Goal: Task Accomplishment & Management: Manage account settings

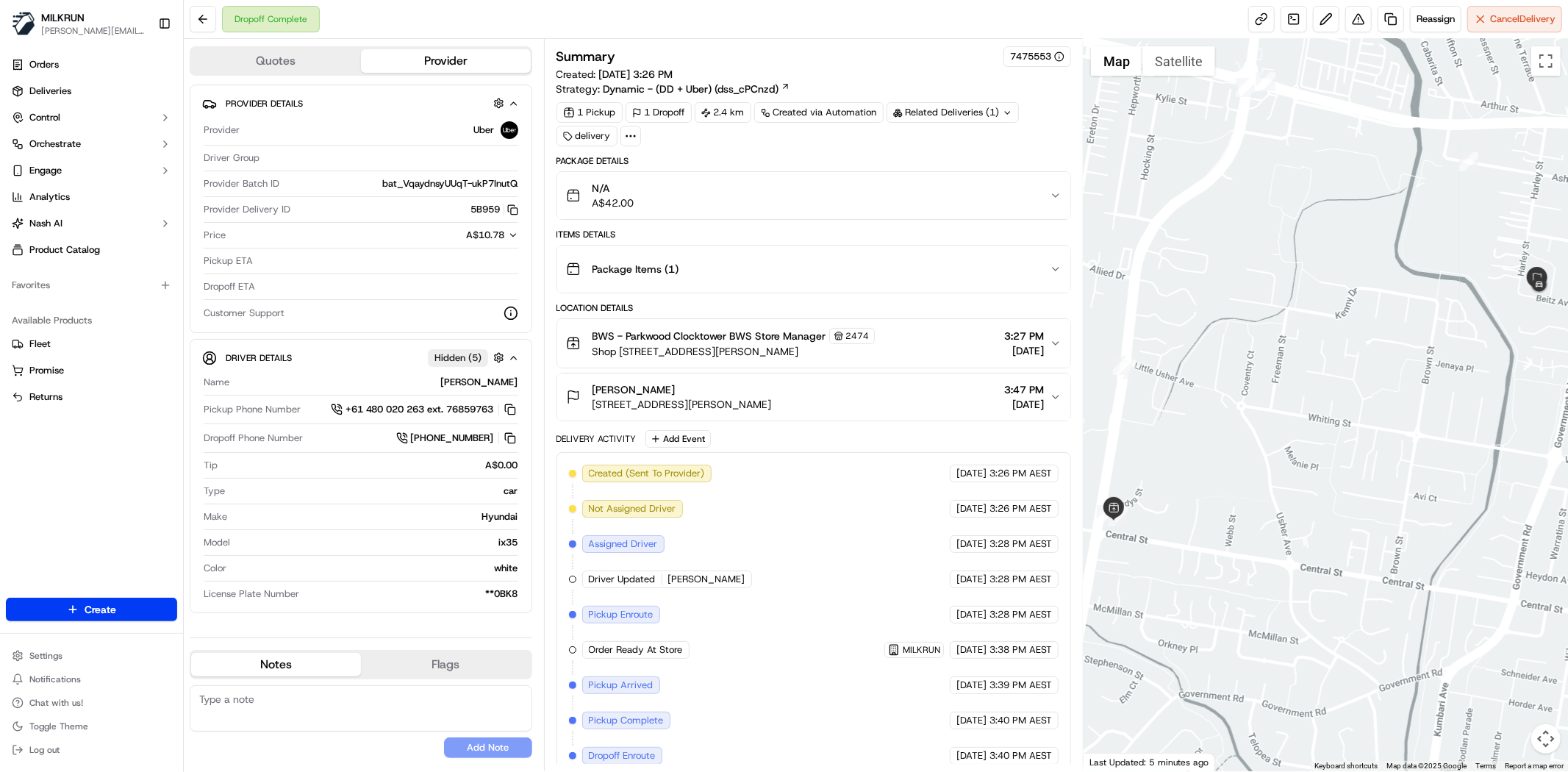
scroll to position [87, 0]
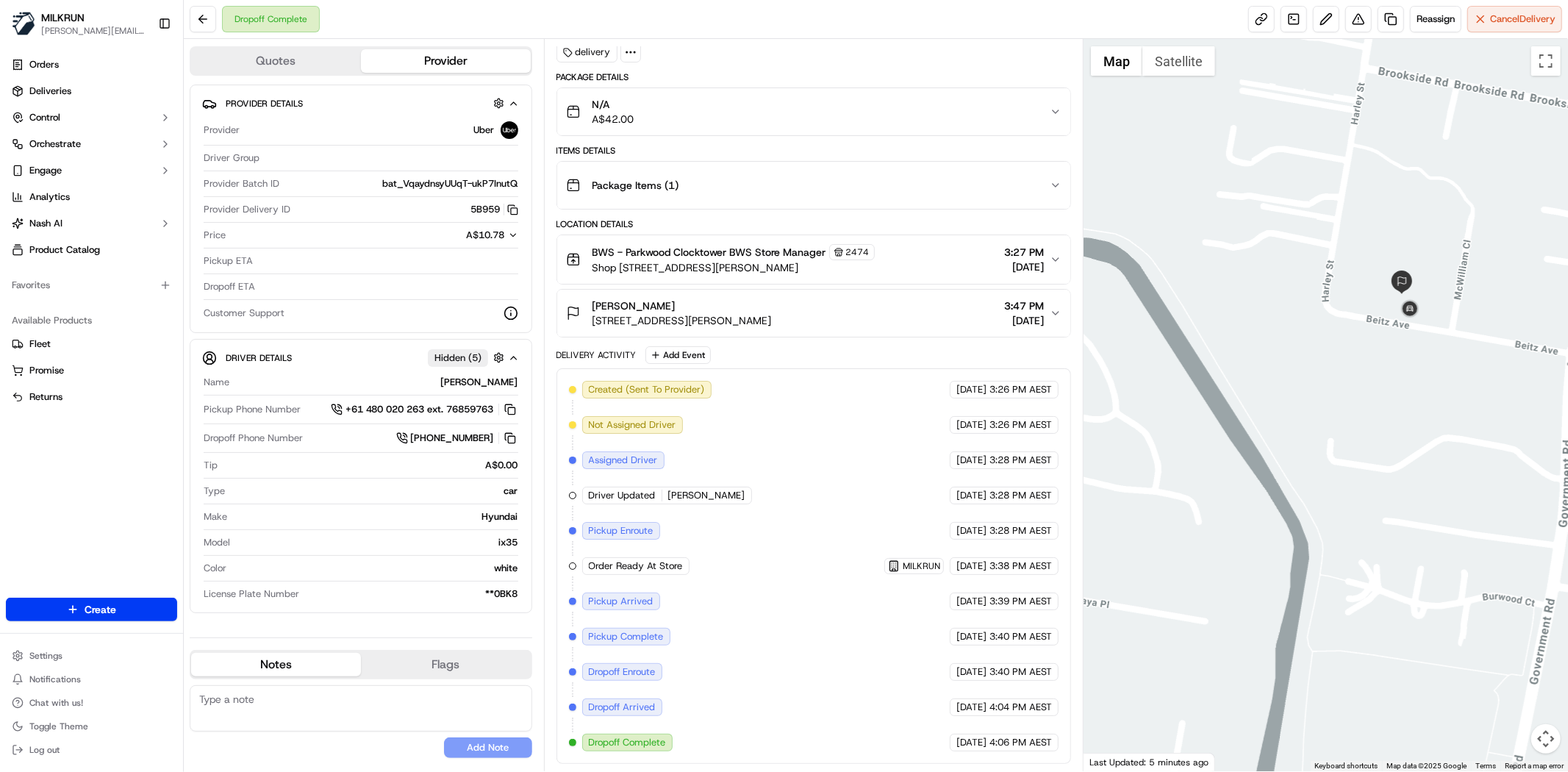
drag, startPoint x: 1519, startPoint y: 104, endPoint x: 1281, endPoint y: 141, distance: 240.9
click at [1281, 141] on div at bounding box center [1325, 405] width 484 height 732
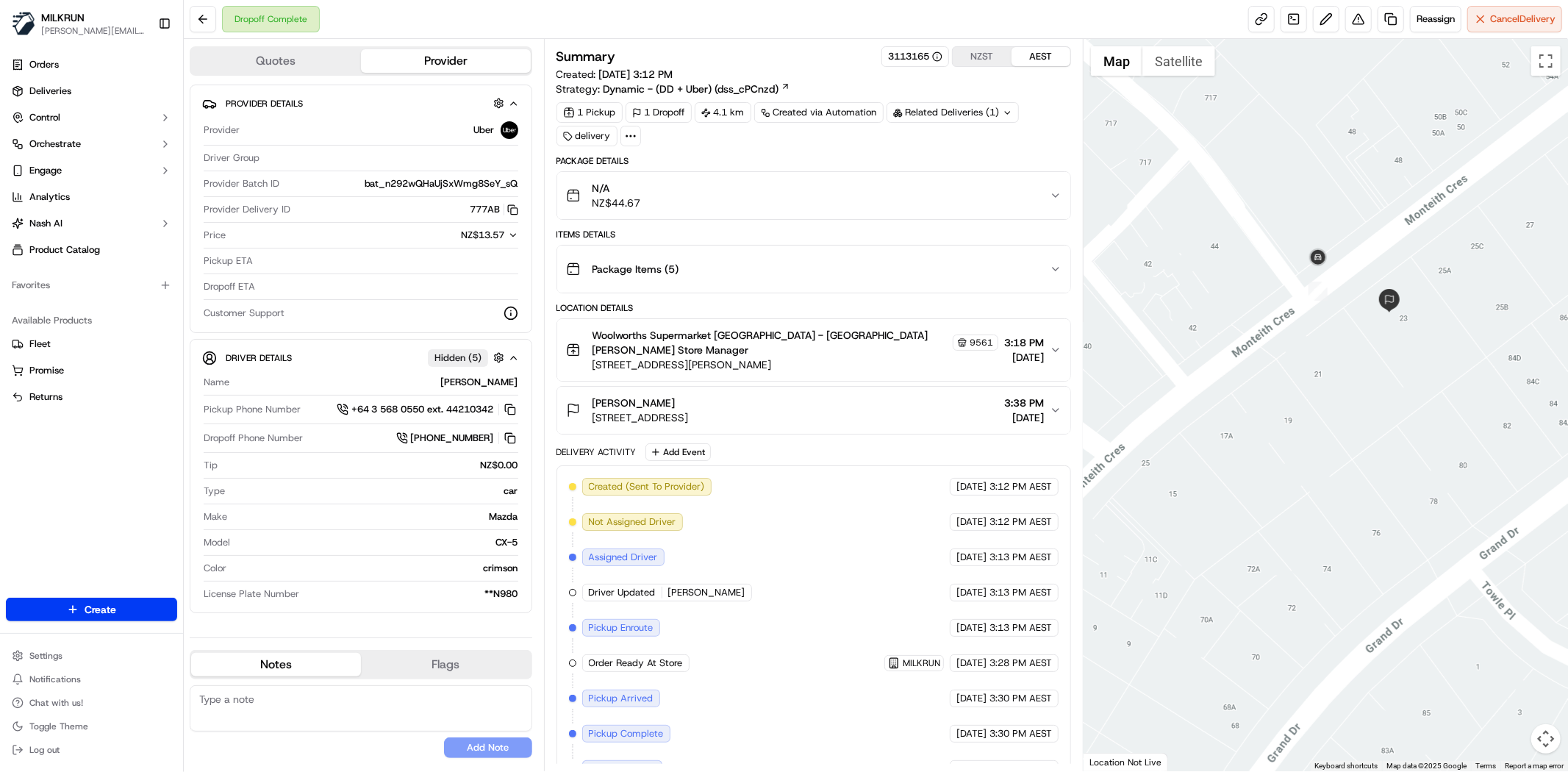
drag, startPoint x: 1479, startPoint y: 304, endPoint x: 1210, endPoint y: 420, distance: 292.9
click at [1210, 420] on div at bounding box center [1325, 405] width 484 height 732
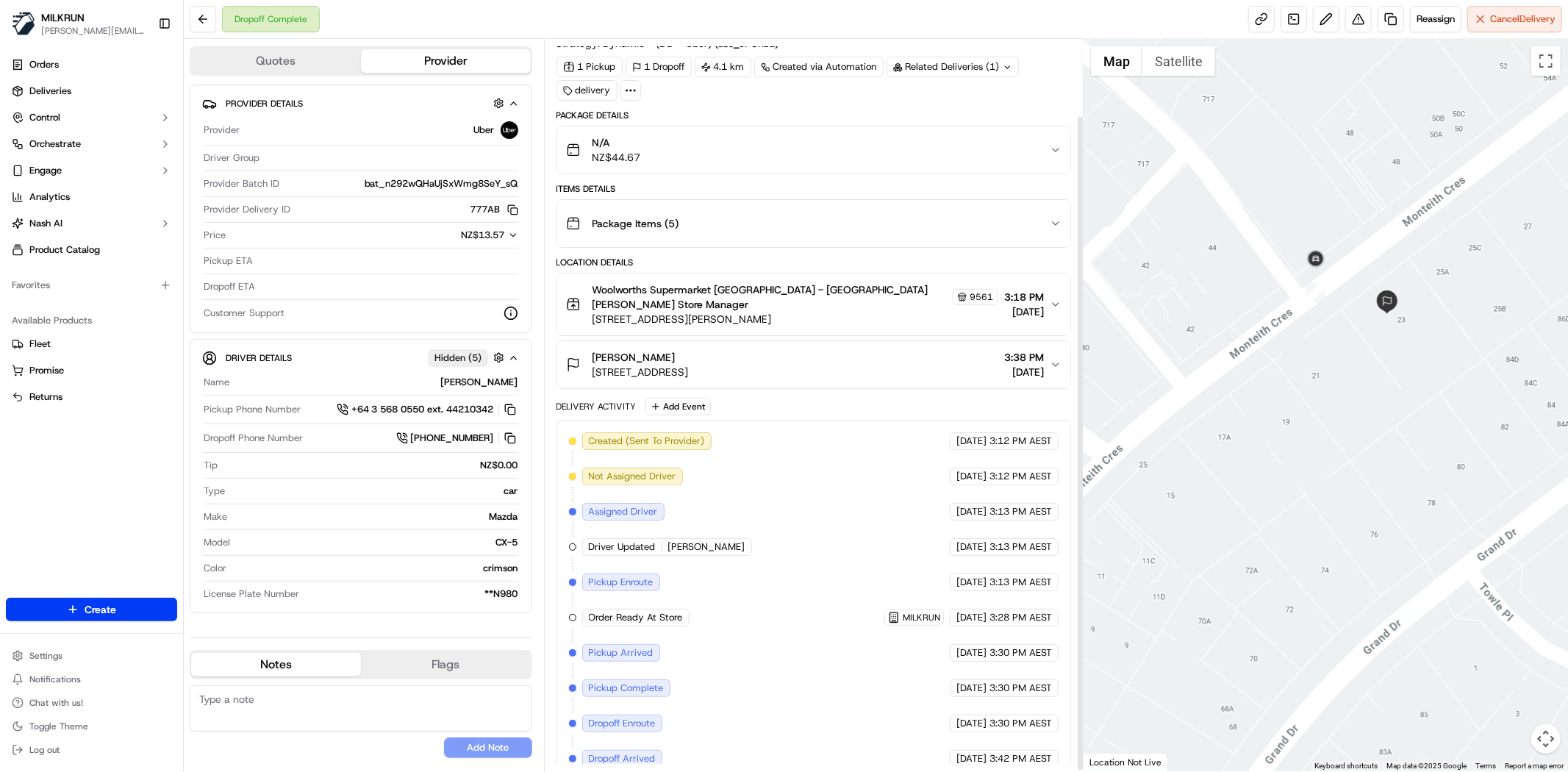
scroll to position [87, 0]
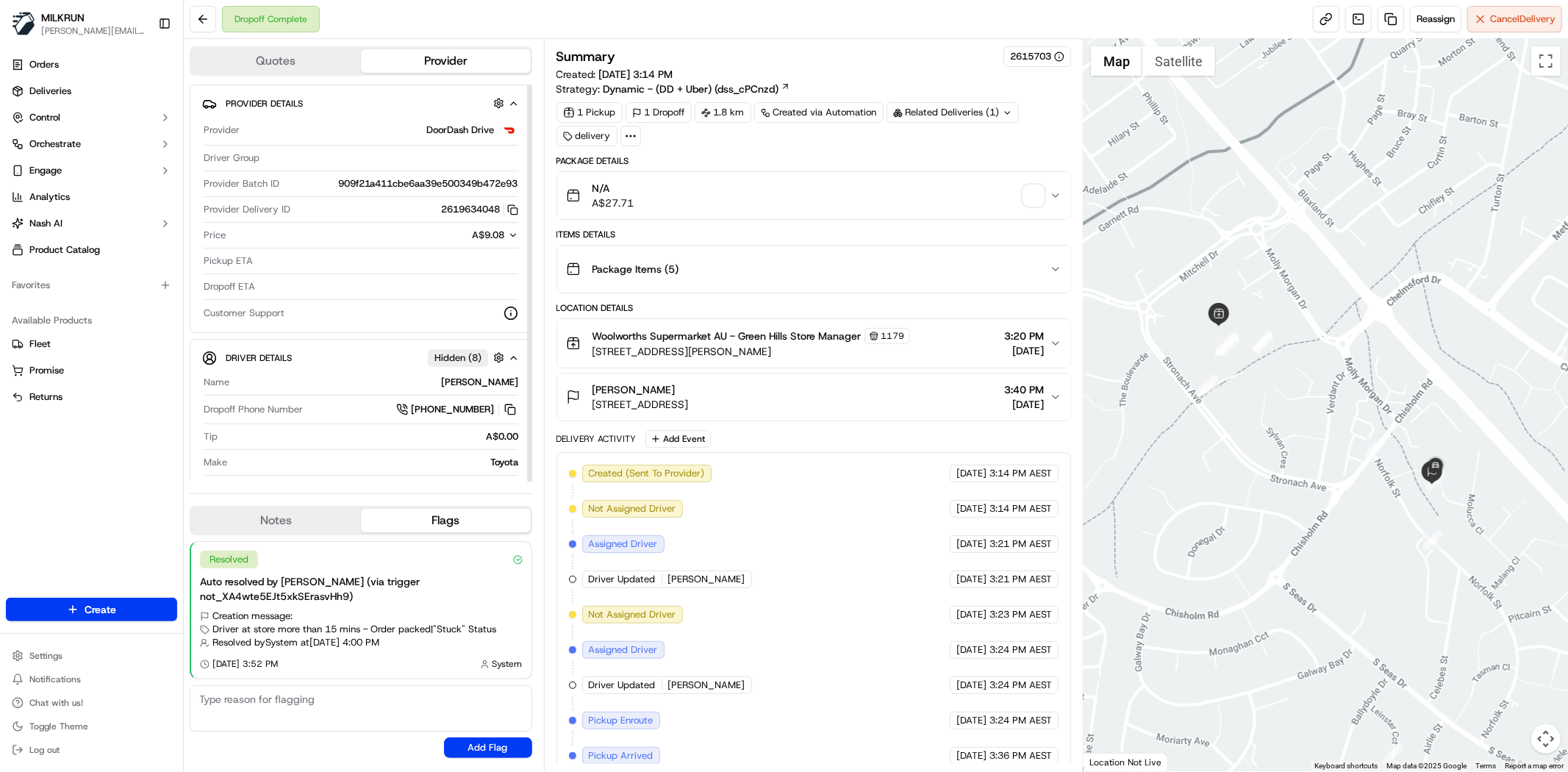
scroll to position [13, 0]
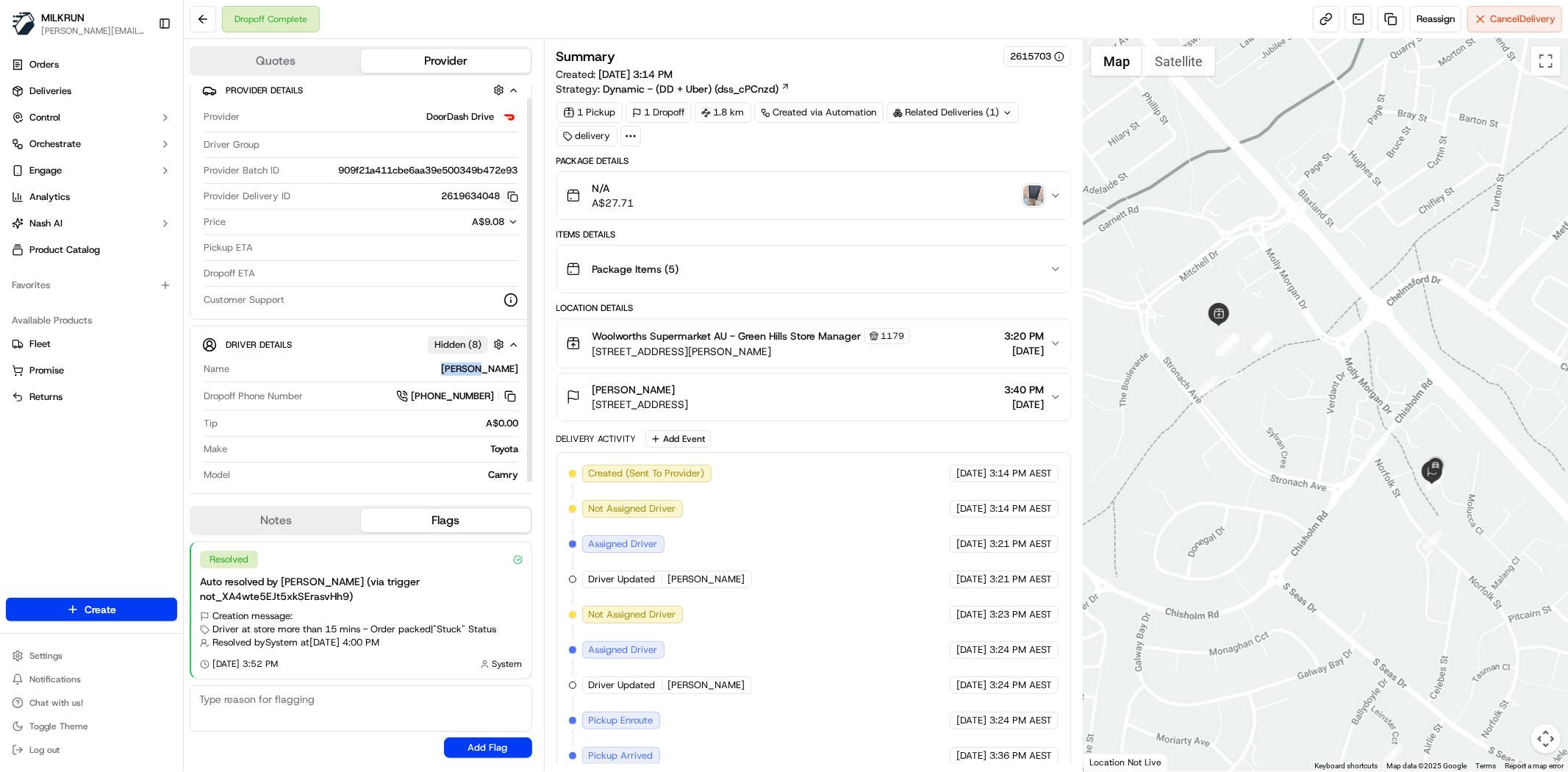
drag, startPoint x: 487, startPoint y: 373, endPoint x: 518, endPoint y: 369, distance: 31.3
click at [518, 369] on div "Name Ming K. Dropoff Phone Number +61 483 948 379 Tip A$0.00 Make Toyota Model …" at bounding box center [360, 421] width 318 height 131
copy div "Ming K."
click at [194, 19] on button at bounding box center [203, 19] width 27 height 27
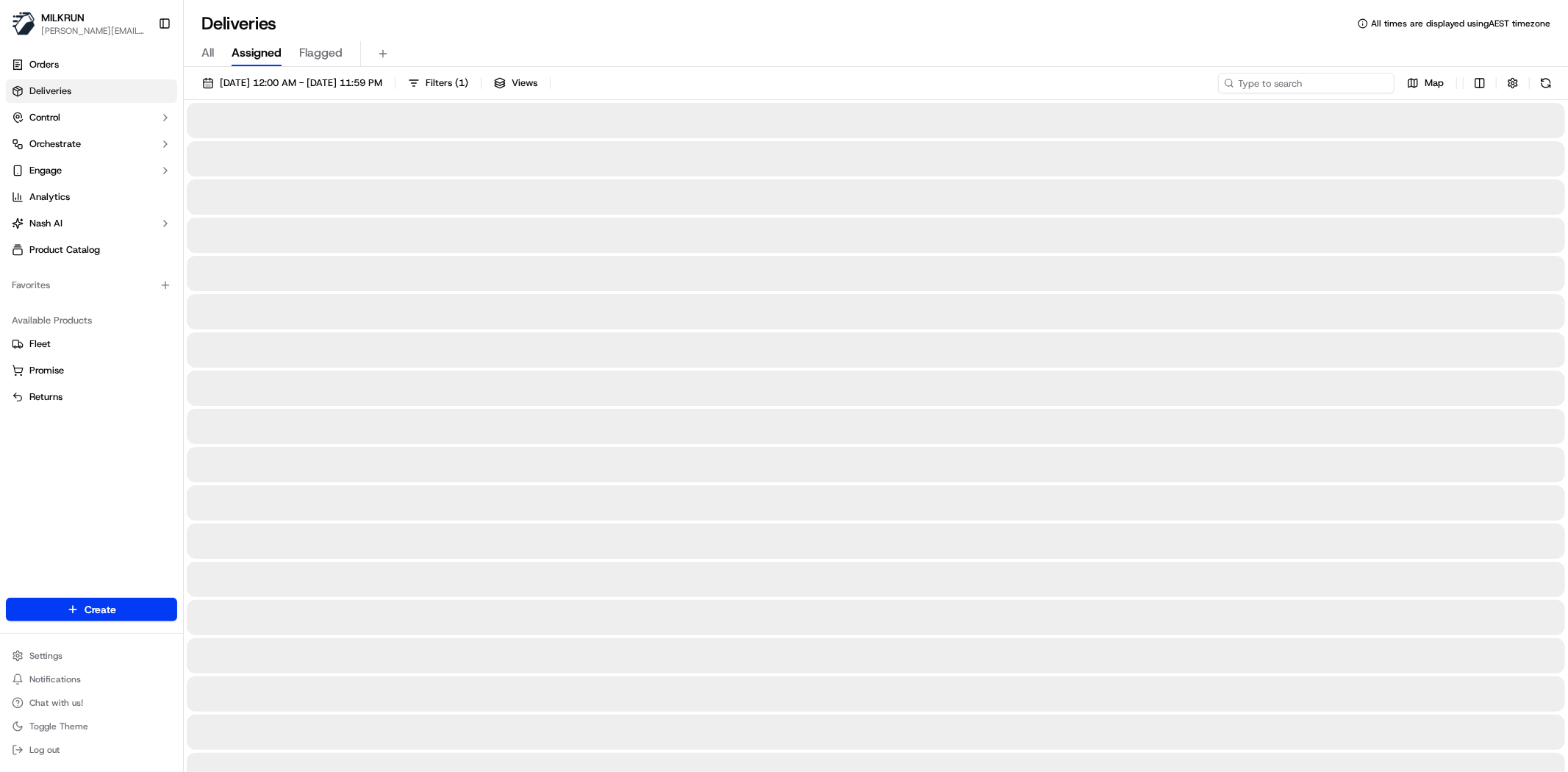
click at [1317, 86] on input at bounding box center [1305, 83] width 176 height 21
paste input "Ming K."
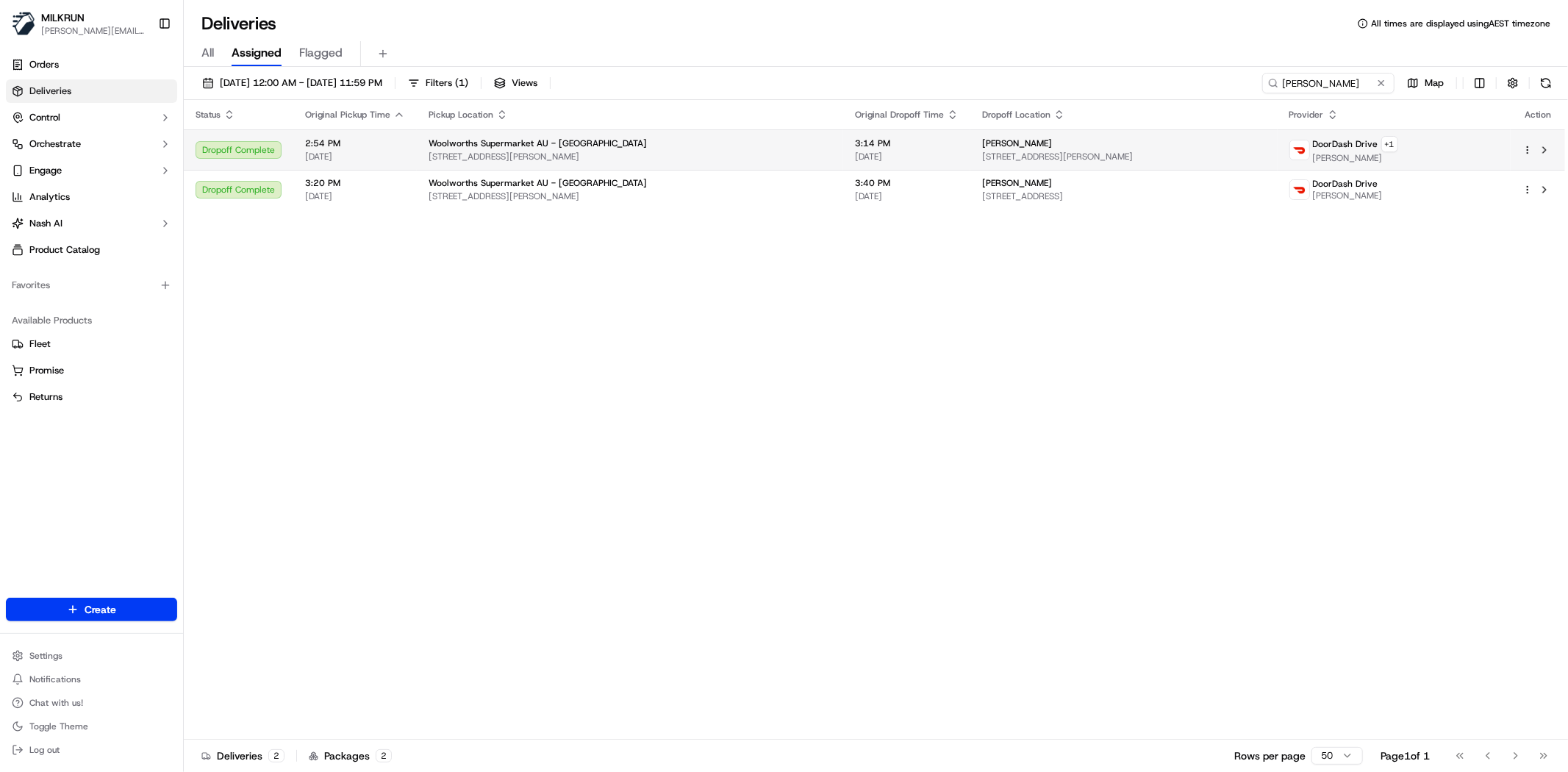
click at [635, 152] on span "1 Molly Morgan Dr, East Maitland, NSW 2323, AU" at bounding box center [630, 156] width 402 height 12
click at [1303, 86] on input "[PERSON_NAME]" at bounding box center [1305, 83] width 176 height 21
click at [1303, 86] on input "Ming K." at bounding box center [1305, 83] width 176 height 21
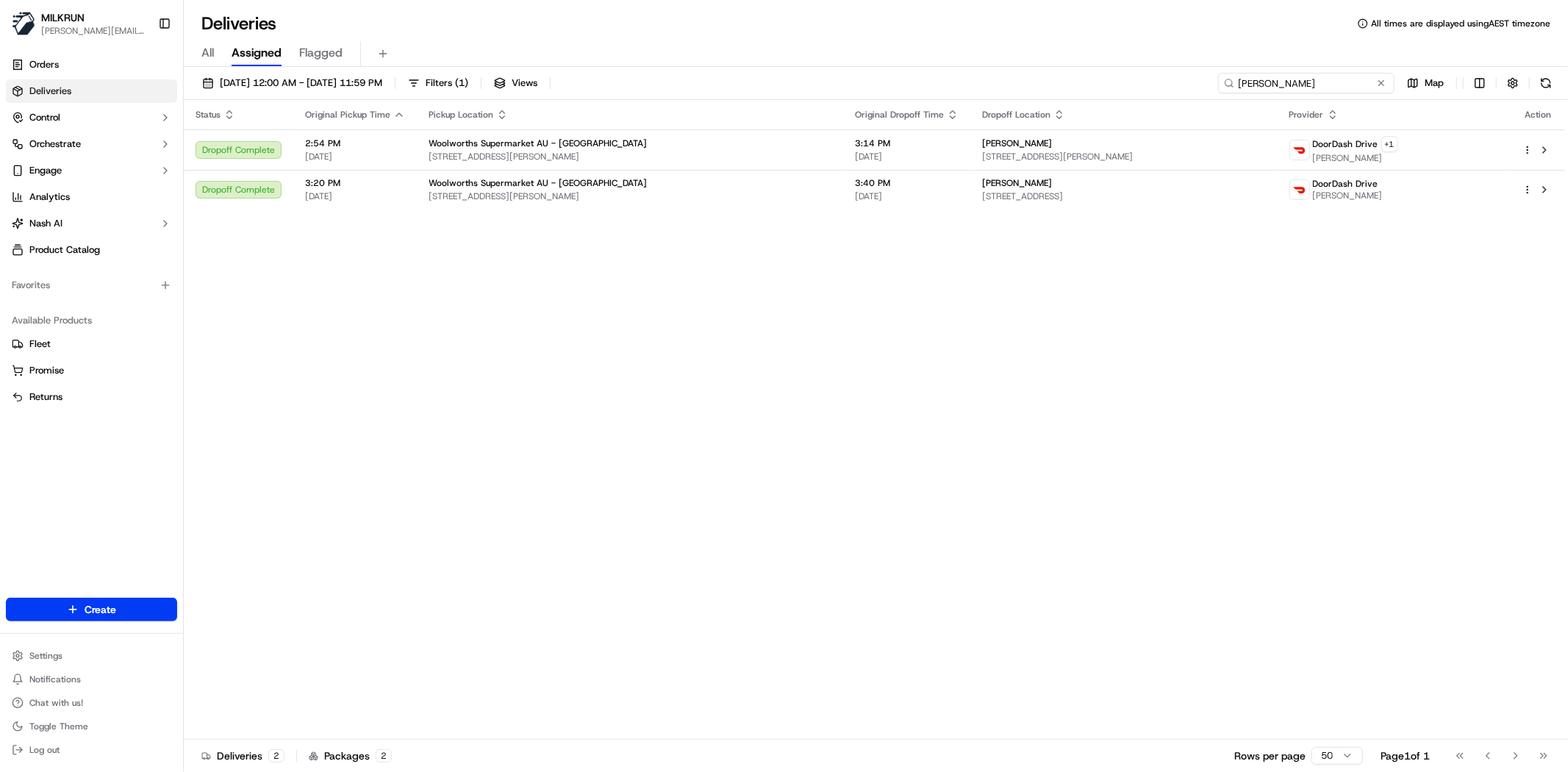
paste input "Lynley shaw"
type input "Lynley shaw"
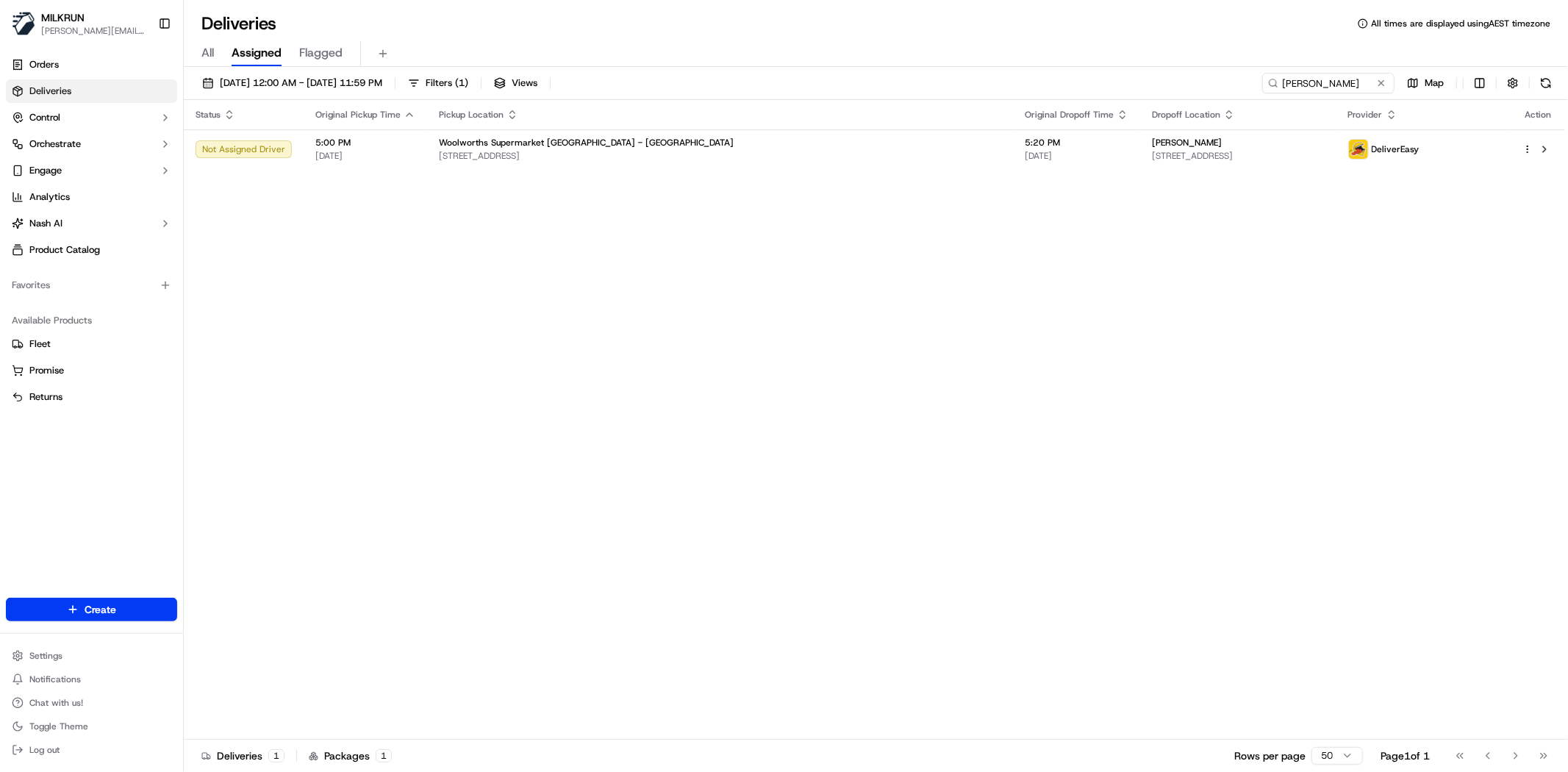
click at [516, 522] on div "Status Original Pickup Time Pickup Location Original Dropoff Time Dropoff Locat…" at bounding box center [874, 420] width 1381 height 639
click at [588, 158] on span "309 Cumberland St, Dunedin, Otago 9016, NZ" at bounding box center [720, 155] width 563 height 12
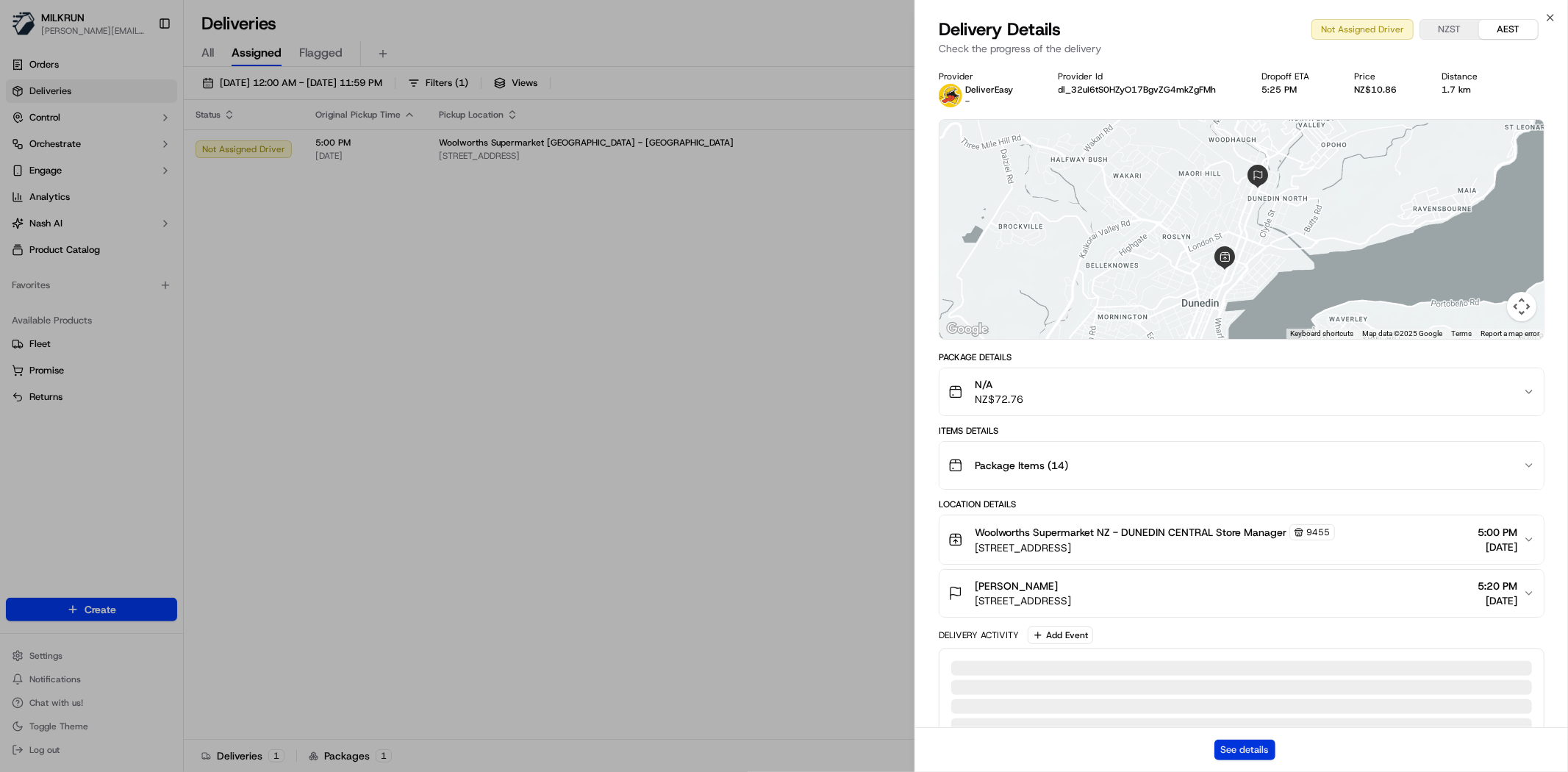
click at [1252, 743] on button "See details" at bounding box center [1244, 749] width 61 height 21
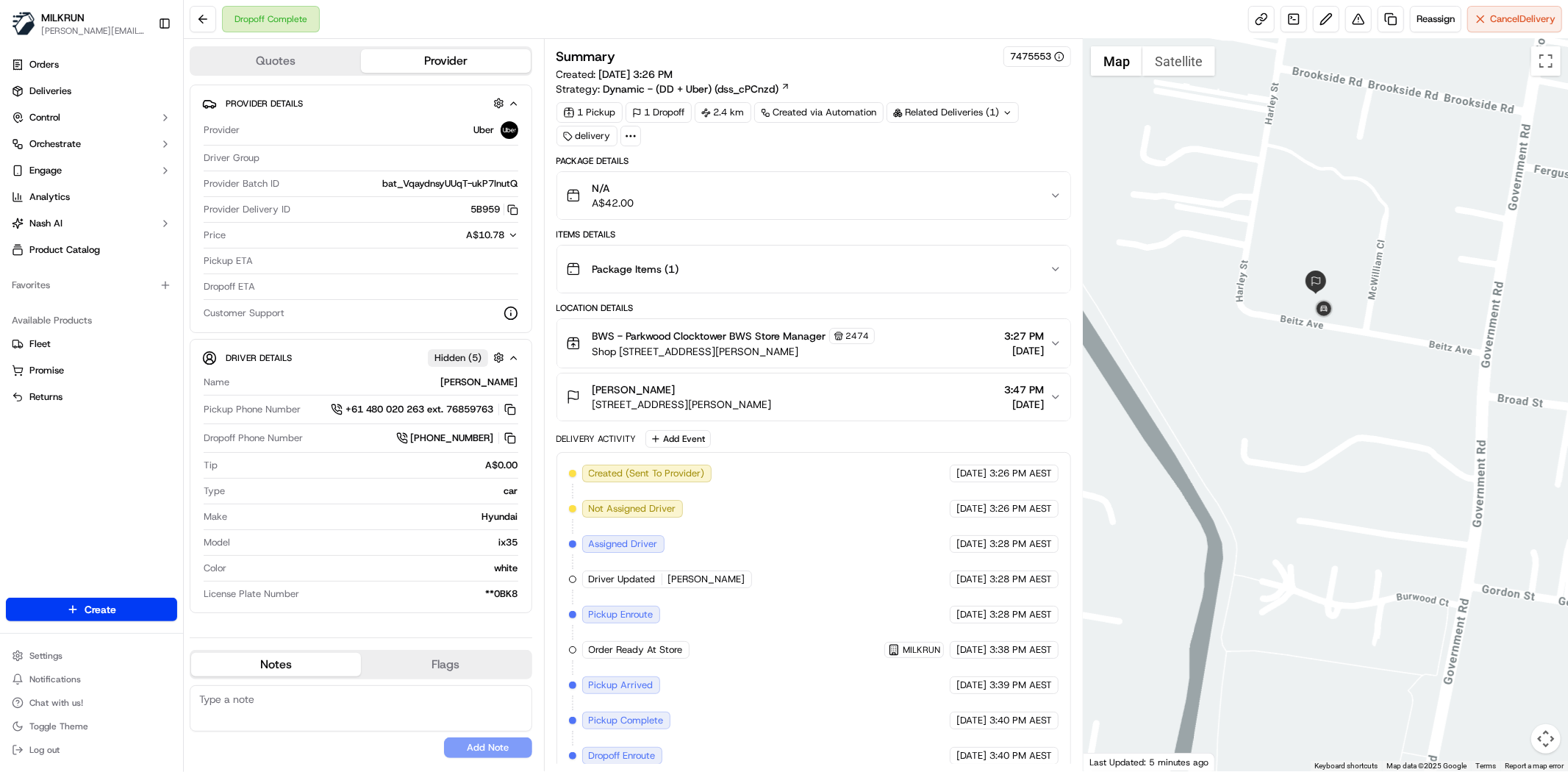
scroll to position [87, 0]
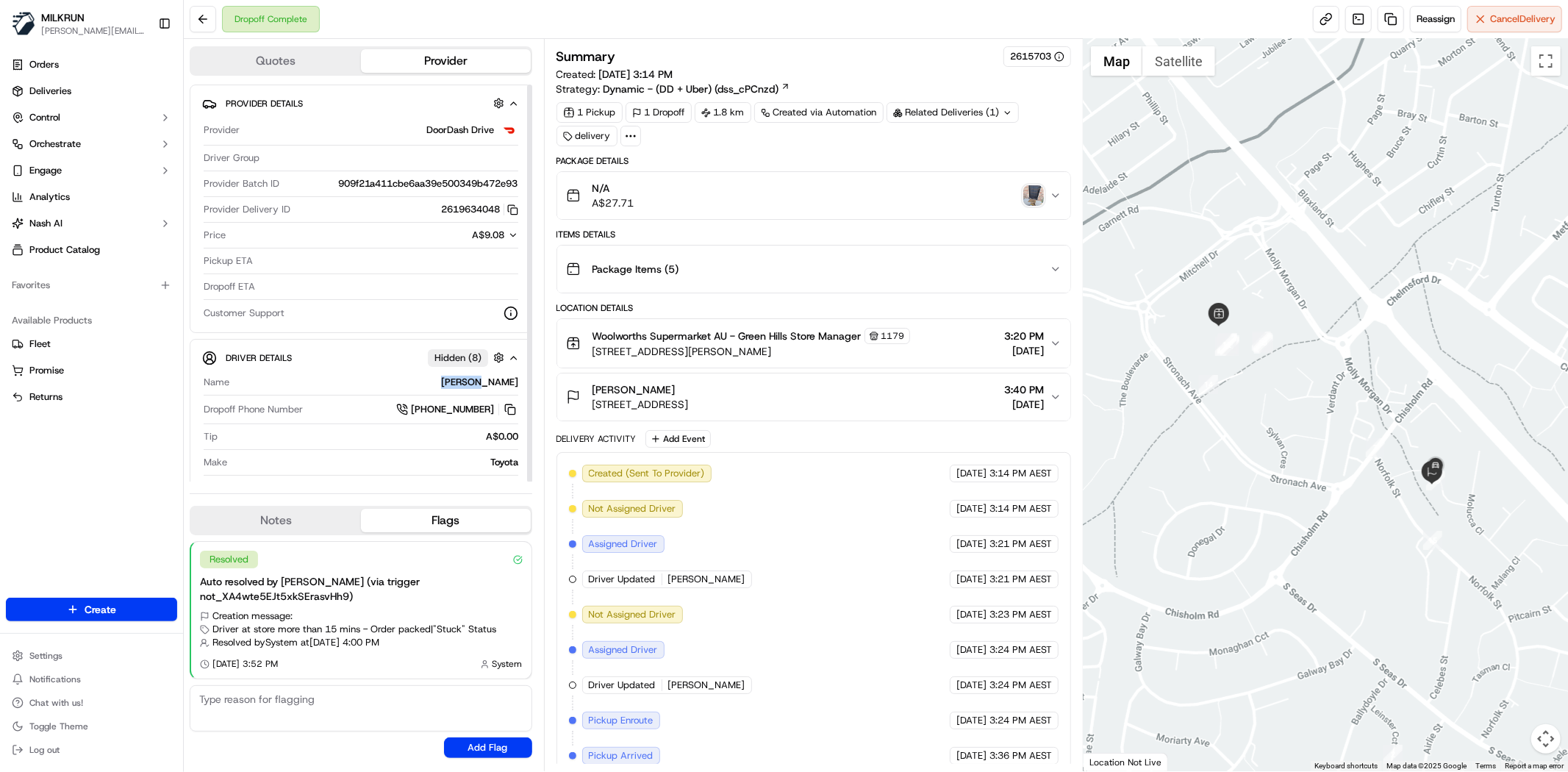
drag, startPoint x: 485, startPoint y: 380, endPoint x: 523, endPoint y: 380, distance: 38.0
click at [523, 380] on div "Driver Details Hidden ( 8 ) Name Ming K. Dropoff Phone Number +61 483 948 379 T…" at bounding box center [361, 422] width 342 height 168
drag, startPoint x: 501, startPoint y: 384, endPoint x: 524, endPoint y: 390, distance: 23.8
click at [524, 390] on div "Driver Details Hidden ( 8 ) Name Ming K. Dropoff Phone Number +61 483 948 379 T…" at bounding box center [361, 422] width 342 height 168
click at [502, 375] on div "Name Ming K. Dropoff Phone Number +61 483 948 379 Tip A$0.00 Make Toyota Model …" at bounding box center [360, 435] width 318 height 131
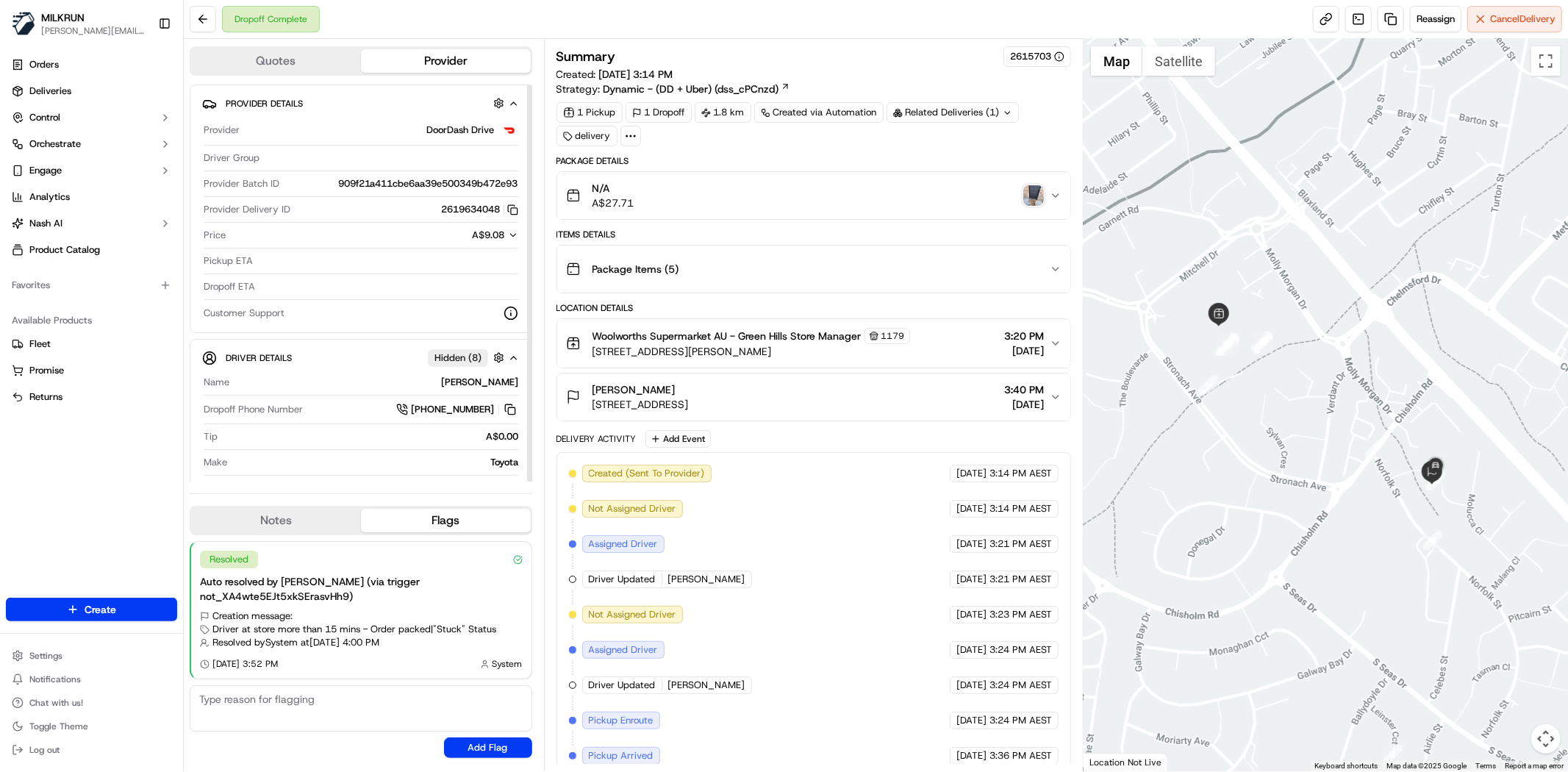
click at [511, 387] on div "Ming K." at bounding box center [377, 382] width 283 height 13
click at [510, 386] on div "Ming K." at bounding box center [377, 382] width 283 height 13
copy div "Ming K."
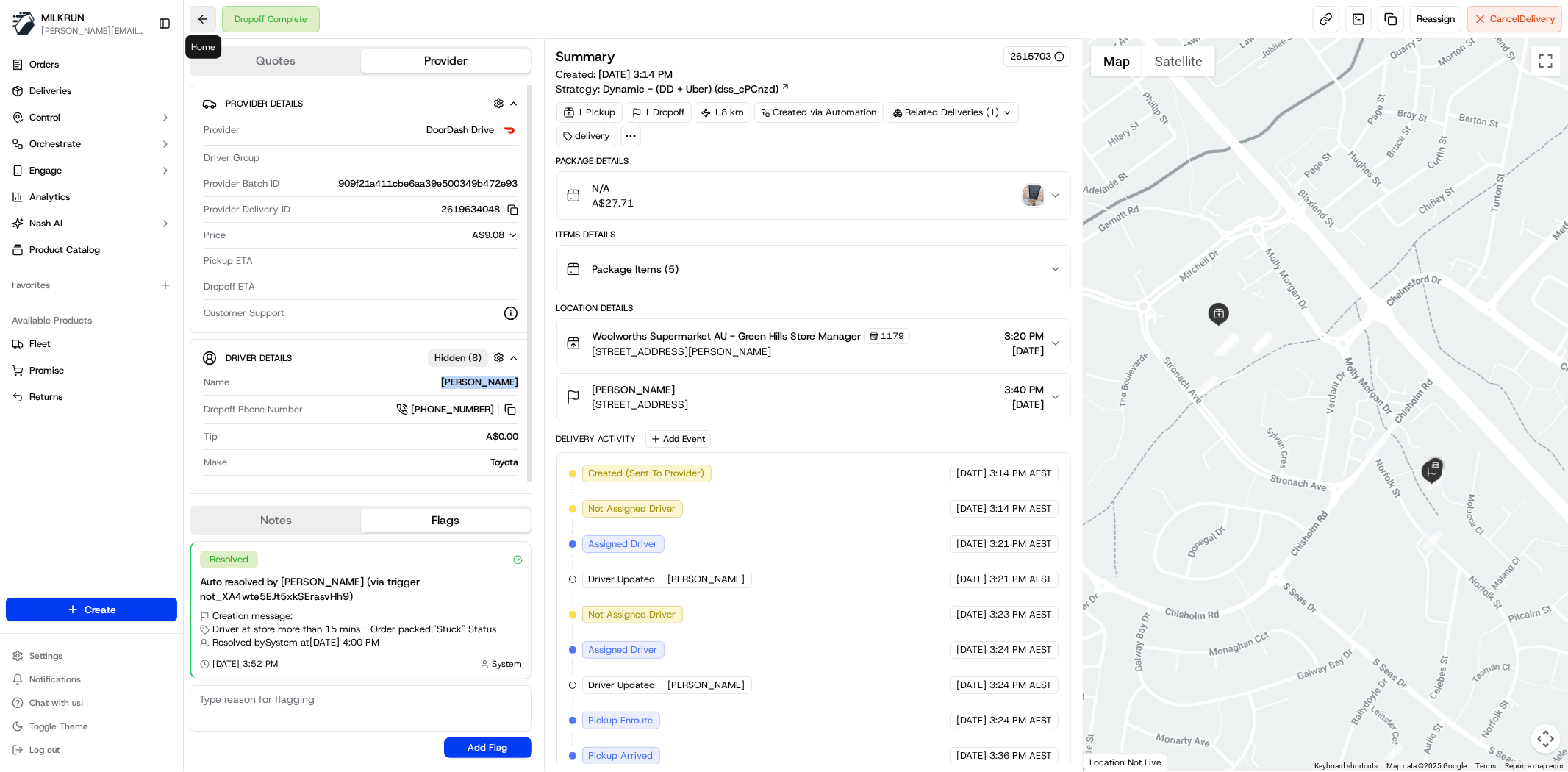
click at [208, 26] on button at bounding box center [203, 19] width 27 height 27
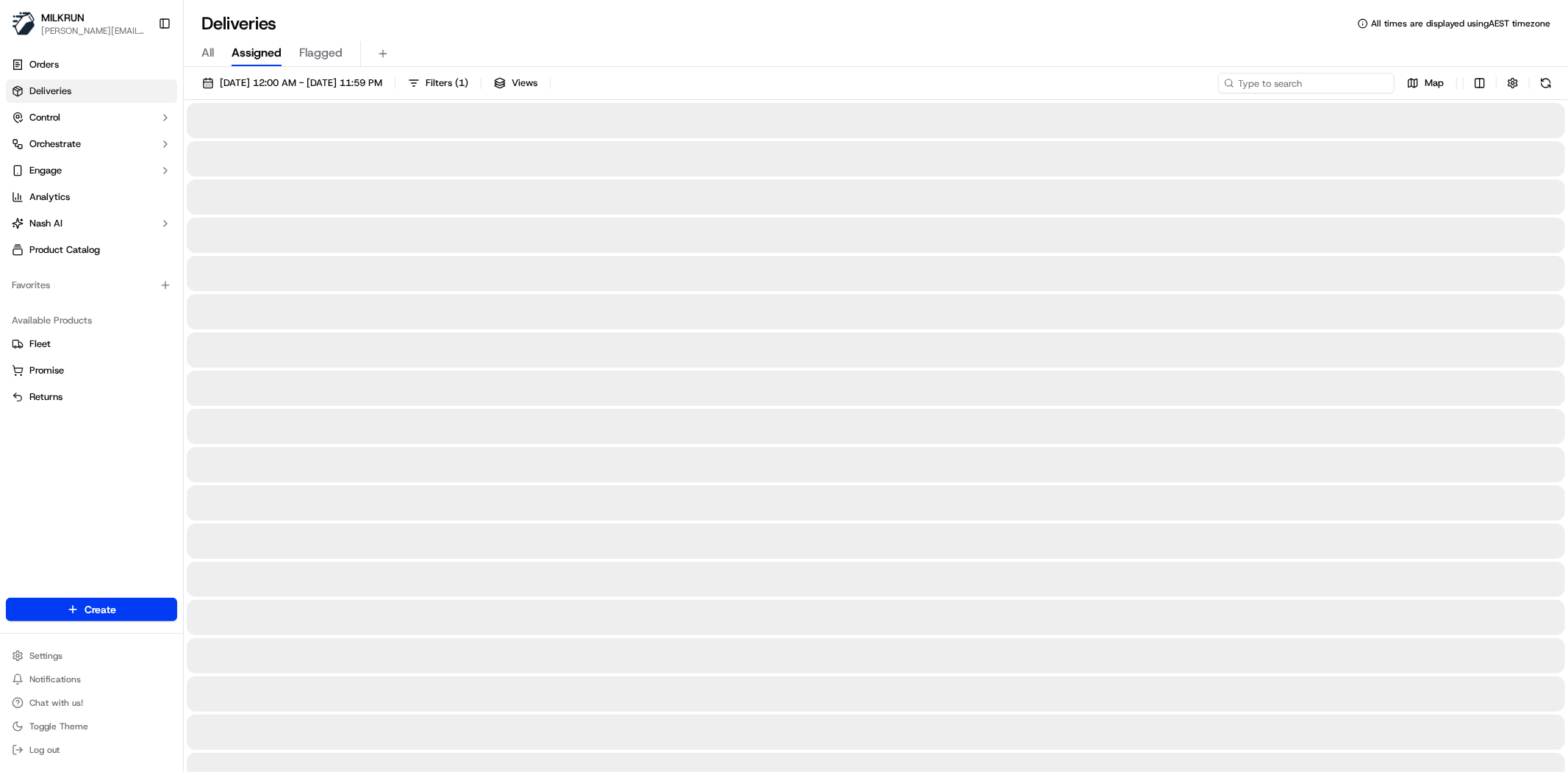
click at [1358, 82] on input at bounding box center [1305, 83] width 176 height 21
paste input "Ming K."
type input "Ming K."
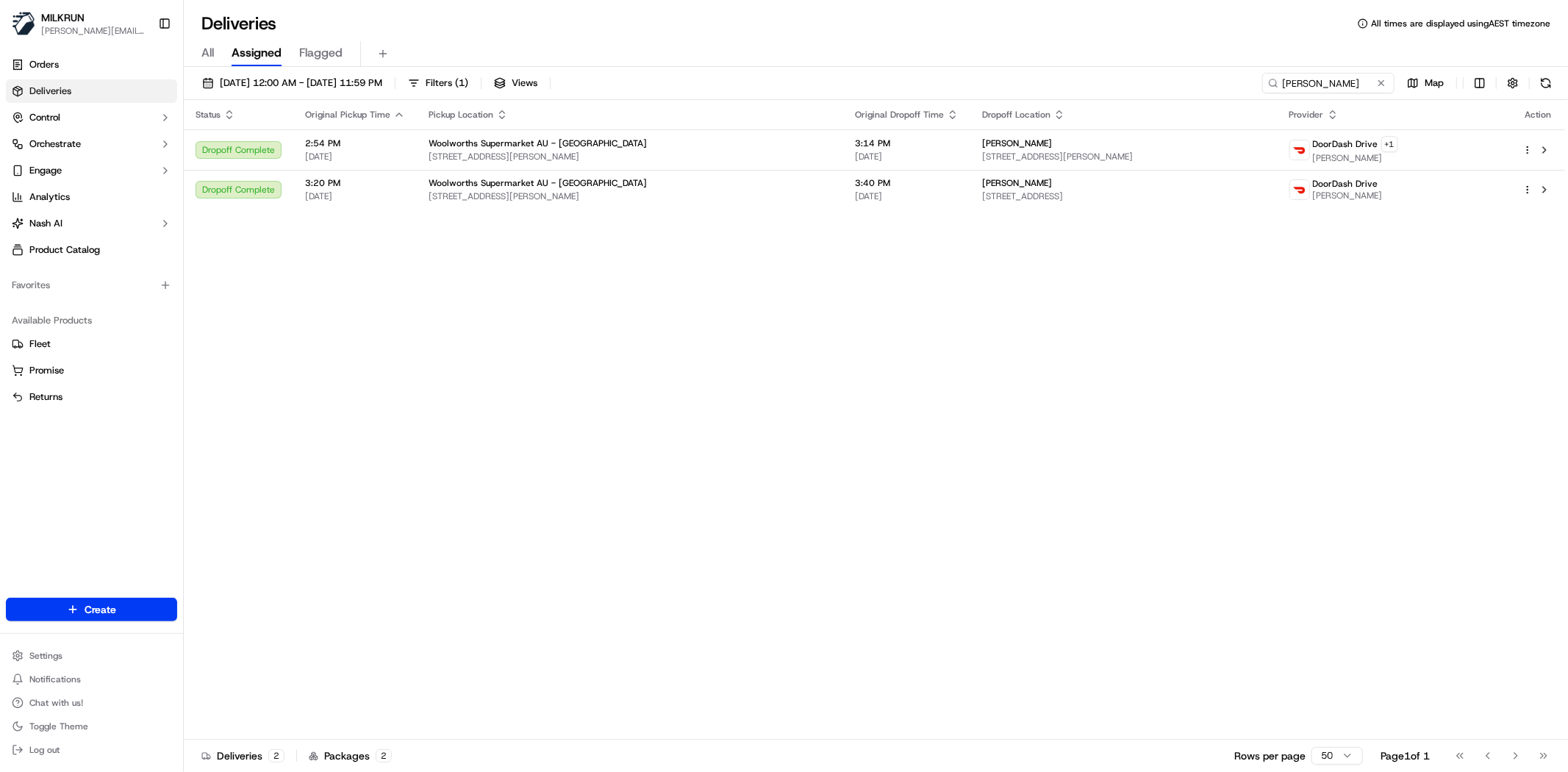
click at [1319, 356] on div "Status Original Pickup Time Pickup Location Original Dropoff Time Dropoff Locat…" at bounding box center [874, 420] width 1381 height 639
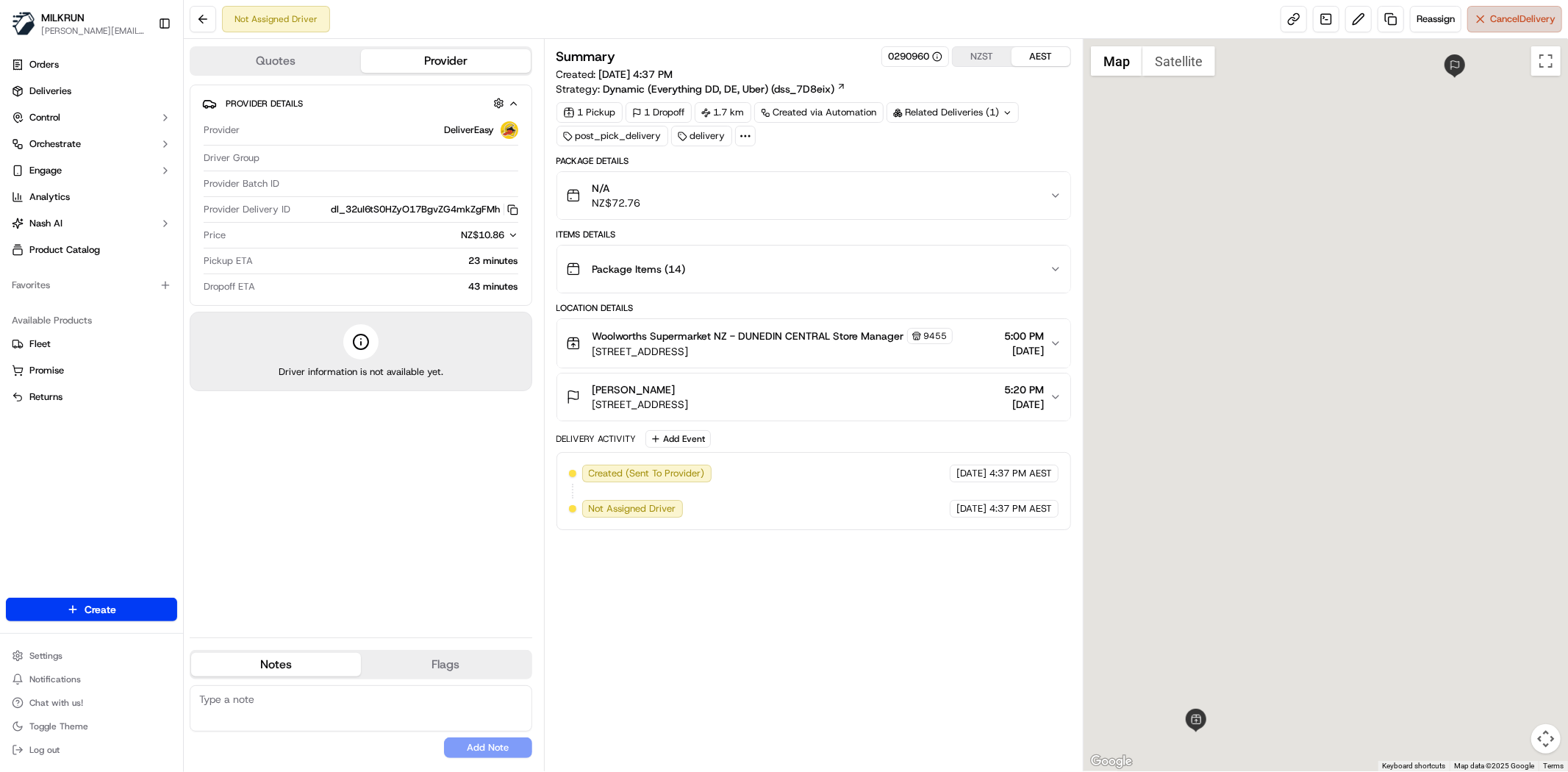
click at [1537, 23] on span "Cancel Delivery" at bounding box center [1523, 19] width 65 height 13
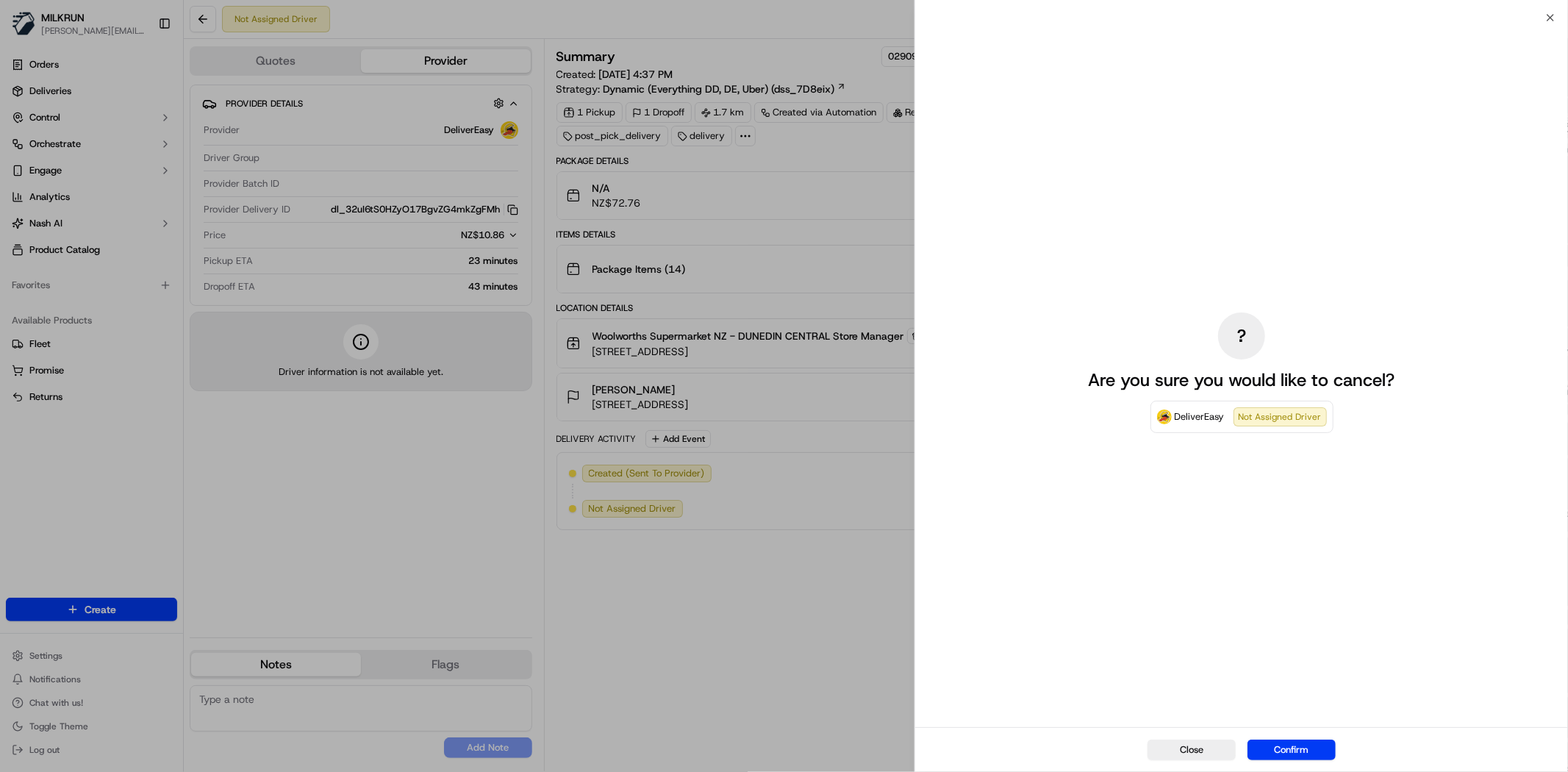
click at [1294, 745] on button "Confirm" at bounding box center [1292, 749] width 89 height 21
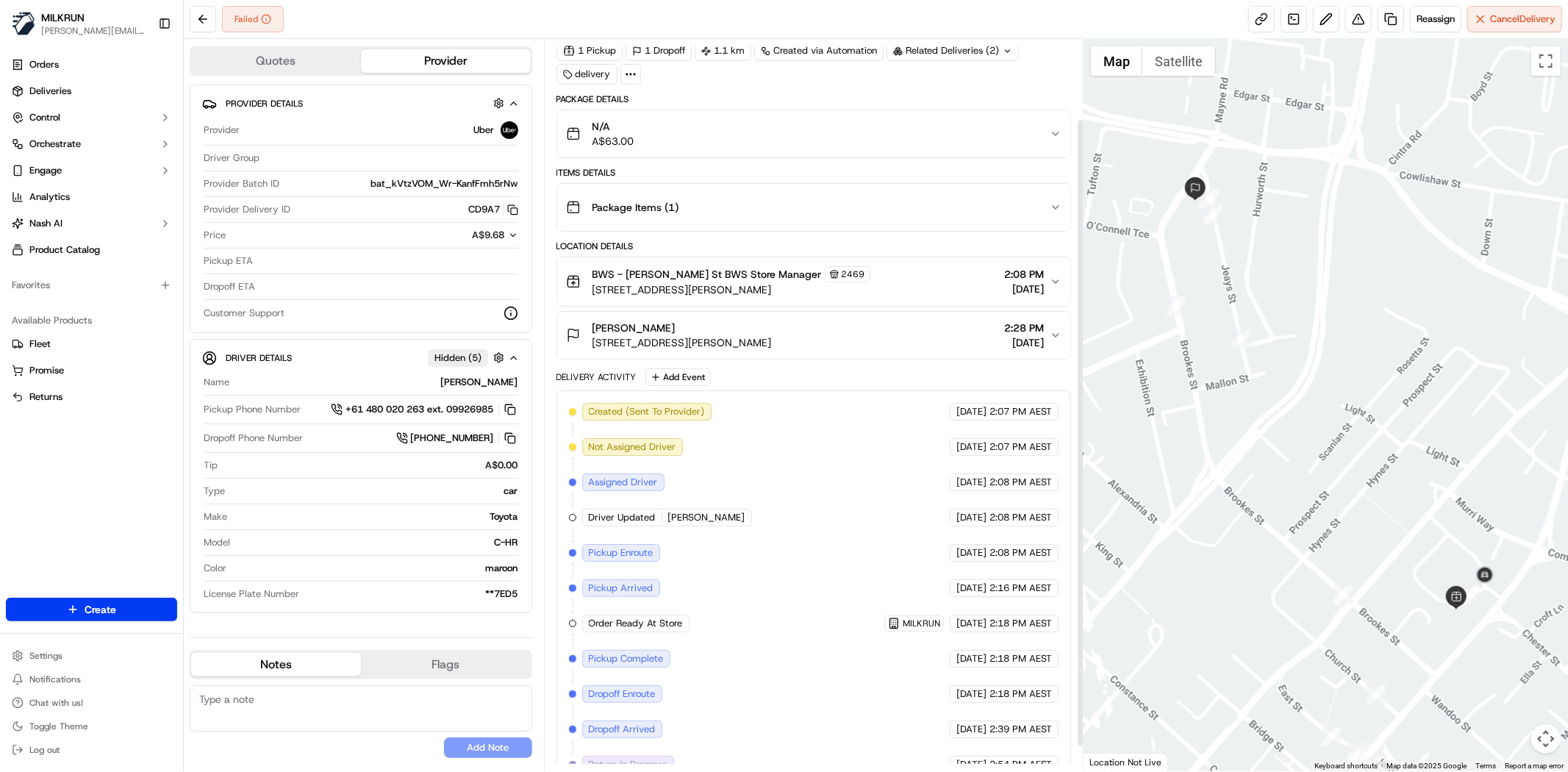
scroll to position [122, 0]
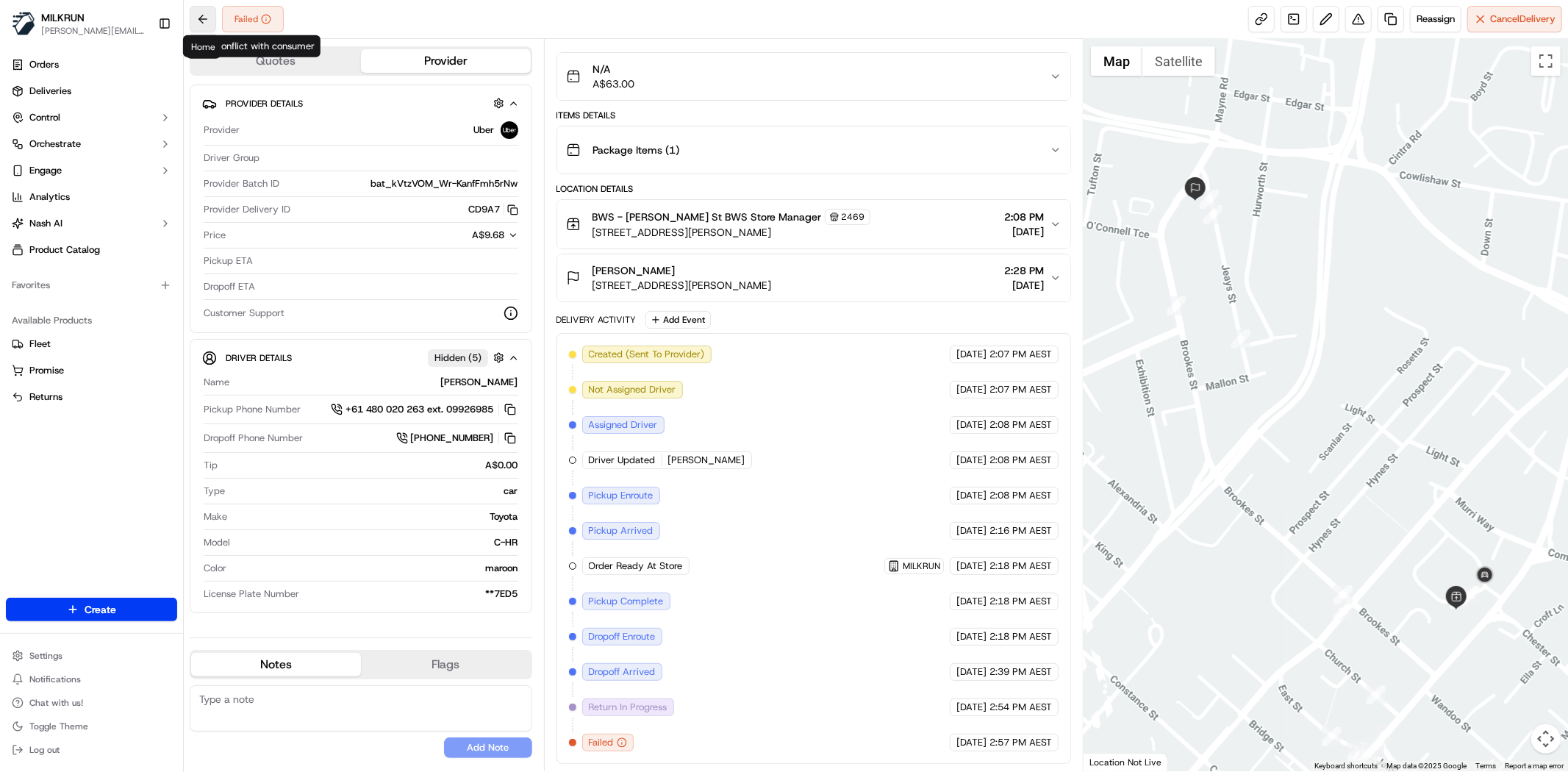
click at [195, 26] on button at bounding box center [203, 19] width 27 height 27
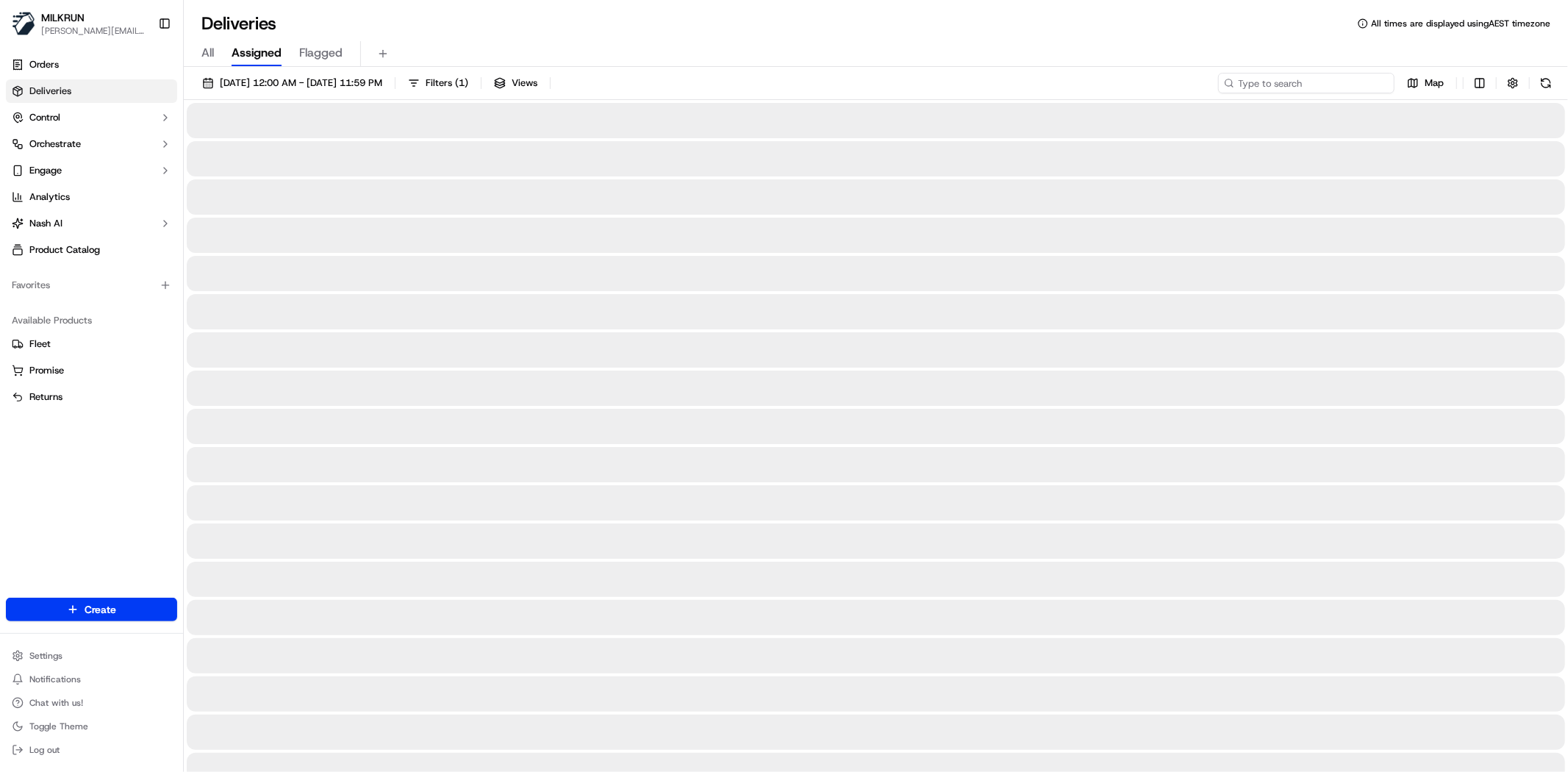
click at [1351, 77] on input at bounding box center [1305, 83] width 176 height 21
paste input "[PERSON_NAME]"
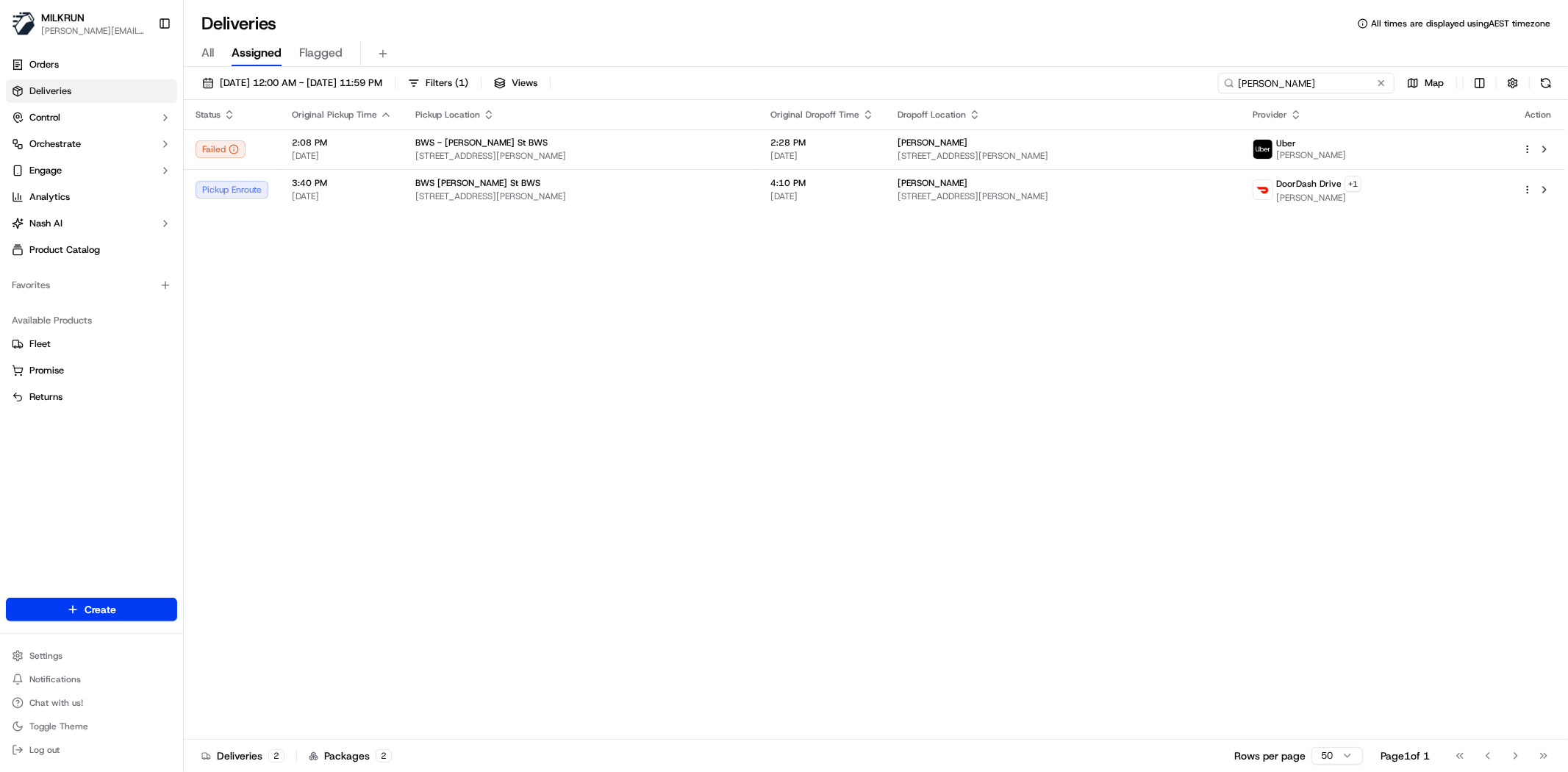
type input "[PERSON_NAME]"
click at [674, 232] on div "Status Original Pickup Time Pickup Location Original Dropoff Time Dropoff Locat…" at bounding box center [874, 420] width 1381 height 639
drag, startPoint x: 688, startPoint y: 189, endPoint x: 658, endPoint y: 163, distance: 39.7
click at [658, 163] on tbody "Failed 2:08 PM 19/09/2025 BWS - Ann St BWS 47 / 1000 Ann St, Fortitude Valley, …" at bounding box center [874, 169] width 1381 height 80
click at [674, 185] on div "BWS Ann St BWS" at bounding box center [580, 183] width 332 height 12
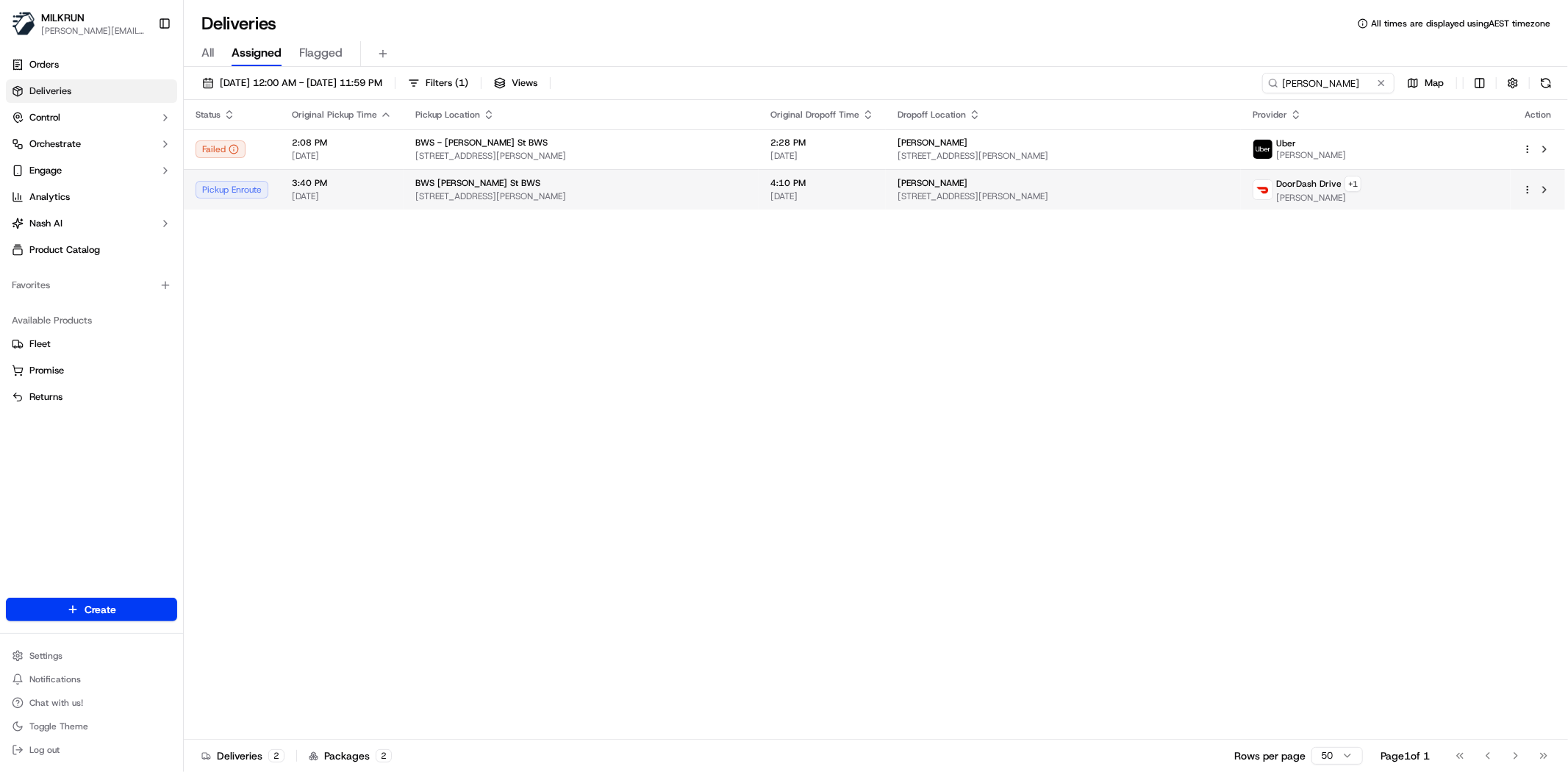
click at [1111, 179] on div "[PERSON_NAME]" at bounding box center [1062, 183] width 332 height 12
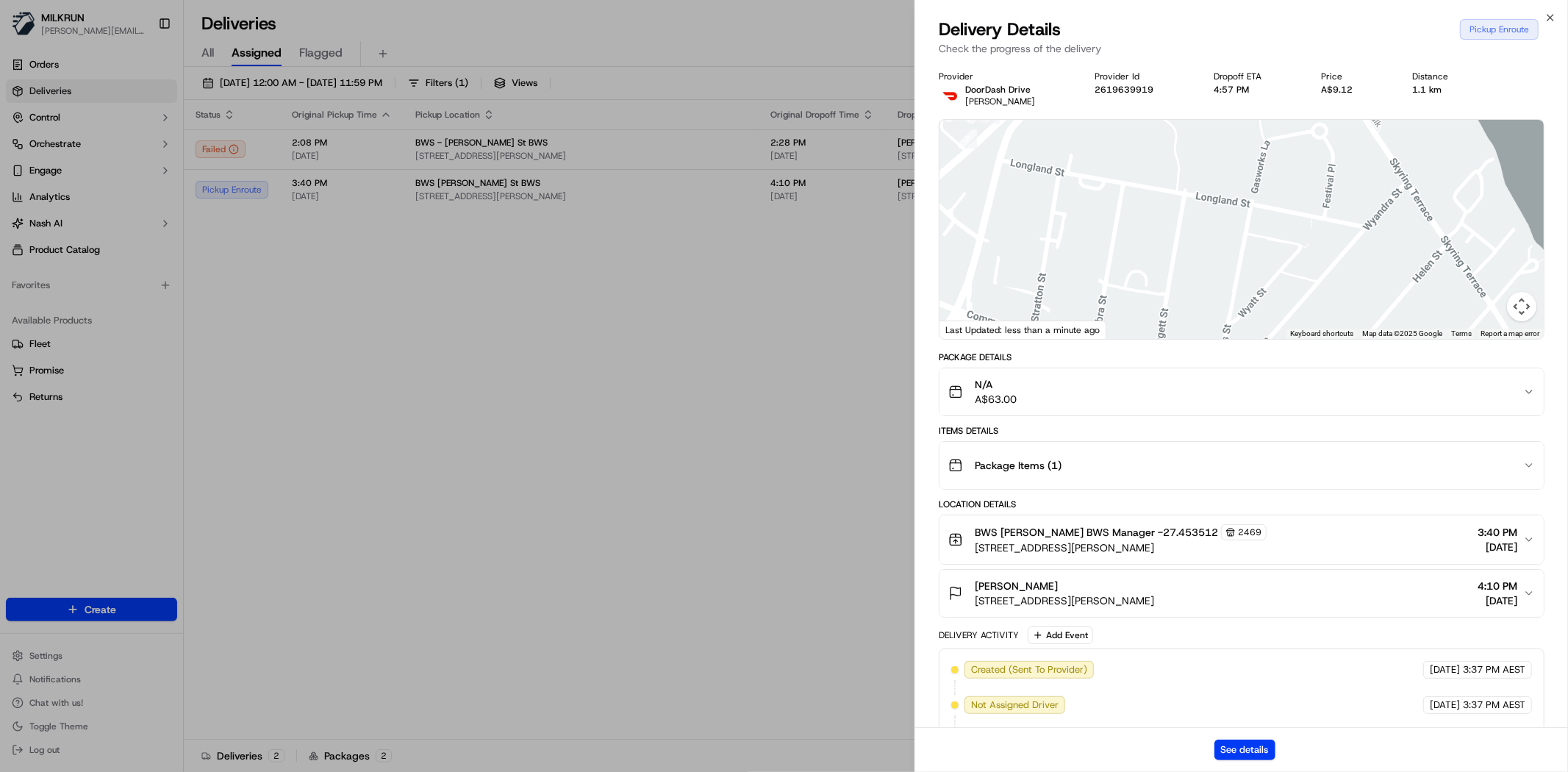
drag, startPoint x: 1226, startPoint y: 184, endPoint x: 1284, endPoint y: 238, distance: 79.2
click at [1284, 238] on div at bounding box center [1241, 229] width 604 height 219
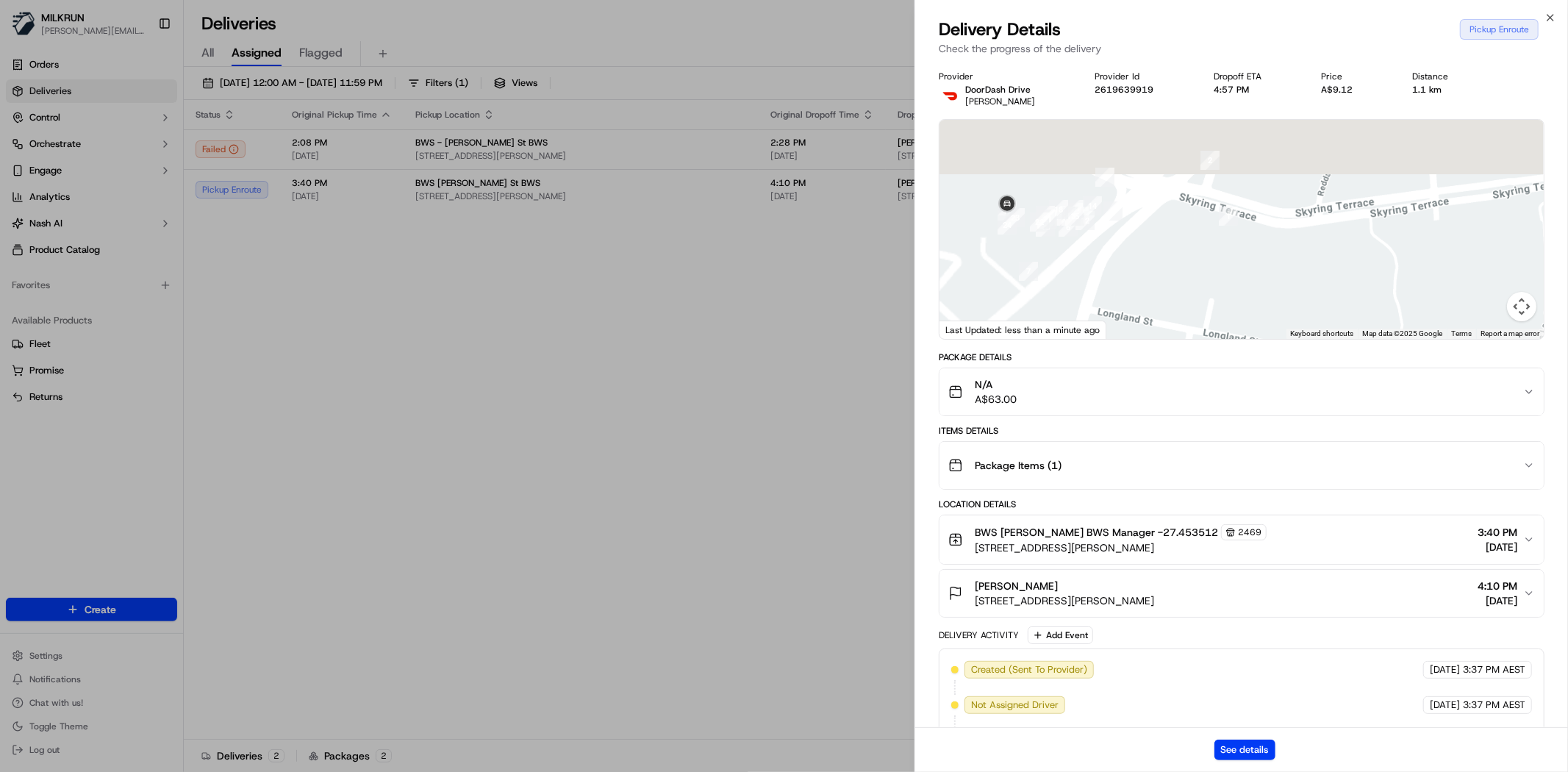
drag, startPoint x: 1156, startPoint y: 182, endPoint x: 1384, endPoint y: 318, distance: 265.5
click at [1384, 318] on div at bounding box center [1241, 229] width 604 height 219
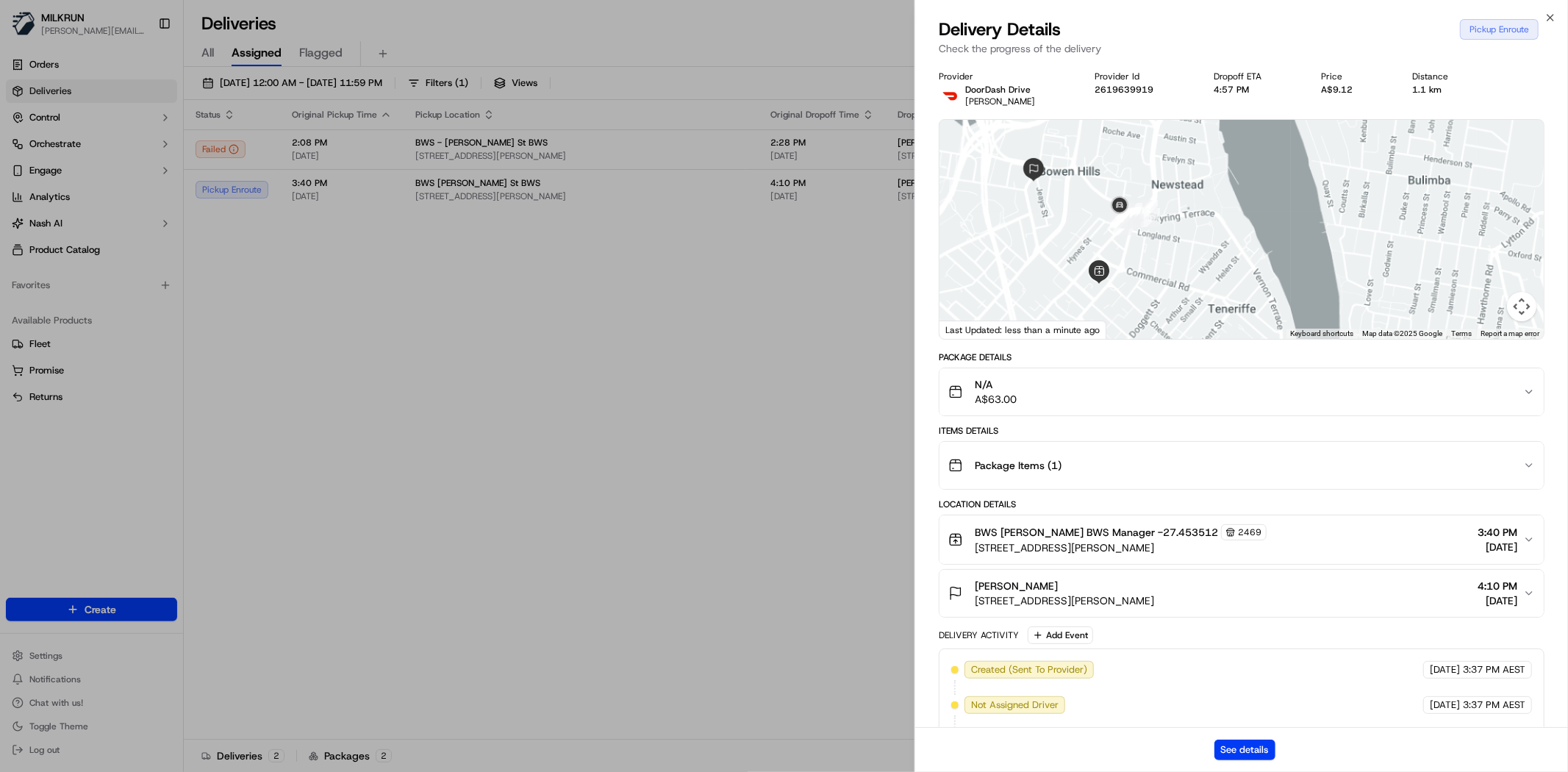
click at [1222, 738] on div "See details" at bounding box center [1240, 749] width 652 height 45
click at [1236, 746] on button "See details" at bounding box center [1244, 749] width 61 height 21
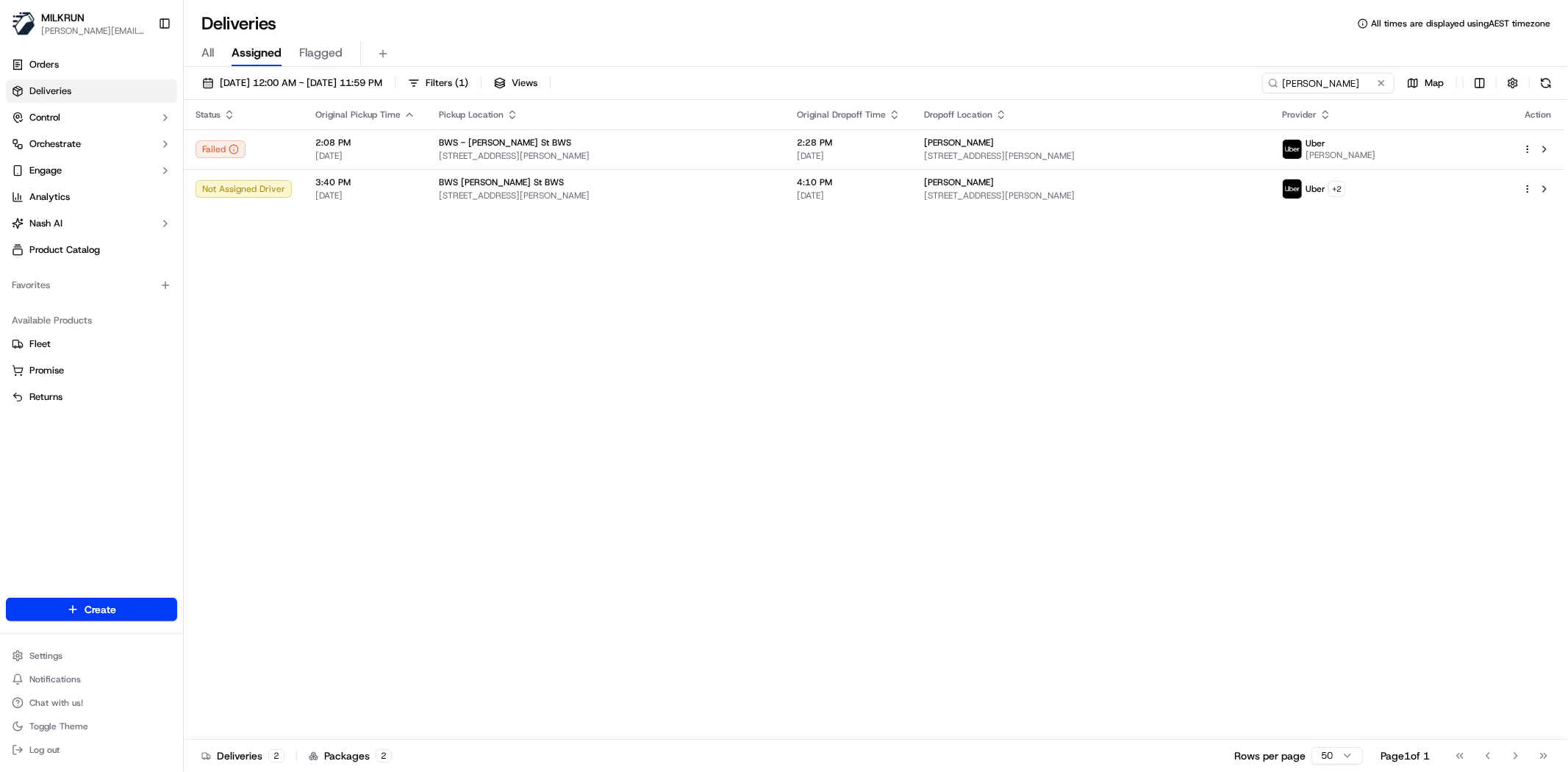
drag, startPoint x: 466, startPoint y: 275, endPoint x: 320, endPoint y: 2, distance: 309.6
click at [463, 269] on div "Status Original Pickup Time Pickup Location Original Dropoff Time Dropoff Locat…" at bounding box center [874, 420] width 1381 height 639
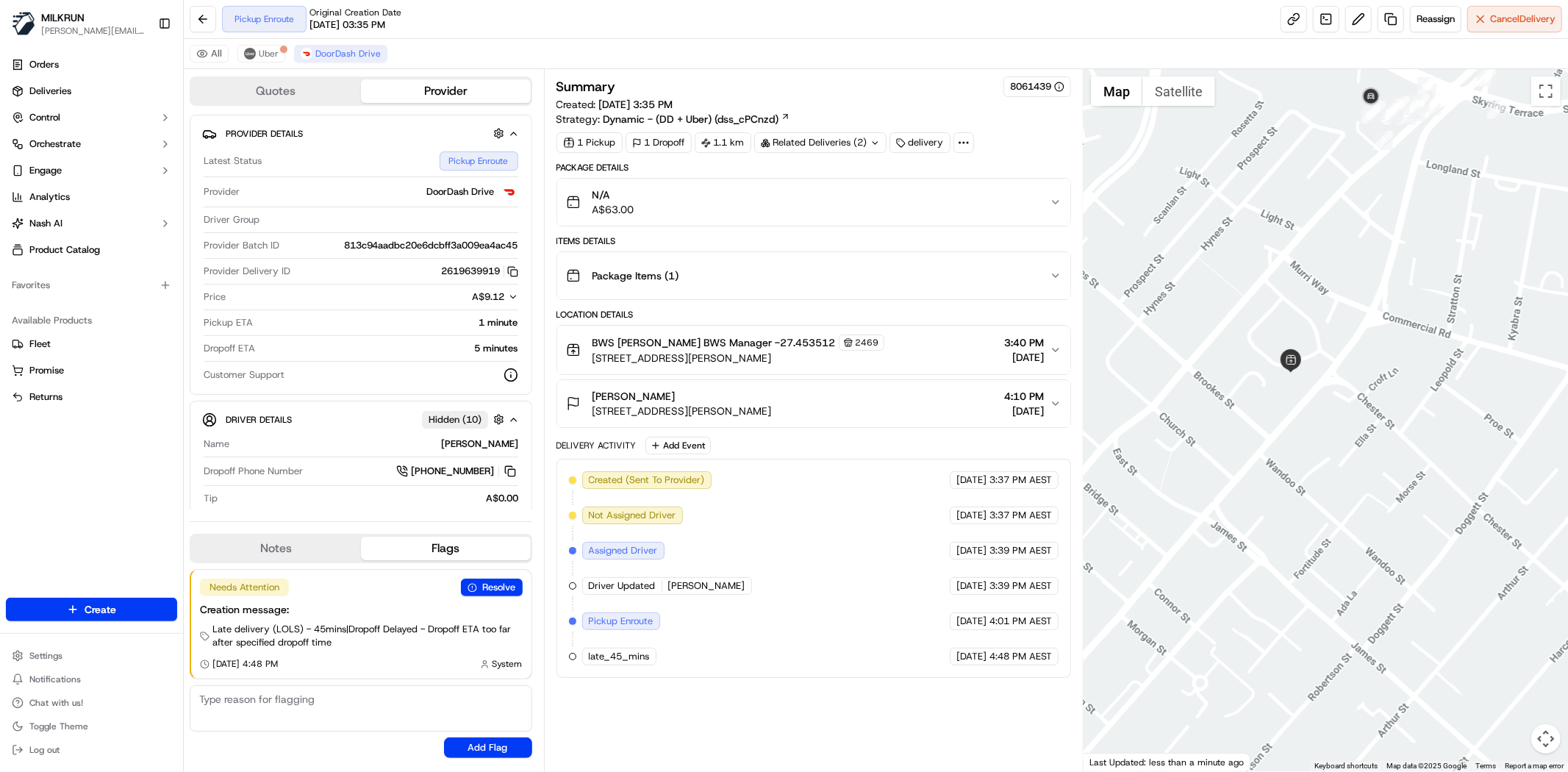
drag, startPoint x: 1417, startPoint y: 526, endPoint x: 1266, endPoint y: 283, distance: 286.1
click at [1266, 283] on div at bounding box center [1325, 420] width 484 height 702
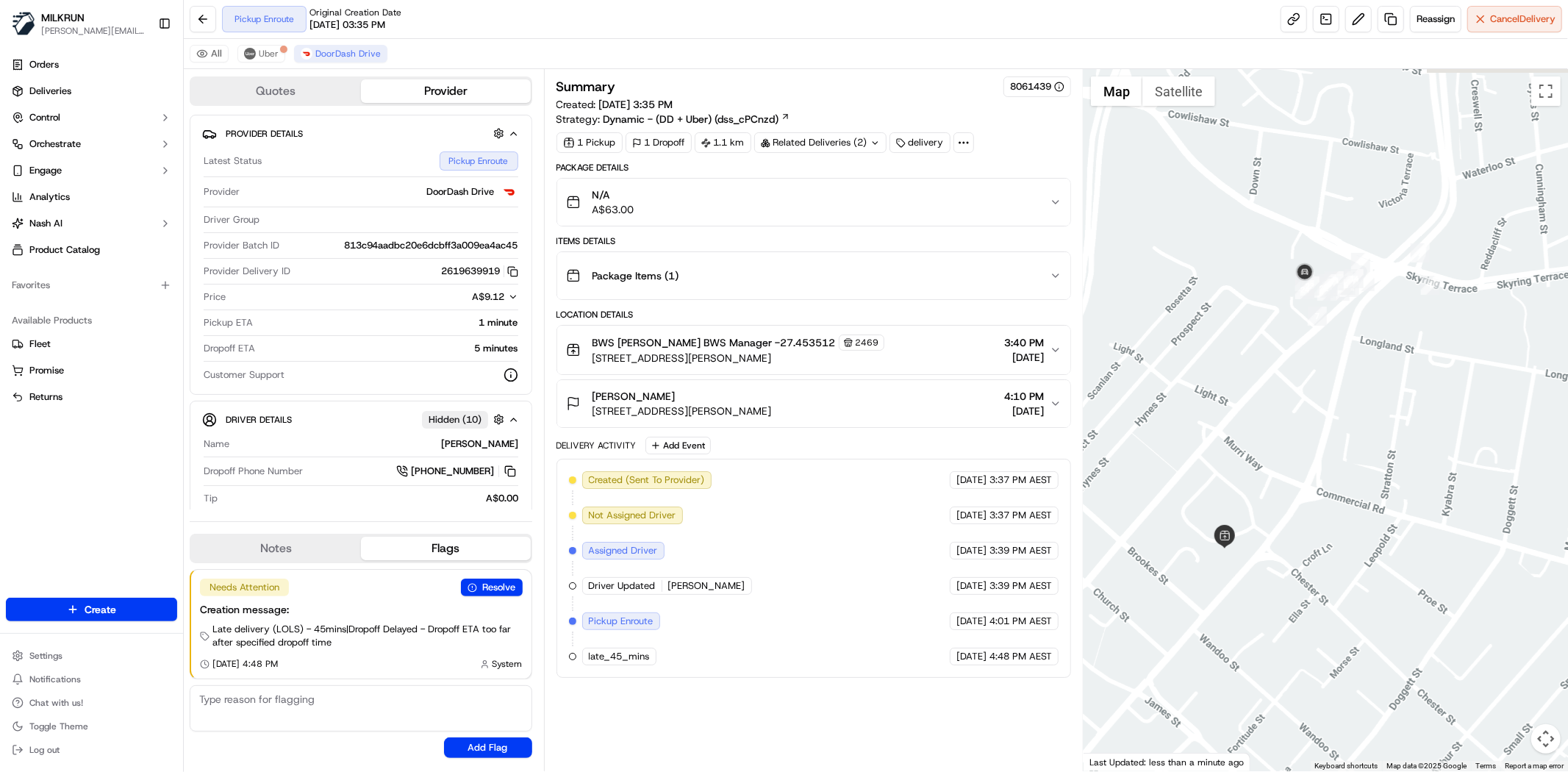
drag, startPoint x: 1324, startPoint y: 409, endPoint x: 1229, endPoint y: 571, distance: 187.8
click at [1229, 571] on div at bounding box center [1325, 420] width 484 height 702
click at [1308, 266] on img at bounding box center [1304, 272] width 24 height 24
click at [1417, 17] on span "Reassign" at bounding box center [1435, 19] width 38 height 13
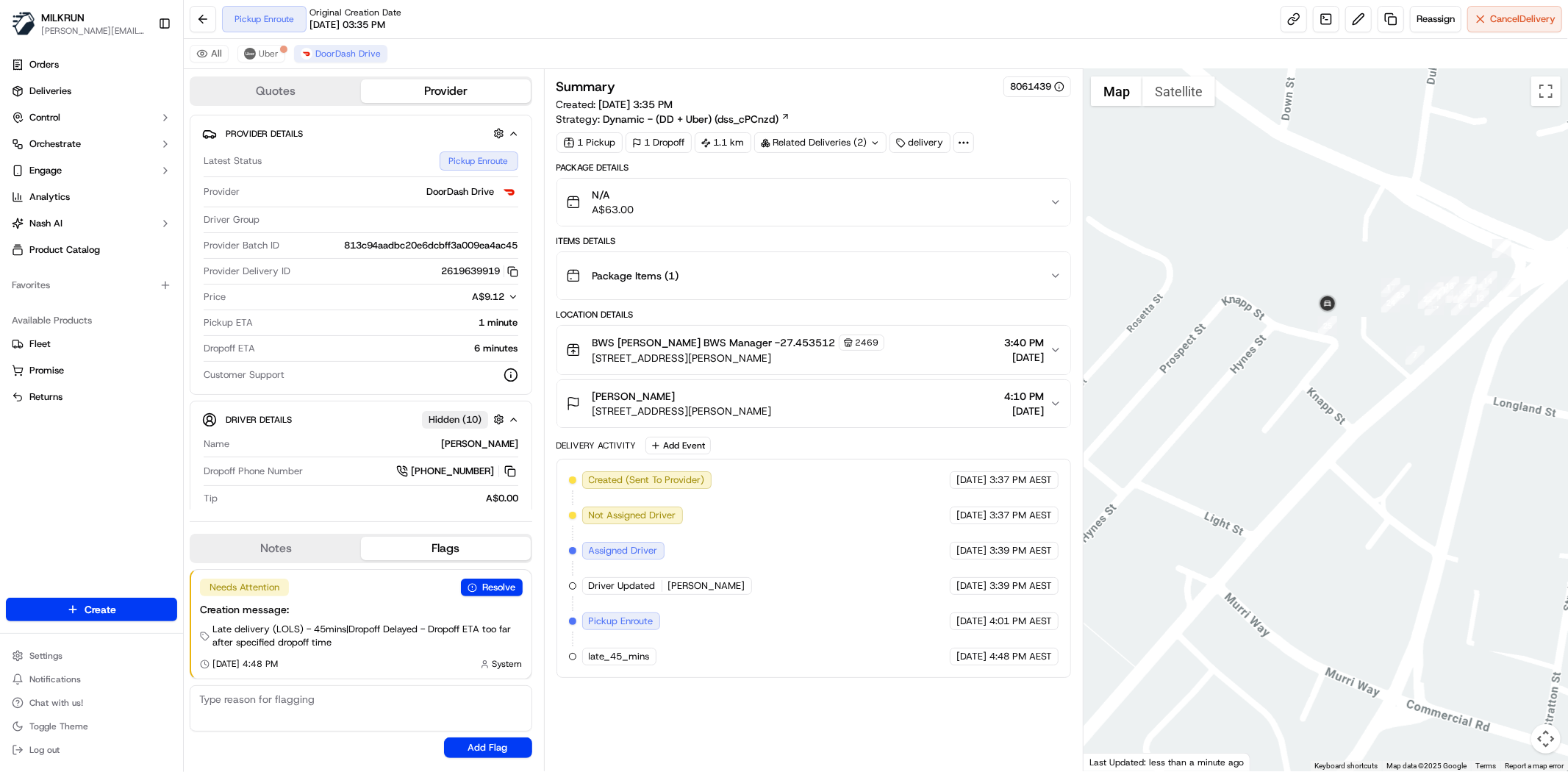
drag, startPoint x: 1529, startPoint y: 386, endPoint x: 1420, endPoint y: 331, distance: 122.1
click at [1420, 331] on div at bounding box center [1325, 420] width 484 height 702
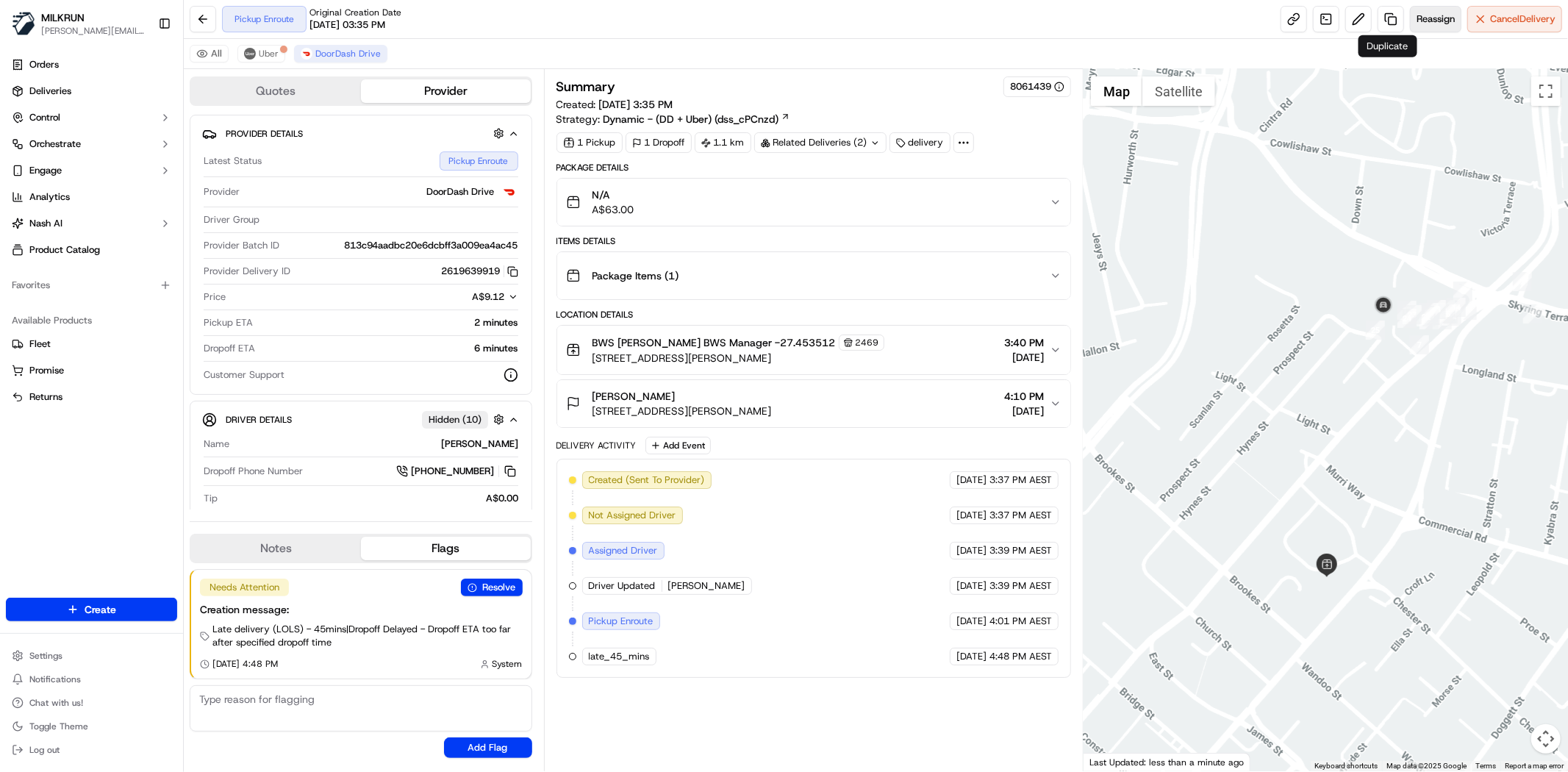
click at [1417, 13] on span "Reassign" at bounding box center [1435, 19] width 38 height 13
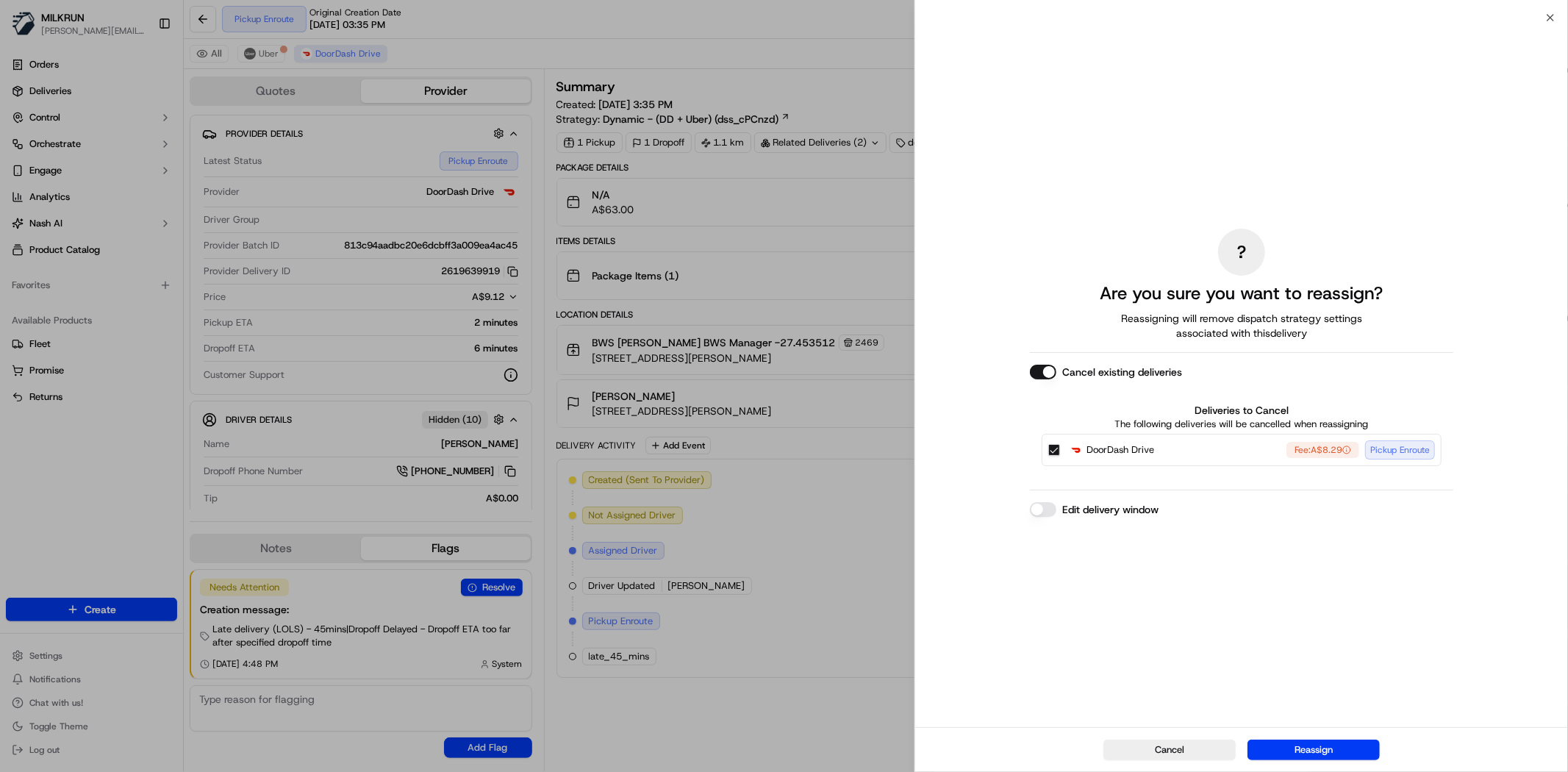
click at [1052, 446] on button "DoorDash Drive Fee: A$8.29 Pickup Enroute" at bounding box center [1054, 449] width 12 height 12
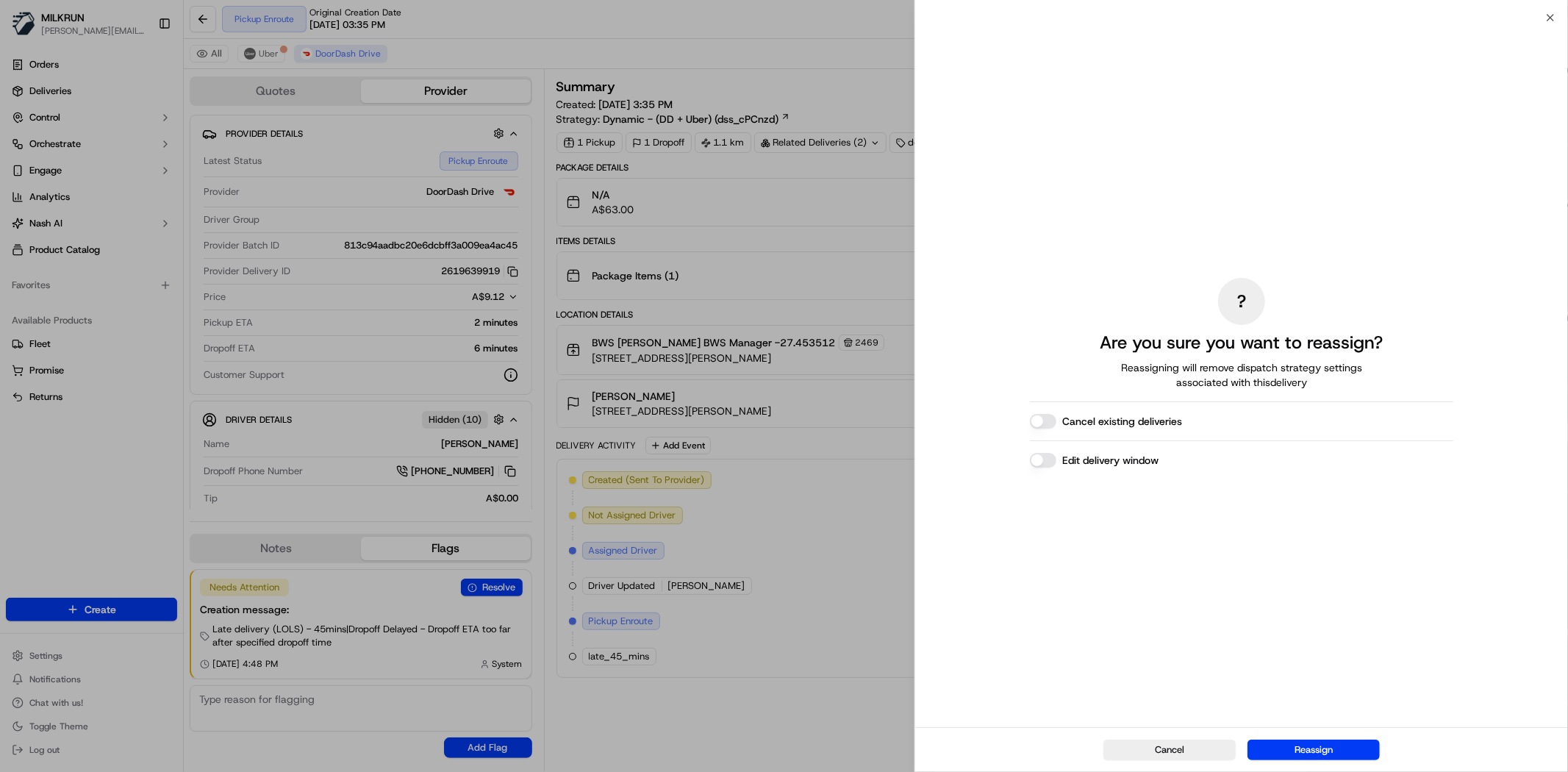
drag, startPoint x: 1353, startPoint y: 757, endPoint x: 1201, endPoint y: 416, distance: 373.3
click at [1221, 429] on div "? Are you sure you want to reassign? Reassigning will remove dispatch strategy …" at bounding box center [1240, 394] width 652 height 754
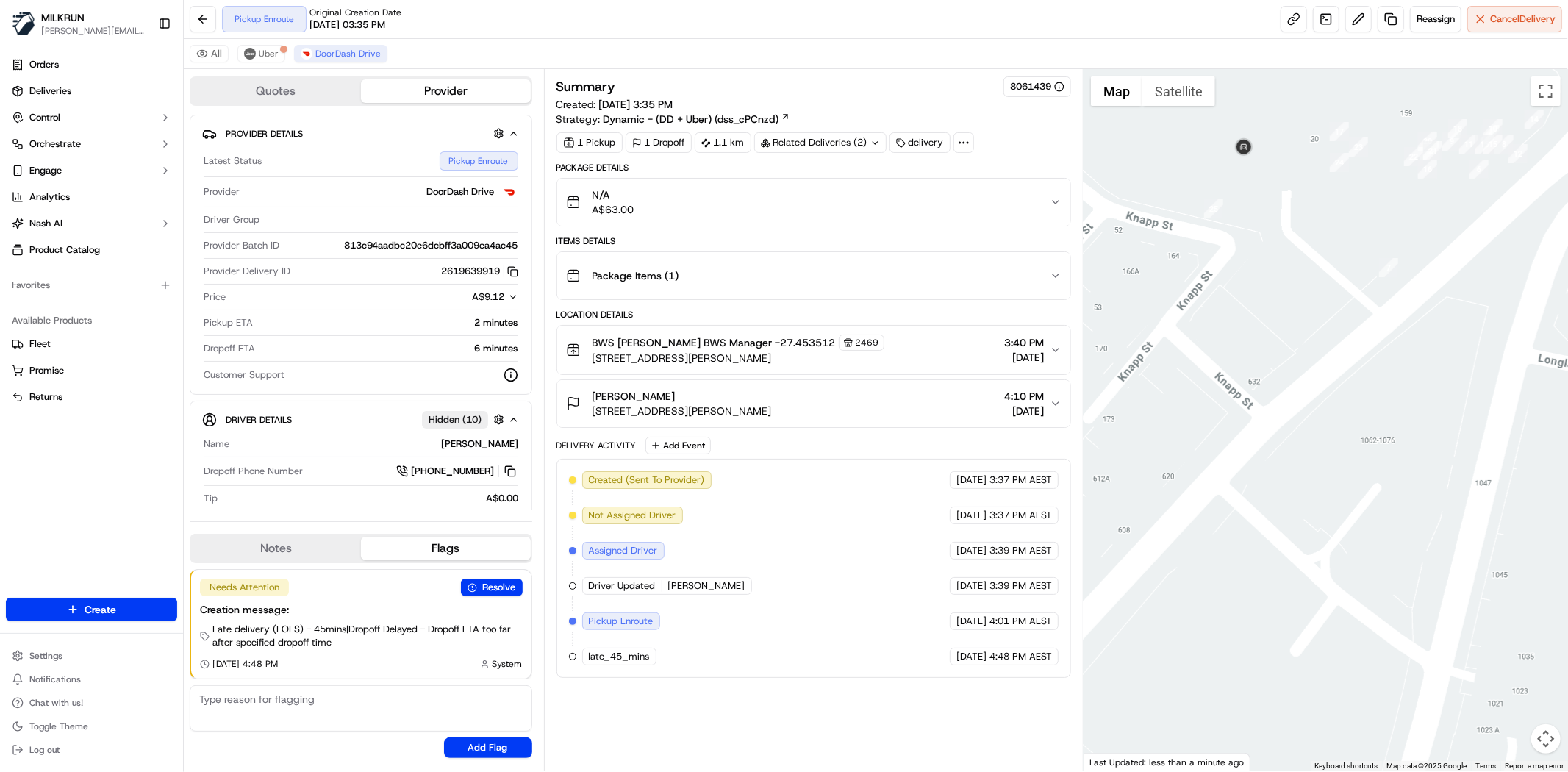
drag, startPoint x: 1389, startPoint y: 188, endPoint x: 1372, endPoint y: 380, distance: 192.8
click at [1372, 380] on div at bounding box center [1325, 420] width 484 height 702
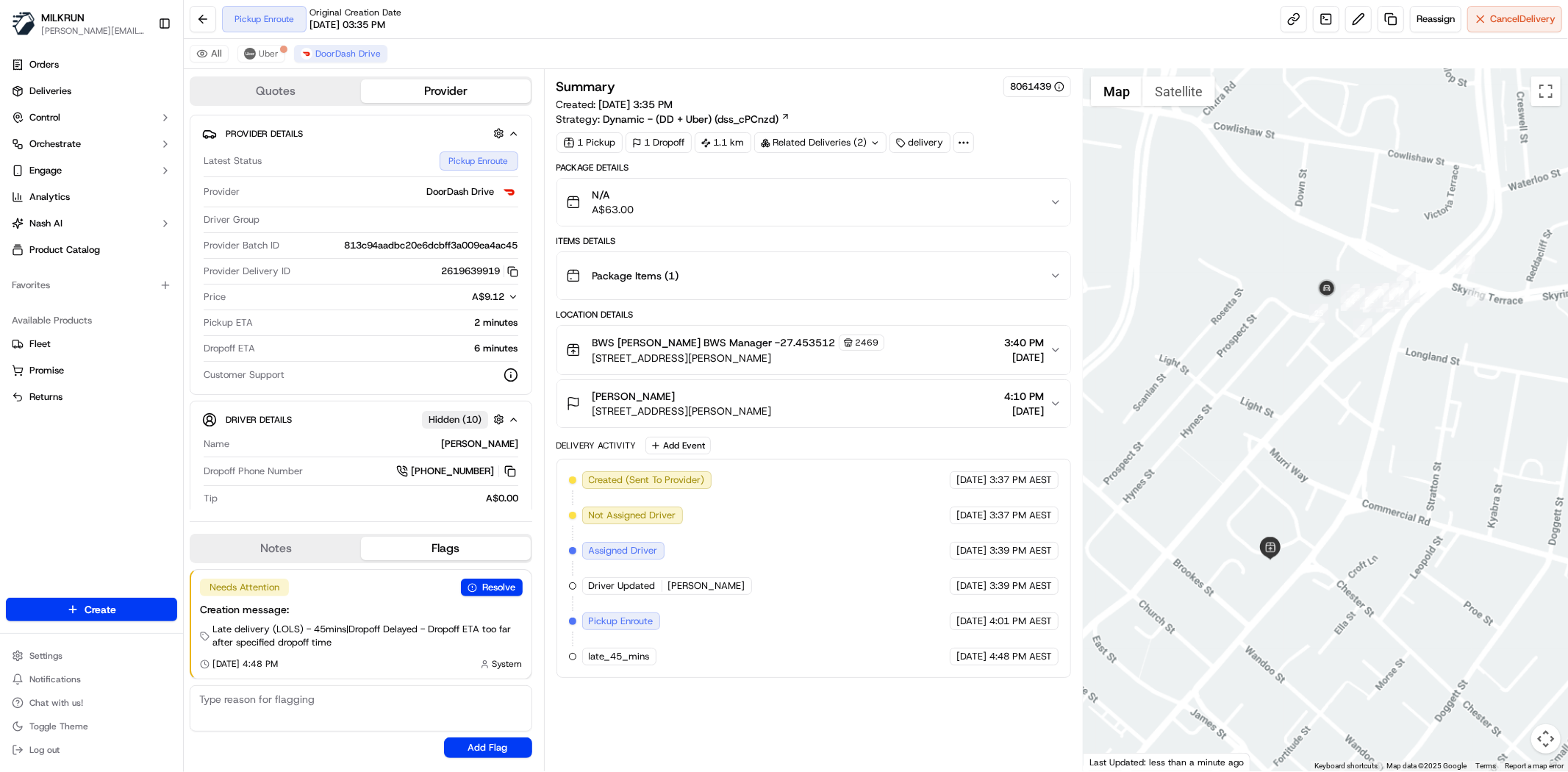
drag, startPoint x: 1362, startPoint y: 519, endPoint x: 1348, endPoint y: 344, distance: 175.6
click at [1348, 344] on div at bounding box center [1325, 420] width 484 height 702
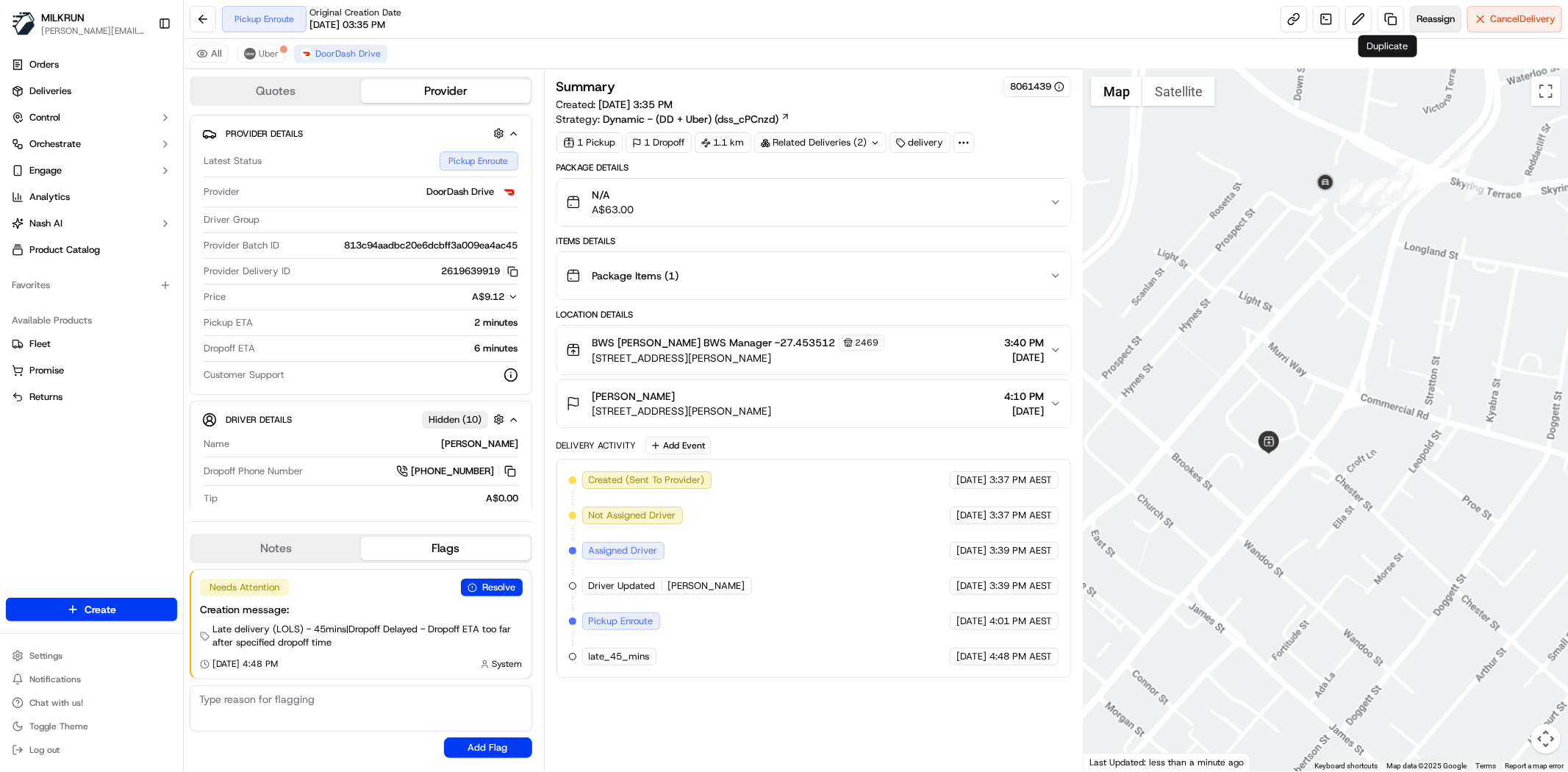
click at [1423, 19] on span "Reassign" at bounding box center [1435, 19] width 38 height 13
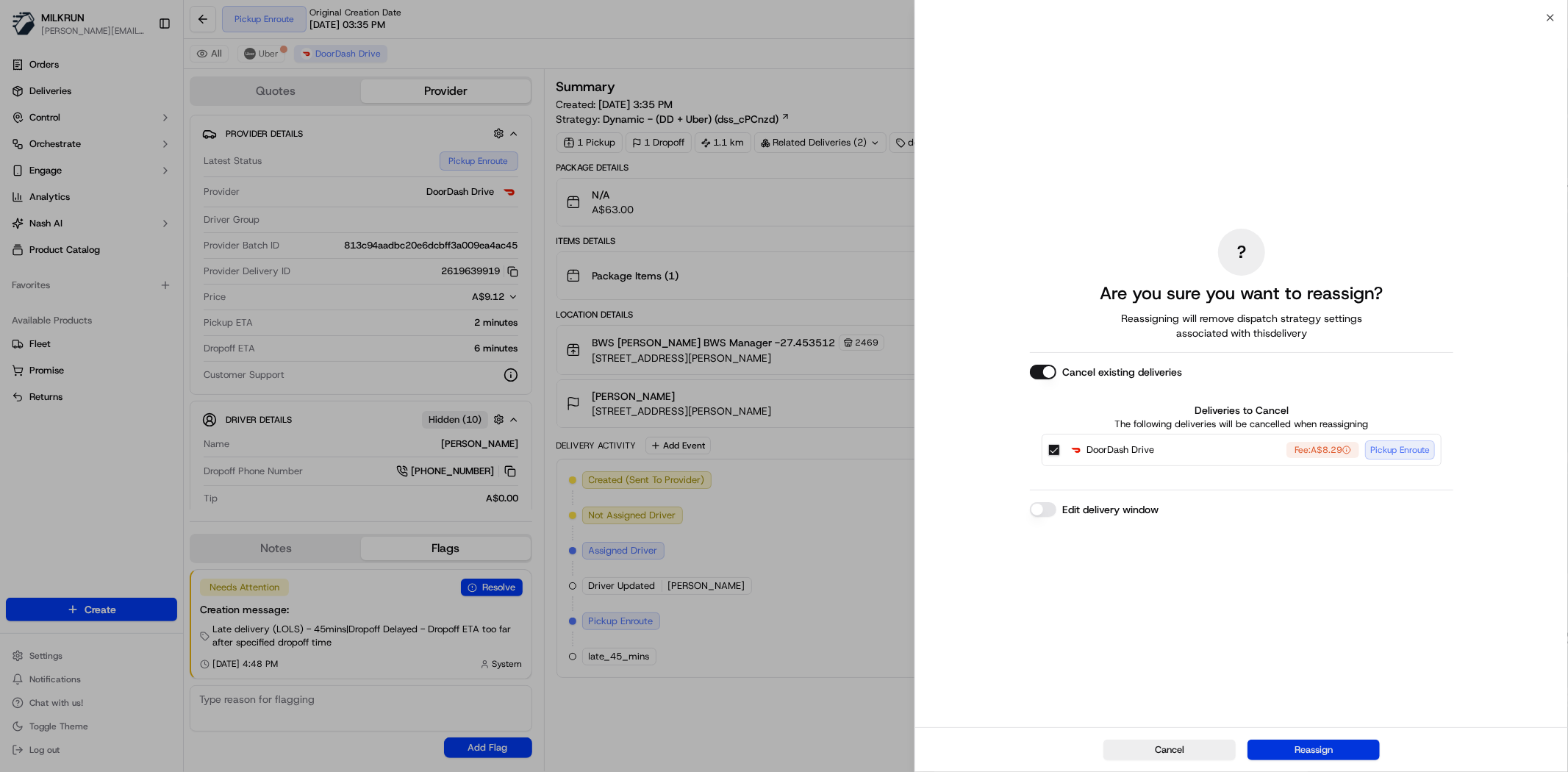
click at [1297, 743] on button "Reassign" at bounding box center [1313, 749] width 132 height 21
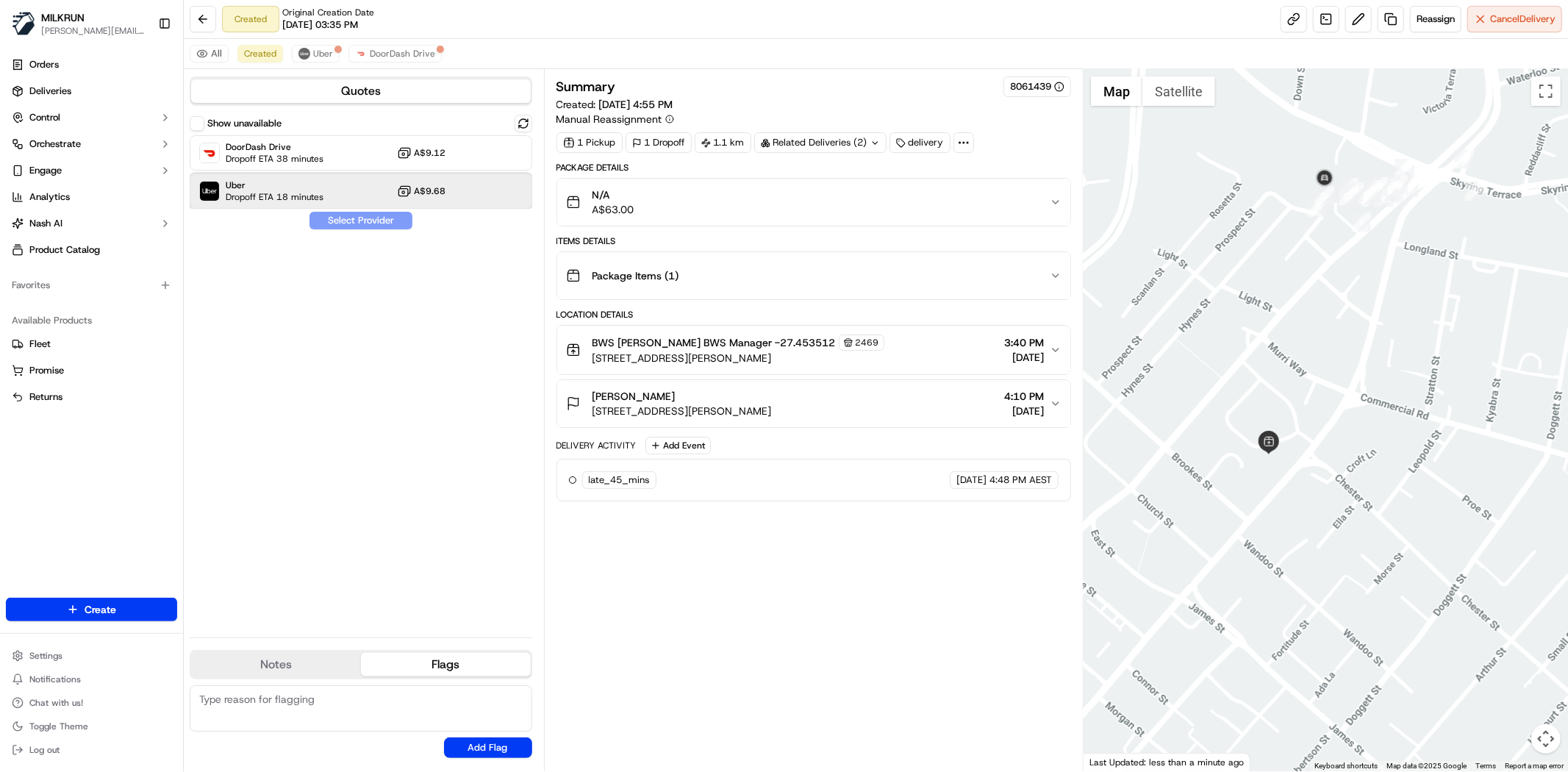
click at [391, 199] on div "Uber Dropoff ETA 18 minutes A$9.68" at bounding box center [361, 191] width 342 height 35
click at [365, 217] on button "Assign Provider" at bounding box center [361, 220] width 104 height 18
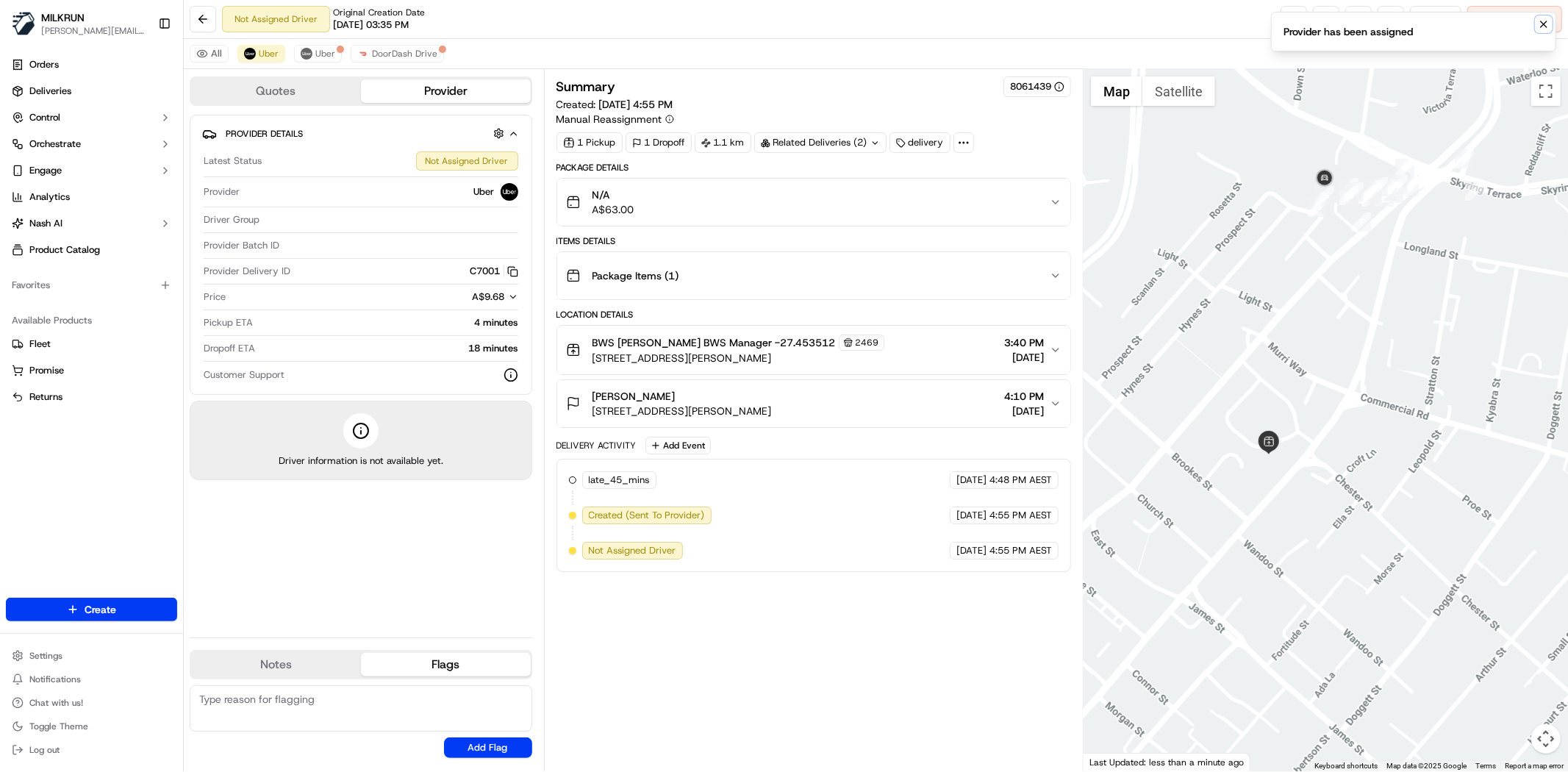
click at [1539, 25] on icon "Notifications (F8)" at bounding box center [1543, 25] width 12 height 12
click at [1539, 21] on icon "Notifications (F8)" at bounding box center [1543, 25] width 12 height 12
click at [1360, 13] on button at bounding box center [1357, 19] width 27 height 27
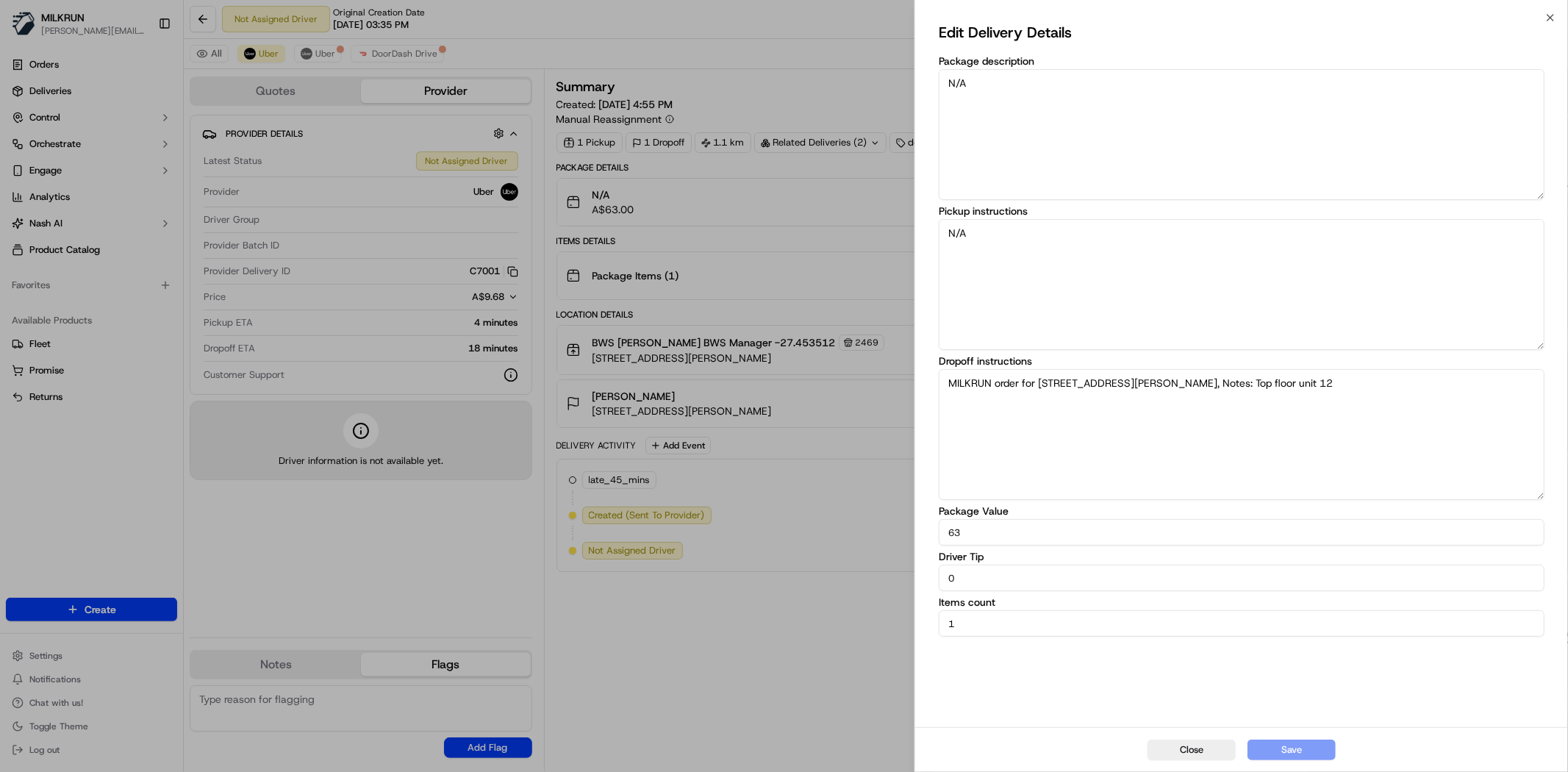
click at [1004, 577] on input "0" at bounding box center [1241, 577] width 606 height 27
type input "5"
click at [1305, 751] on button "Save" at bounding box center [1292, 749] width 89 height 21
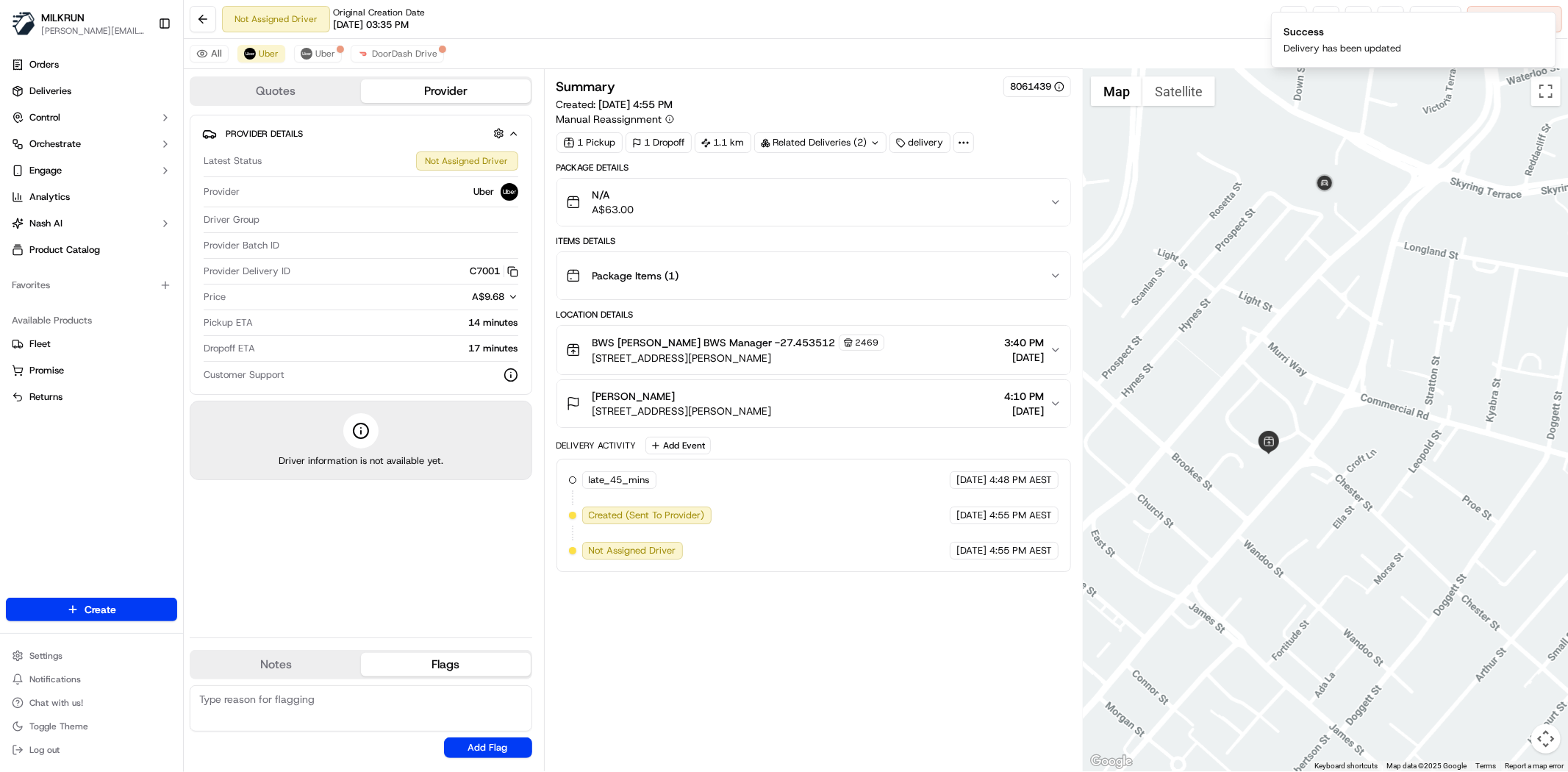
click at [645, 598] on div "Summary 8061439 Created: 19/09/2025 4:55 PM Manual Reassignment 1 Pickup 1 Drop…" at bounding box center [814, 420] width 514 height 687
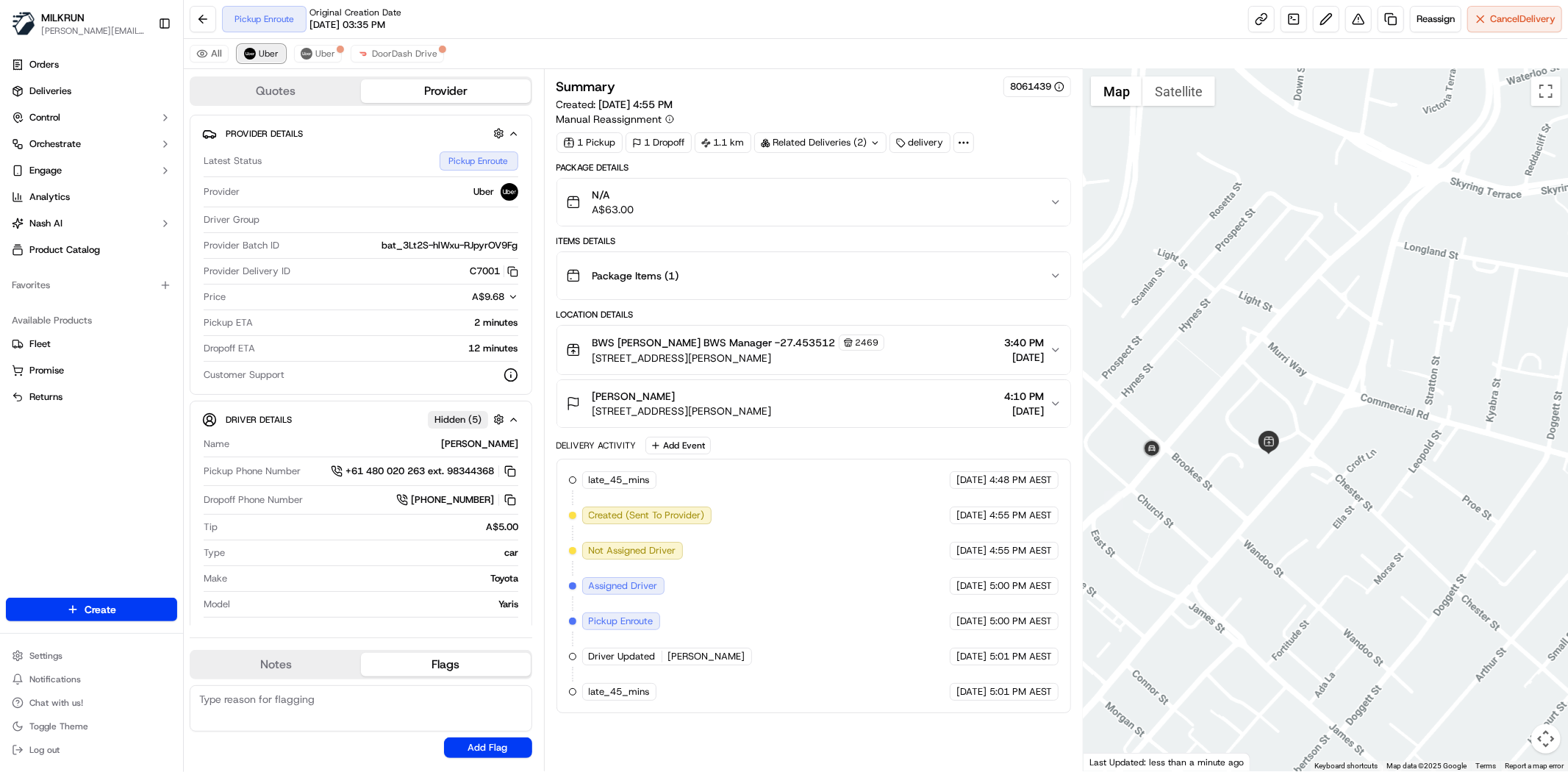
click at [259, 50] on span "Uber" at bounding box center [269, 54] width 20 height 12
click at [1258, 30] on link at bounding box center [1261, 19] width 27 height 27
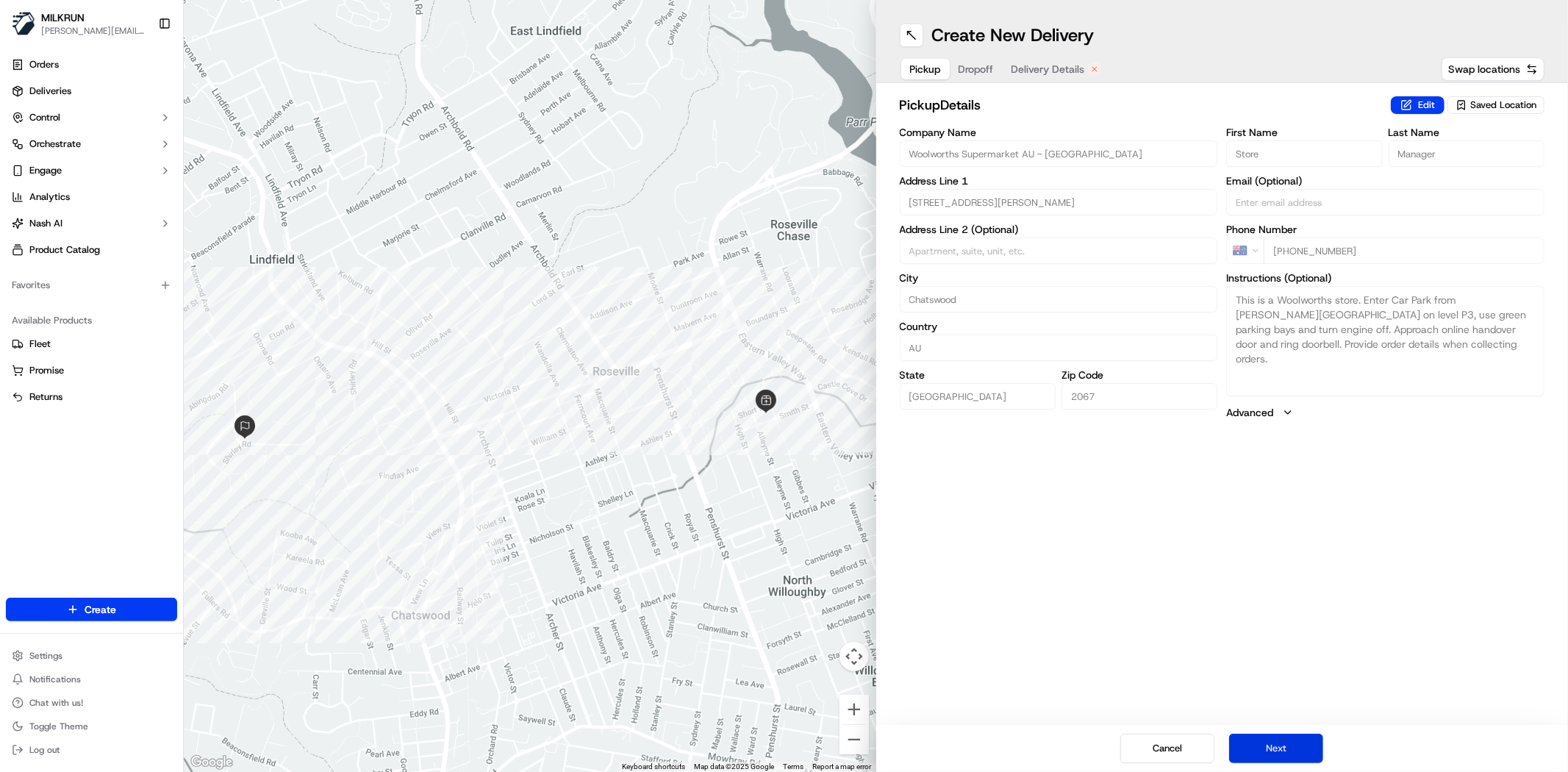
click at [1244, 750] on button "Next" at bounding box center [1276, 748] width 94 height 30
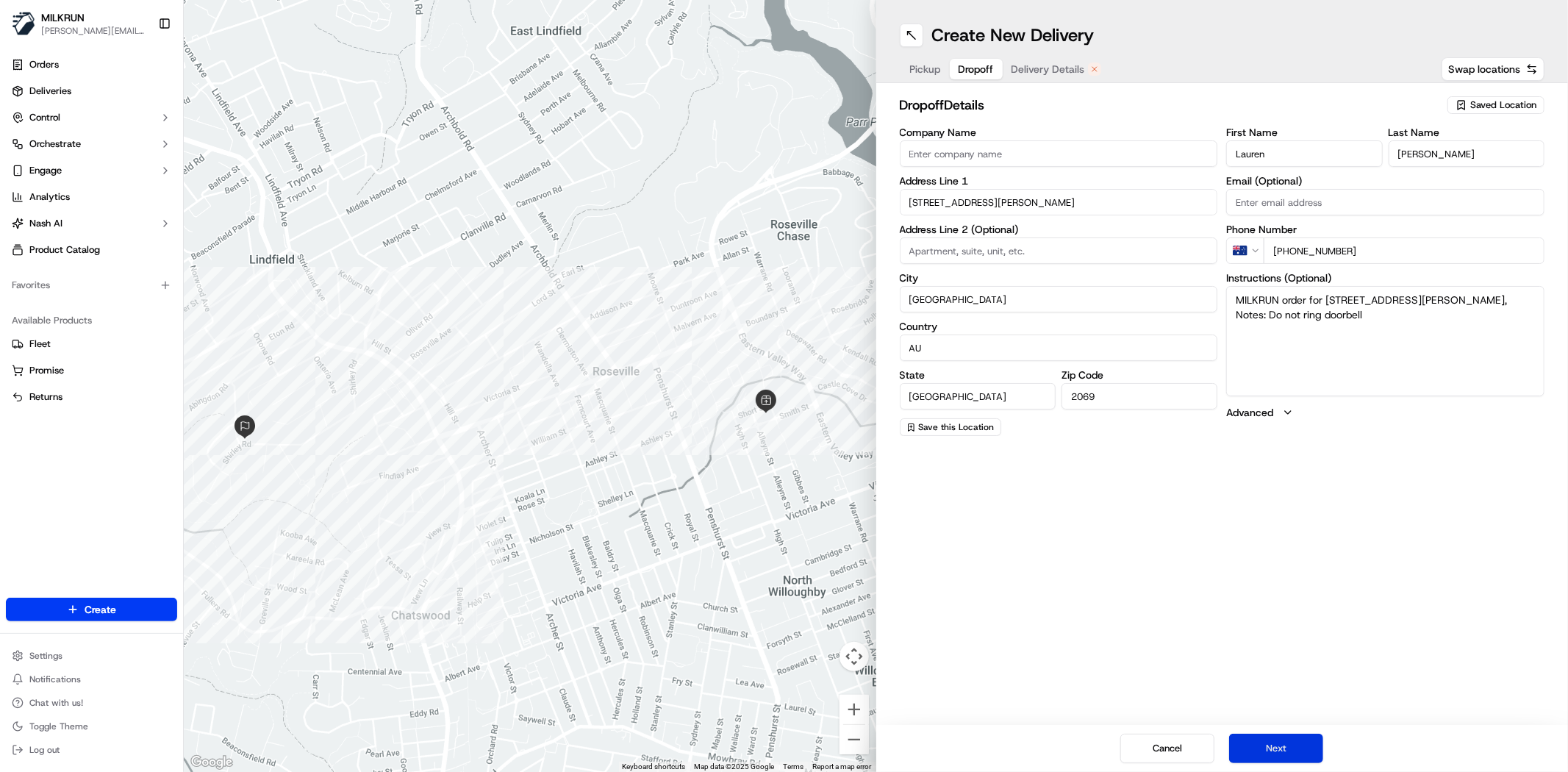
click at [1244, 750] on button "Next" at bounding box center [1276, 748] width 94 height 30
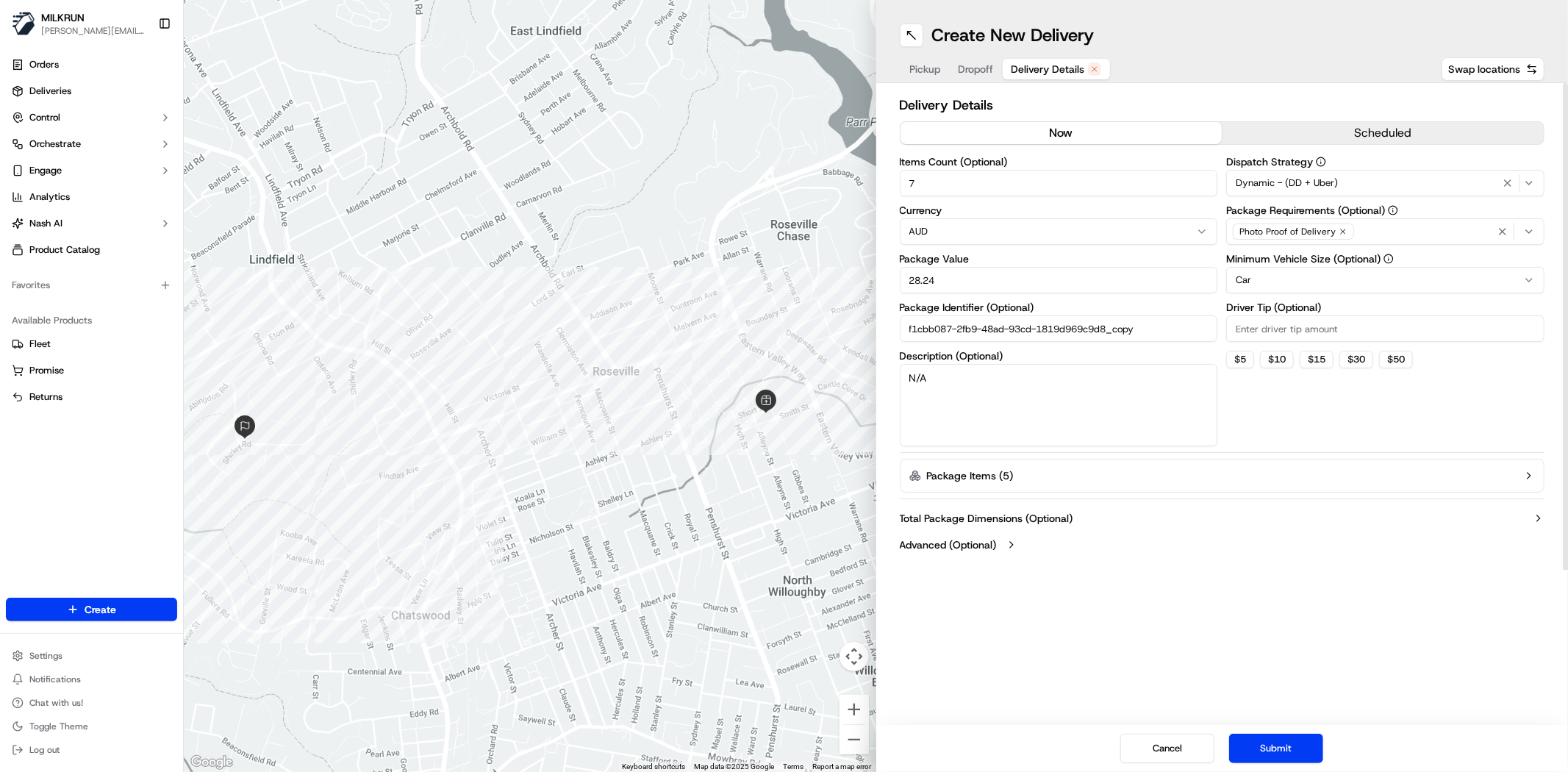
click at [1083, 129] on button "now" at bounding box center [1060, 133] width 322 height 22
click at [1311, 739] on button "Submit" at bounding box center [1276, 748] width 94 height 30
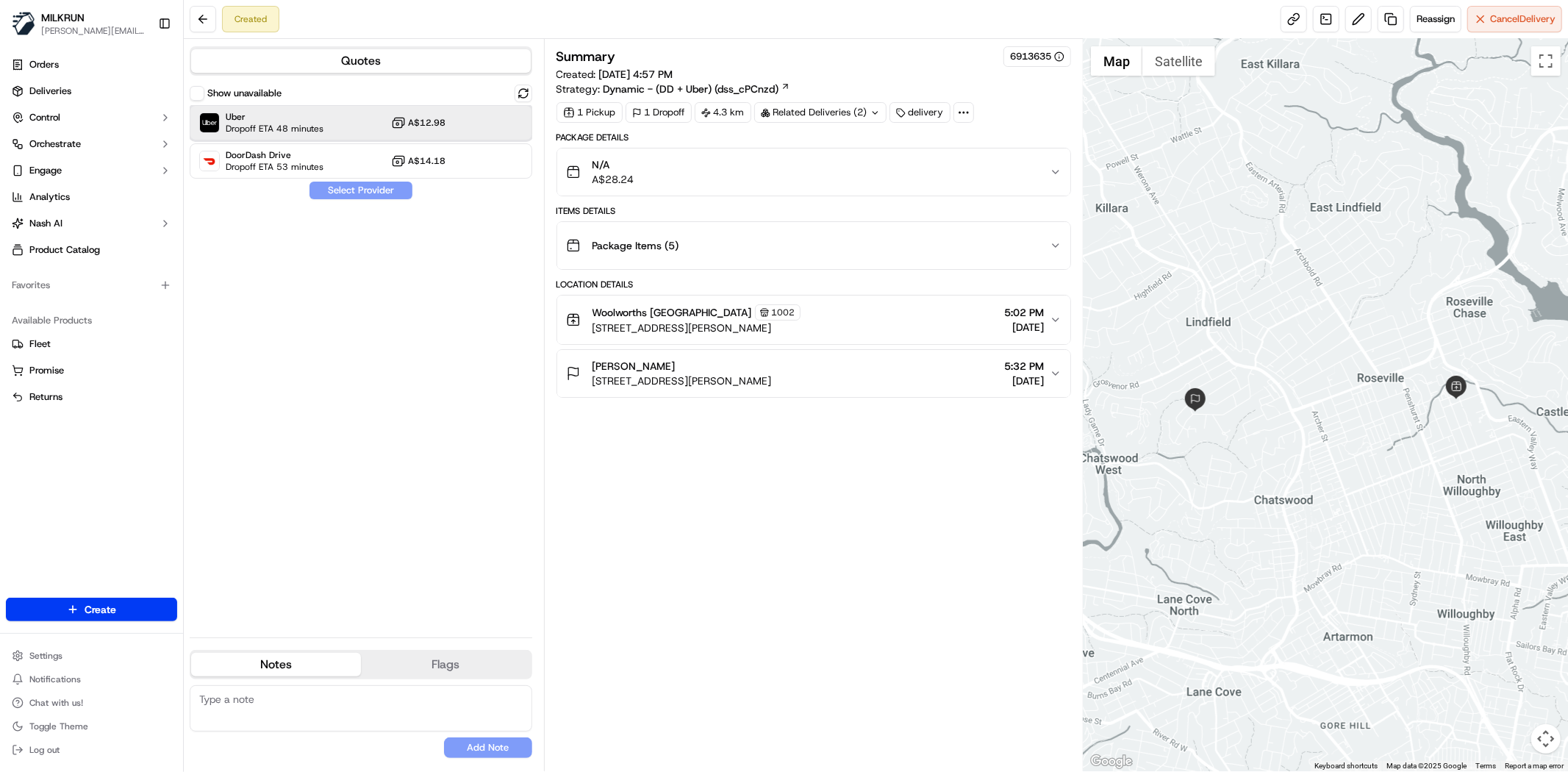
click at [380, 133] on div "Uber Dropoff ETA 48 minutes A$12.98" at bounding box center [361, 123] width 342 height 35
click at [392, 188] on button "Assign Provider" at bounding box center [361, 191] width 104 height 18
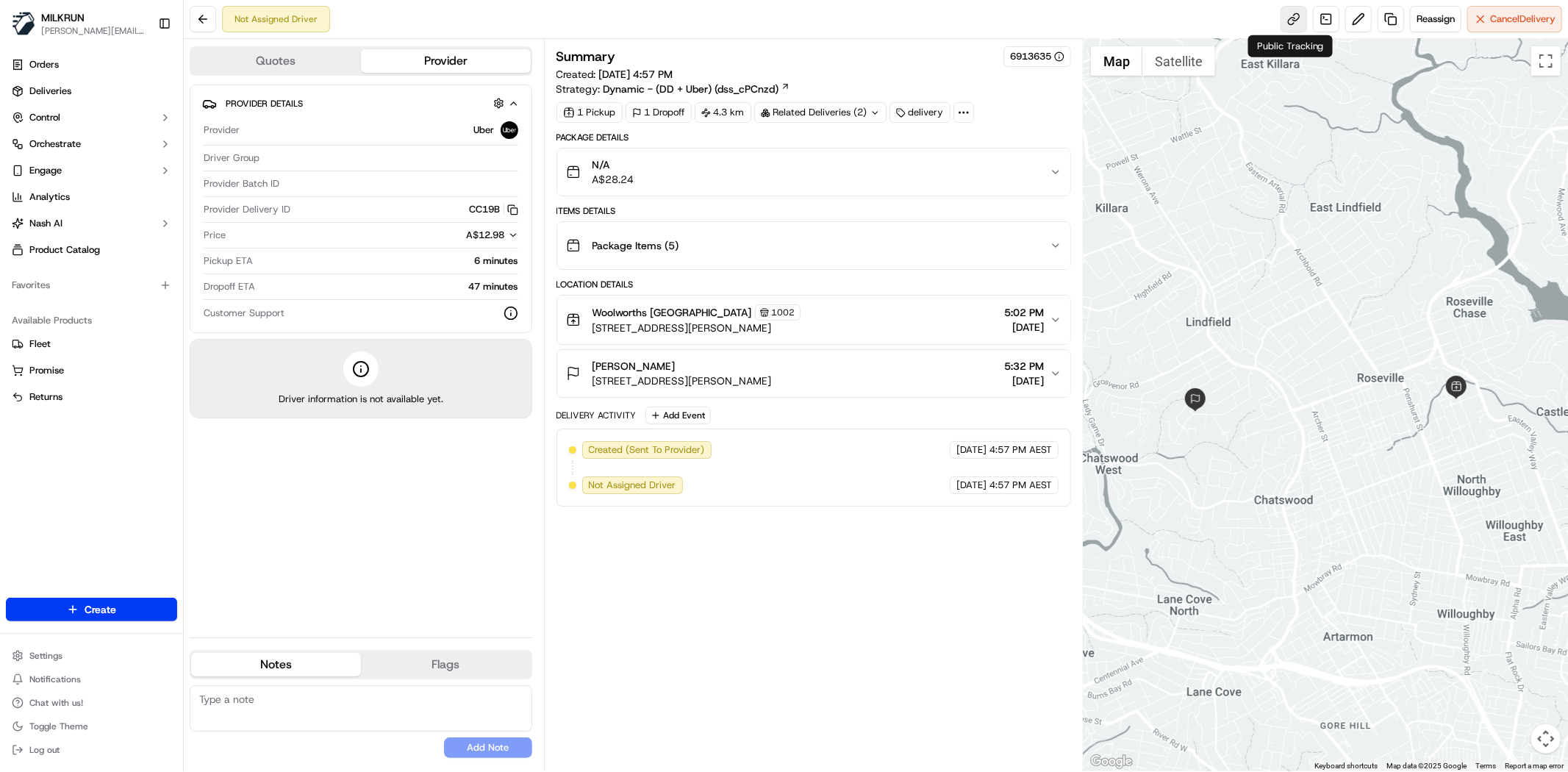
click at [1283, 21] on link at bounding box center [1294, 19] width 27 height 27
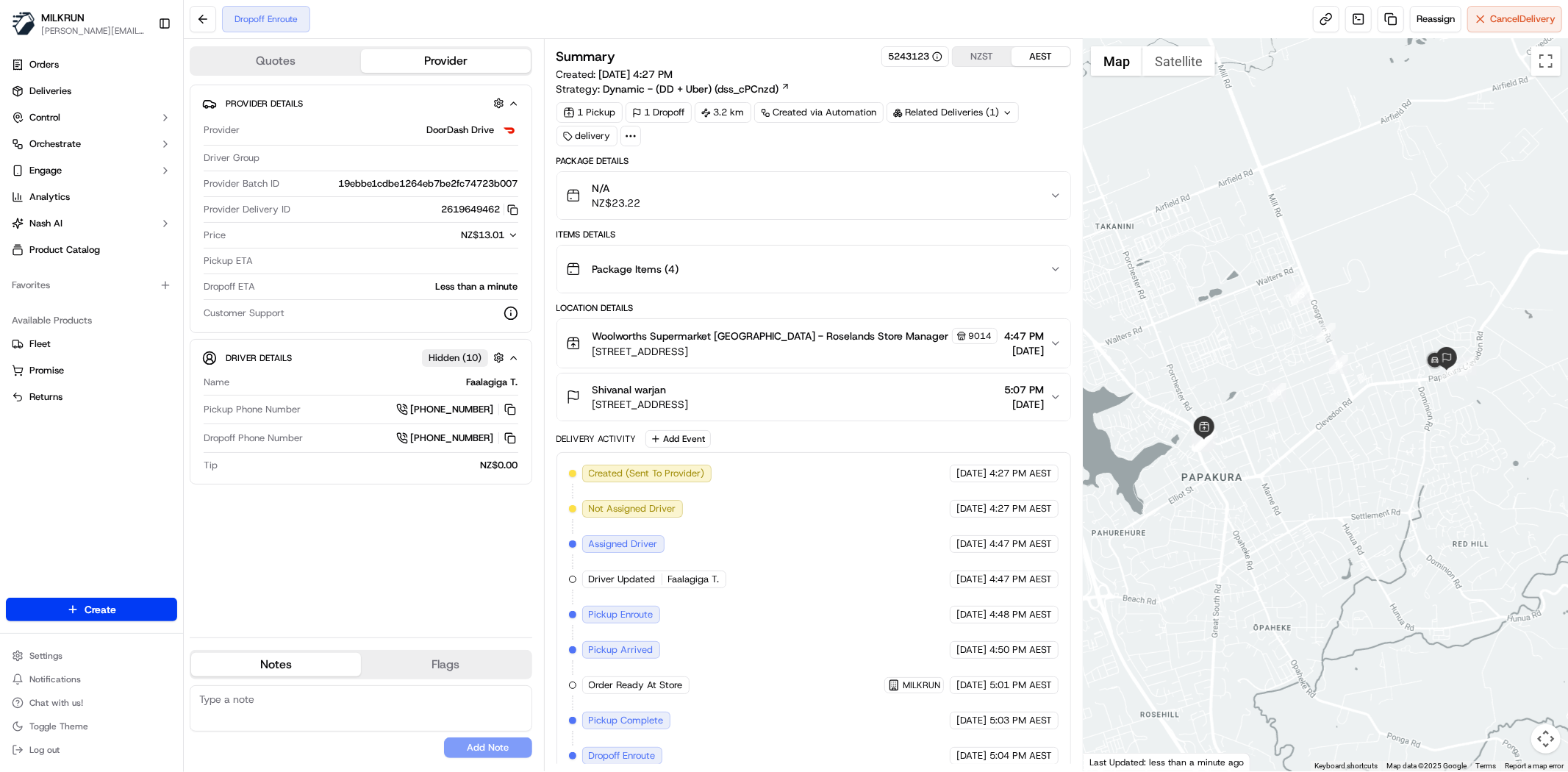
scroll to position [16, 0]
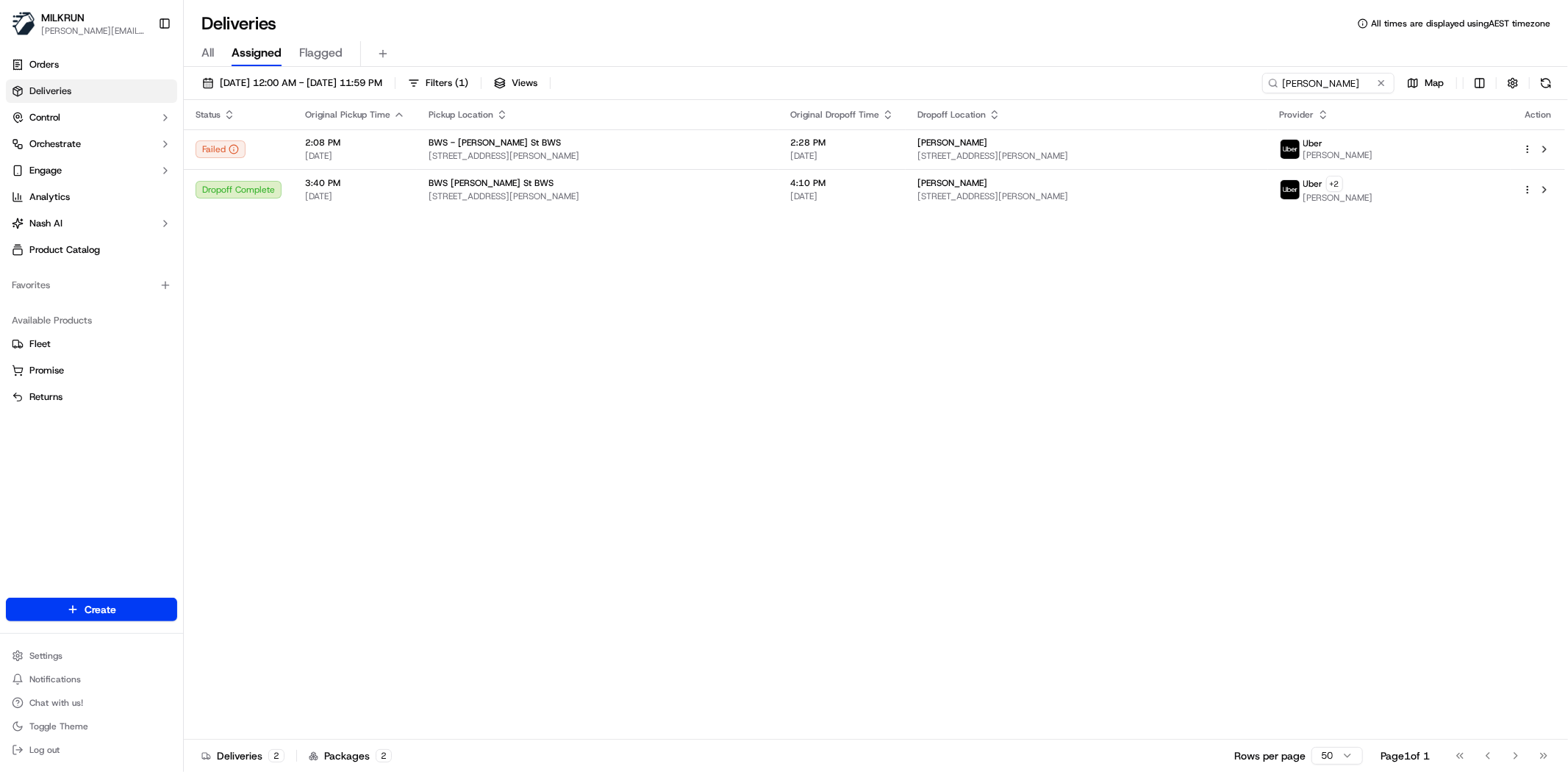
drag, startPoint x: 504, startPoint y: 292, endPoint x: 490, endPoint y: 286, distance: 15.2
click at [496, 289] on div "Status Original Pickup Time Pickup Location Original Dropoff Time Dropoff Locat…" at bounding box center [874, 420] width 1381 height 639
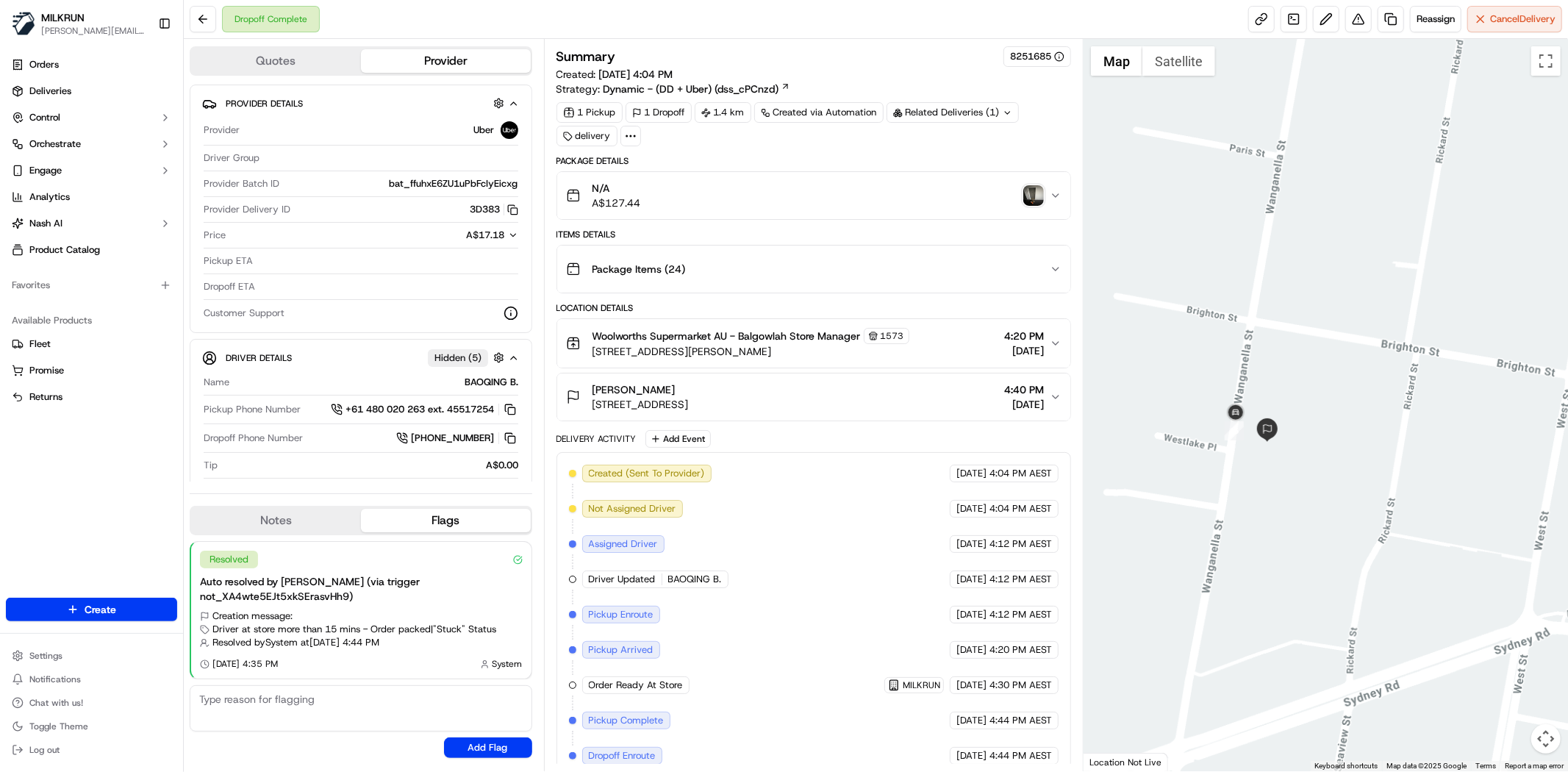
drag, startPoint x: 1104, startPoint y: 539, endPoint x: 1547, endPoint y: 219, distance: 546.5
click at [1547, 219] on div at bounding box center [1325, 405] width 484 height 732
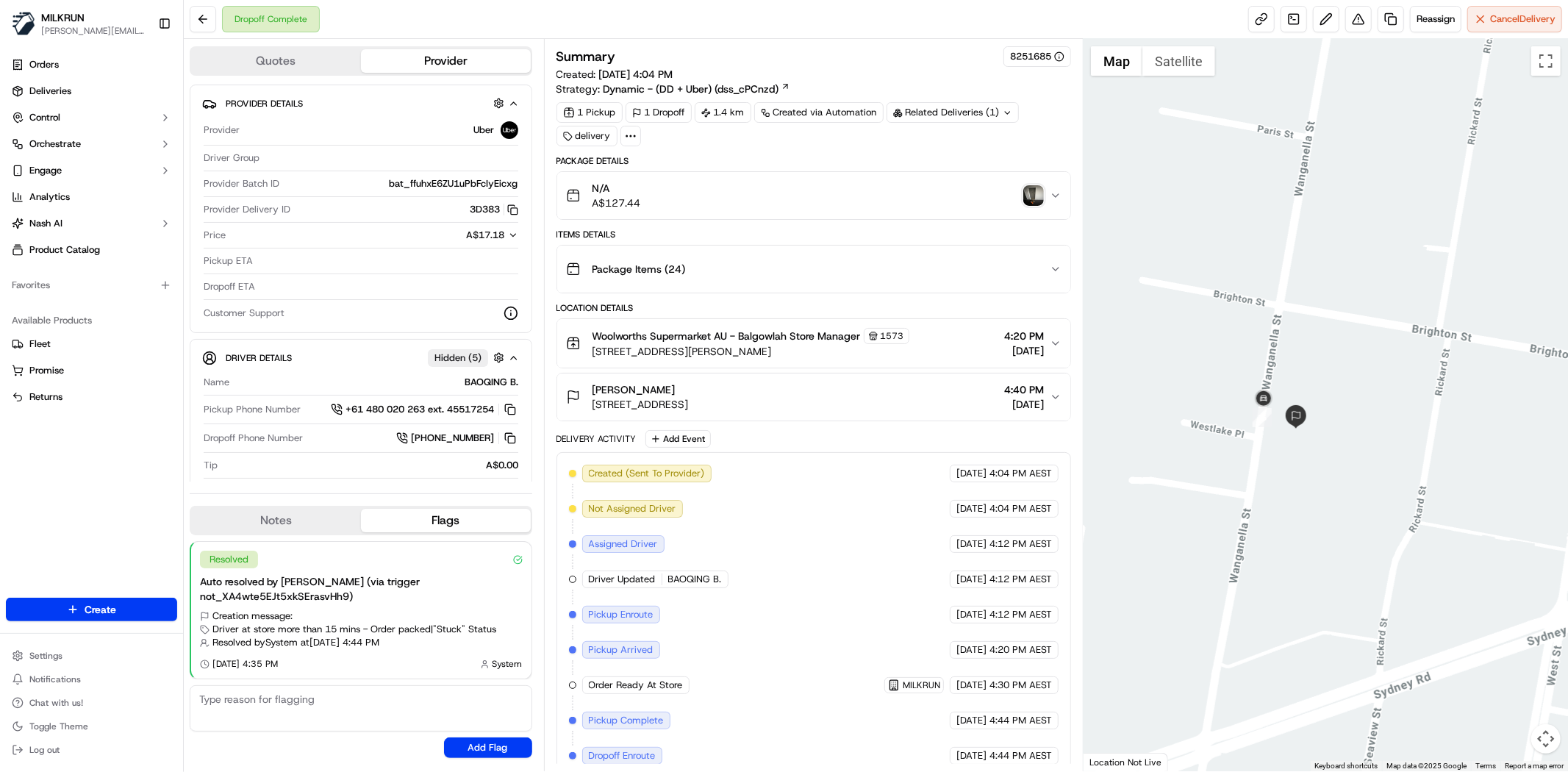
click at [636, 141] on div at bounding box center [631, 136] width 21 height 21
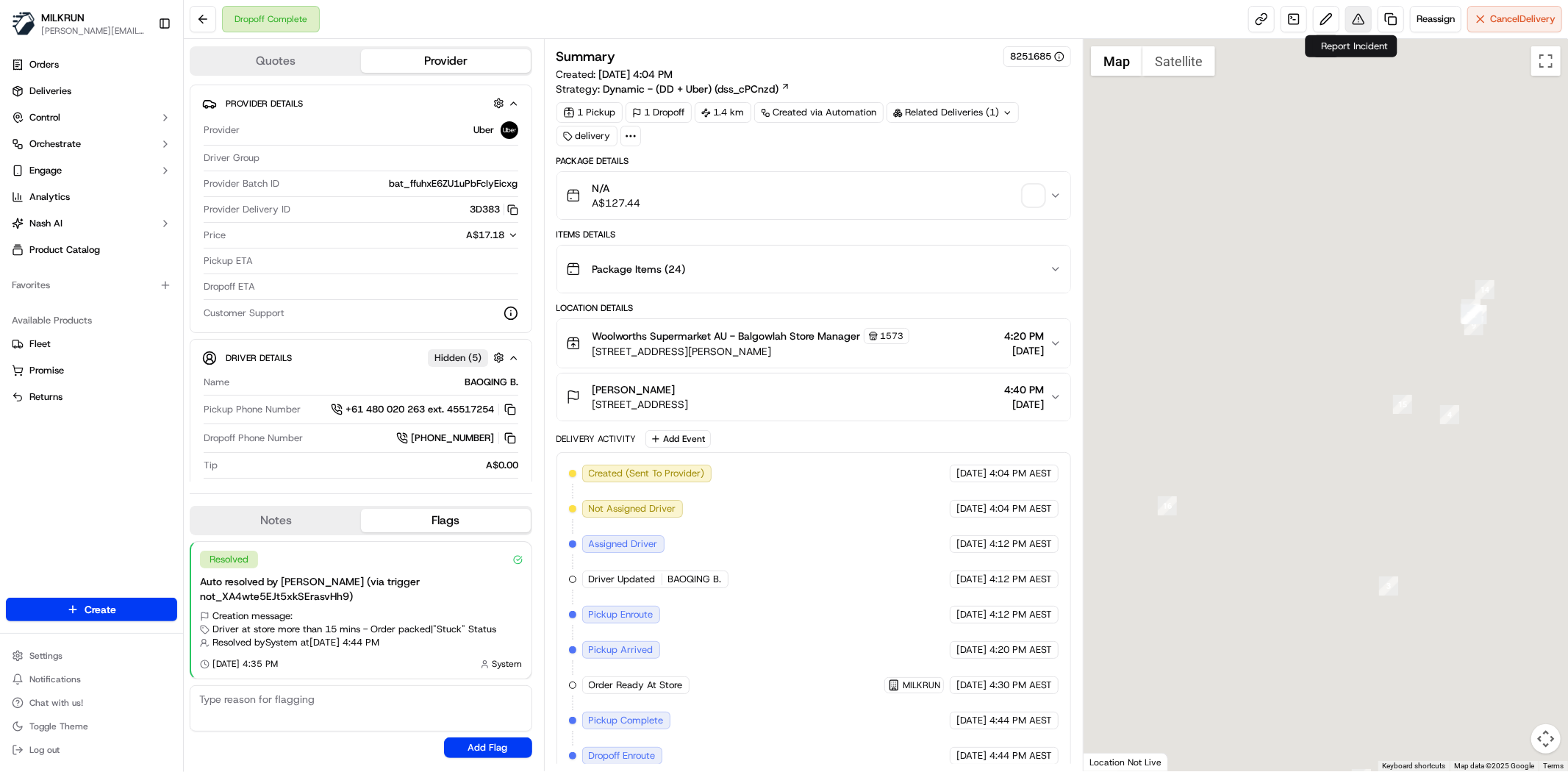
click at [1353, 16] on button at bounding box center [1357, 19] width 27 height 27
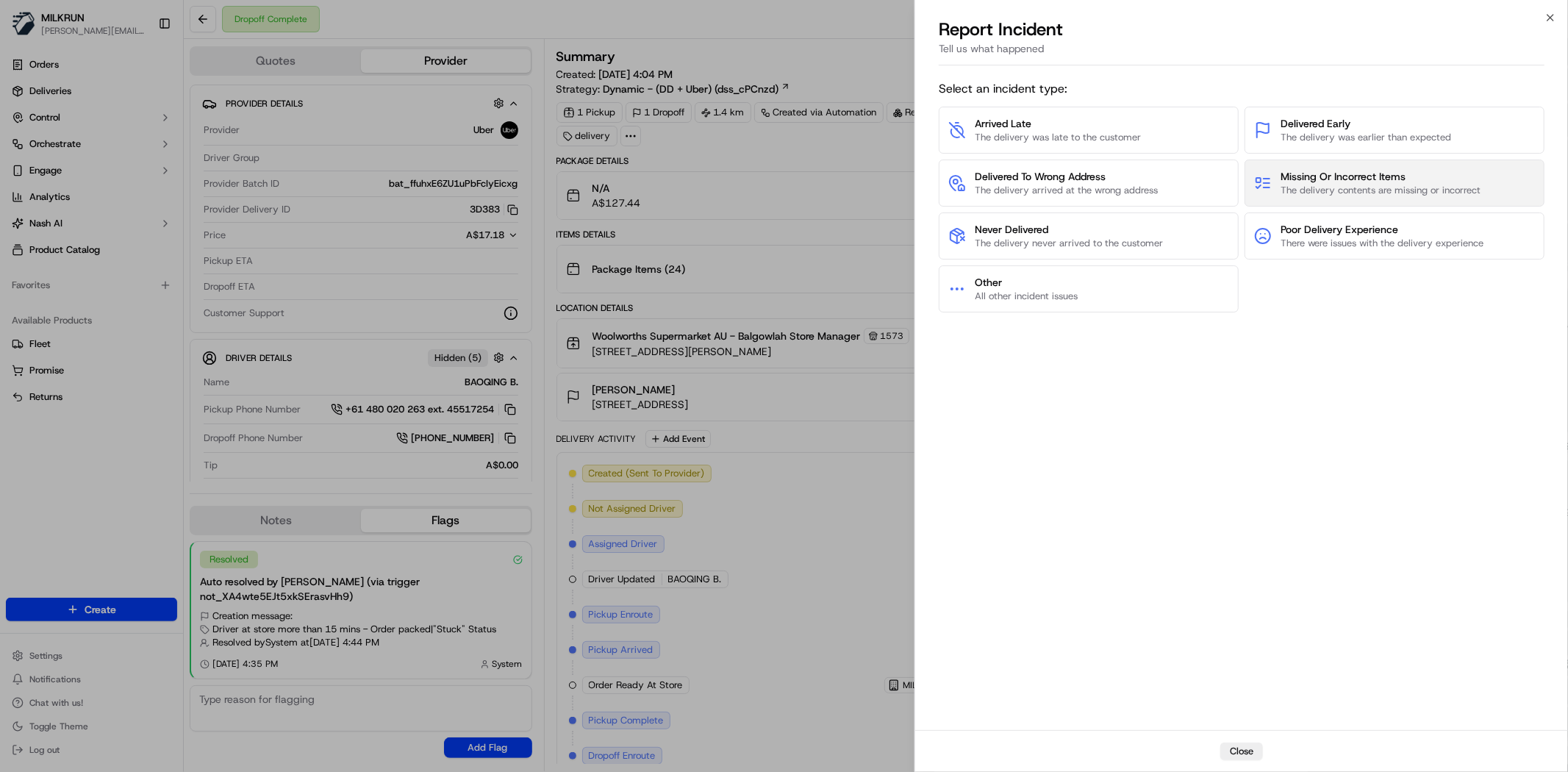
click at [1311, 195] on span "The delivery contents are missing or incorrect" at bounding box center [1380, 190] width 200 height 13
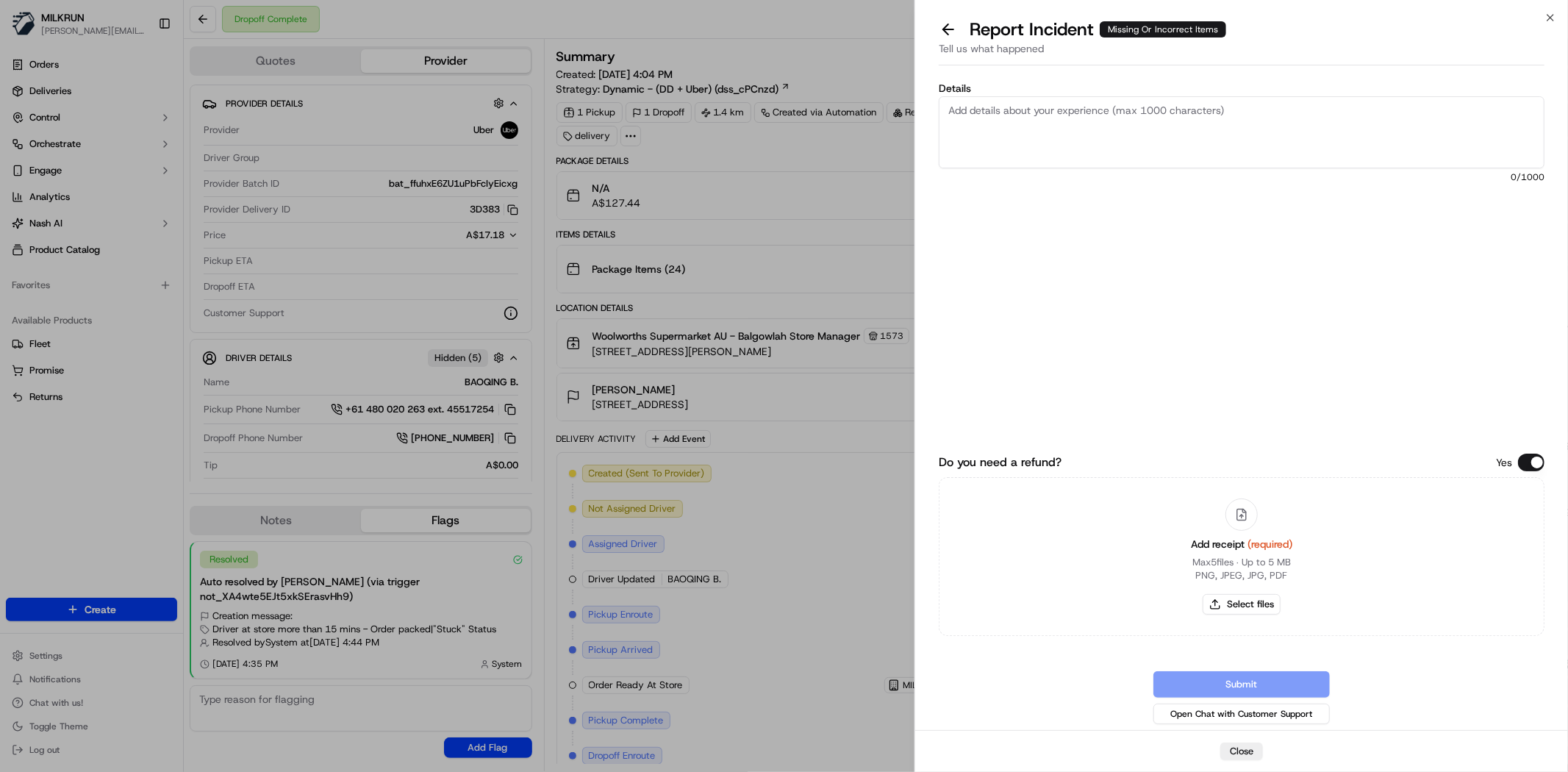
click at [1152, 107] on textarea "Details" at bounding box center [1241, 132] width 606 height 72
click at [1139, 145] on textarea "Customer missing most of order. You can see bags missing in POD. Driver was app…" at bounding box center [1241, 132] width 606 height 72
drag, startPoint x: 1132, startPoint y: 146, endPoint x: 914, endPoint y: 134, distance: 218.3
click at [914, 134] on body "MILKRUN toman@woolworths.com.au Toggle Sidebar Orders Deliveries Control Orches…" at bounding box center [784, 386] width 1568 height 772
click at [1128, 158] on textarea "Customer missing most of order. You can see bags missing in POD. Driver was app…" at bounding box center [1241, 132] width 606 height 72
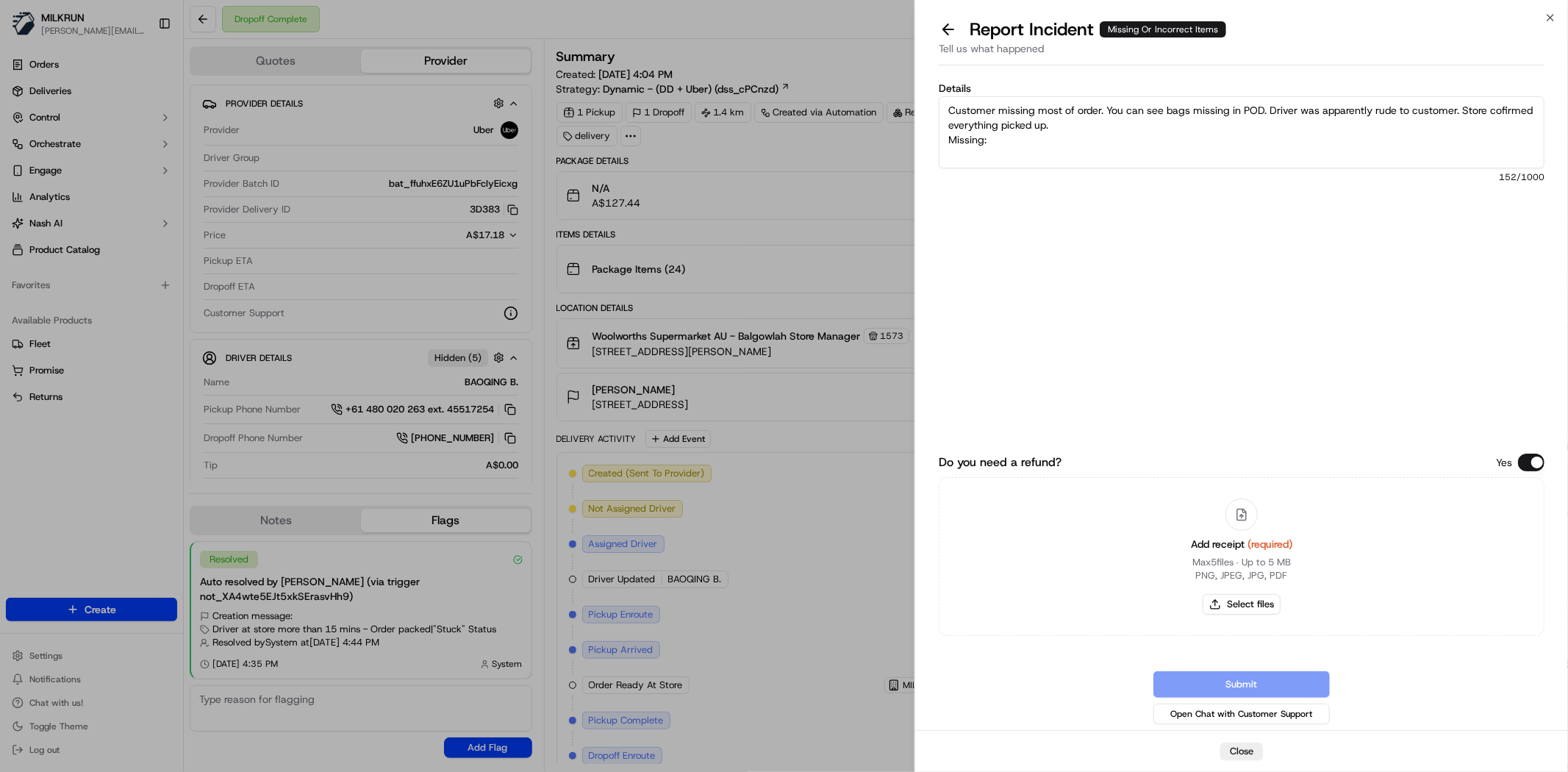
paste textarea "Dettol Profresh Shower Gel Body Wash Peach Burst 950ml $13.20 x1 $13.20 *Red Ca…"
drag, startPoint x: 1085, startPoint y: 135, endPoint x: 1009, endPoint y: 144, distance: 76.5
click at [1009, 144] on textarea "Customer missing most of order. You can see bags missing in POD. Driver was app…" at bounding box center [1241, 132] width 606 height 72
click at [972, 126] on textarea "Customer missing most of order. You can see bags missing in POD. Driver was app…" at bounding box center [1241, 132] width 606 height 72
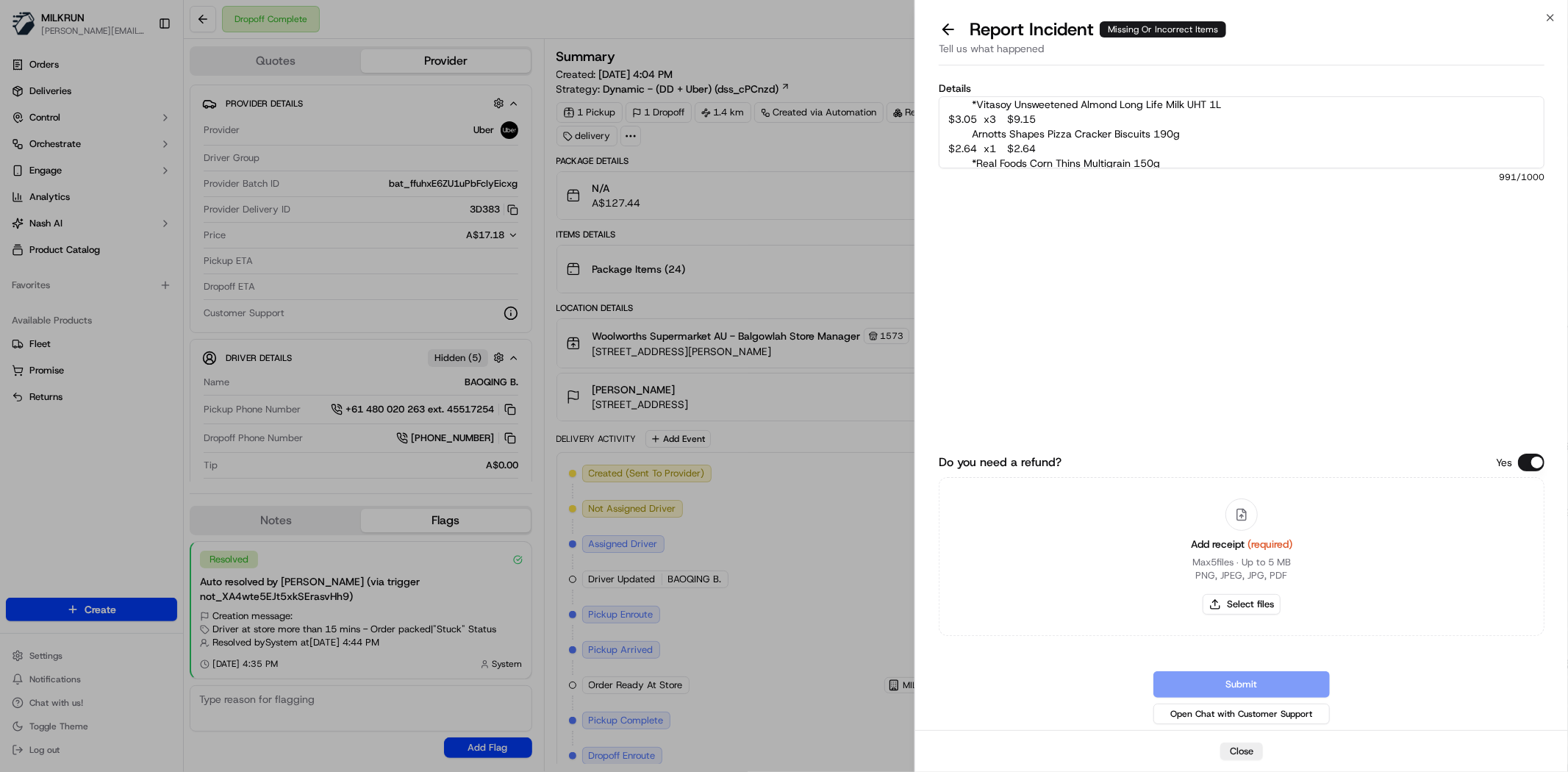
scroll to position [383, 0]
drag, startPoint x: 1046, startPoint y: 121, endPoint x: 1014, endPoint y: 121, distance: 32.0
click at [1014, 121] on textarea "Customer missing most of order. You can see bags missing in POD. Driver was app…" at bounding box center [1241, 132] width 606 height 72
click at [1101, 138] on textarea "Customer missing most of order. You can see bags missing in POD. Driver was app…" at bounding box center [1241, 132] width 606 height 72
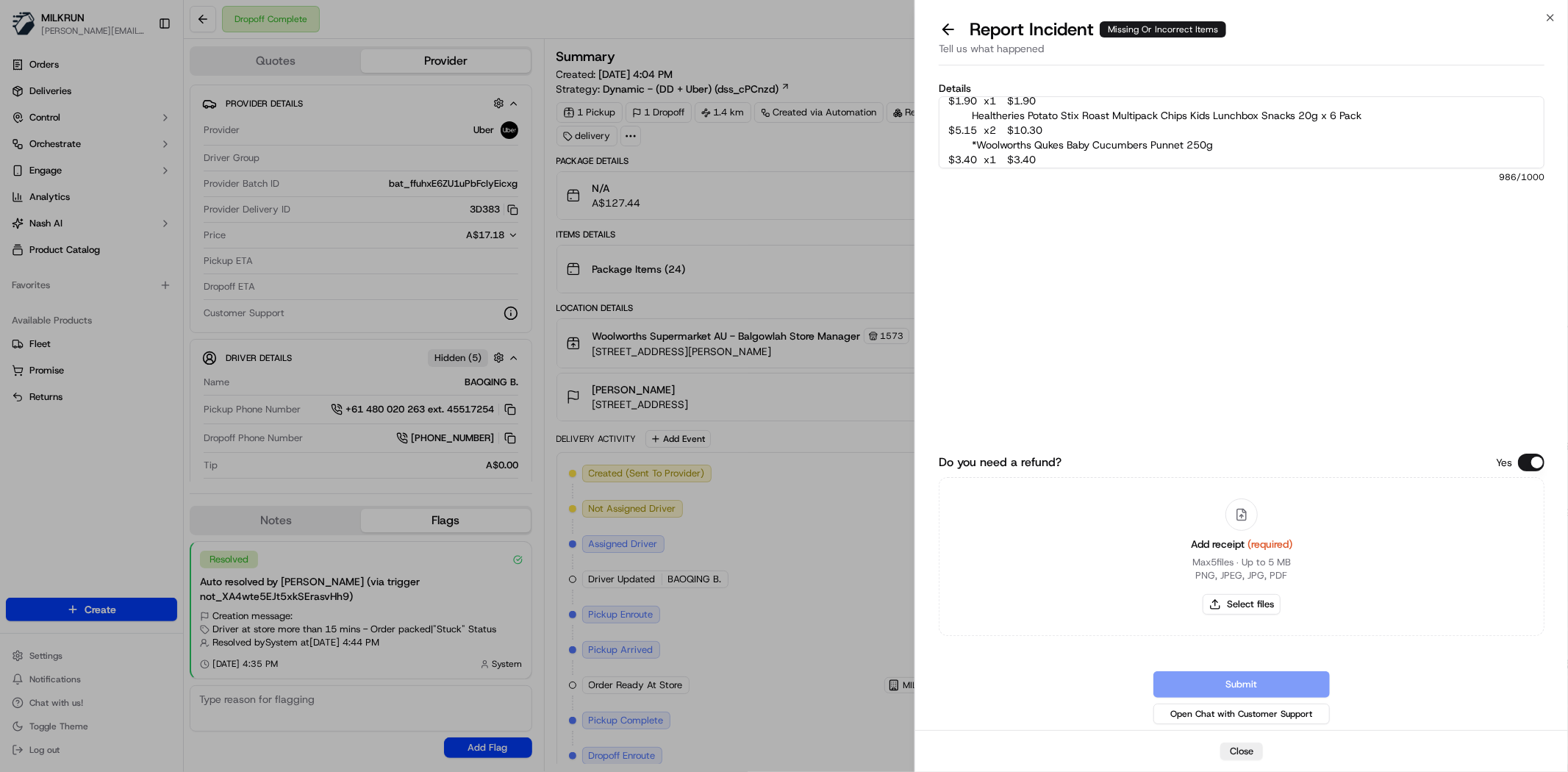
drag, startPoint x: 1055, startPoint y: 146, endPoint x: 1031, endPoint y: 100, distance: 51.9
click at [1031, 100] on textarea "Customer missing most of order. You can see bags missing in POD. Driver was app…" at bounding box center [1241, 132] width 606 height 72
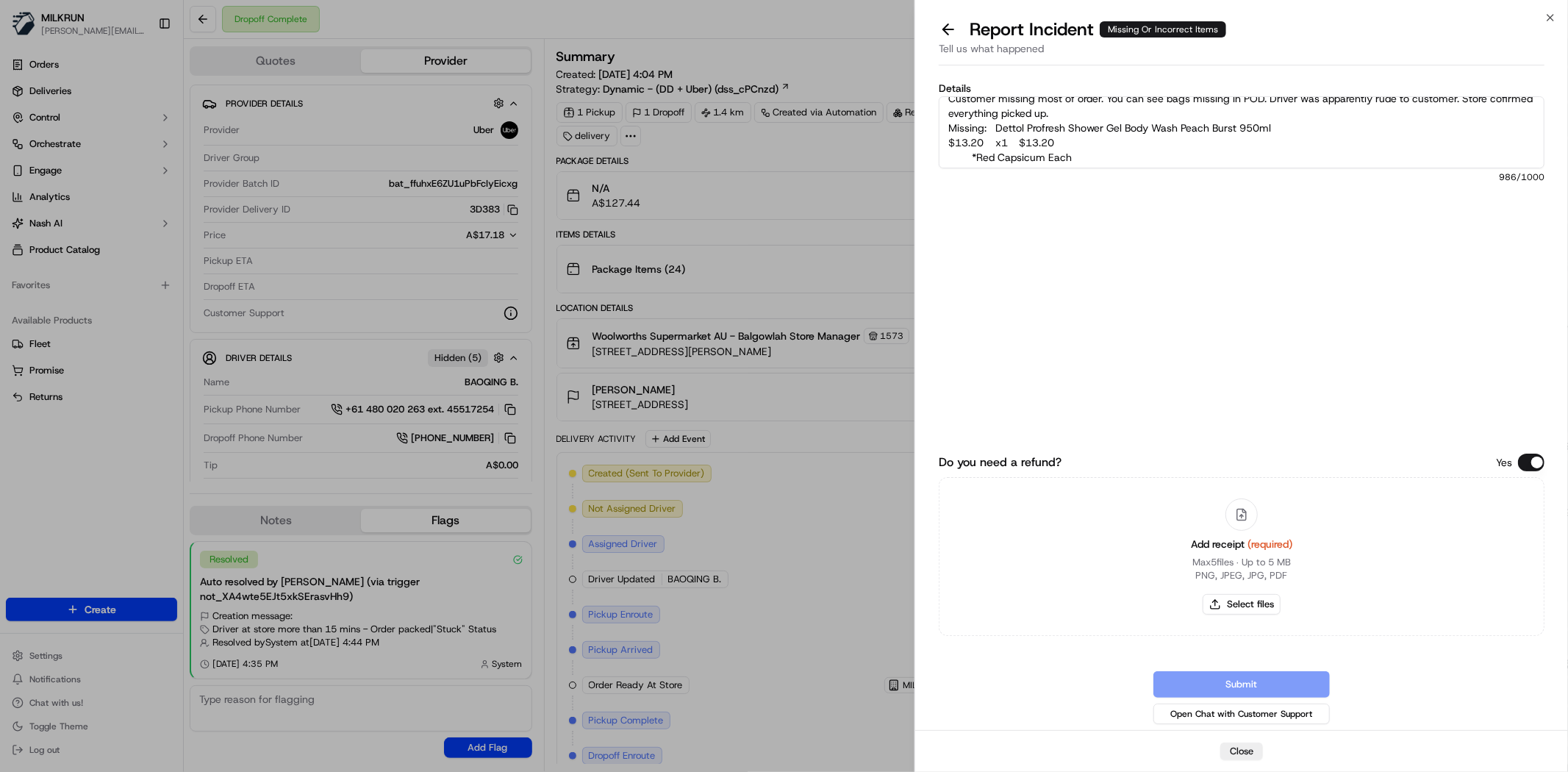
click at [1048, 134] on textarea "Customer missing most of order. You can see bags missing in POD. Driver was app…" at bounding box center [1241, 132] width 606 height 72
click at [1124, 147] on textarea "Customer missing most of order. You can see bags missing in POD. Driver was app…" at bounding box center [1241, 132] width 606 height 72
drag, startPoint x: 1056, startPoint y: 130, endPoint x: 1068, endPoint y: 137, distance: 13.9
click at [1010, 144] on textarea "Customer missing most of order. You can see bags missing in POD. Driver was app…" at bounding box center [1241, 132] width 606 height 72
click at [1166, 142] on textarea "Customer missing most of order. You can see bags missing in POD. Driver was app…" at bounding box center [1241, 132] width 606 height 72
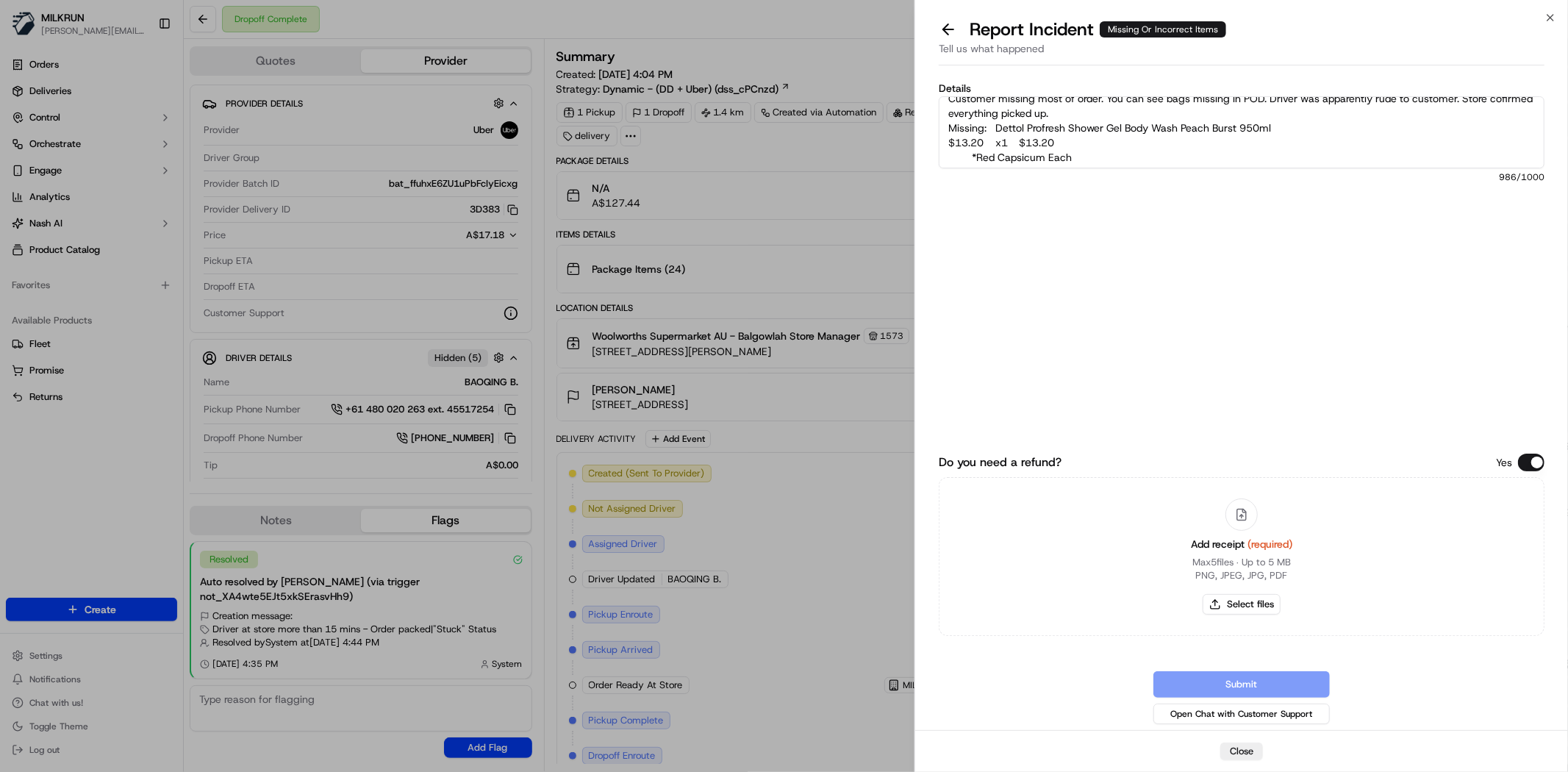
drag, startPoint x: 1107, startPoint y: 138, endPoint x: 1007, endPoint y: 144, distance: 100.2
click at [1007, 144] on textarea "Customer missing most of order. You can see bags missing in POD. Driver was app…" at bounding box center [1241, 132] width 606 height 72
click at [968, 157] on textarea "Customer missing most of order. You can see bags missing in POD. Driver was app…" at bounding box center [1241, 132] width 606 height 72
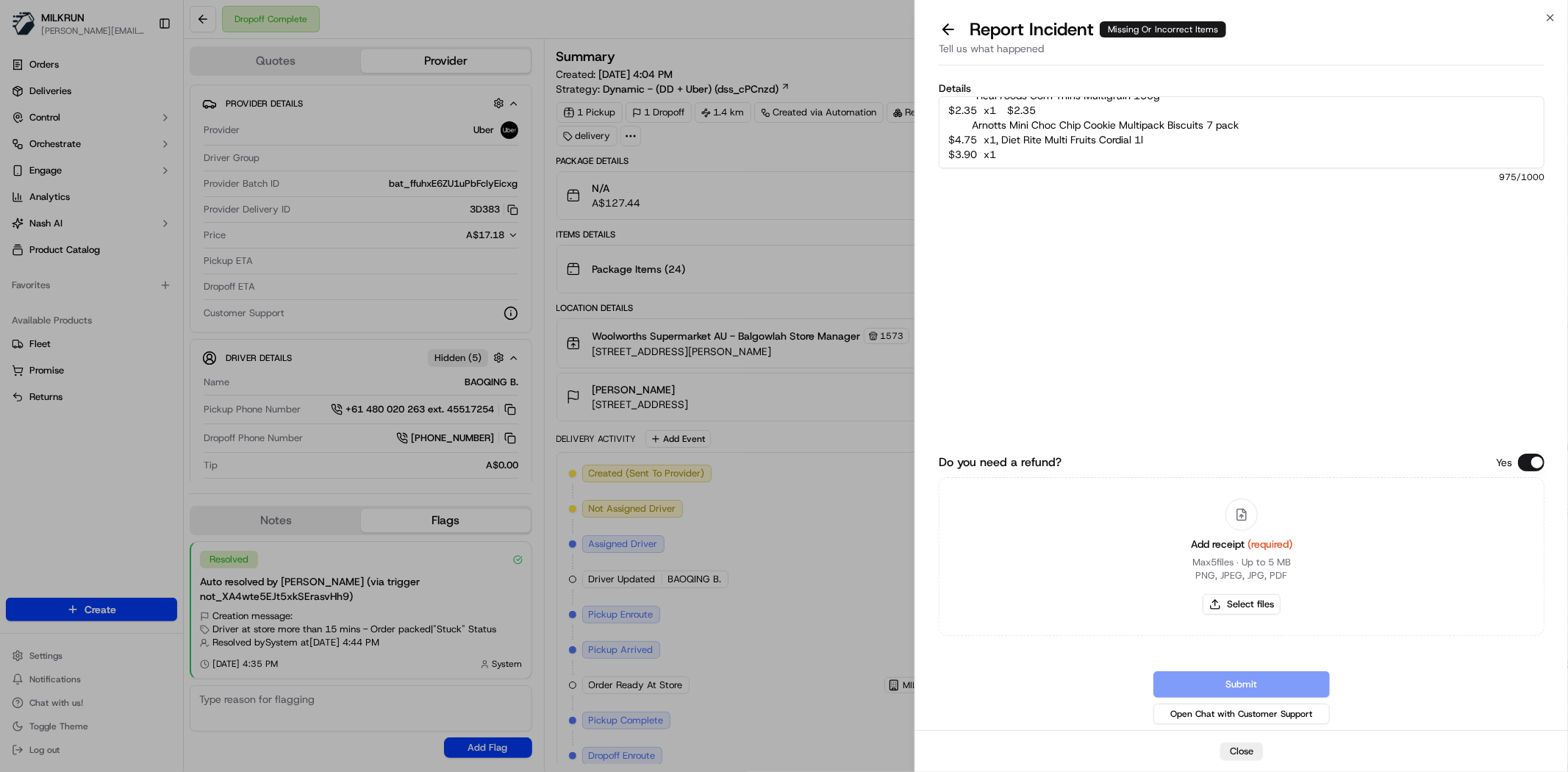
scroll to position [368, 0]
click at [1169, 152] on textarea "Customer missing most of order. You can see bags missing in POD. Driver was app…" at bounding box center [1241, 132] width 606 height 72
click at [1166, 142] on textarea "Customer missing most of order. You can see bags missing in POD. Driver was app…" at bounding box center [1241, 132] width 606 height 72
drag, startPoint x: 1075, startPoint y: 148, endPoint x: 995, endPoint y: 132, distance: 81.6
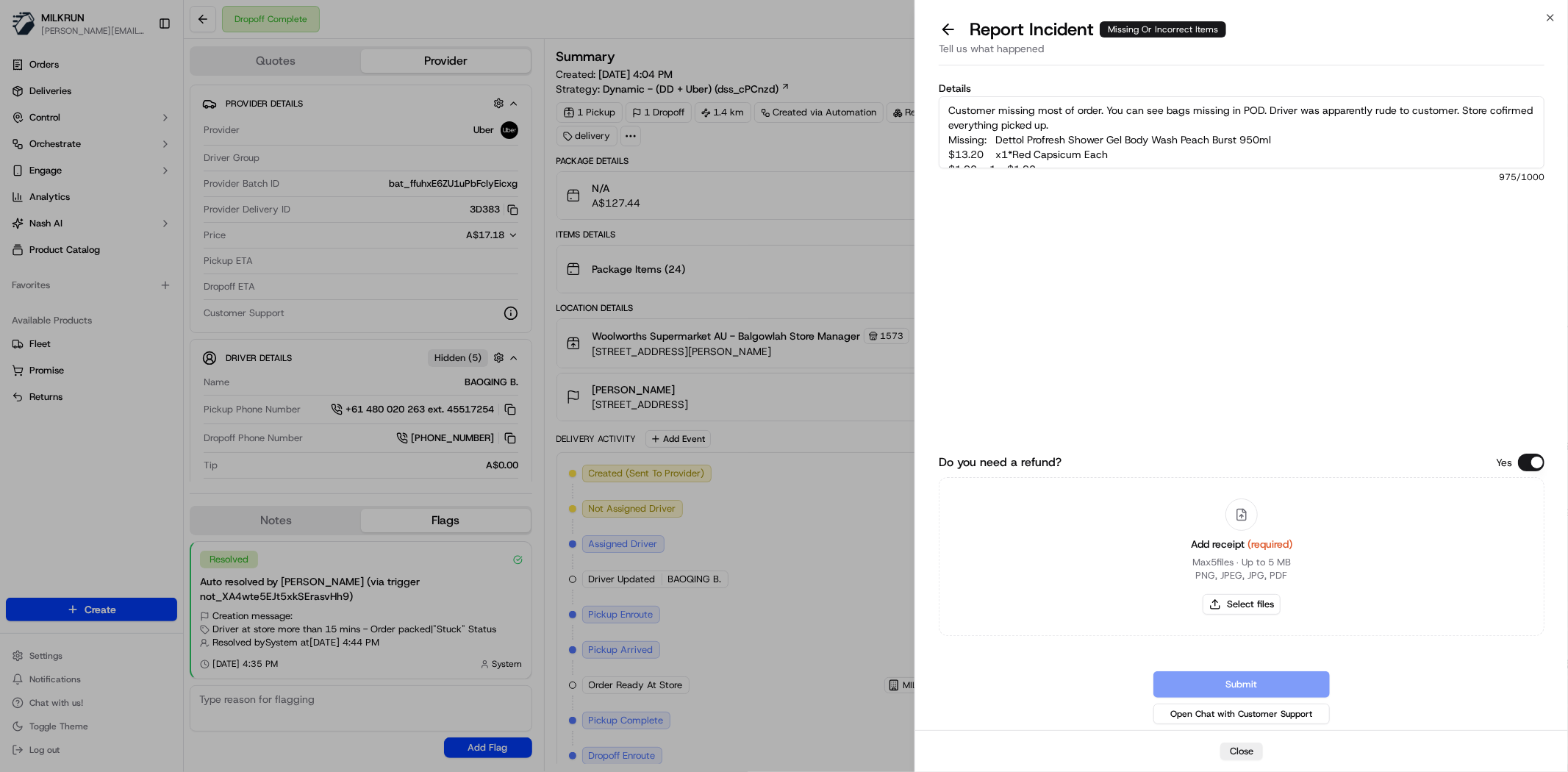
click at [995, 132] on textarea "Customer missing most of order. You can see bags missing in POD. Driver was app…" at bounding box center [1241, 132] width 606 height 72
click at [1239, 141] on textarea "Customer missing most of order. You can see bags missing in POD. Driver was app…" at bounding box center [1241, 132] width 606 height 72
paste textarea "*Woolworths Vanilla Yoghurt 1kg $4.40 x1 $4.40 *Farmers Union Greek Style Yogur…"
drag, startPoint x: 1242, startPoint y: 159, endPoint x: 1218, endPoint y: 147, distance: 26.8
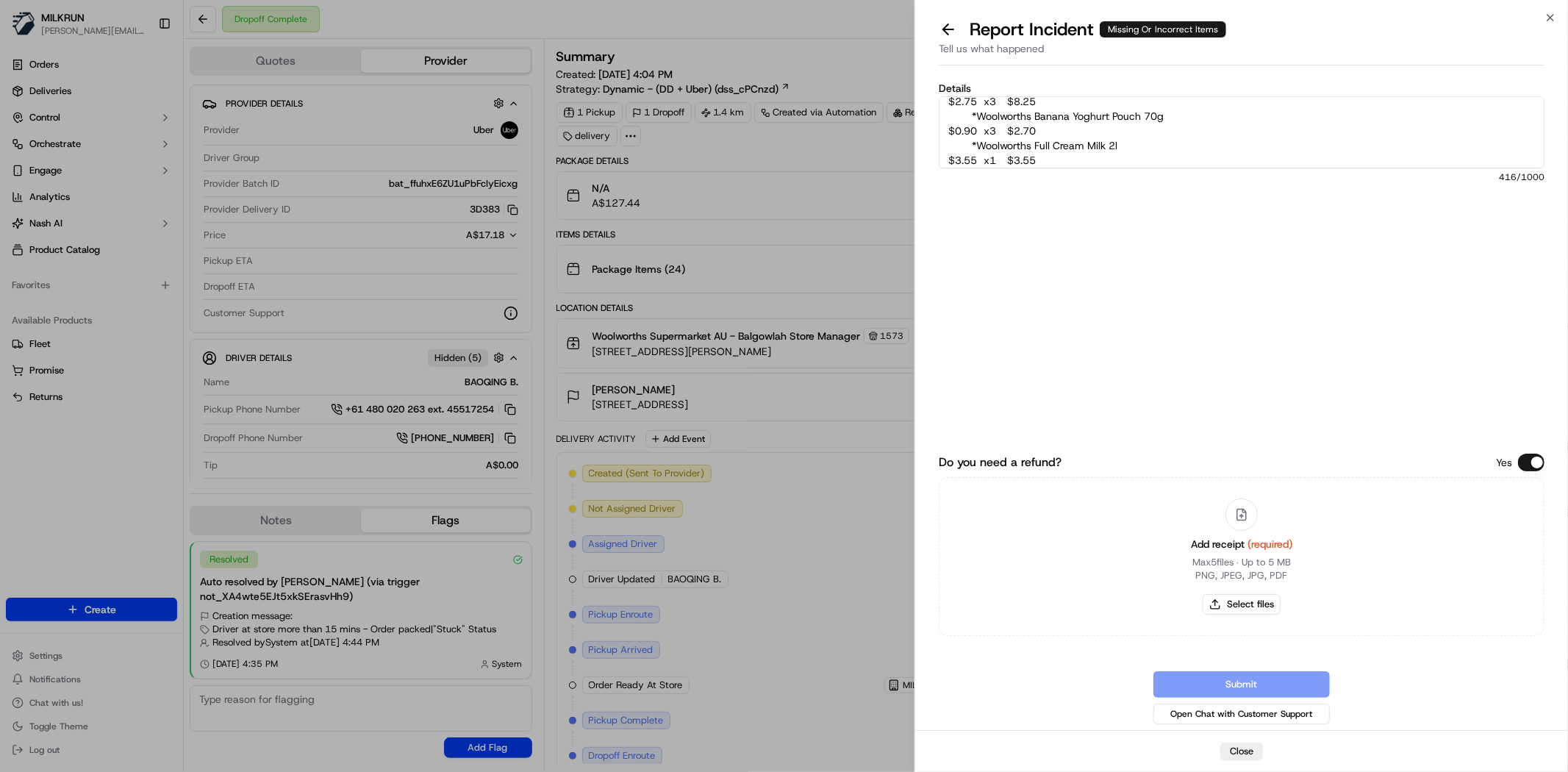
click at [1239, 159] on textarea "Customer missing most of order. You can see bags missing in POD. Driver was app…" at bounding box center [1241, 132] width 606 height 72
paste textarea "Fanta Orange Soft Drink Multipack Cans 375mL x 10 pack $13.20 x1 $13.2"
type textarea "Customer missing most of order. You can see bags missing in POD. Driver was app…"
click at [1230, 597] on button "Select files" at bounding box center [1240, 604] width 78 height 21
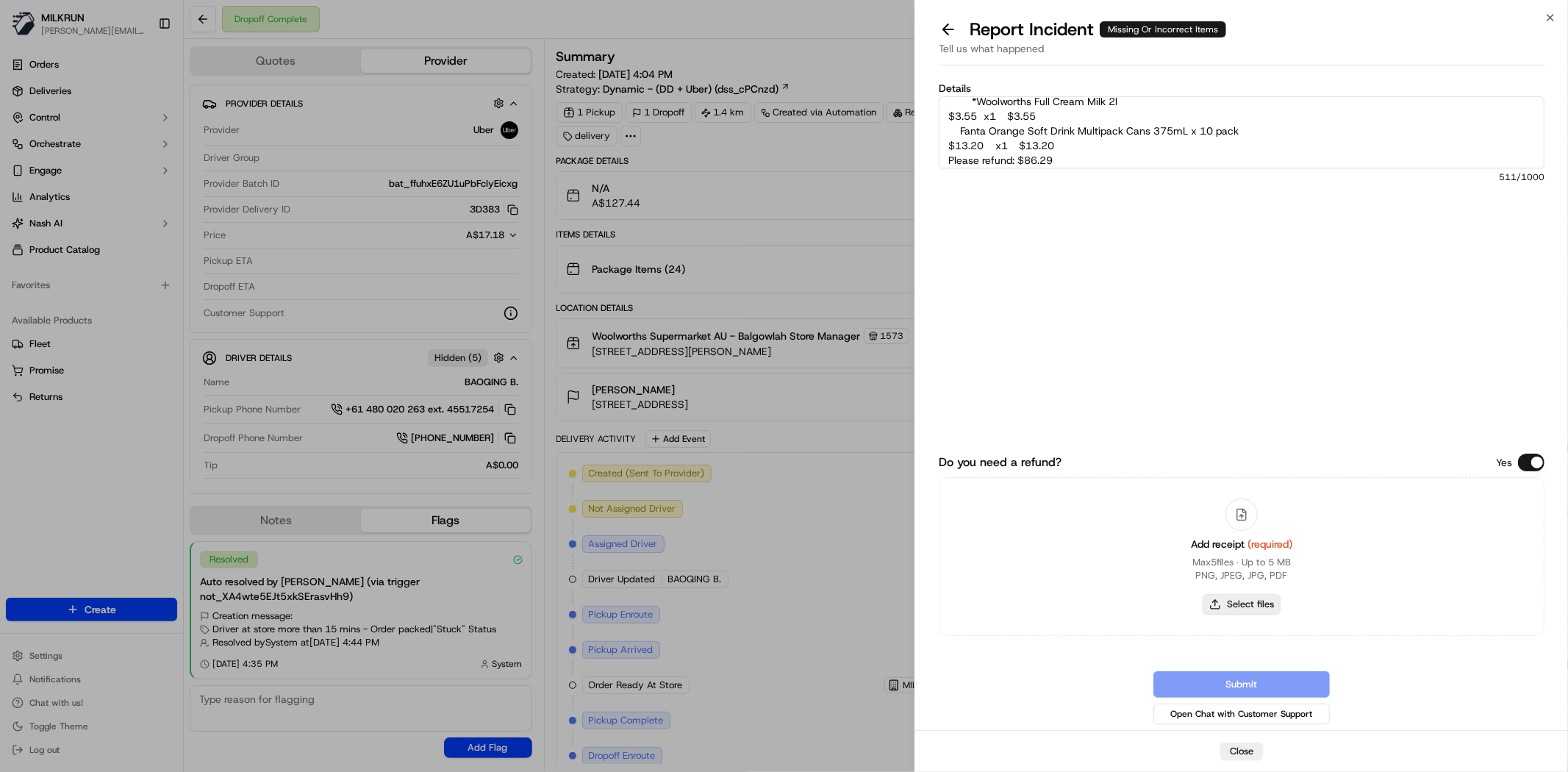
type input "C:\fakepath\yana invoice 1.png"
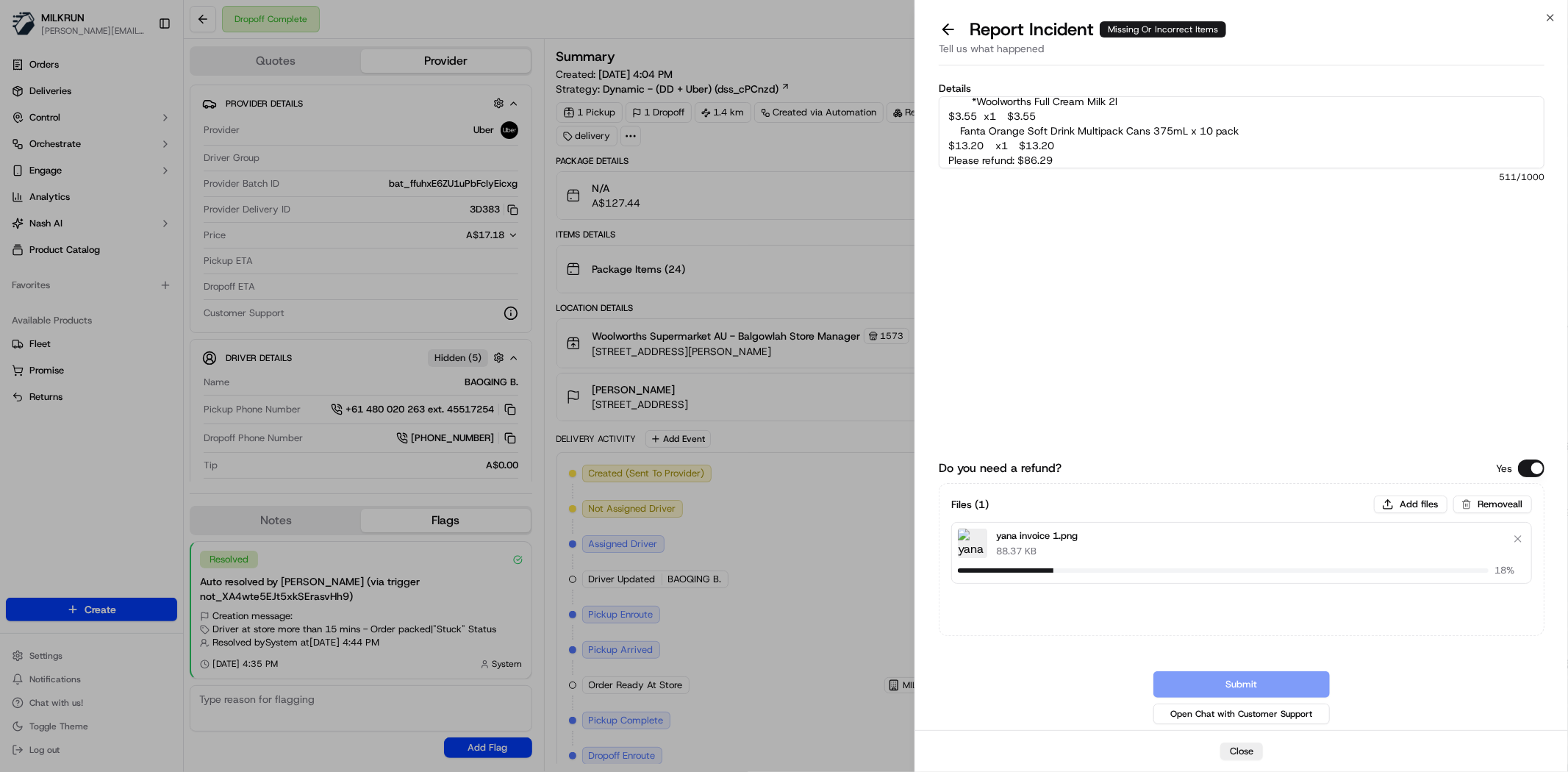
click at [1204, 125] on textarea "Customer missing most of order. You can see bags missing in POD. Driver was app…" at bounding box center [1241, 132] width 606 height 72
click at [1417, 502] on button "Add files" at bounding box center [1410, 505] width 74 height 18
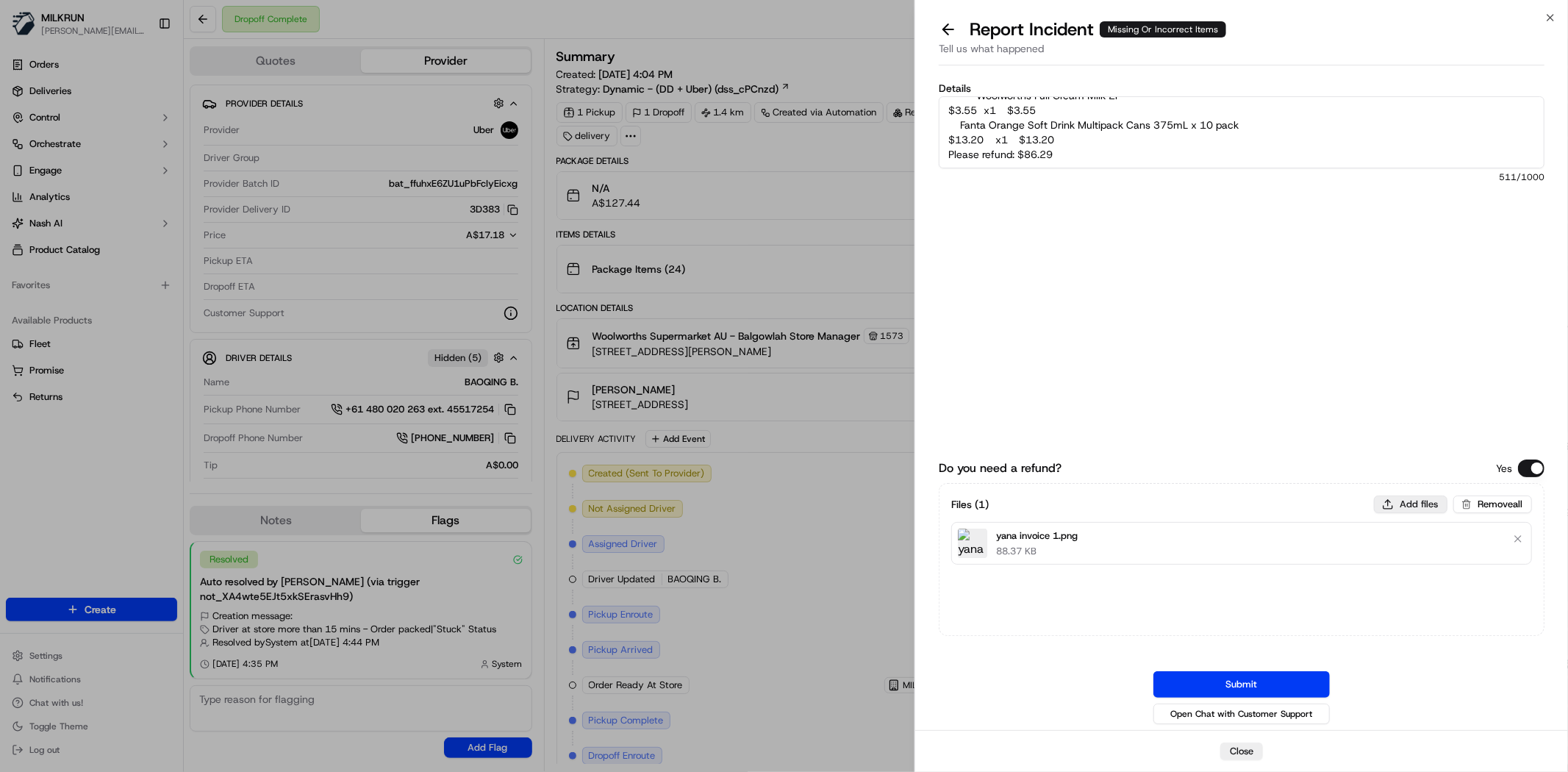
type input "C:\fakepath\yana invoice 2.png"
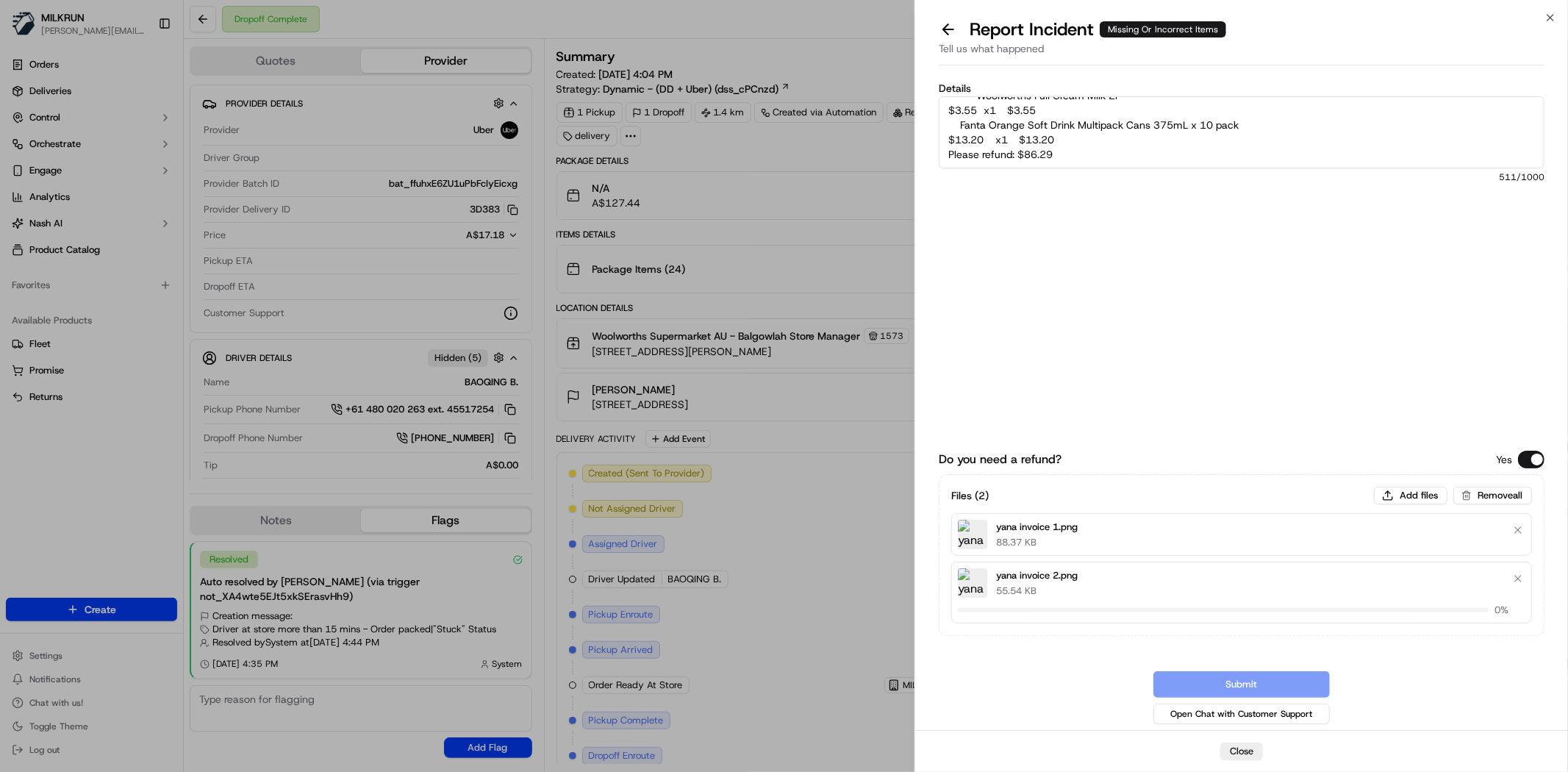
click at [1239, 141] on textarea "Customer missing most of order. You can see bags missing in POD. Driver was app…" at bounding box center [1241, 132] width 606 height 72
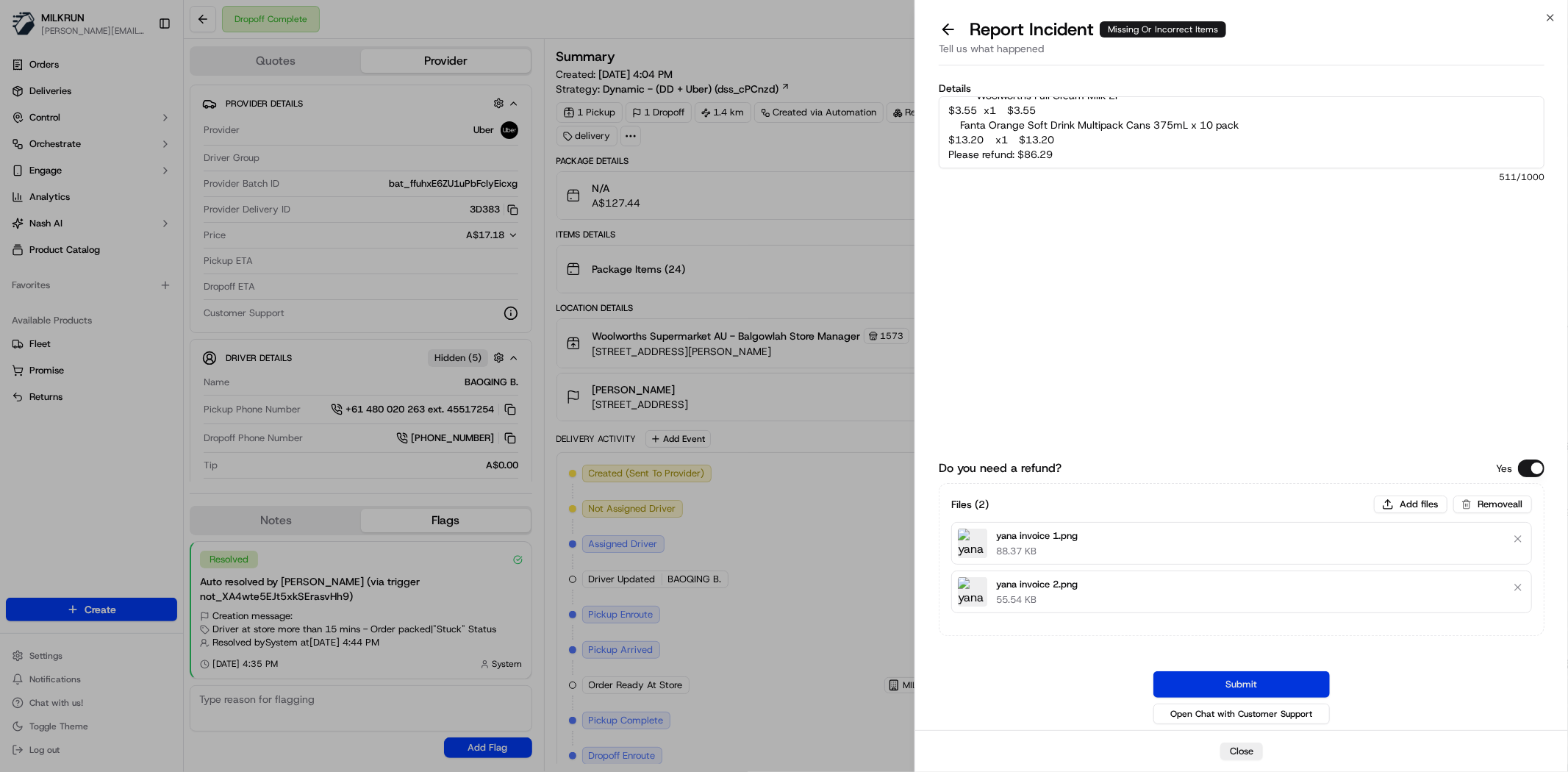
click at [1274, 678] on button "Submit" at bounding box center [1240, 683] width 176 height 27
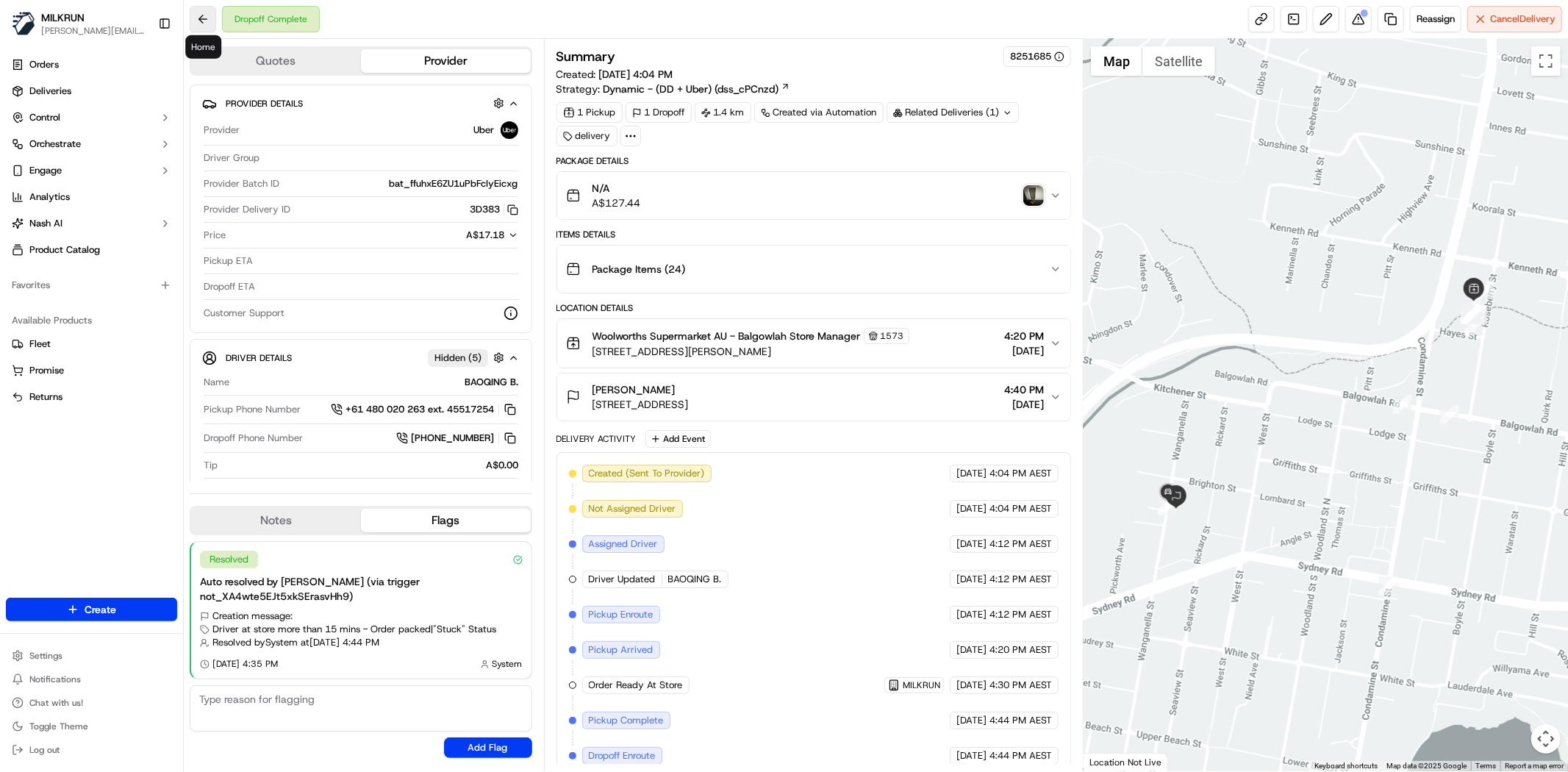
click at [199, 24] on button at bounding box center [203, 19] width 27 height 27
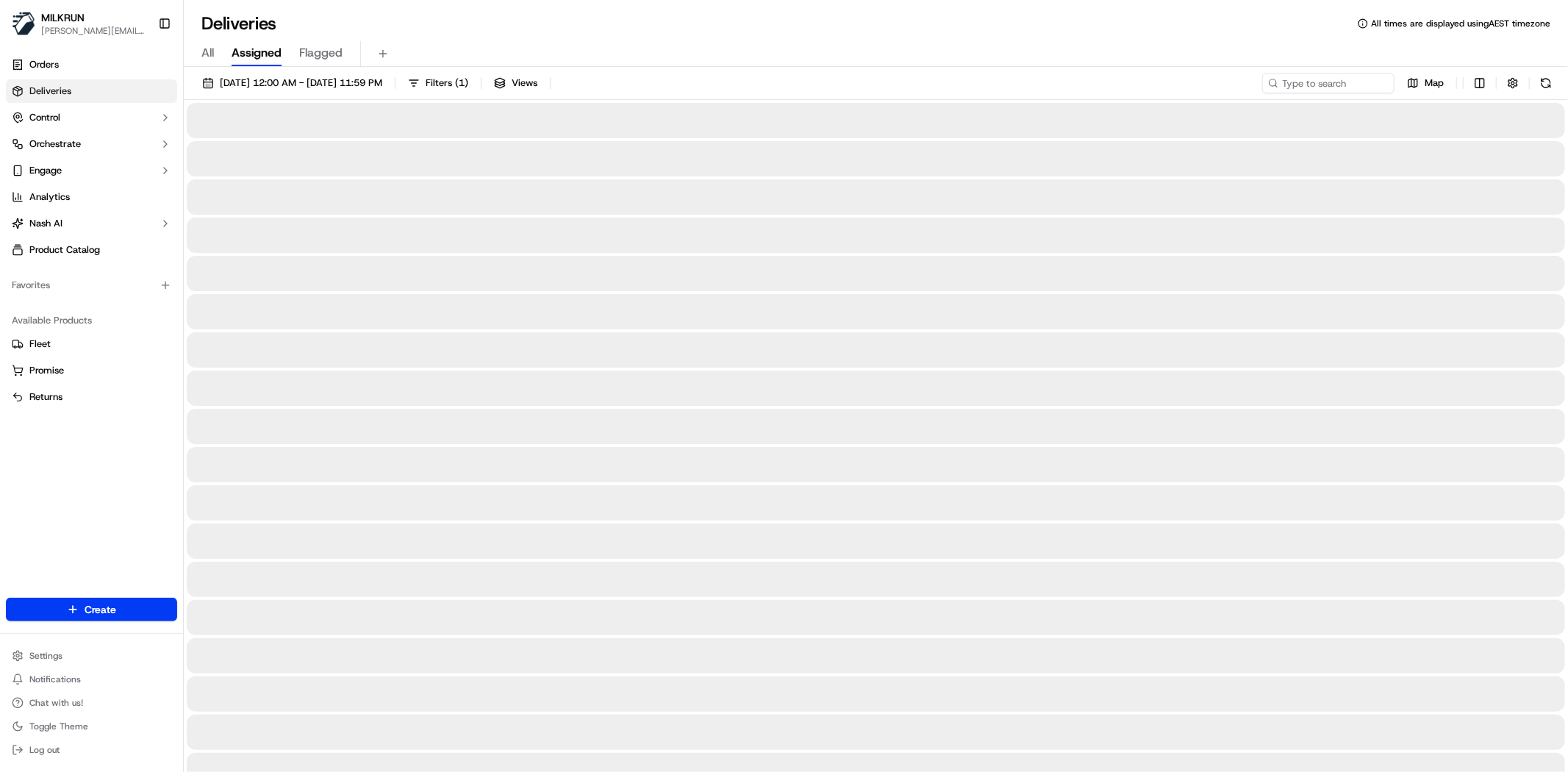
drag, startPoint x: 1336, startPoint y: 63, endPoint x: 1339, endPoint y: 74, distance: 11.4
click at [1339, 74] on div "Deliveries All times are displayed using AEST timezone All Assigned Flagged 19/…" at bounding box center [875, 386] width 1384 height 772
click at [1339, 74] on input at bounding box center [1305, 83] width 176 height 21
paste input "selena Phillips"
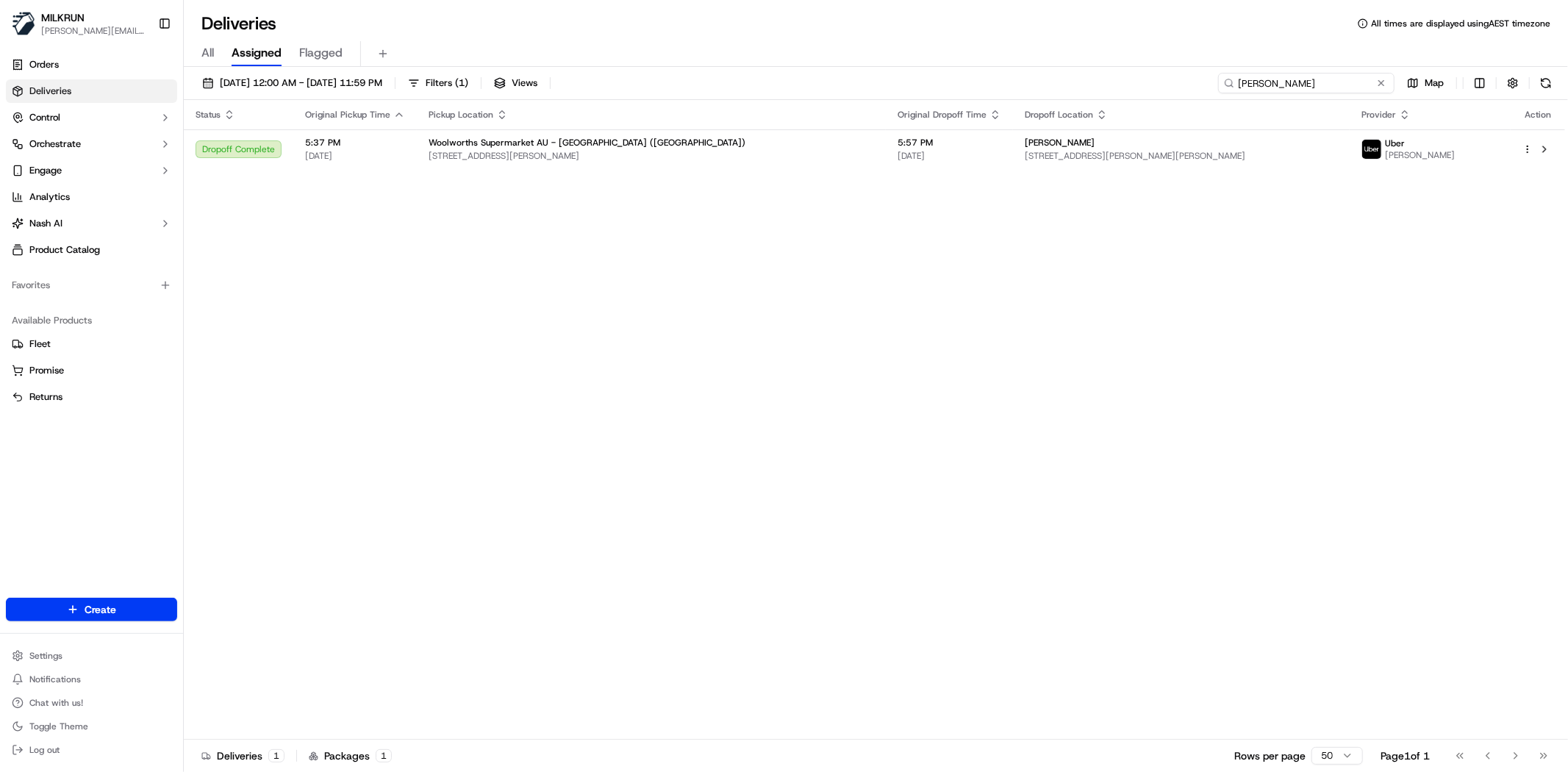
type input "selena Phillips"
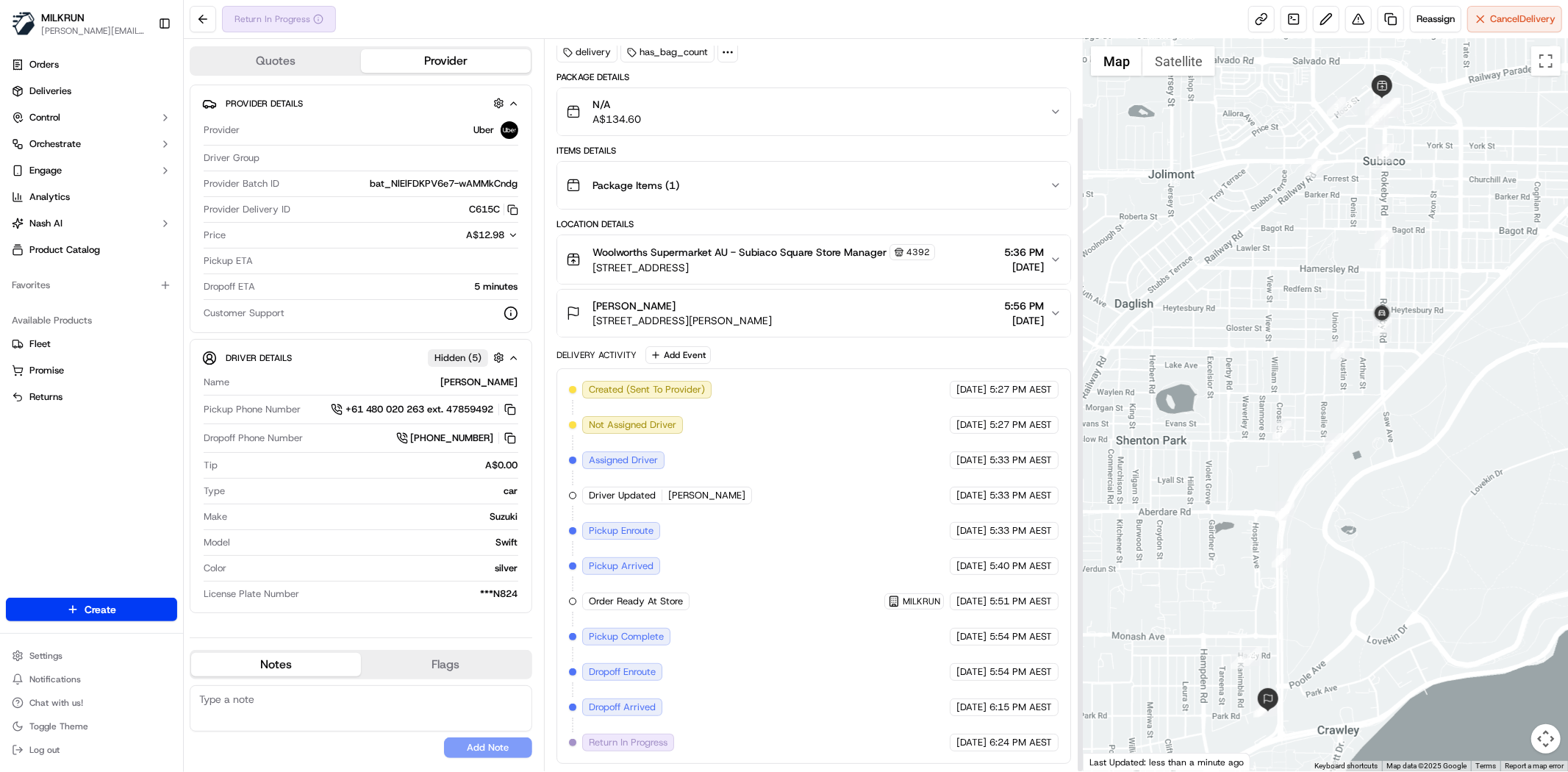
scroll to position [87, 0]
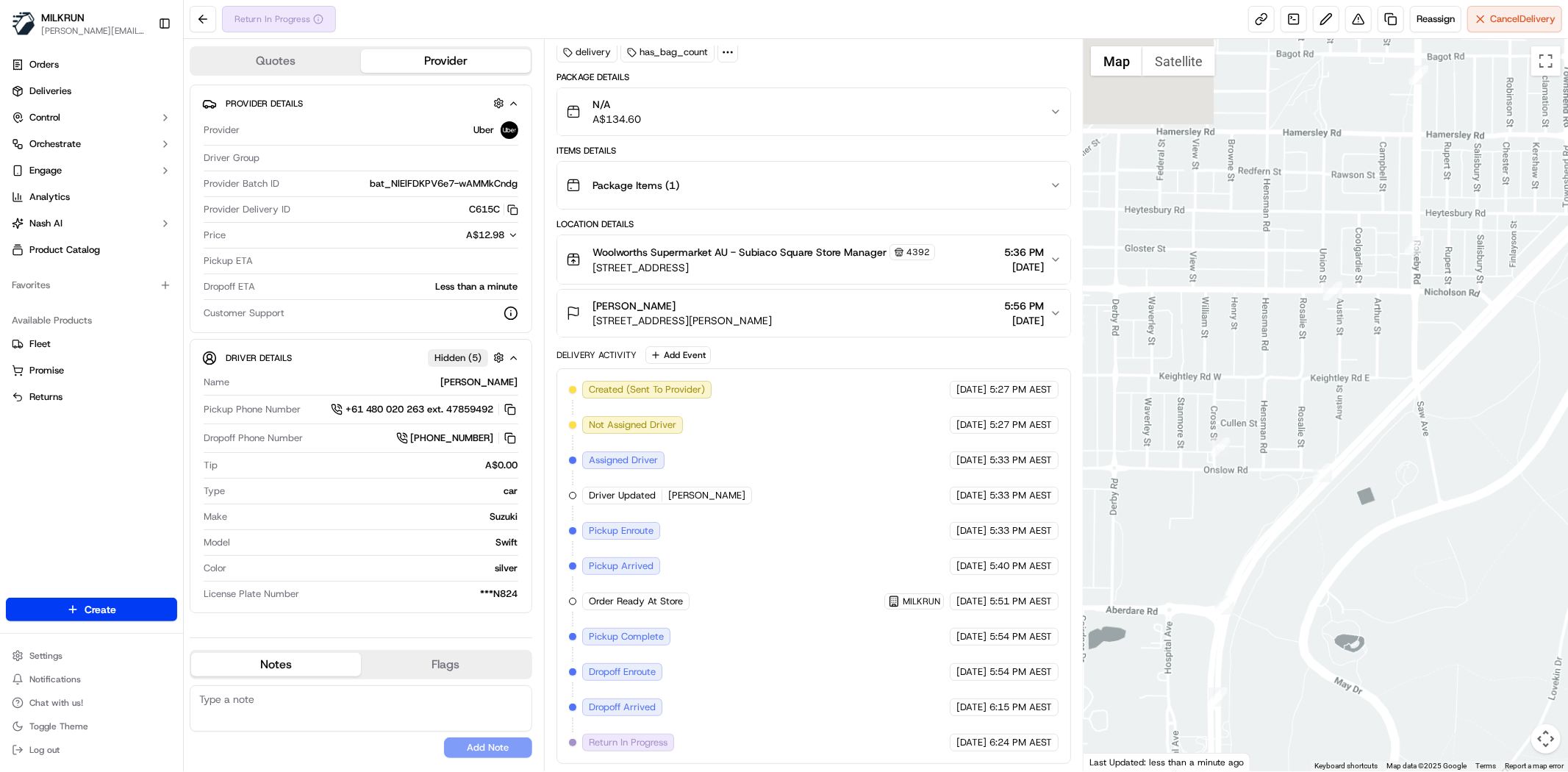
drag, startPoint x: 1385, startPoint y: 273, endPoint x: 1389, endPoint y: 322, distance: 49.2
click at [1273, 473] on div at bounding box center [1325, 405] width 484 height 732
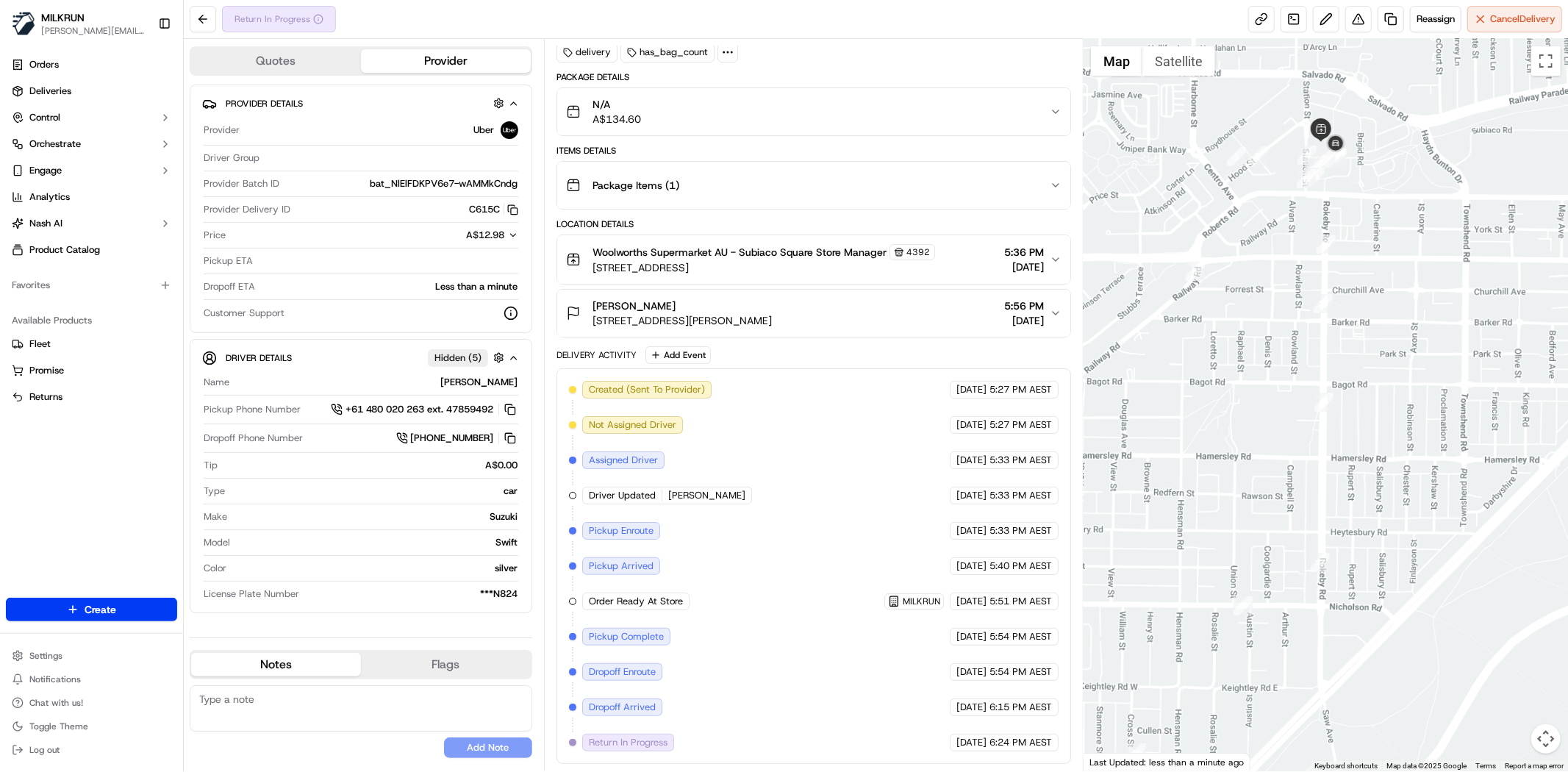
drag, startPoint x: 1379, startPoint y: 200, endPoint x: 1397, endPoint y: 283, distance: 84.9
click at [1397, 283] on div at bounding box center [1325, 405] width 484 height 732
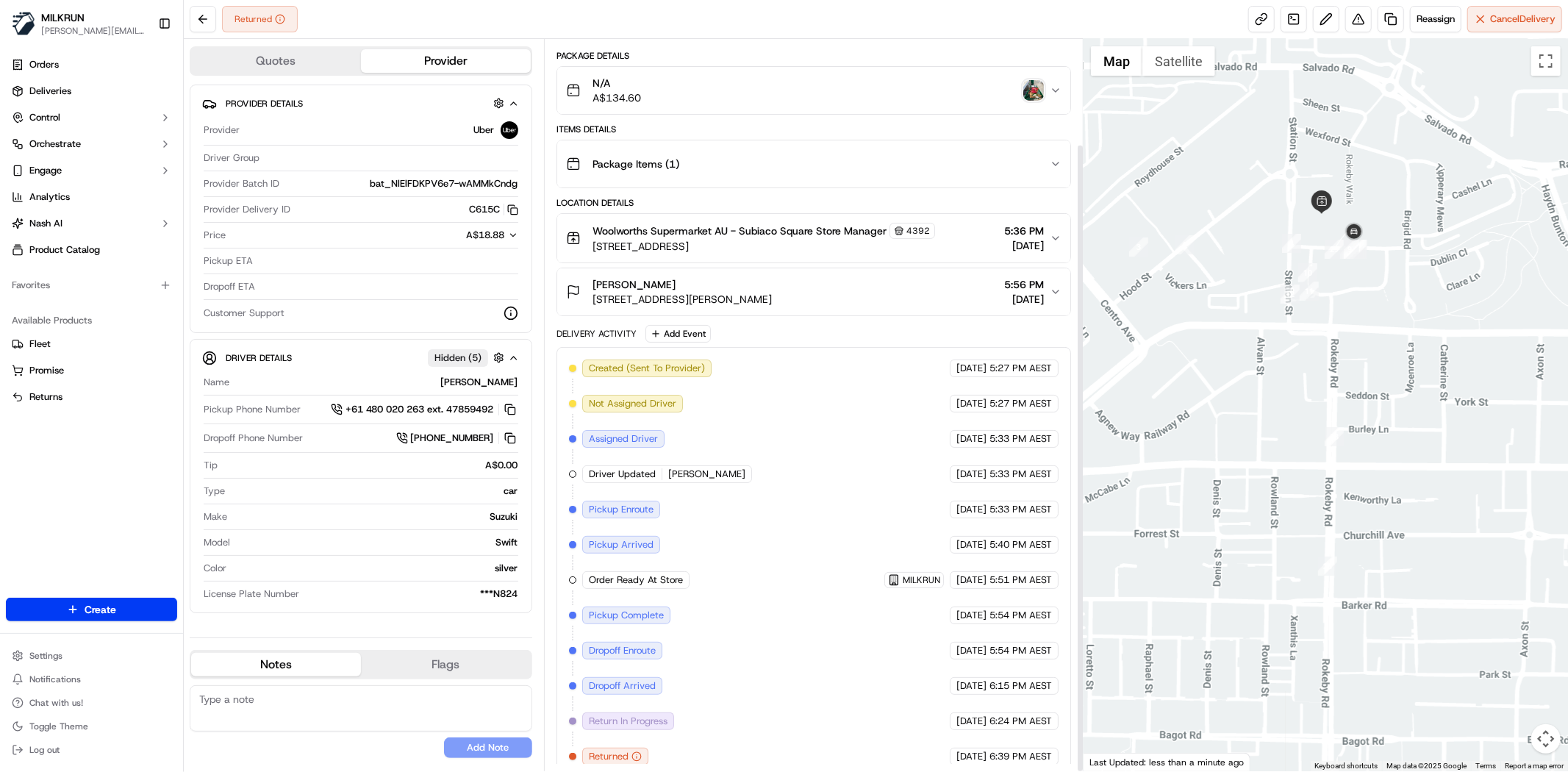
scroll to position [122, 0]
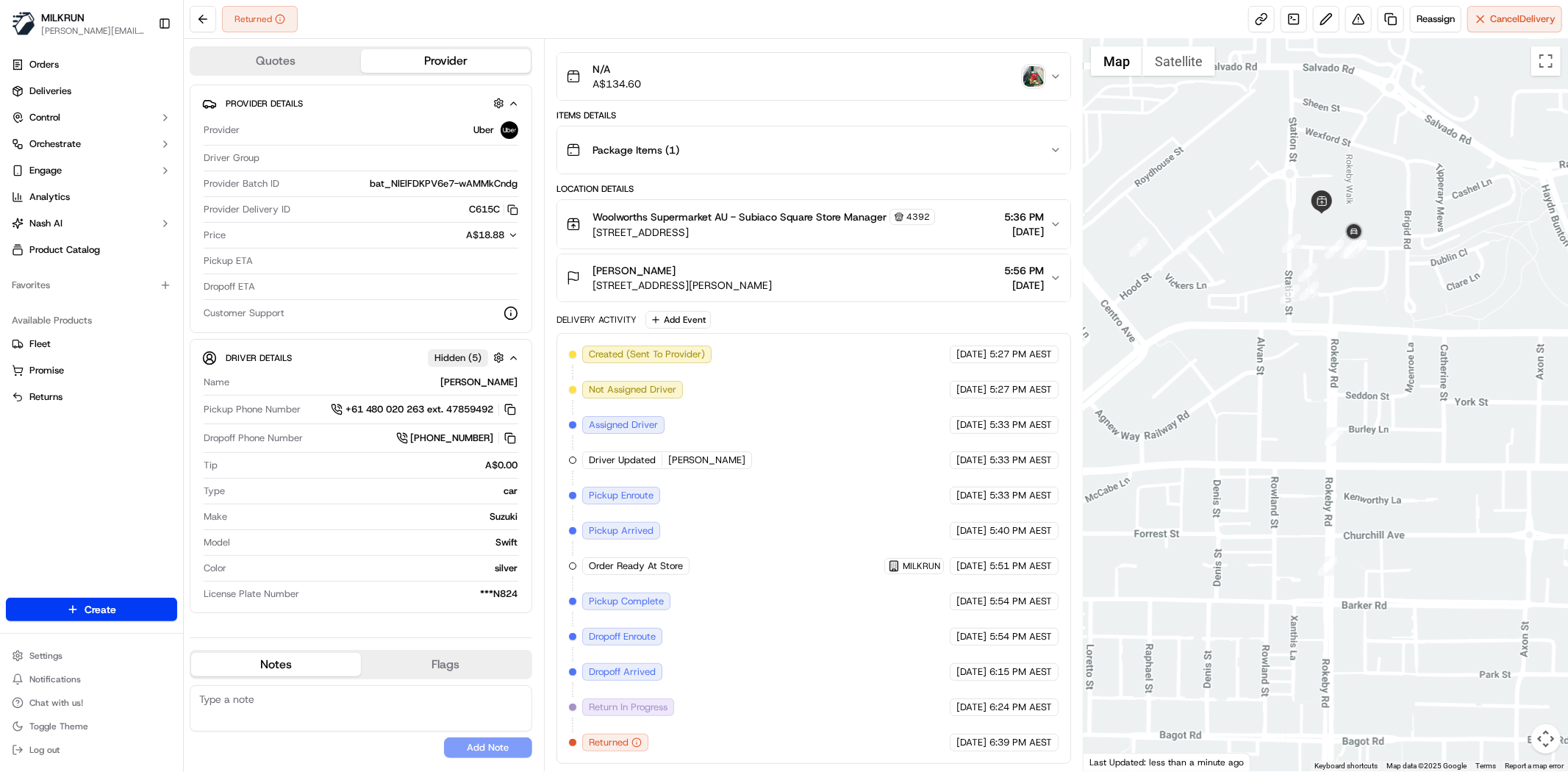
click at [1041, 72] on img "button" at bounding box center [1033, 76] width 21 height 21
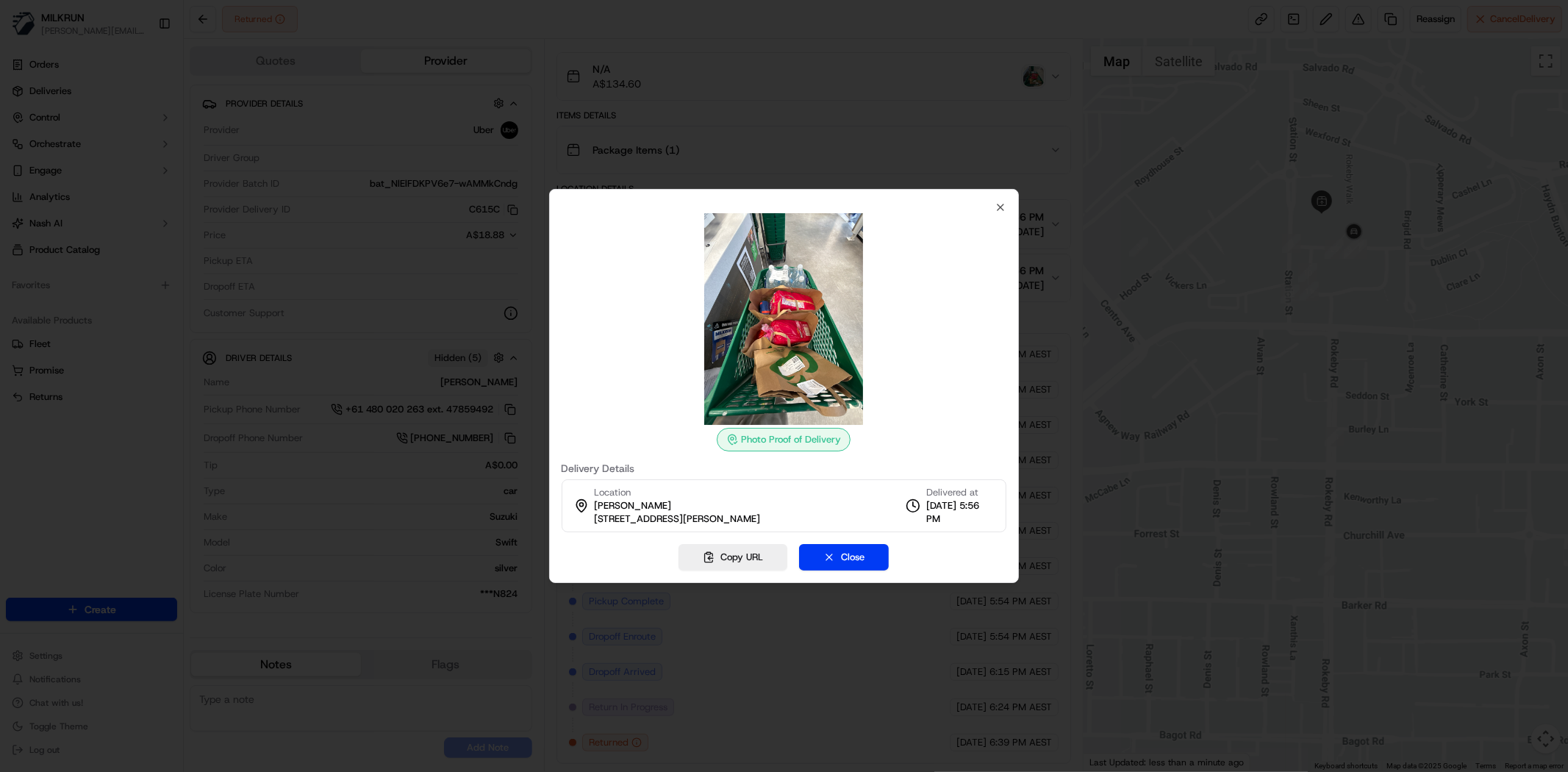
click at [1001, 213] on div at bounding box center [784, 319] width 446 height 211
click at [1003, 213] on div at bounding box center [784, 319] width 446 height 211
click at [1001, 209] on icon "button" at bounding box center [1000, 208] width 12 height 12
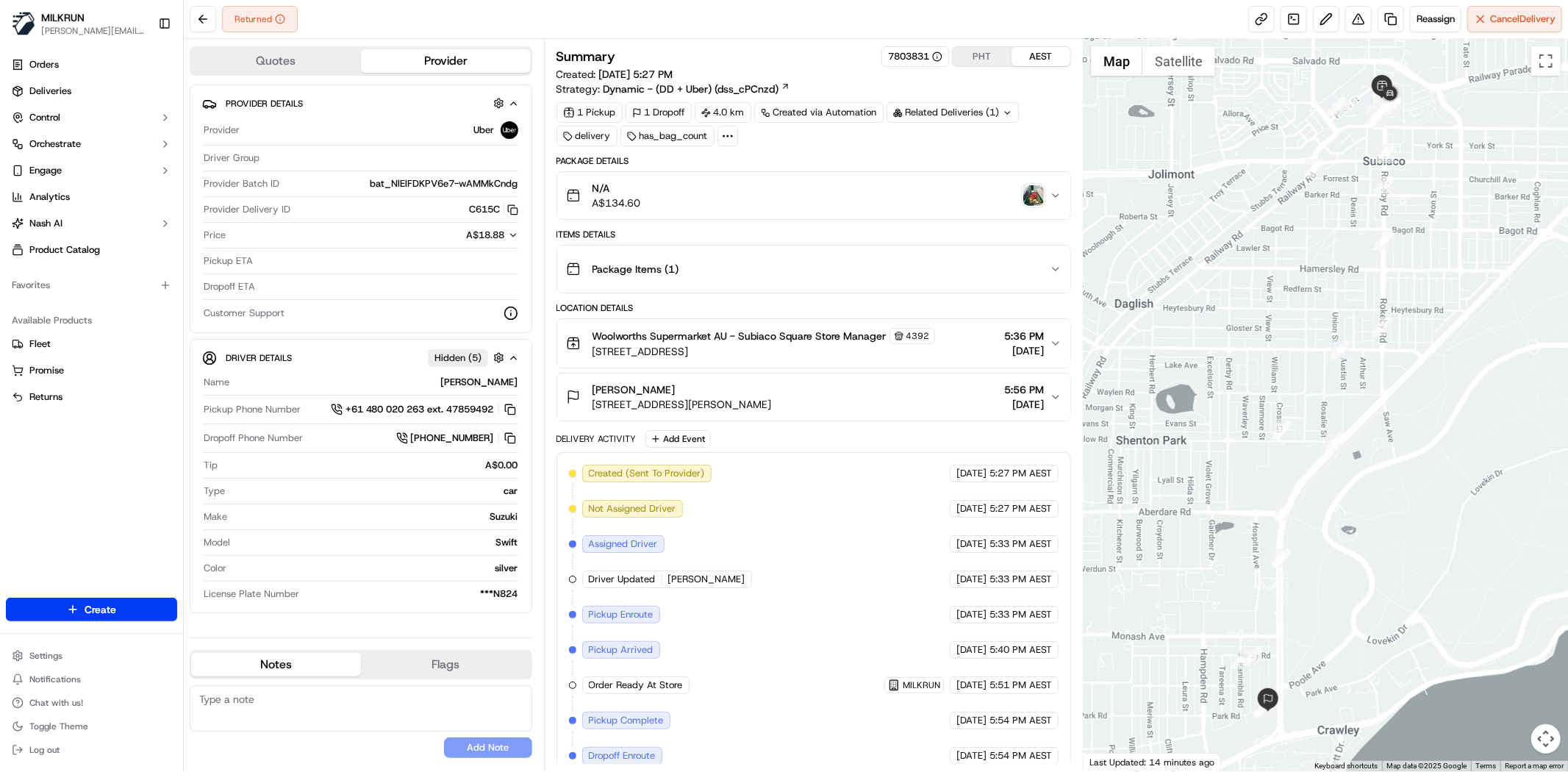
click at [1030, 205] on img "button" at bounding box center [1033, 195] width 21 height 21
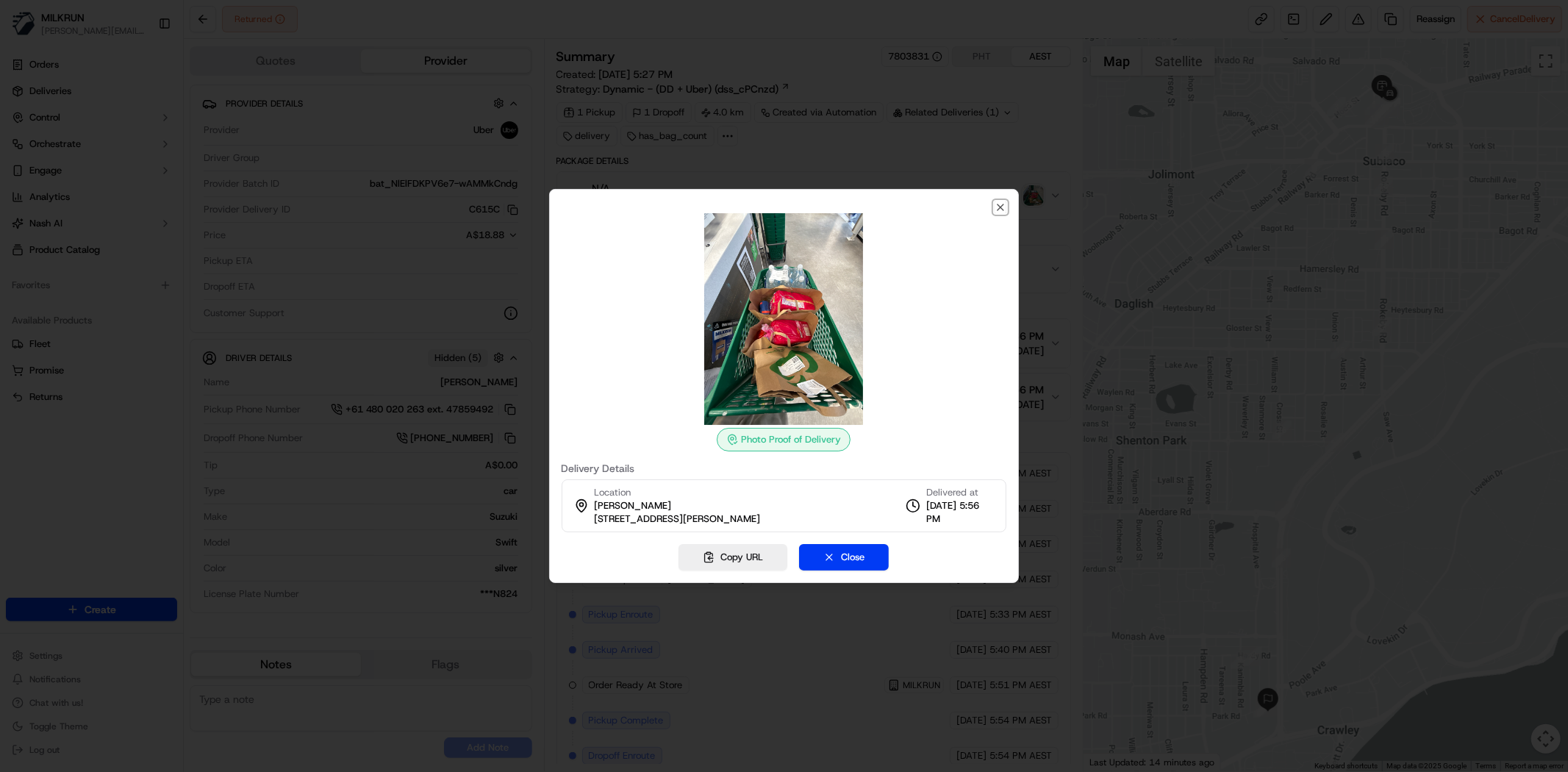
drag, startPoint x: 1003, startPoint y: 206, endPoint x: 959, endPoint y: 398, distance: 197.0
click at [959, 398] on div "Photo Proof of Delivery Delivery Details Location Tarlena Lindfield 2a Park Rd,…" at bounding box center [784, 386] width 470 height 393
click at [998, 199] on div "Photo Proof of Delivery Delivery Details Location Tarlena Lindfield 2a Park Rd,…" at bounding box center [784, 386] width 470 height 393
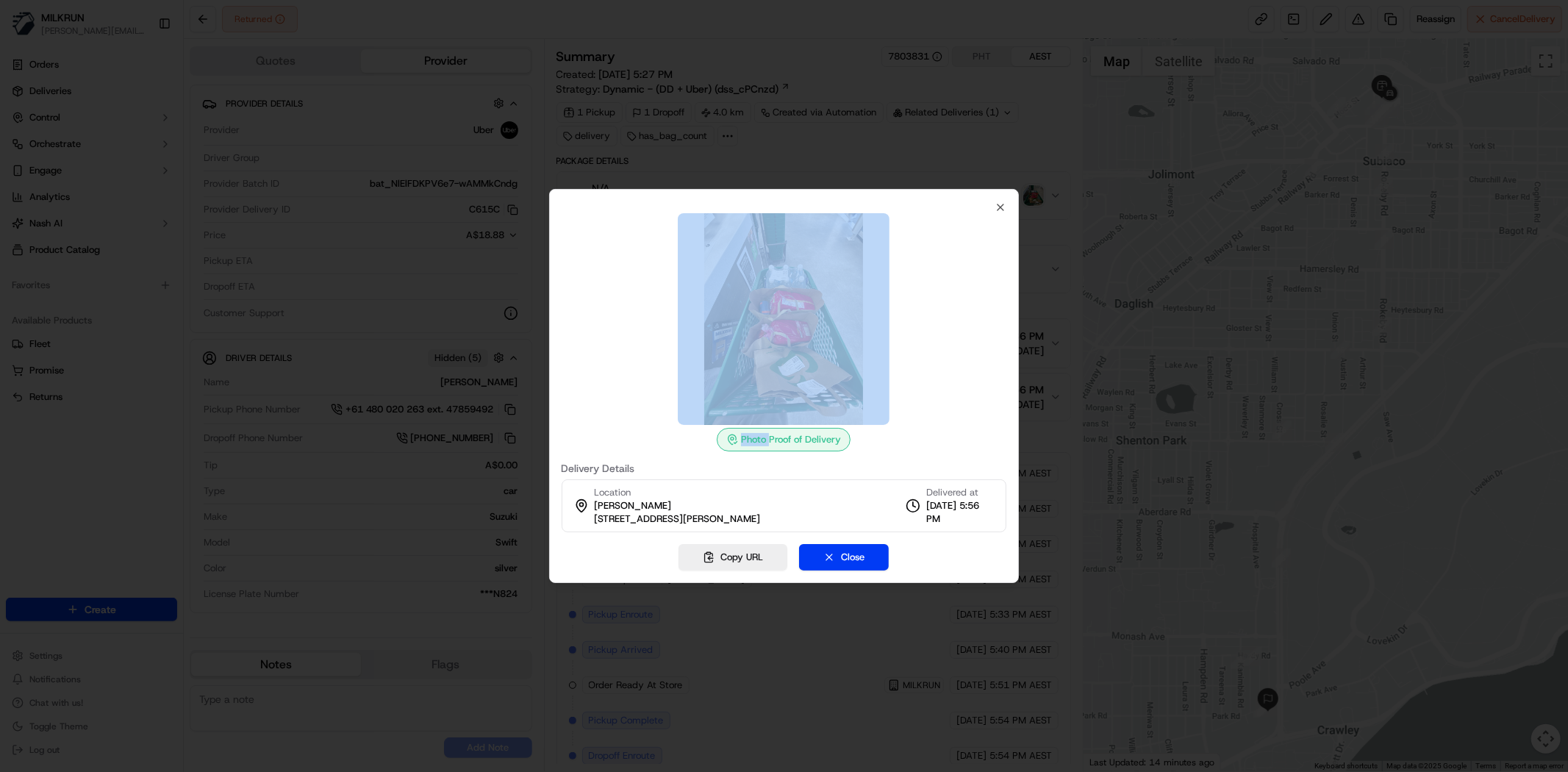
click at [998, 199] on div "Photo Proof of Delivery Delivery Details Location Tarlena Lindfield 2a Park Rd,…" at bounding box center [784, 386] width 470 height 393
click at [1001, 204] on icon "button" at bounding box center [1000, 208] width 12 height 12
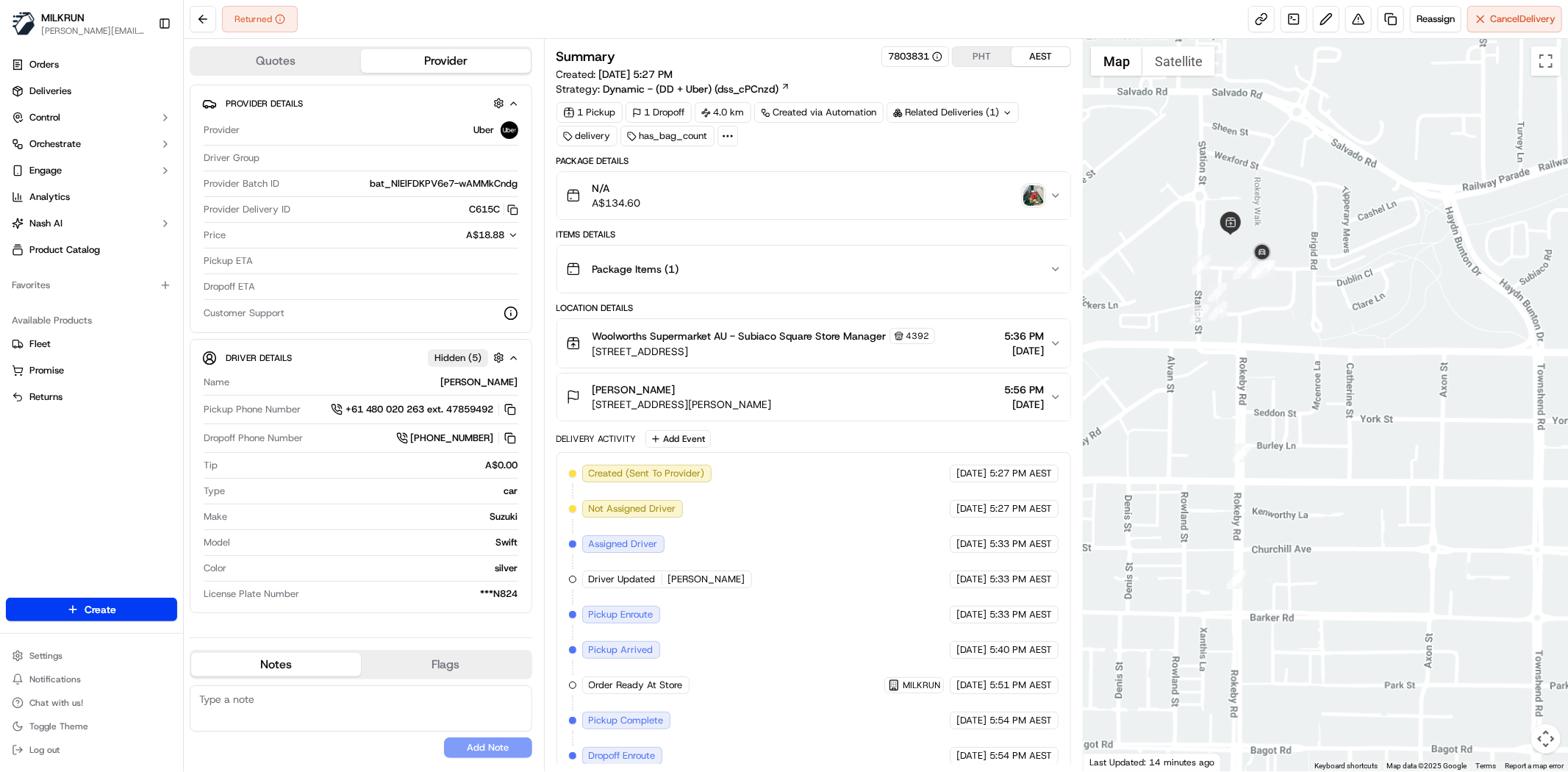
drag, startPoint x: 1341, startPoint y: 221, endPoint x: 1078, endPoint y: 280, distance: 269.5
click at [1372, 508] on div at bounding box center [1325, 405] width 484 height 732
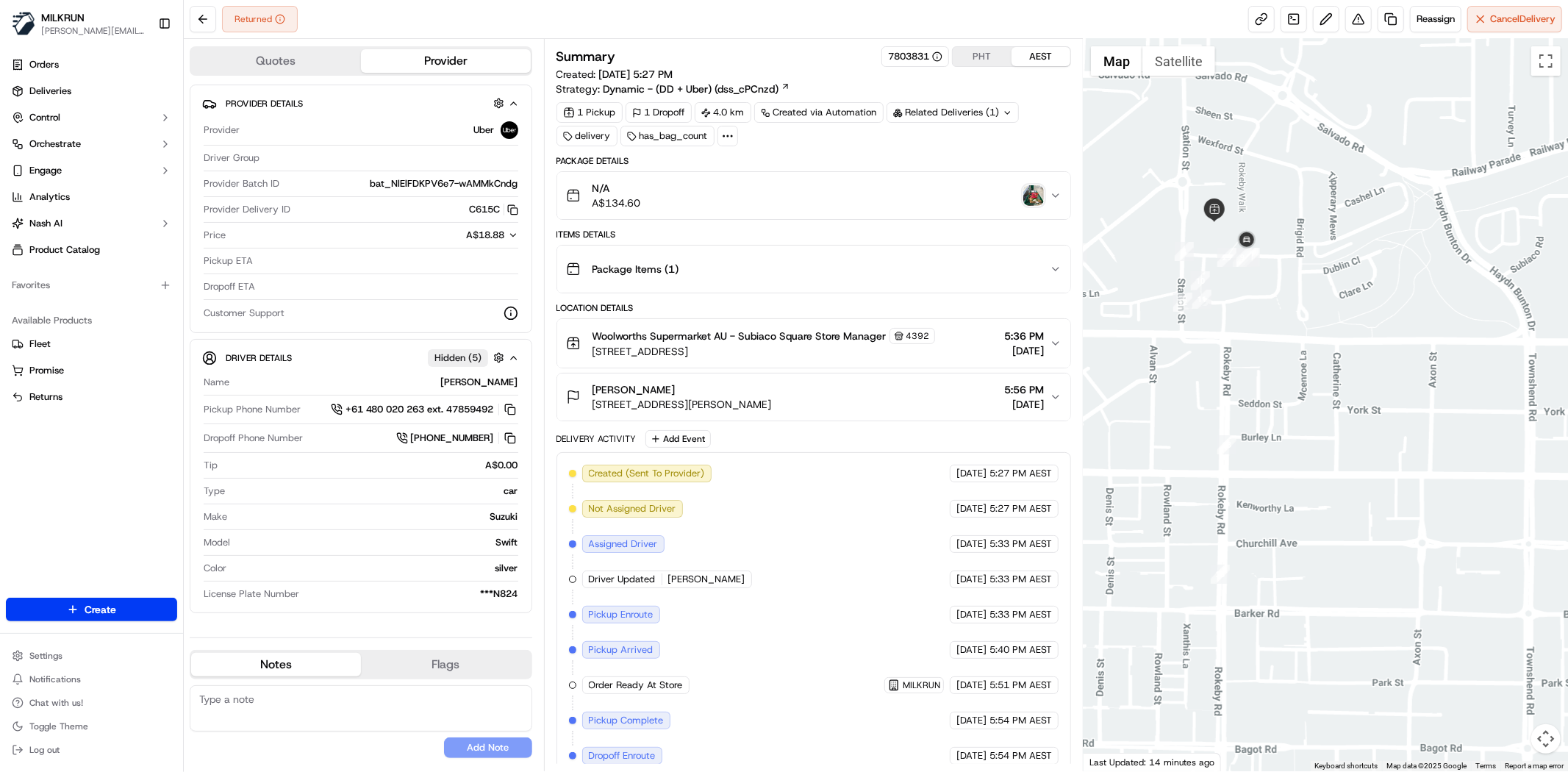
drag, startPoint x: 1015, startPoint y: 194, endPoint x: 1029, endPoint y: 196, distance: 14.1
click at [1016, 194] on div "N/A A$134.60" at bounding box center [808, 196] width 484 height 30
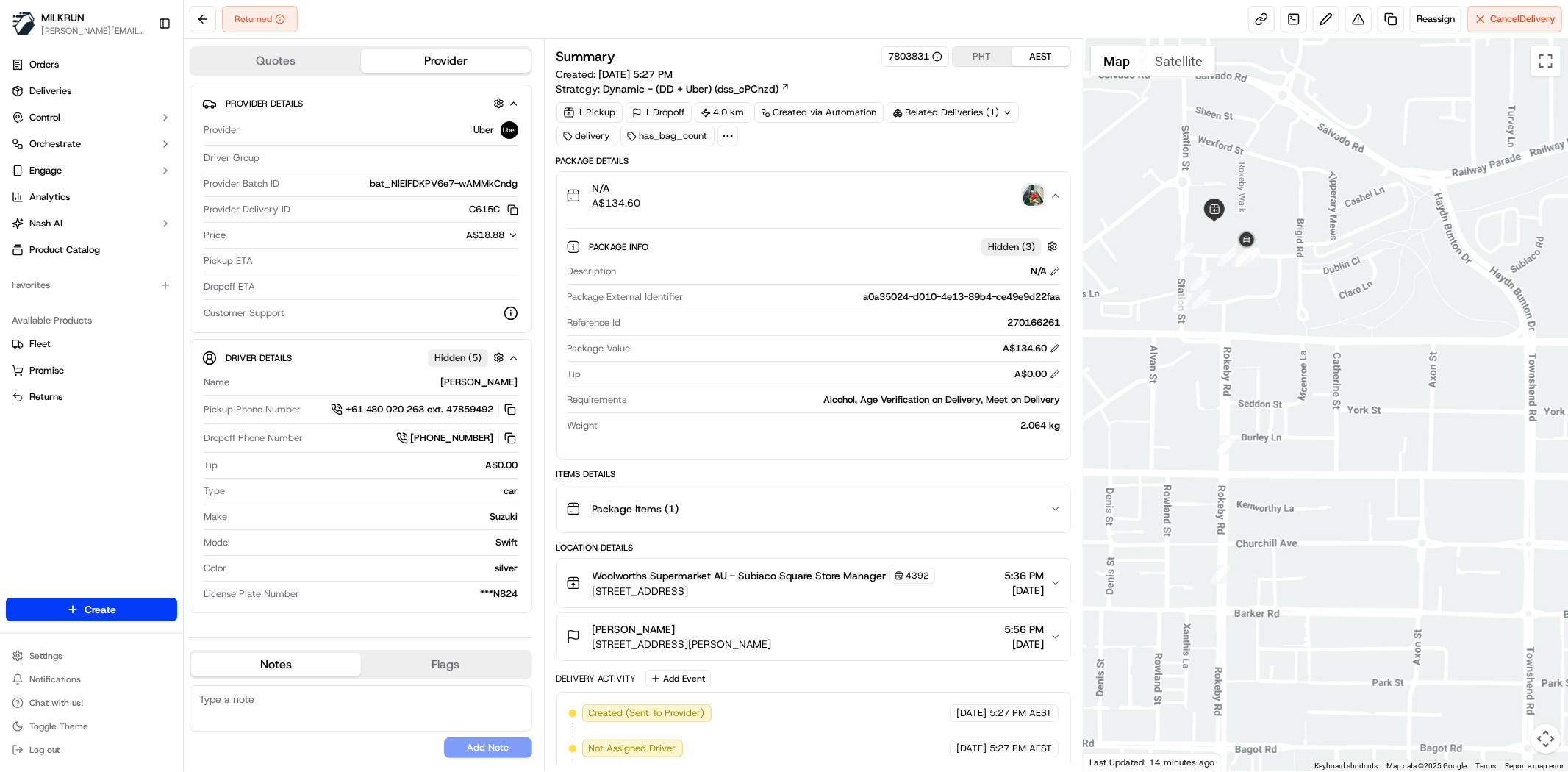
click at [1031, 196] on img "button" at bounding box center [1033, 195] width 21 height 21
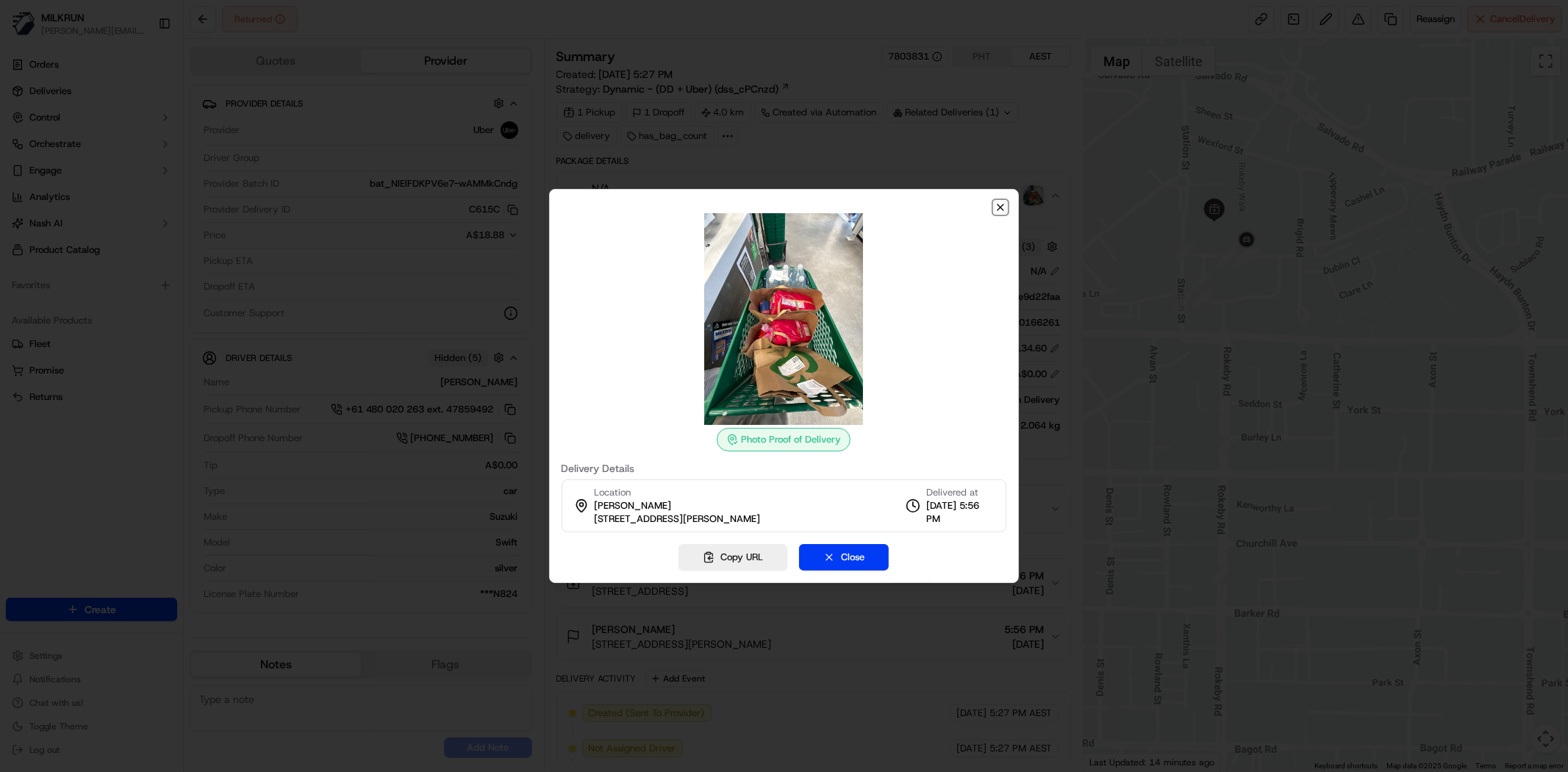
click at [1002, 202] on icon "button" at bounding box center [1000, 208] width 12 height 12
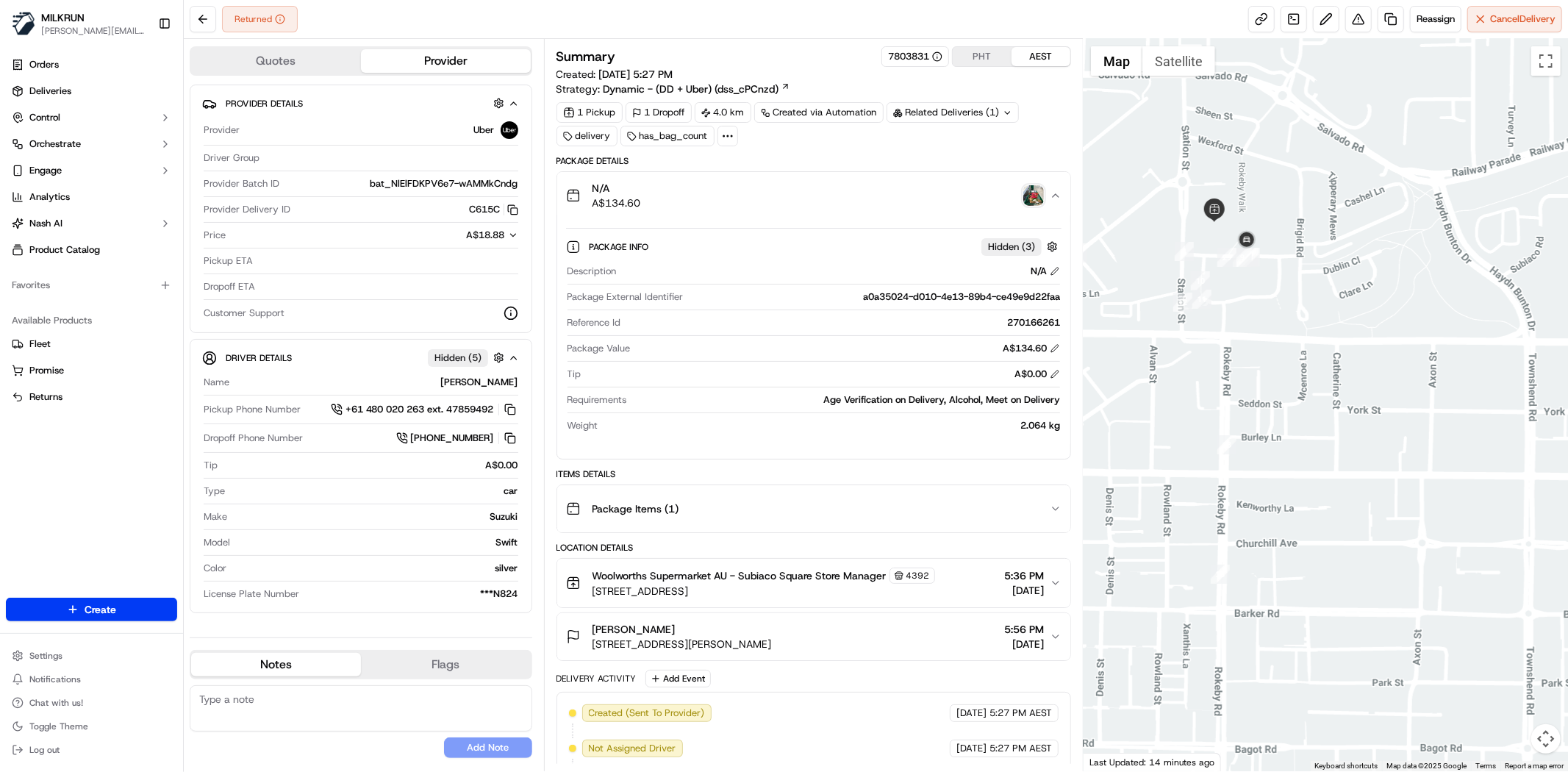
click at [1023, 199] on img "button" at bounding box center [1033, 195] width 21 height 21
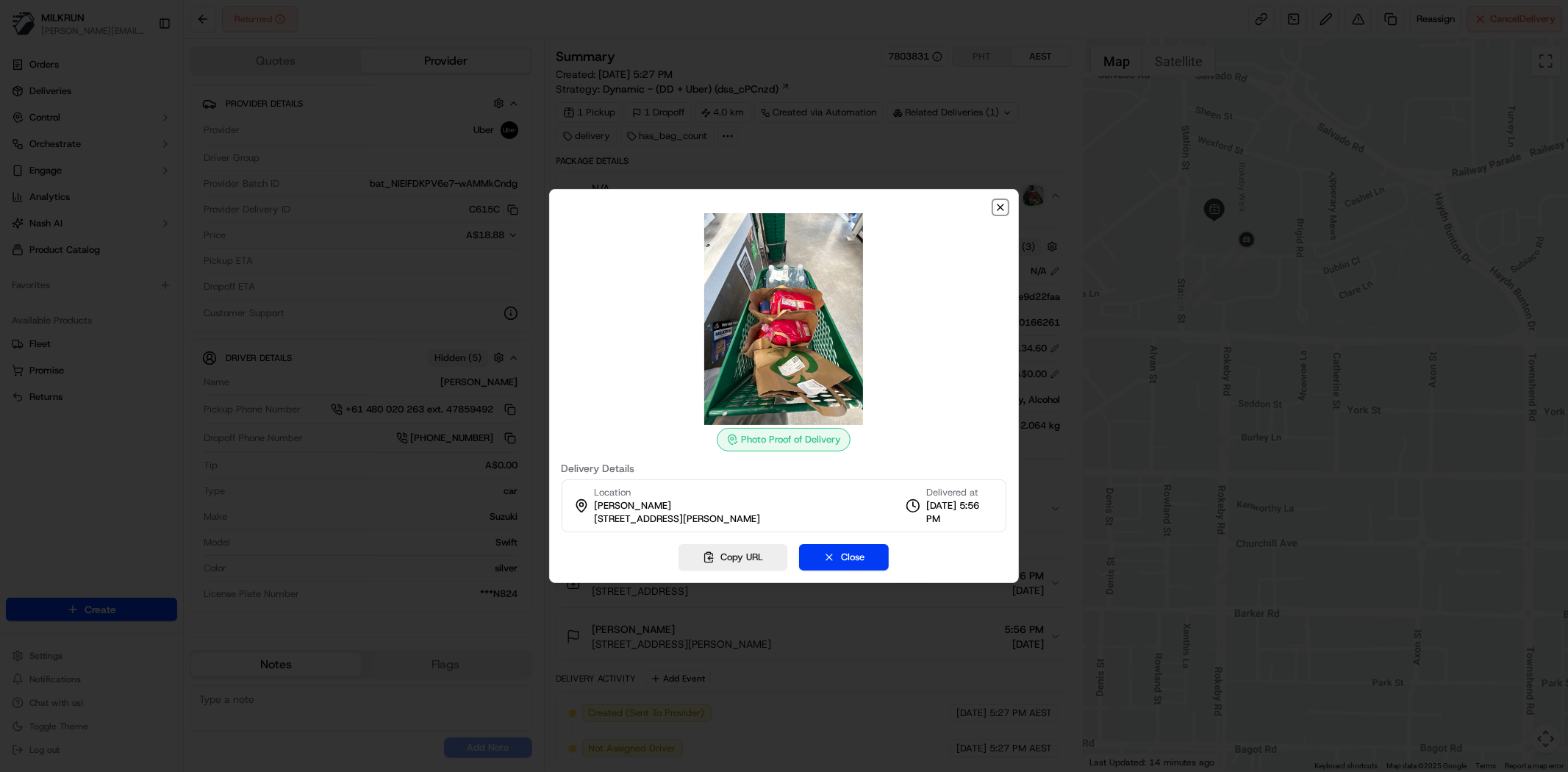
click at [999, 208] on icon "button" at bounding box center [1000, 208] width 6 height 6
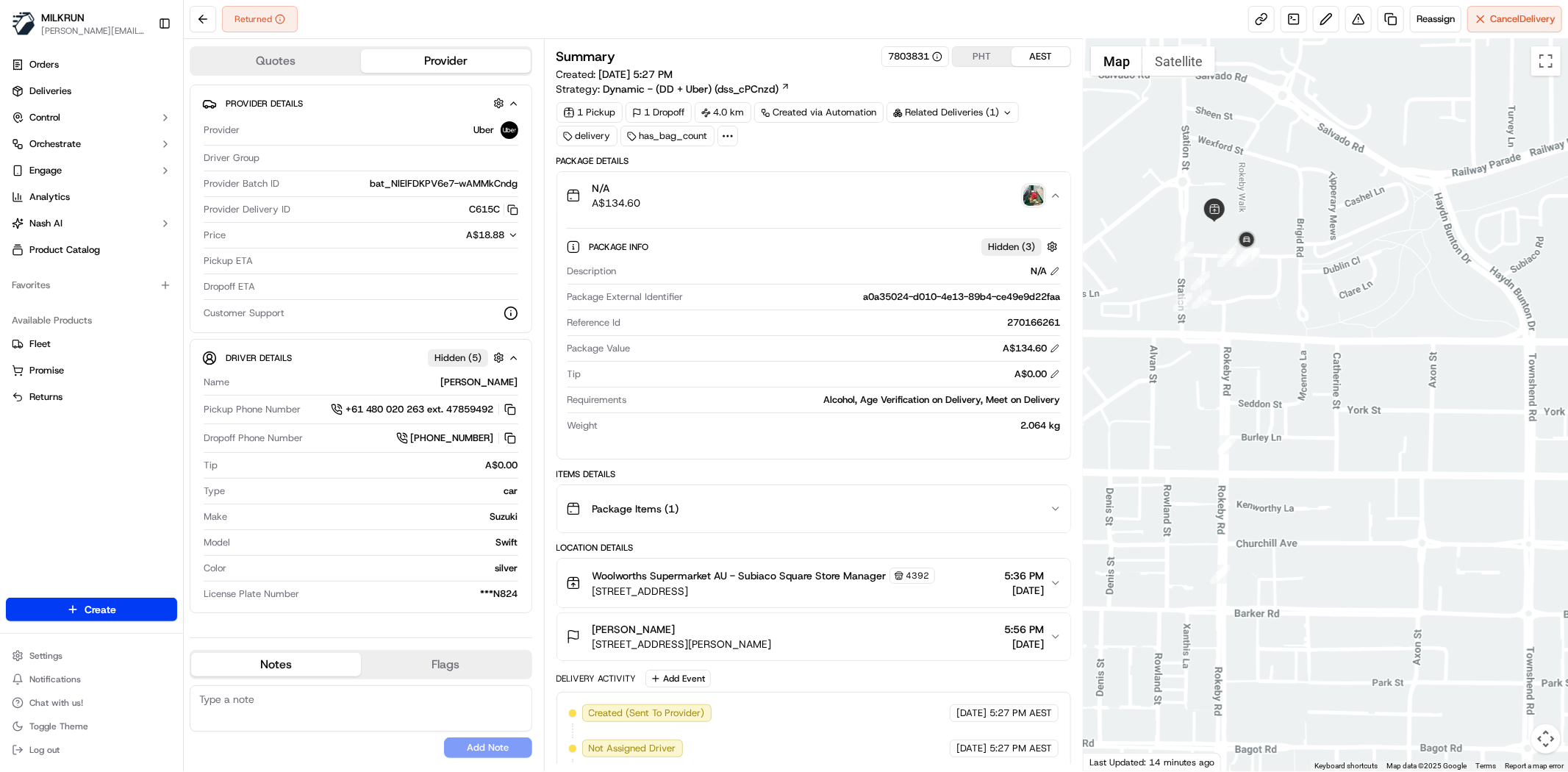
scroll to position [362, 0]
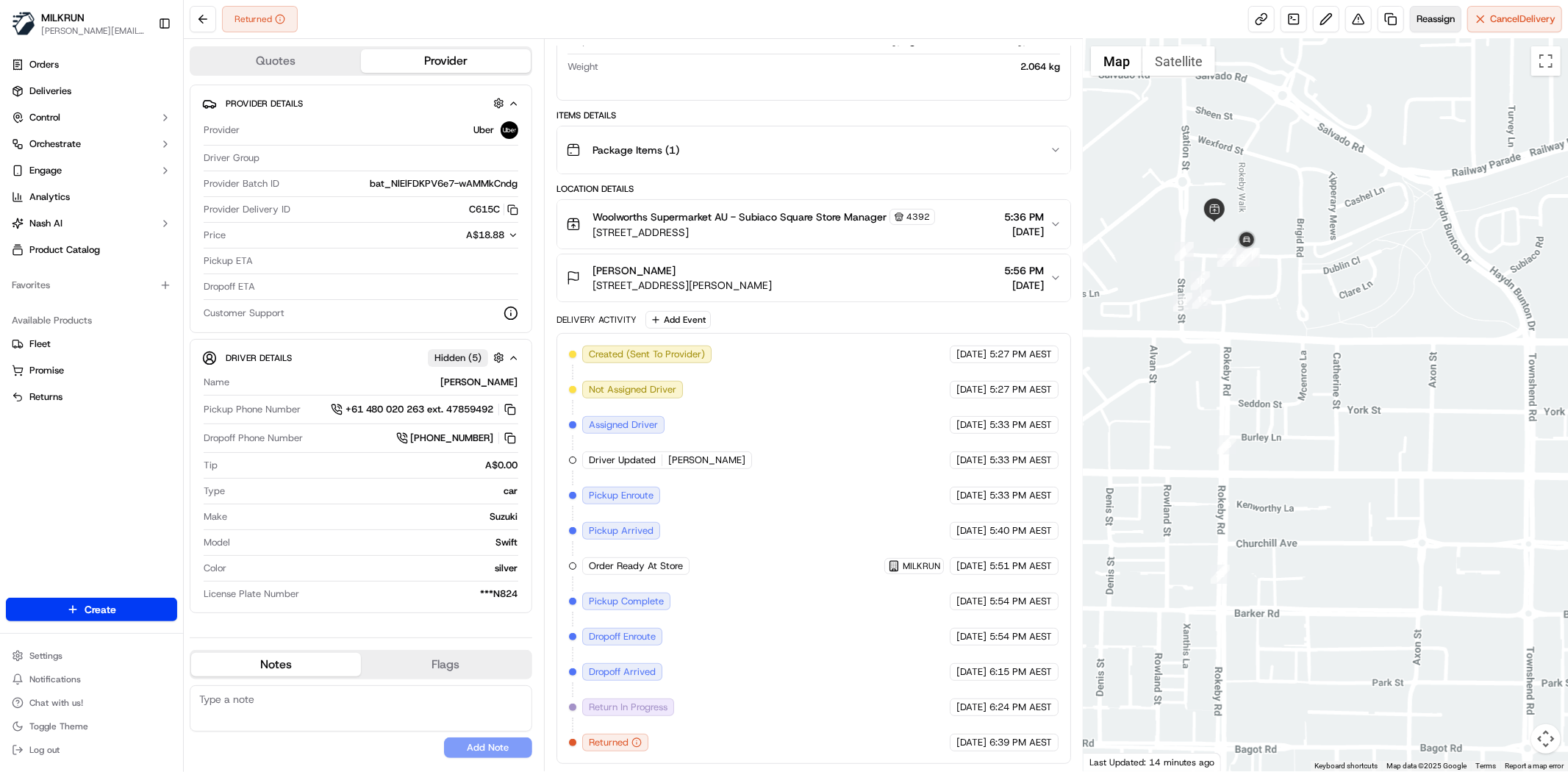
click at [1429, 30] on button "Reassign" at bounding box center [1435, 19] width 51 height 27
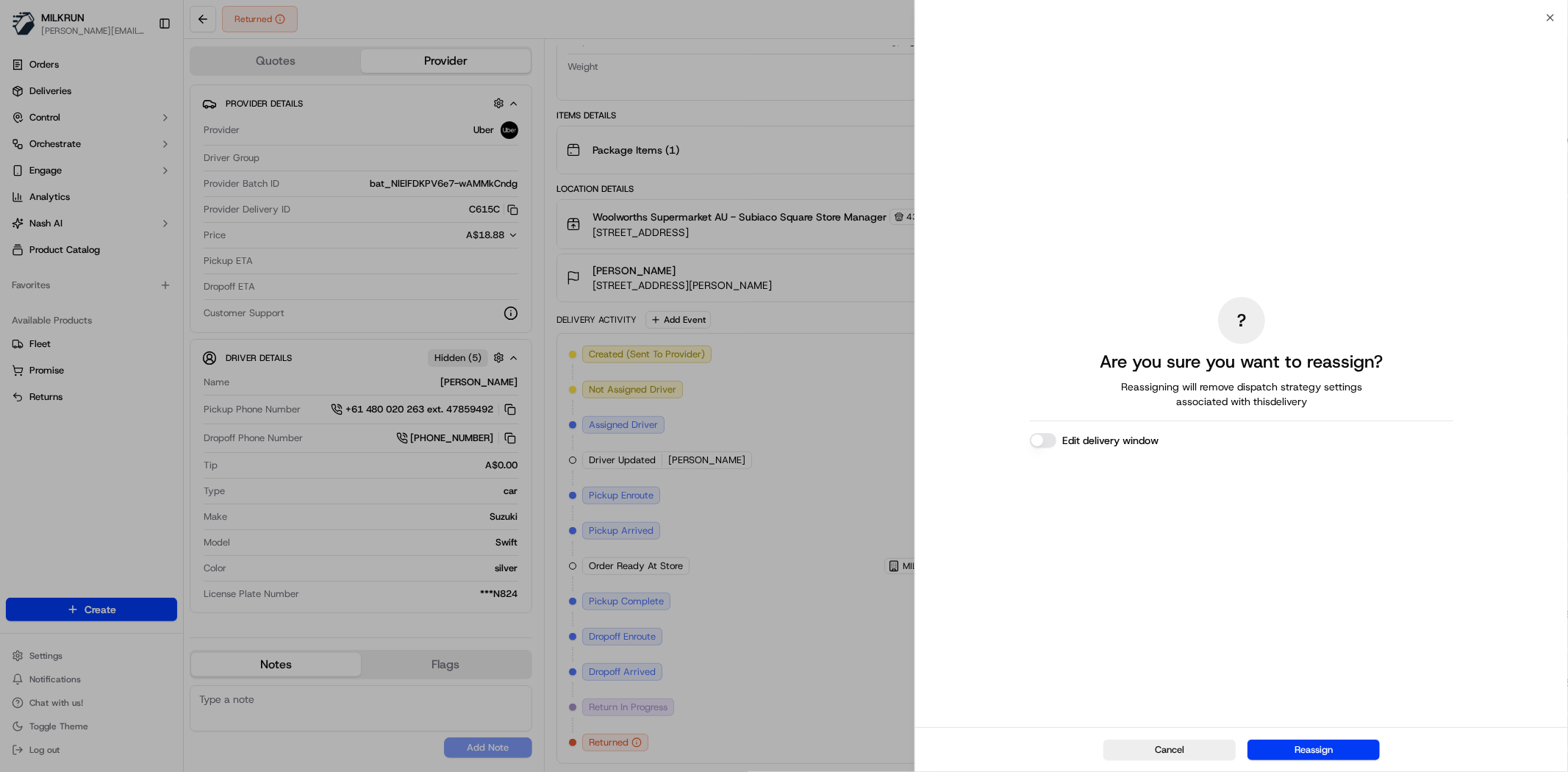
click at [1428, 22] on div "? Are you sure you want to reassign? Reassigning will remove dispatch strategy …" at bounding box center [1241, 372] width 423 height 703
click at [1326, 748] on button "Reassign" at bounding box center [1313, 749] width 132 height 21
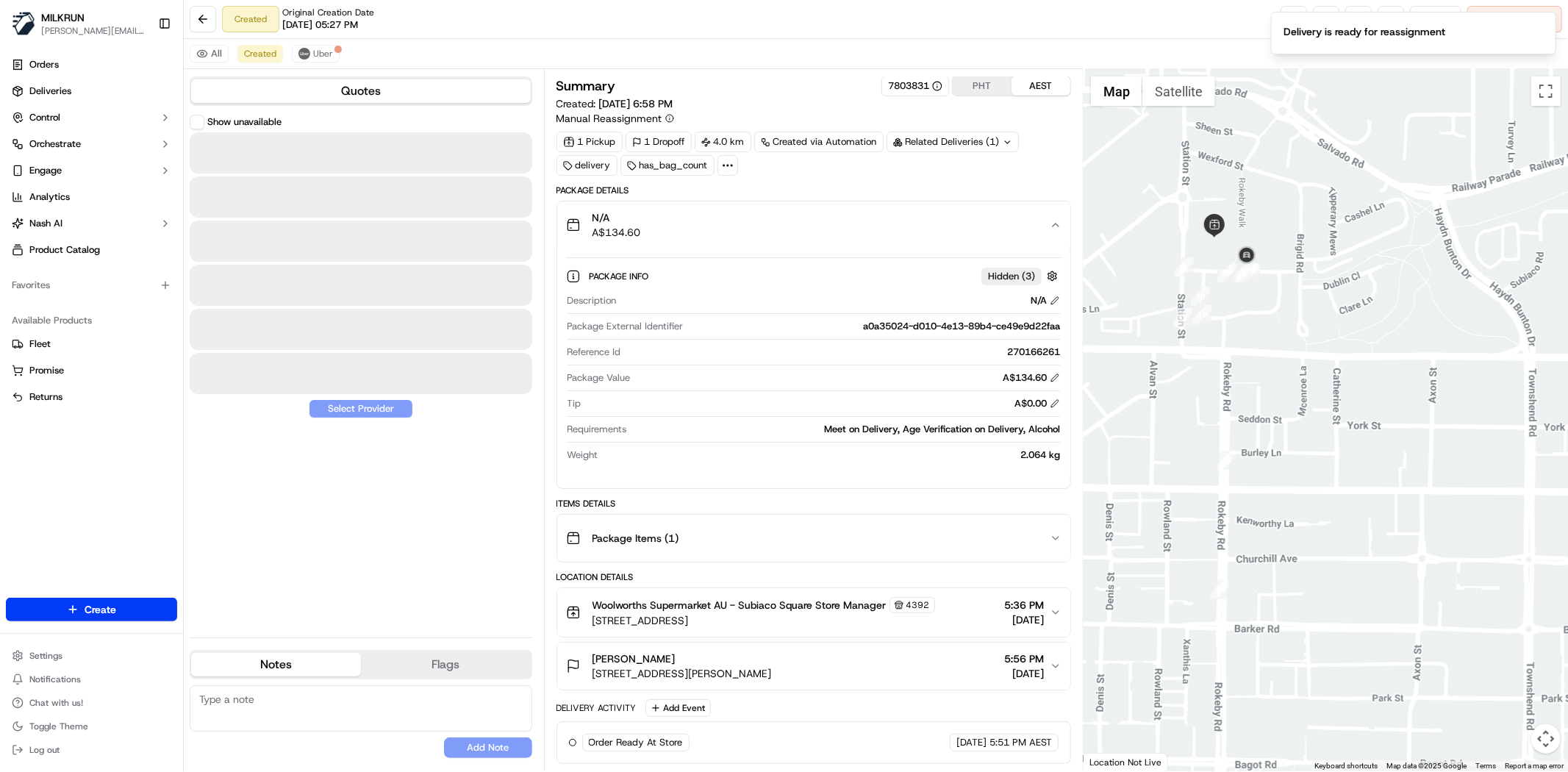
scroll to position [1, 0]
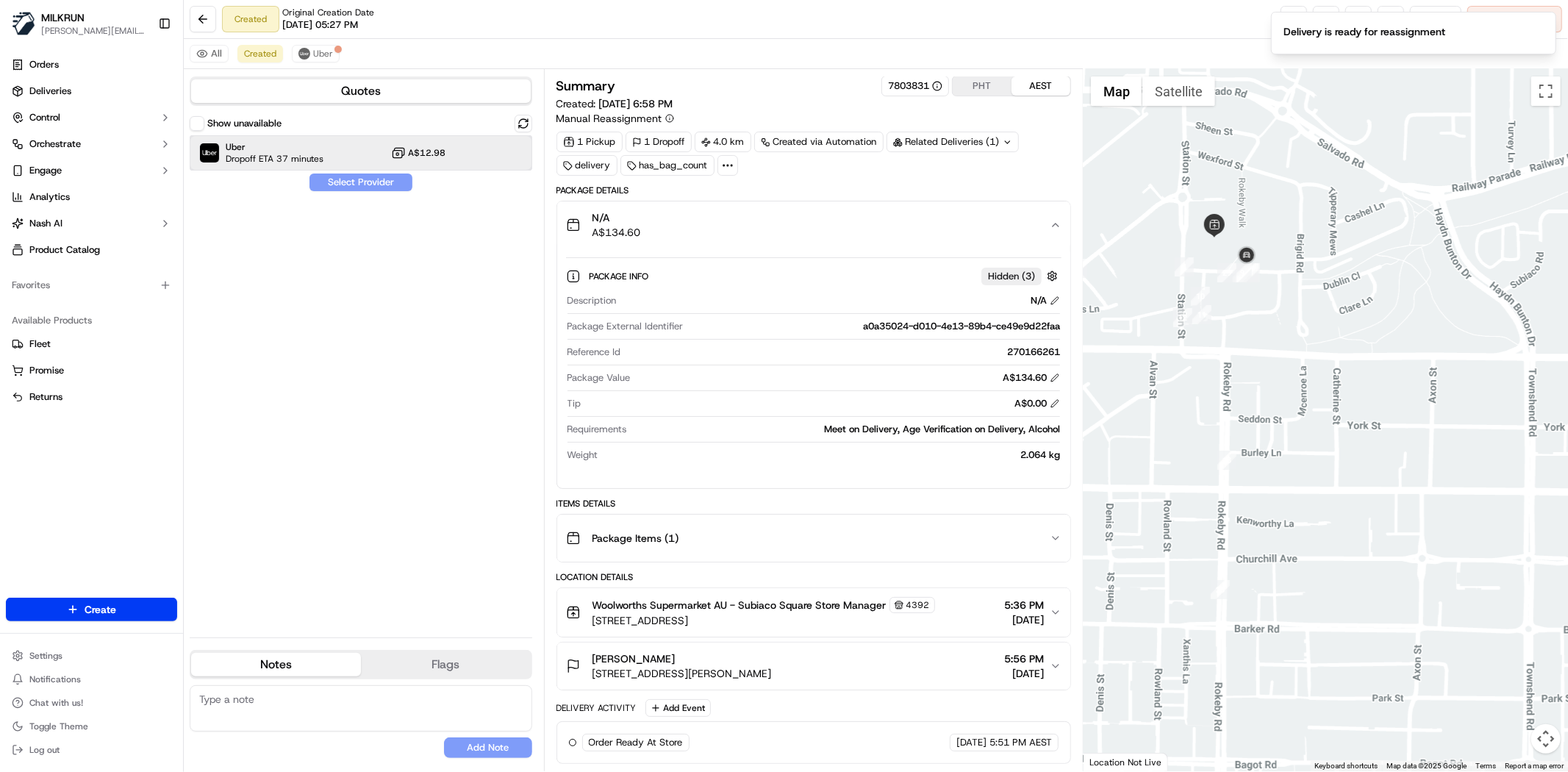
click at [332, 151] on div "Uber Dropoff ETA 37 minutes A$12.98" at bounding box center [361, 152] width 342 height 35
drag, startPoint x: 342, startPoint y: 180, endPoint x: 335, endPoint y: 179, distance: 7.1
click at [341, 179] on button "Assign Provider" at bounding box center [361, 182] width 104 height 18
click at [350, 476] on div "Show unavailable Uber Dropoff ETA 37 minutes A$12.98 Assign Provider" at bounding box center [361, 370] width 342 height 510
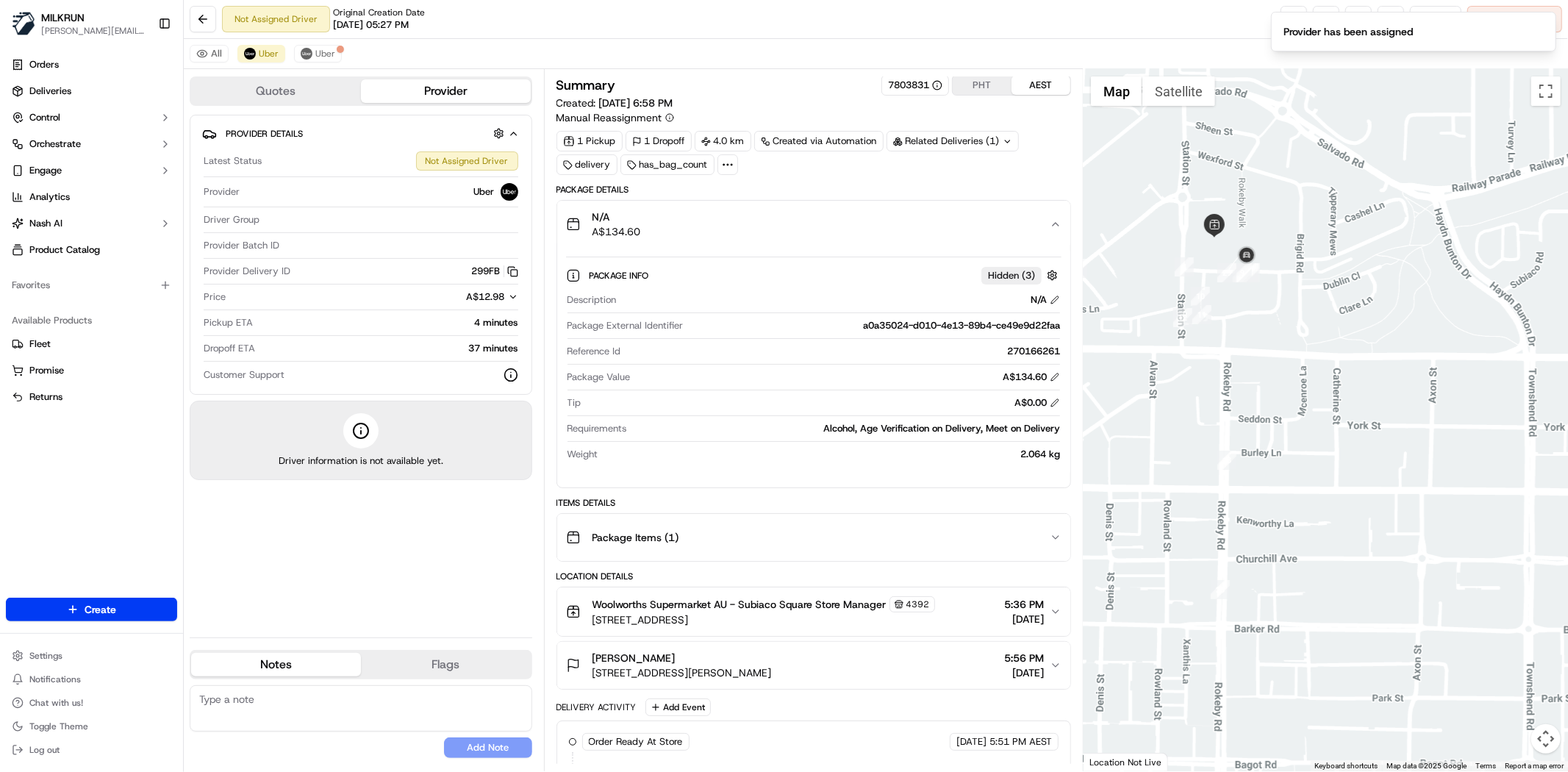
scroll to position [72, 0]
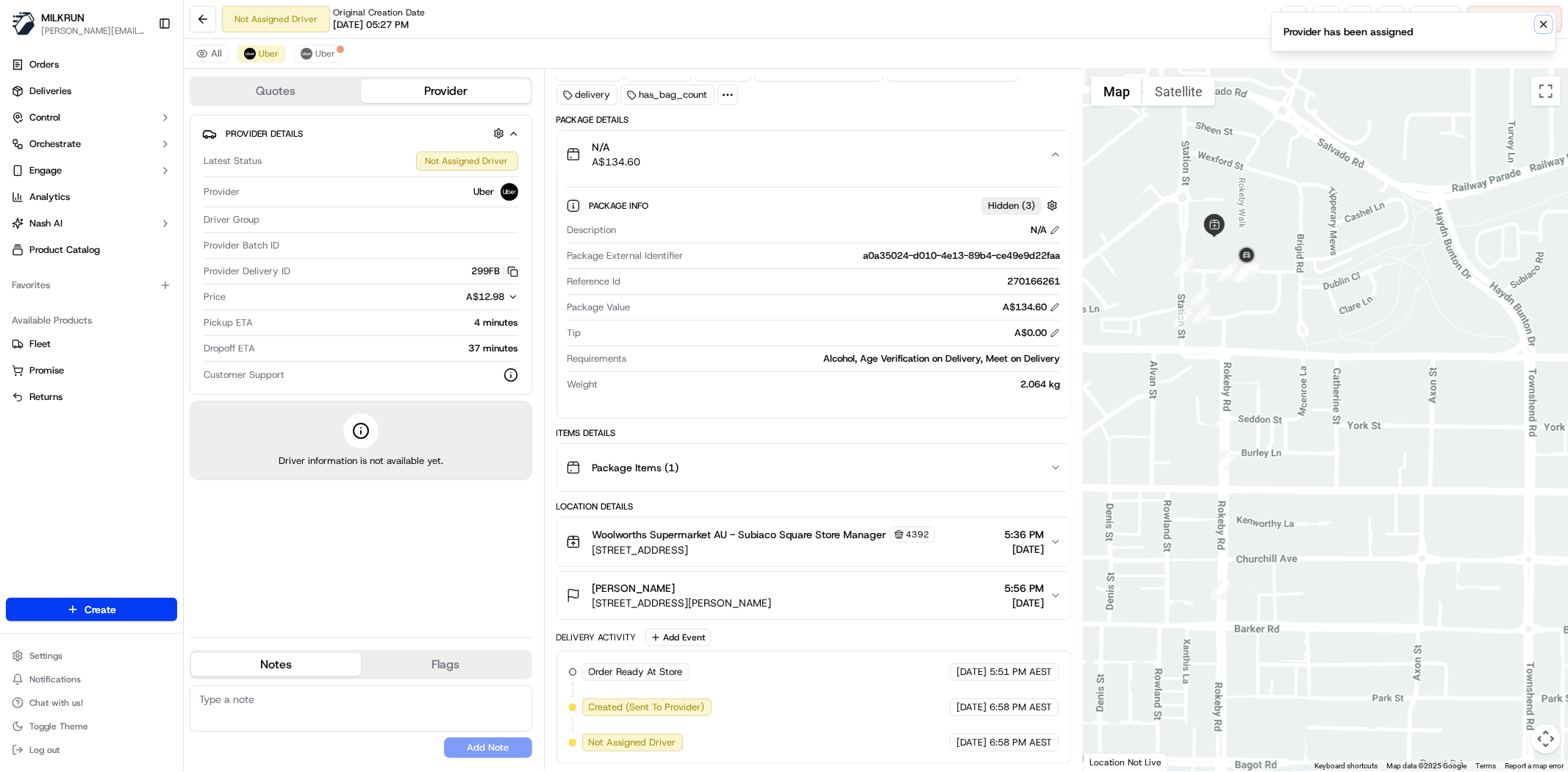
click at [1541, 19] on icon "Notifications (F8)" at bounding box center [1543, 25] width 12 height 12
click at [1281, 16] on link at bounding box center [1294, 19] width 27 height 27
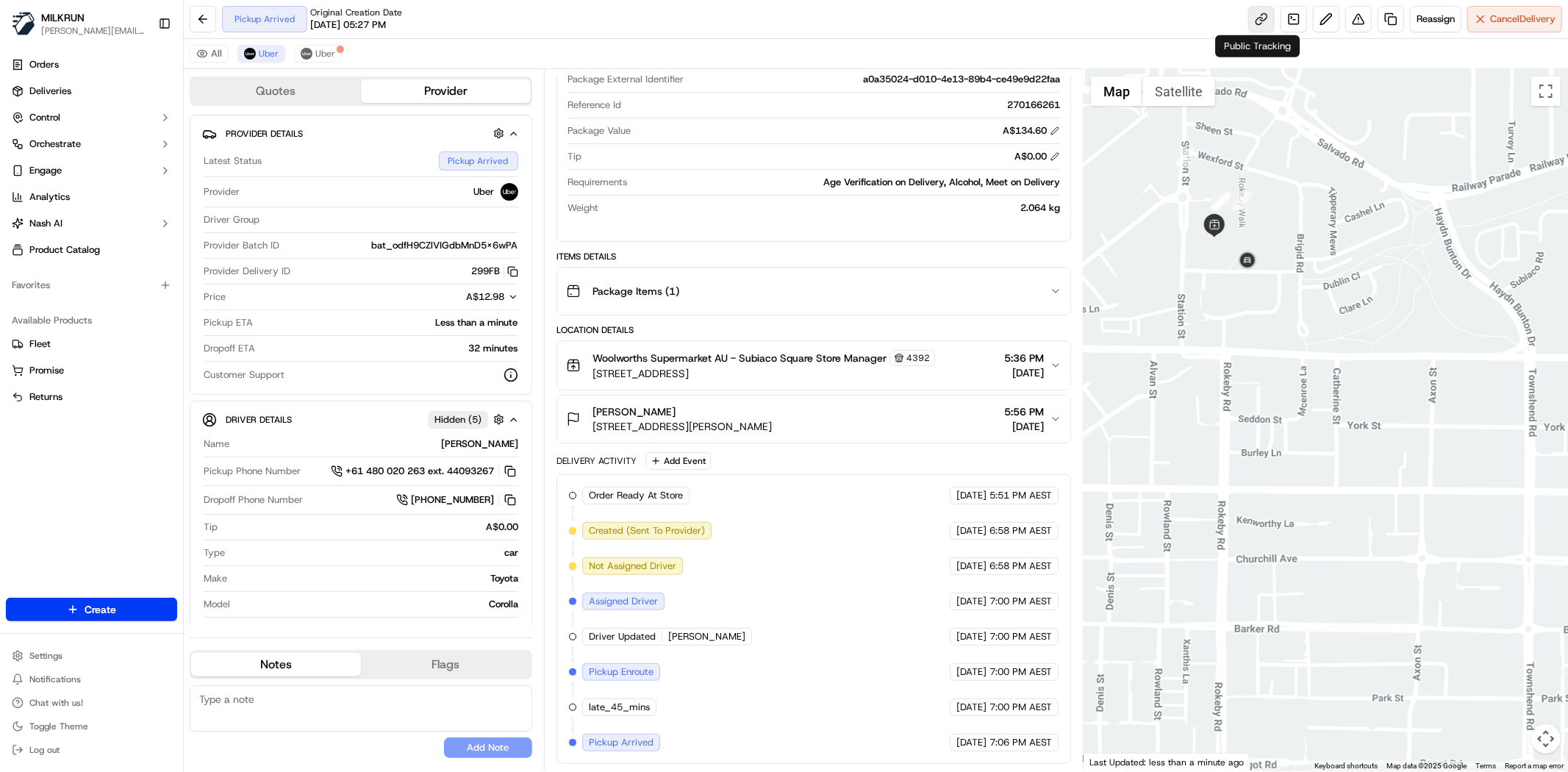
scroll to position [250, 0]
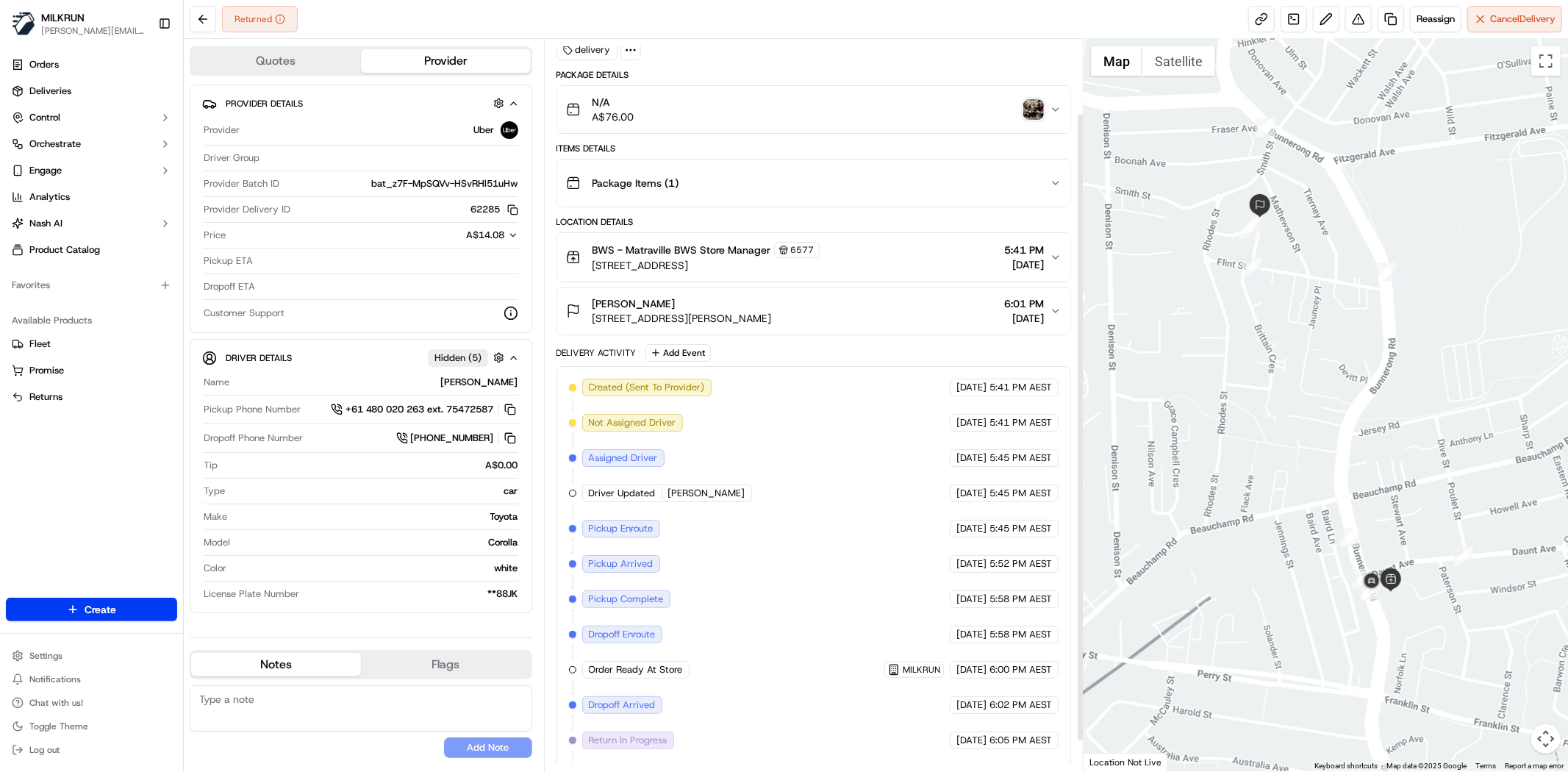
scroll to position [122, 0]
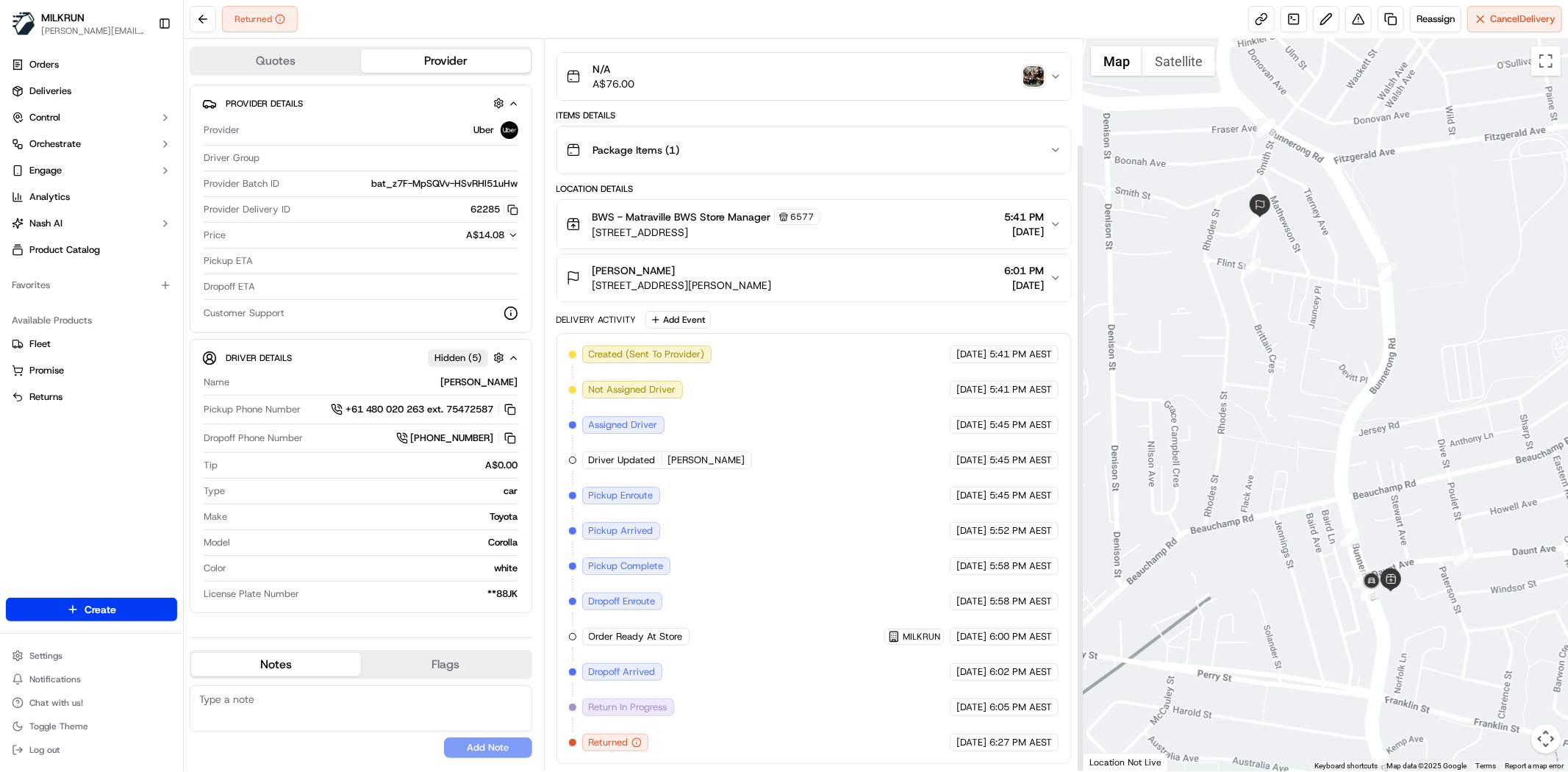
click at [1038, 75] on img "button" at bounding box center [1033, 76] width 21 height 21
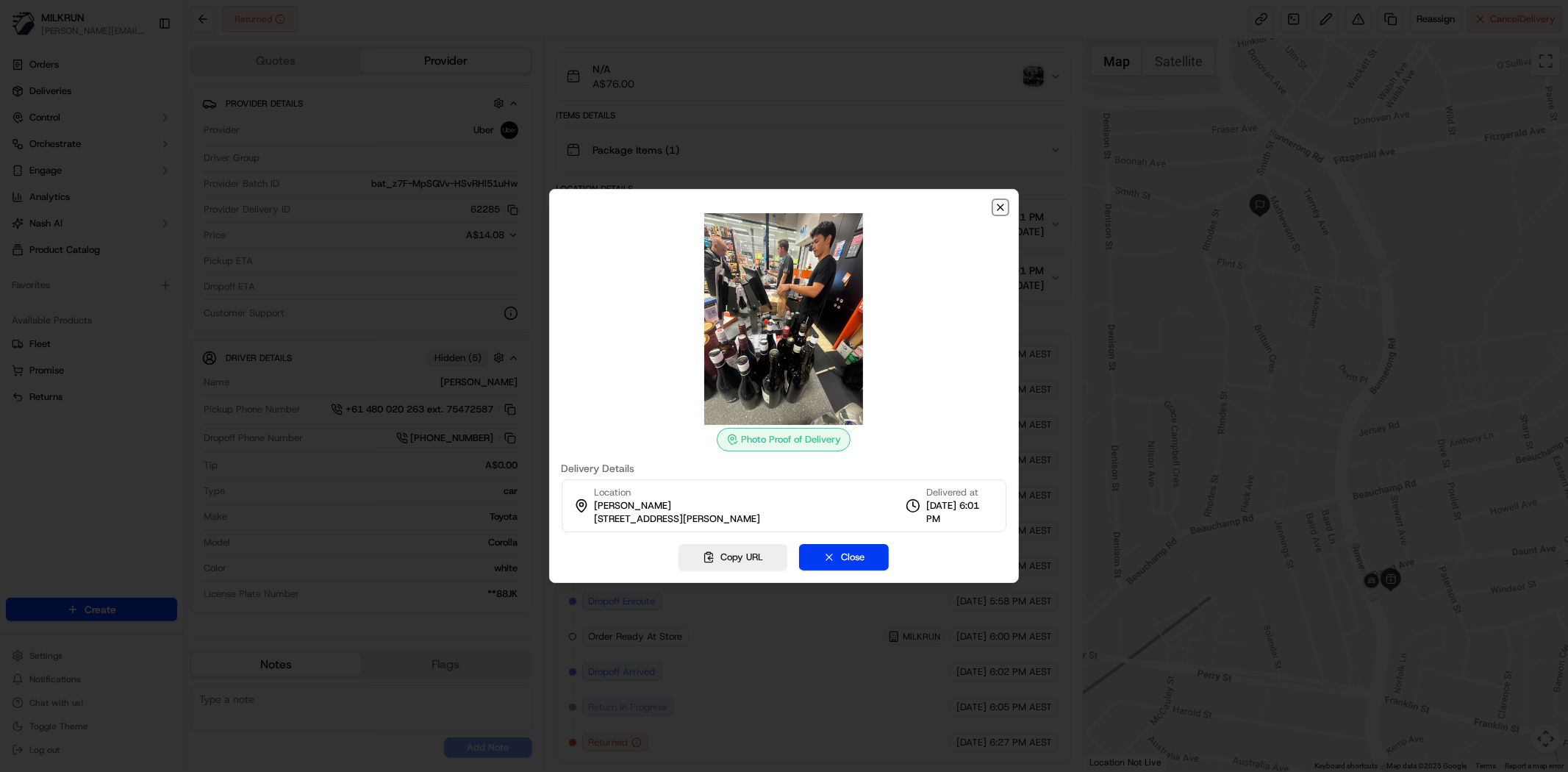
click at [1004, 205] on icon "button" at bounding box center [1000, 208] width 12 height 12
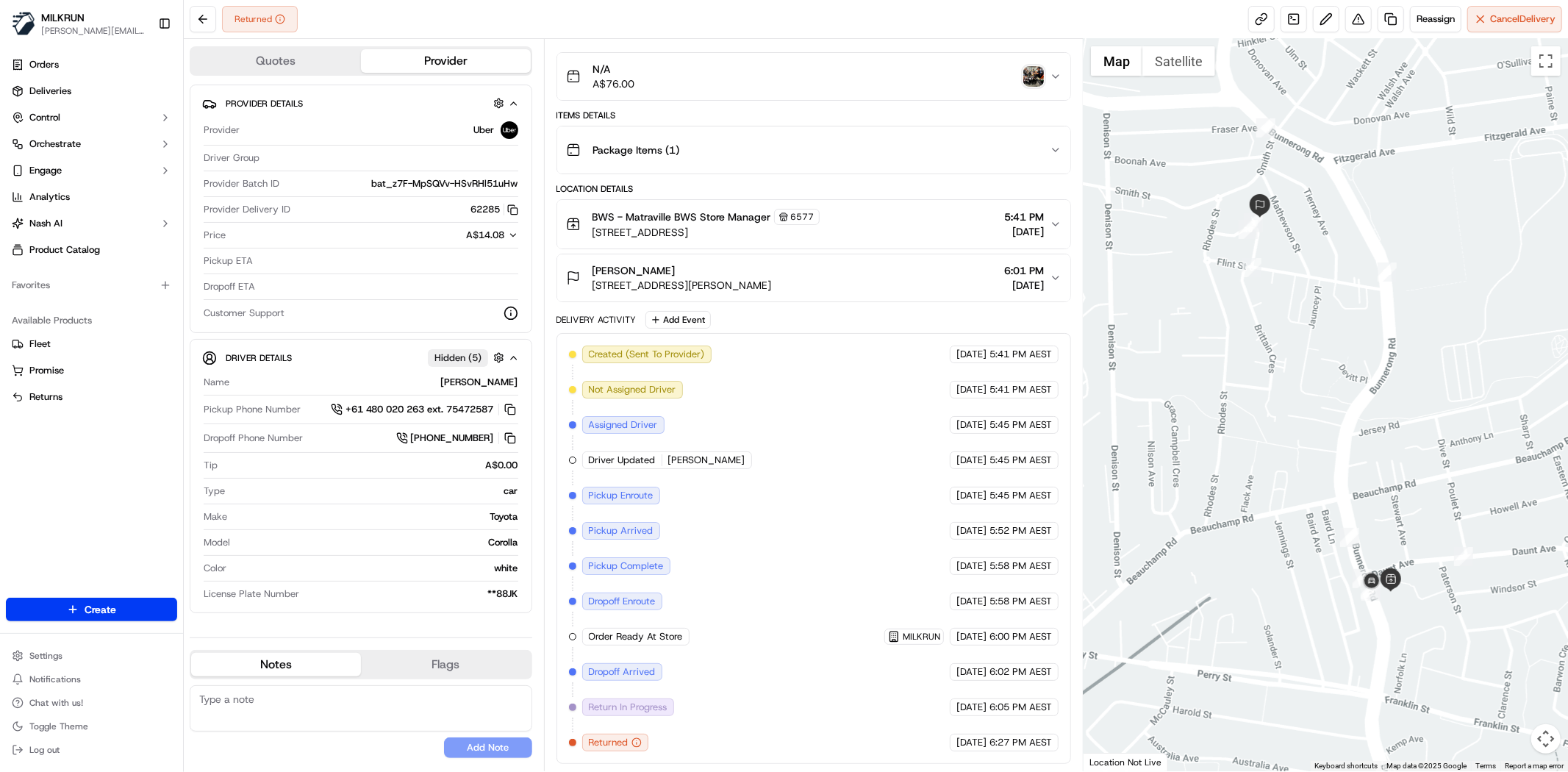
click at [1034, 74] on img "button" at bounding box center [1033, 76] width 21 height 21
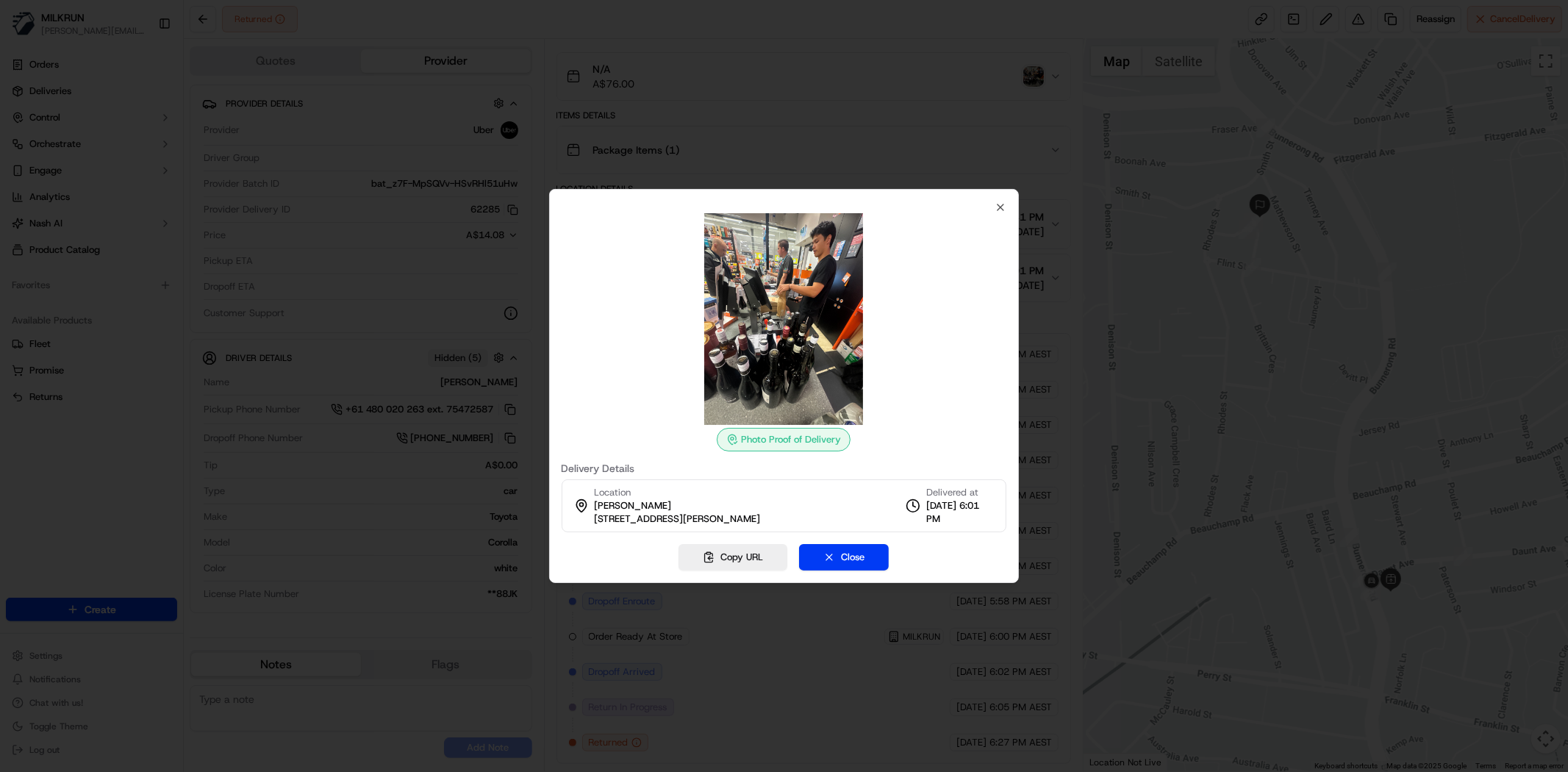
click at [996, 196] on div "Photo Proof of Delivery Delivery Details Location [PERSON_NAME][GEOGRAPHIC_DATA…" at bounding box center [784, 386] width 470 height 393
click at [995, 202] on icon "button" at bounding box center [1000, 208] width 12 height 12
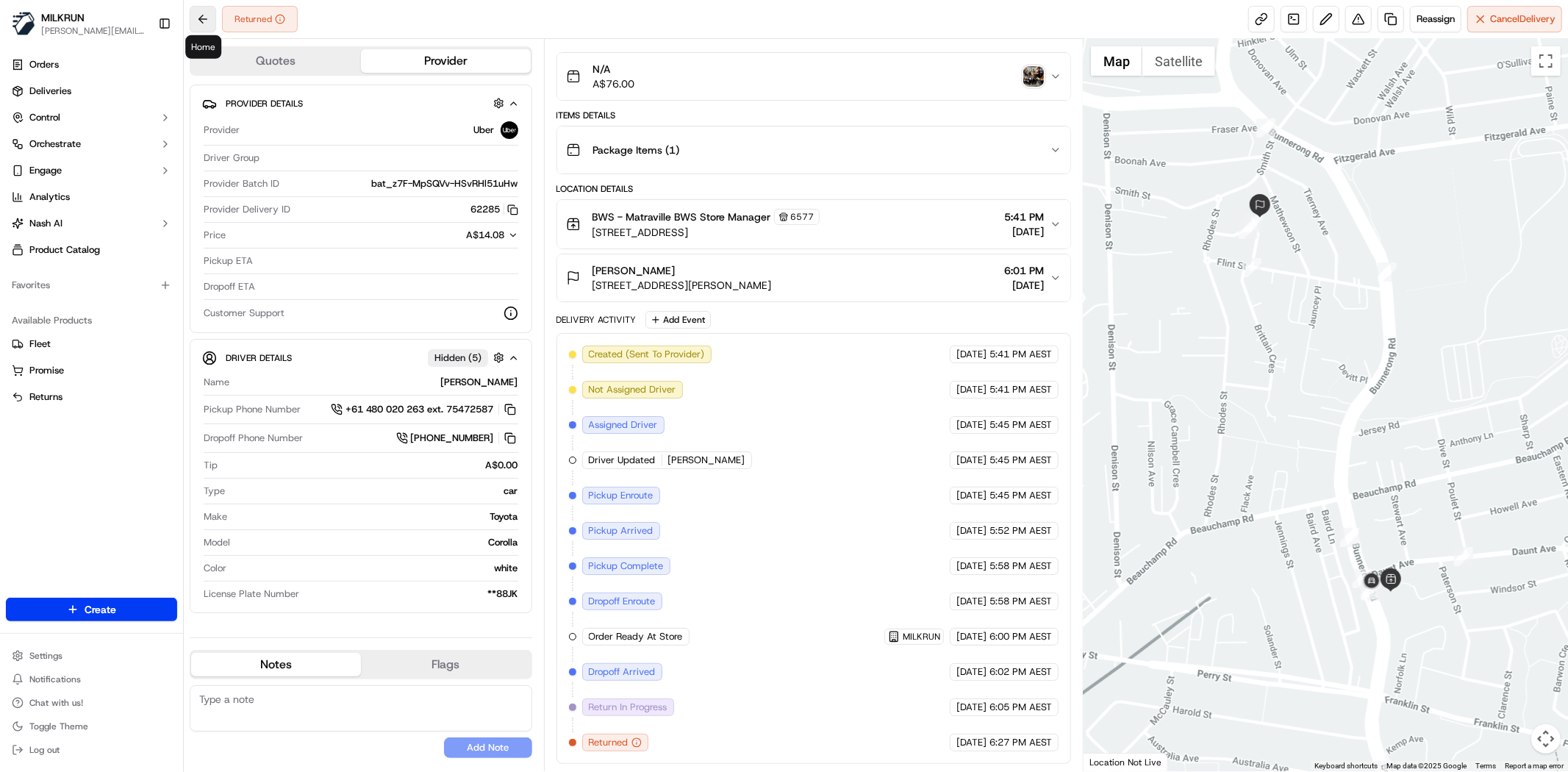
click at [201, 8] on button at bounding box center [203, 19] width 27 height 27
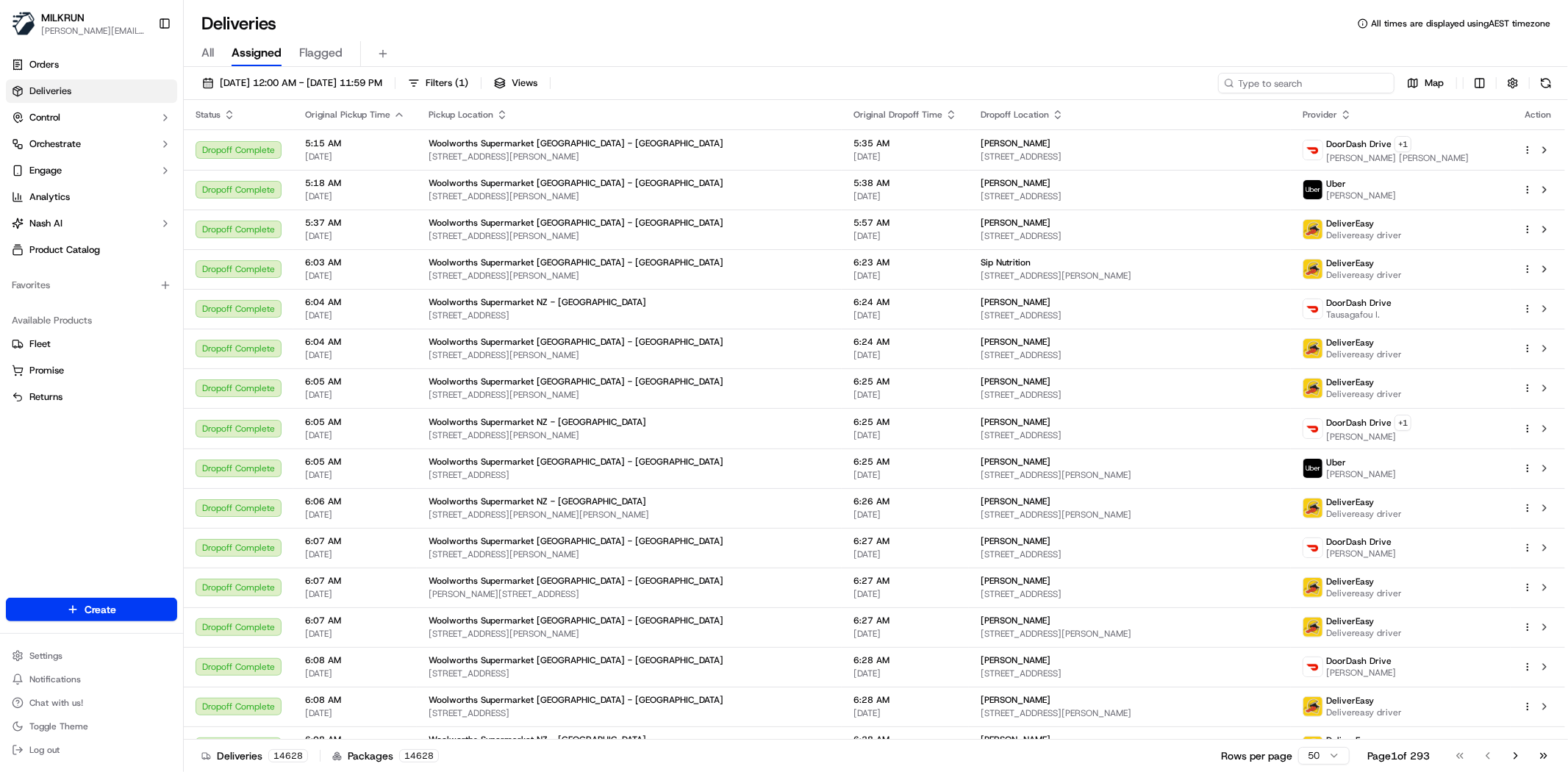
click at [1312, 83] on input at bounding box center [1305, 83] width 176 height 21
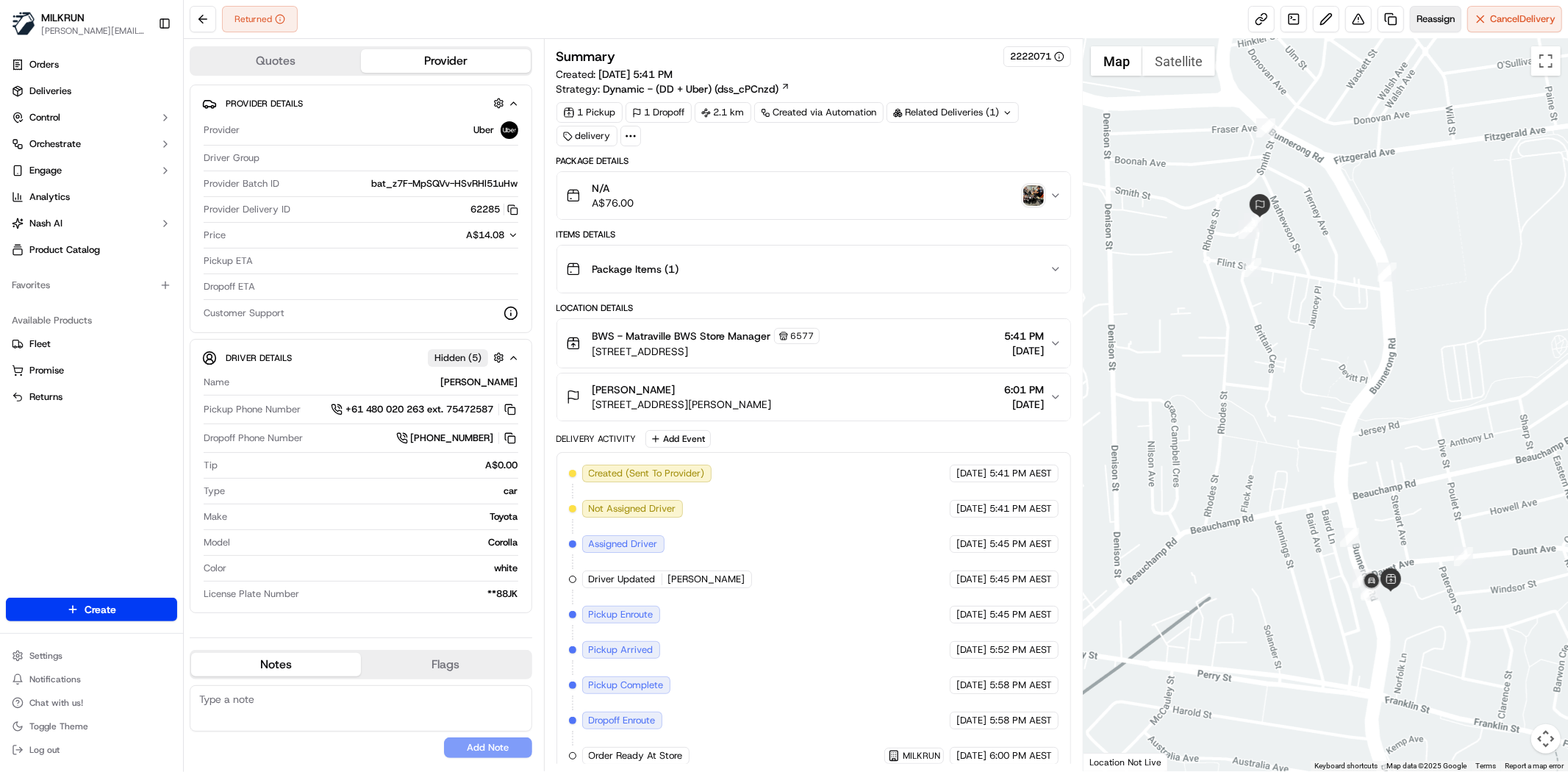
click at [1431, 27] on button "Reassign" at bounding box center [1435, 19] width 51 height 27
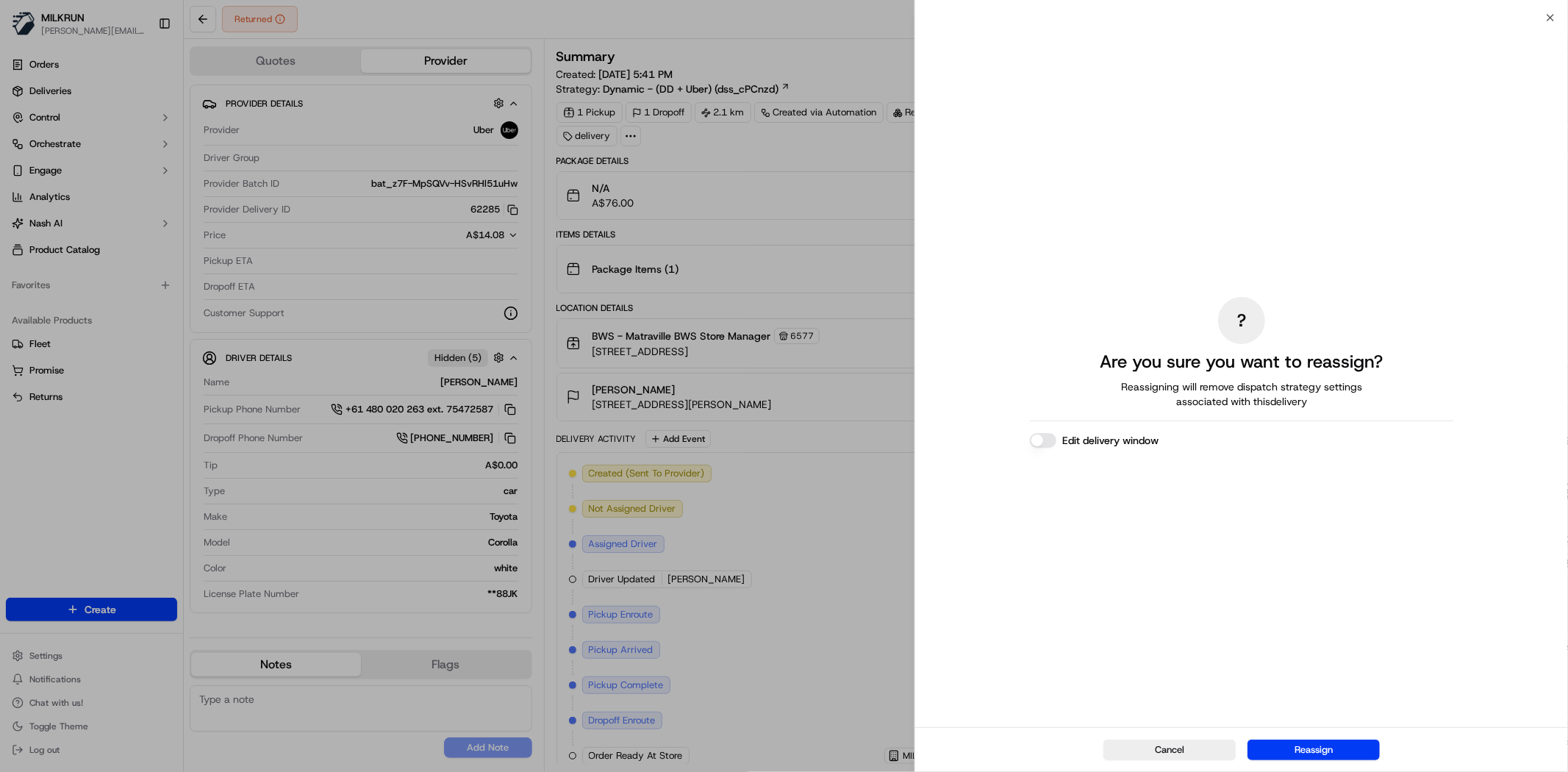
drag, startPoint x: 1306, startPoint y: 758, endPoint x: 1288, endPoint y: 761, distance: 18.2
click at [1306, 758] on button "Reassign" at bounding box center [1313, 749] width 132 height 21
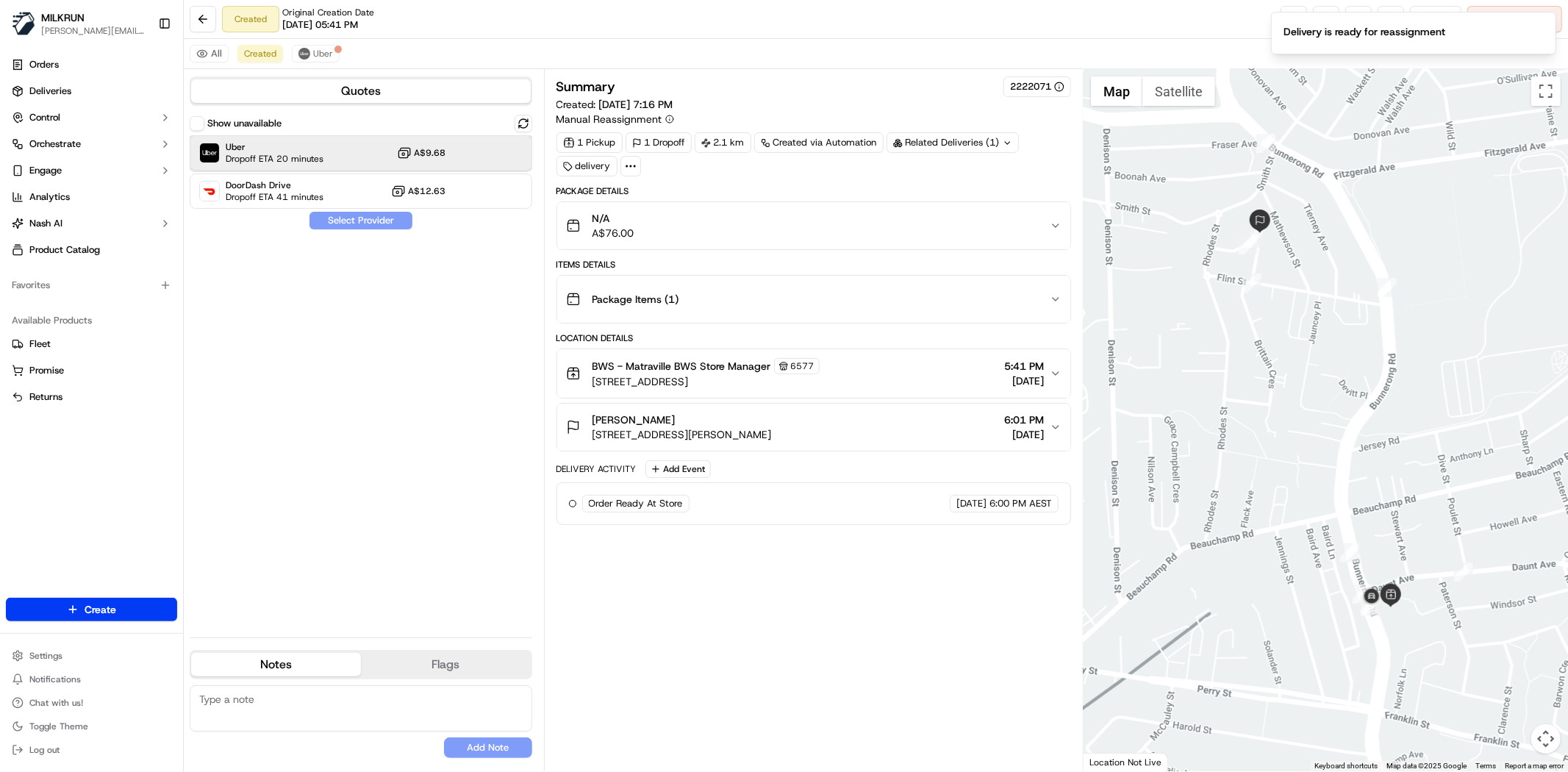
click at [363, 157] on div "Uber Dropoff ETA 20 minutes A$9.68" at bounding box center [361, 152] width 342 height 35
click at [351, 209] on div "Show unavailable Uber Dropoff ETA 19 minutes A$9.68 DoorDash Drive Dropoff ETA …" at bounding box center [361, 370] width 342 height 510
click at [355, 224] on button "Assign Provider" at bounding box center [361, 220] width 104 height 18
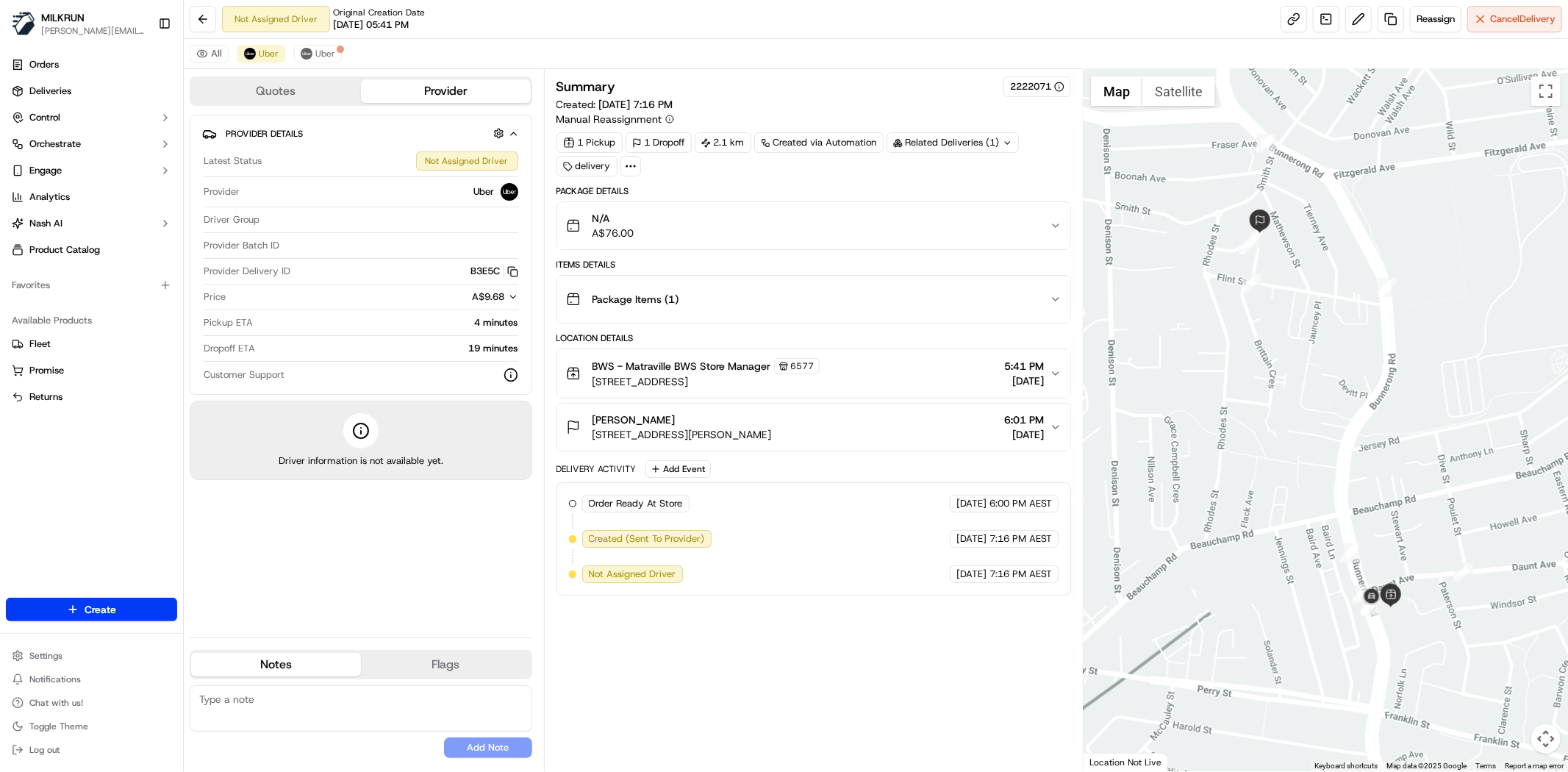
click at [1274, 13] on div "Not Assigned Driver Original Creation Date 09/19/2025 05:41 PM Reassign Cancel …" at bounding box center [875, 20] width 1384 height 39
click at [1295, 24] on link at bounding box center [1294, 19] width 27 height 27
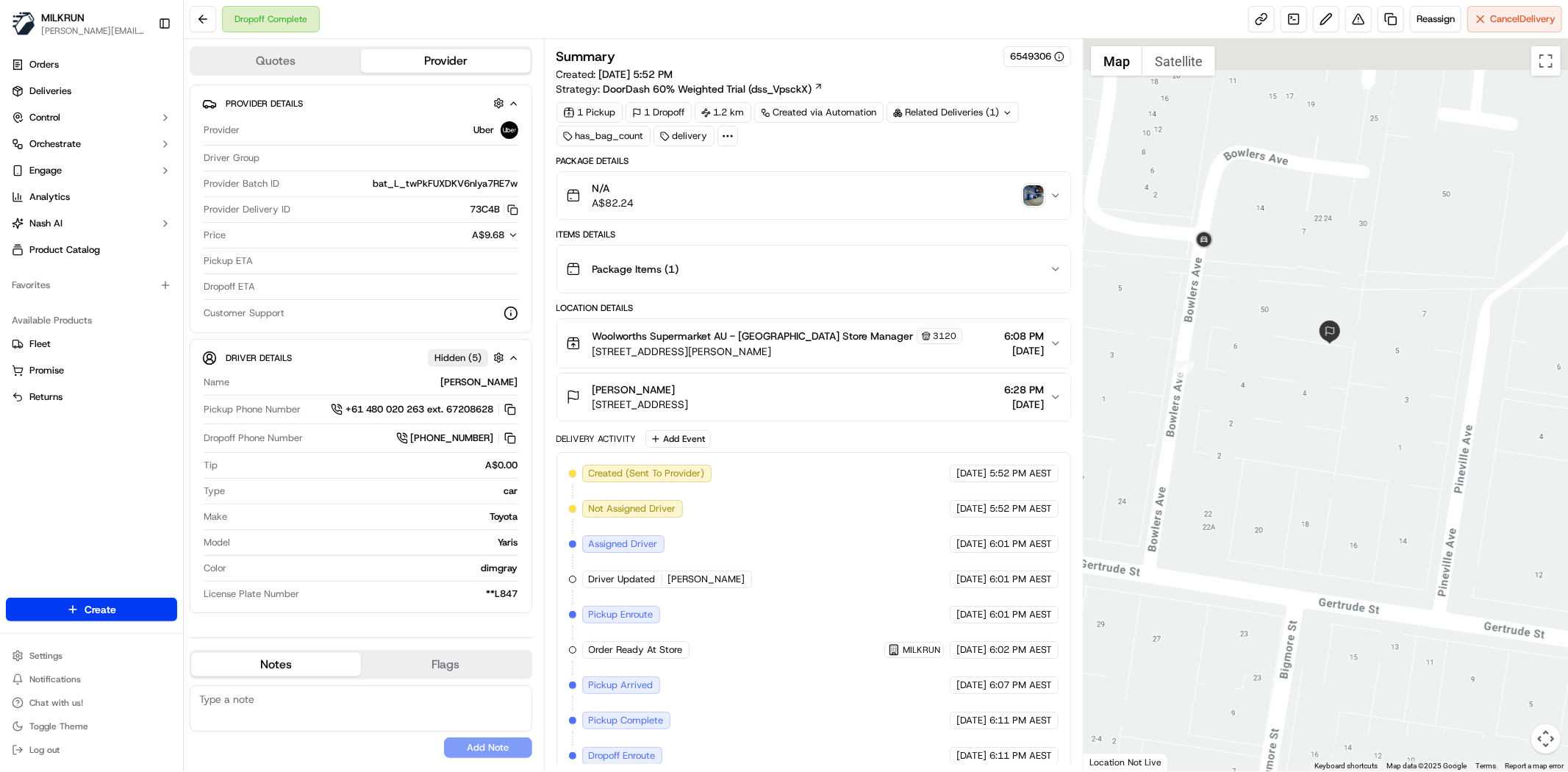
drag, startPoint x: 1415, startPoint y: 437, endPoint x: 1382, endPoint y: 598, distance: 164.3
click at [1382, 598] on div at bounding box center [1325, 405] width 484 height 732
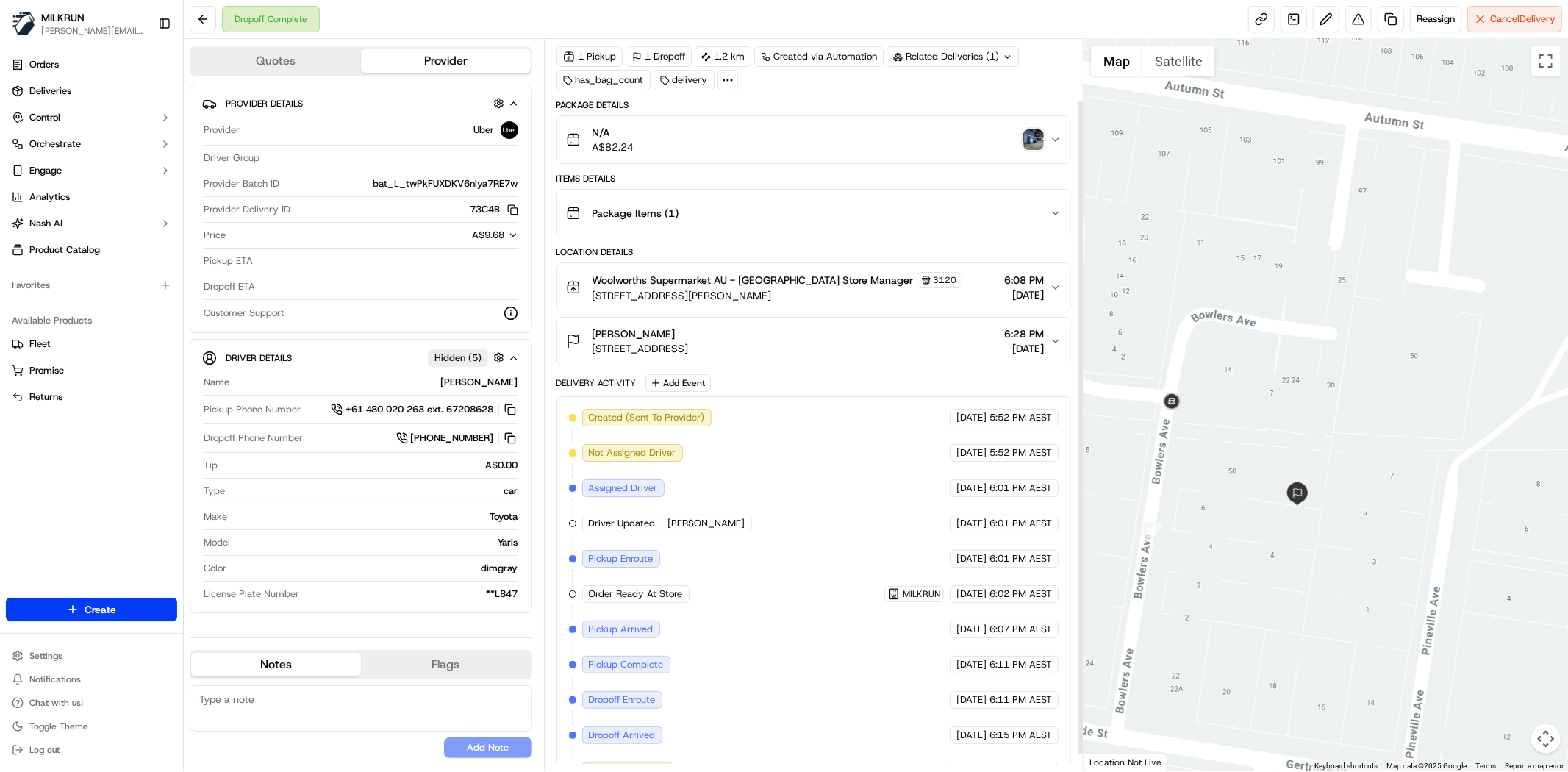
scroll to position [87, 0]
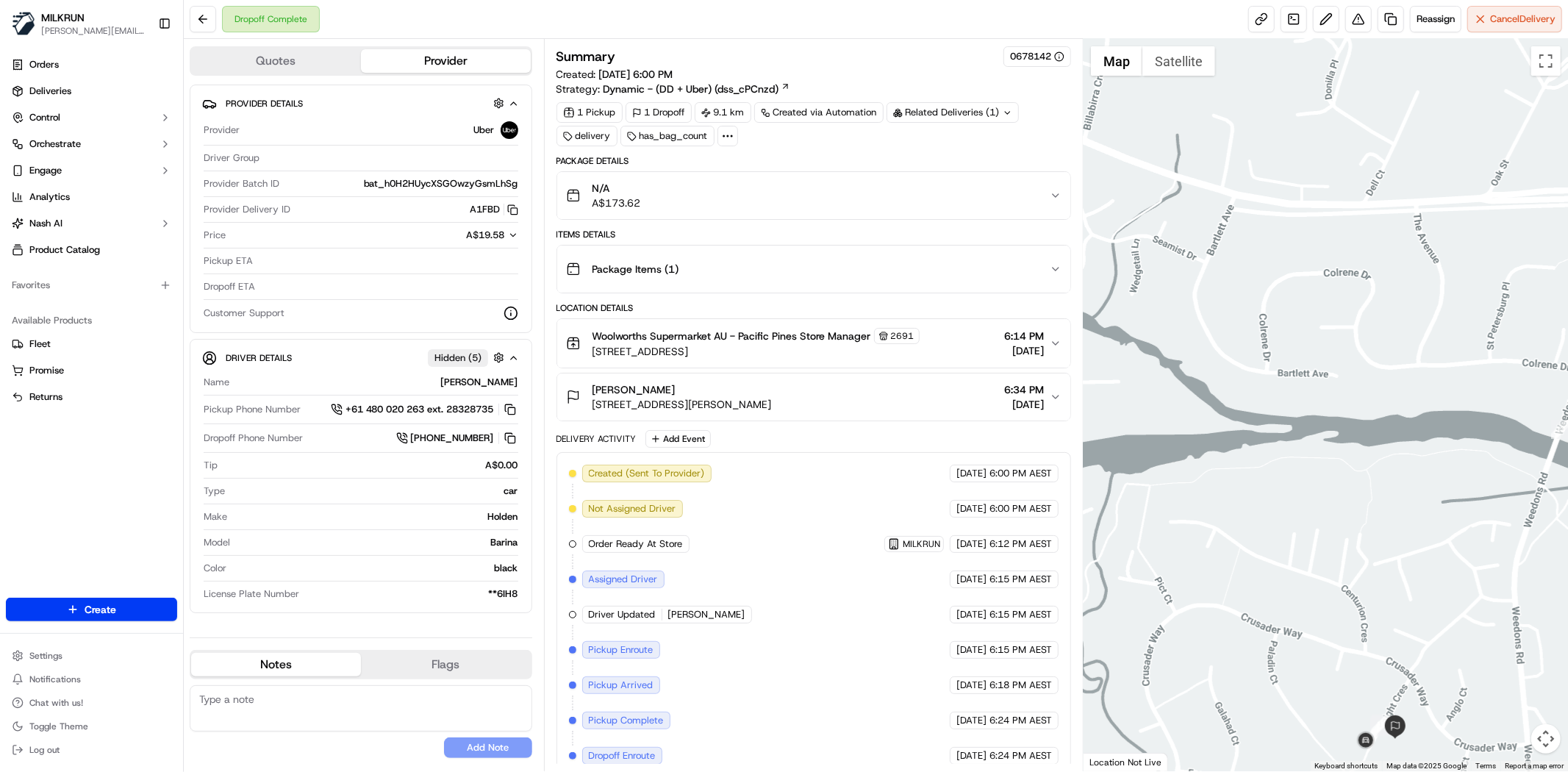
drag, startPoint x: 1342, startPoint y: 748, endPoint x: 1255, endPoint y: 401, distance: 357.7
click at [1255, 401] on div at bounding box center [1325, 405] width 484 height 732
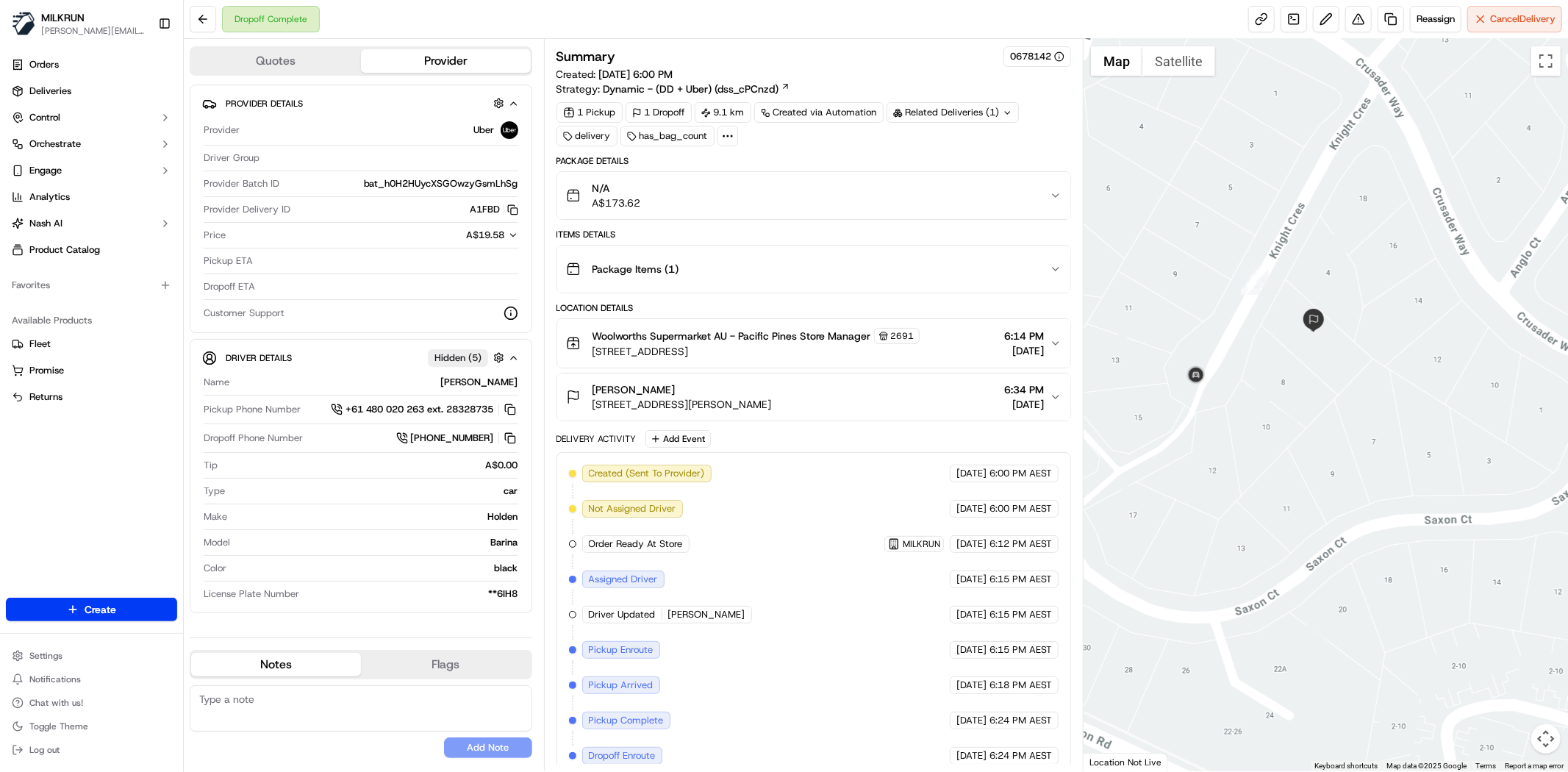
drag, startPoint x: 1235, startPoint y: 252, endPoint x: 935, endPoint y: 439, distance: 353.5
click at [1237, 423] on div at bounding box center [1325, 405] width 484 height 732
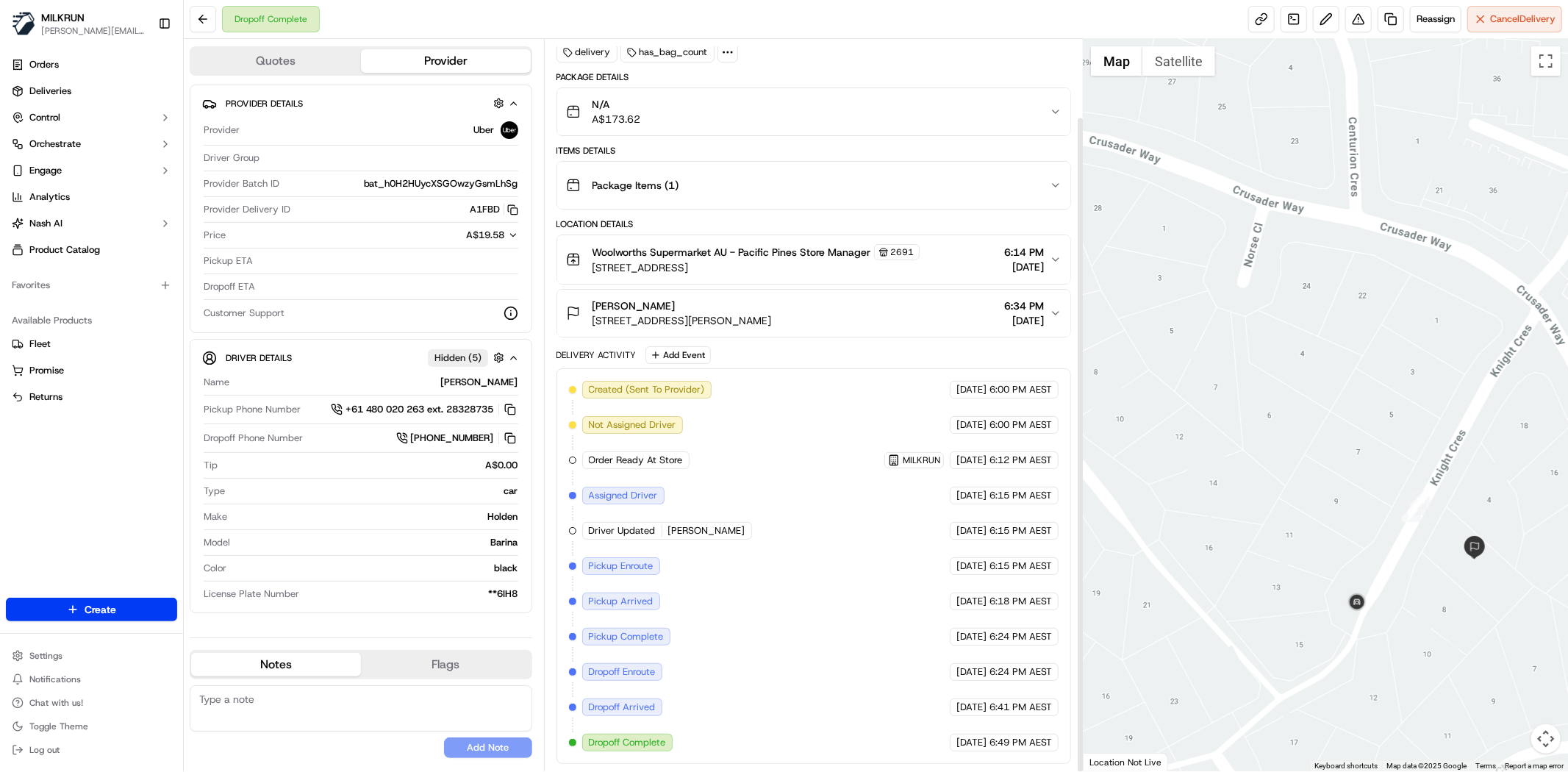
scroll to position [87, 0]
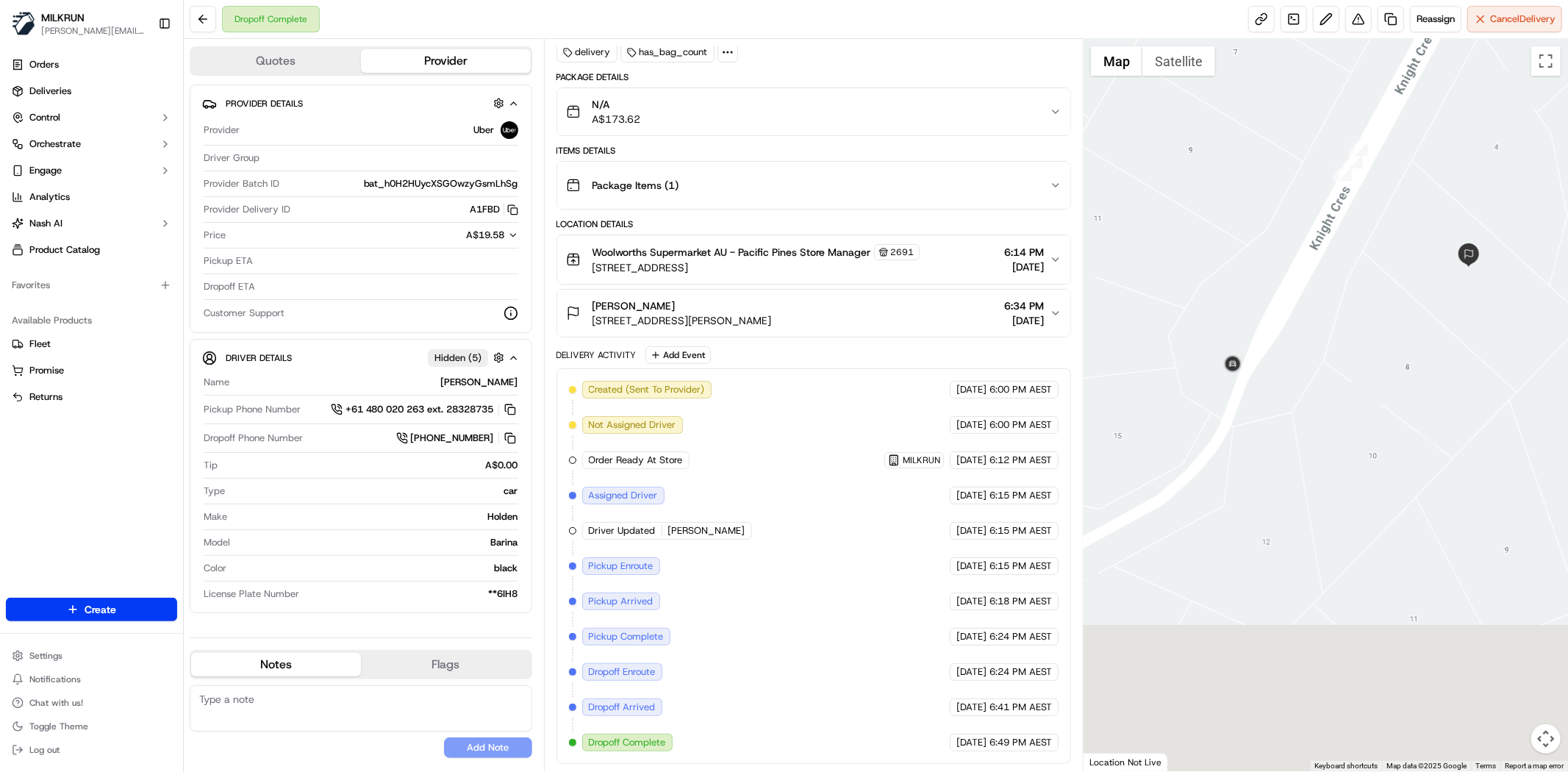
drag, startPoint x: 1406, startPoint y: 339, endPoint x: 1409, endPoint y: 310, distance: 29.2
click at [1409, 310] on div at bounding box center [1325, 405] width 484 height 732
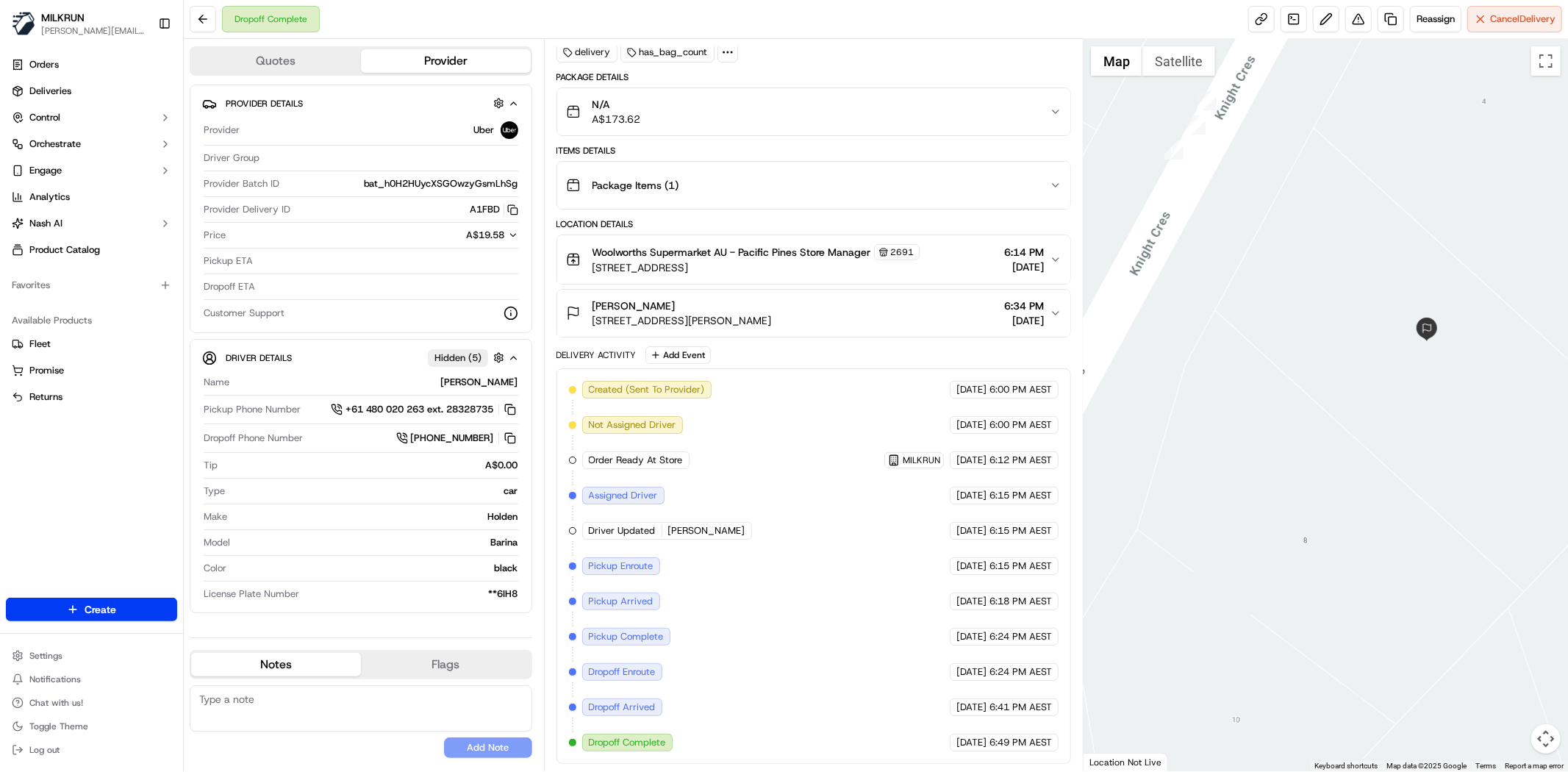
drag, startPoint x: 1445, startPoint y: 341, endPoint x: 1426, endPoint y: 341, distance: 19.0
click at [1426, 341] on div at bounding box center [1325, 405] width 484 height 732
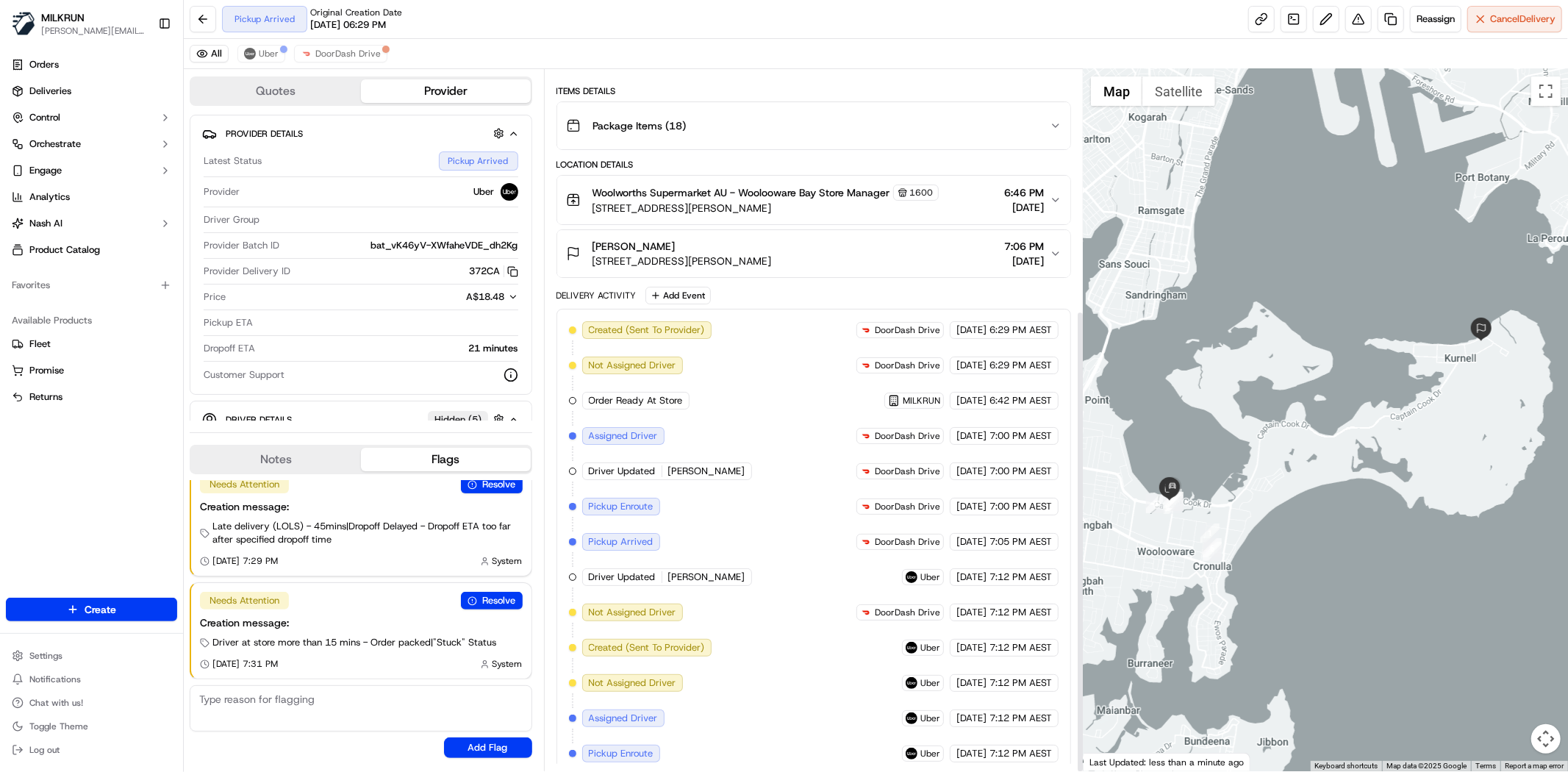
scroll to position [365, 0]
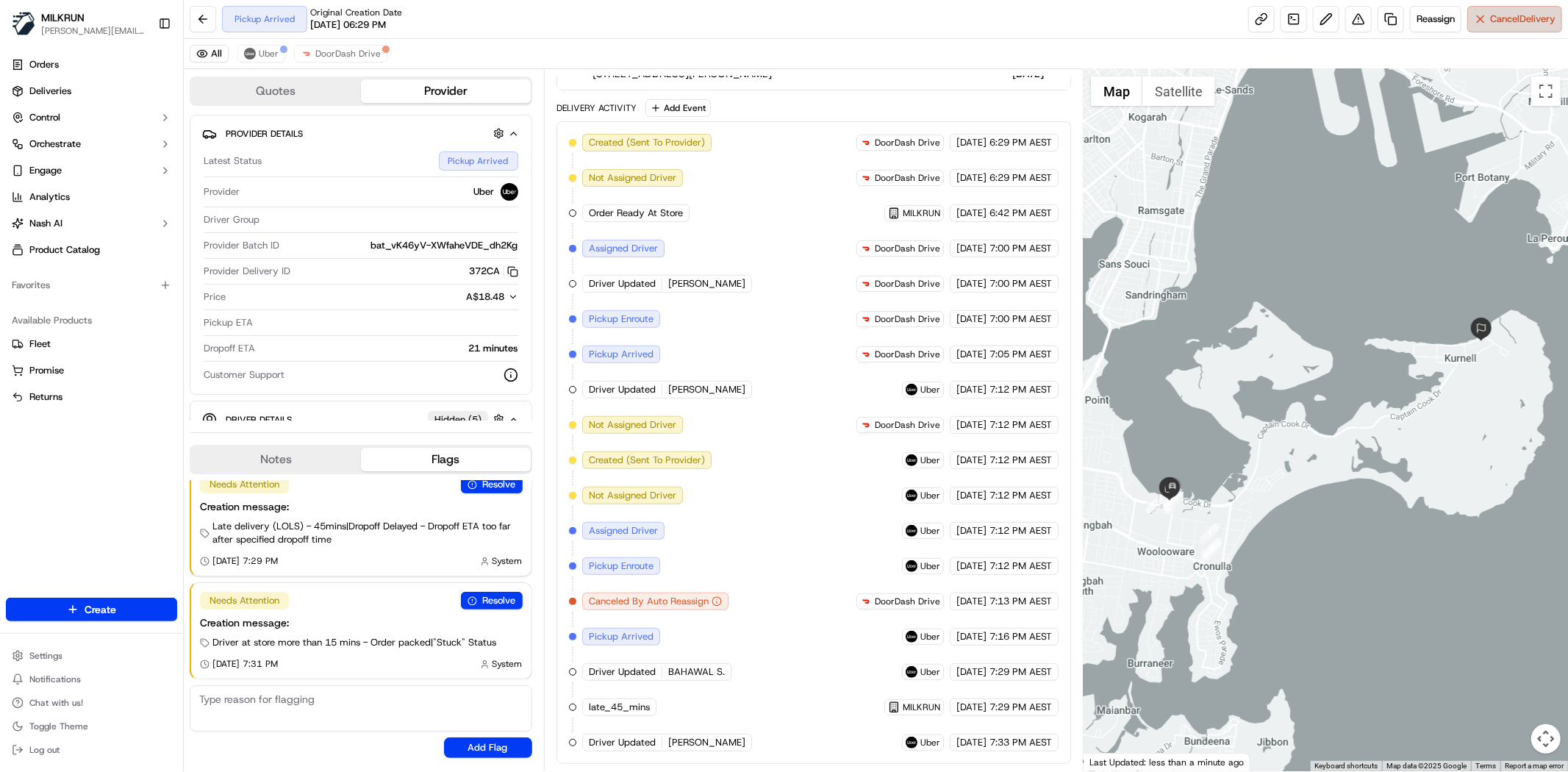
click at [1505, 13] on span "Cancel Delivery" at bounding box center [1523, 19] width 65 height 13
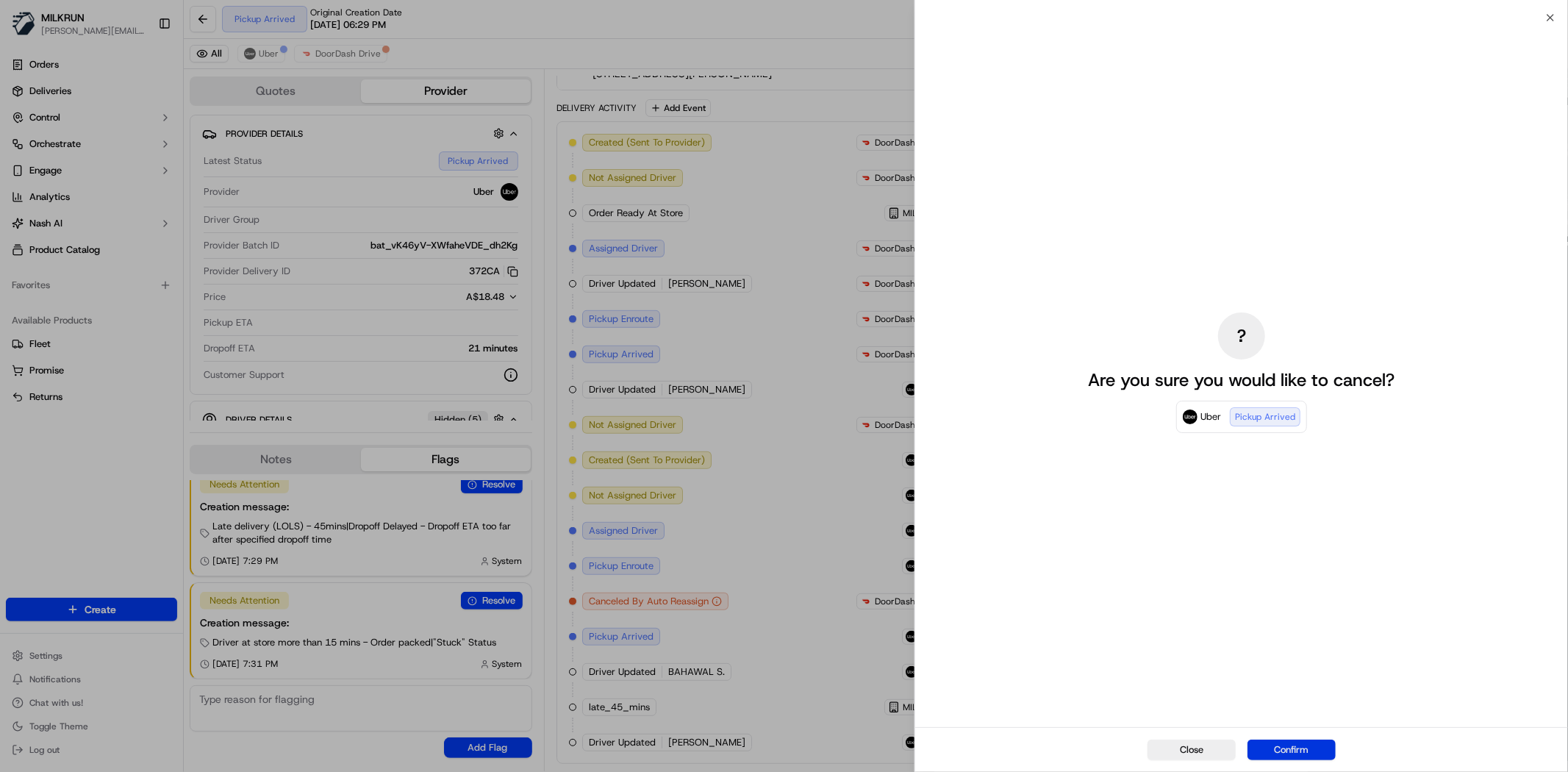
click at [1290, 755] on button "Confirm" at bounding box center [1292, 749] width 89 height 21
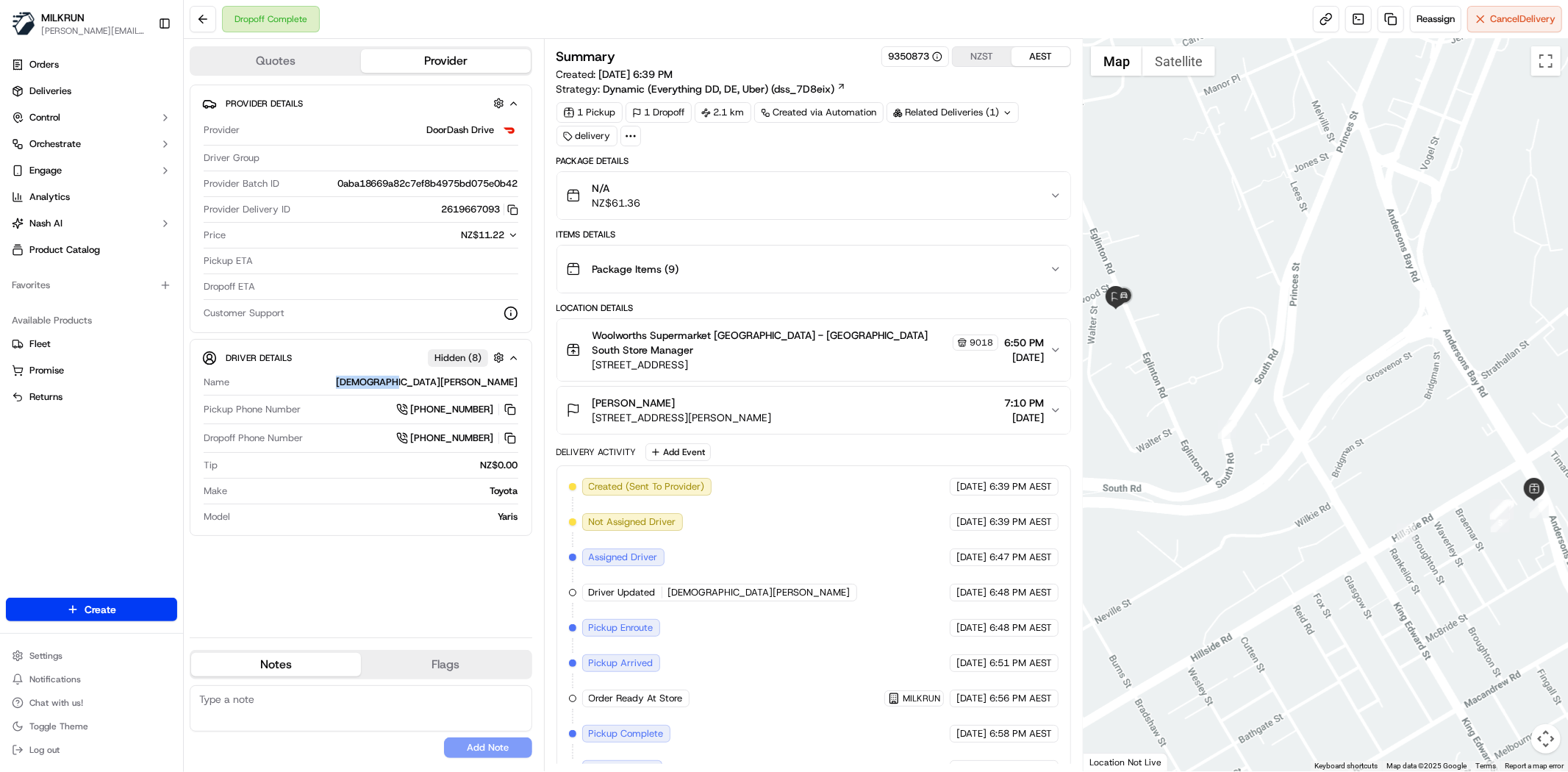
drag, startPoint x: 516, startPoint y: 386, endPoint x: 530, endPoint y: 388, distance: 14.1
click at [530, 388] on div "Driver Details Hidden ( 8 ) Name [PERSON_NAME] Pickup Phone Number [PHONE_NUMBE…" at bounding box center [361, 437] width 342 height 197
click at [205, 25] on button at bounding box center [203, 19] width 27 height 27
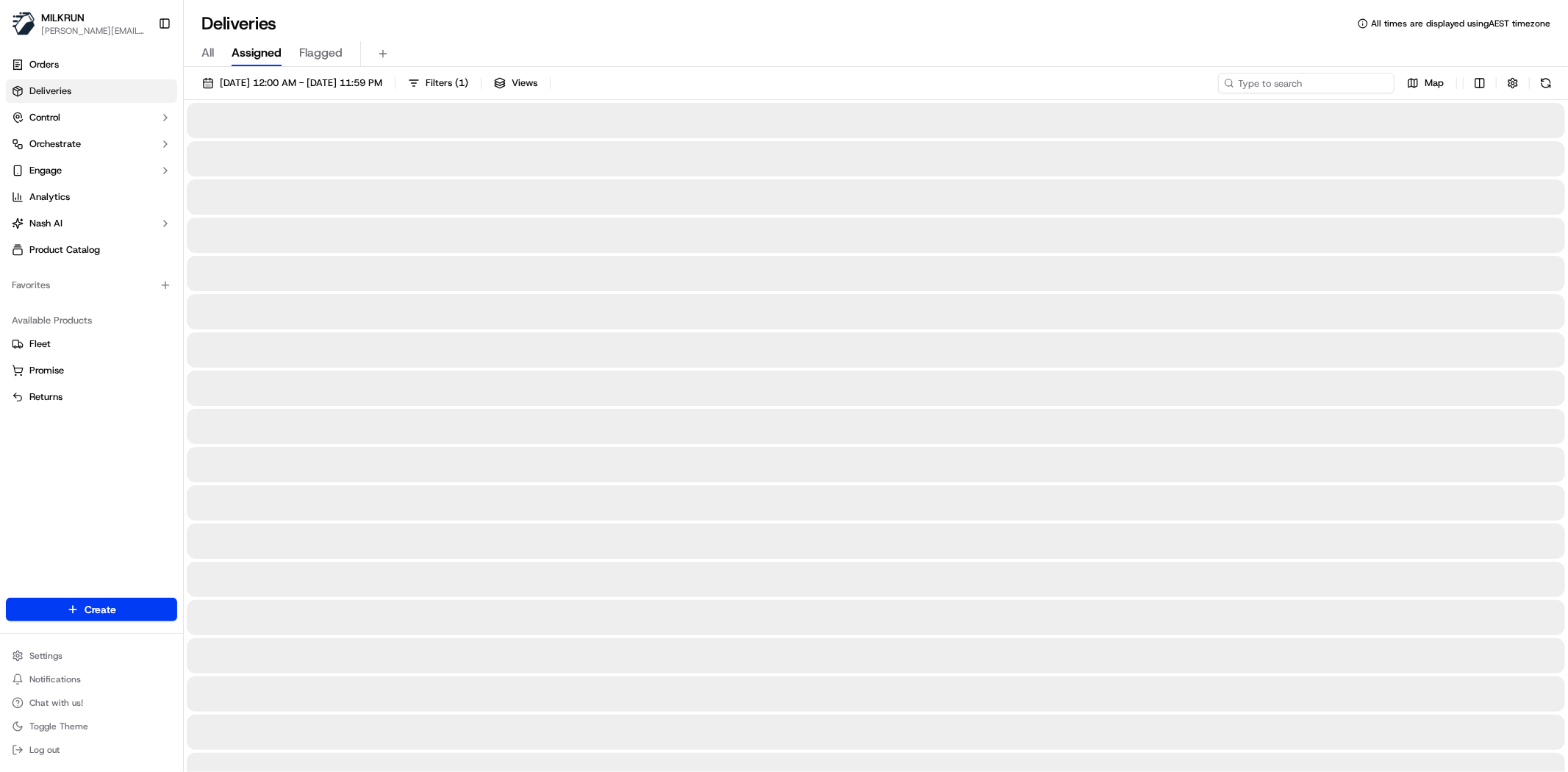
click at [1357, 83] on input at bounding box center [1305, 83] width 176 height 21
paste input "[DEMOGRAPHIC_DATA][PERSON_NAME]"
type input "[DEMOGRAPHIC_DATA][PERSON_NAME]"
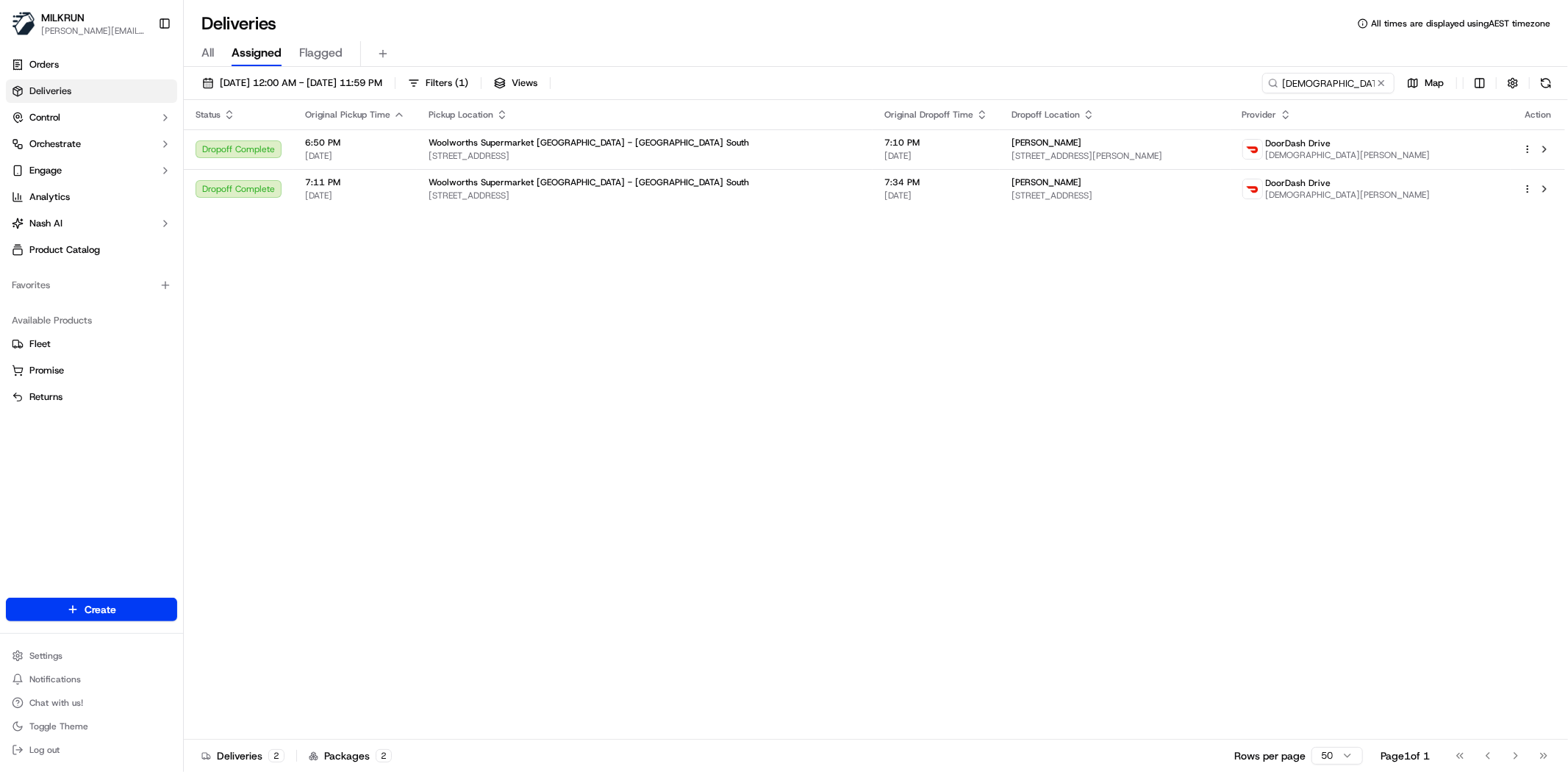
click at [972, 494] on div "Status Original Pickup Time Pickup Location Original Dropoff Time Dropoff Locat…" at bounding box center [874, 420] width 1381 height 639
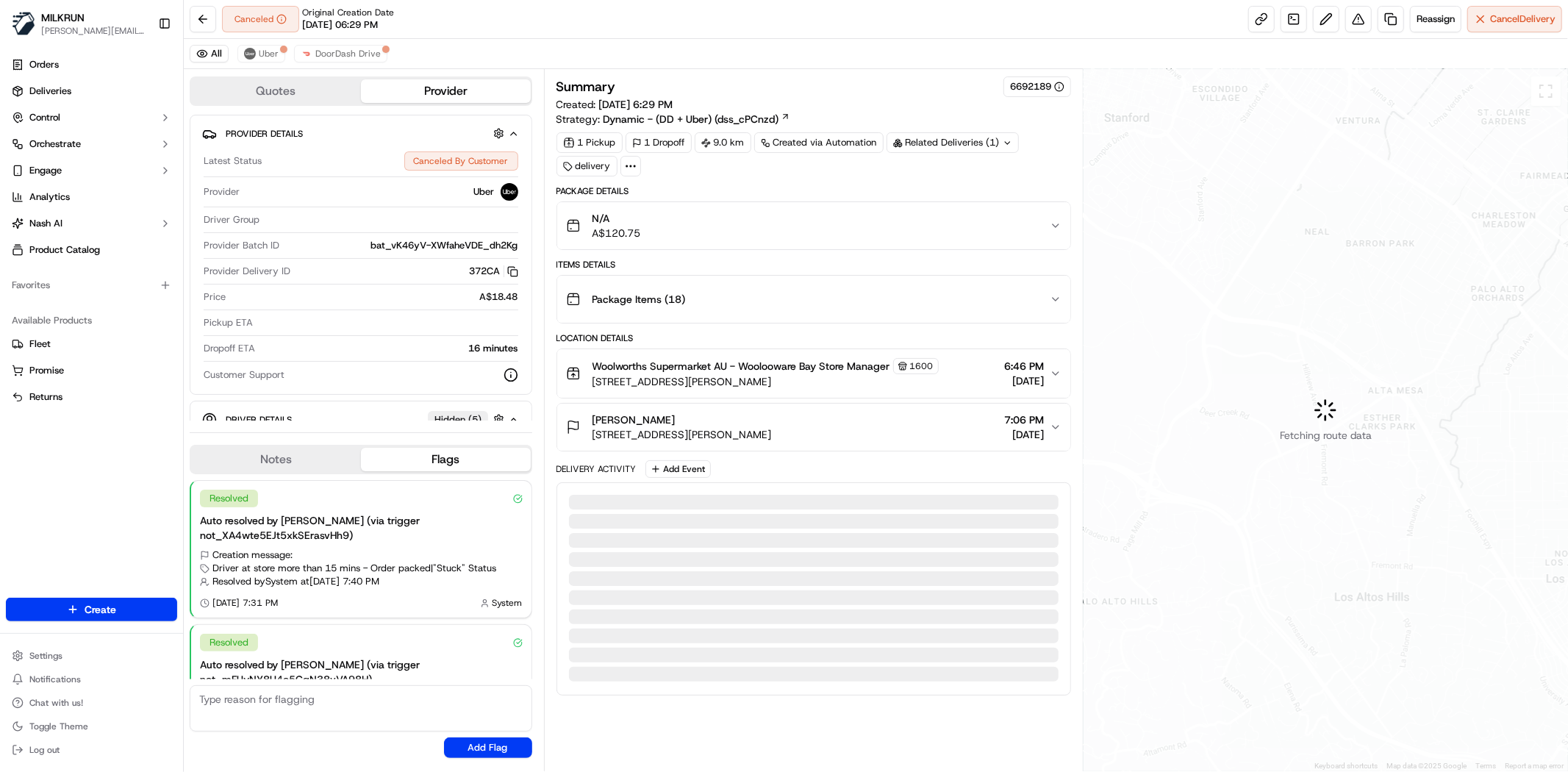
scroll to position [83, 0]
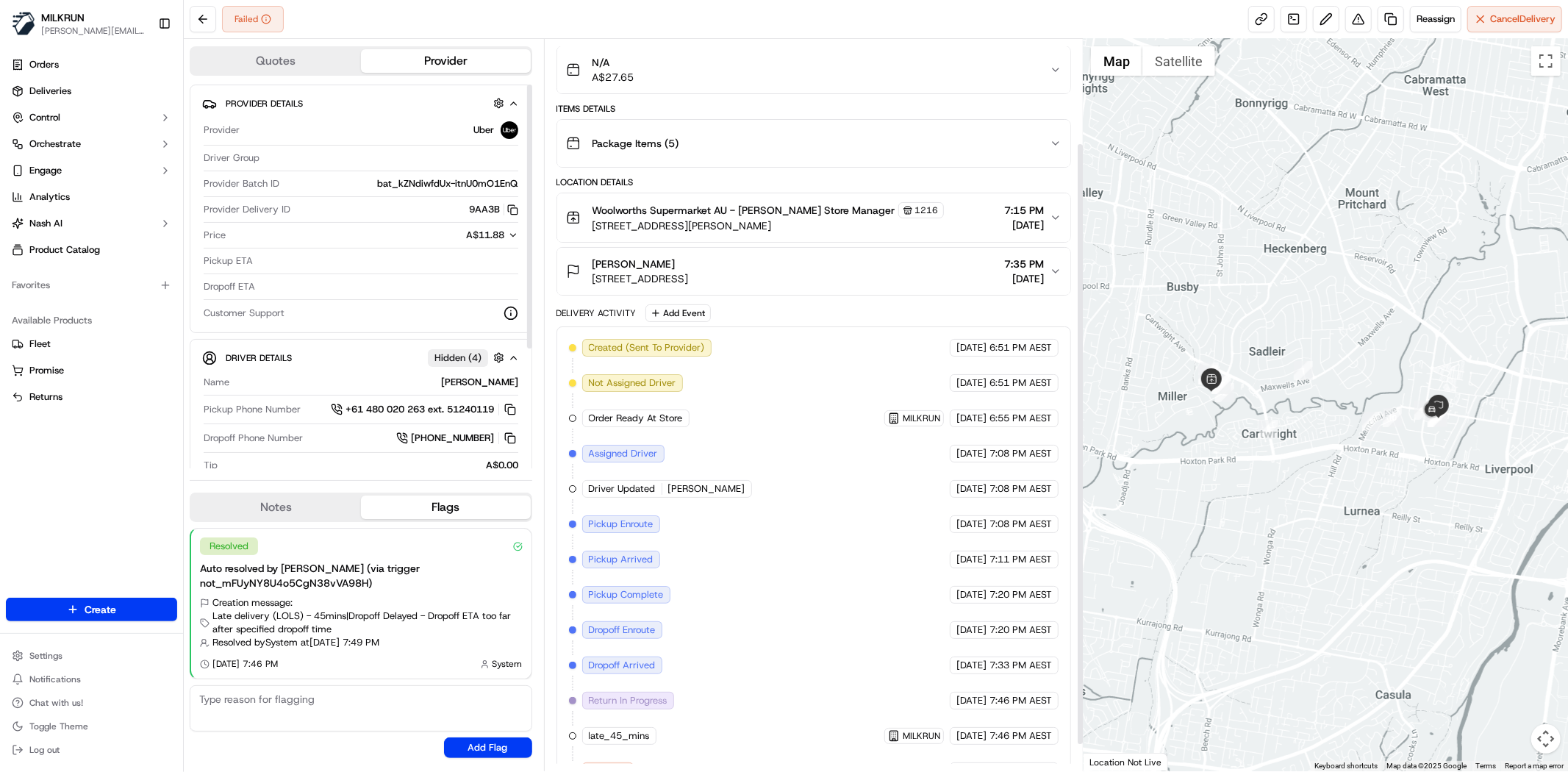
scroll to position [158, 0]
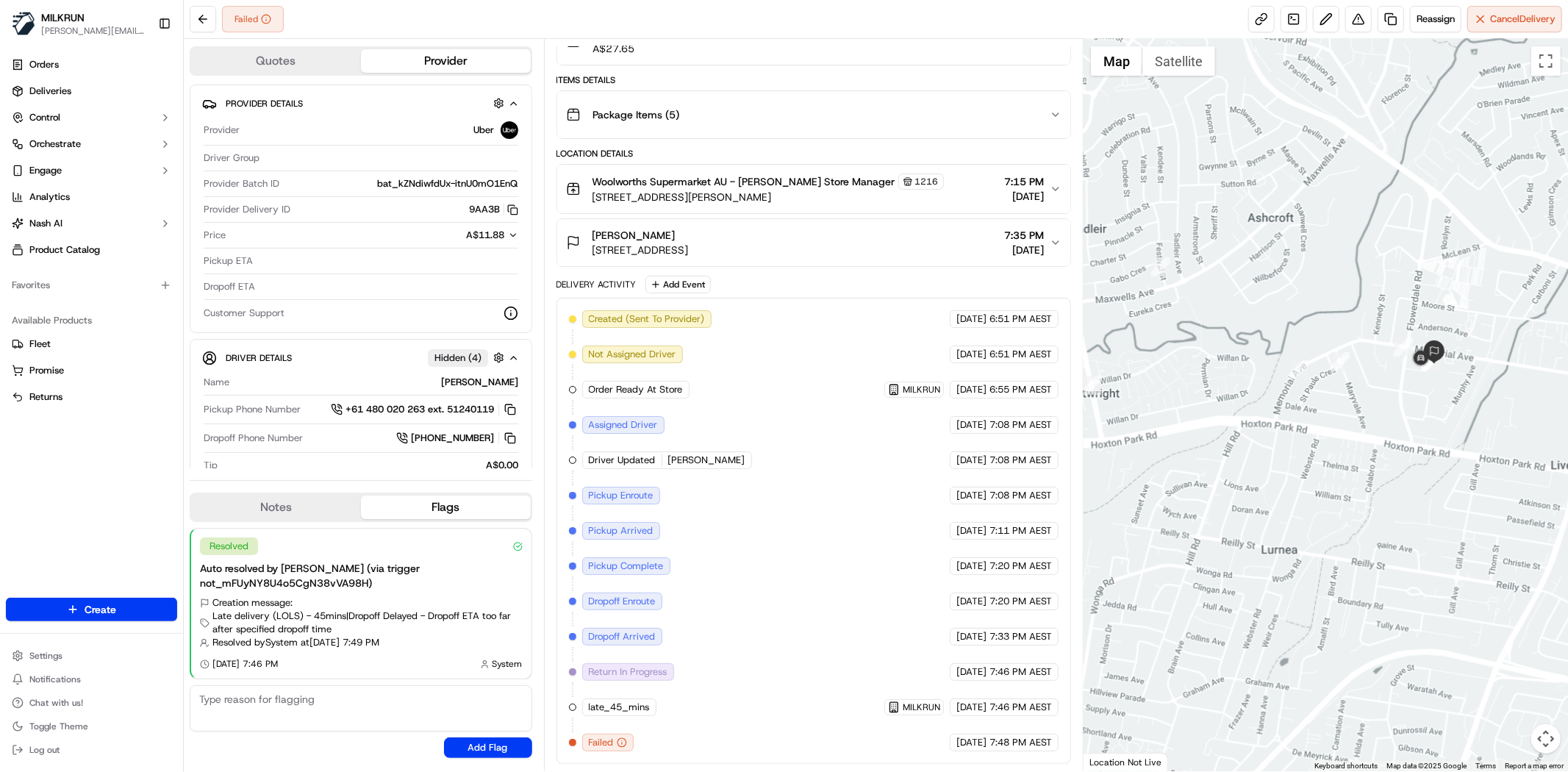
drag, startPoint x: 1262, startPoint y: 424, endPoint x: 1460, endPoint y: 463, distance: 201.8
click at [1460, 463] on div at bounding box center [1325, 405] width 484 height 732
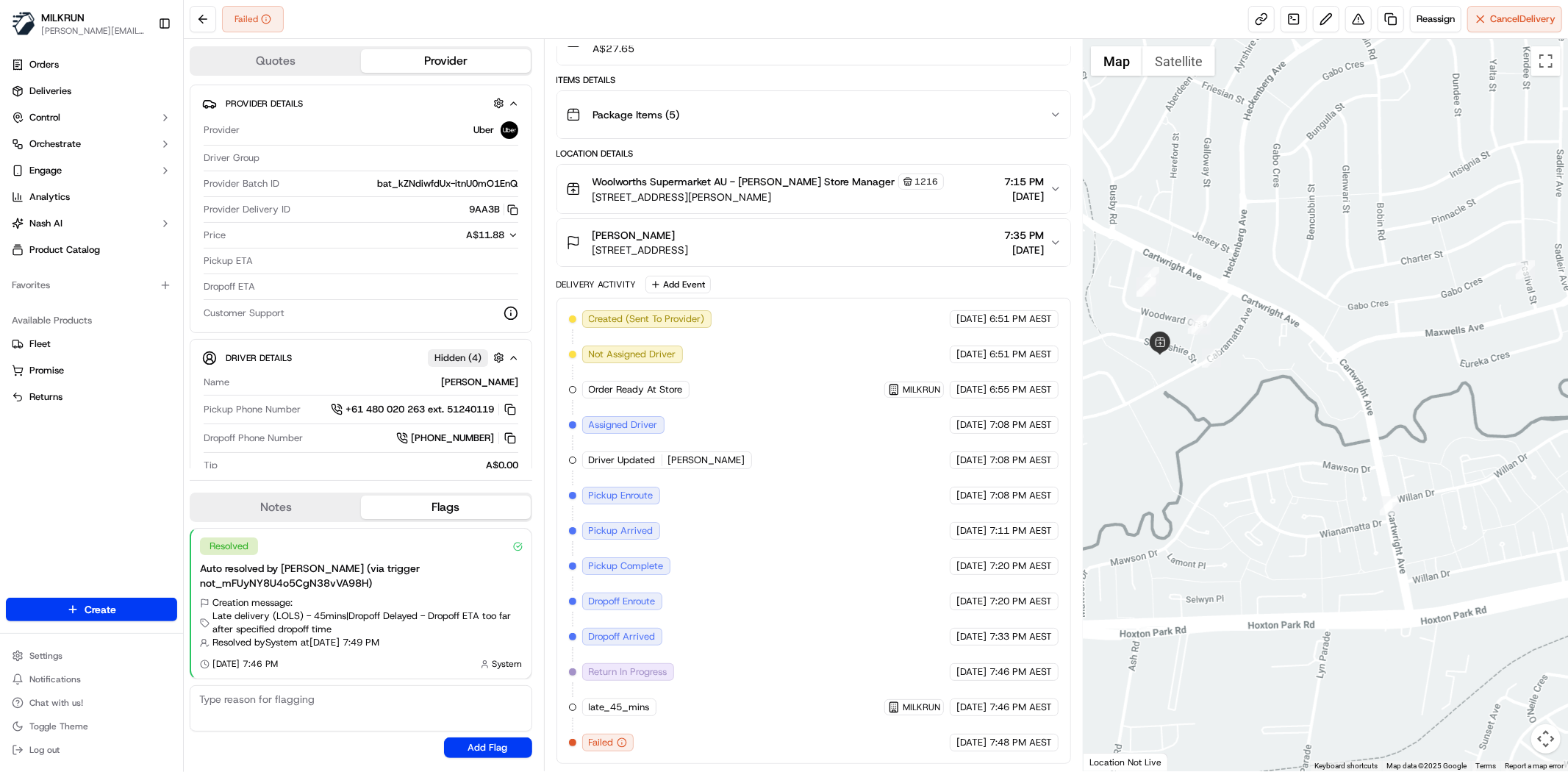
drag, startPoint x: 1198, startPoint y: 397, endPoint x: 1397, endPoint y: 480, distance: 215.6
click at [1397, 480] on div at bounding box center [1325, 405] width 484 height 732
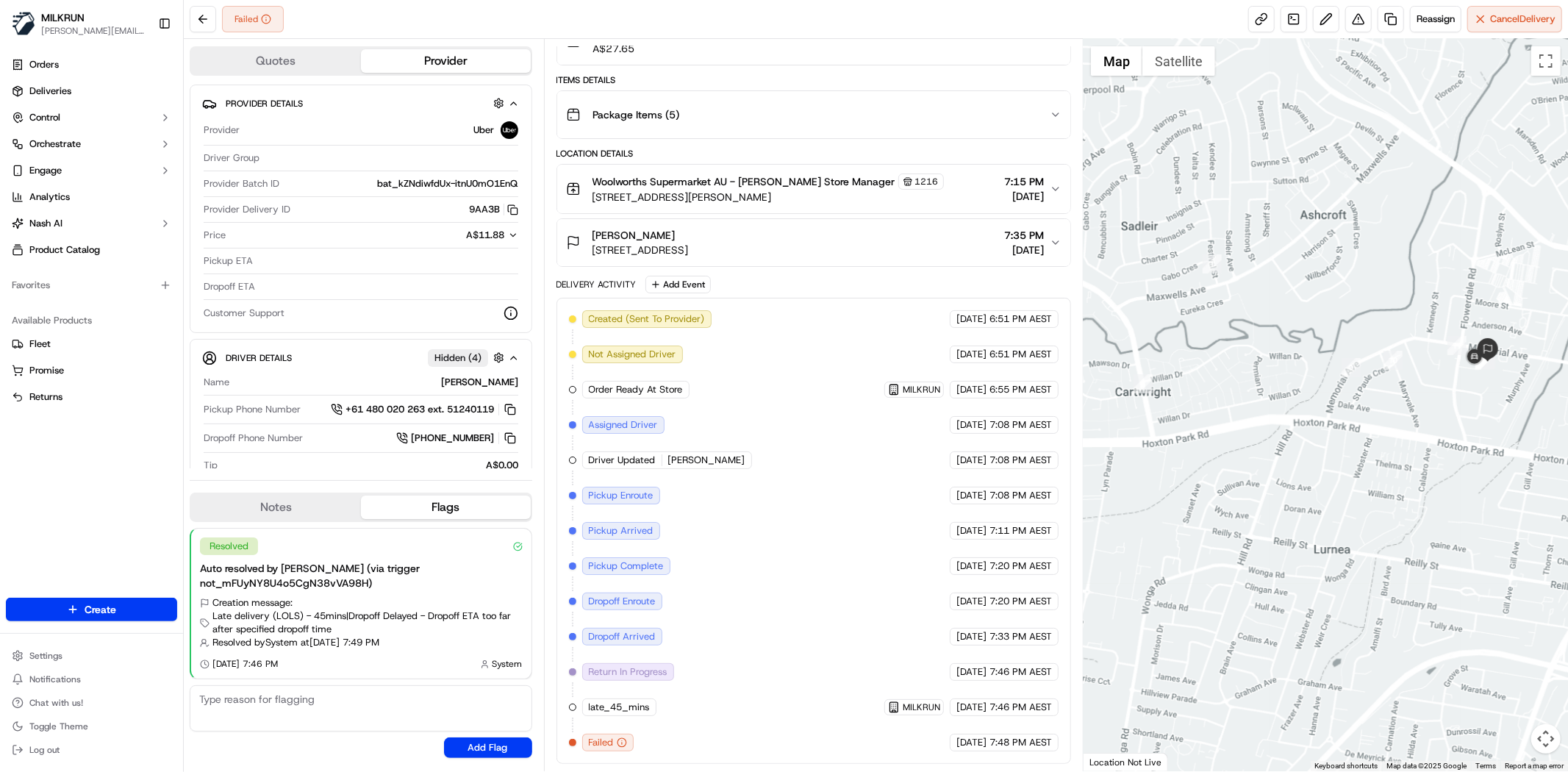
drag, startPoint x: 1428, startPoint y: 419, endPoint x: 1103, endPoint y: 338, distance: 334.9
click at [1098, 332] on div at bounding box center [1325, 405] width 484 height 732
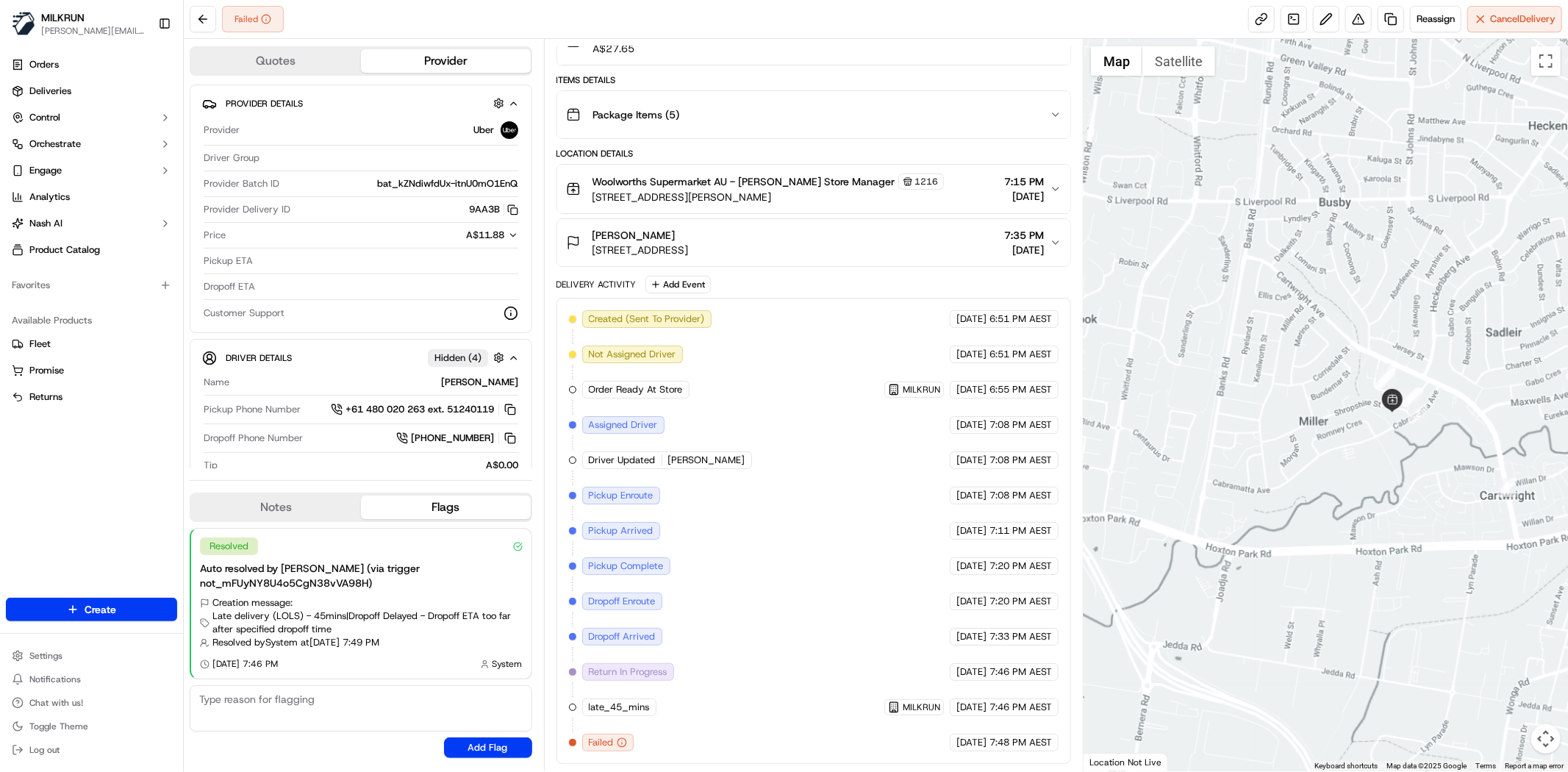
drag, startPoint x: 1421, startPoint y: 388, endPoint x: 1516, endPoint y: 435, distance: 106.0
click at [1516, 435] on div at bounding box center [1325, 405] width 484 height 732
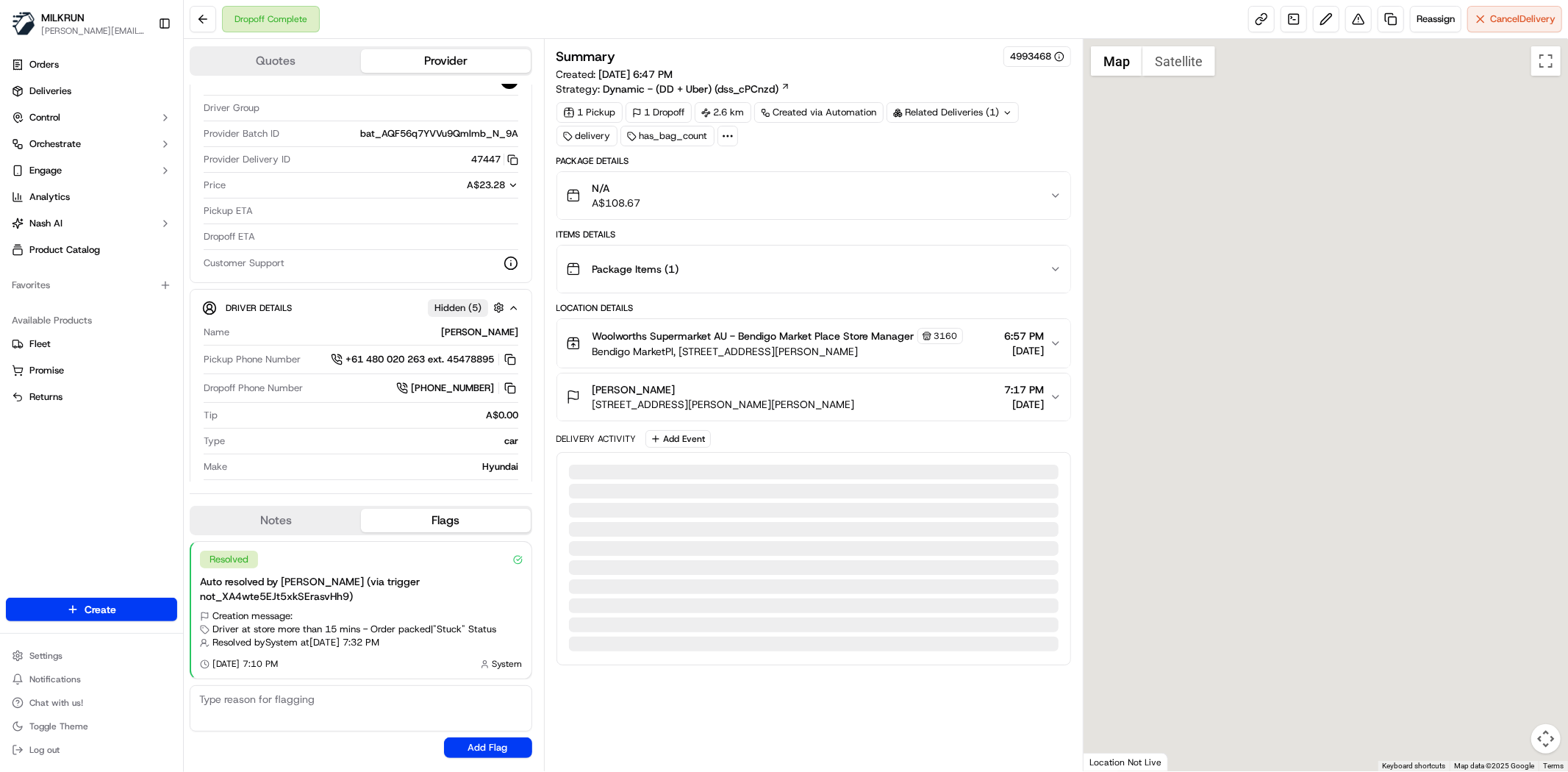
scroll to position [120, 0]
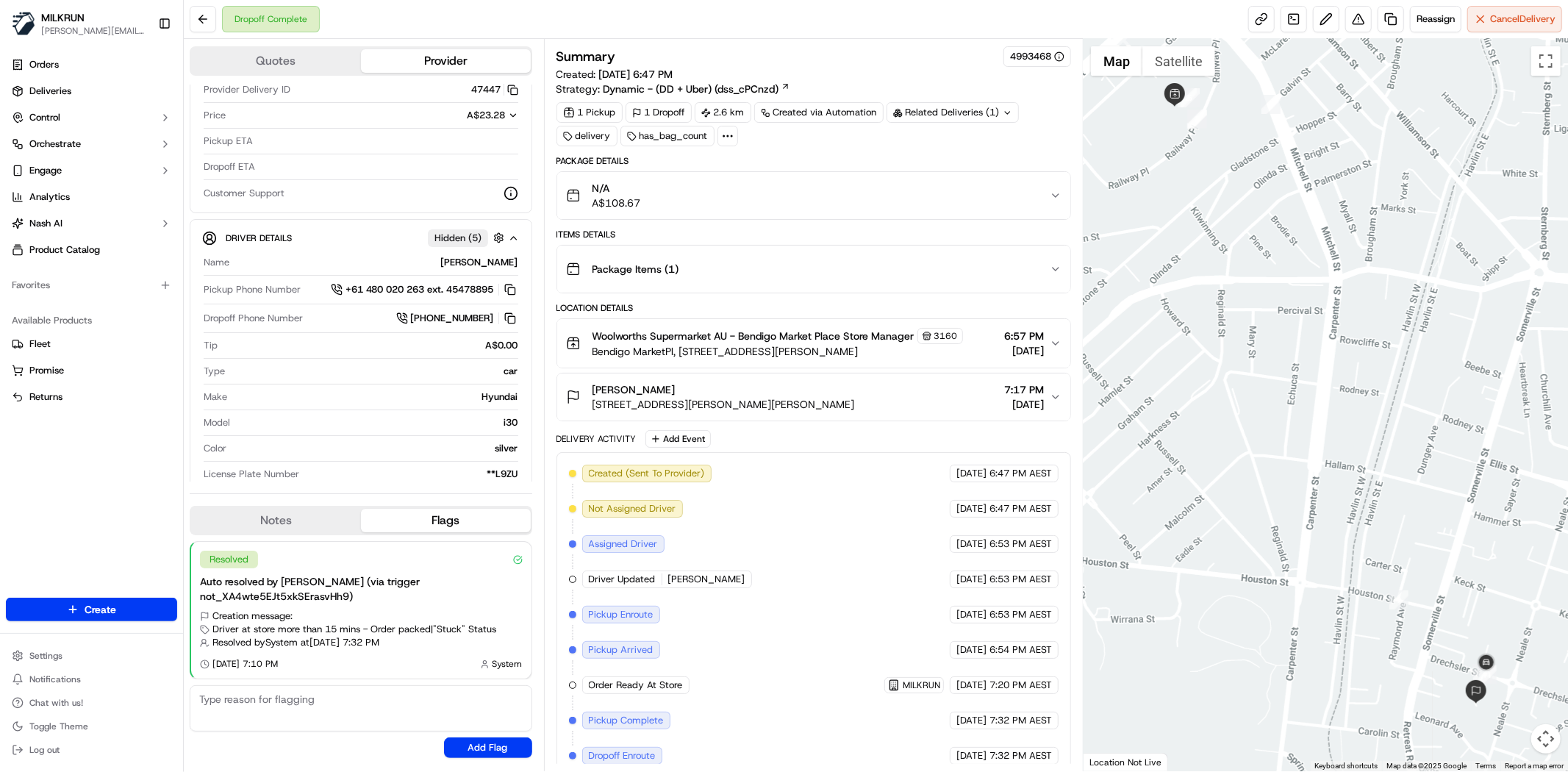
click at [963, 120] on div "Related Deliveries (1)" at bounding box center [952, 112] width 132 height 21
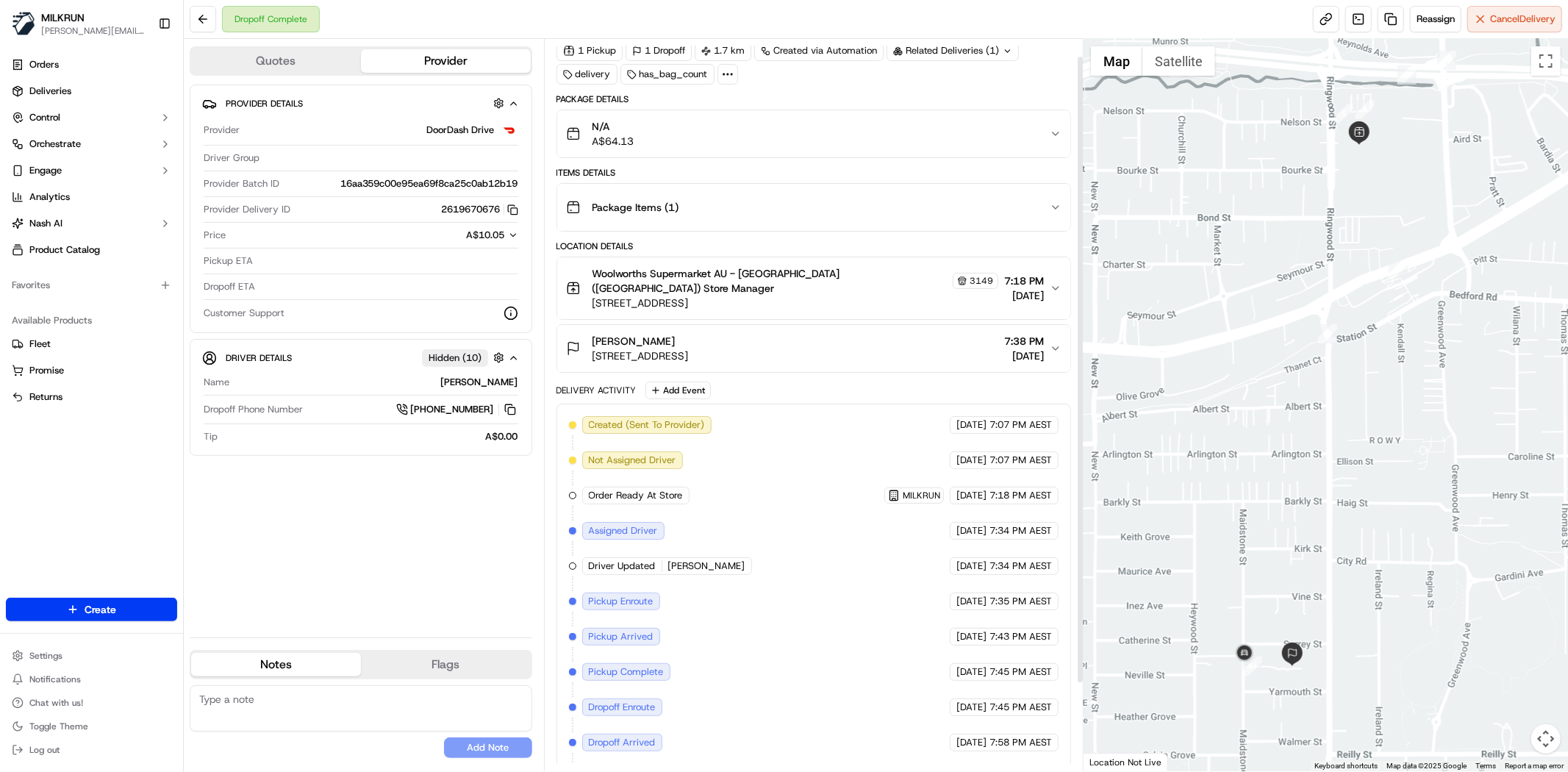
scroll to position [122, 0]
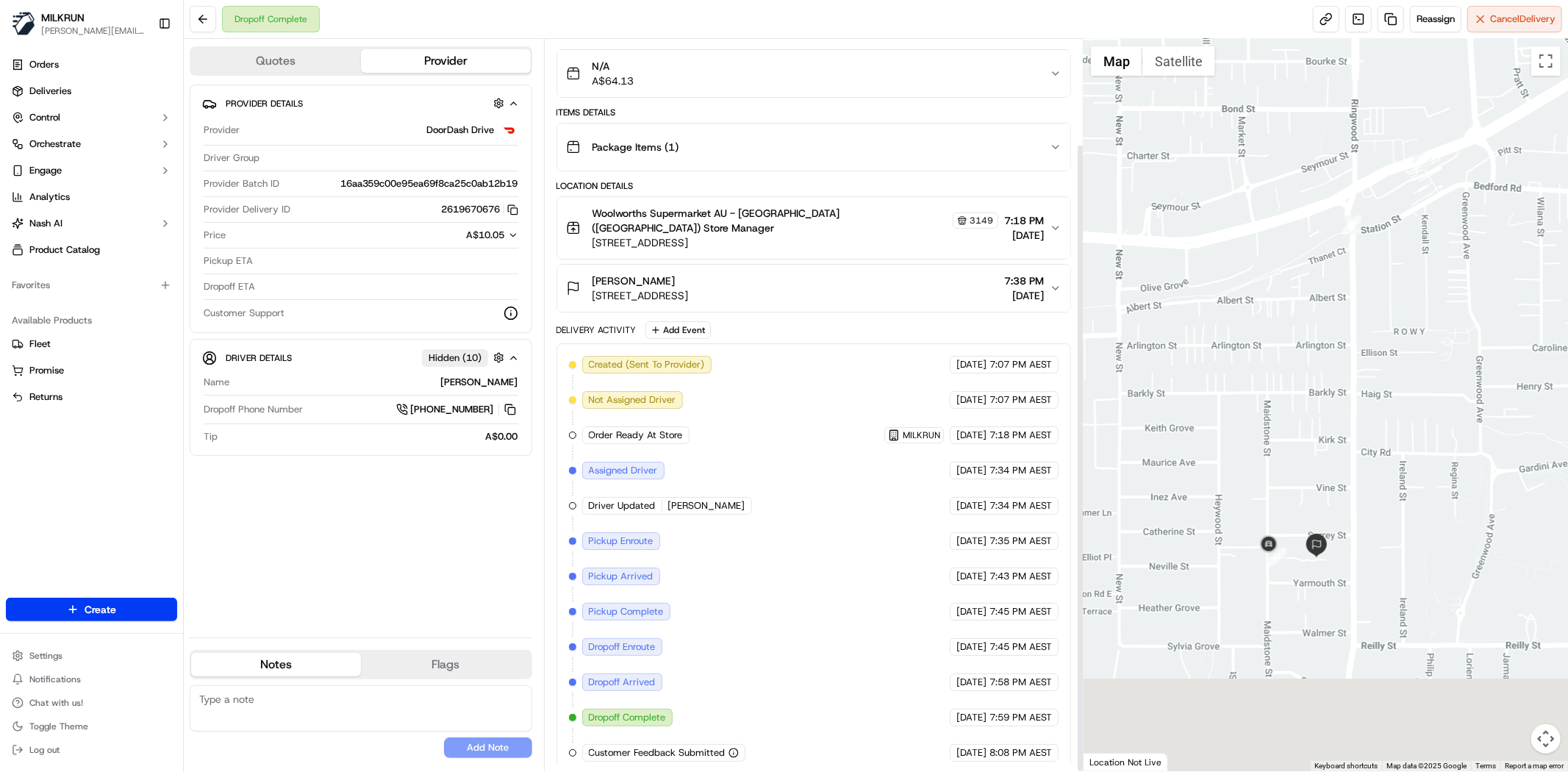
drag, startPoint x: 1259, startPoint y: 480, endPoint x: 1260, endPoint y: 464, distance: 16.0
click at [1260, 464] on div at bounding box center [1325, 405] width 484 height 732
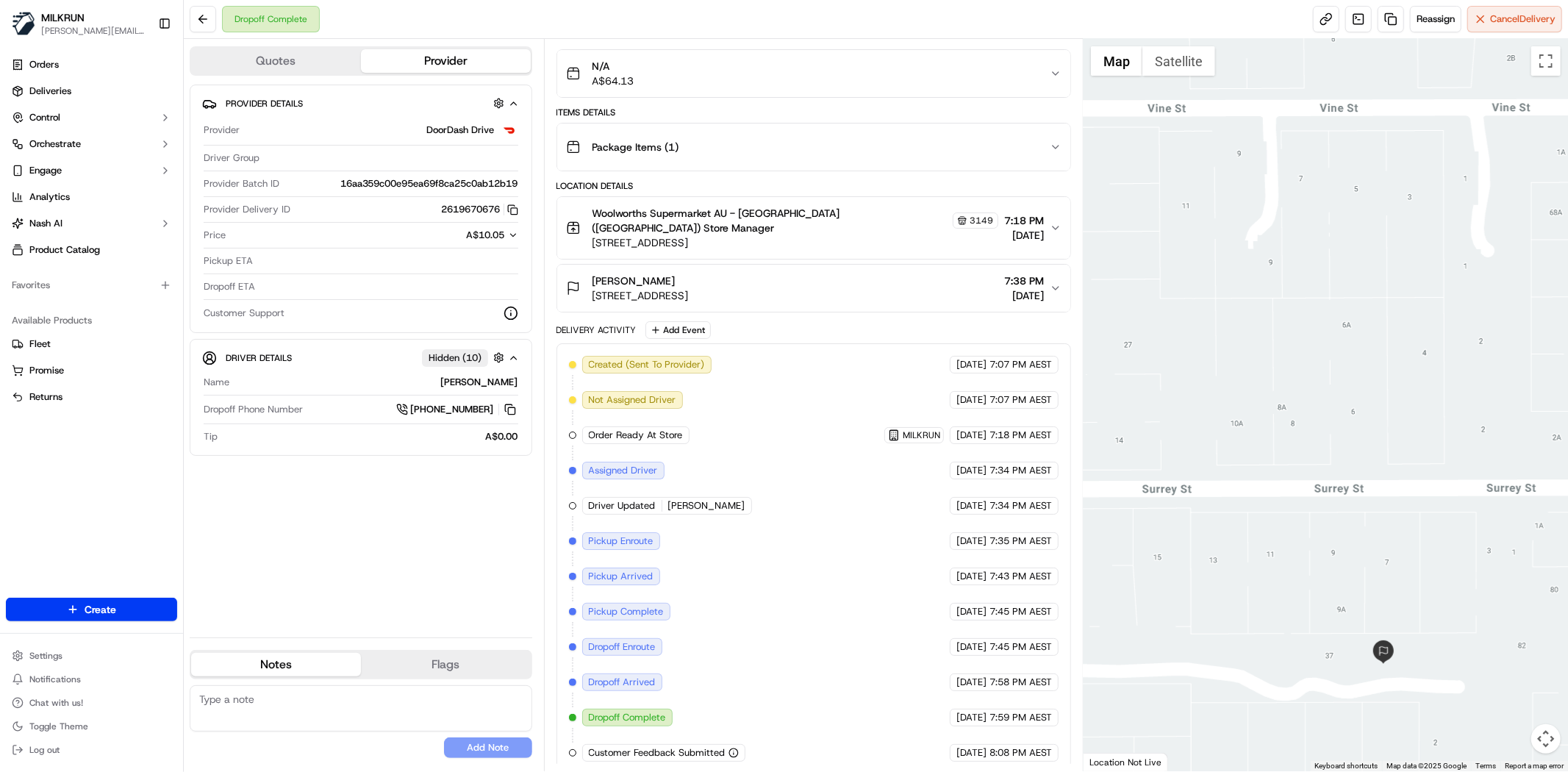
click at [216, 12] on div "Dropoff Complete" at bounding box center [255, 19] width 130 height 27
click at [209, 10] on button at bounding box center [203, 19] width 27 height 27
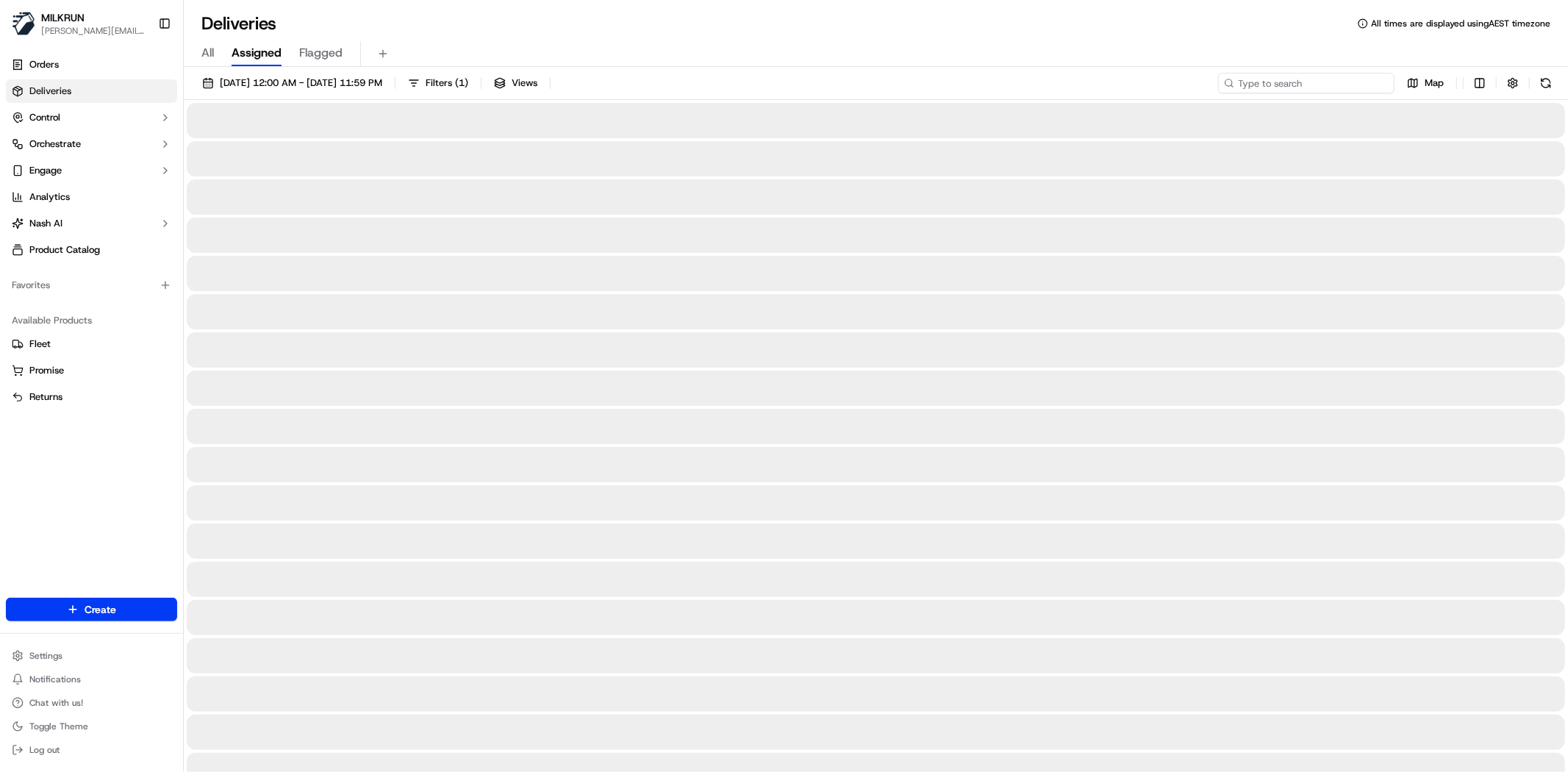
click at [1338, 83] on input at bounding box center [1305, 83] width 176 height 21
paste input "[PERSON_NAME]"
type input "[PERSON_NAME]"
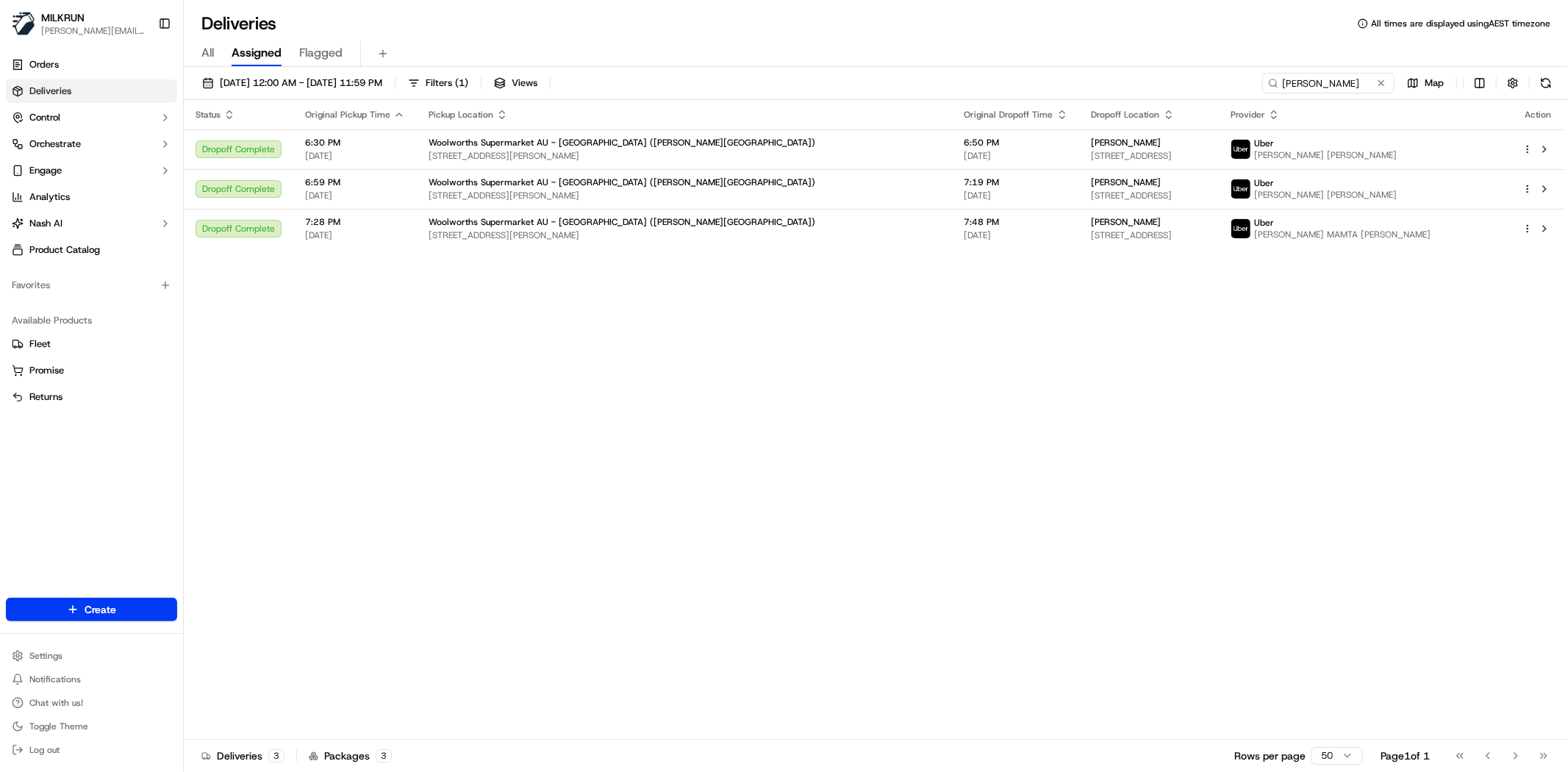
drag, startPoint x: 506, startPoint y: 497, endPoint x: 493, endPoint y: 491, distance: 14.3
click at [498, 494] on div "Status Original Pickup Time Pickup Location Original Dropoff Time Dropoff Locat…" at bounding box center [874, 420] width 1381 height 639
drag, startPoint x: 485, startPoint y: 475, endPoint x: 740, endPoint y: 346, distance: 285.8
click at [447, 461] on div "Status Original Pickup Time Pickup Location Original Dropoff Time Dropoff Locat…" at bounding box center [874, 420] width 1381 height 639
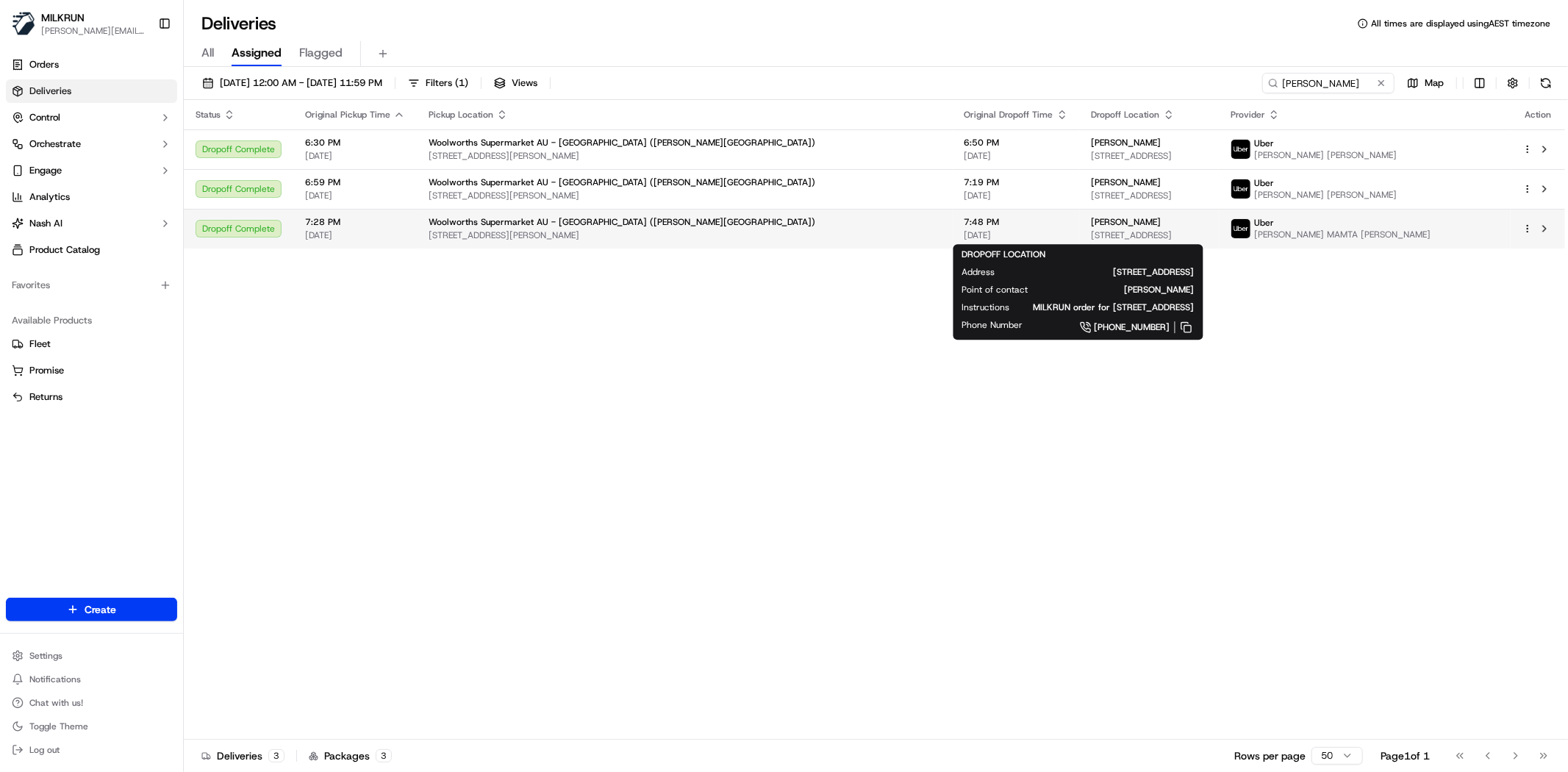
click at [1125, 225] on div "alana duffin" at bounding box center [1149, 222] width 115 height 12
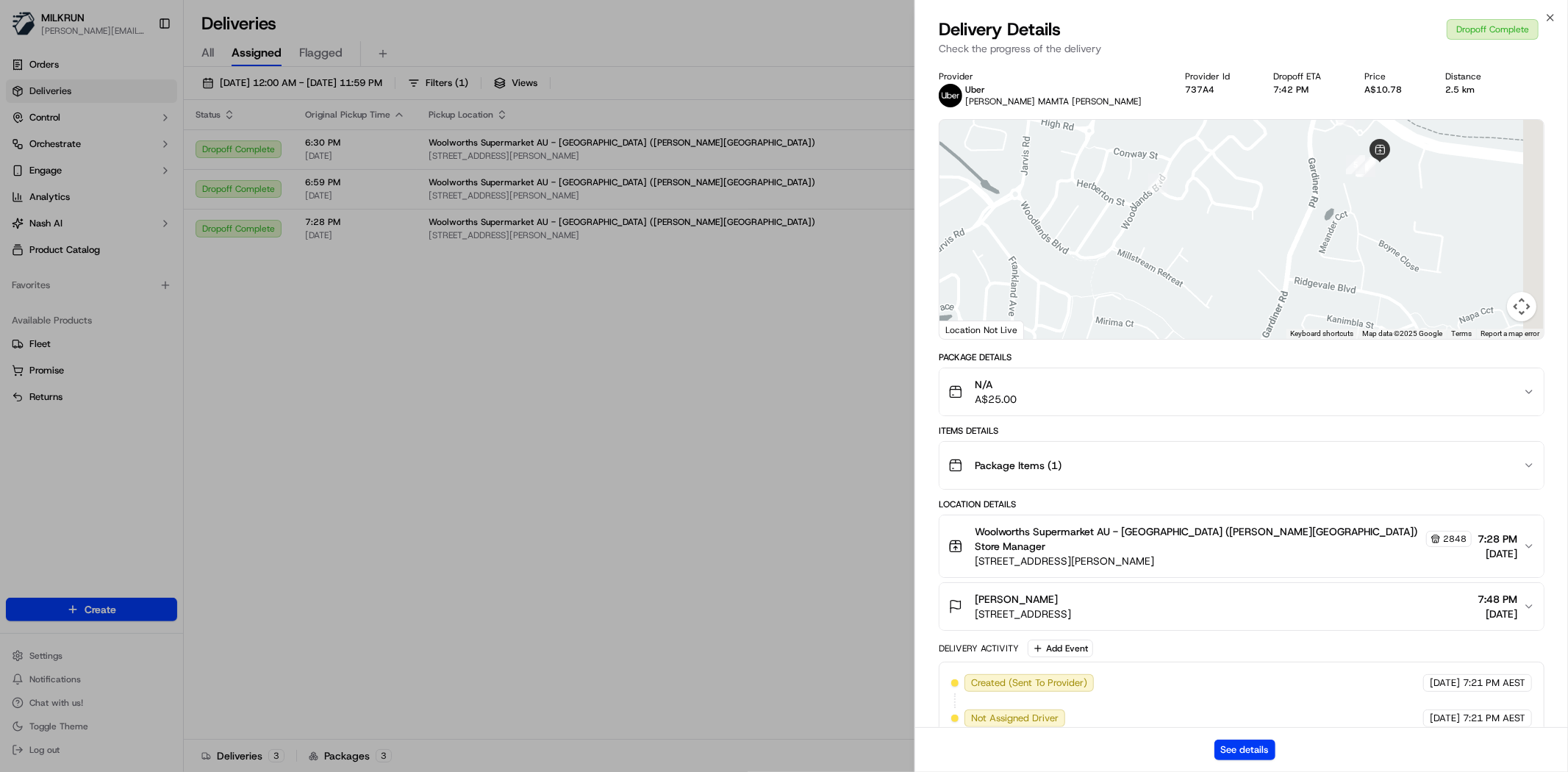
drag, startPoint x: 1486, startPoint y: 197, endPoint x: 1356, endPoint y: 216, distance: 131.4
click at [1356, 216] on div at bounding box center [1241, 229] width 604 height 219
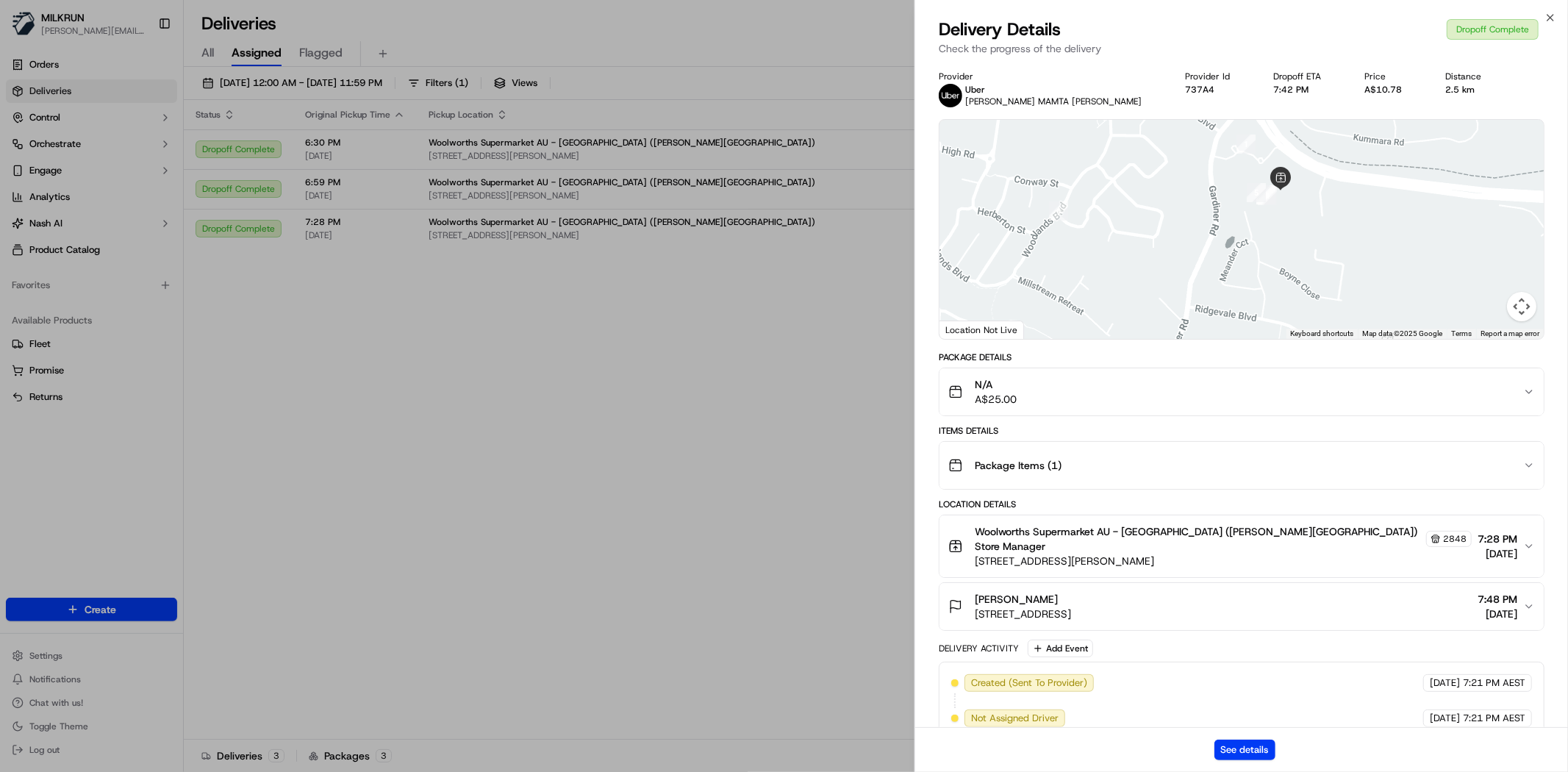
drag, startPoint x: 1331, startPoint y: 216, endPoint x: 1368, endPoint y: 210, distance: 37.5
click at [1368, 210] on div at bounding box center [1241, 229] width 604 height 219
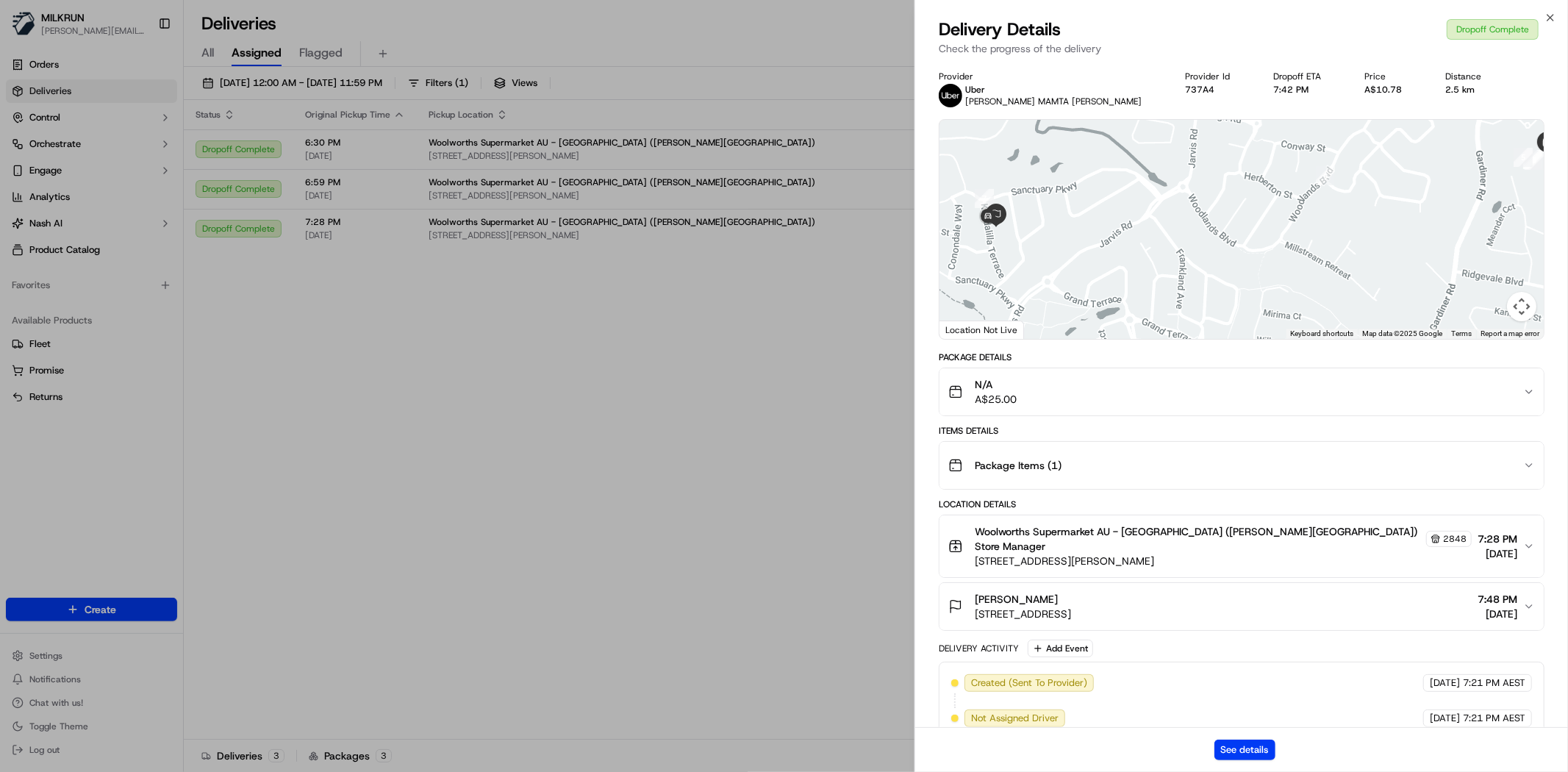
drag, startPoint x: 986, startPoint y: 229, endPoint x: 1004, endPoint y: 228, distance: 18.0
click at [1004, 230] on div at bounding box center [1241, 229] width 604 height 219
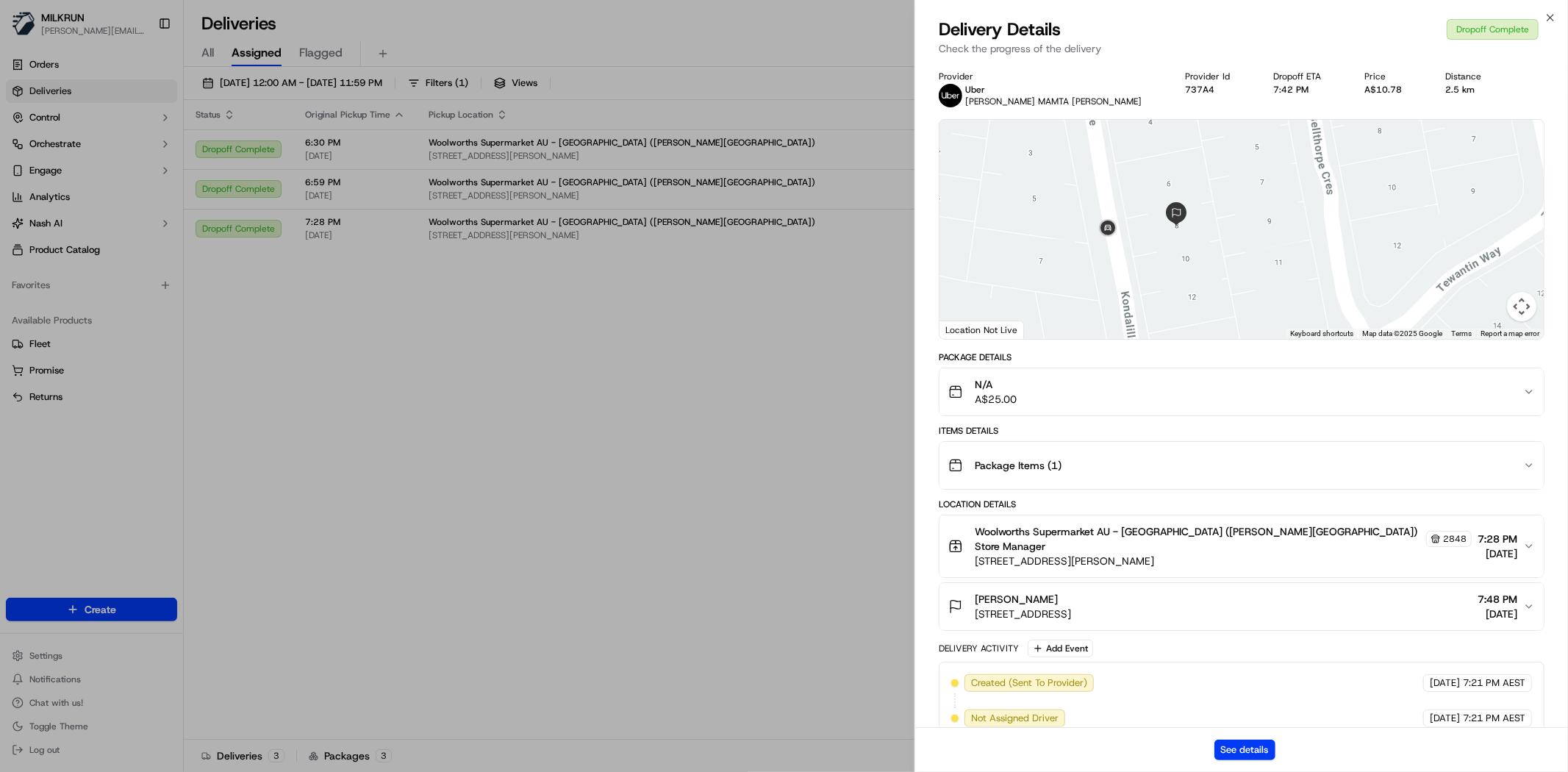
drag, startPoint x: 1267, startPoint y: 232, endPoint x: 1255, endPoint y: 234, distance: 12.2
click at [1255, 234] on div at bounding box center [1241, 229] width 604 height 219
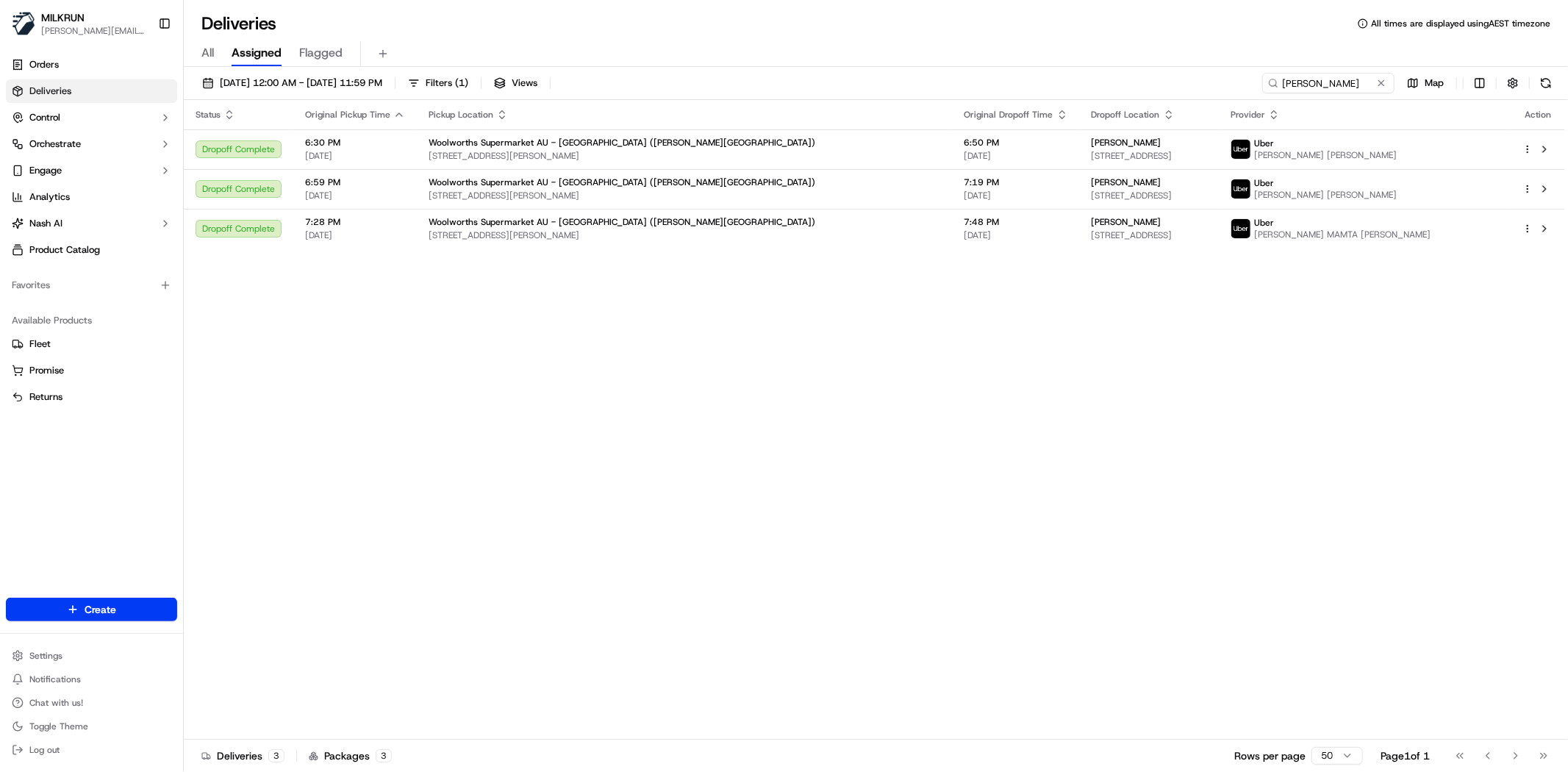
drag, startPoint x: 401, startPoint y: 402, endPoint x: 391, endPoint y: 391, distance: 14.9
drag, startPoint x: 694, startPoint y: 342, endPoint x: 690, endPoint y: 317, distance: 25.3
click at [694, 332] on div "Status Original Pickup Time Pickup Location Original Dropoff Time Dropoff Locat…" at bounding box center [874, 420] width 1381 height 639
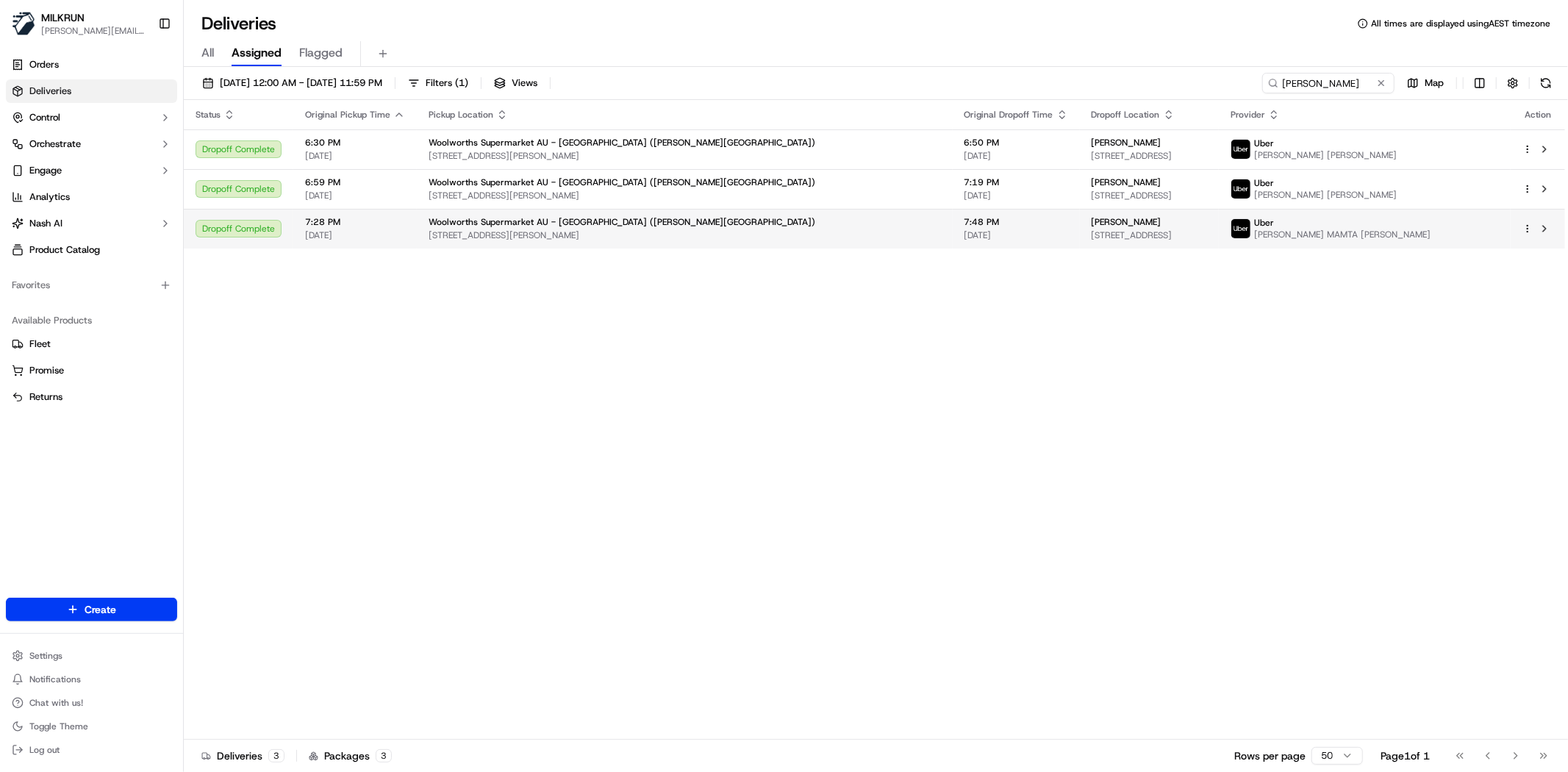
click at [1530, 236] on div at bounding box center [1537, 228] width 30 height 18
click at [1527, 225] on html "MILKRUN toman@woolworths.com.au Toggle Sidebar Orders Deliveries Control Orches…" at bounding box center [784, 386] width 1568 height 772
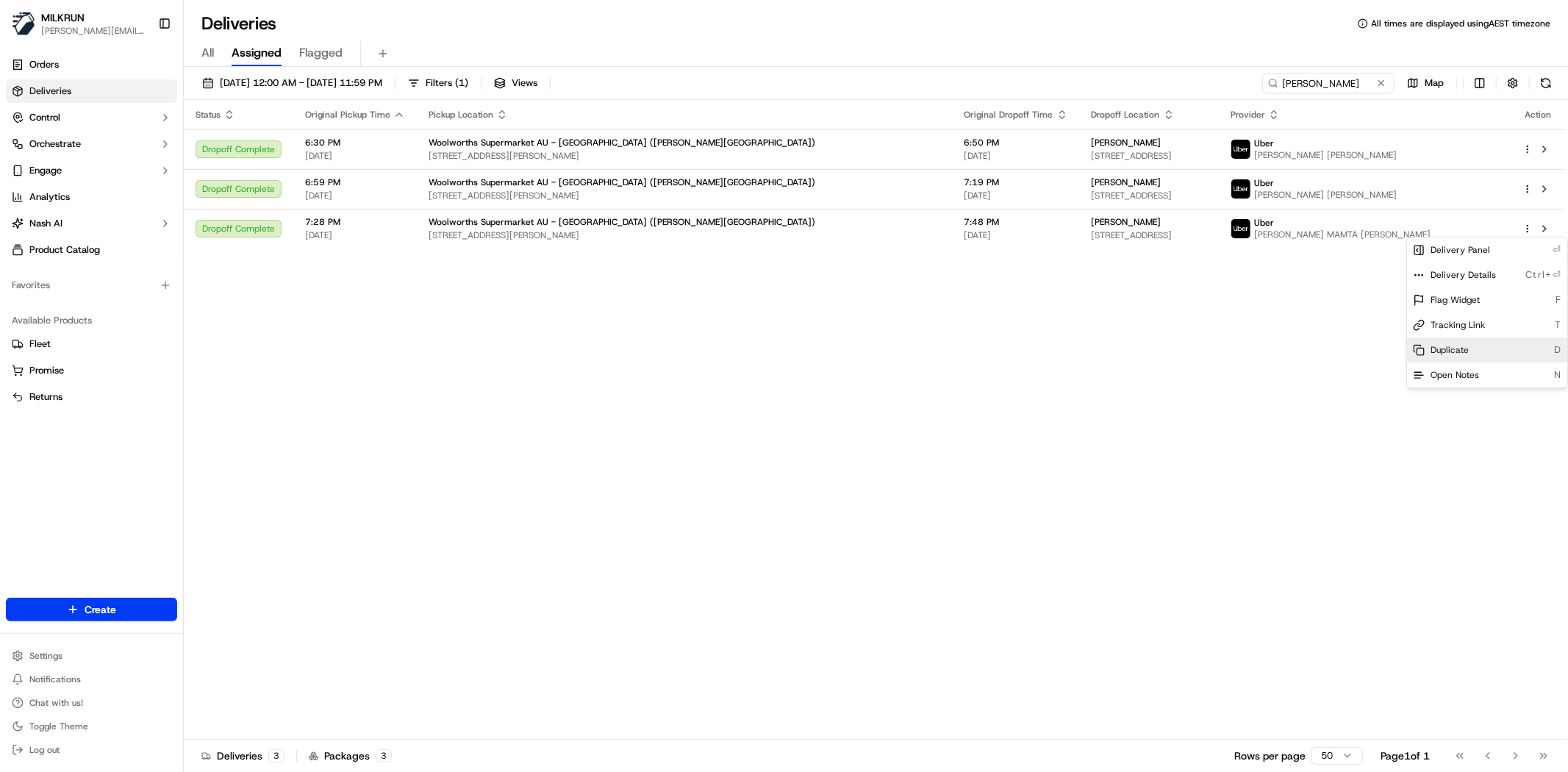
click at [1446, 350] on span "Duplicate" at bounding box center [1449, 350] width 38 height 12
click at [396, 469] on html "MILKRUN toman@woolworths.com.au Toggle Sidebar Orders Deliveries Control Orches…" at bounding box center [784, 386] width 1568 height 772
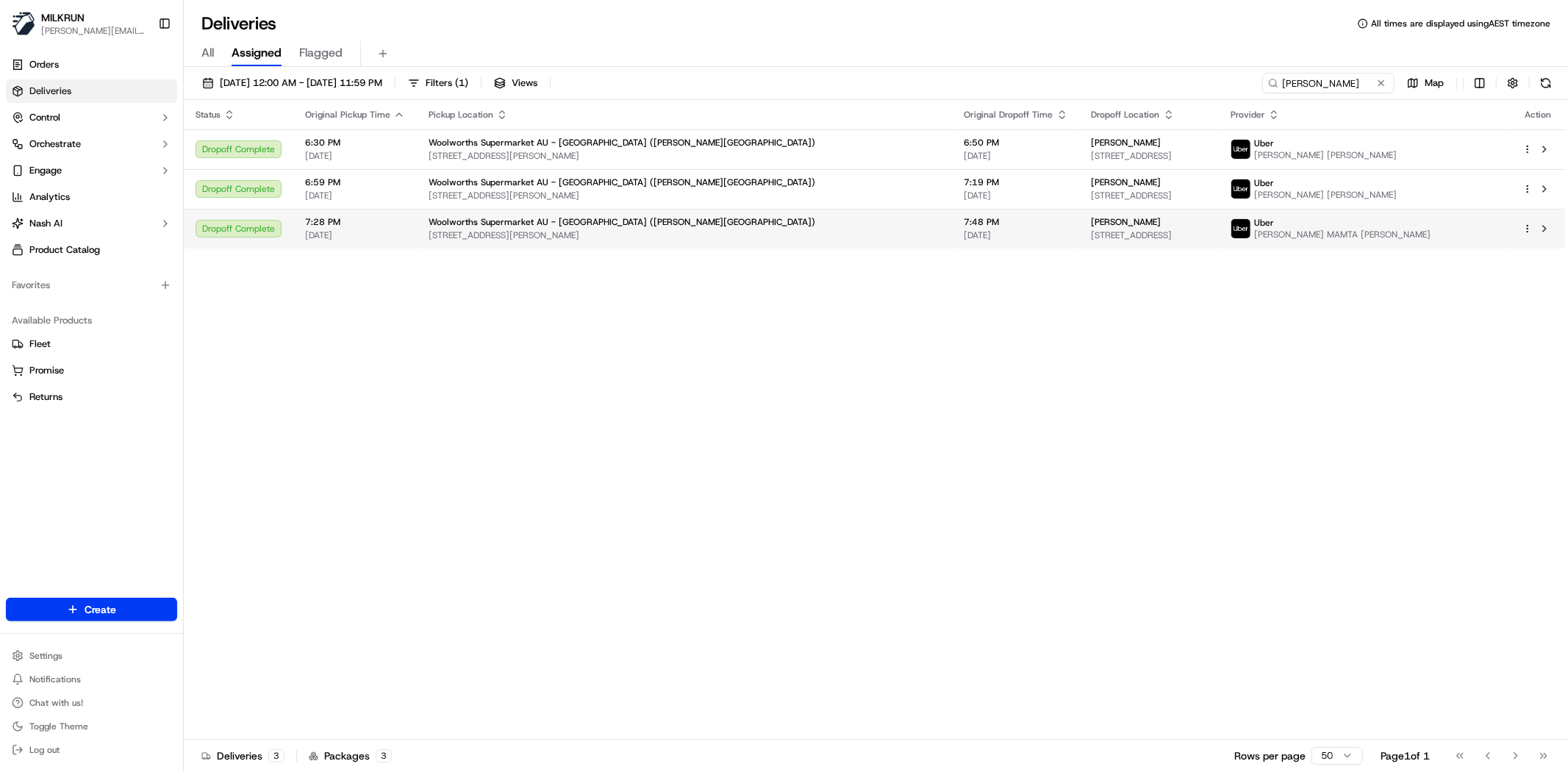
click at [1092, 228] on div "alana duffin" at bounding box center [1149, 222] width 115 height 12
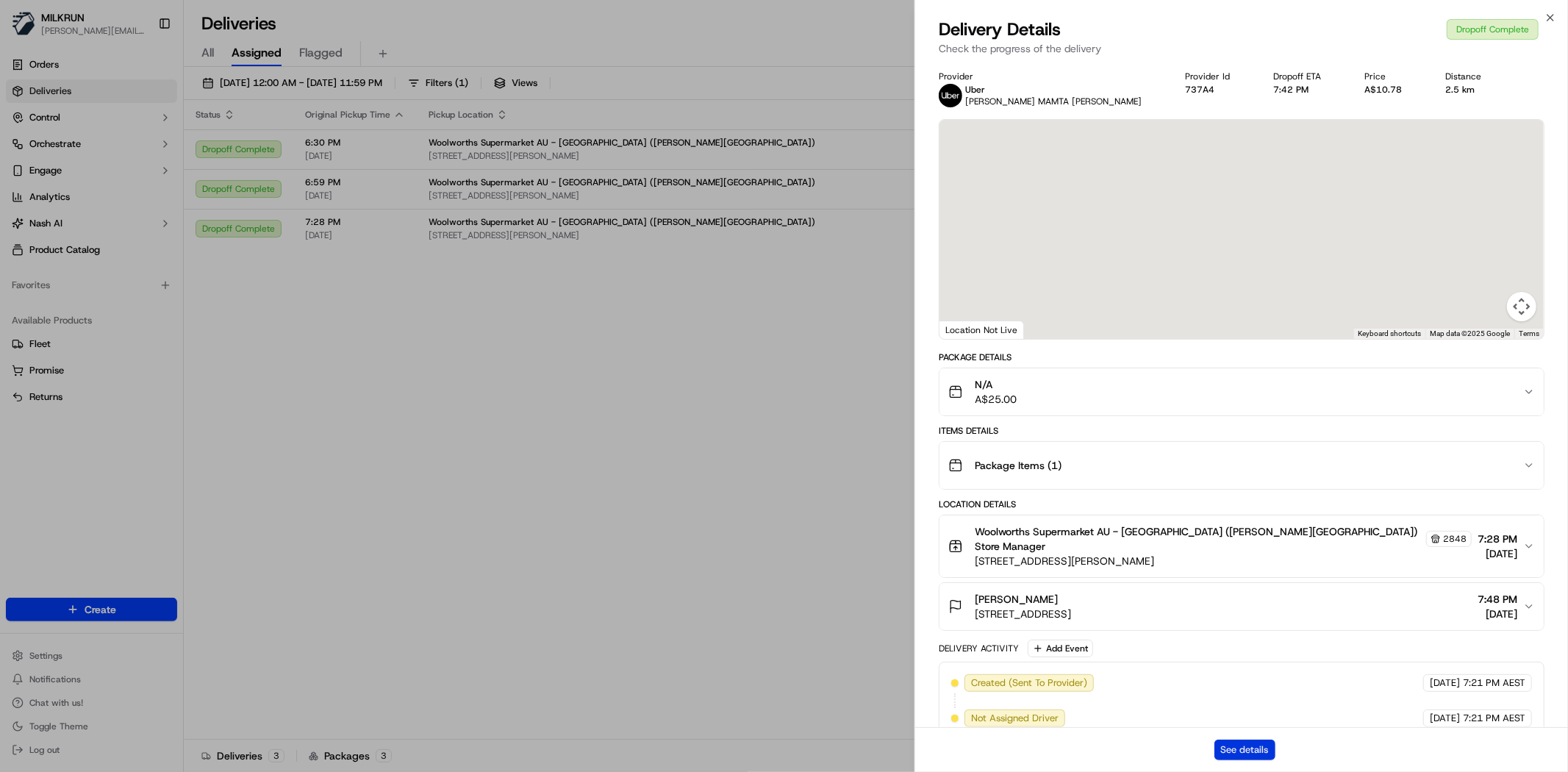
click at [1237, 746] on button "See details" at bounding box center [1244, 749] width 61 height 21
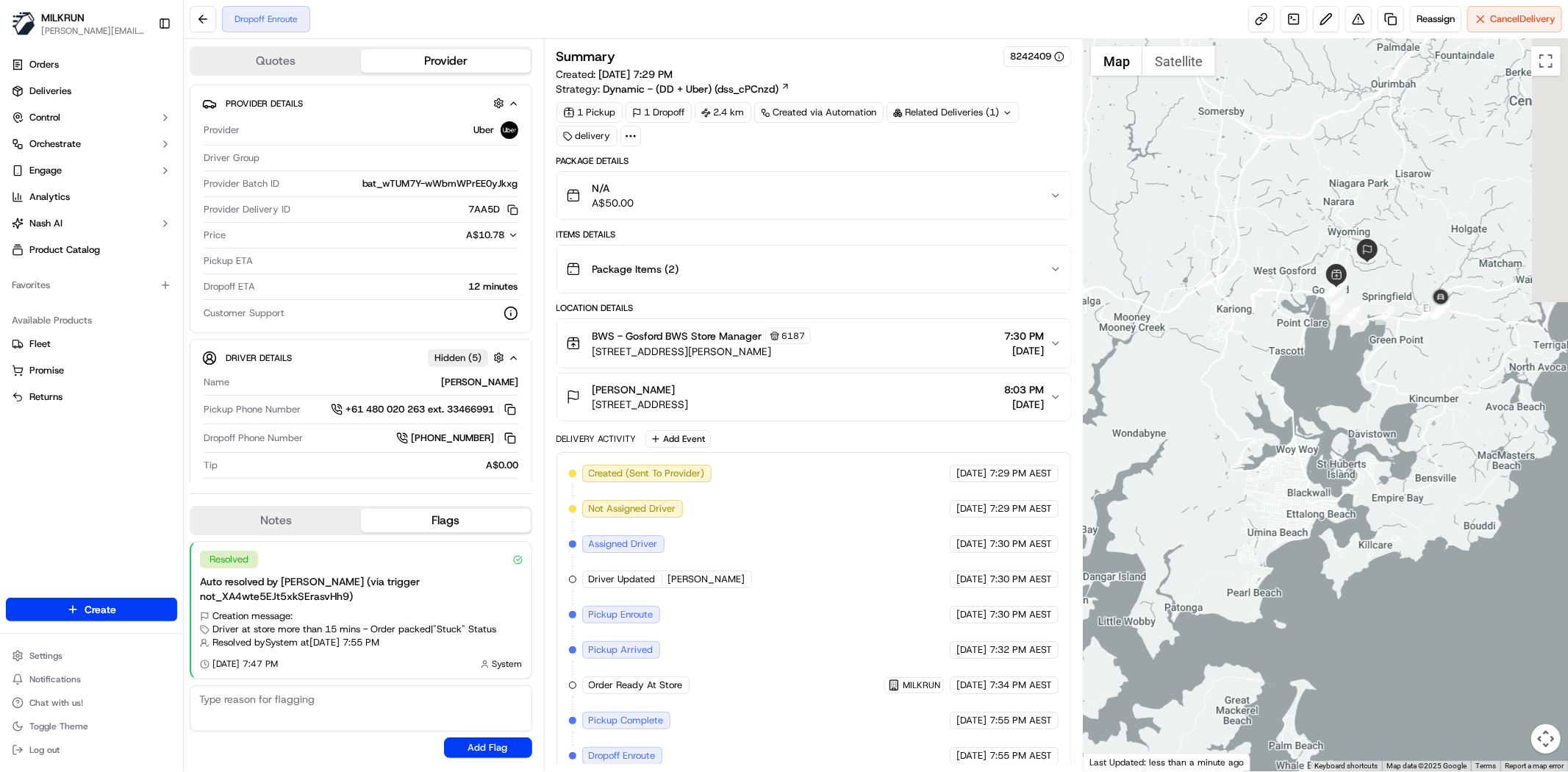
drag, startPoint x: 1548, startPoint y: 246, endPoint x: 1394, endPoint y: 220, distance: 156.2
click at [1394, 220] on div at bounding box center [1325, 405] width 484 height 732
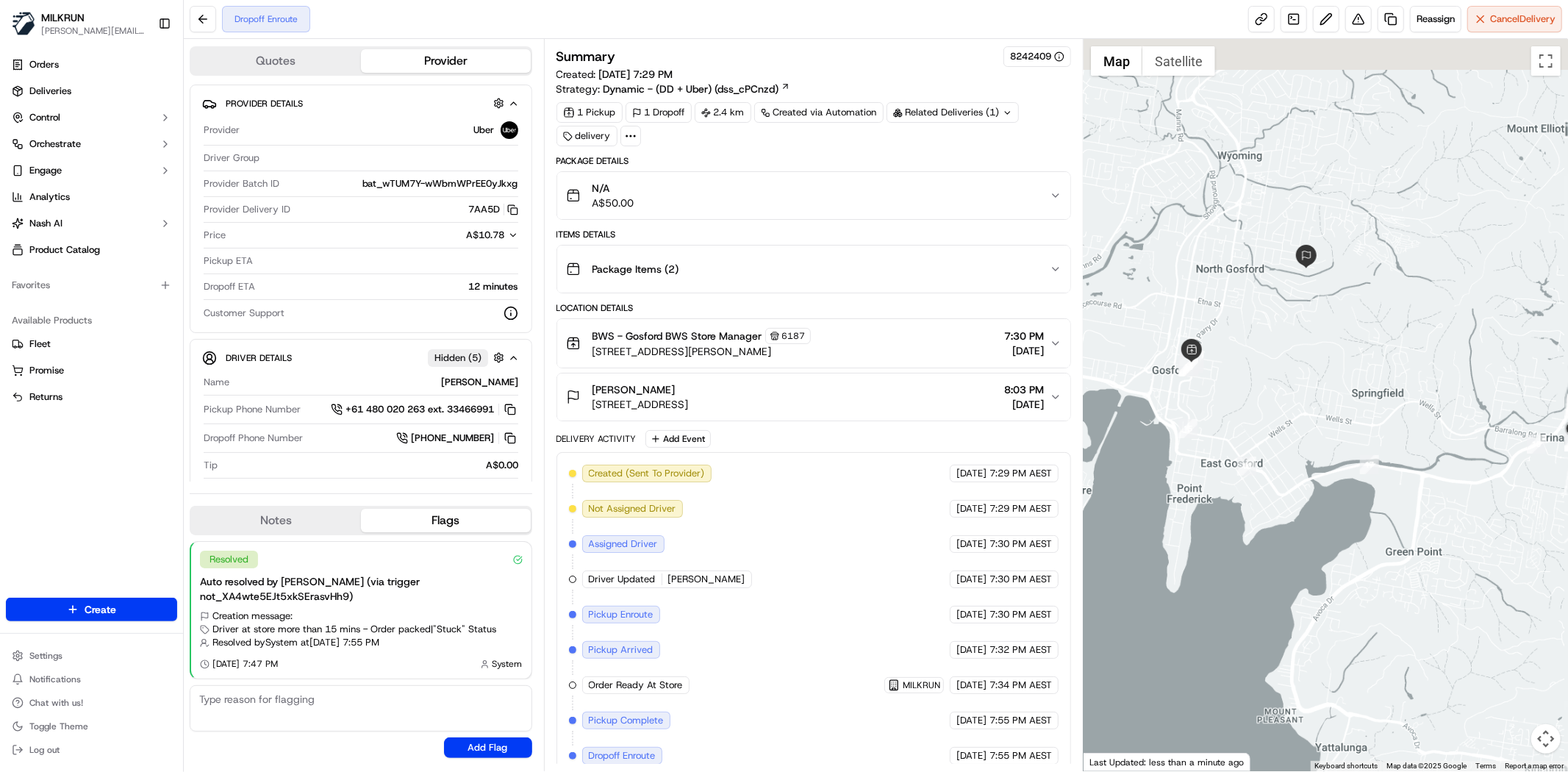
drag, startPoint x: 1353, startPoint y: 238, endPoint x: 1350, endPoint y: 402, distance: 164.0
click at [1350, 402] on div at bounding box center [1325, 405] width 484 height 732
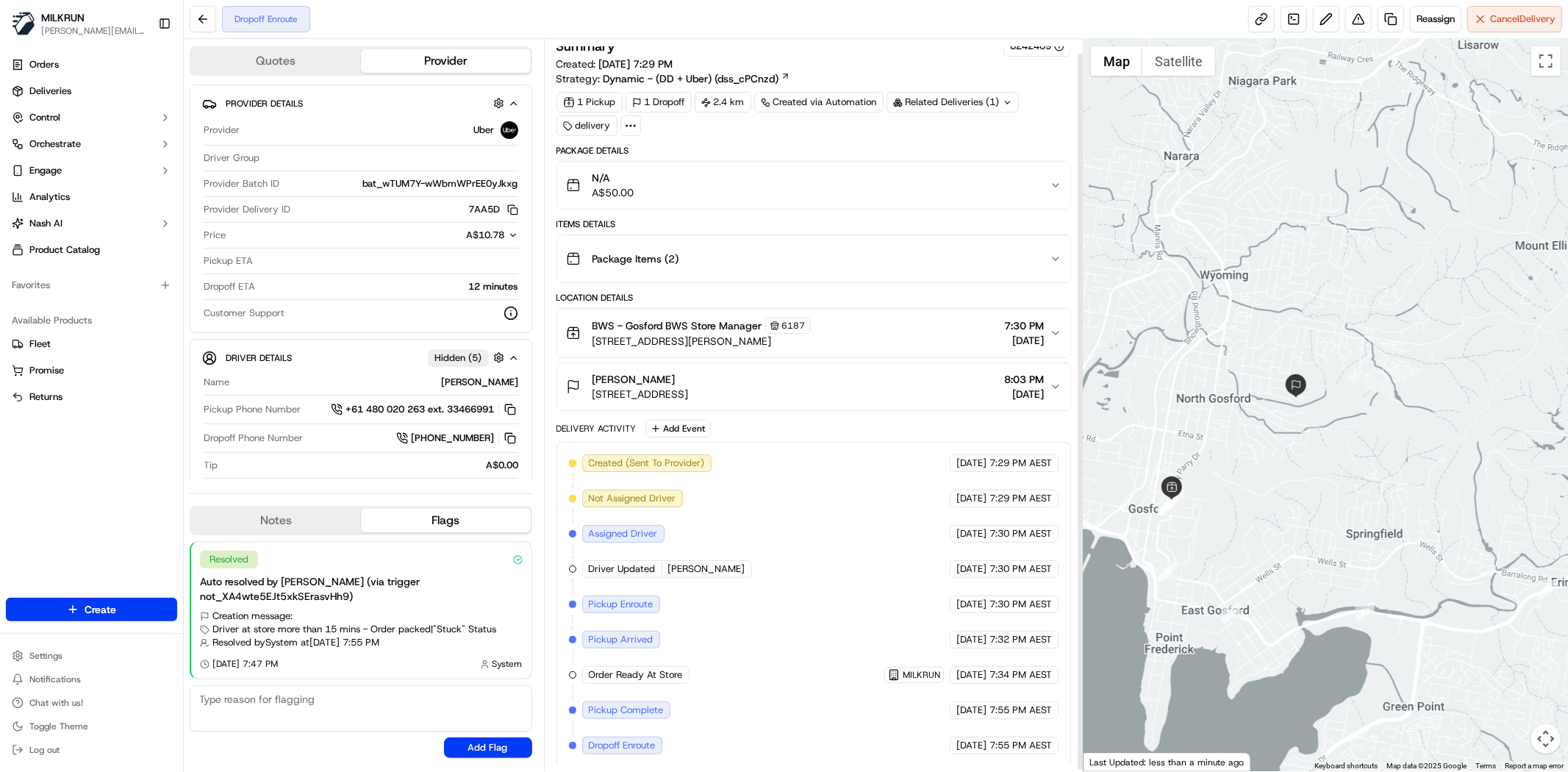
scroll to position [16, 0]
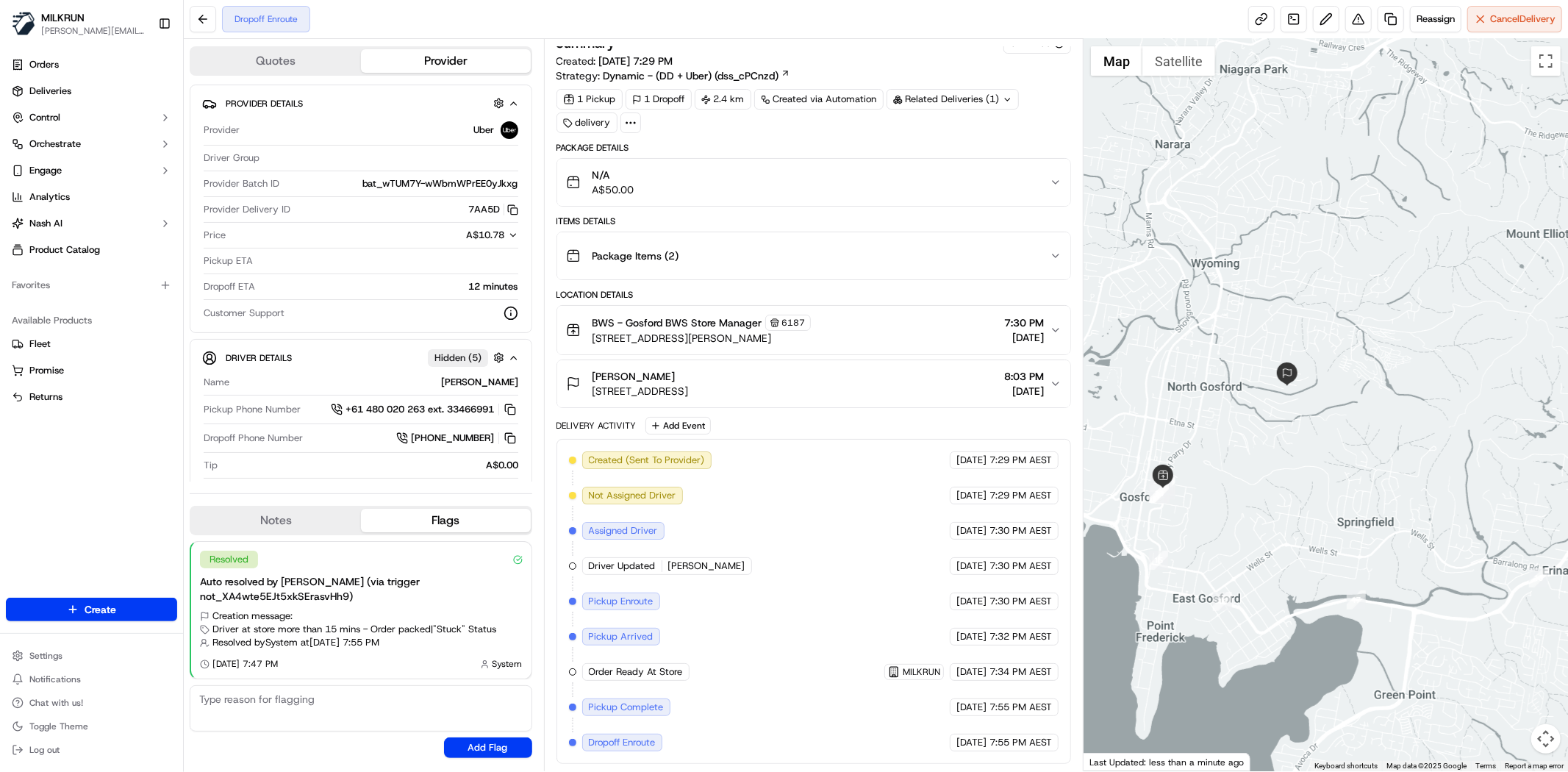
drag, startPoint x: 1370, startPoint y: 409, endPoint x: 1290, endPoint y: 322, distance: 118.2
click at [1290, 322] on div at bounding box center [1325, 405] width 484 height 732
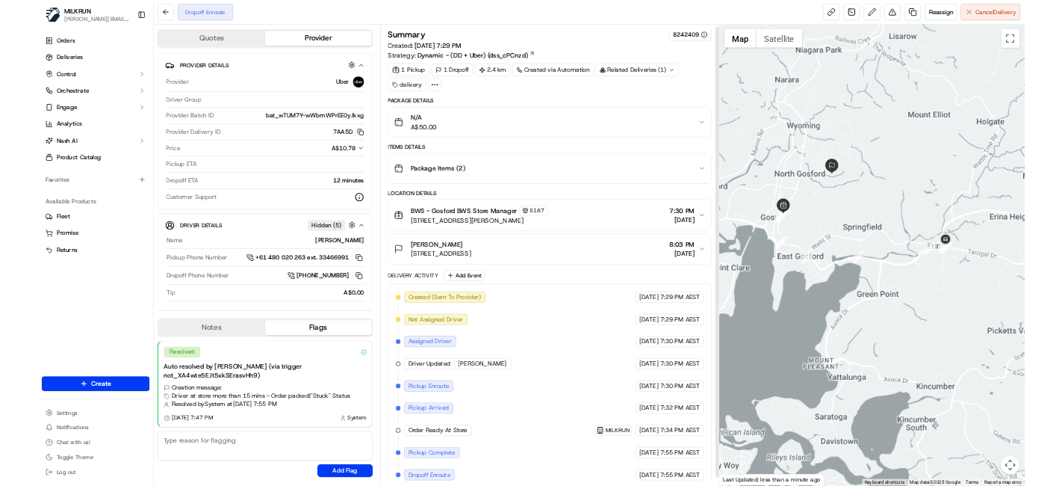
scroll to position [0, 0]
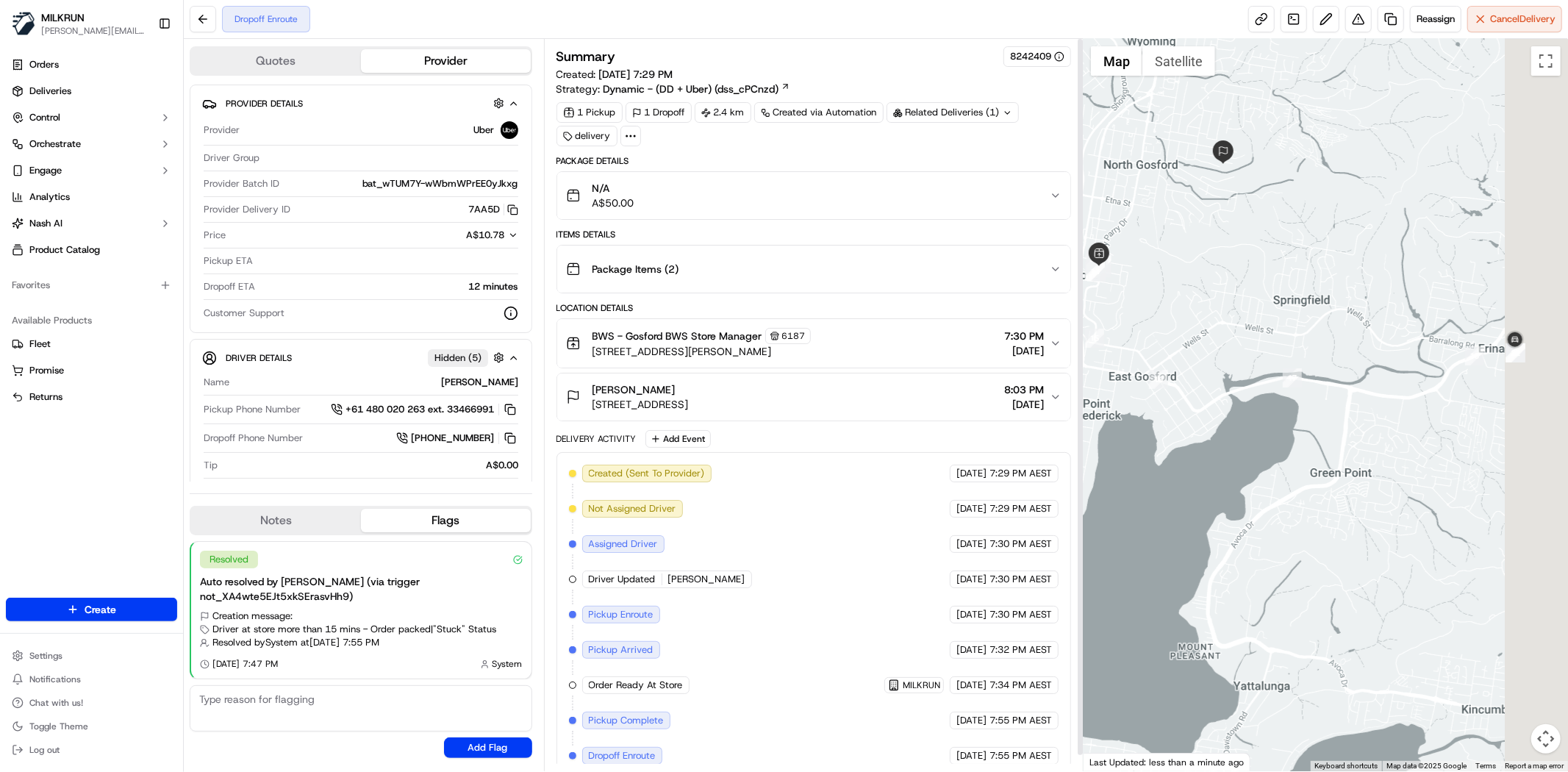
drag, startPoint x: 1406, startPoint y: 405, endPoint x: 1262, endPoint y: 399, distance: 144.1
click at [1262, 399] on div at bounding box center [1325, 405] width 484 height 732
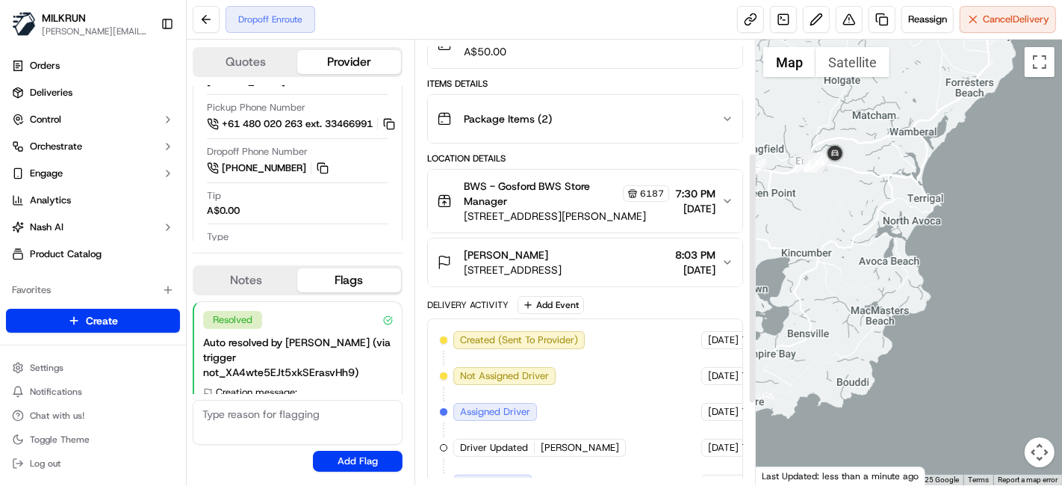
scroll to position [166, 0]
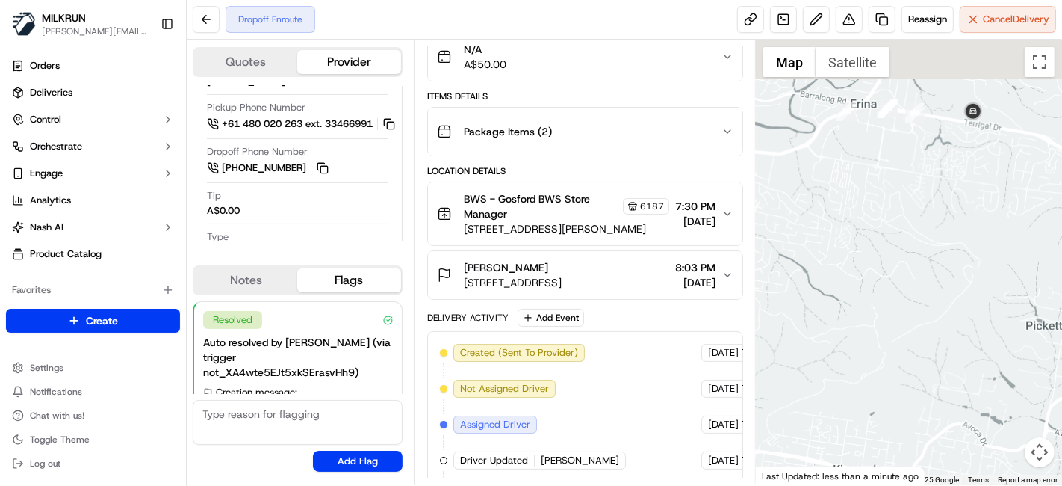
drag, startPoint x: 889, startPoint y: 144, endPoint x: 886, endPoint y: 250, distance: 106.1
click at [886, 250] on div at bounding box center [909, 262] width 306 height 445
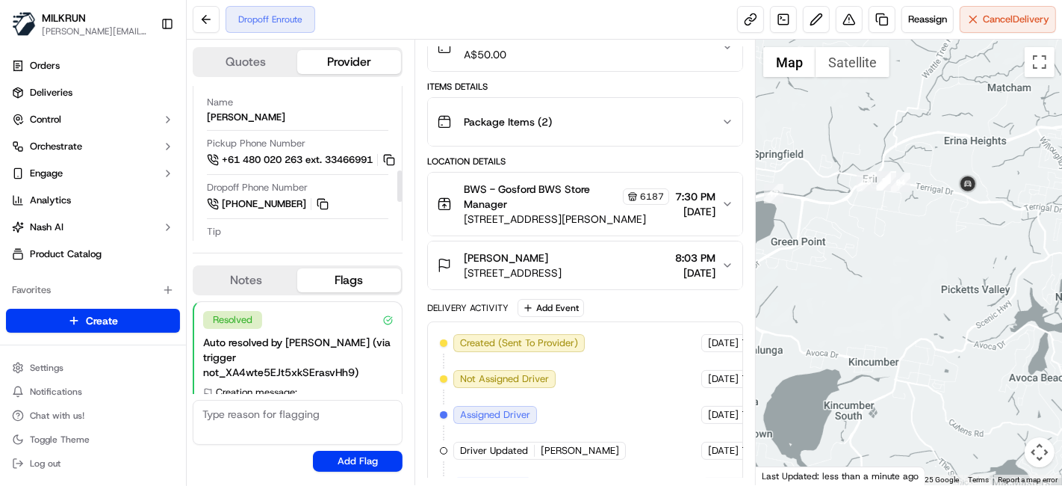
scroll to position [415, 0]
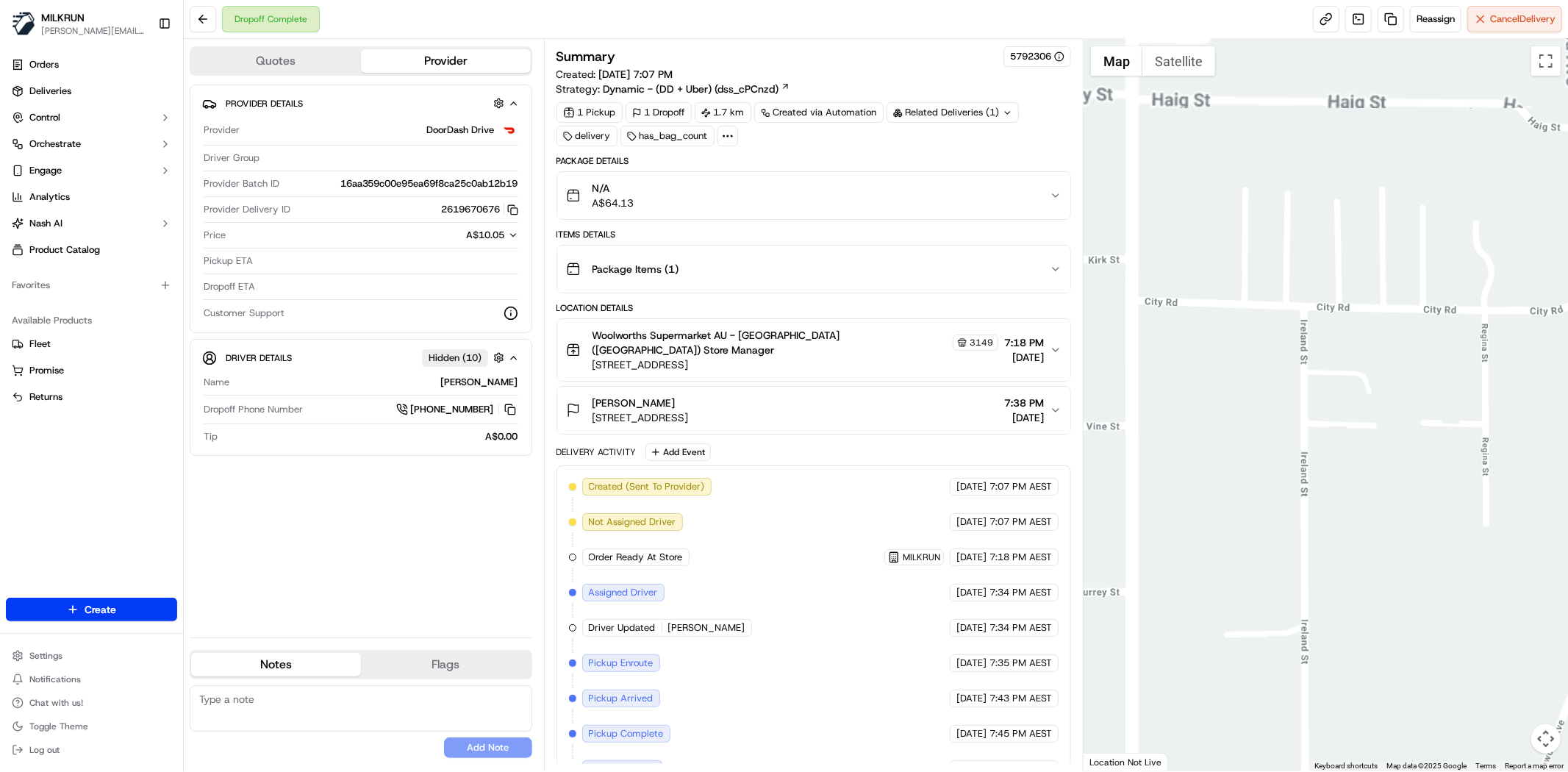
drag, startPoint x: 1250, startPoint y: 612, endPoint x: 1554, endPoint y: 536, distance: 313.4
click at [1565, 545] on div at bounding box center [1325, 405] width 484 height 732
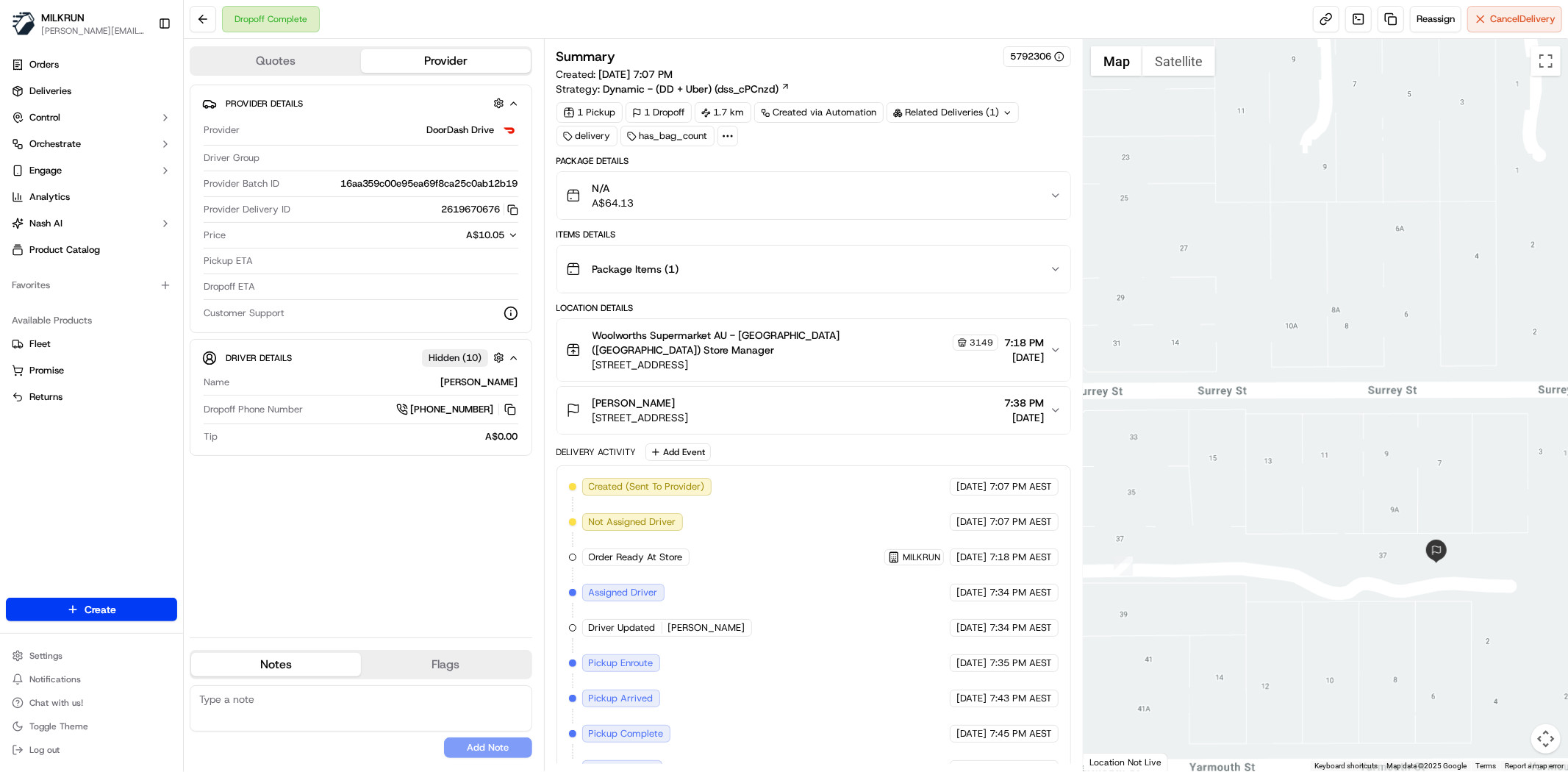
drag, startPoint x: 1379, startPoint y: 744, endPoint x: 1335, endPoint y: 616, distance: 135.4
click at [1335, 616] on div at bounding box center [1325, 405] width 484 height 732
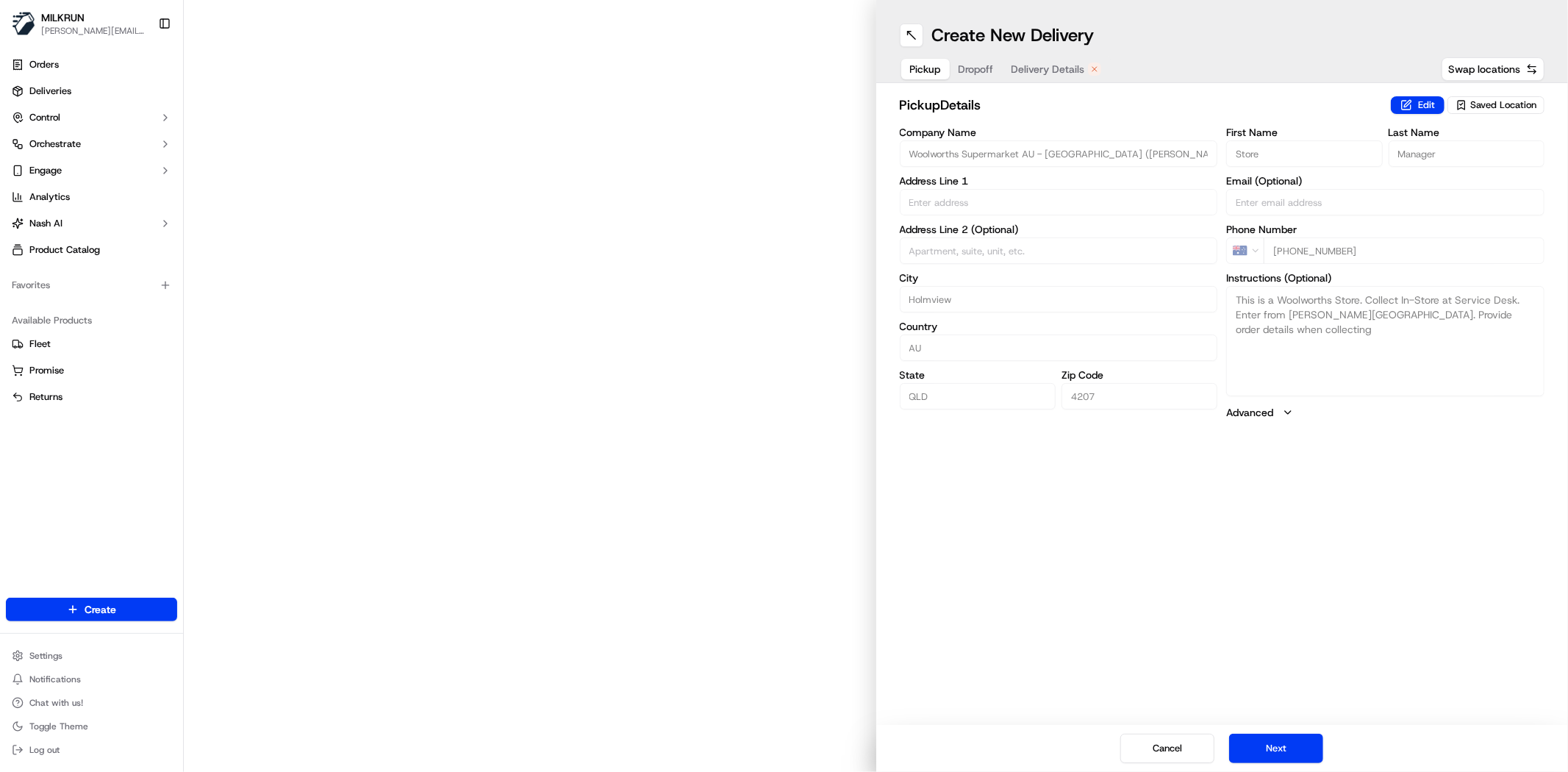
type input "[STREET_ADDRESS][PERSON_NAME]"
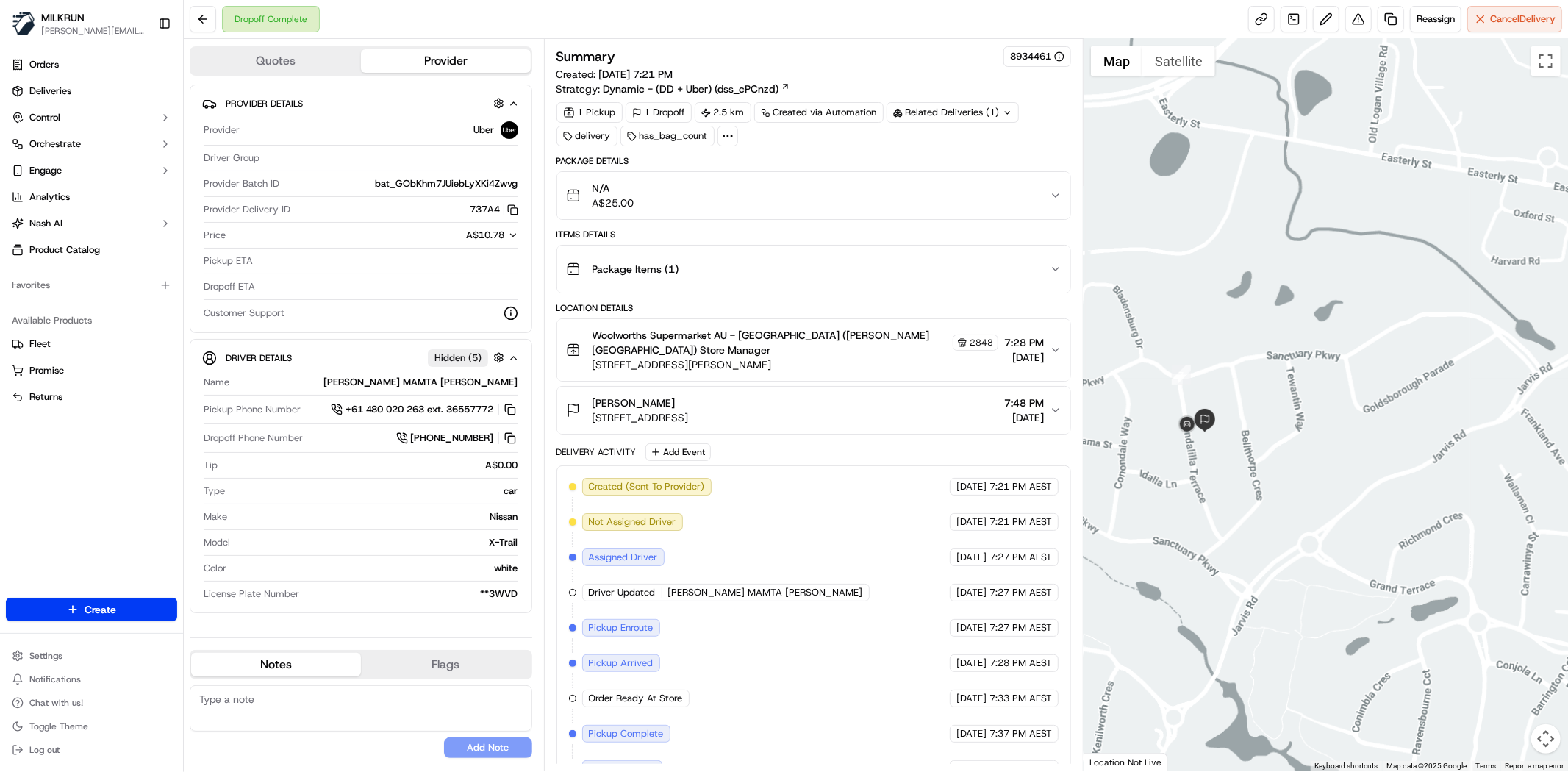
scroll to position [100, 0]
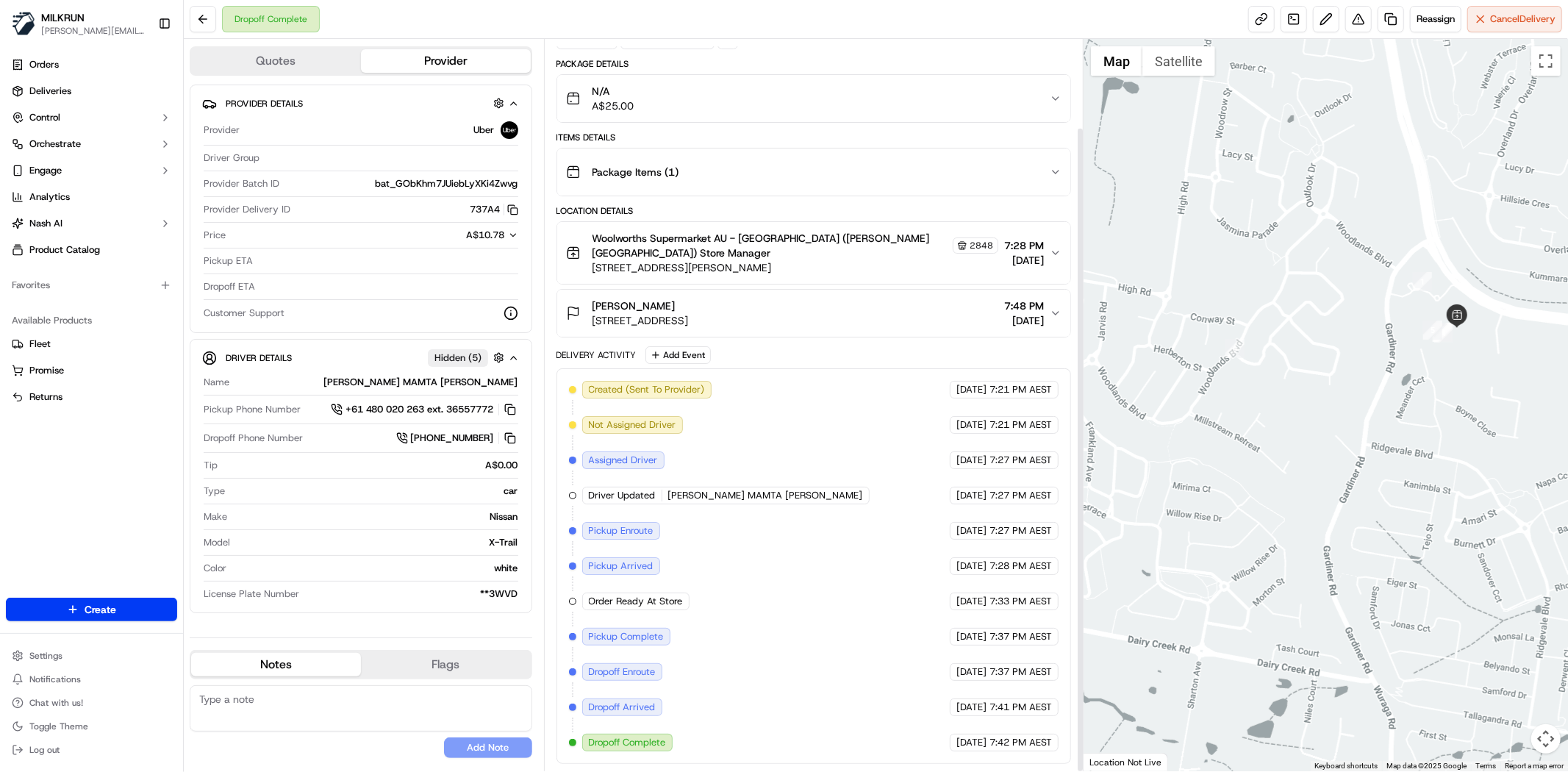
drag, startPoint x: 1398, startPoint y: 513, endPoint x: 1154, endPoint y: 494, distance: 244.7
click at [1154, 494] on div at bounding box center [1325, 405] width 484 height 732
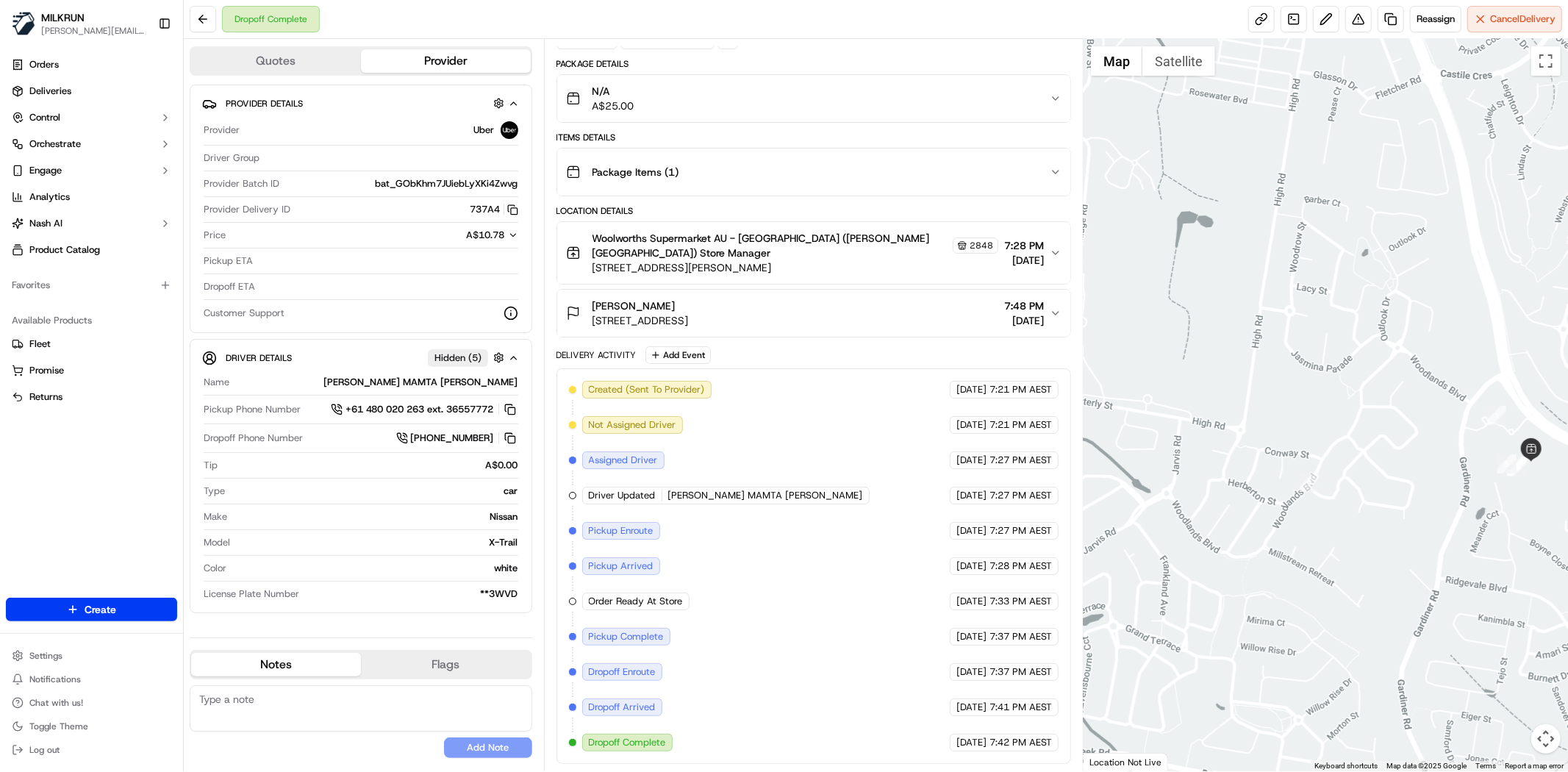
drag, startPoint x: 1195, startPoint y: 334, endPoint x: 1378, endPoint y: 125, distance: 277.8
click at [1273, 461] on div at bounding box center [1325, 405] width 484 height 732
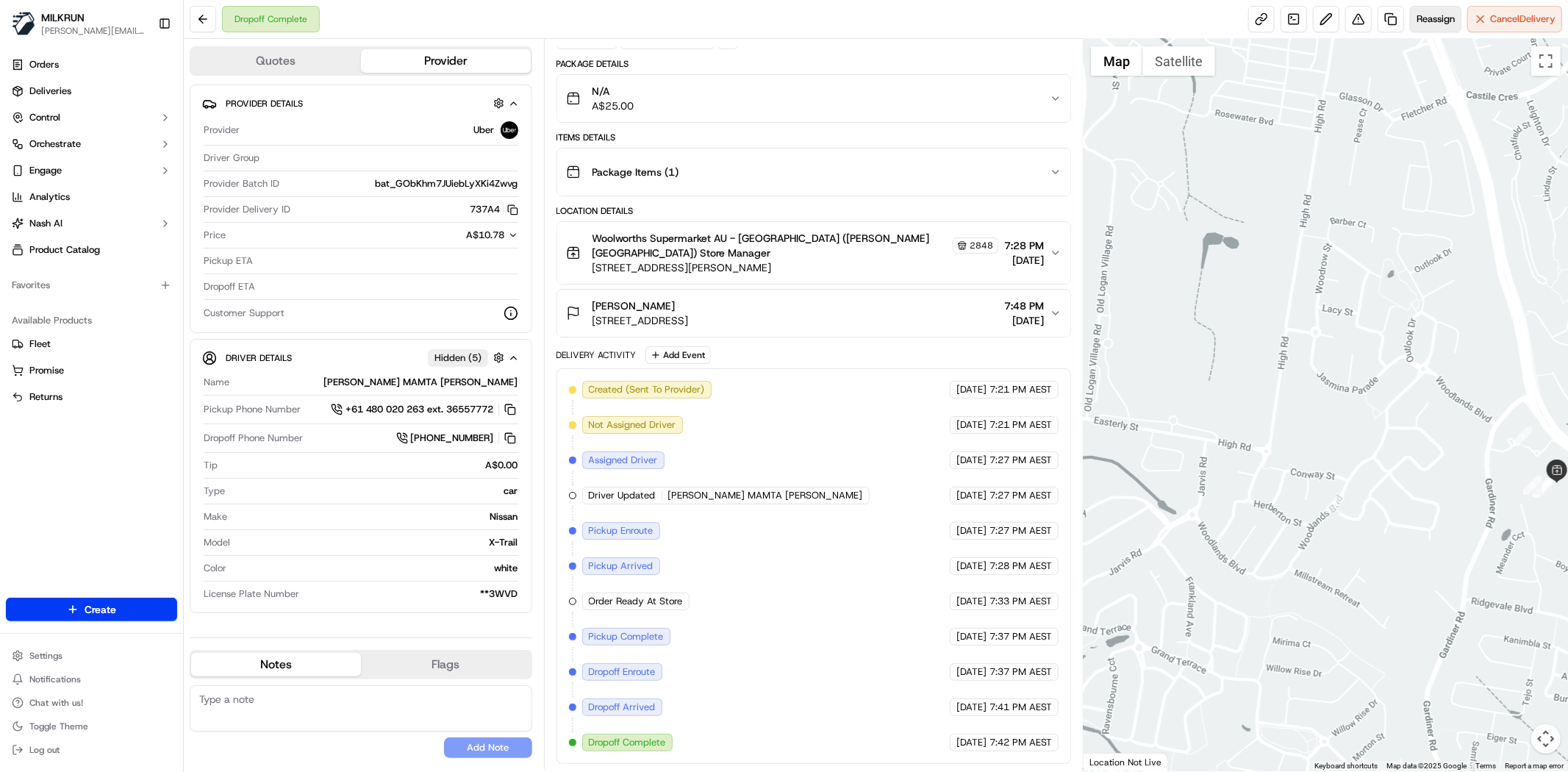
click at [1427, 28] on button "Reassign" at bounding box center [1435, 19] width 51 height 27
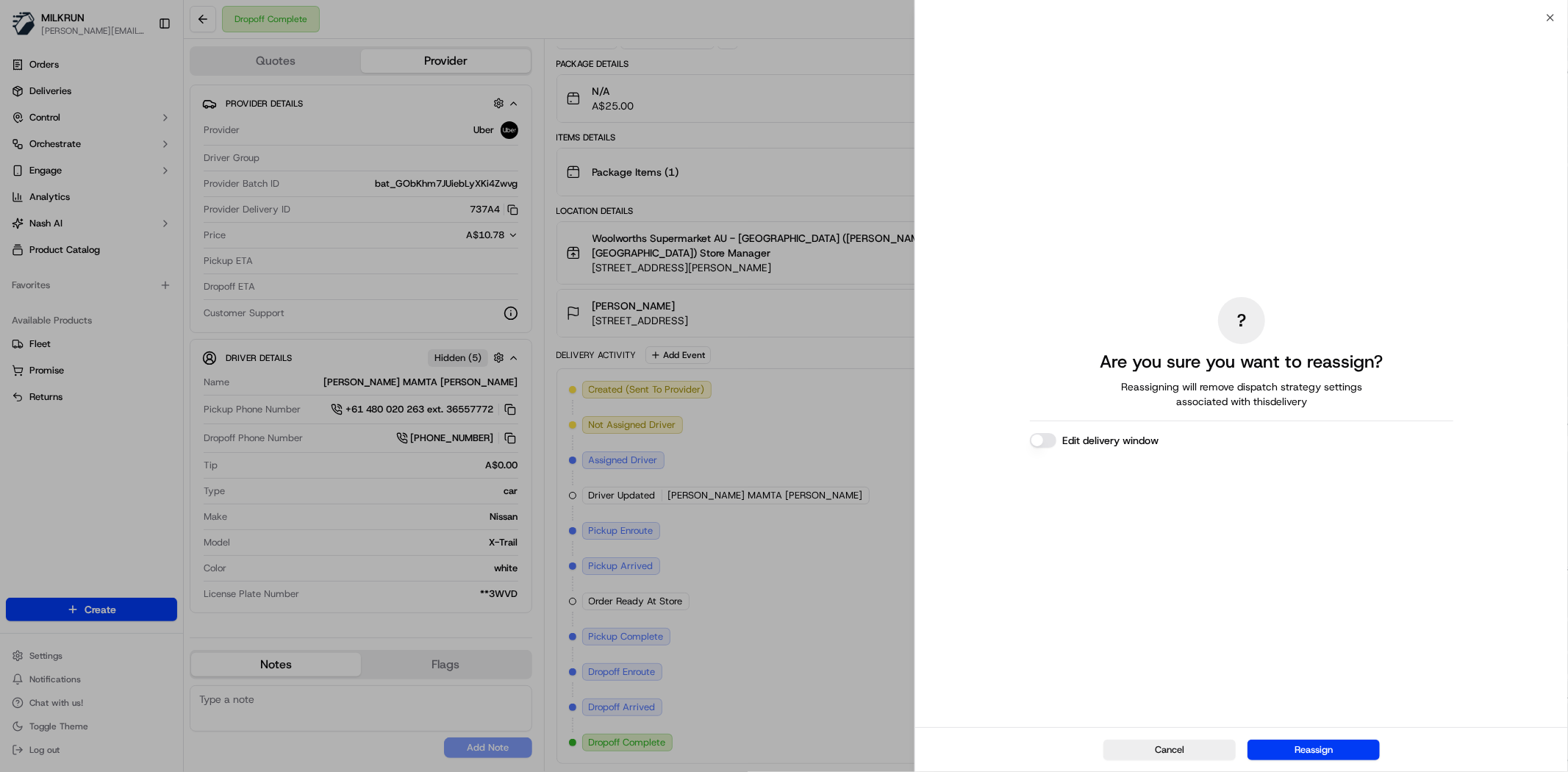
click at [1321, 747] on button "Reassign" at bounding box center [1313, 749] width 132 height 21
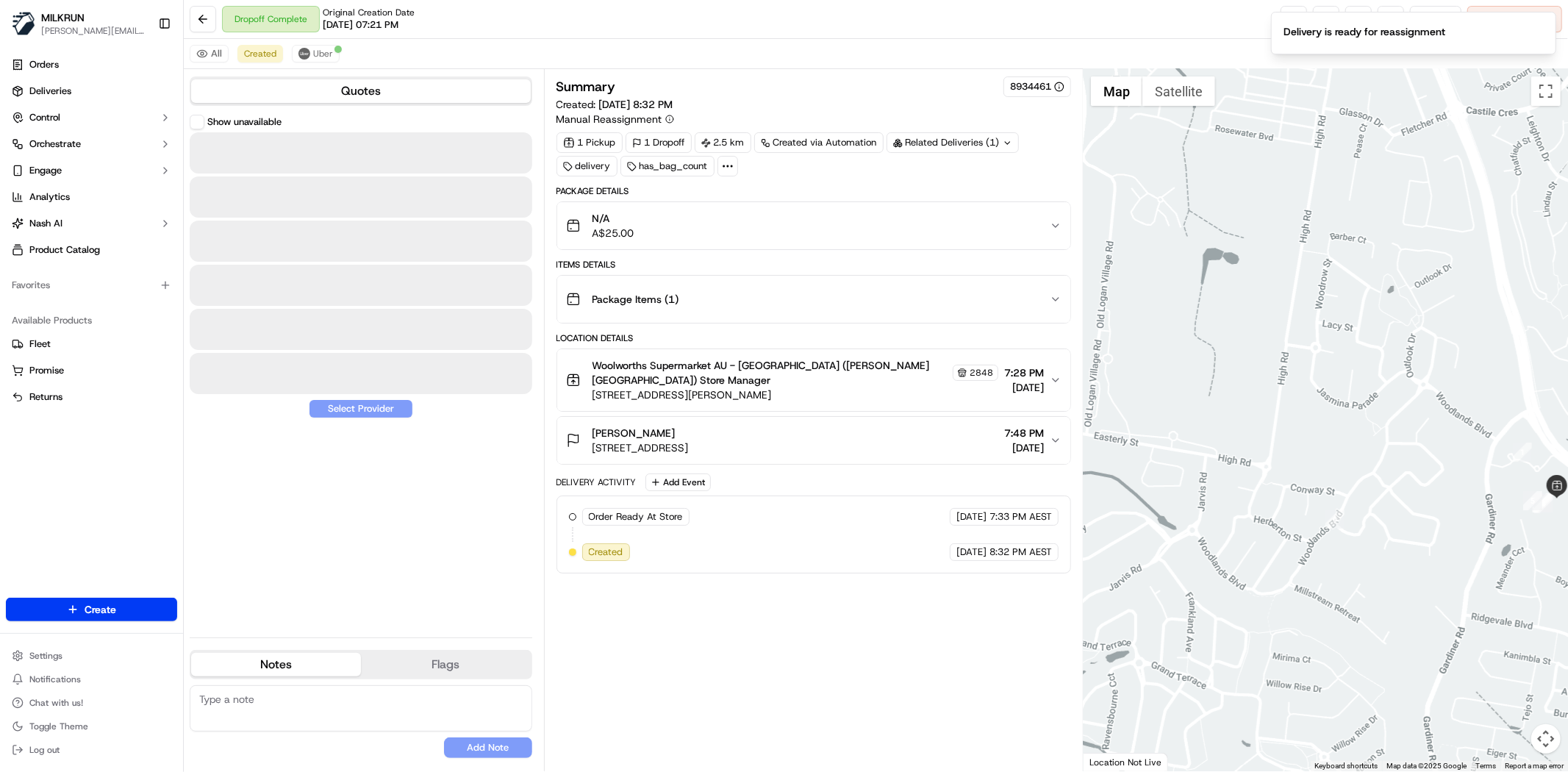
scroll to position [0, 0]
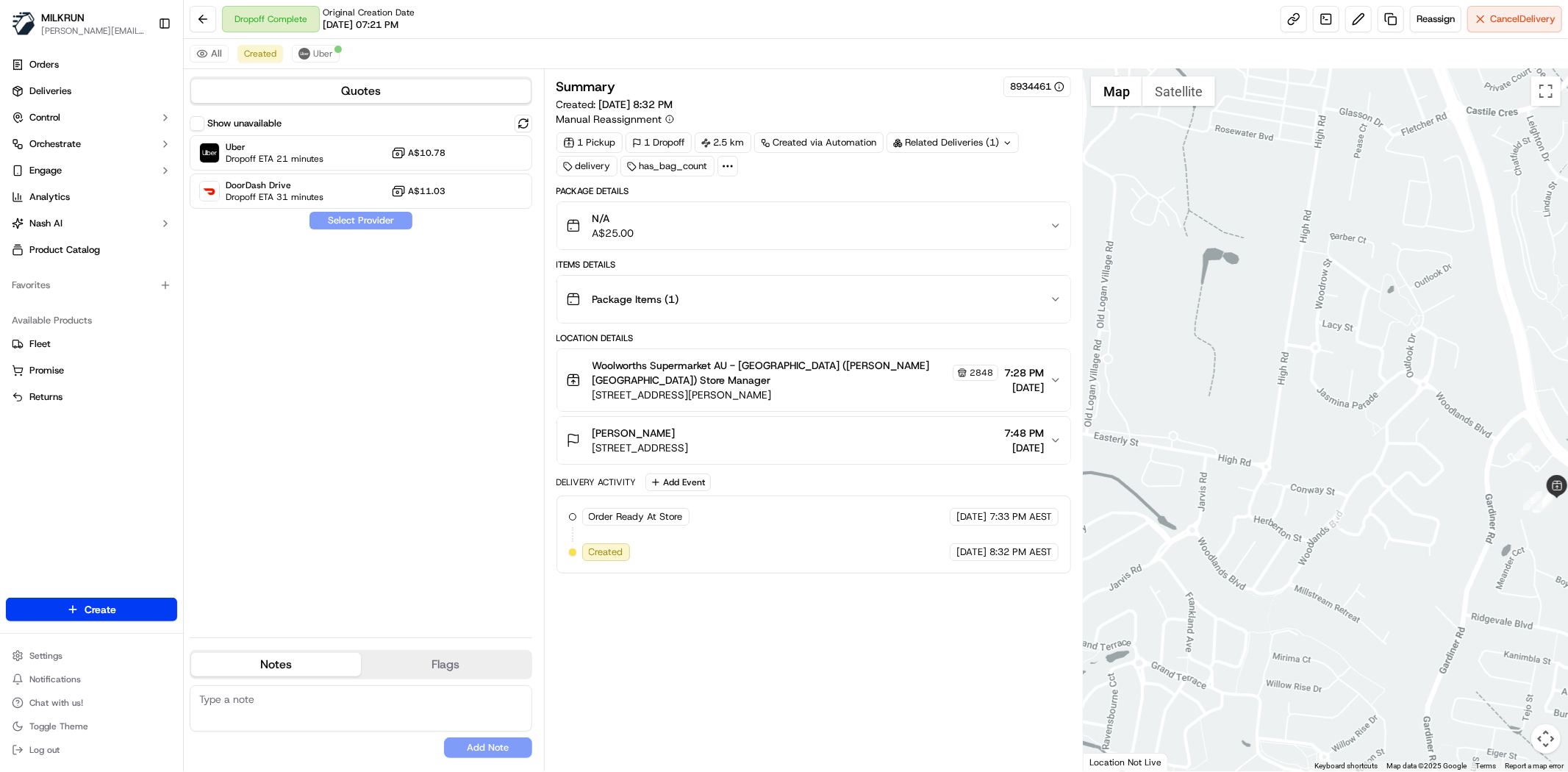
click at [350, 429] on div "Show unavailable Uber Dropoff ETA 21 minutes A$10.78 DoorDash Drive Dropoff ETA…" at bounding box center [361, 370] width 342 height 510
click at [425, 165] on span "A$0.00" at bounding box center [453, 169] width 65 height 13
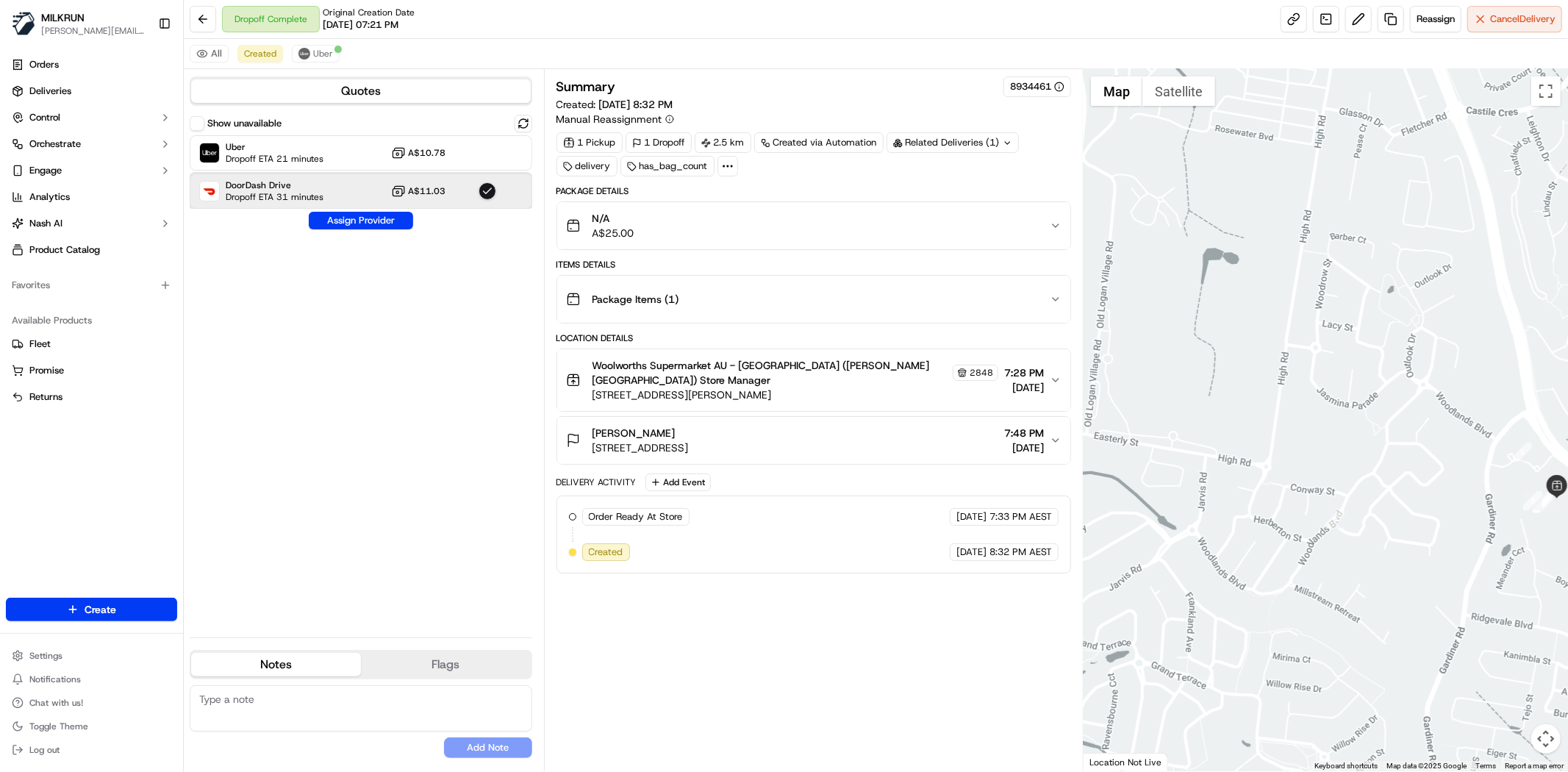
click at [461, 189] on div "DoorDash Drive Dropoff ETA 31 minutes A$11.03" at bounding box center [361, 191] width 342 height 35
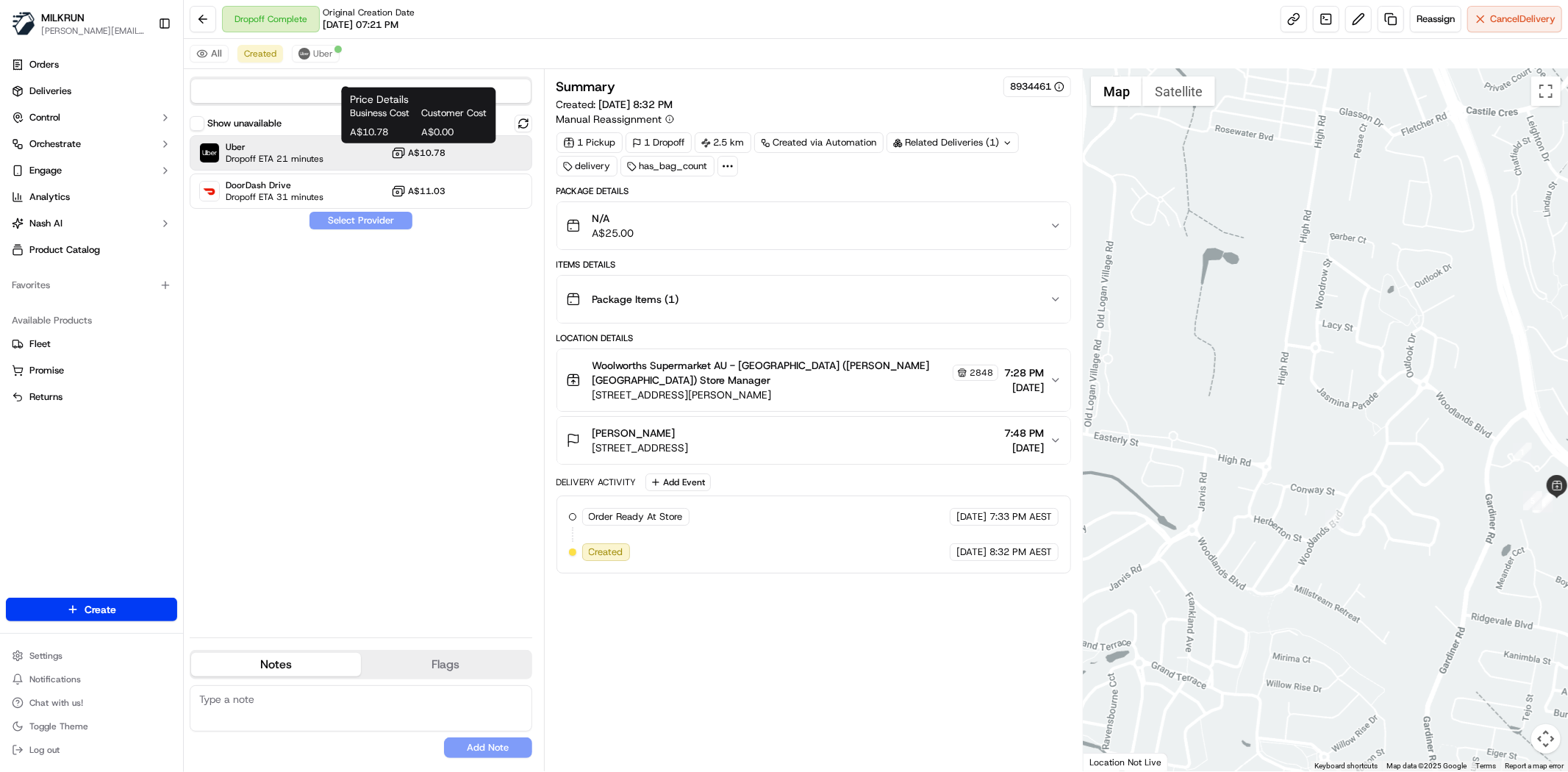
click at [422, 141] on div "Price Details Business Cost Customer Cost A$10.78 A$0.00 Price Details Business…" at bounding box center [418, 115] width 154 height 56
click at [422, 155] on span "A$10.78" at bounding box center [427, 152] width 37 height 12
click at [285, 145] on span "Uber" at bounding box center [273, 147] width 97 height 12
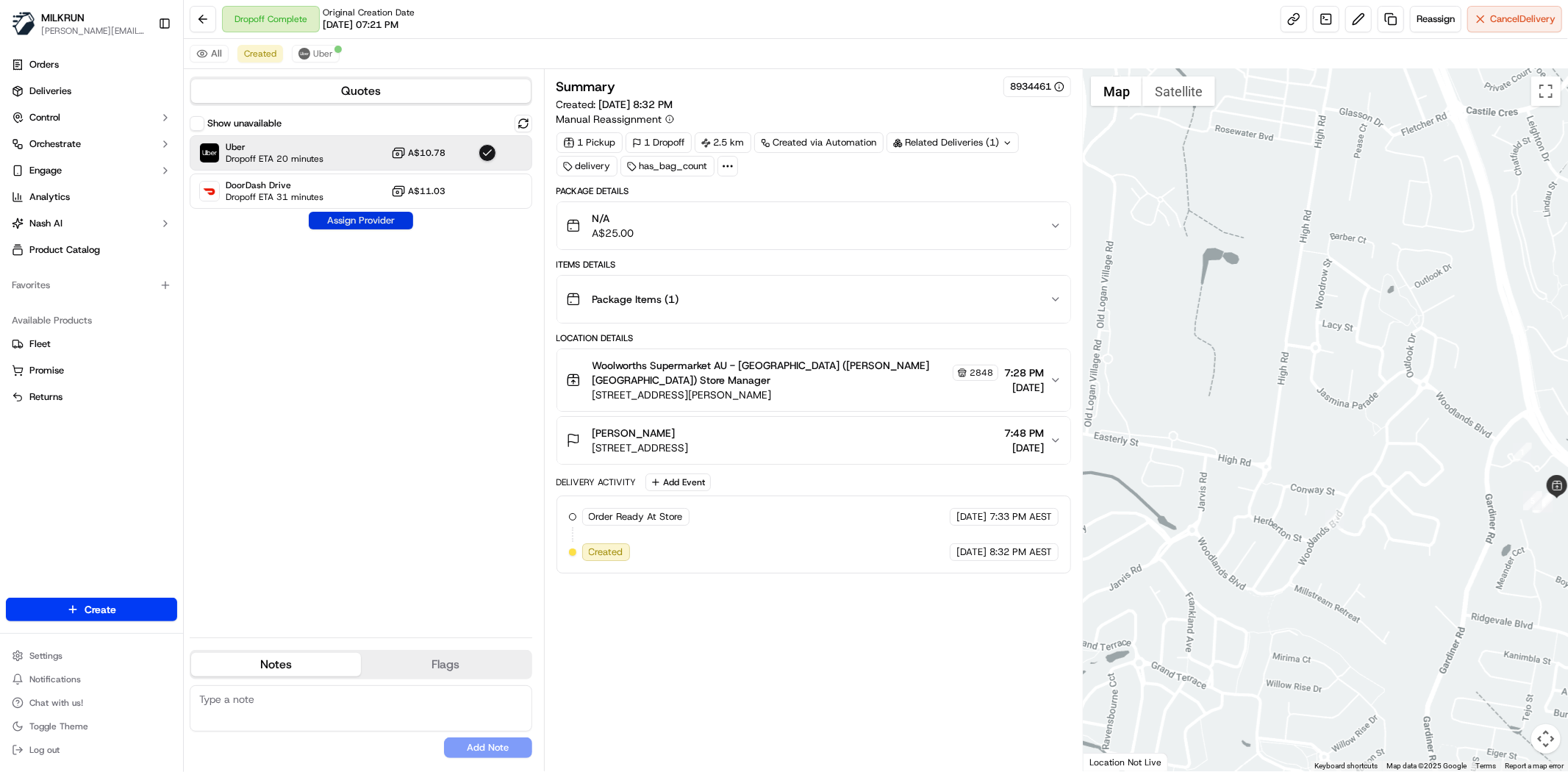
click at [356, 214] on button "Assign Provider" at bounding box center [361, 220] width 104 height 18
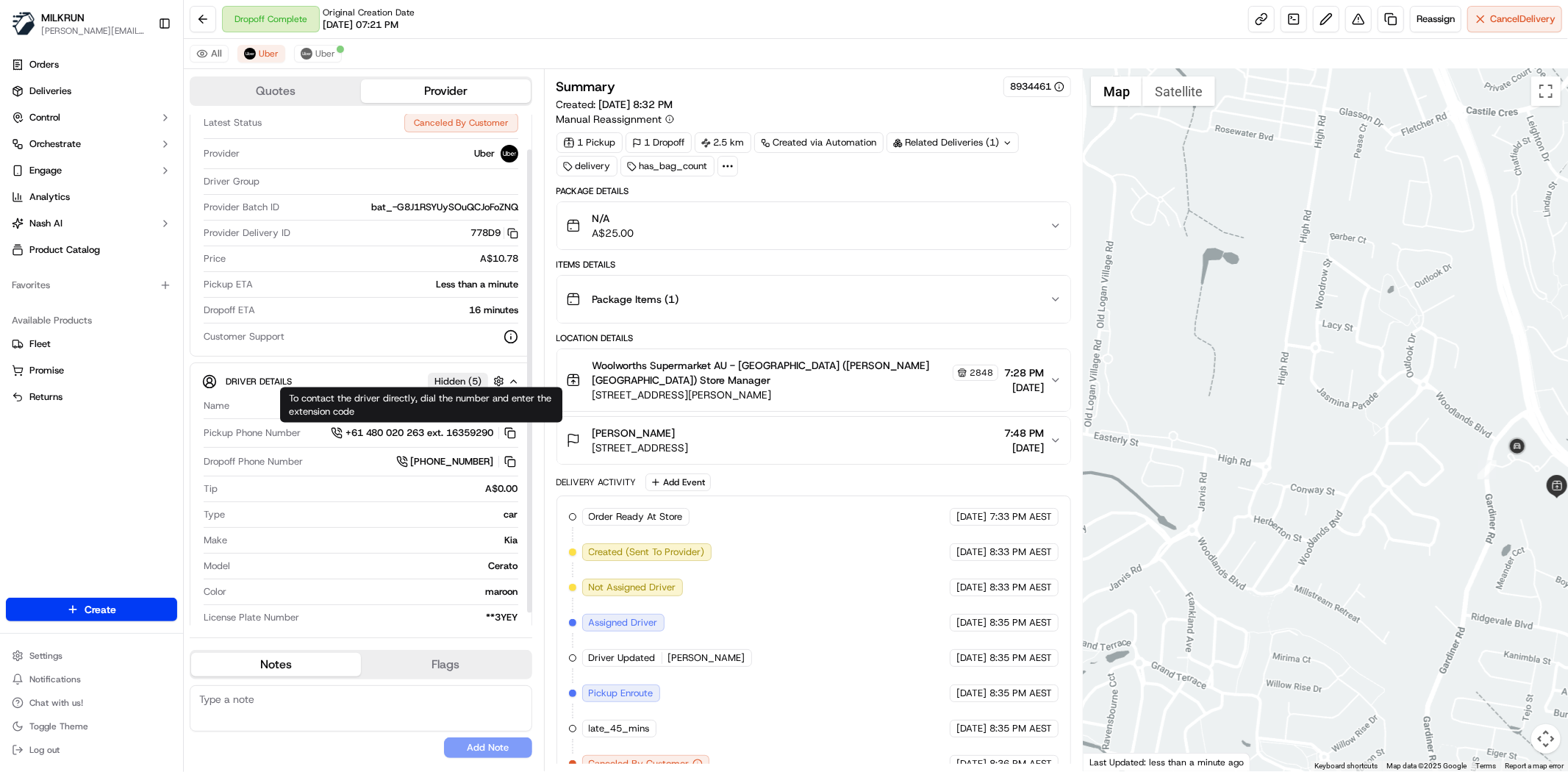
scroll to position [52, 0]
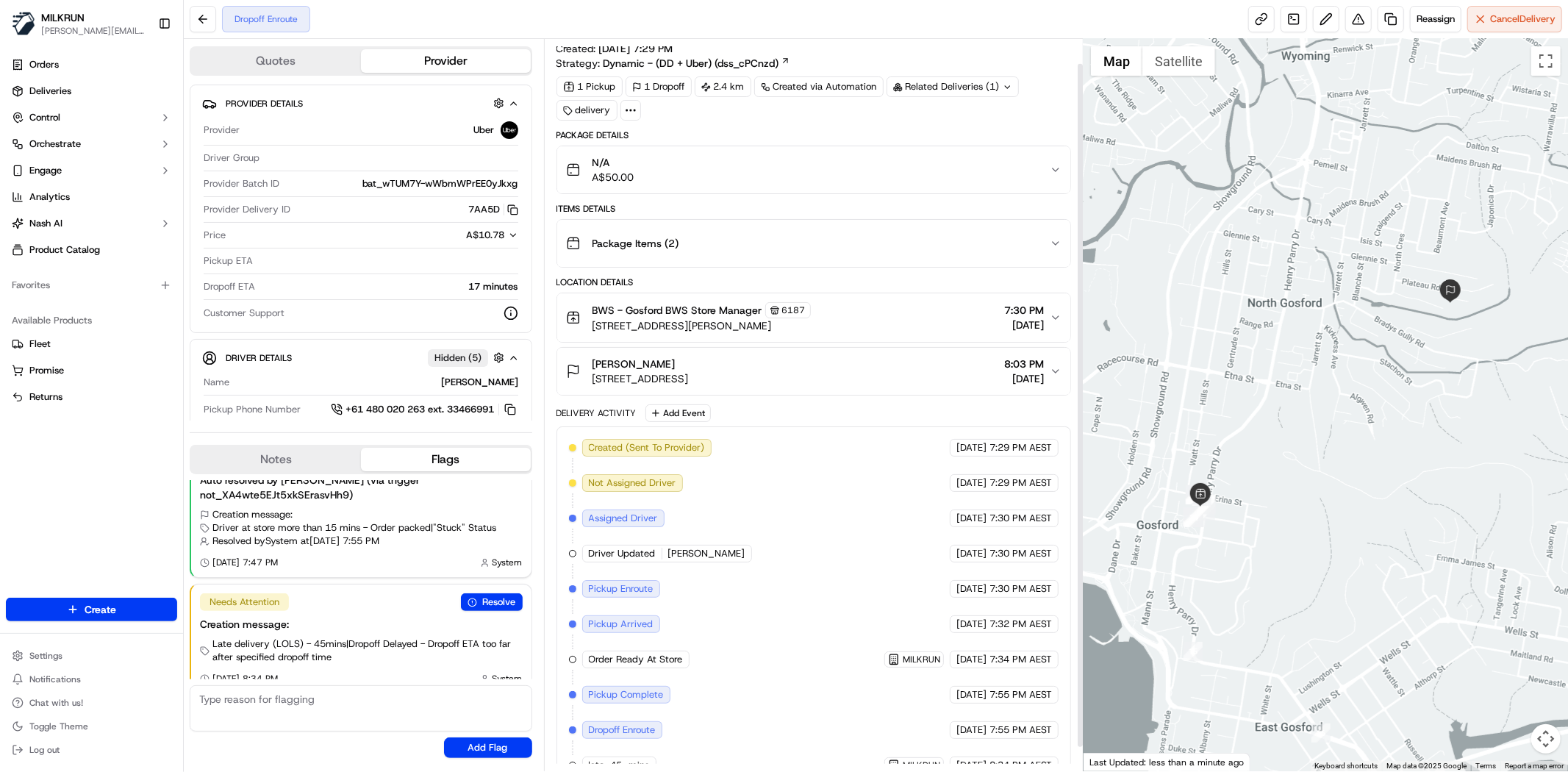
scroll to position [51, 0]
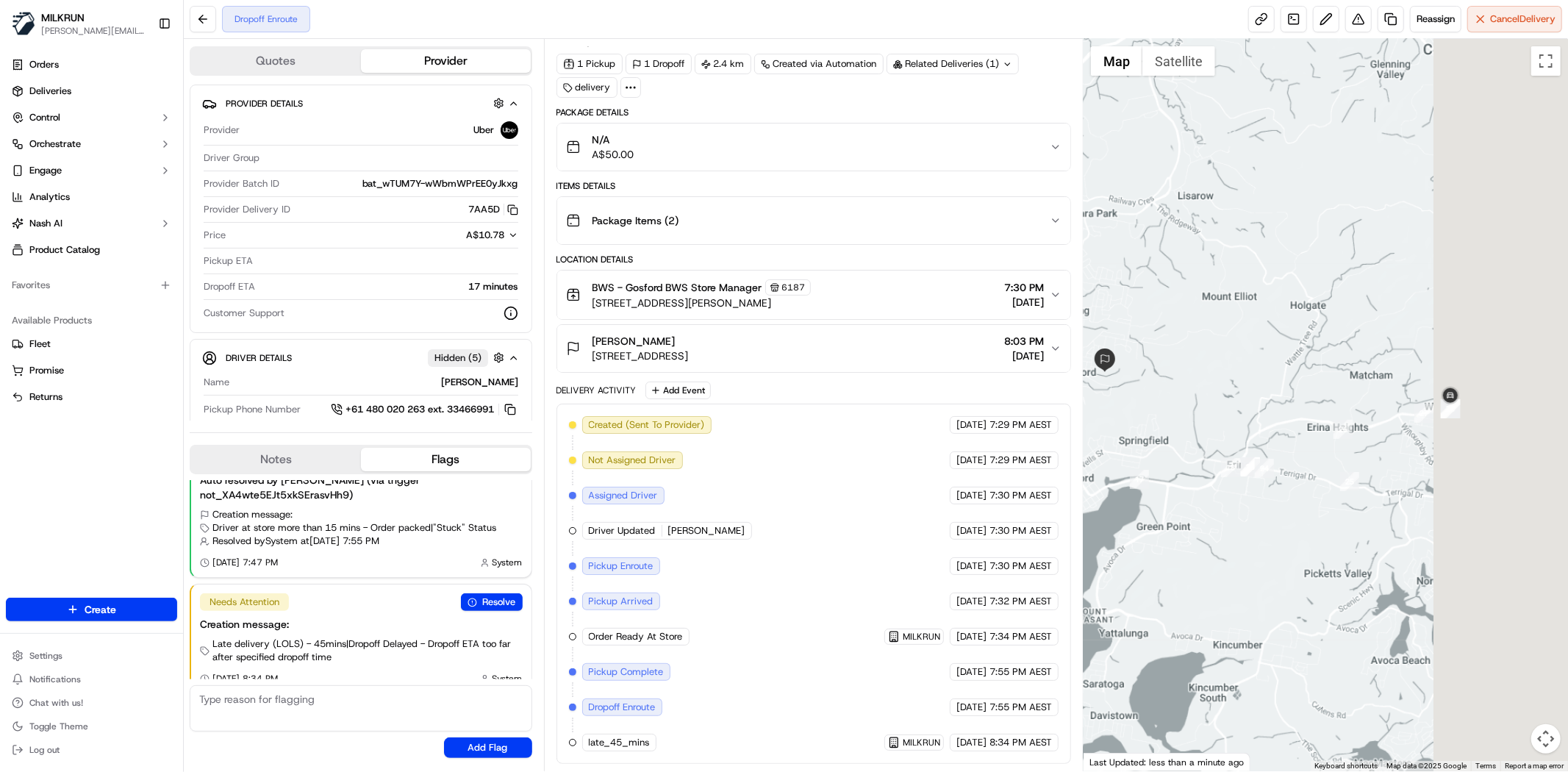
drag, startPoint x: 1476, startPoint y: 453, endPoint x: 1231, endPoint y: 419, distance: 247.3
click at [1231, 419] on div at bounding box center [1325, 405] width 484 height 732
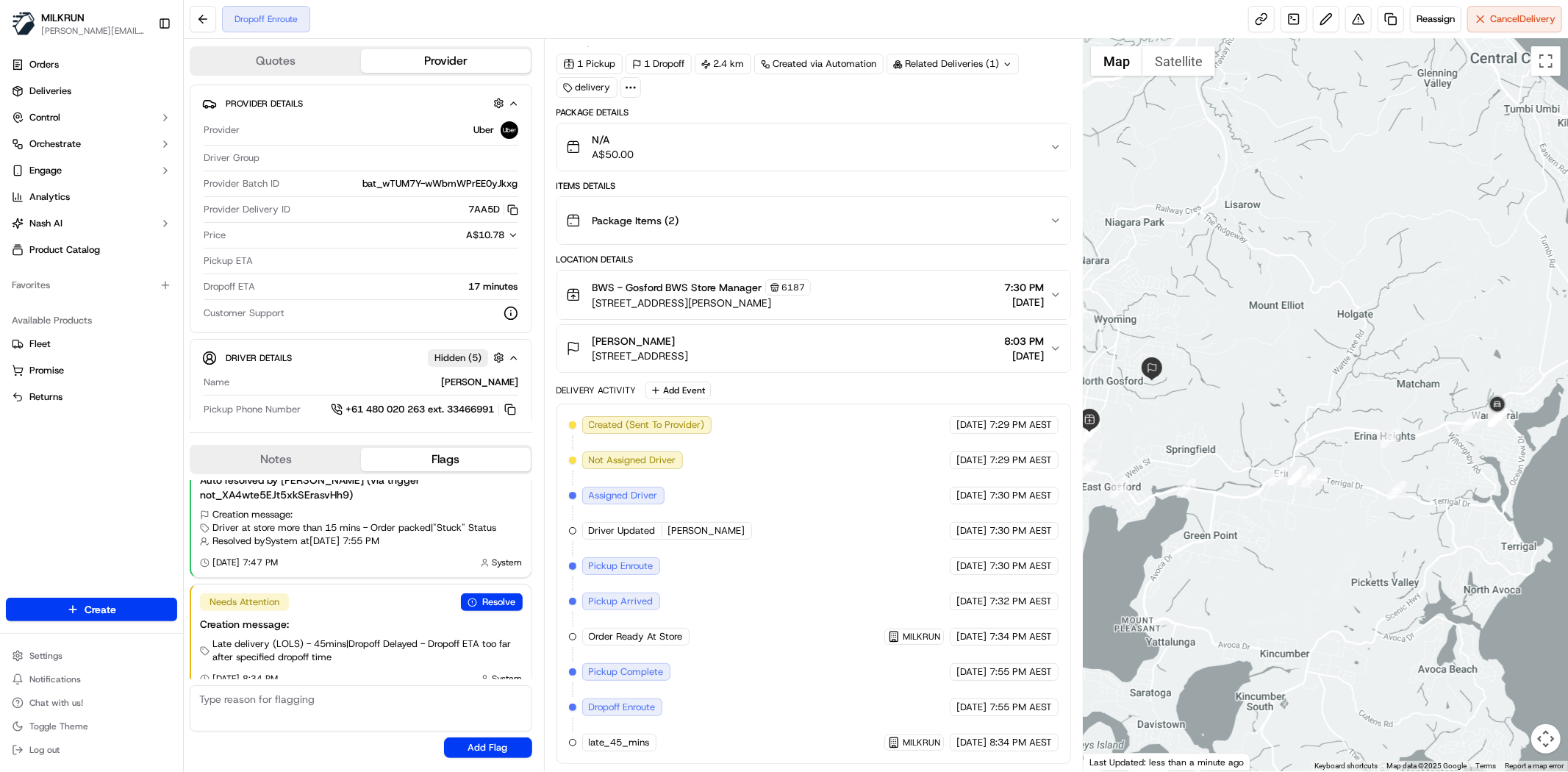
drag, startPoint x: 1435, startPoint y: 393, endPoint x: 737, endPoint y: 39, distance: 782.6
click at [1522, 393] on div "To navigate, press the arrow keys." at bounding box center [1325, 405] width 484 height 732
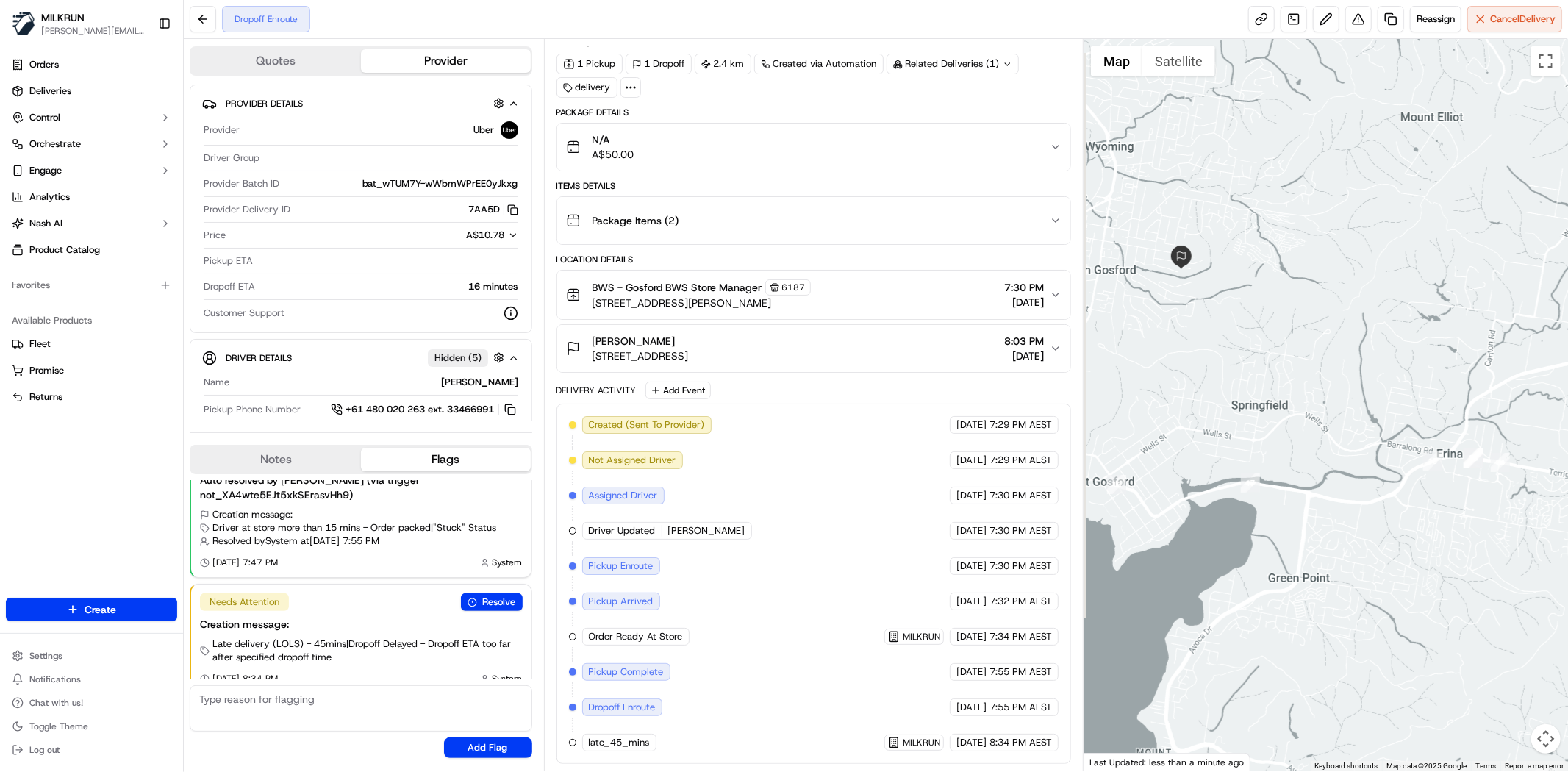
drag, startPoint x: 1239, startPoint y: 341, endPoint x: 1465, endPoint y: 338, distance: 226.0
click at [1565, 348] on div at bounding box center [1325, 405] width 484 height 732
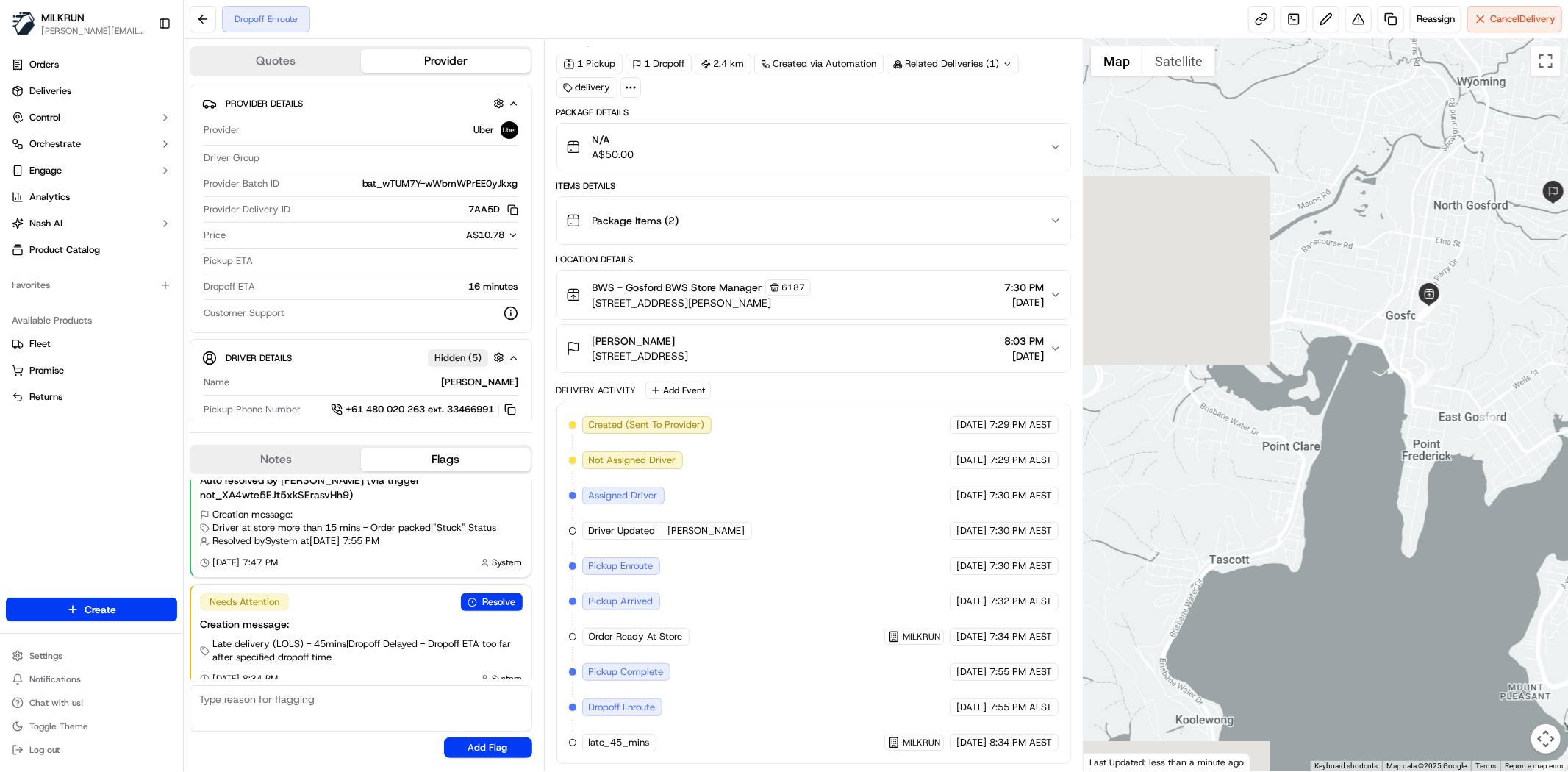
drag, startPoint x: 1529, startPoint y: 392, endPoint x: 1548, endPoint y: 386, distance: 19.9
click at [1548, 386] on div at bounding box center [1325, 405] width 484 height 732
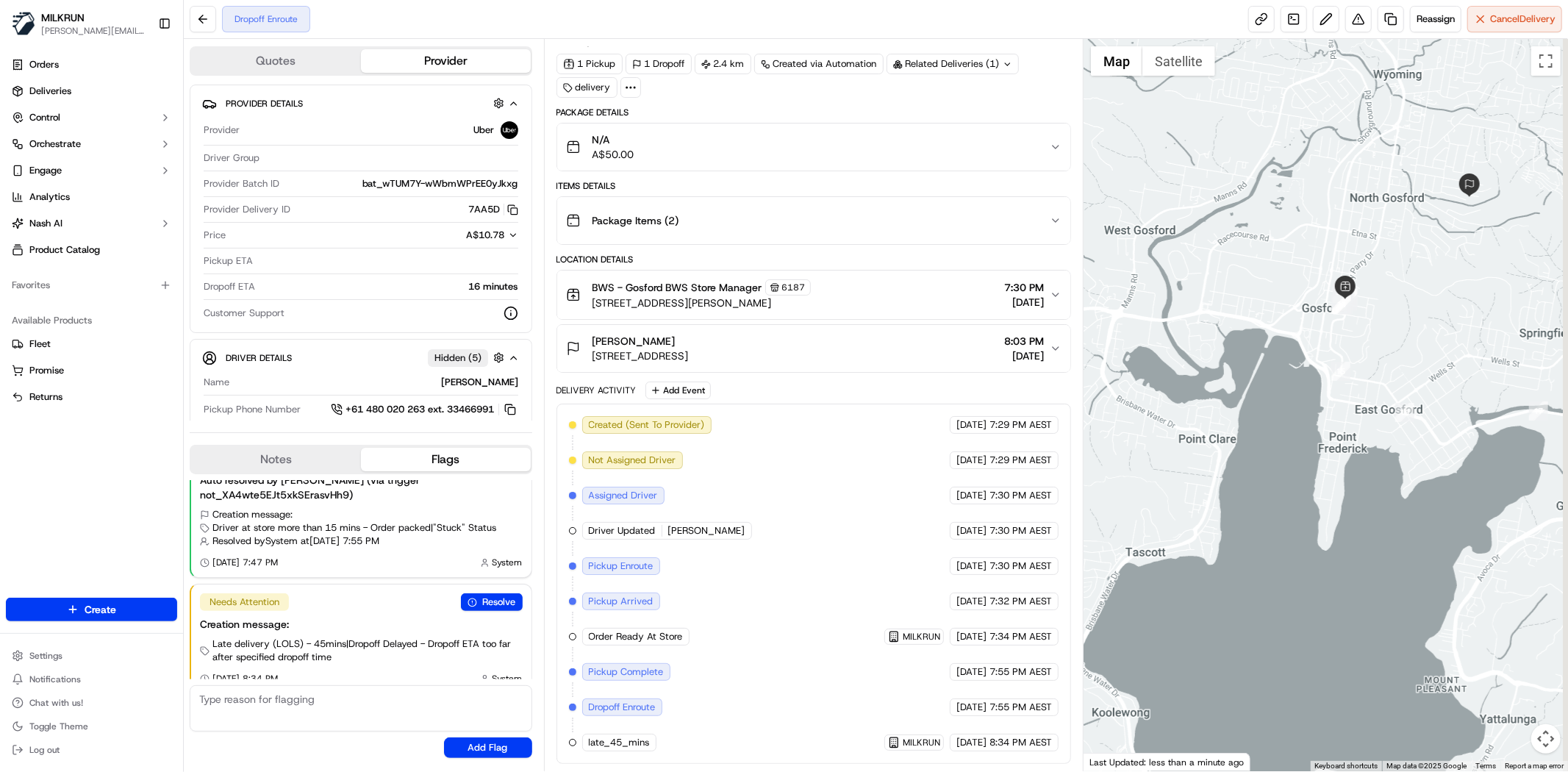
drag, startPoint x: 1558, startPoint y: 320, endPoint x: 1220, endPoint y: 261, distance: 343.1
click at [1220, 261] on div at bounding box center [1325, 405] width 484 height 732
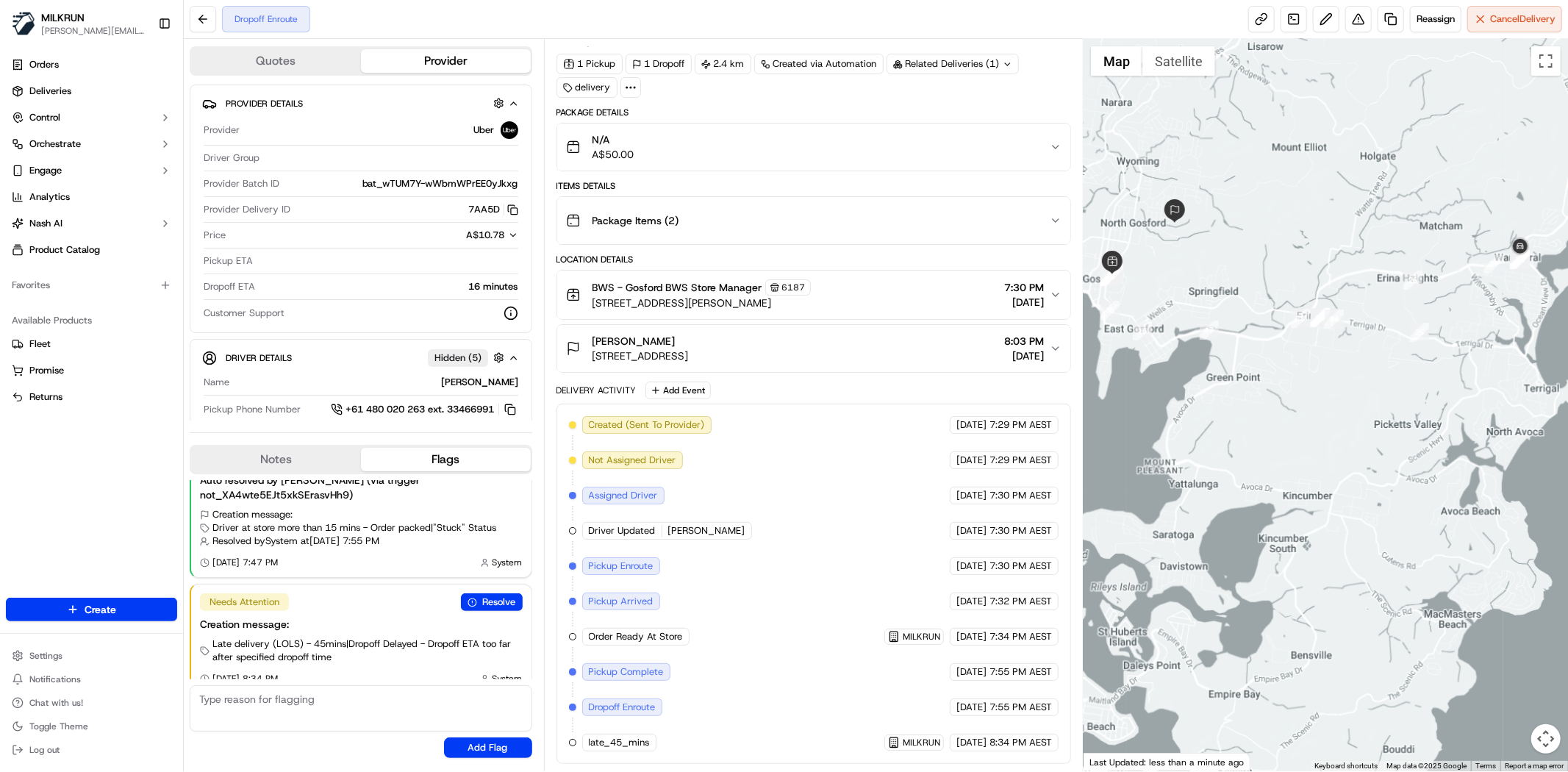
drag, startPoint x: 1478, startPoint y: 315, endPoint x: 1145, endPoint y: 399, distance: 343.4
click at [1410, 341] on img "25" at bounding box center [1418, 331] width 19 height 19
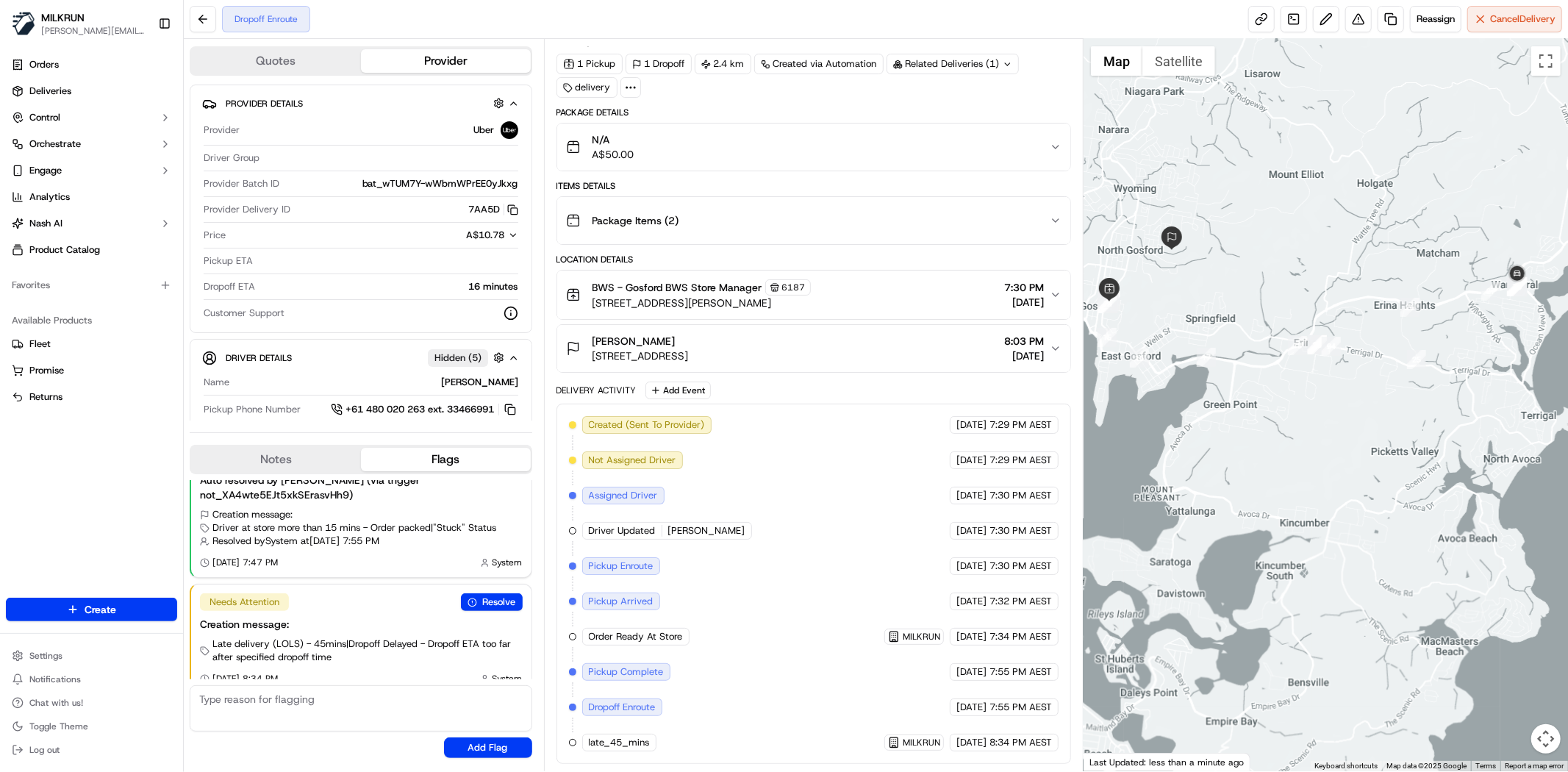
drag, startPoint x: 1296, startPoint y: 339, endPoint x: 1567, endPoint y: 299, distance: 273.9
click at [1567, 299] on div "To navigate, press the arrow keys." at bounding box center [1325, 405] width 484 height 732
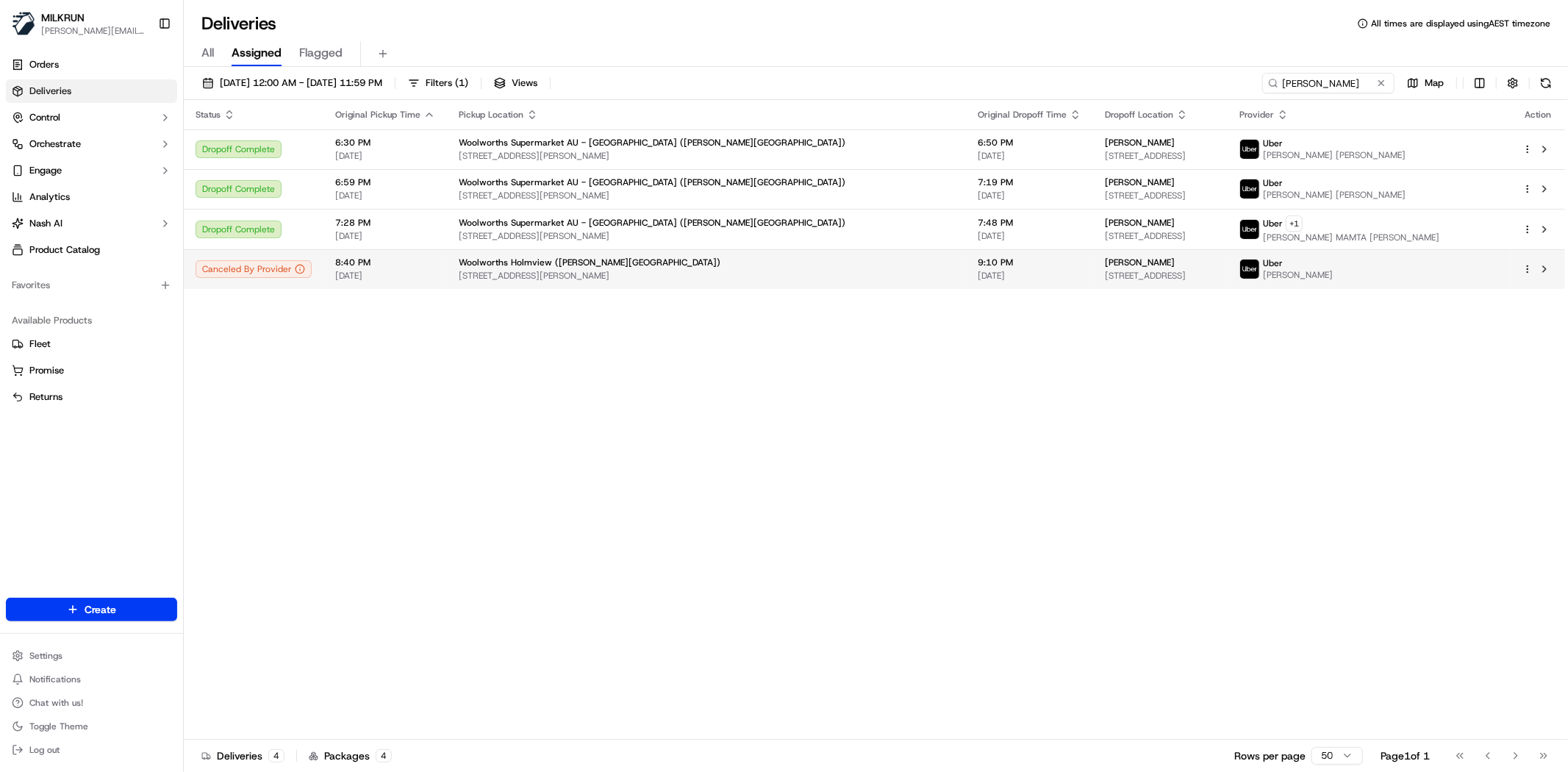
click at [1122, 261] on div "[PERSON_NAME]" at bounding box center [1160, 263] width 111 height 12
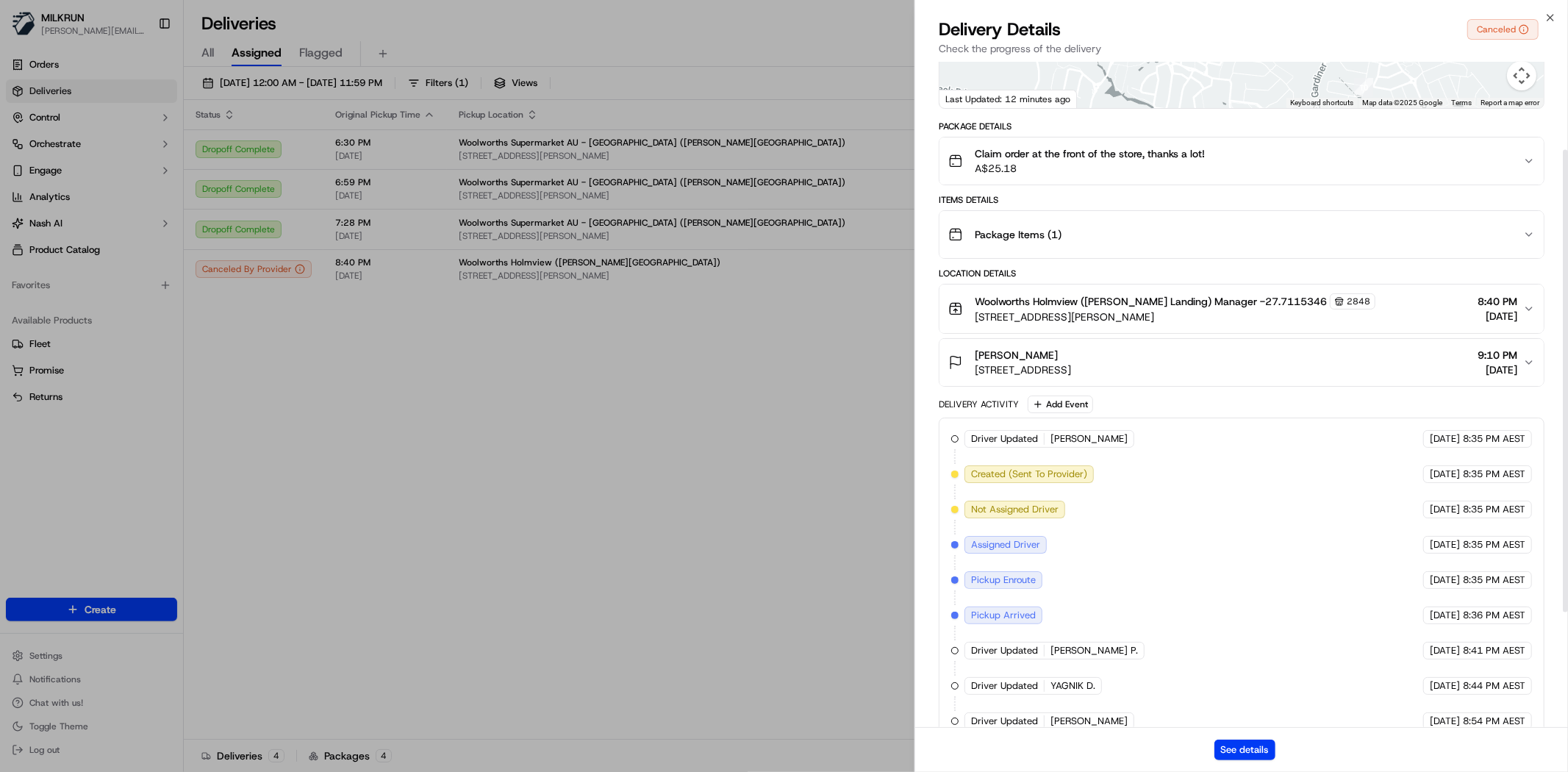
scroll to position [292, 0]
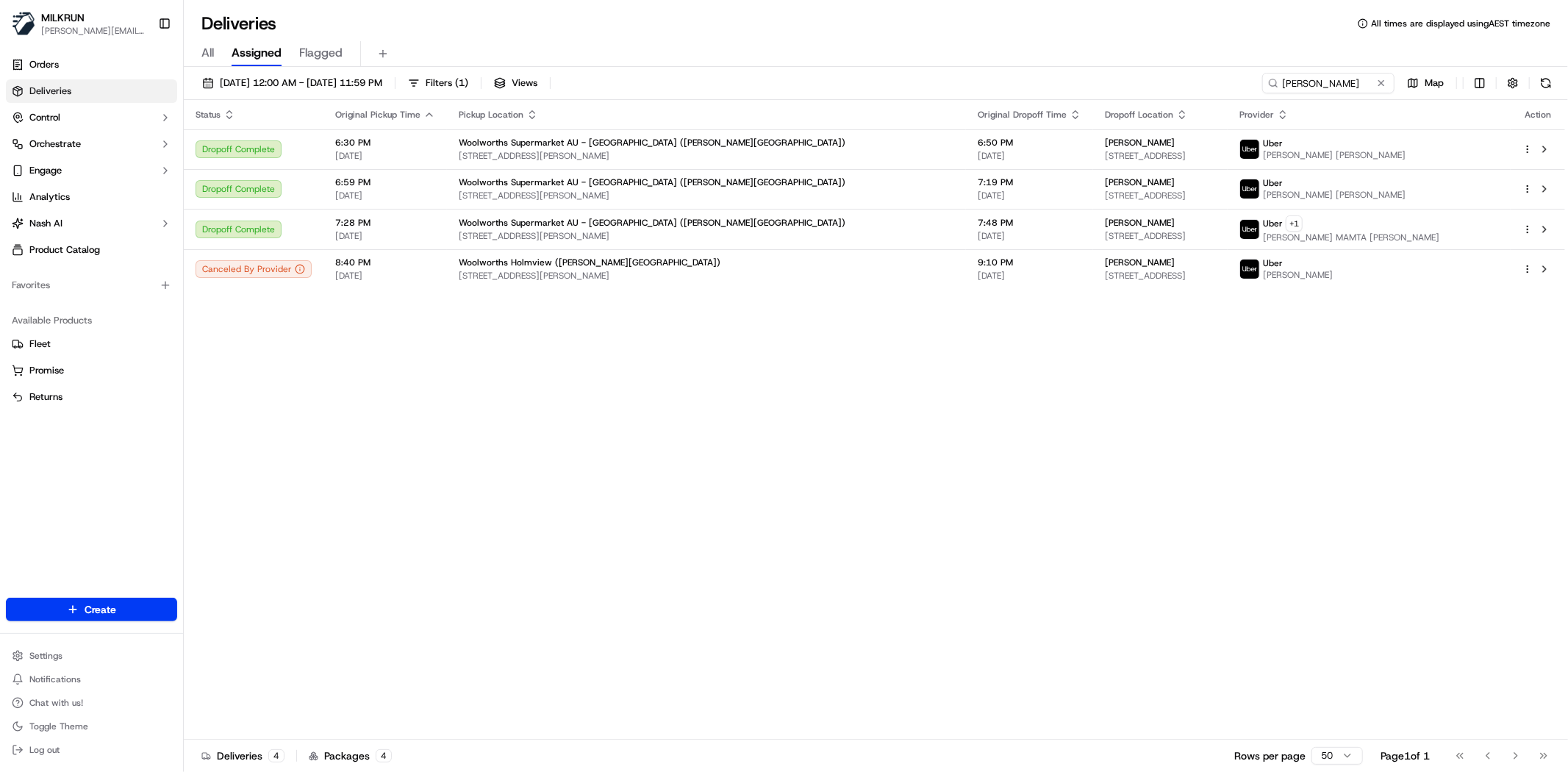
drag, startPoint x: 516, startPoint y: 540, endPoint x: 1129, endPoint y: 72, distance: 771.2
click at [522, 525] on div "Status Original Pickup Time Pickup Location Original Dropoff Time Dropoff Locat…" at bounding box center [874, 420] width 1381 height 639
click at [978, 265] on span "9:10 PM" at bounding box center [1029, 263] width 103 height 12
click at [660, 277] on span "17 Gardiner Rd, Holmview, QLD 4207, AU" at bounding box center [706, 275] width 496 height 12
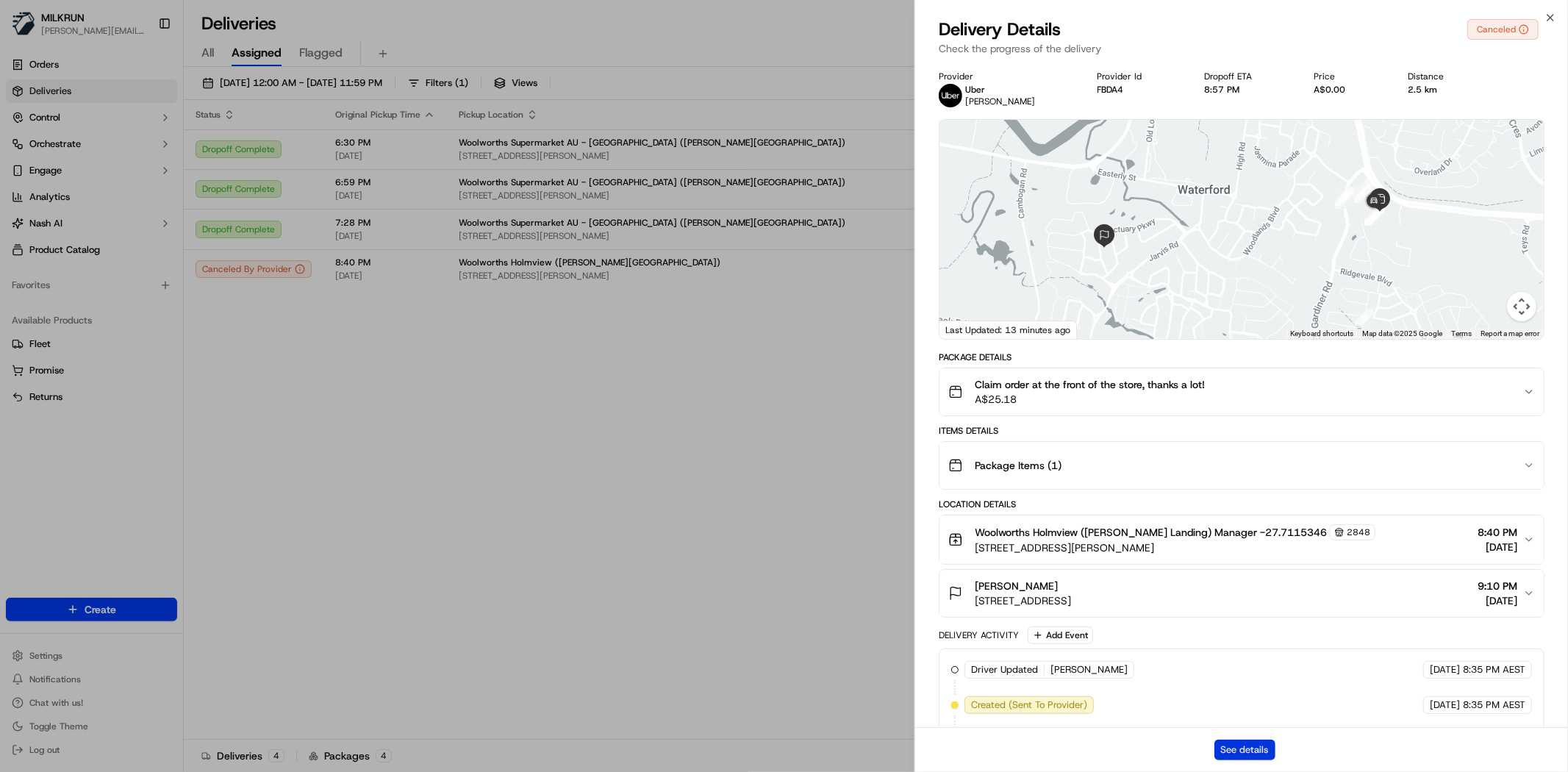
click at [1244, 751] on button "See details" at bounding box center [1244, 749] width 61 height 21
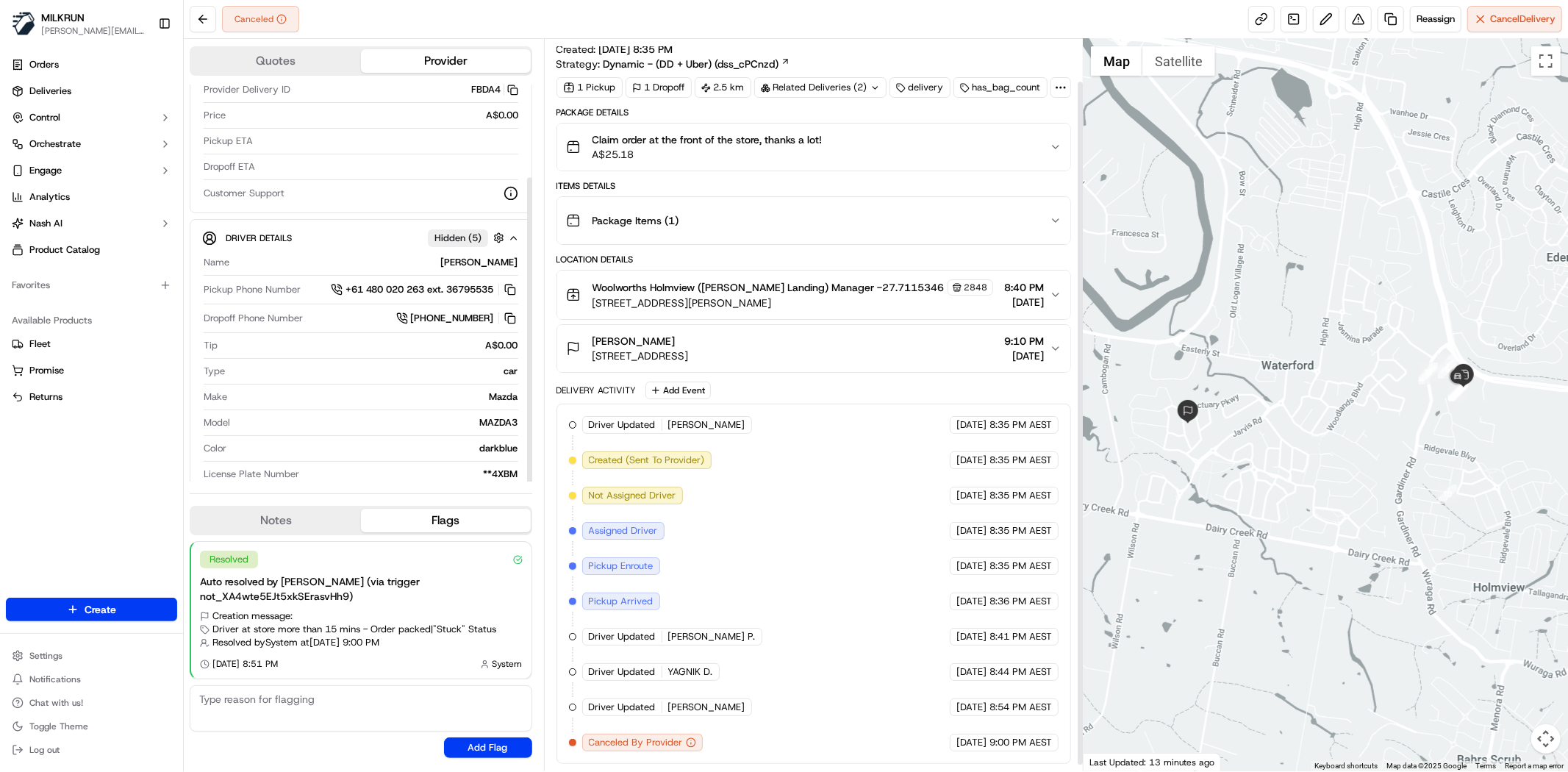
scroll to position [51, 0]
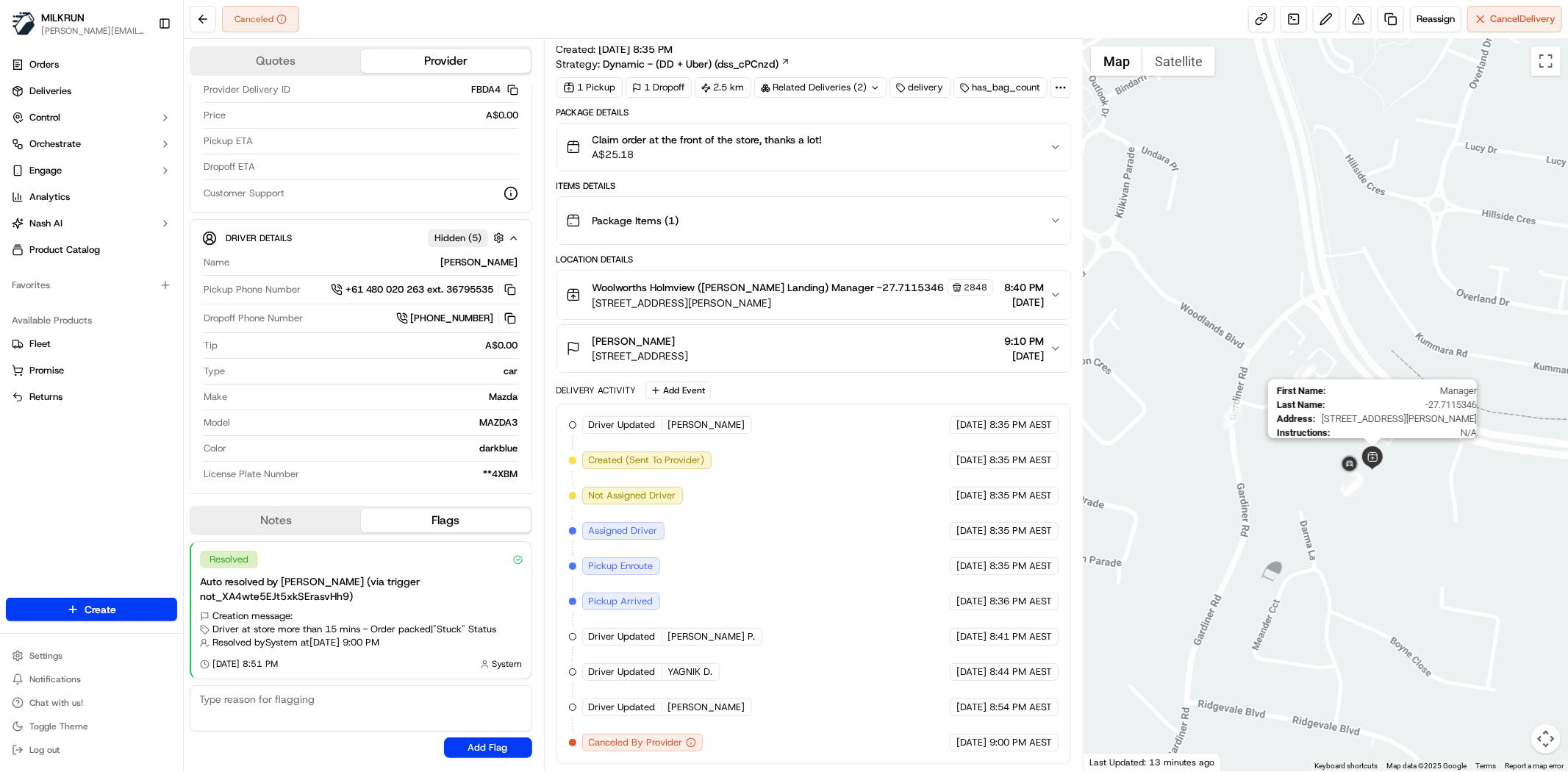
drag, startPoint x: 1493, startPoint y: 336, endPoint x: 1269, endPoint y: 449, distance: 250.9
click at [1297, 449] on div "First Name : Manager Last Name : -27.7115346 Address : [STREET_ADDRESS][PERSON_…" at bounding box center [1325, 405] width 484 height 732
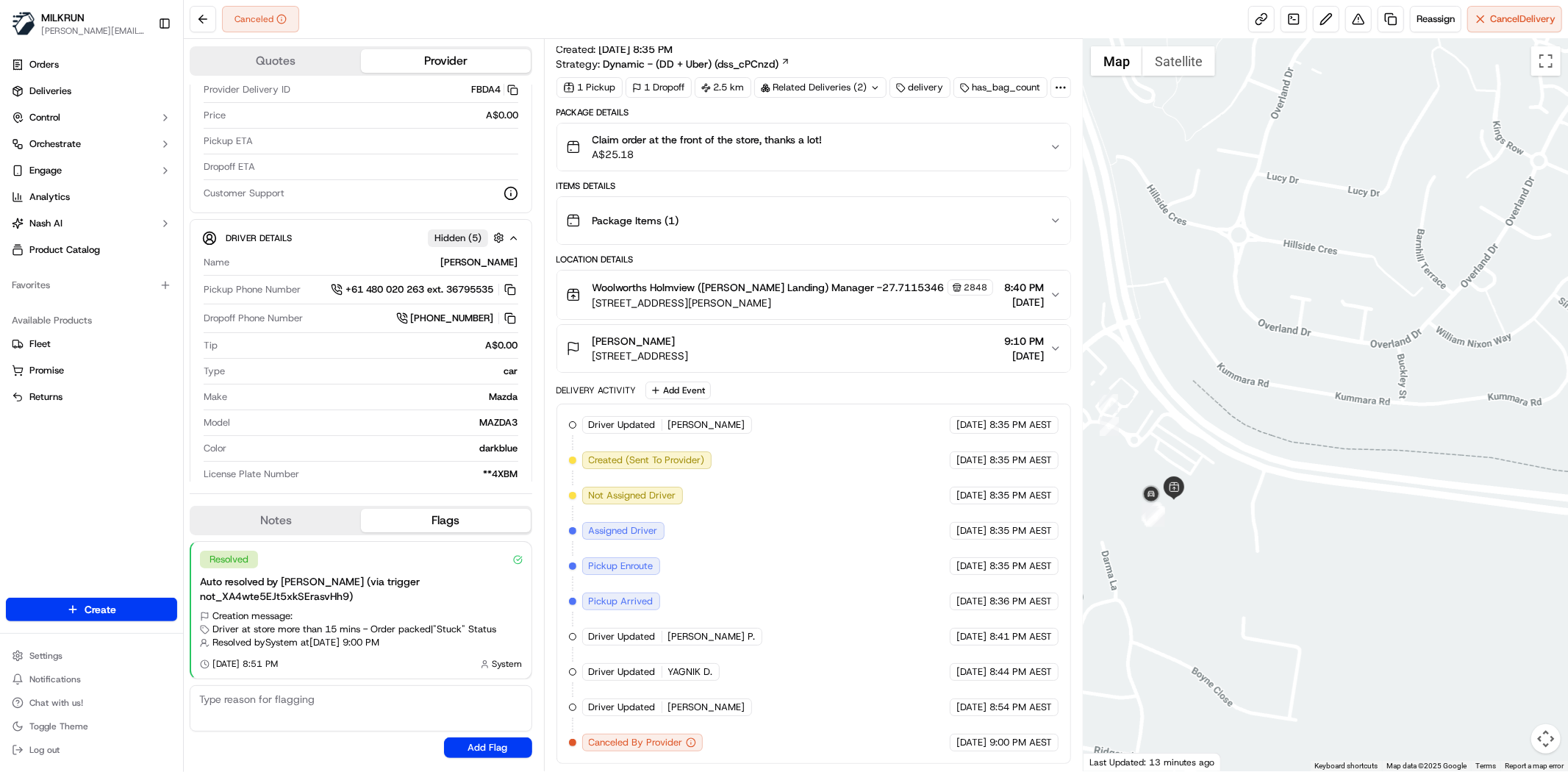
click at [885, 158] on div "Claim order at the front of the store, thanks a lot! A$25.18" at bounding box center [808, 147] width 484 height 30
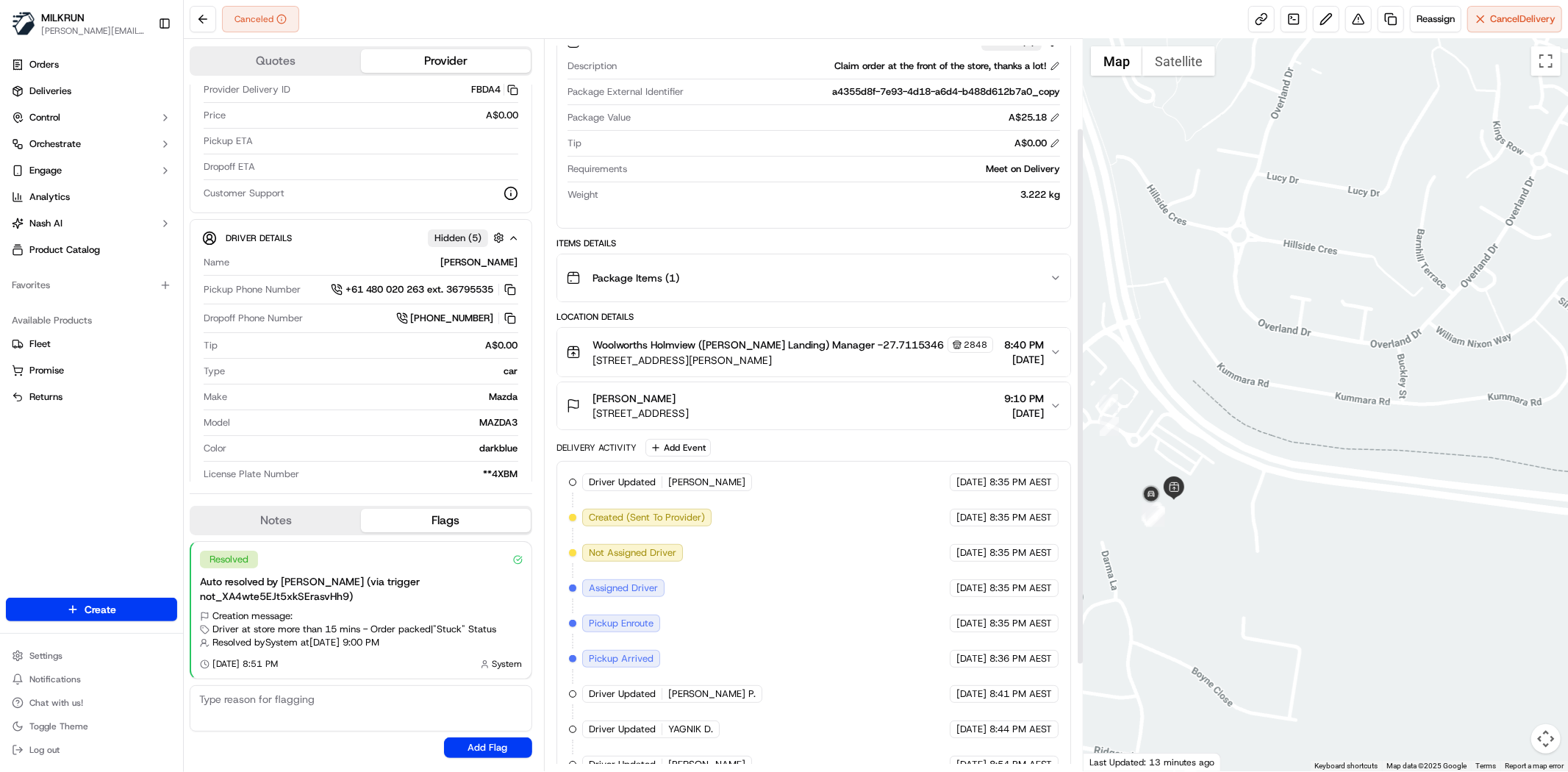
scroll to position [101, 0]
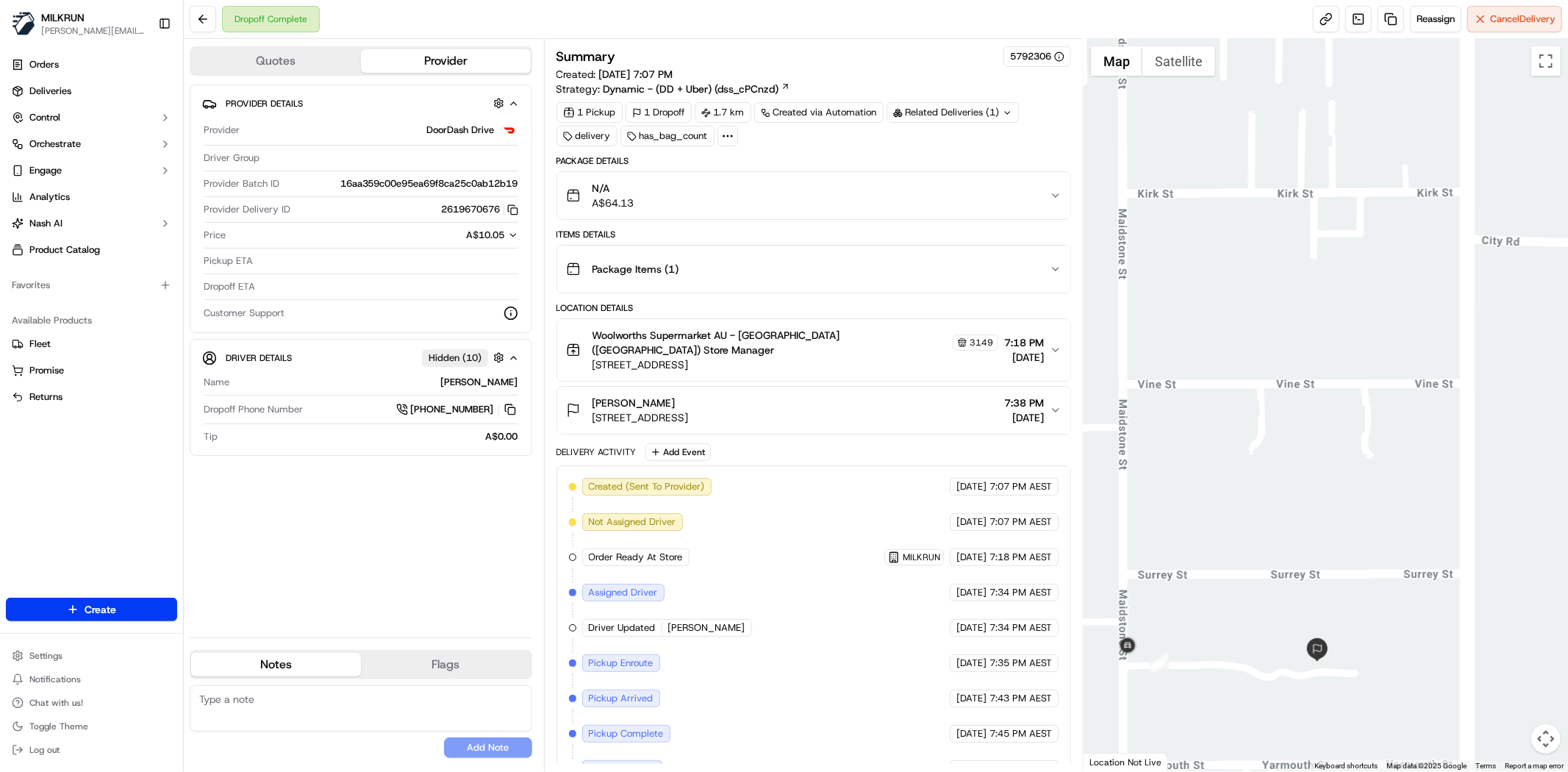
drag, startPoint x: 1224, startPoint y: 691, endPoint x: 1207, endPoint y: 545, distance: 147.0
click at [1207, 545] on div at bounding box center [1325, 405] width 484 height 732
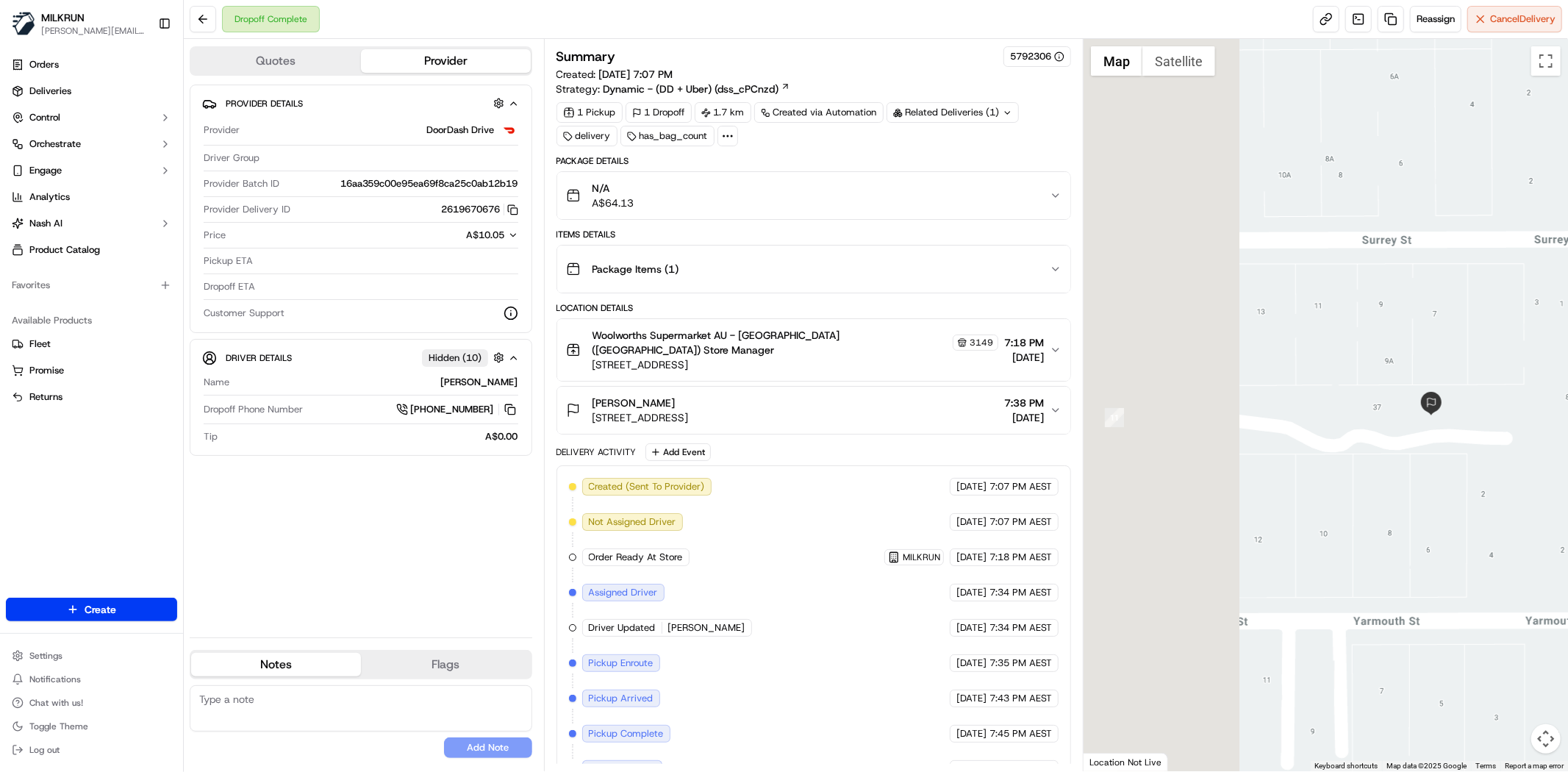
drag, startPoint x: 1395, startPoint y: 480, endPoint x: 1426, endPoint y: 473, distance: 31.8
click at [1426, 473] on div at bounding box center [1325, 405] width 484 height 732
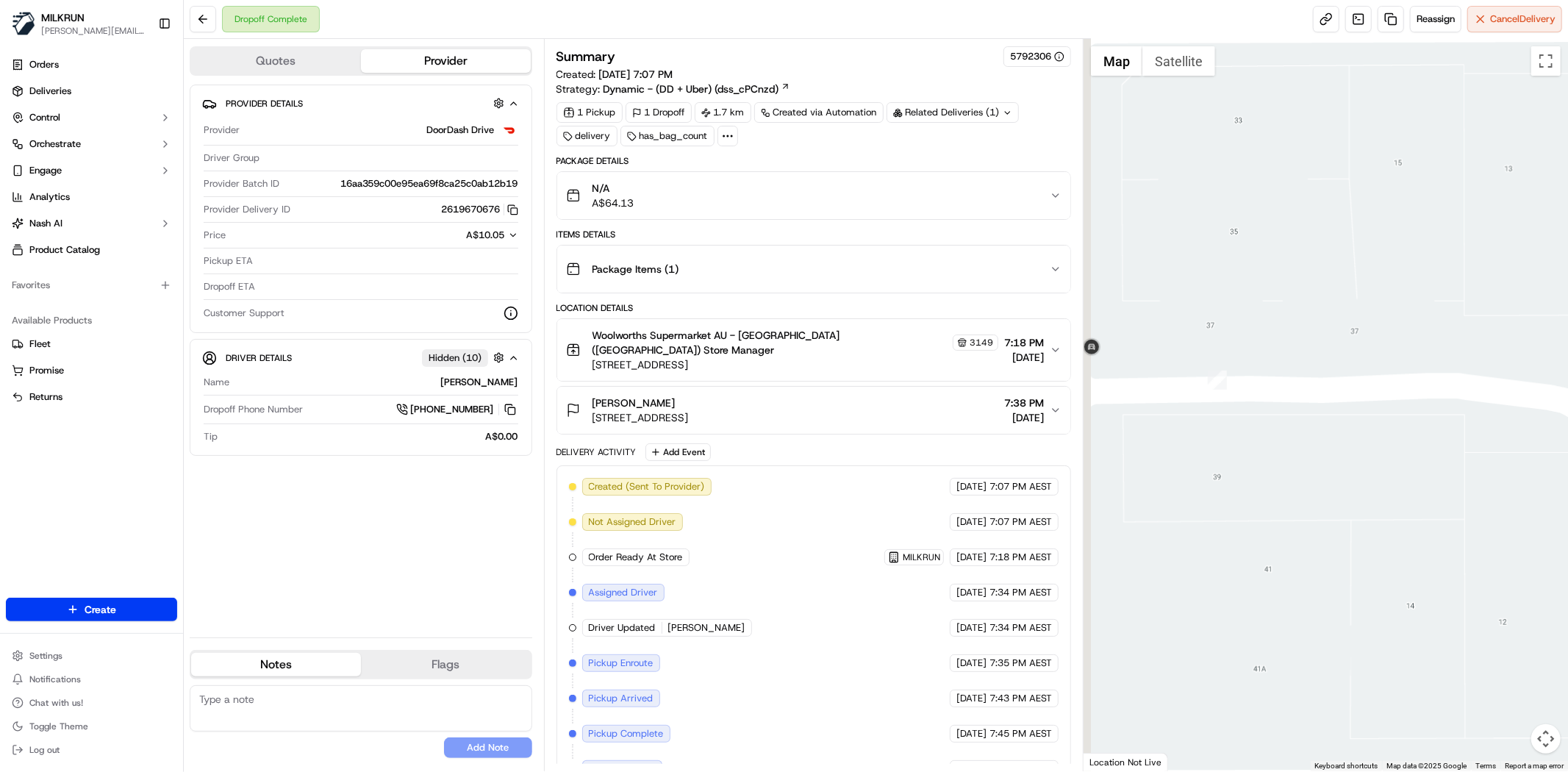
drag, startPoint x: 1156, startPoint y: 445, endPoint x: 1469, endPoint y: 415, distance: 314.4
click at [1469, 415] on div at bounding box center [1325, 405] width 484 height 732
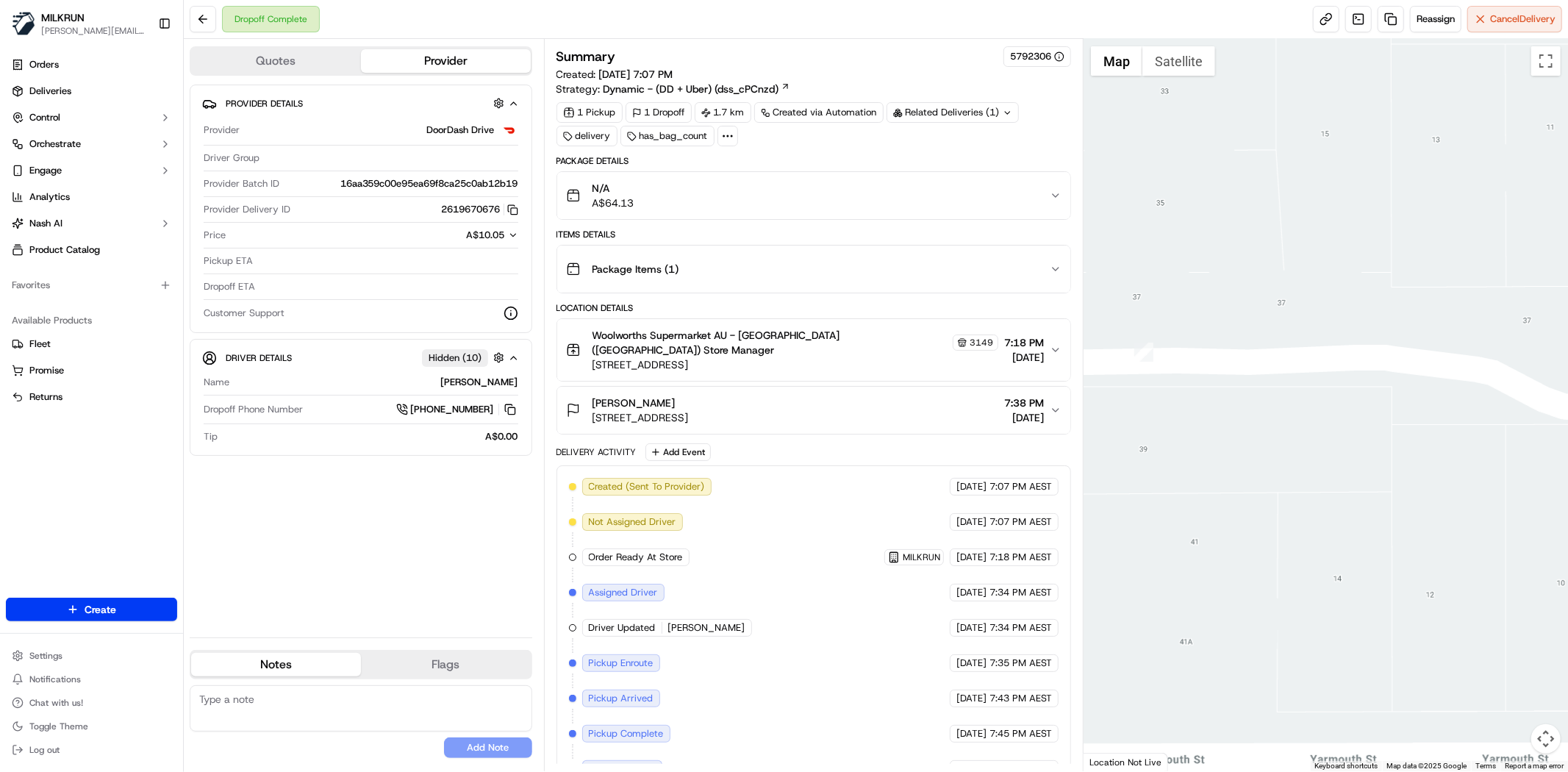
drag, startPoint x: 1001, startPoint y: 369, endPoint x: 1060, endPoint y: 391, distance: 63.0
click at [1060, 391] on div "Quotes Provider Provider Details Provider DoorDash Drive Driver Group Provider …" at bounding box center [875, 405] width 1384 height 732
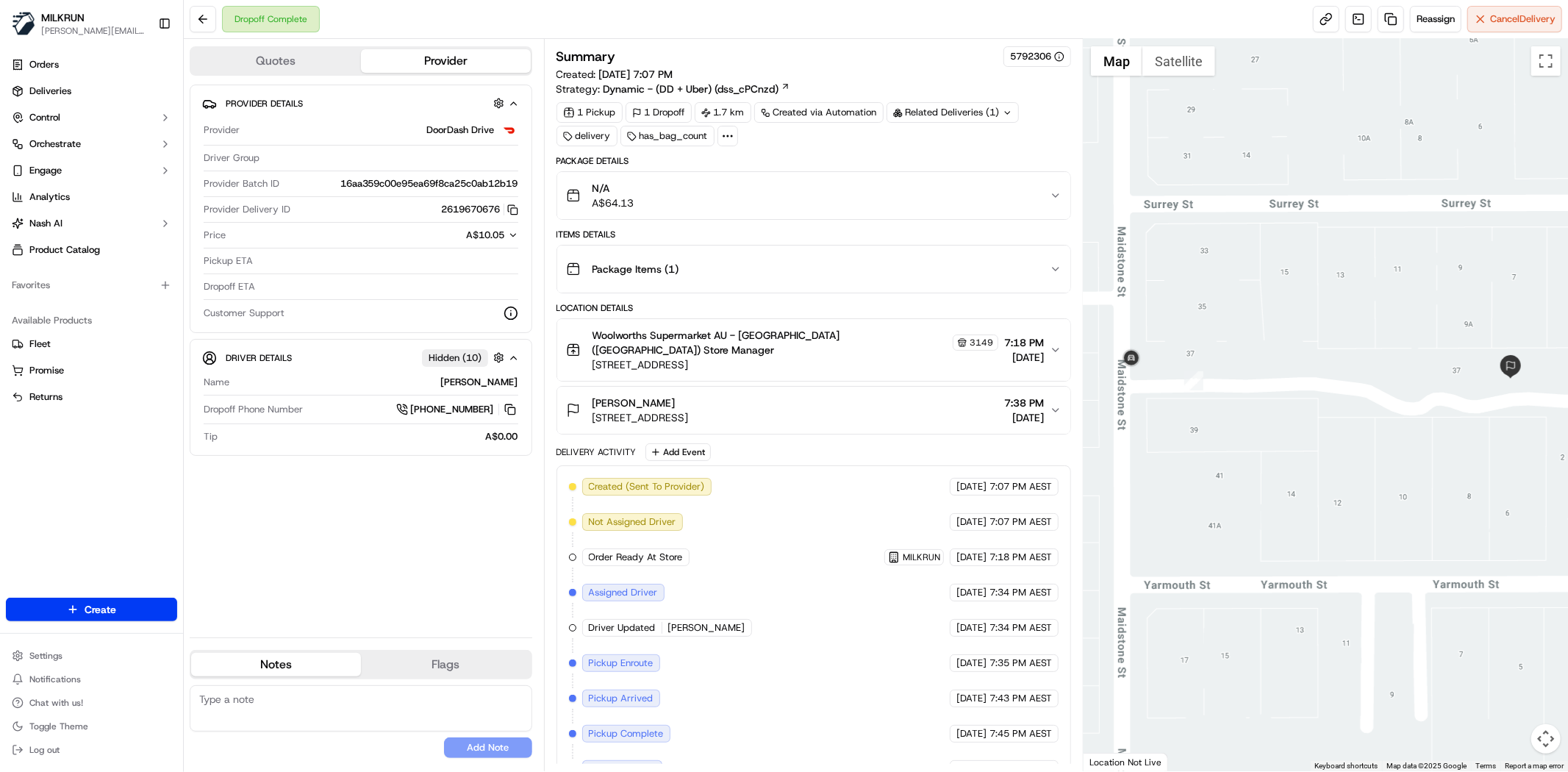
drag, startPoint x: 1275, startPoint y: 545, endPoint x: 1275, endPoint y: 441, distance: 104.0
click at [1275, 441] on div at bounding box center [1325, 405] width 484 height 732
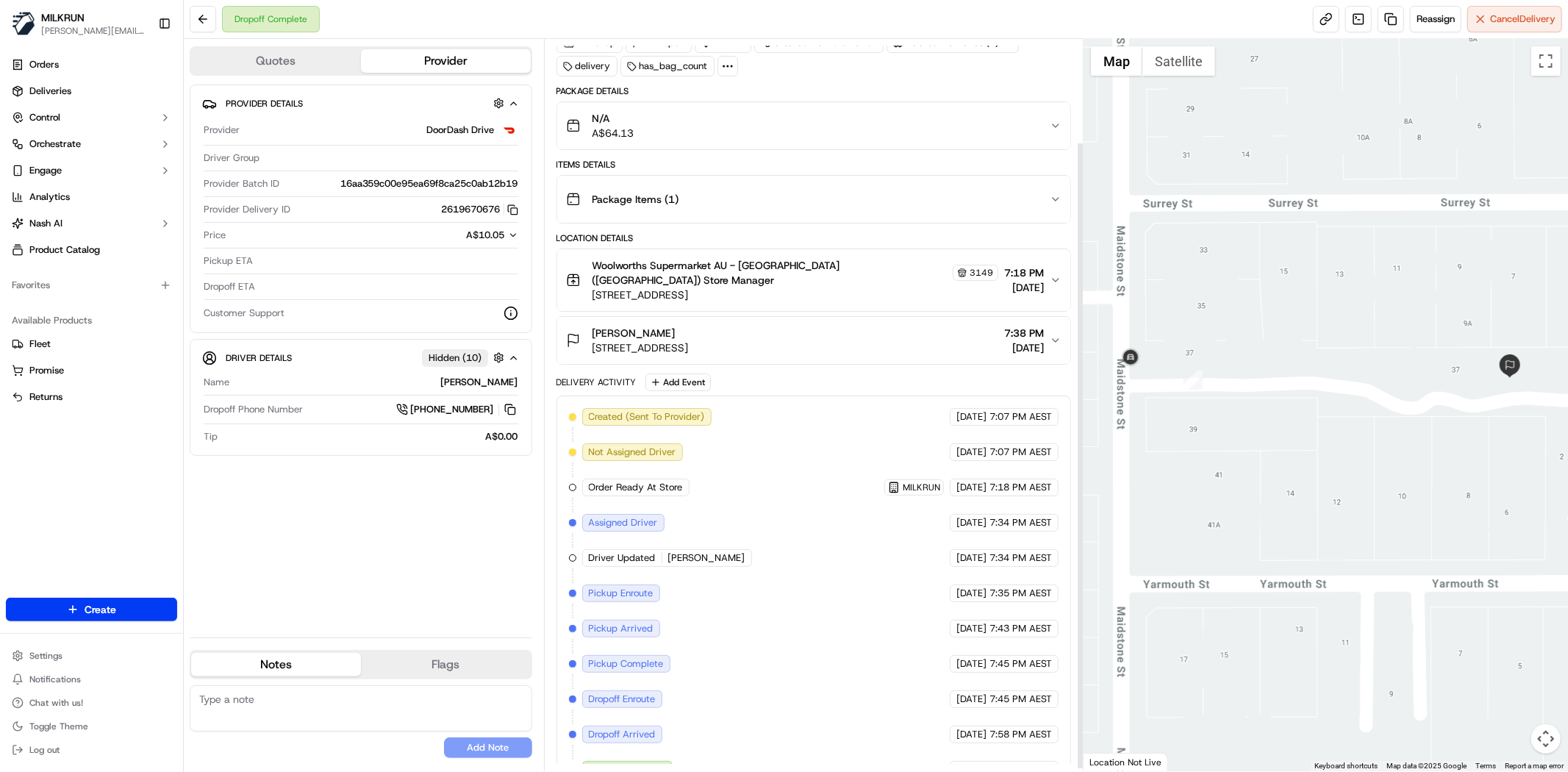
scroll to position [122, 0]
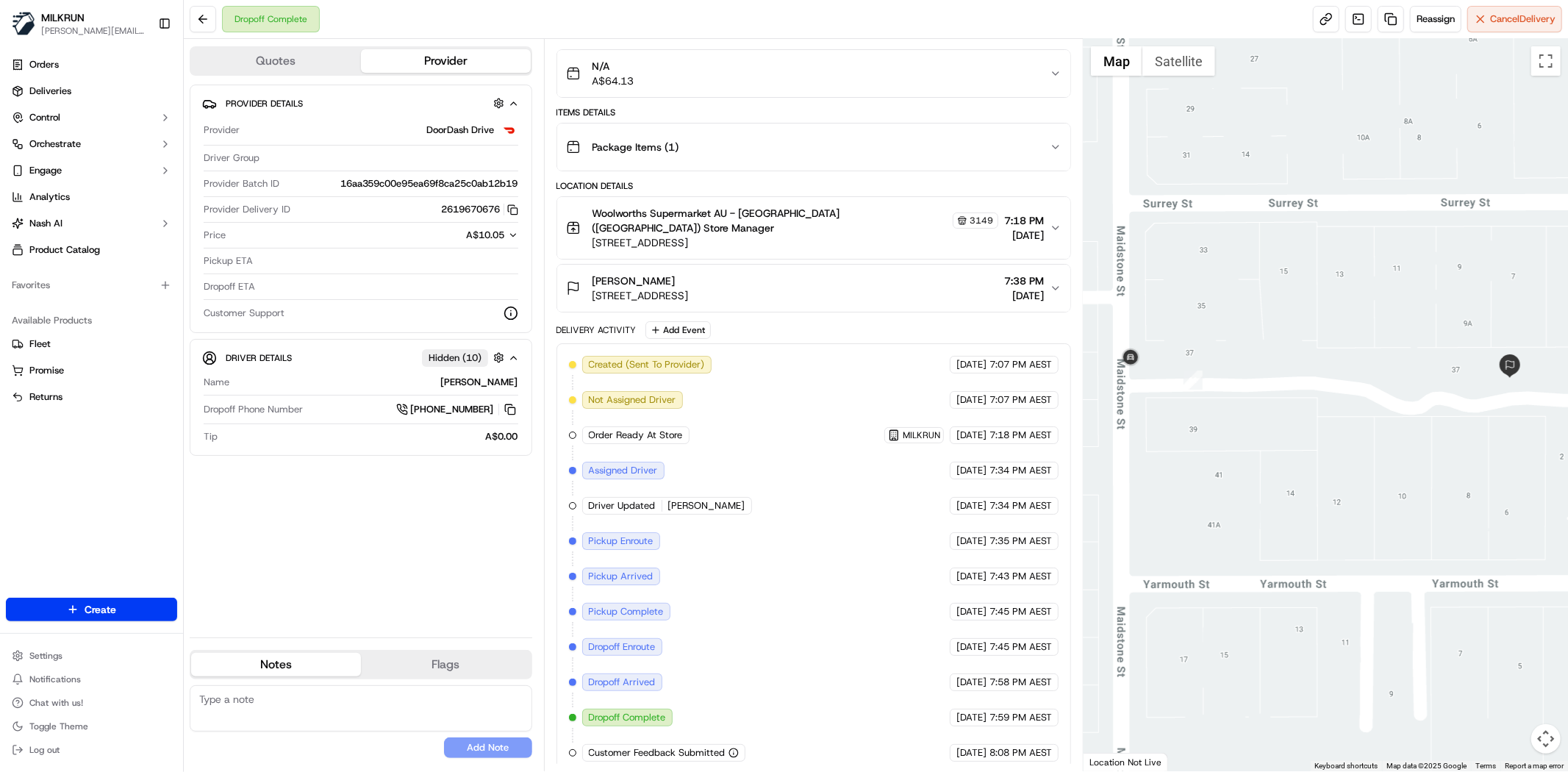
click at [641, 265] on button "[PERSON_NAME] [STREET_ADDRESS], AU 7:38 PM [DATE]" at bounding box center [814, 288] width 513 height 47
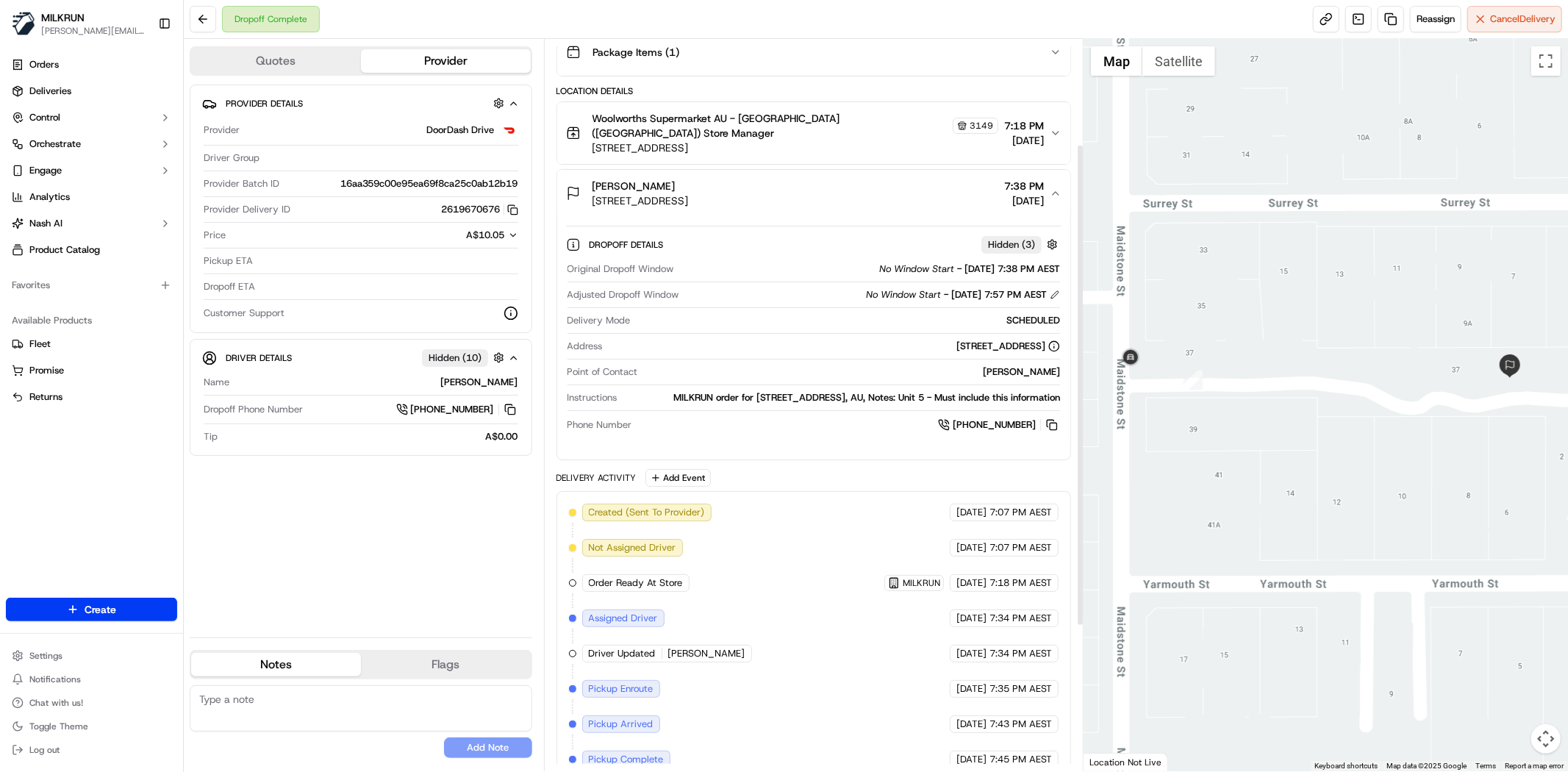
scroll to position [379, 0]
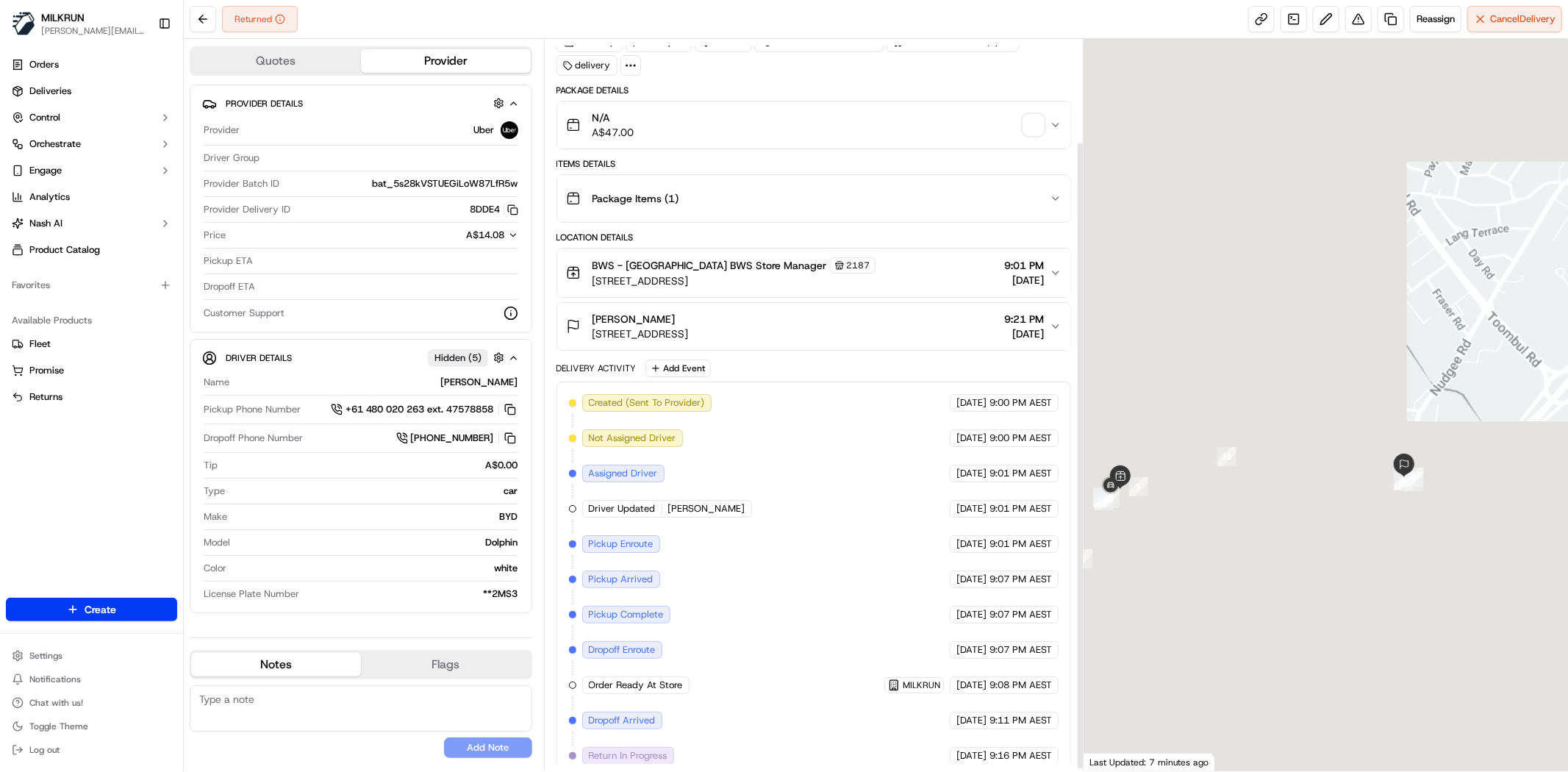
scroll to position [122, 0]
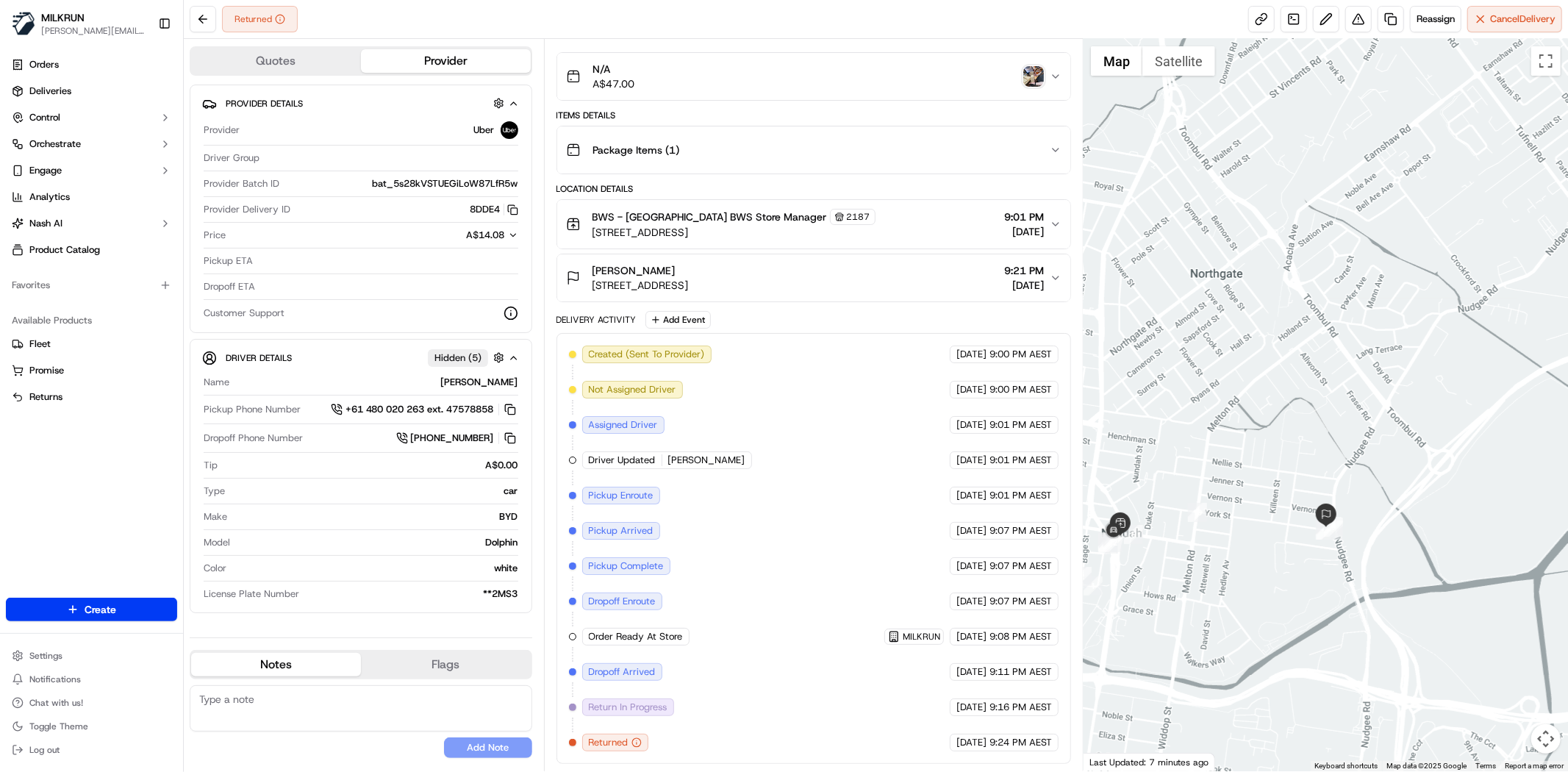
click at [1031, 74] on img "button" at bounding box center [1033, 76] width 21 height 21
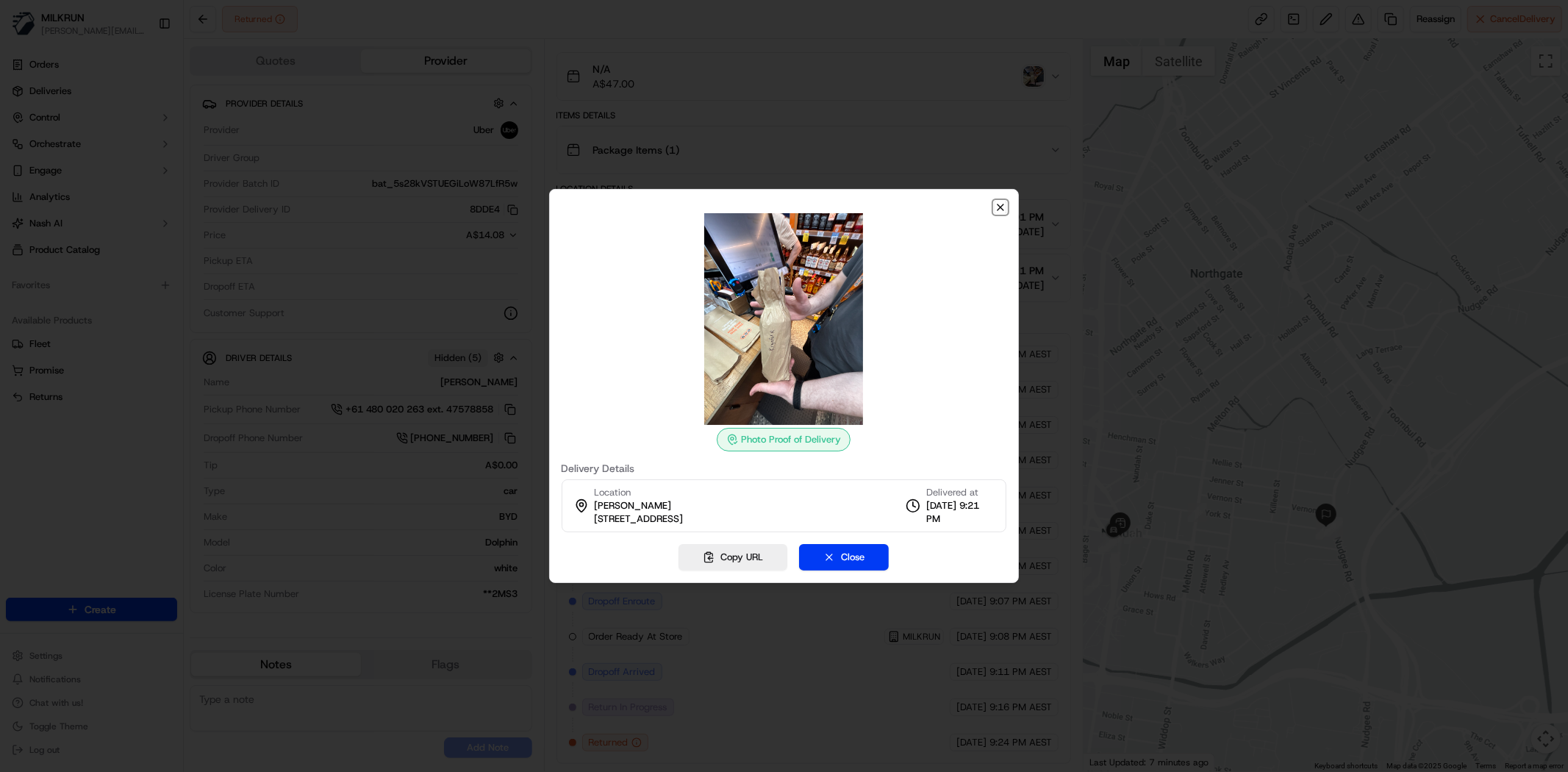
click at [1002, 207] on icon "button" at bounding box center [1000, 208] width 12 height 12
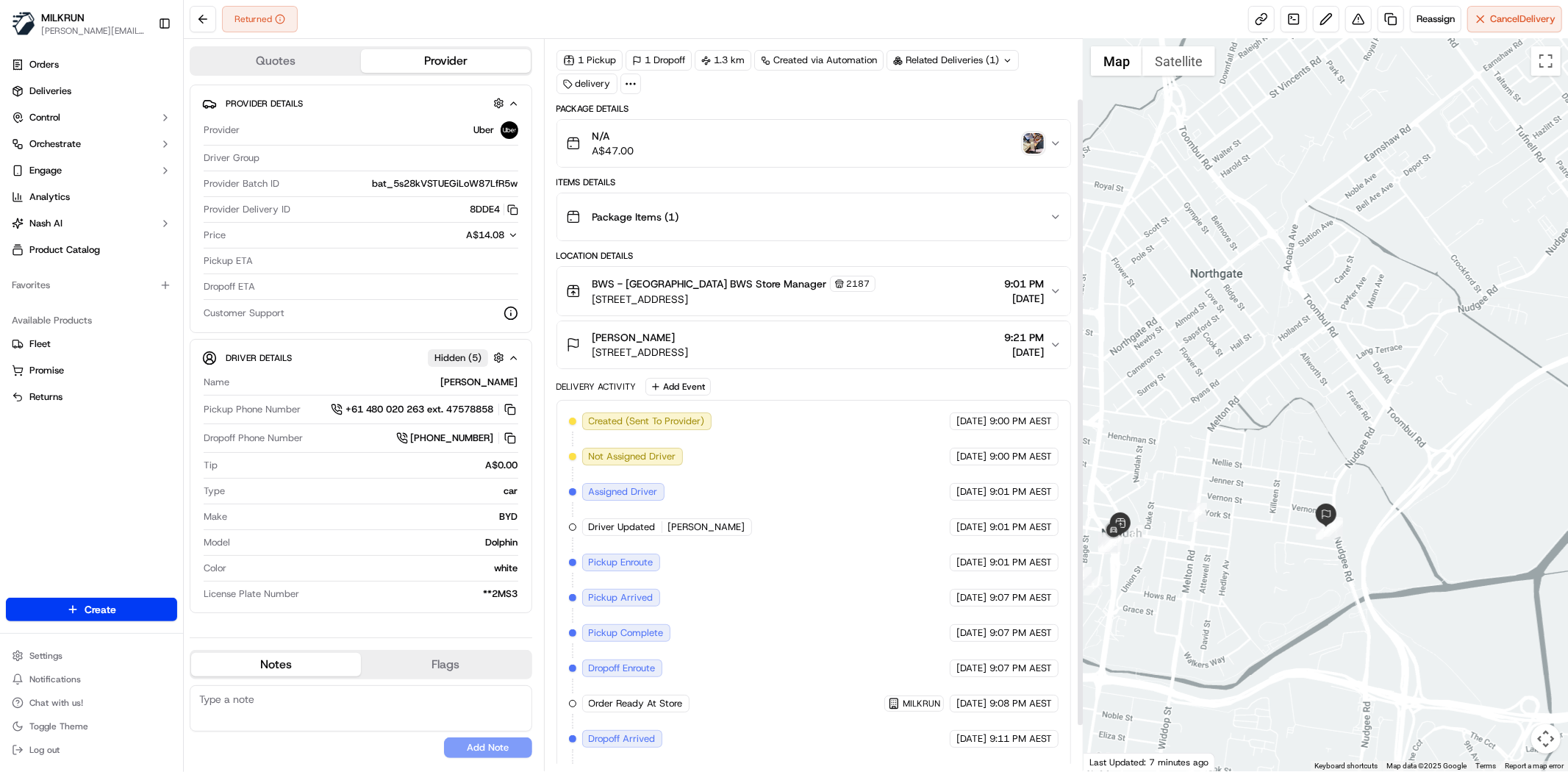
scroll to position [0, 0]
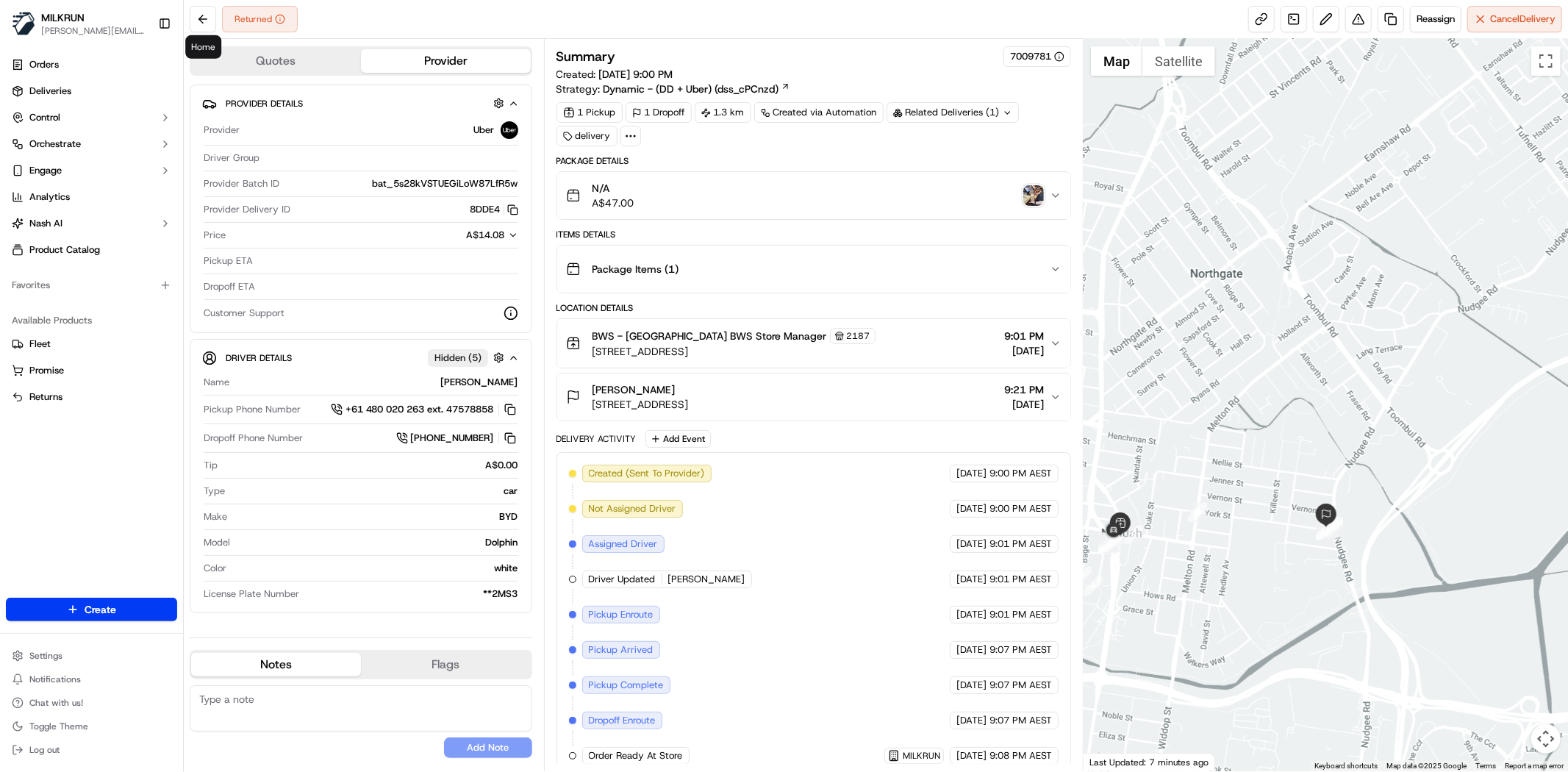
click at [180, 22] on div "[PERSON_NAME] [PERSON_NAME][EMAIL_ADDRESS][DOMAIN_NAME] Toggle Sidebar" at bounding box center [91, 24] width 183 height 47
click at [196, 10] on button at bounding box center [203, 19] width 27 height 27
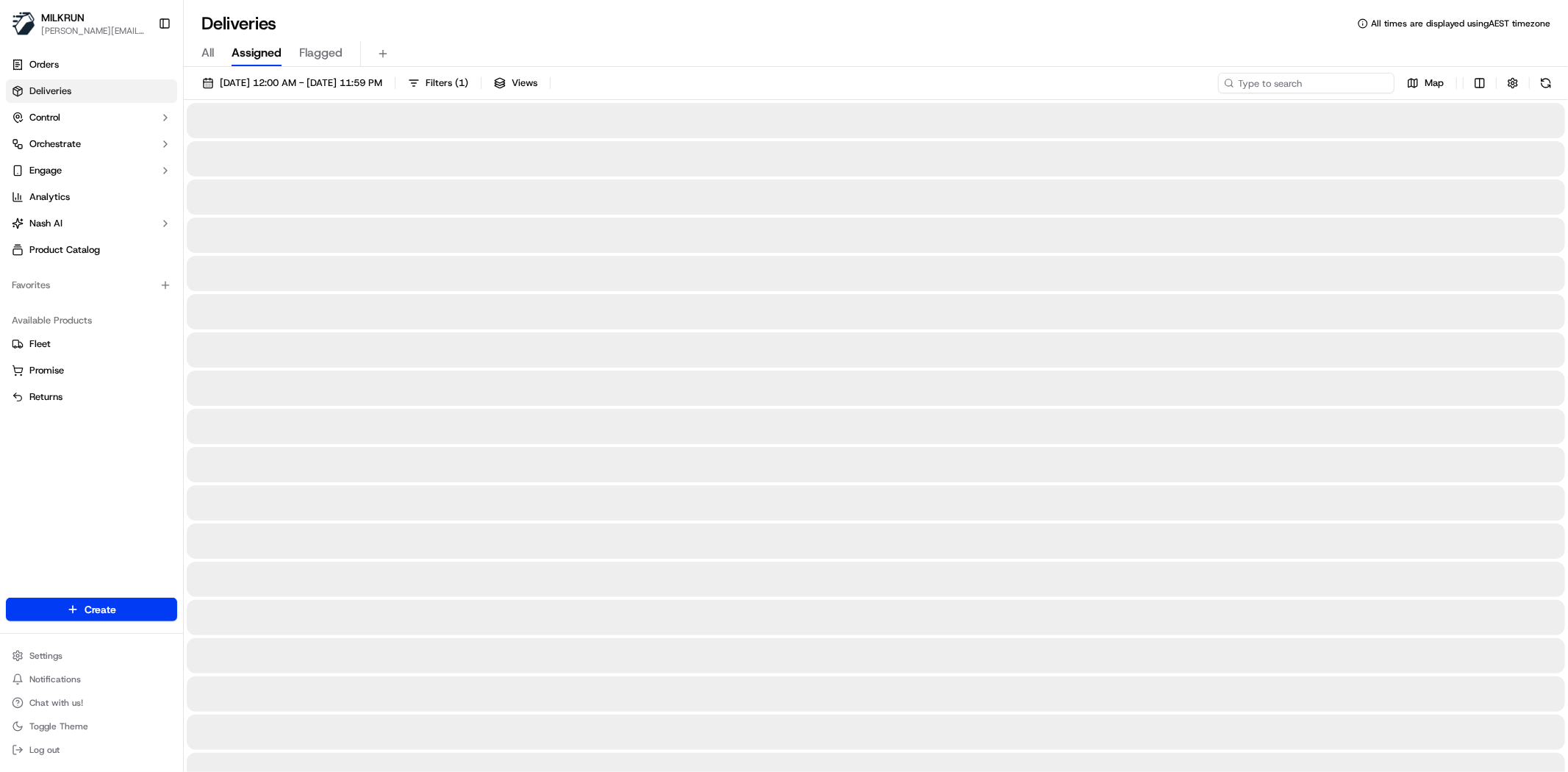
click at [1332, 81] on input at bounding box center [1305, 83] width 176 height 21
paste input "[PERSON_NAME]"
type input "[PERSON_NAME]"
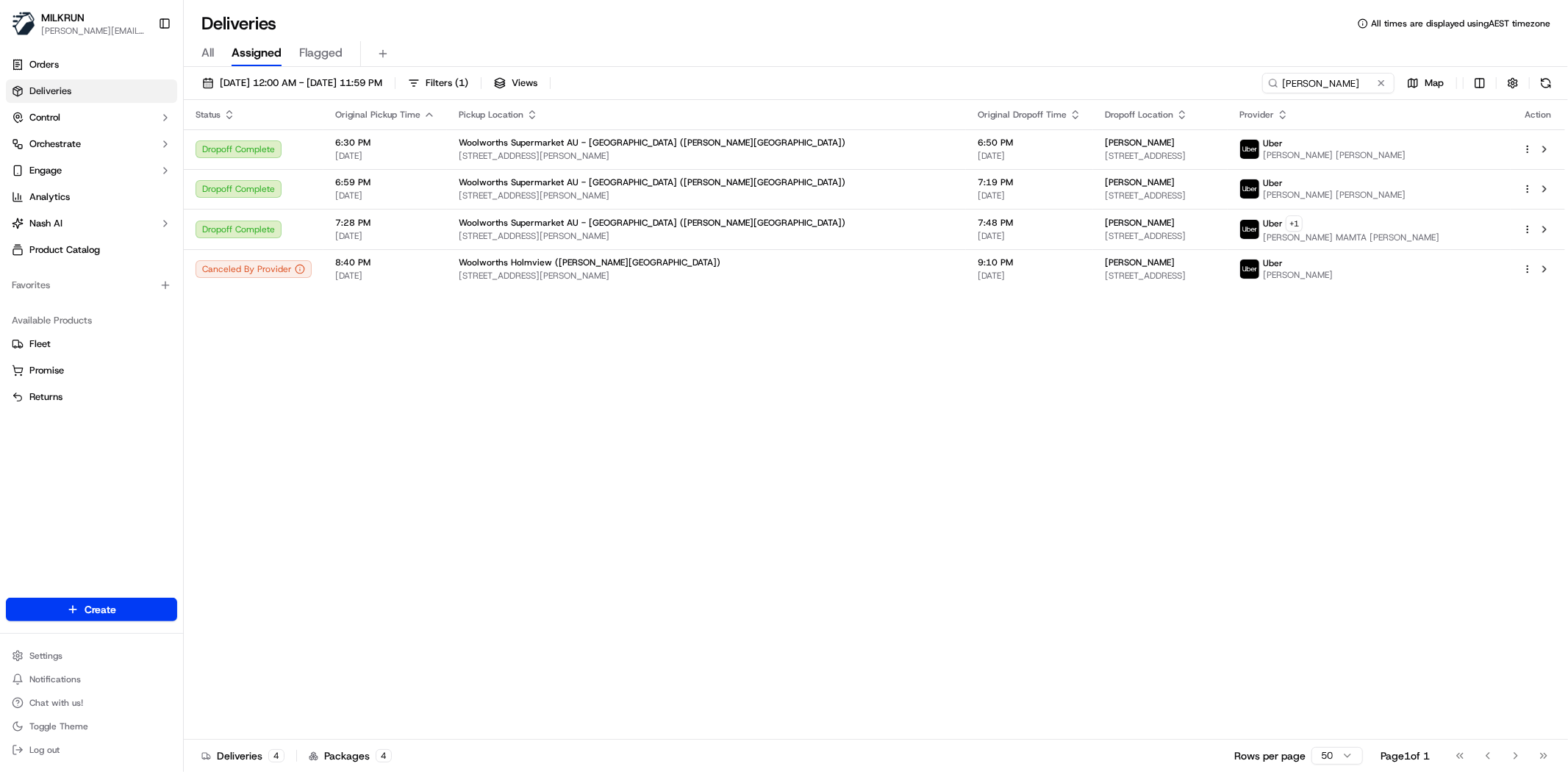
drag, startPoint x: 716, startPoint y: 383, endPoint x: 702, endPoint y: 385, distance: 14.1
click at [708, 384] on div "Status Original Pickup Time Pickup Location Original Dropoff Time Dropoff Locat…" at bounding box center [874, 420] width 1381 height 639
click at [1105, 151] on span "[STREET_ADDRESS]" at bounding box center [1160, 155] width 111 height 12
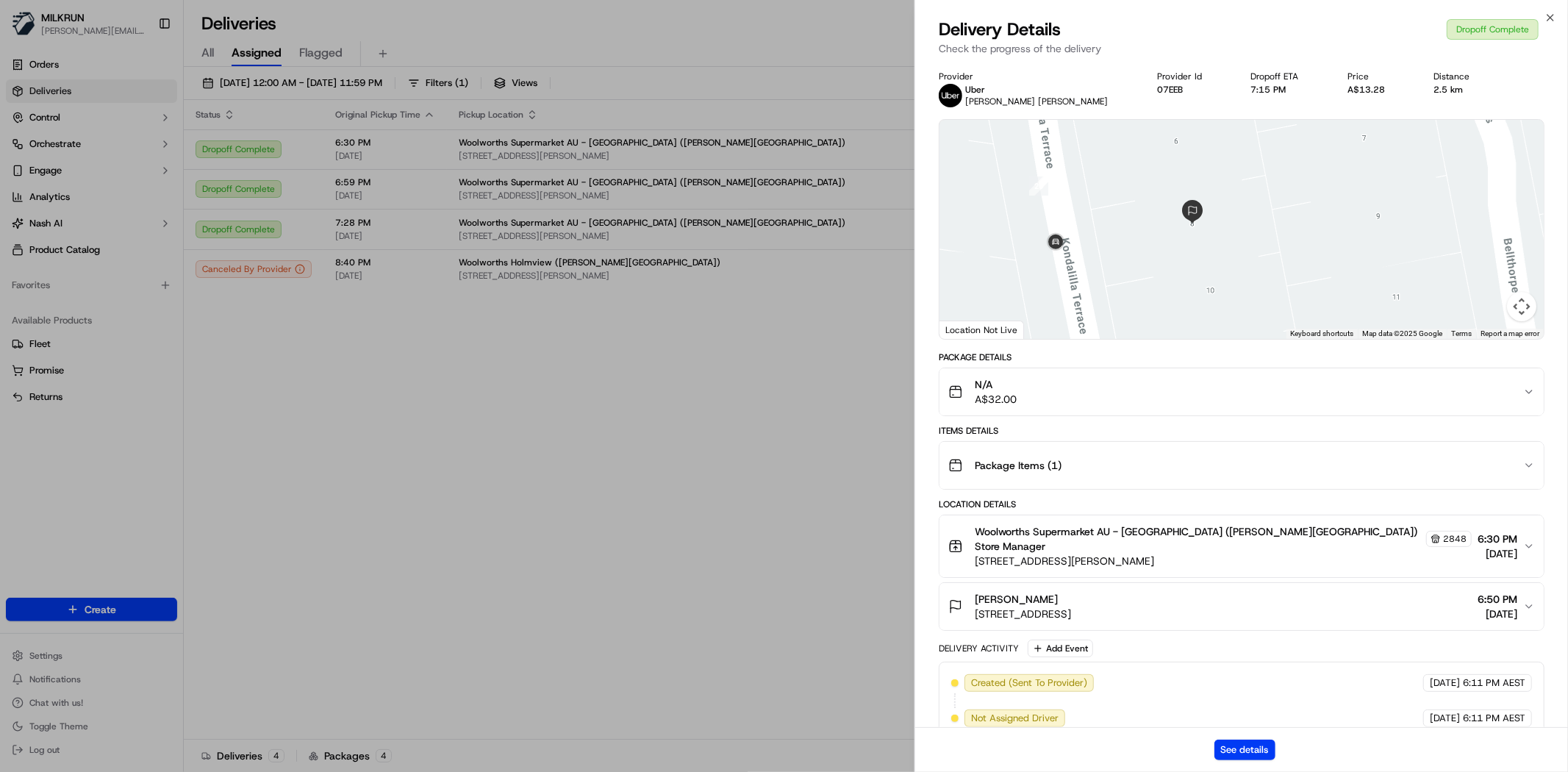
drag, startPoint x: 1208, startPoint y: 270, endPoint x: 1224, endPoint y: 190, distance: 81.6
click at [1224, 190] on div at bounding box center [1241, 229] width 604 height 219
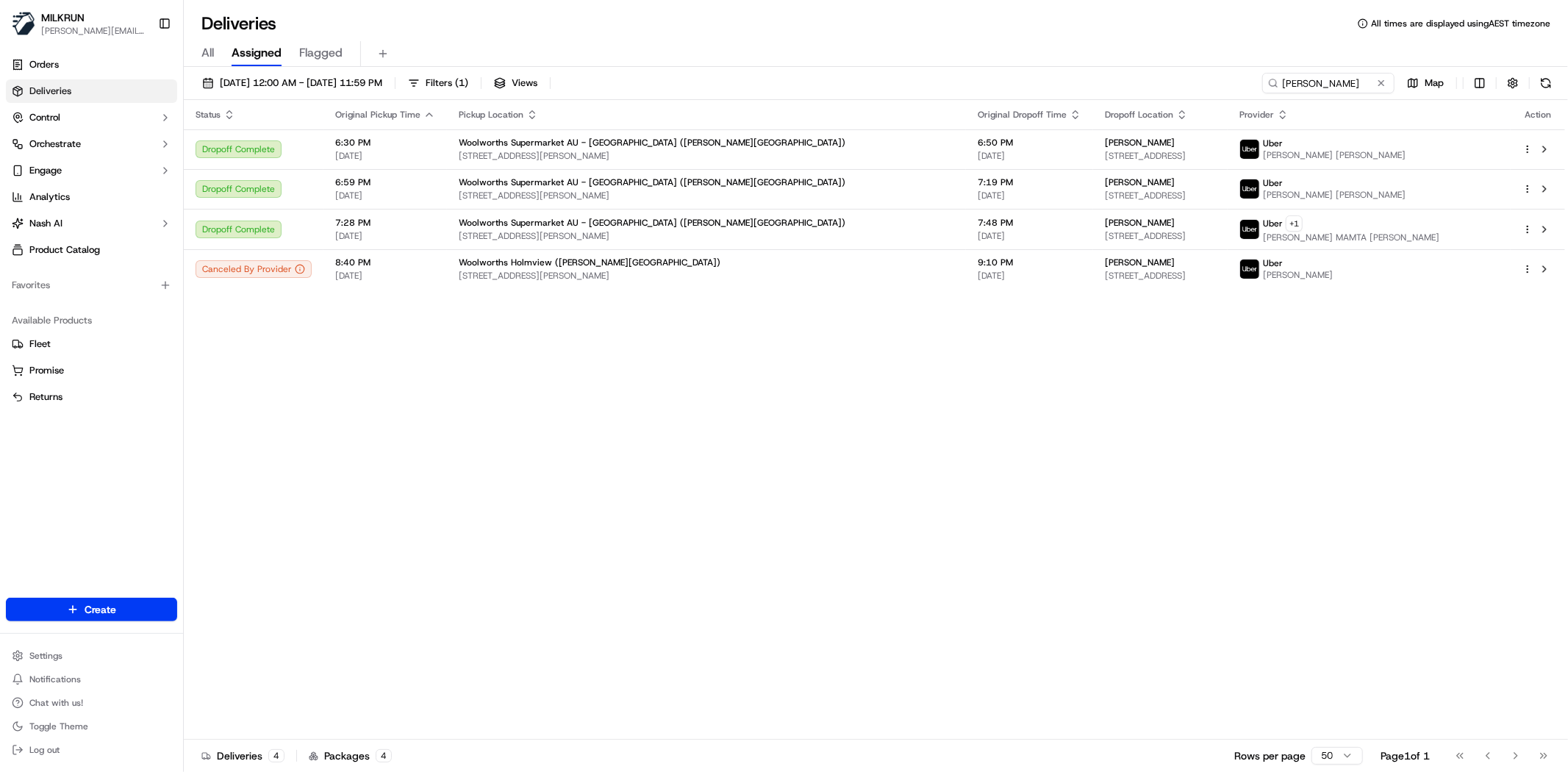
drag, startPoint x: 456, startPoint y: 424, endPoint x: 505, endPoint y: 378, distance: 67.2
drag, startPoint x: 703, startPoint y: 208, endPoint x: 694, endPoint y: 203, distance: 10.3
click at [696, 205] on tbody "Dropoff Complete 6:30 PM [DATE] Woolworths Supermarket AU - [GEOGRAPHIC_DATA] (…" at bounding box center [874, 209] width 1381 height 159
click at [694, 196] on span "[STREET_ADDRESS][PERSON_NAME]" at bounding box center [706, 196] width 496 height 12
click at [978, 188] on div "7:19 PM [DATE]" at bounding box center [1029, 188] width 103 height 25
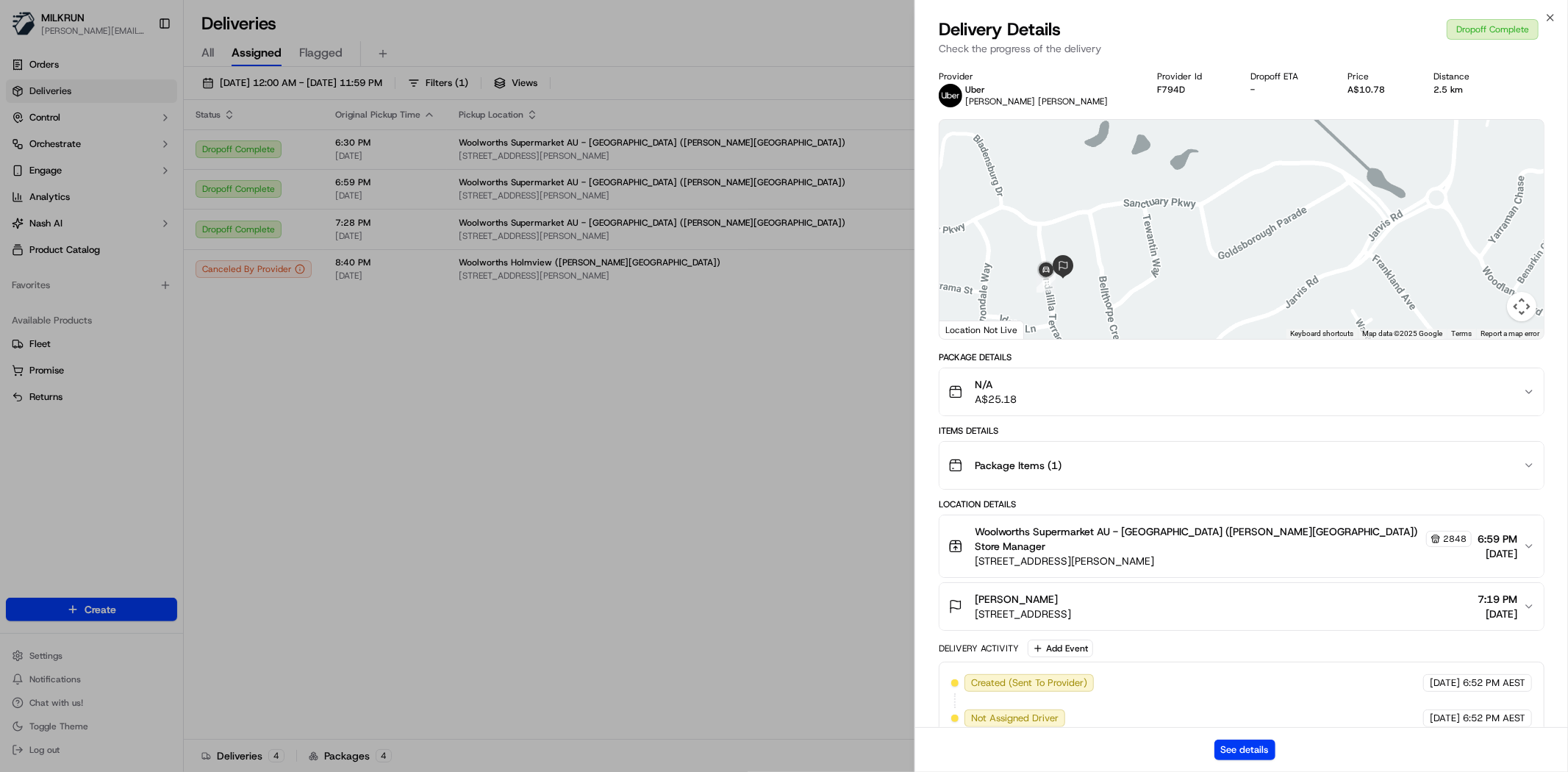
drag, startPoint x: 1239, startPoint y: 213, endPoint x: 1301, endPoint y: 211, distance: 62.0
click at [1530, 240] on div at bounding box center [1241, 229] width 604 height 219
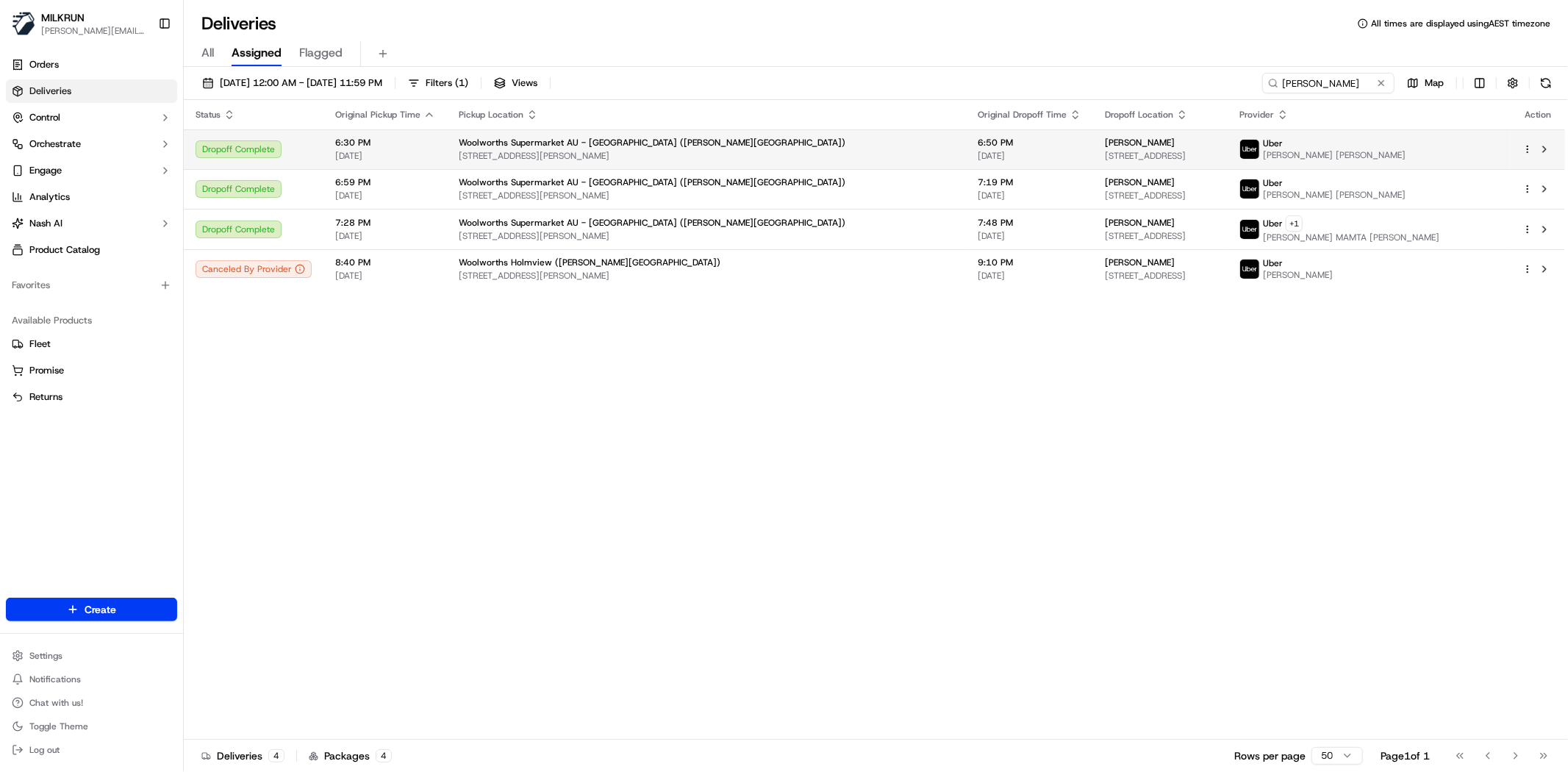
click at [493, 156] on span "[STREET_ADDRESS][PERSON_NAME]" at bounding box center [706, 155] width 496 height 12
click at [564, 150] on span "[STREET_ADDRESS][PERSON_NAME]" at bounding box center [706, 155] width 496 height 12
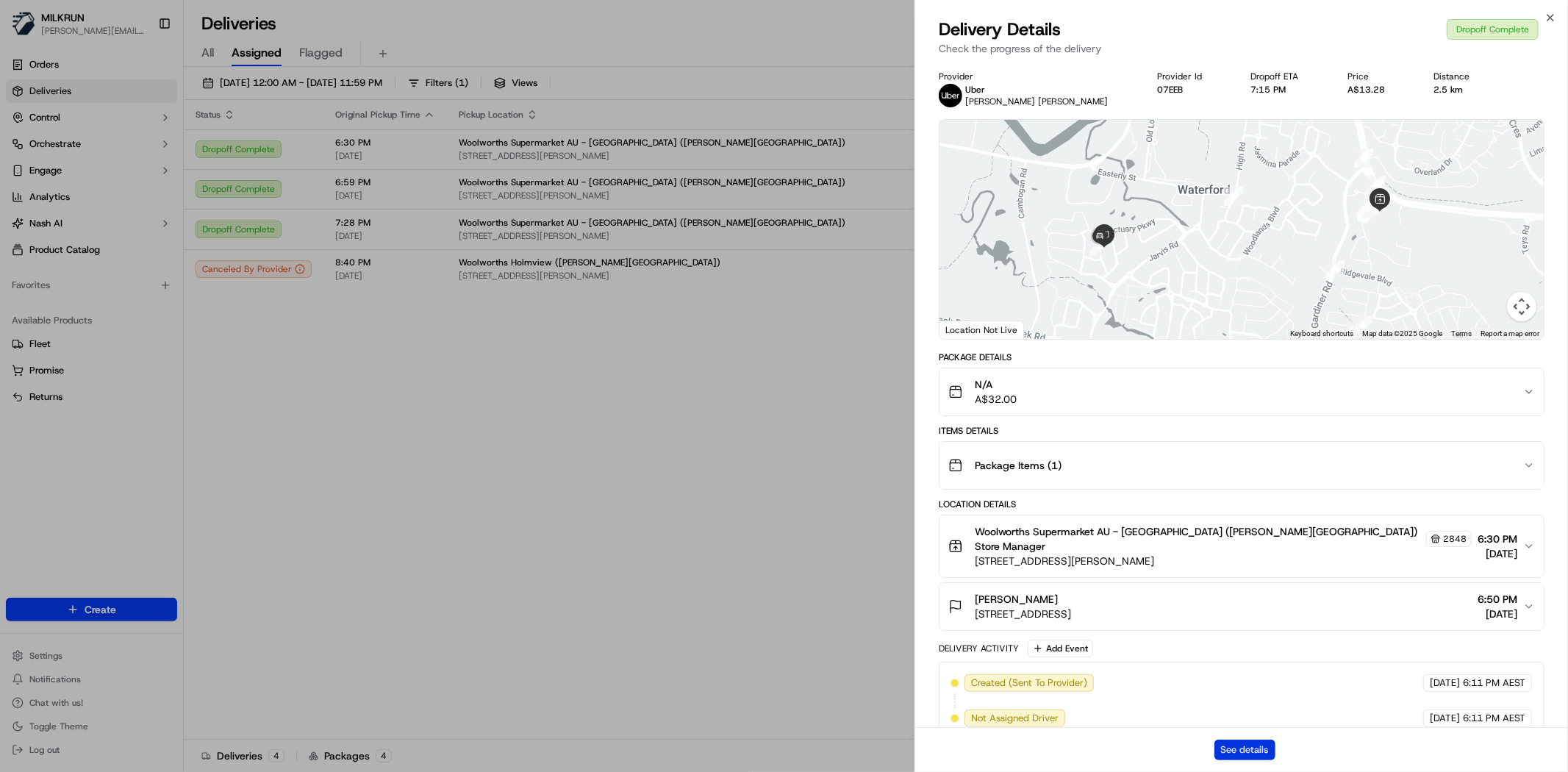
click at [1237, 754] on button "See details" at bounding box center [1244, 749] width 61 height 21
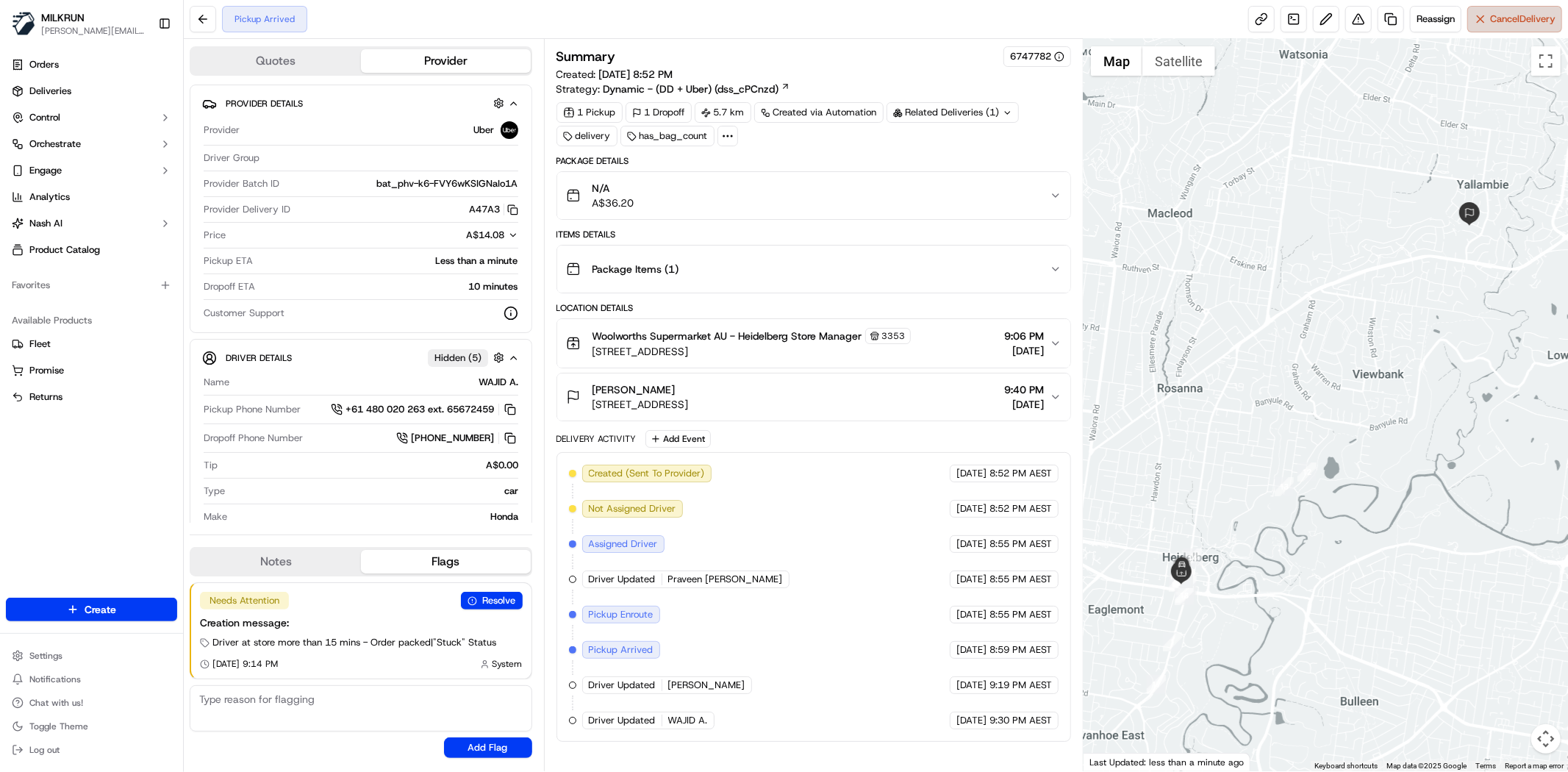
click at [1481, 12] on button "Cancel Delivery" at bounding box center [1514, 19] width 94 height 27
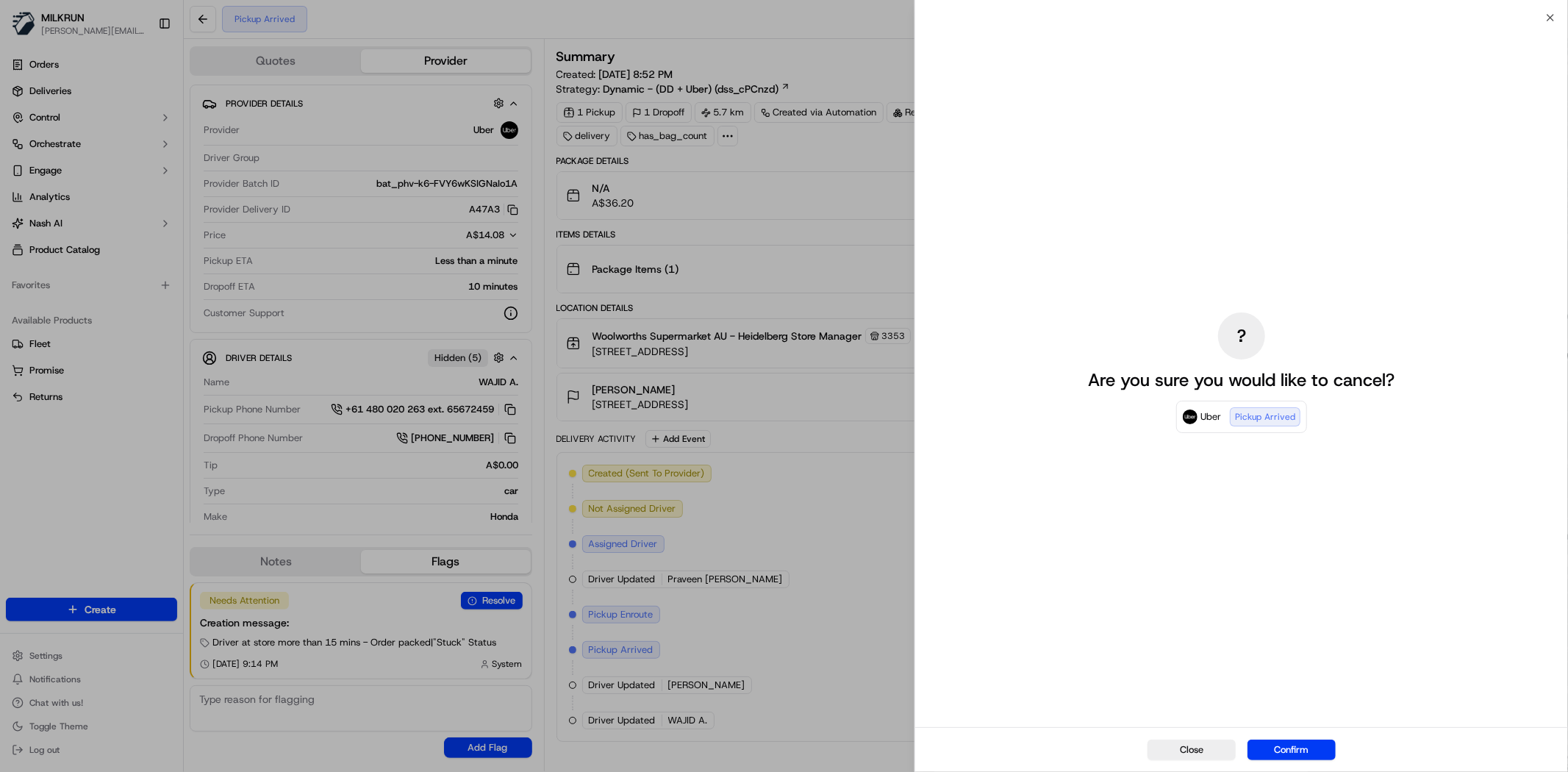
click at [1301, 749] on button "Confirm" at bounding box center [1292, 749] width 89 height 21
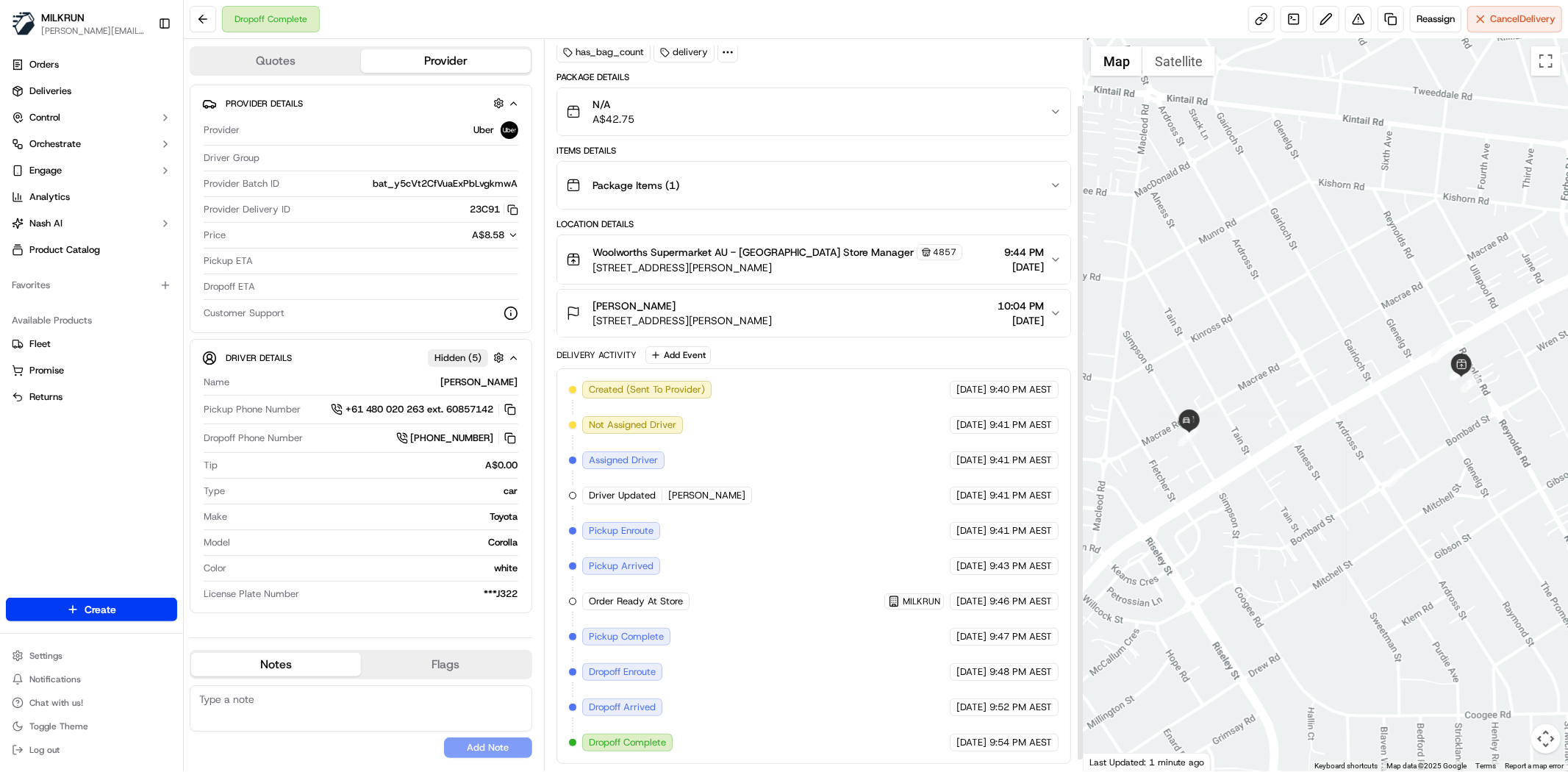
scroll to position [87, 0]
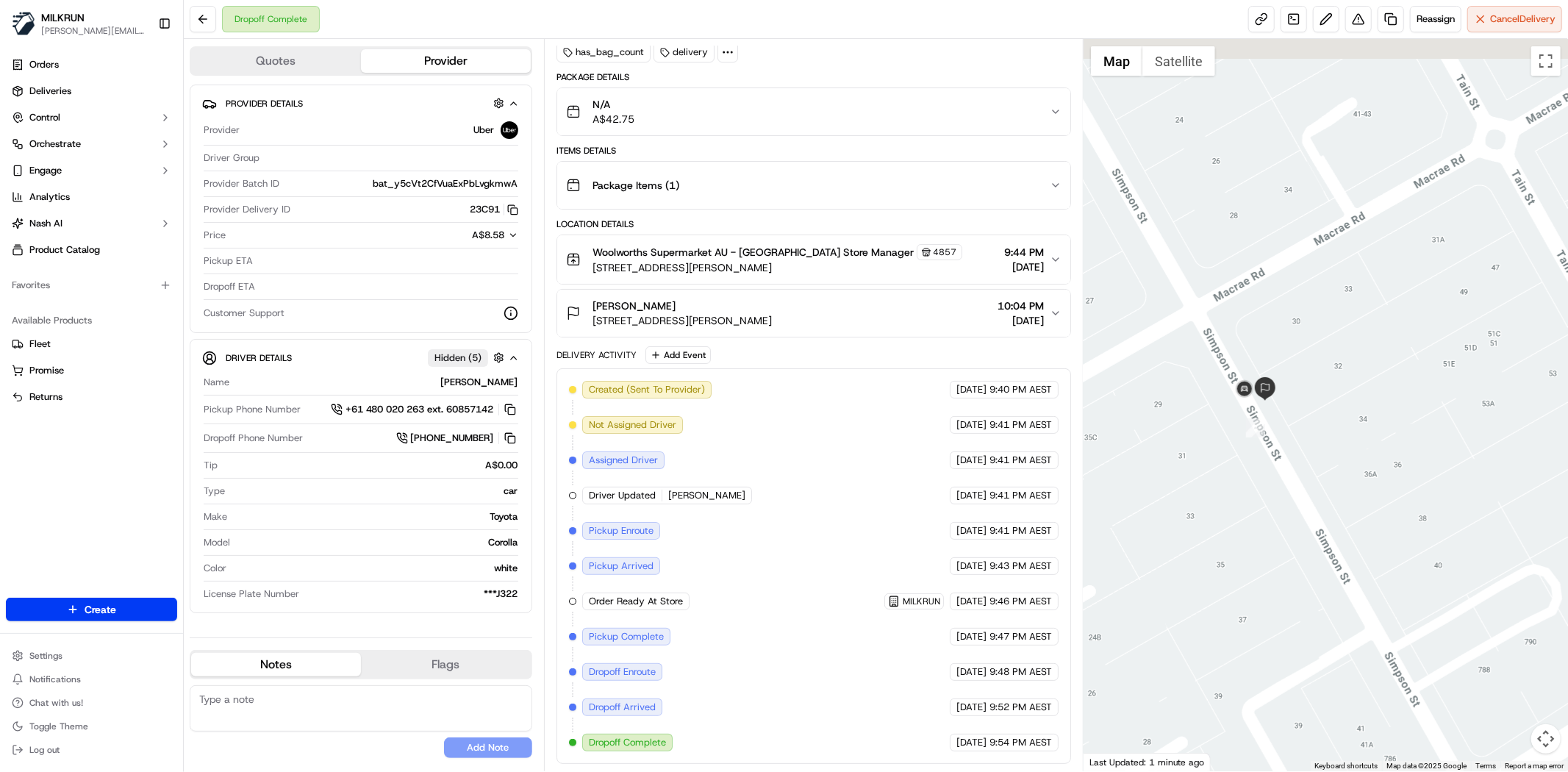
drag, startPoint x: 1295, startPoint y: 316, endPoint x: 1279, endPoint y: 445, distance: 130.0
click at [1279, 445] on div at bounding box center [1325, 405] width 484 height 732
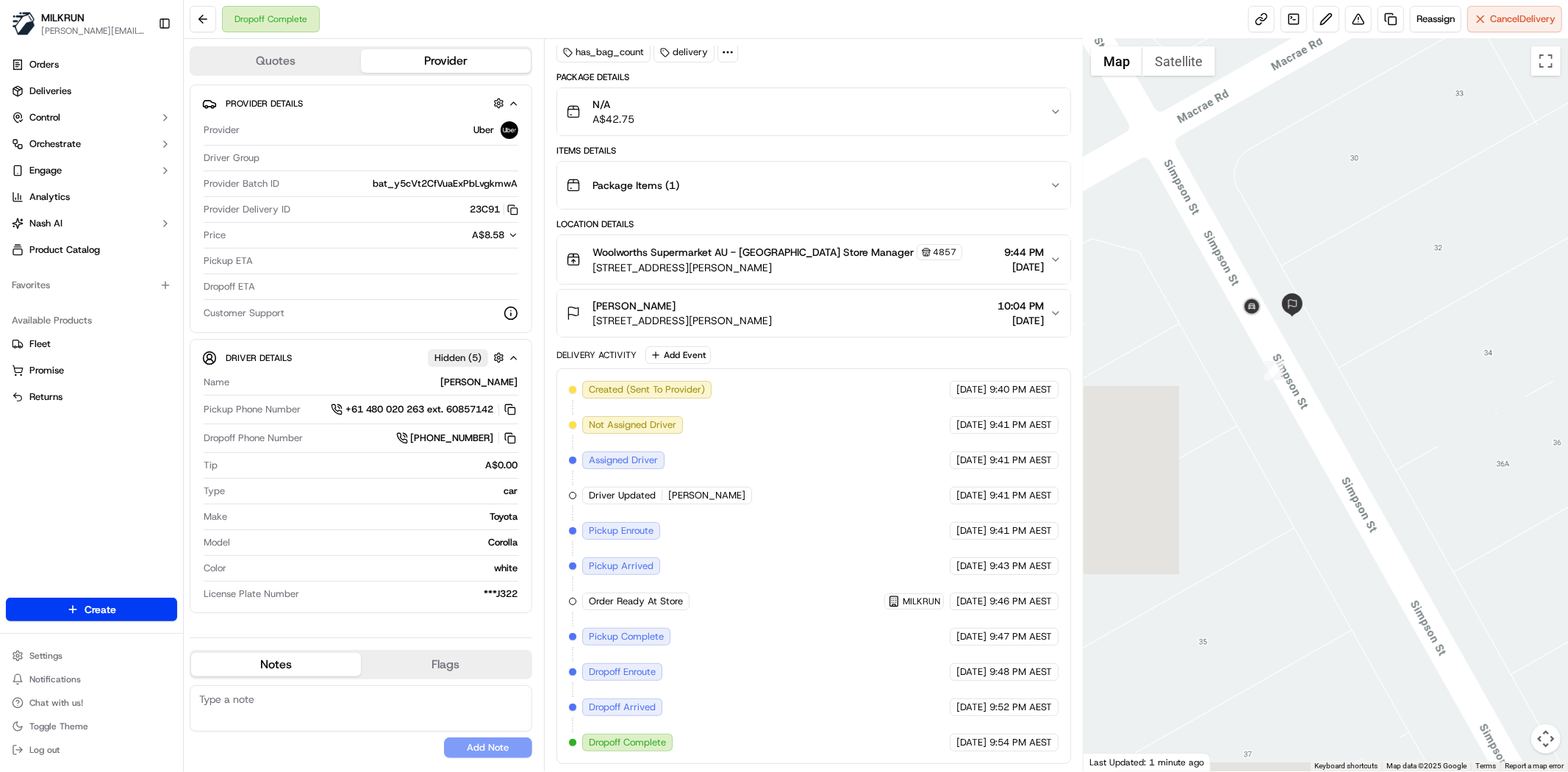
drag, startPoint x: 1223, startPoint y: 461, endPoint x: 1504, endPoint y: 231, distance: 363.1
click at [1504, 231] on div at bounding box center [1325, 405] width 484 height 732
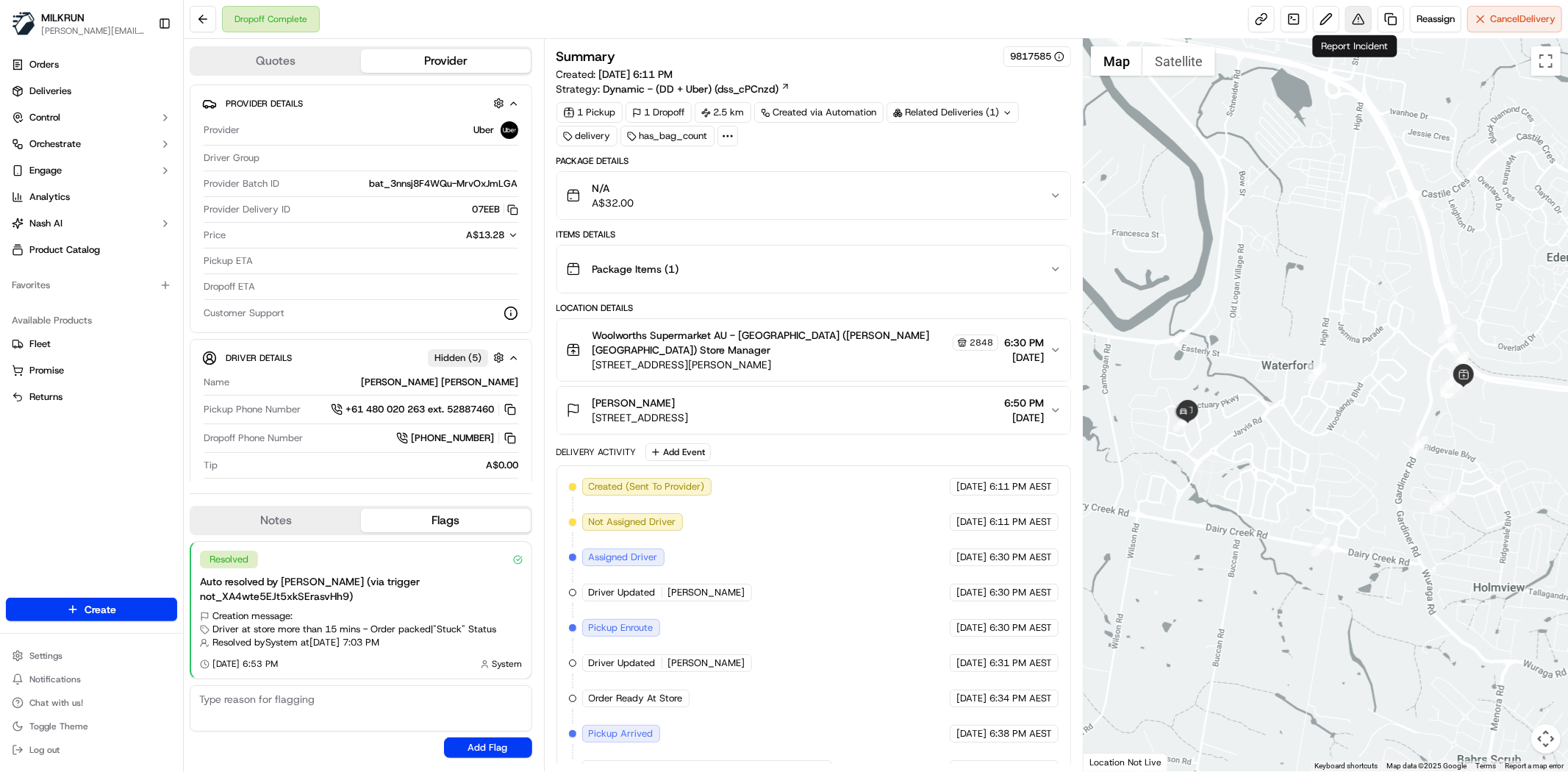
click at [1357, 28] on button at bounding box center [1357, 19] width 27 height 27
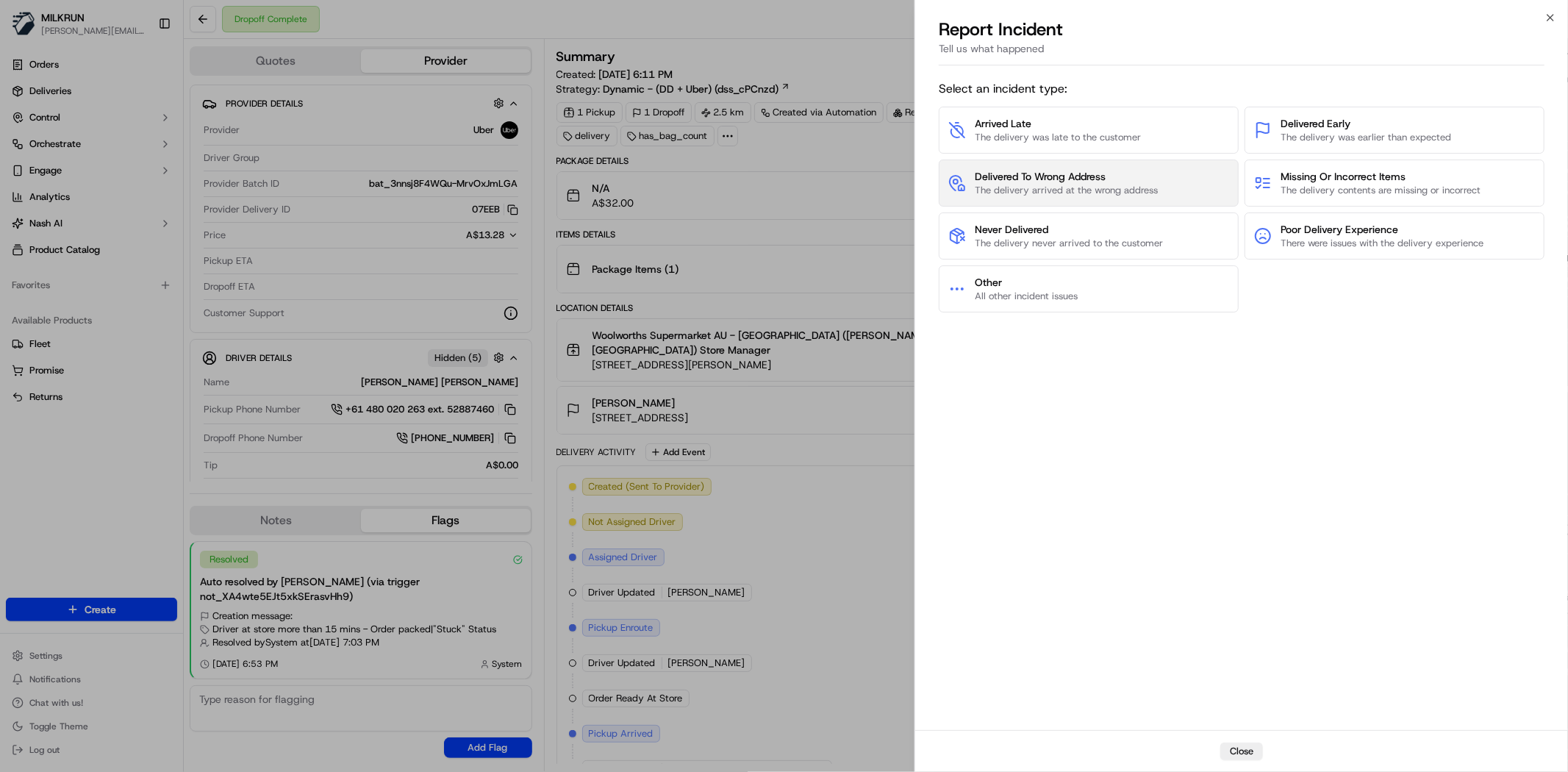
click at [1132, 182] on span "Delivered To Wrong Address" at bounding box center [1066, 176] width 183 height 15
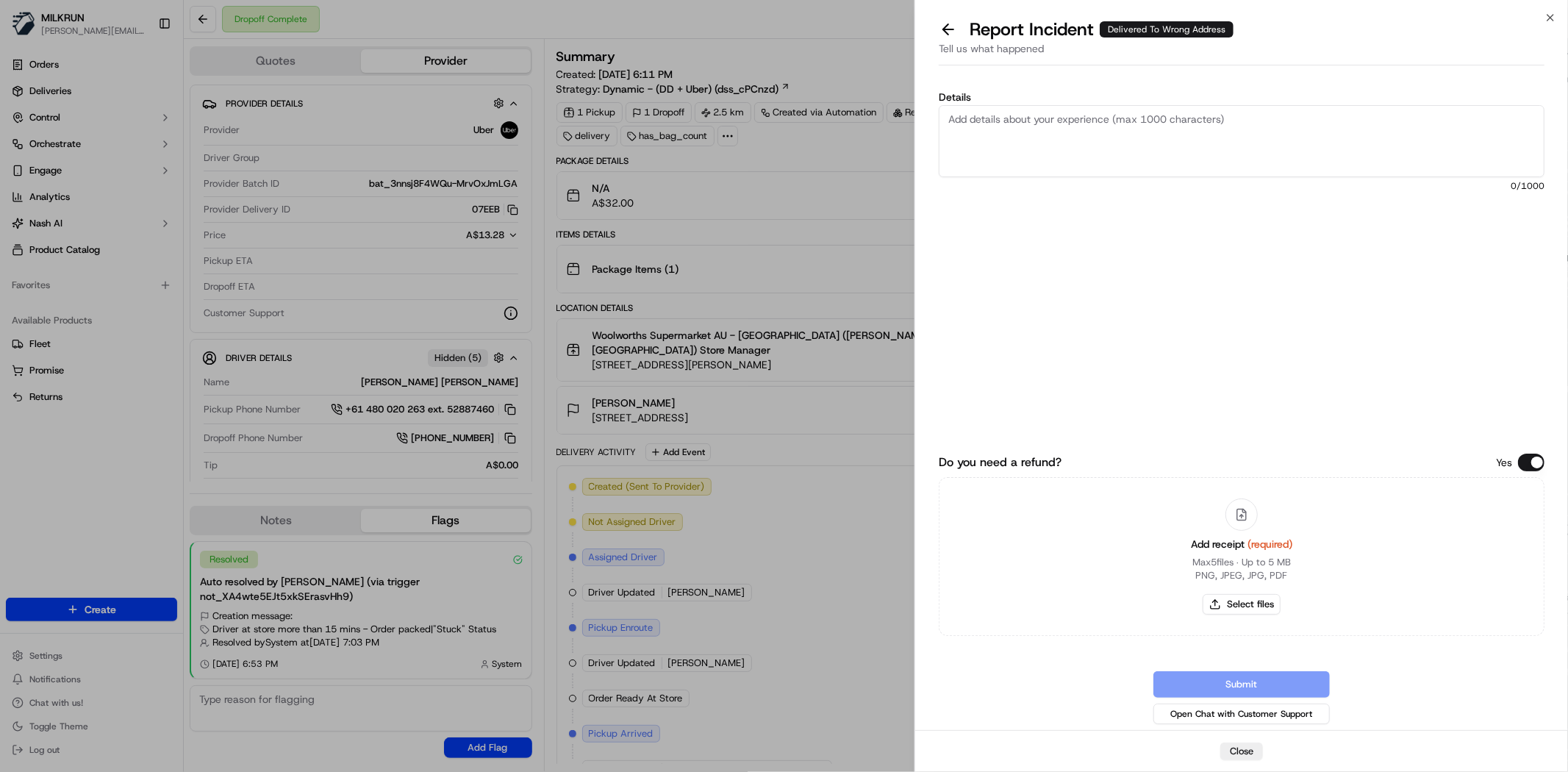
click at [1089, 157] on textarea "Details" at bounding box center [1241, 141] width 606 height 72
type textarea "Order delivered to the incorrect address. Customer never received the order."
click at [1245, 594] on button "Select files" at bounding box center [1240, 604] width 78 height 21
click at [1249, 612] on button "Select files" at bounding box center [1240, 604] width 78 height 21
type input "C:\fakepath\123.png"
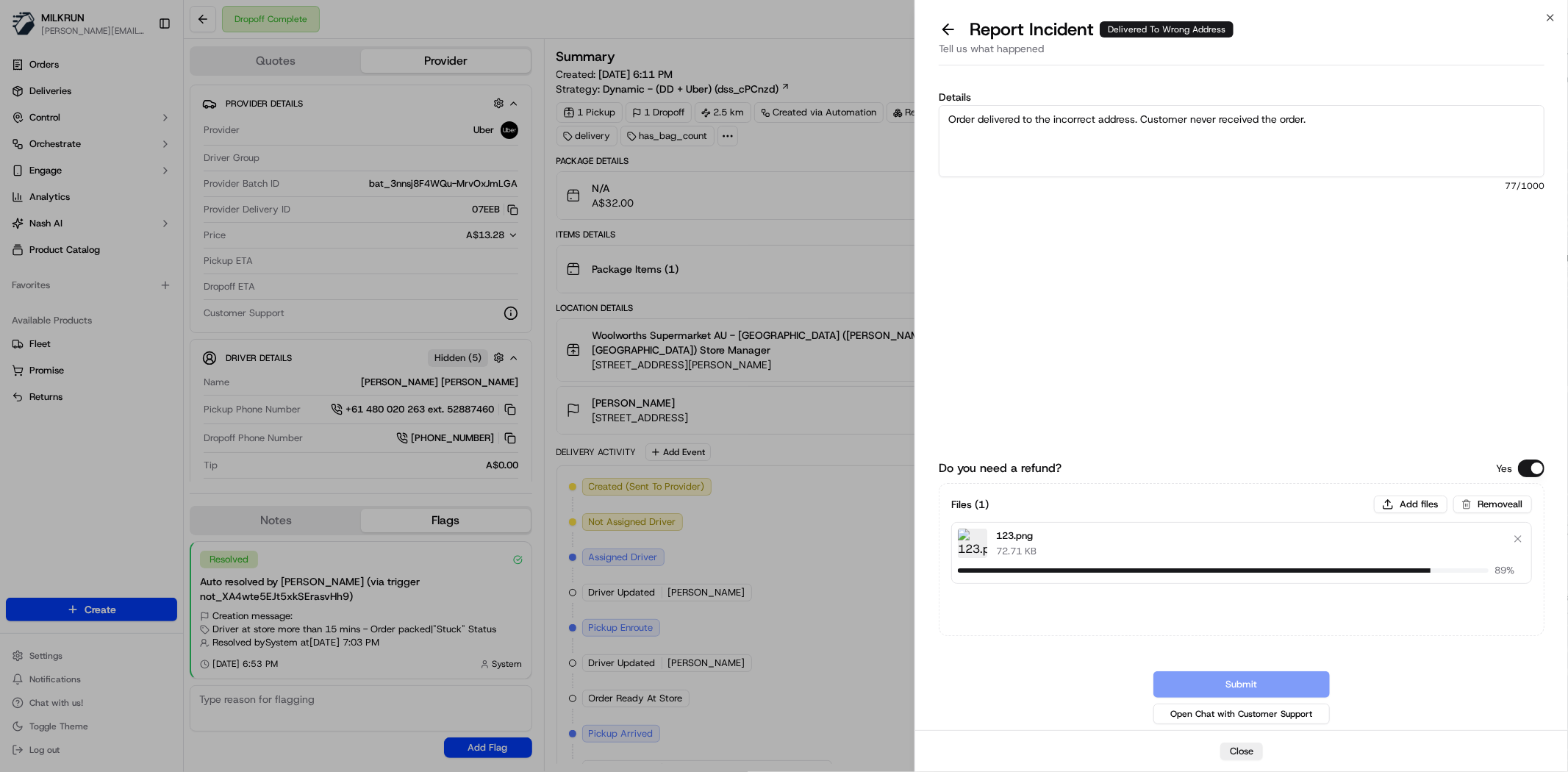
click at [1407, 125] on textarea "Order delivered to the incorrect address. Customer never received the order." at bounding box center [1241, 141] width 606 height 72
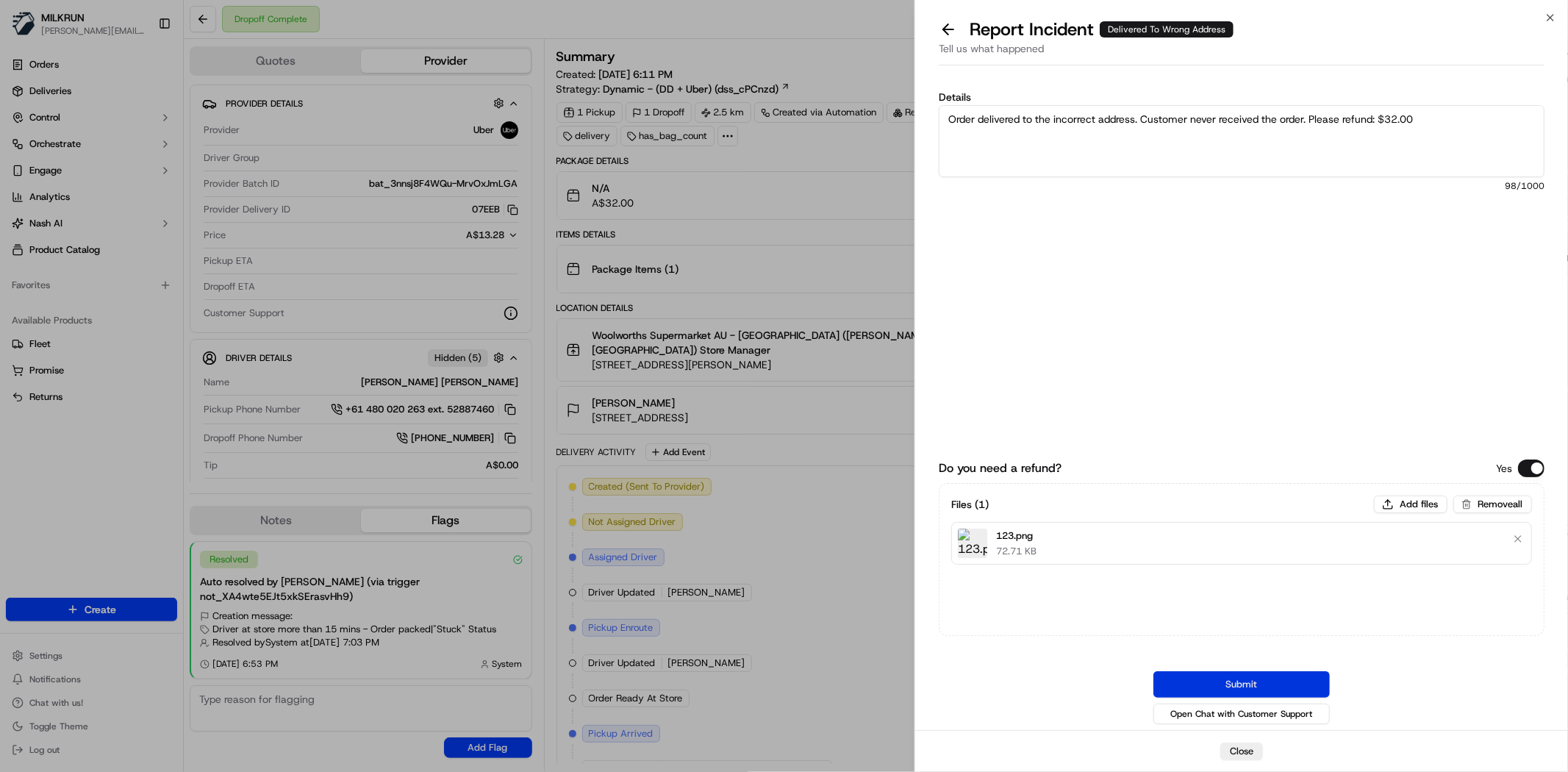
type textarea "Order delivered to the incorrect address. Customer never received the order. Pl…"
click at [1201, 687] on button "Submit" at bounding box center [1240, 683] width 176 height 27
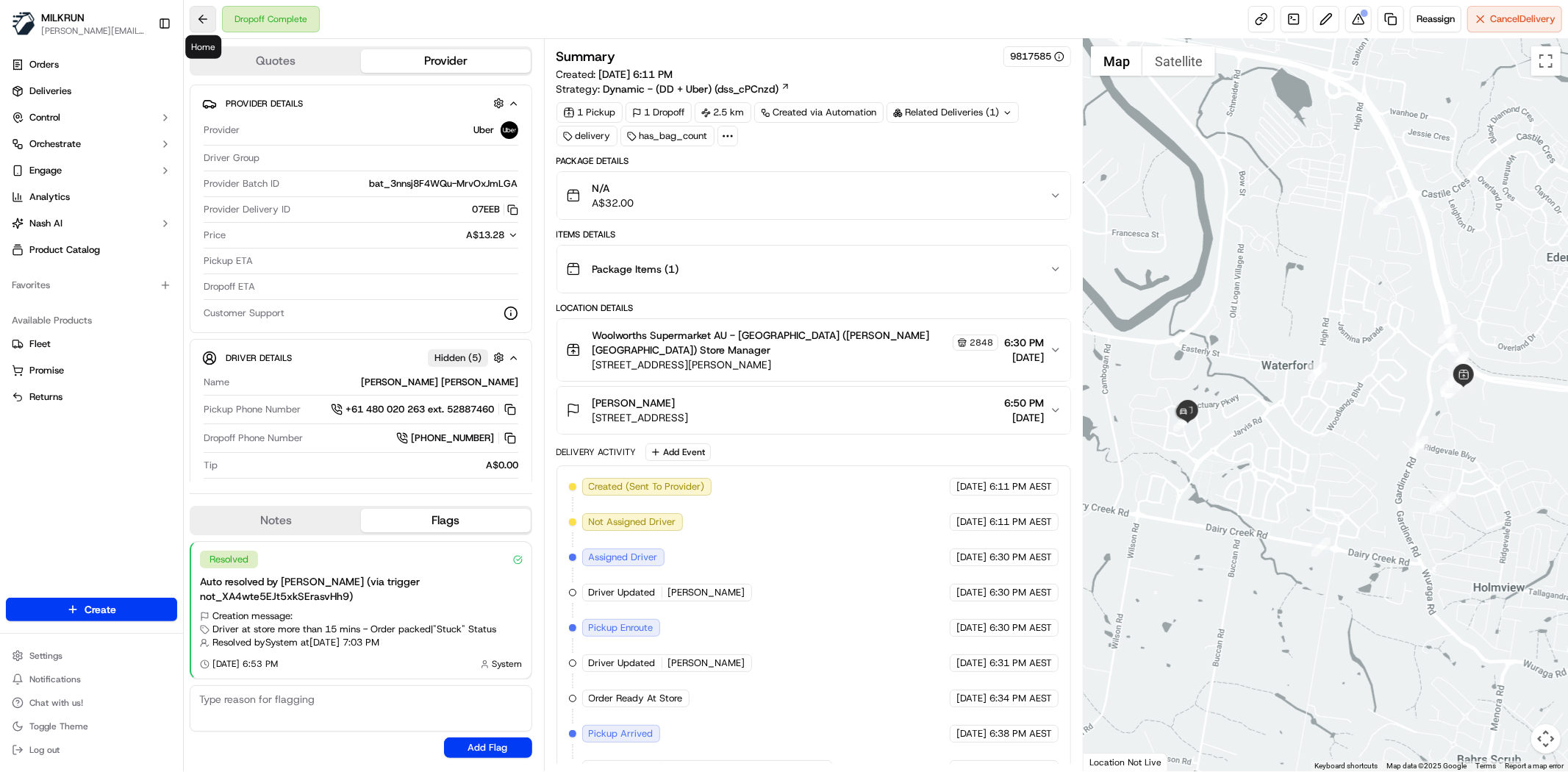
click at [209, 25] on button at bounding box center [203, 19] width 27 height 27
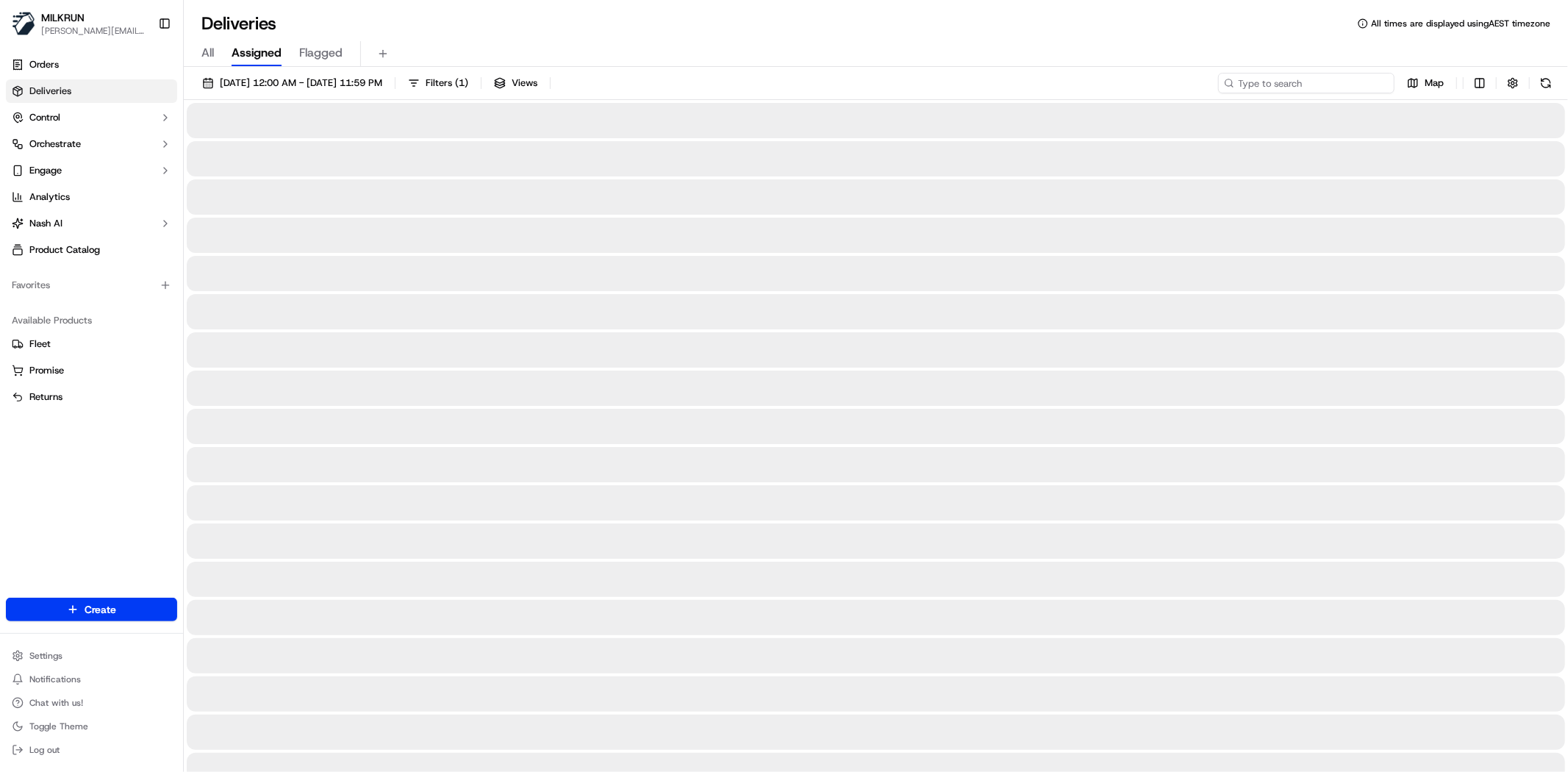
click at [1335, 78] on input at bounding box center [1305, 83] width 176 height 21
paste input "[PERSON_NAME]"
type input "[PERSON_NAME]"
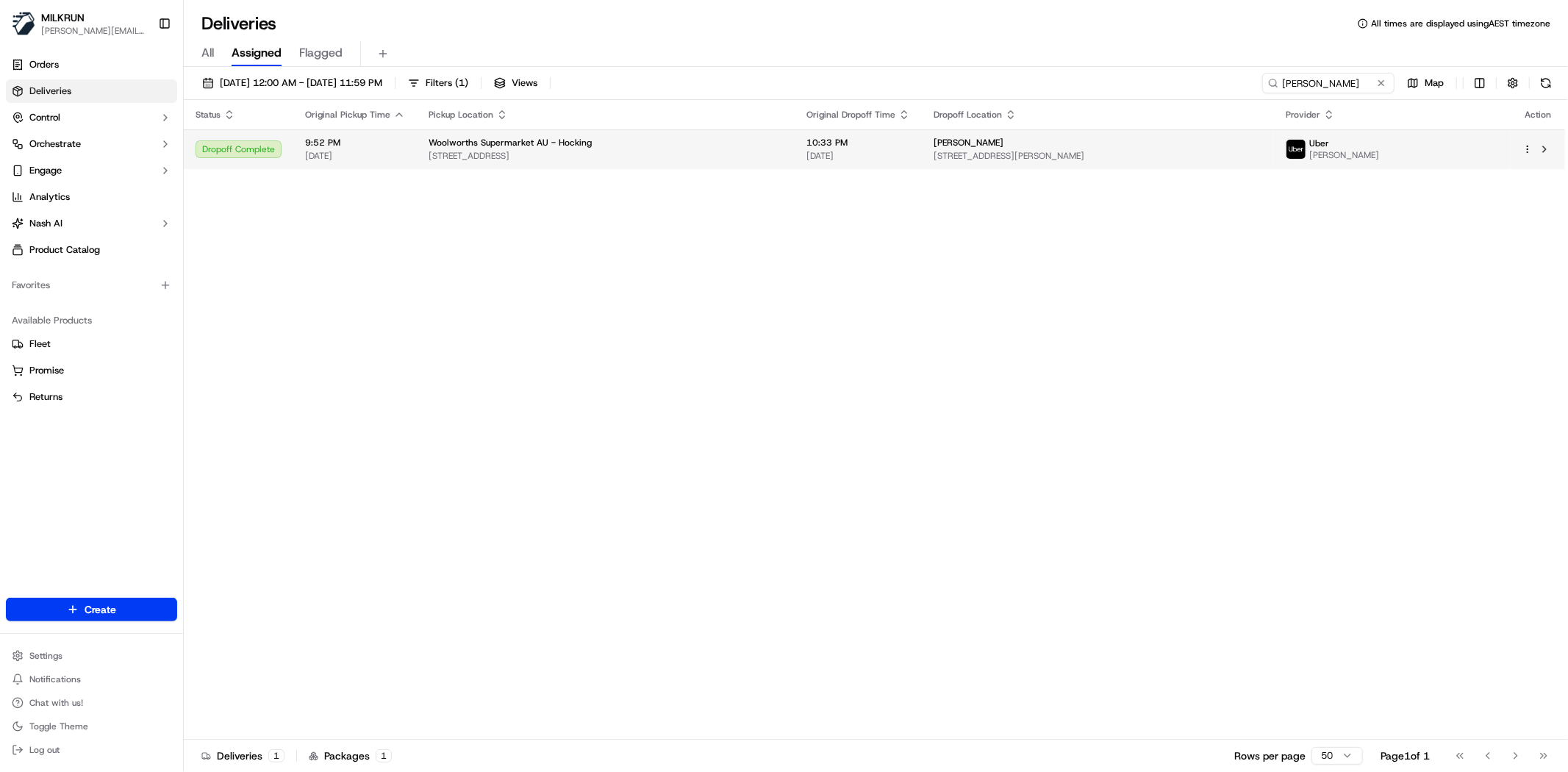
click at [1520, 143] on td at bounding box center [1537, 149] width 54 height 39
click at [1528, 145] on html "MILKRUN [PERSON_NAME][EMAIL_ADDRESS][DOMAIN_NAME] Toggle Sidebar Orders Deliver…" at bounding box center [784, 386] width 1568 height 772
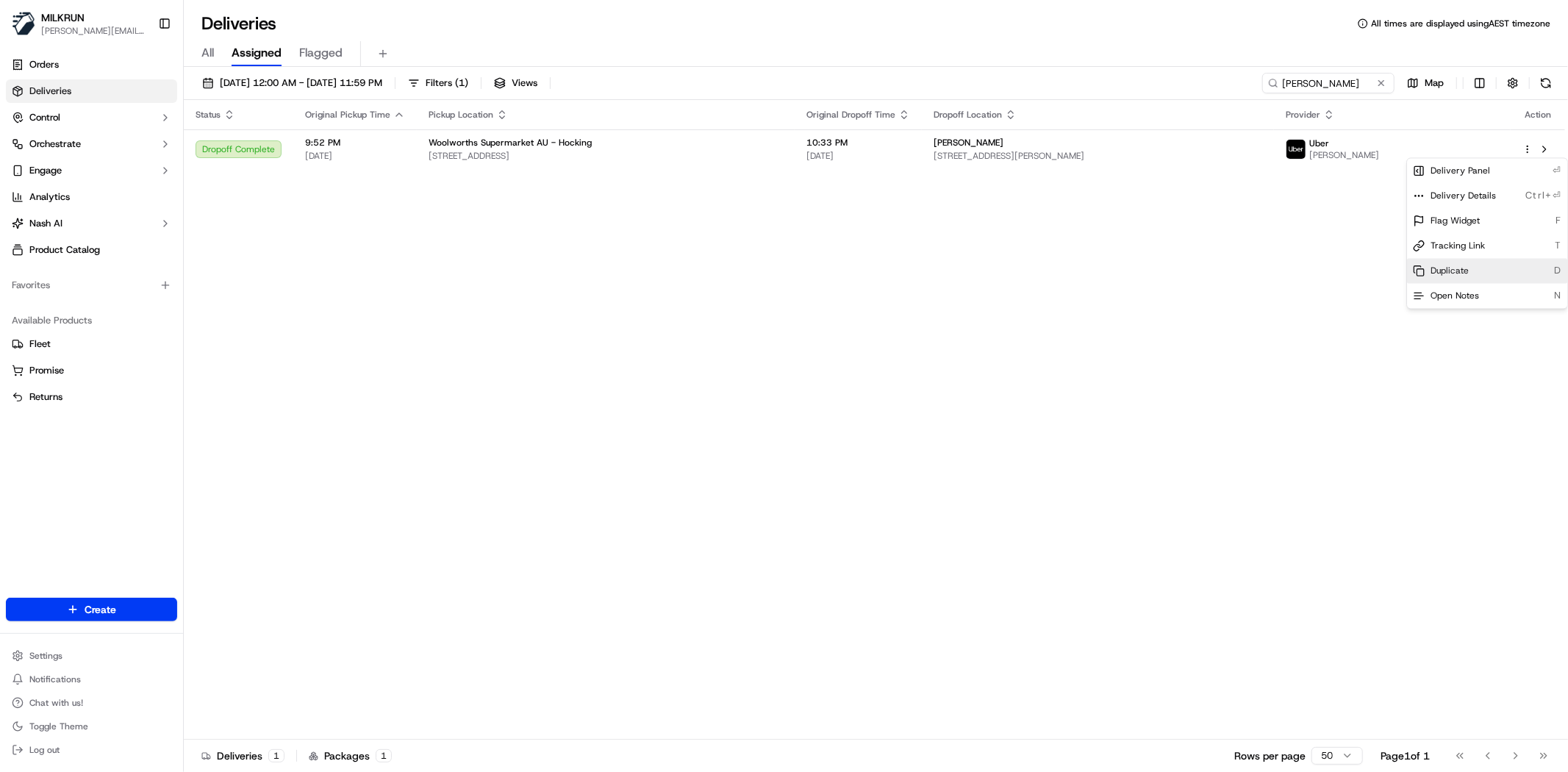
click at [1481, 268] on div "Duplicate D" at bounding box center [1486, 269] width 160 height 25
click at [1235, 466] on html "MILKRUN [PERSON_NAME][EMAIL_ADDRESS][DOMAIN_NAME] Toggle Sidebar Orders Deliver…" at bounding box center [784, 386] width 1568 height 772
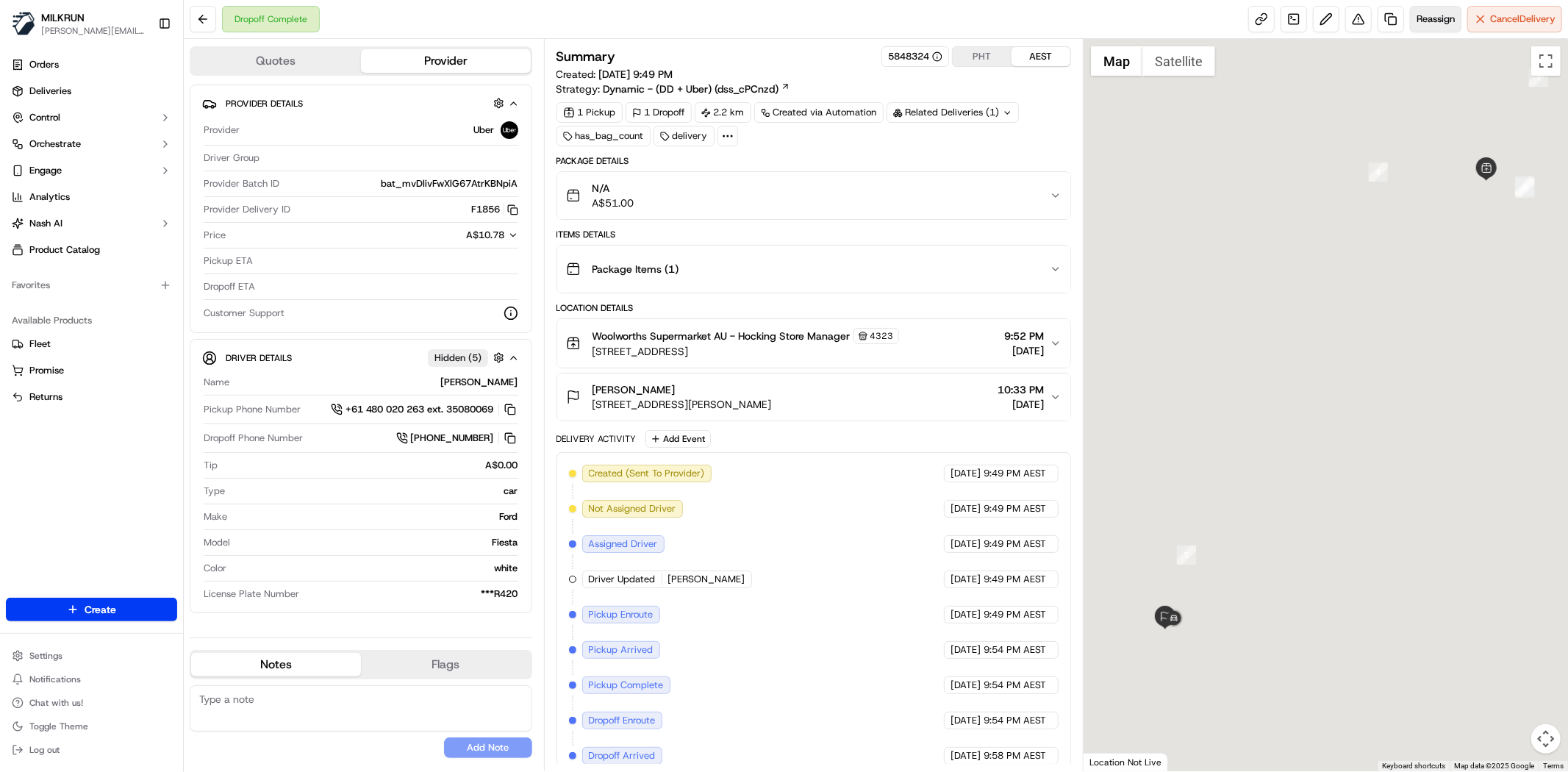
click at [1432, 26] on button "Reassign" at bounding box center [1435, 19] width 51 height 27
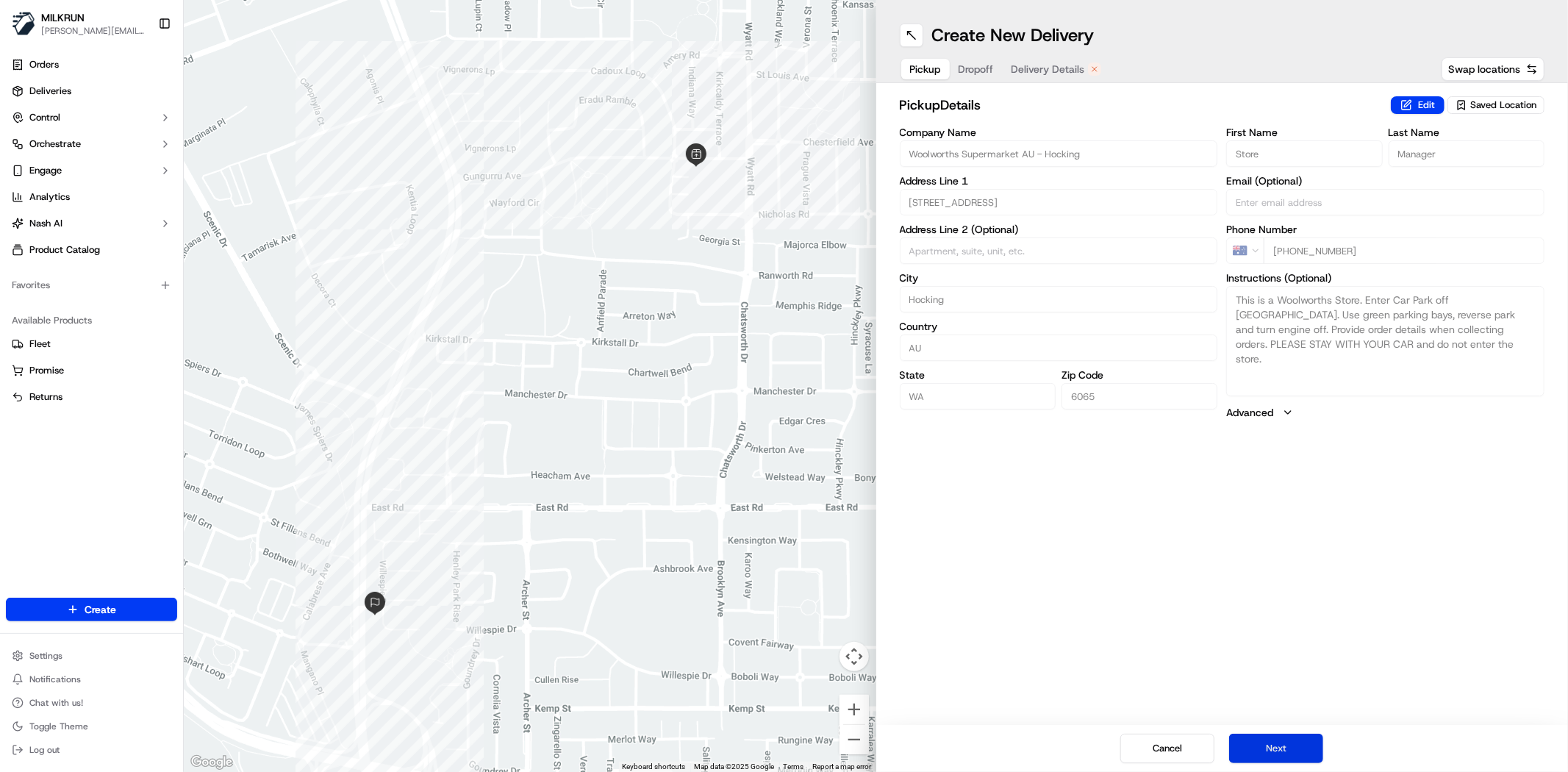
click at [1301, 745] on button "Next" at bounding box center [1276, 748] width 94 height 30
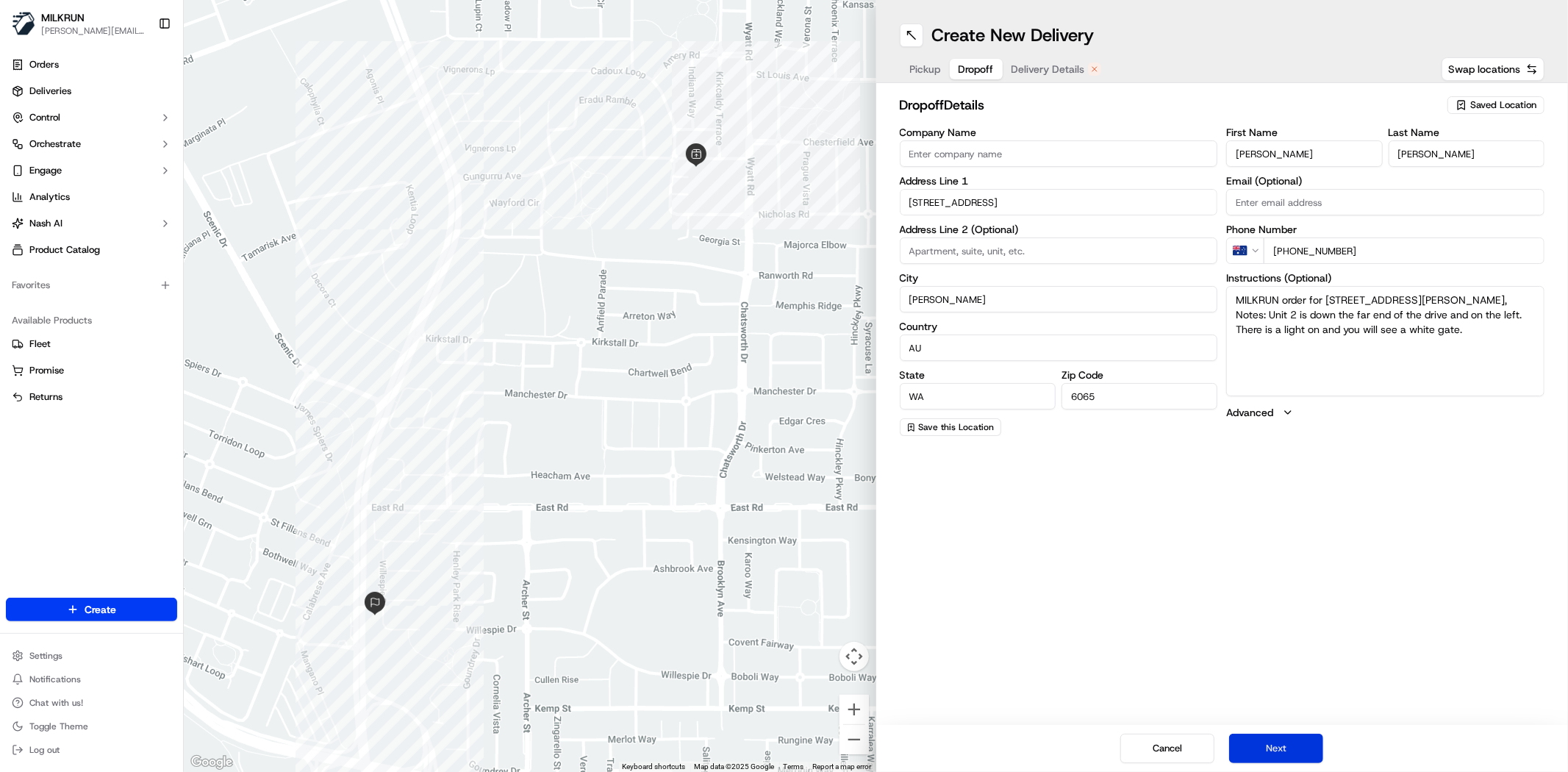
click at [1301, 745] on button "Next" at bounding box center [1276, 748] width 94 height 30
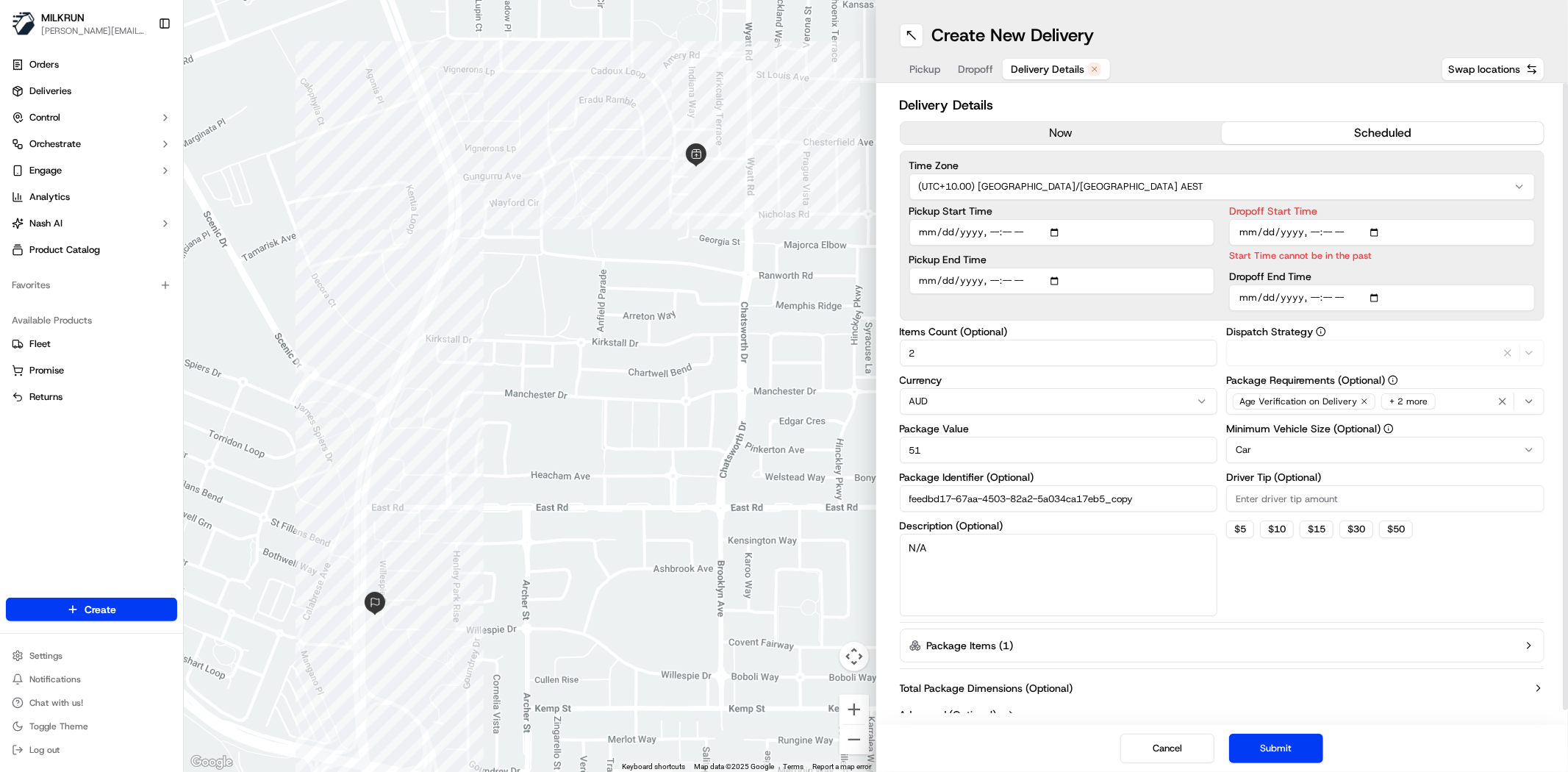
click at [996, 127] on button "now" at bounding box center [1060, 133] width 322 height 22
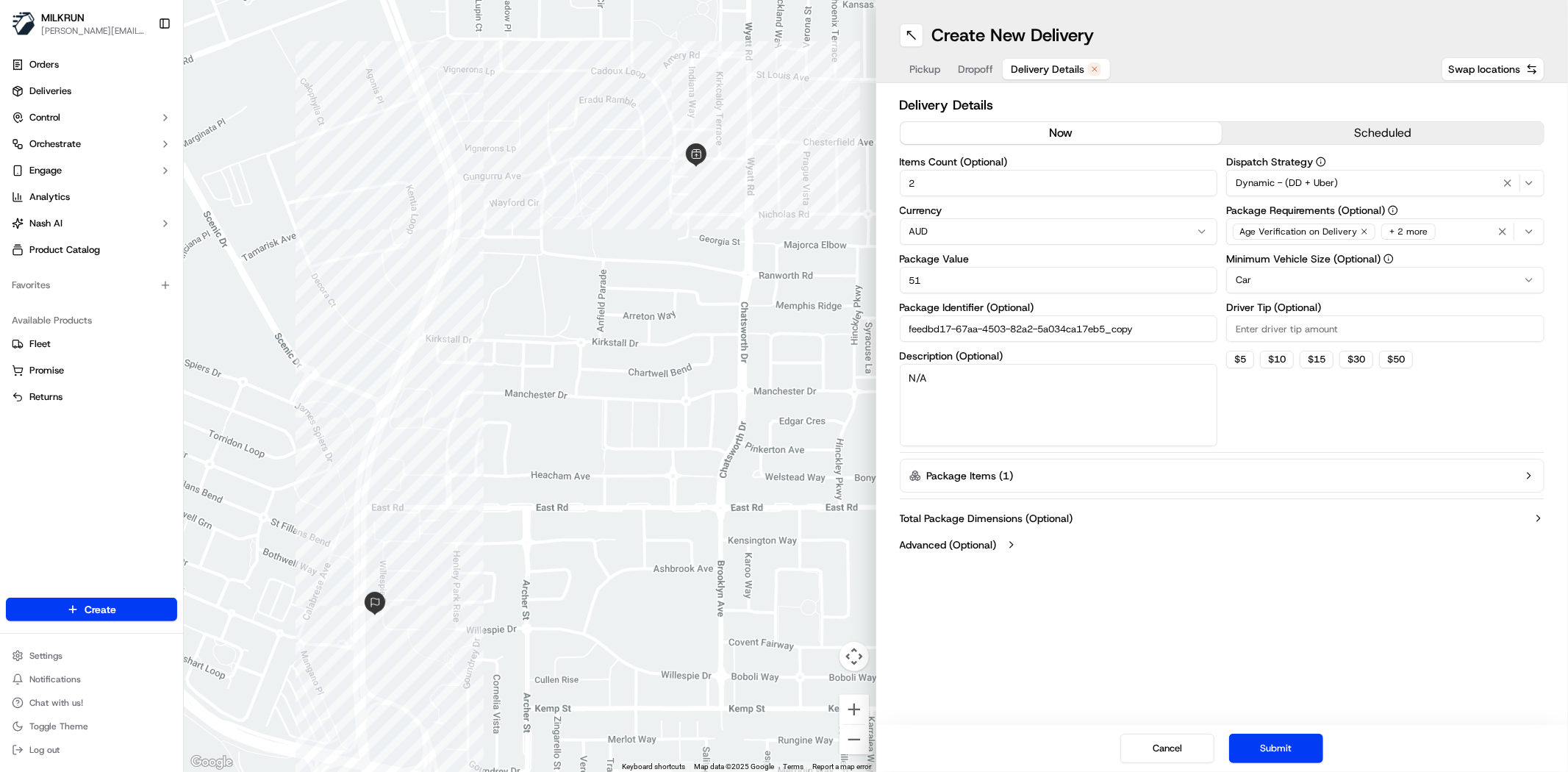
click at [1274, 726] on div "Cancel Submit" at bounding box center [1223, 748] width 693 height 47
click at [1245, 765] on div "Cancel Submit" at bounding box center [1223, 748] width 693 height 47
click at [1266, 743] on button "Submit" at bounding box center [1276, 748] width 94 height 30
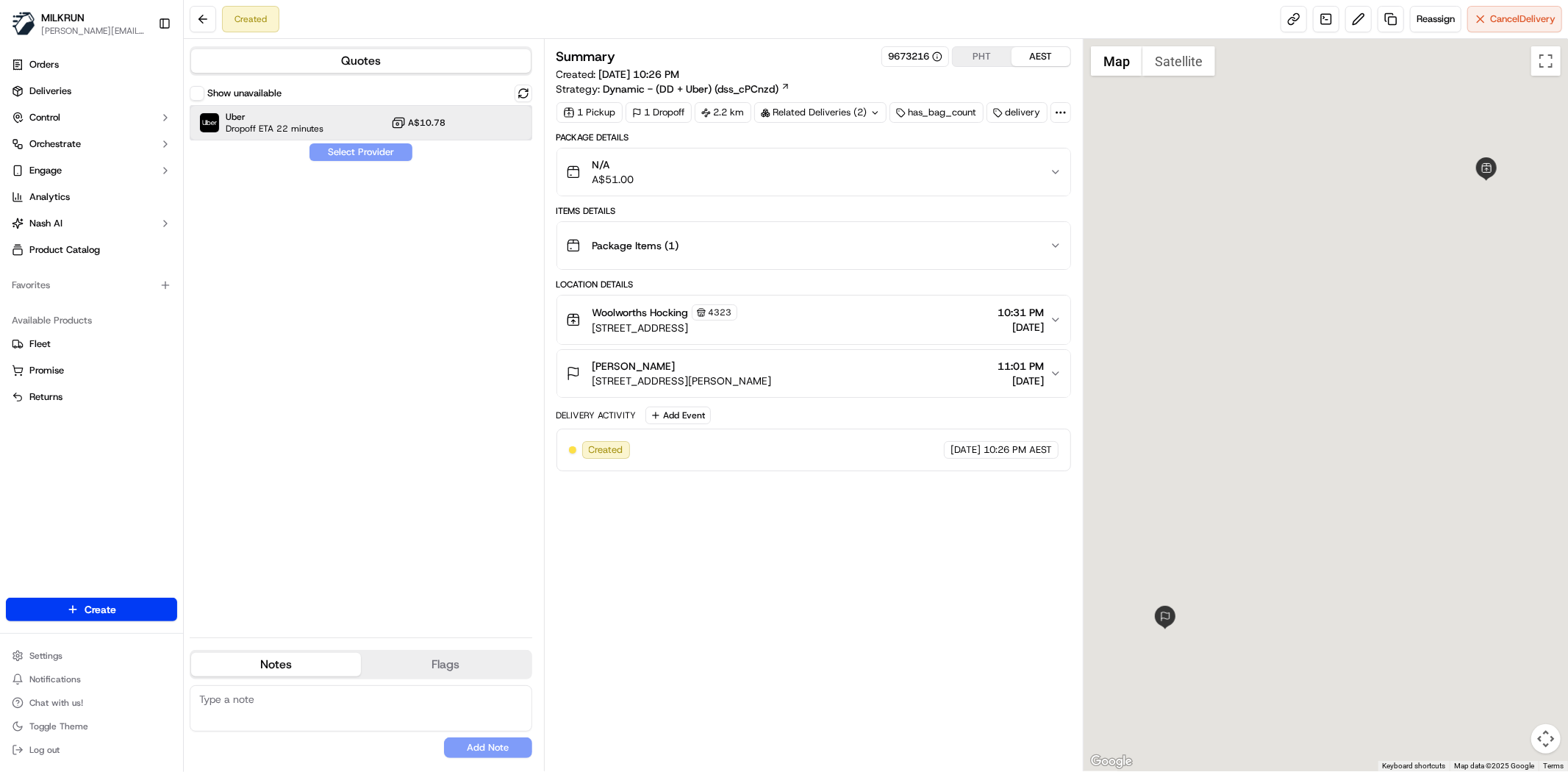
click at [423, 130] on div "Uber Dropoff ETA 22 minutes A$10.78" at bounding box center [361, 123] width 342 height 35
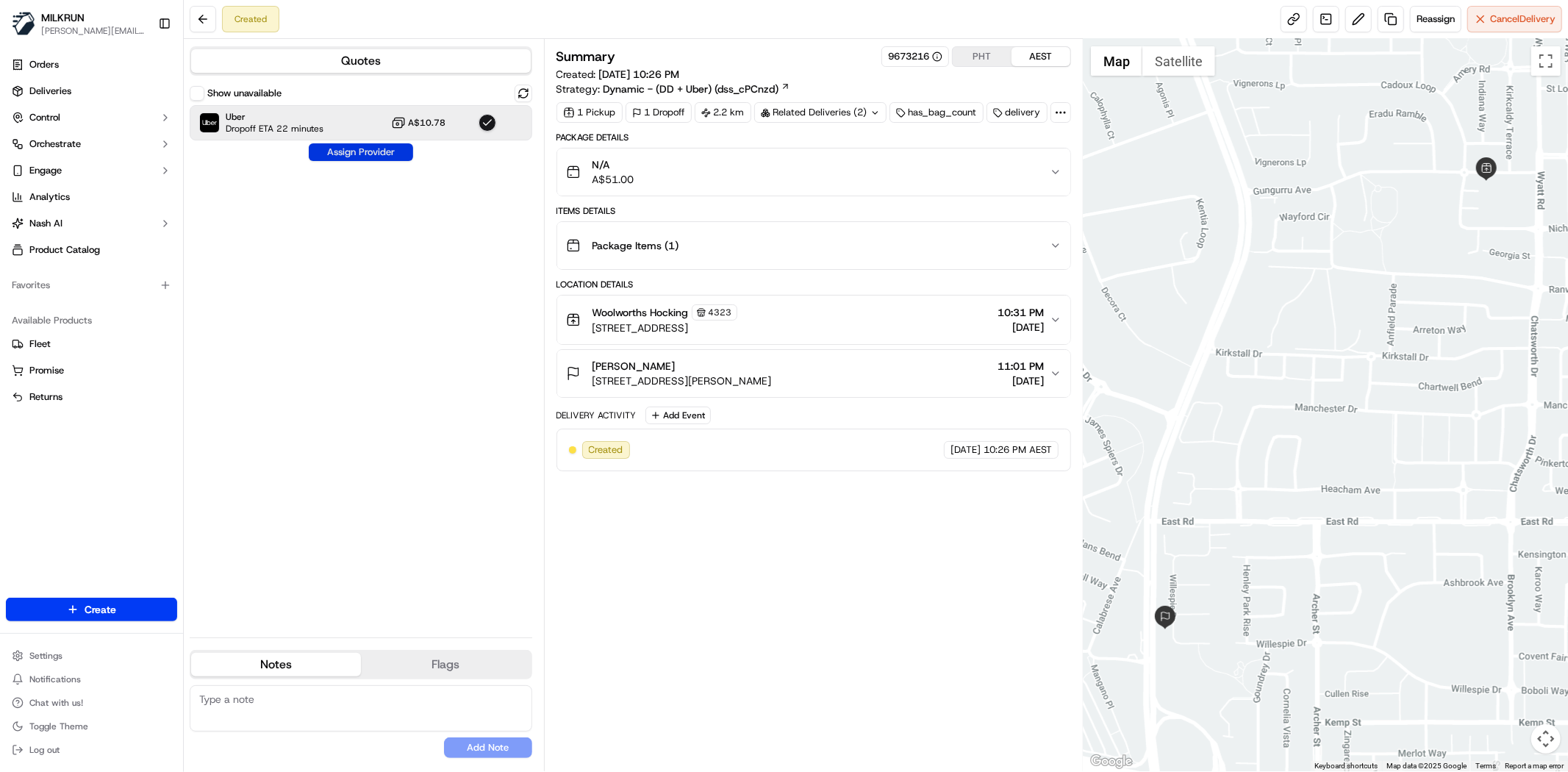
click at [394, 156] on button "Assign Provider" at bounding box center [361, 152] width 104 height 18
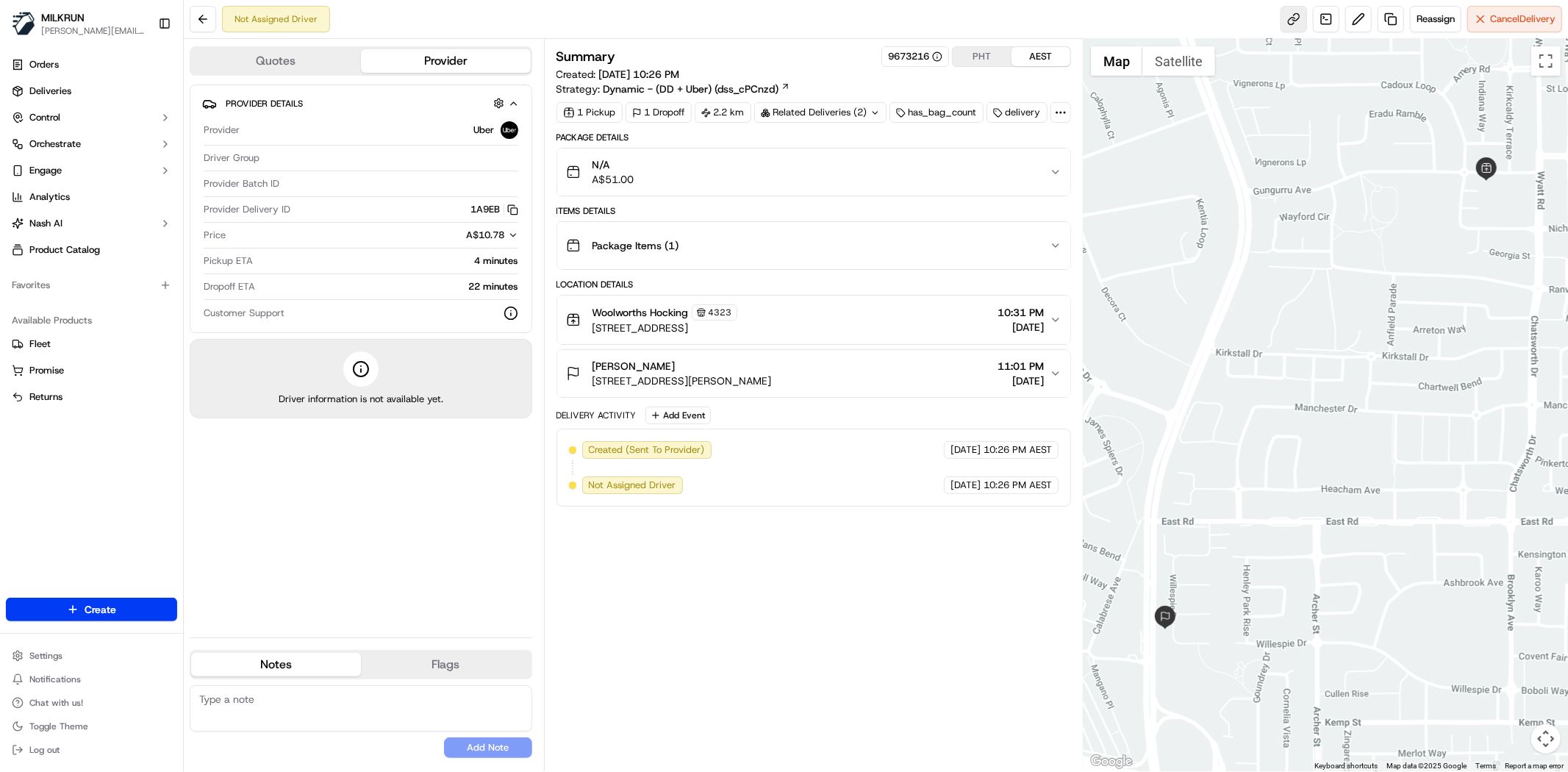
click at [1281, 25] on link at bounding box center [1294, 19] width 27 height 27
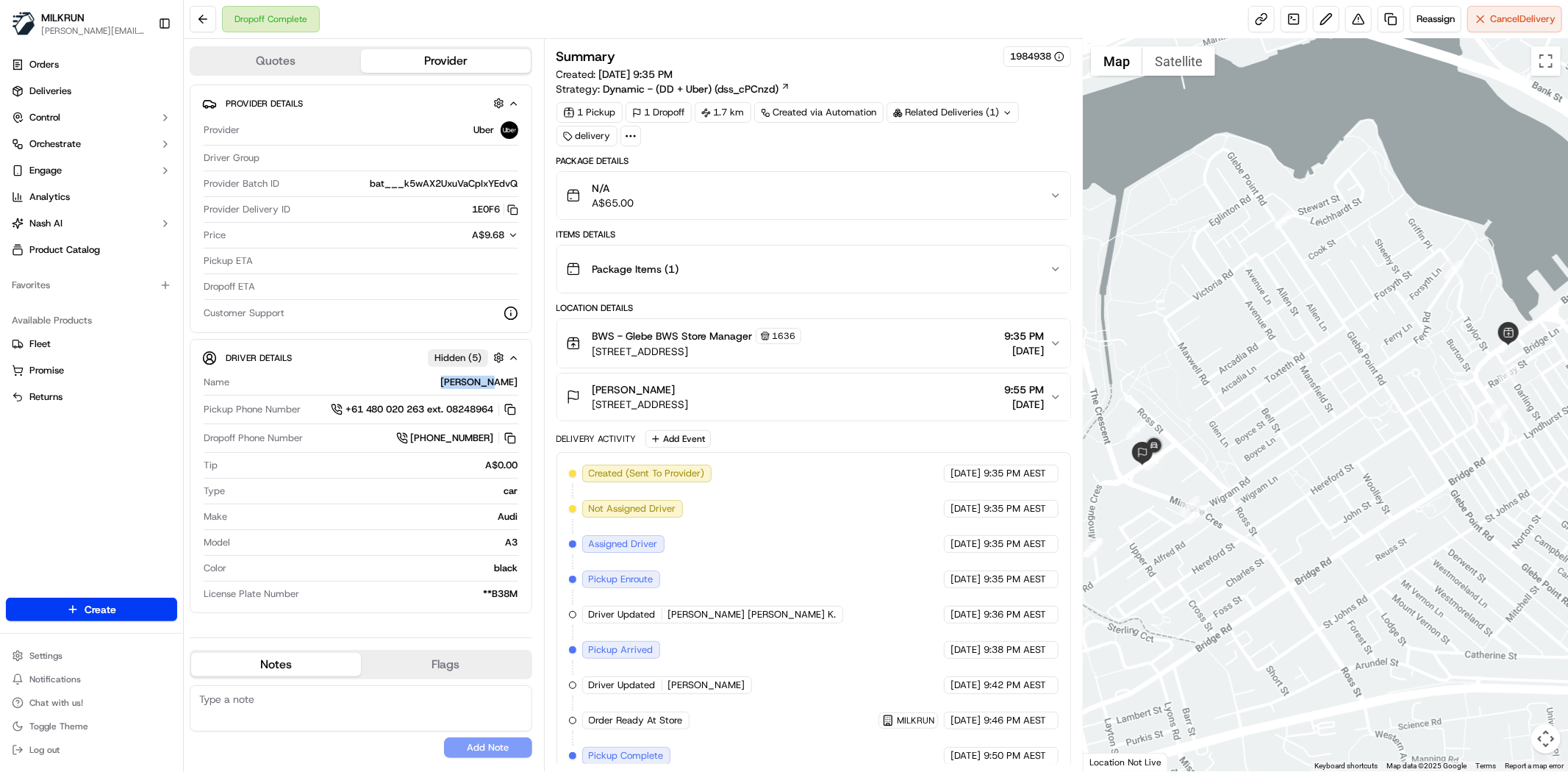
drag, startPoint x: 478, startPoint y: 386, endPoint x: 523, endPoint y: 387, distance: 45.0
click at [523, 387] on div "Driver Details Hidden ( 5 ) Name [PERSON_NAME] Pickup Phone Number +61 480 020 …" at bounding box center [361, 475] width 342 height 274
copy div "[PERSON_NAME]"
click at [210, 35] on div "Dropoff Complete Reassign Cancel Delivery" at bounding box center [875, 20] width 1384 height 39
click at [209, 19] on button at bounding box center [203, 19] width 27 height 27
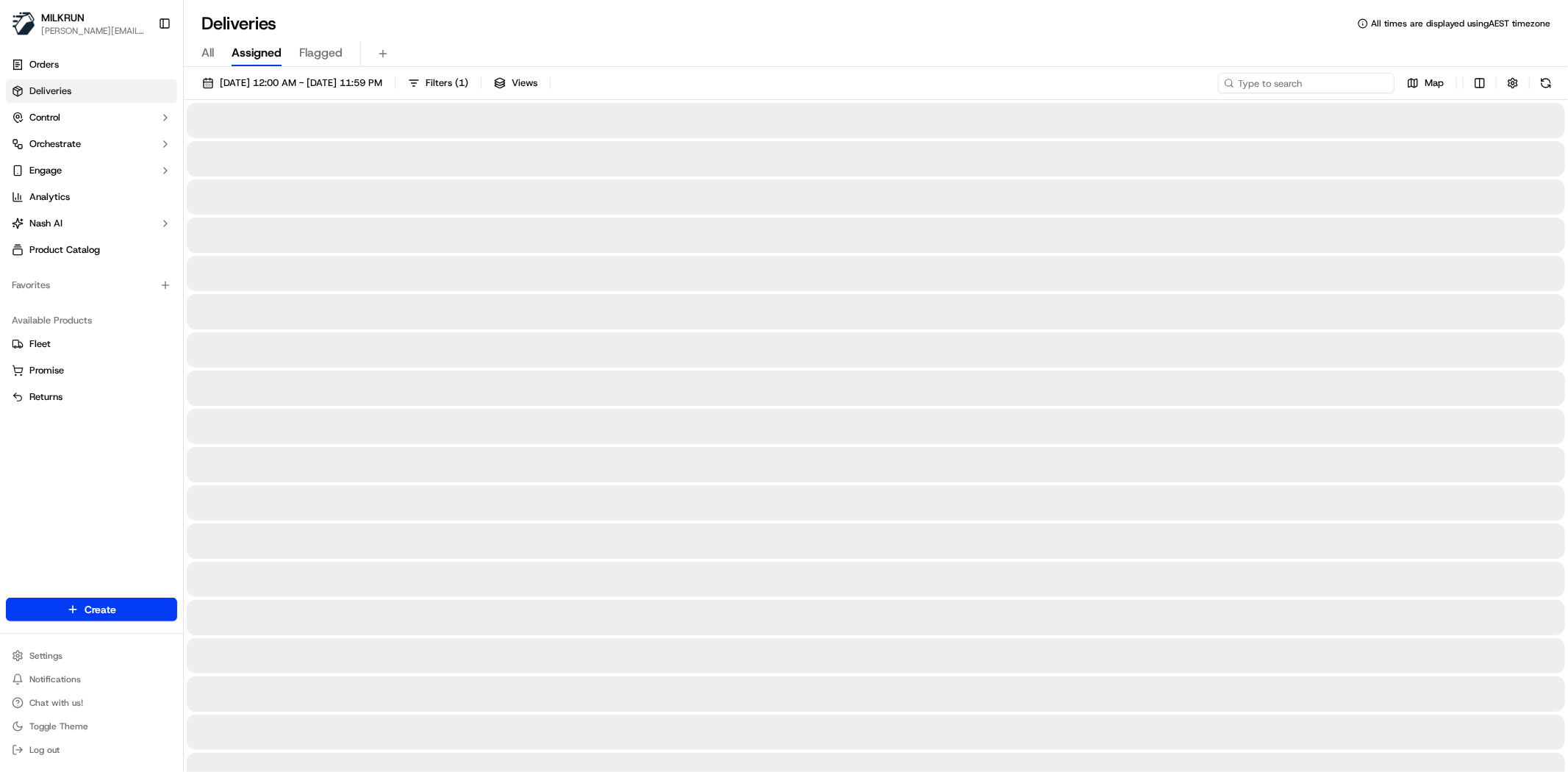
click at [1304, 83] on input at bounding box center [1305, 83] width 176 height 21
paste input "[PERSON_NAME]"
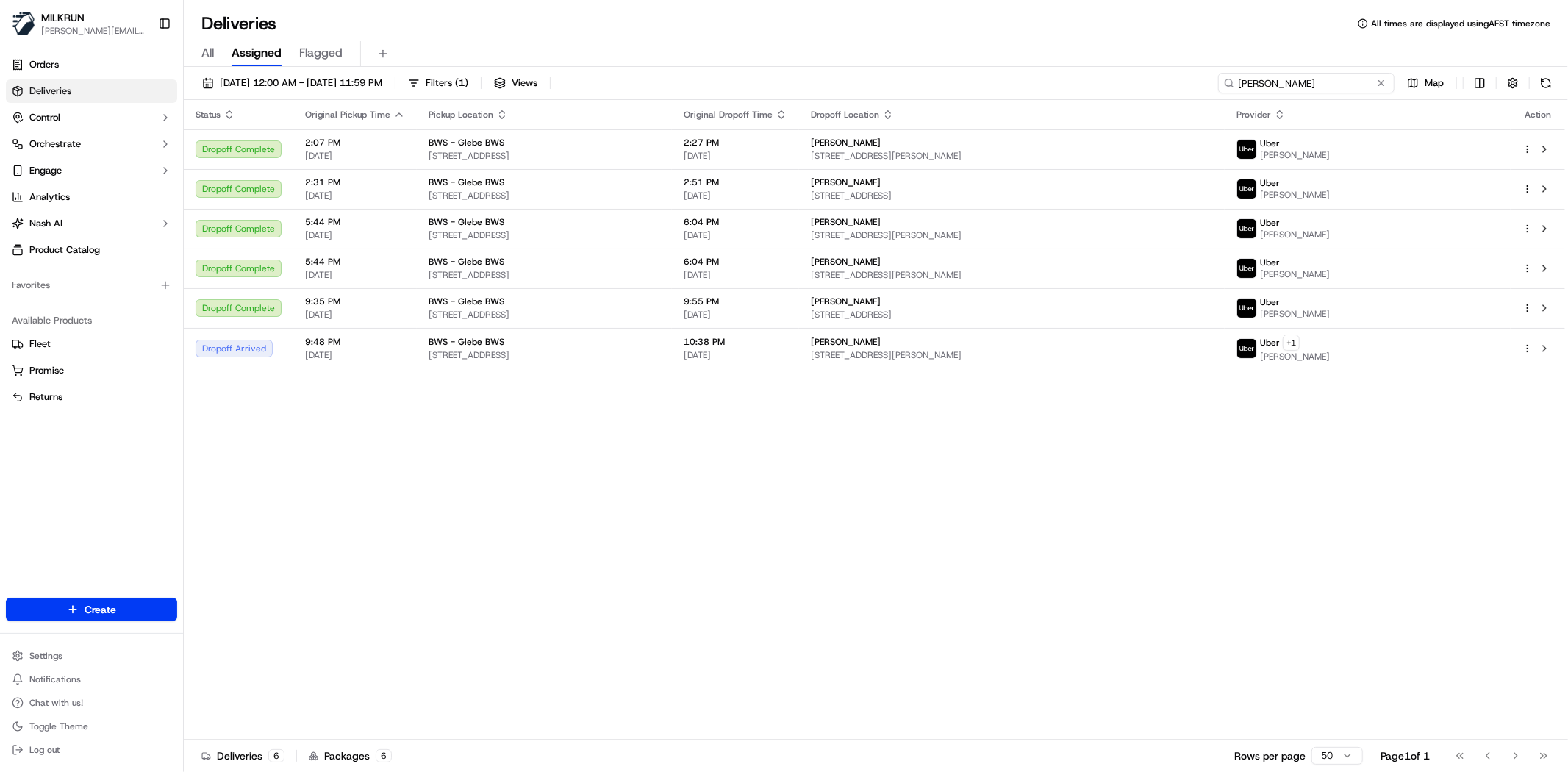
type input "[PERSON_NAME]"
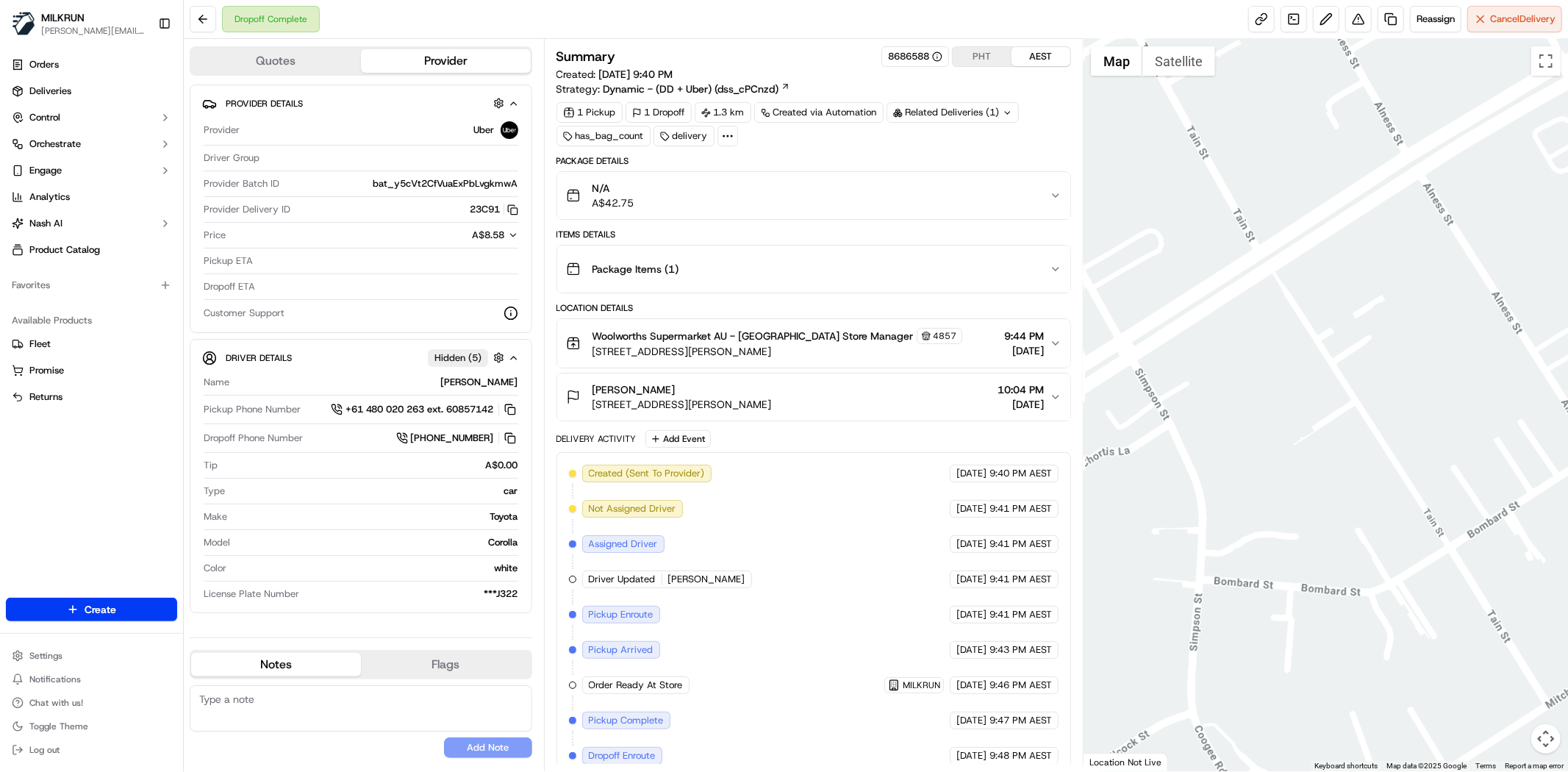
drag, startPoint x: 1299, startPoint y: 373, endPoint x: 1373, endPoint y: 482, distance: 131.7
click at [1413, 487] on div at bounding box center [1325, 405] width 484 height 732
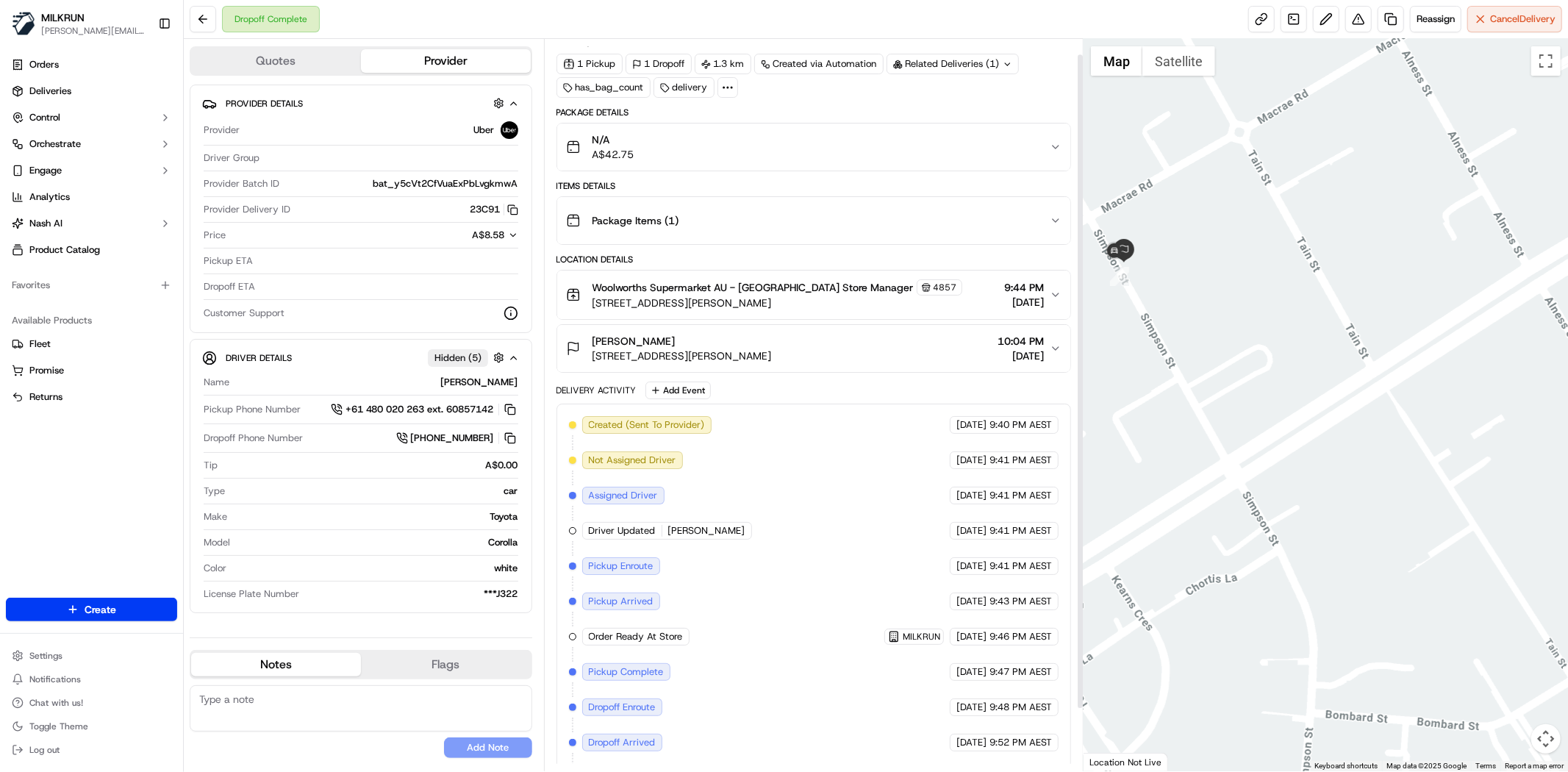
scroll to position [87, 0]
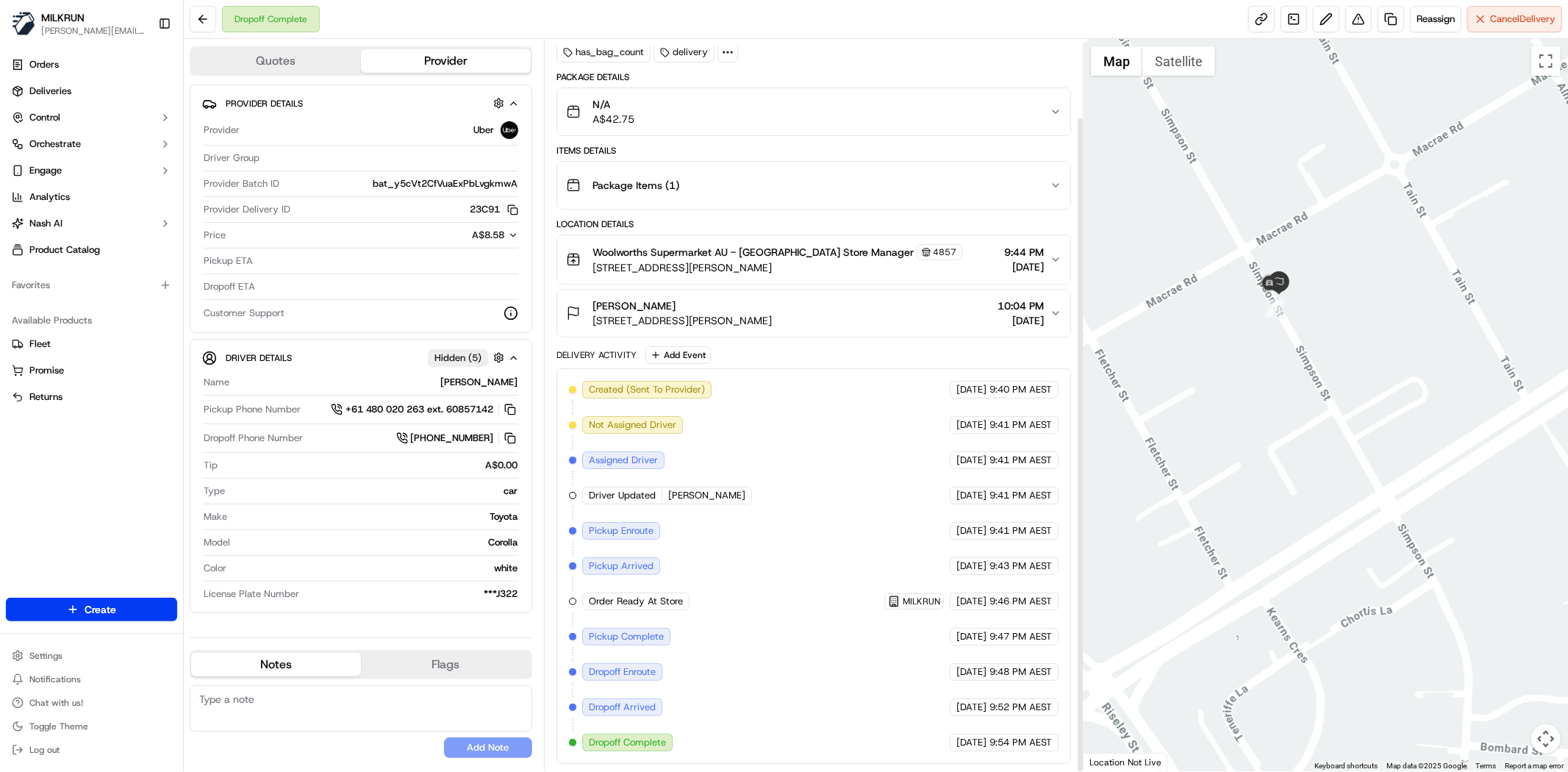
click at [1412, 387] on div at bounding box center [1325, 405] width 484 height 732
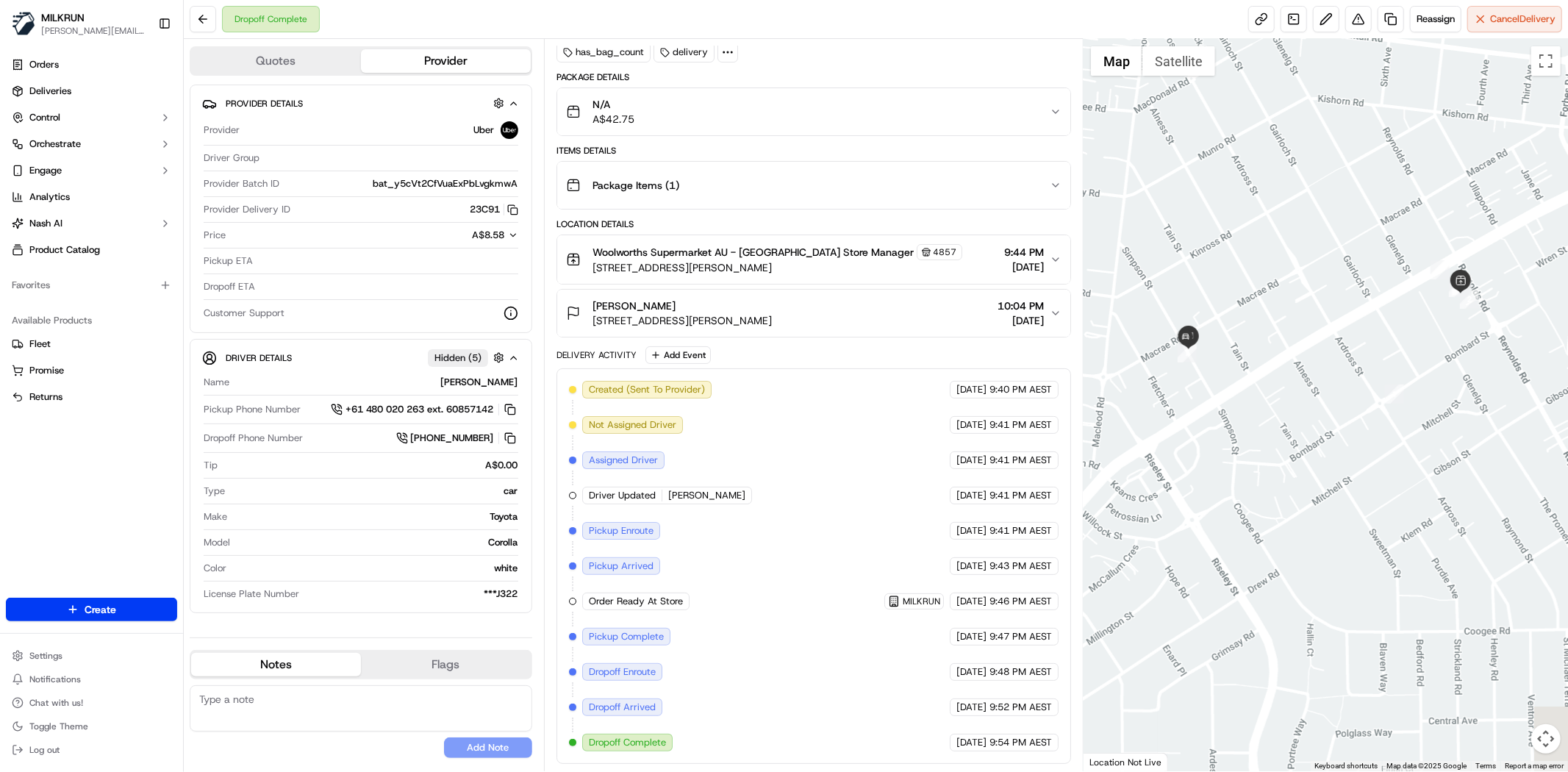
drag, startPoint x: 1466, startPoint y: 383, endPoint x: 1263, endPoint y: 408, distance: 204.5
click at [1263, 408] on div at bounding box center [1325, 405] width 484 height 732
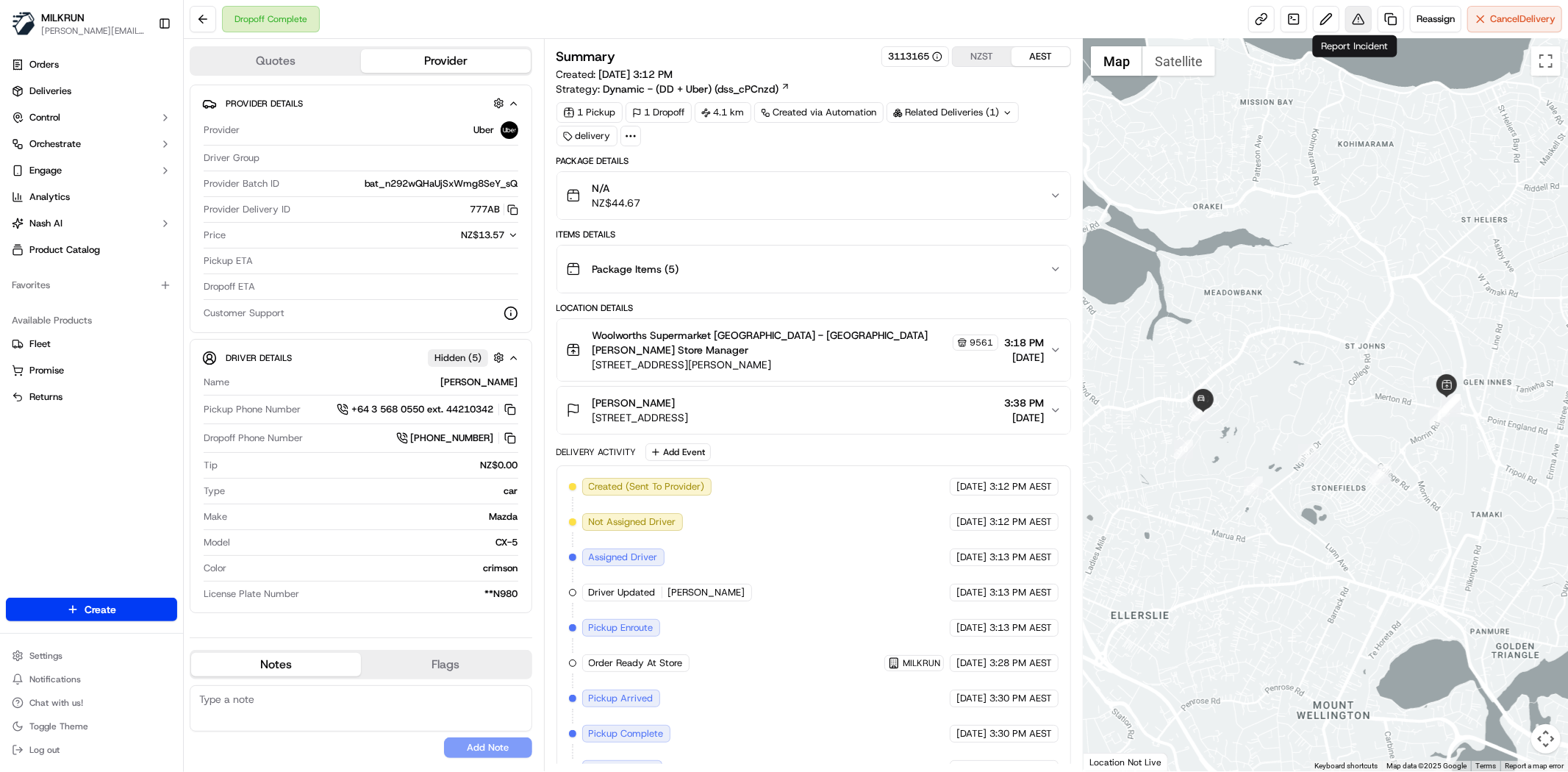
click at [1350, 16] on button at bounding box center [1357, 19] width 27 height 27
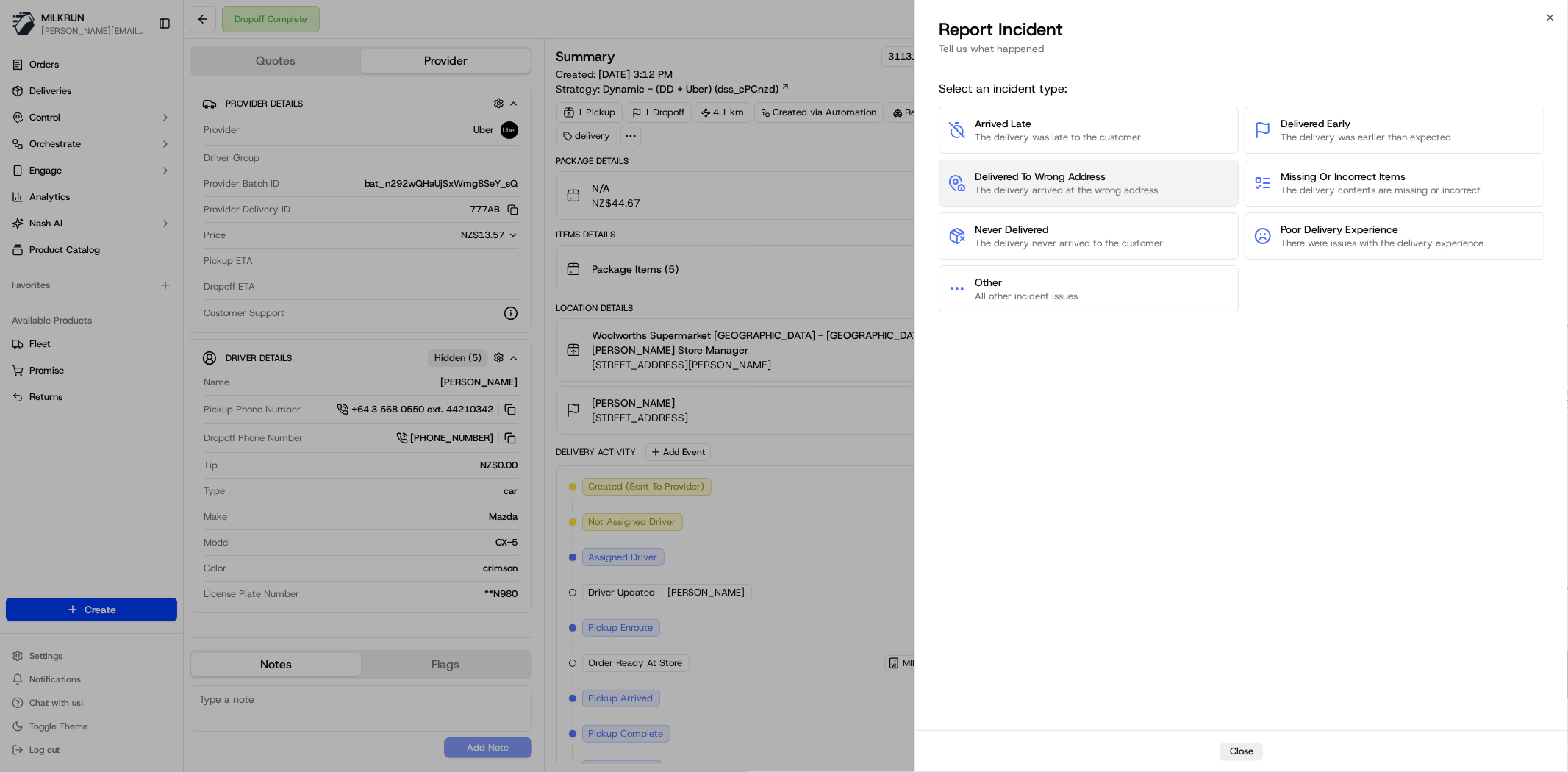
click at [1137, 188] on span "The delivery arrived at the wrong address" at bounding box center [1066, 190] width 183 height 13
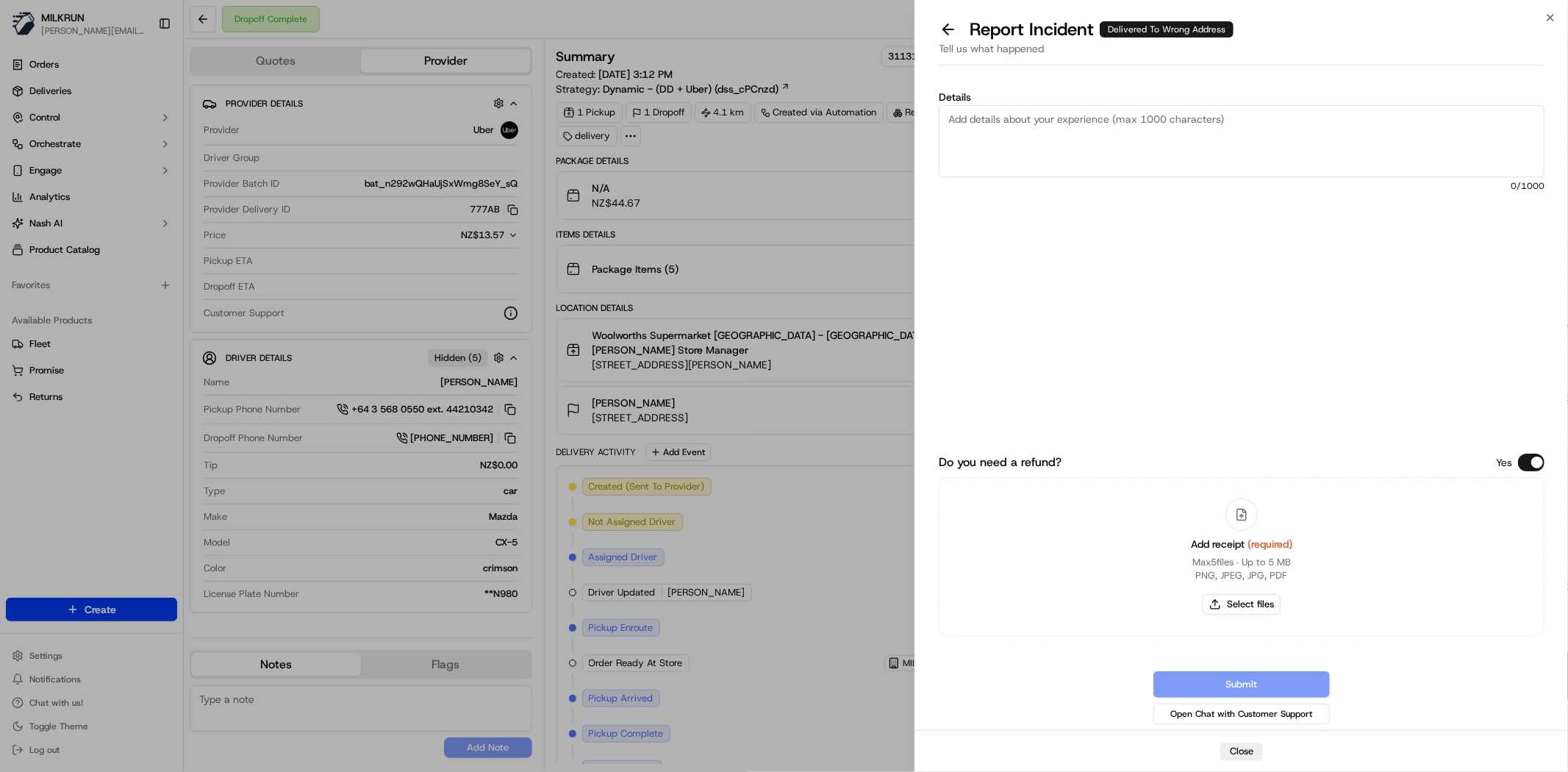
click at [1137, 151] on textarea "Details" at bounding box center [1241, 141] width 606 height 72
type textarea "Delivered to the wrong address. Customer did not receive the order. Please refu…"
click at [1242, 596] on button "Select files" at bounding box center [1240, 604] width 78 height 21
type input "C:\fakepath\claudai.png"
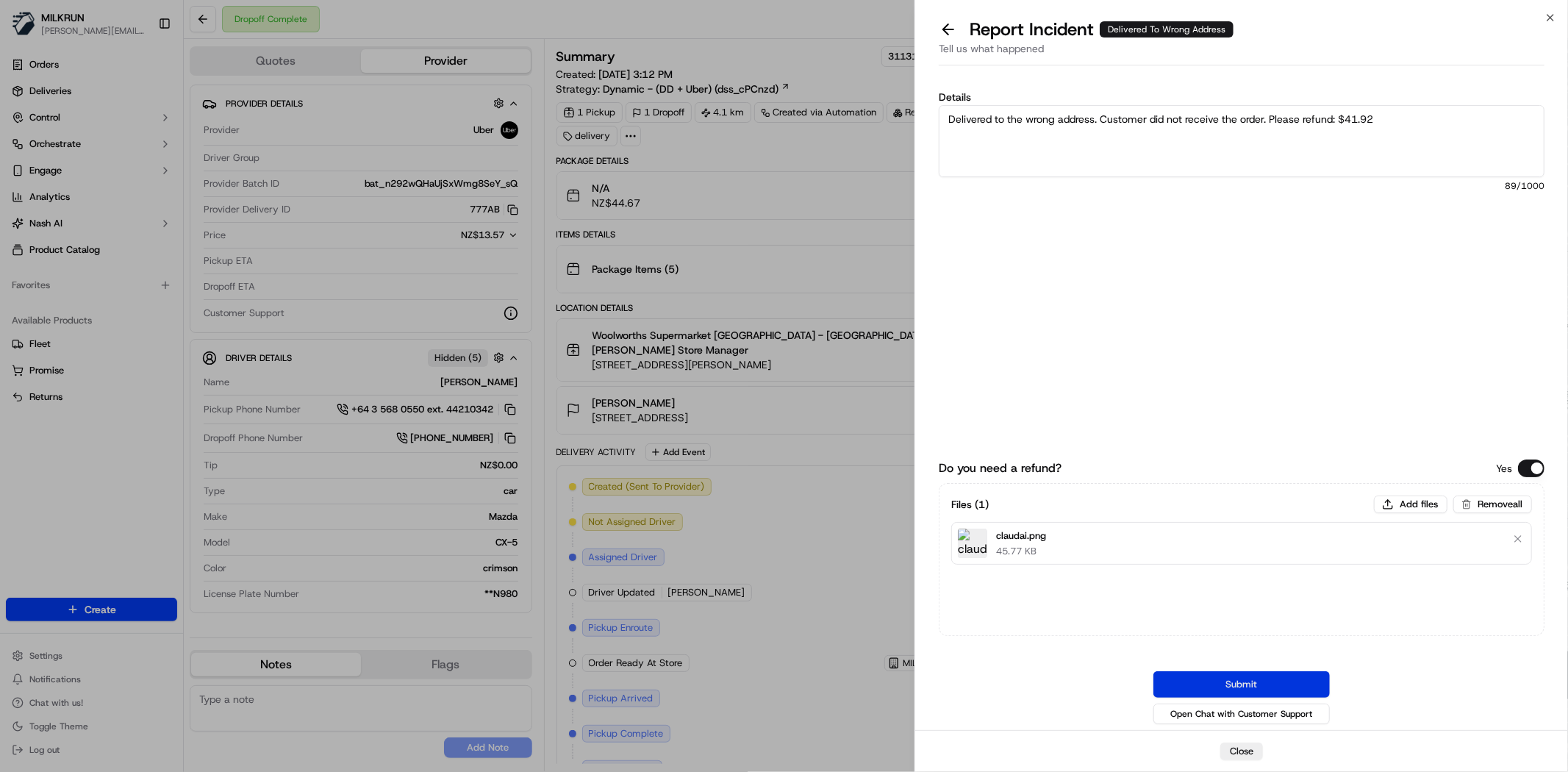
click at [1249, 689] on button "Submit" at bounding box center [1240, 683] width 176 height 27
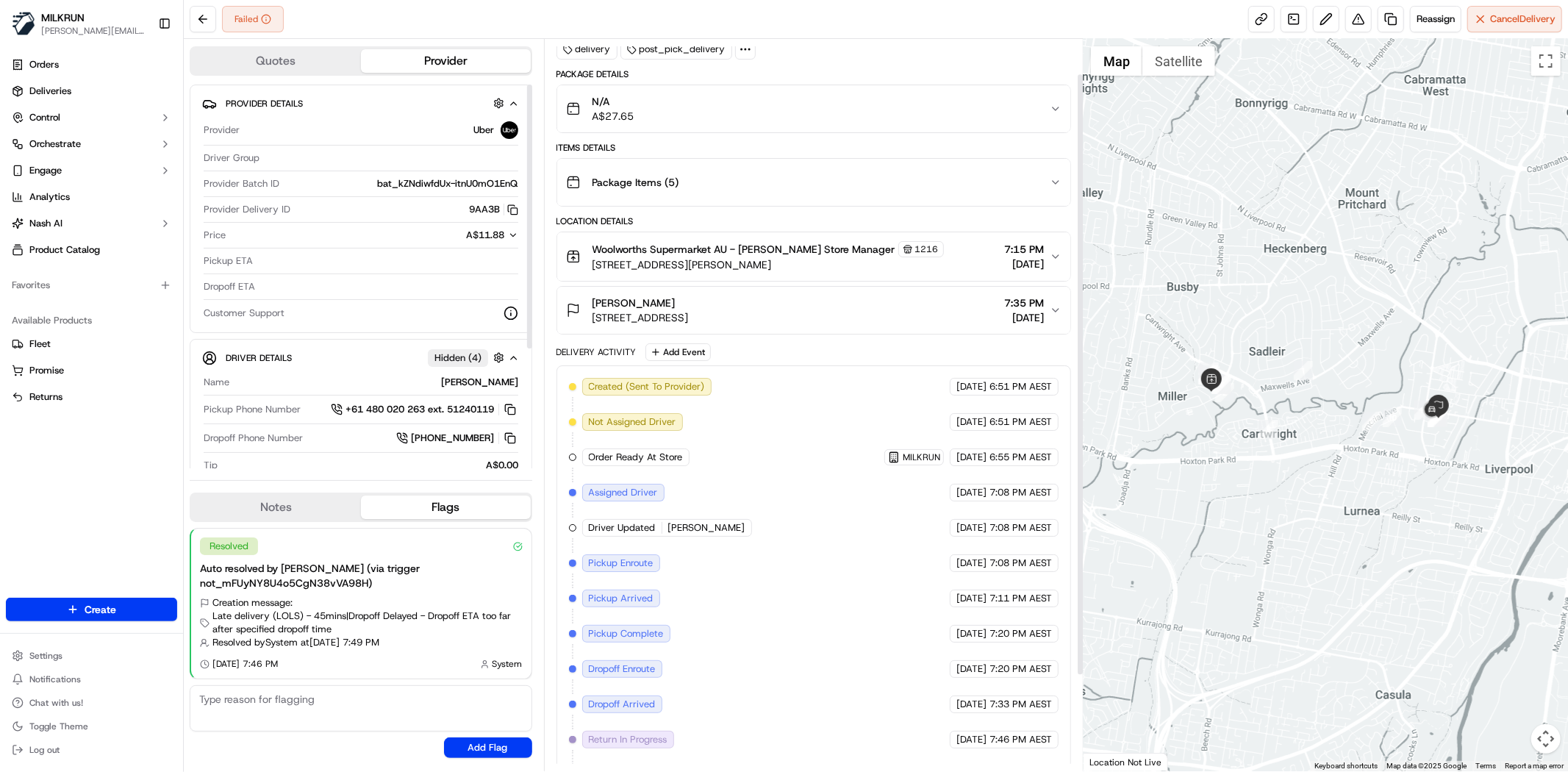
scroll to position [158, 0]
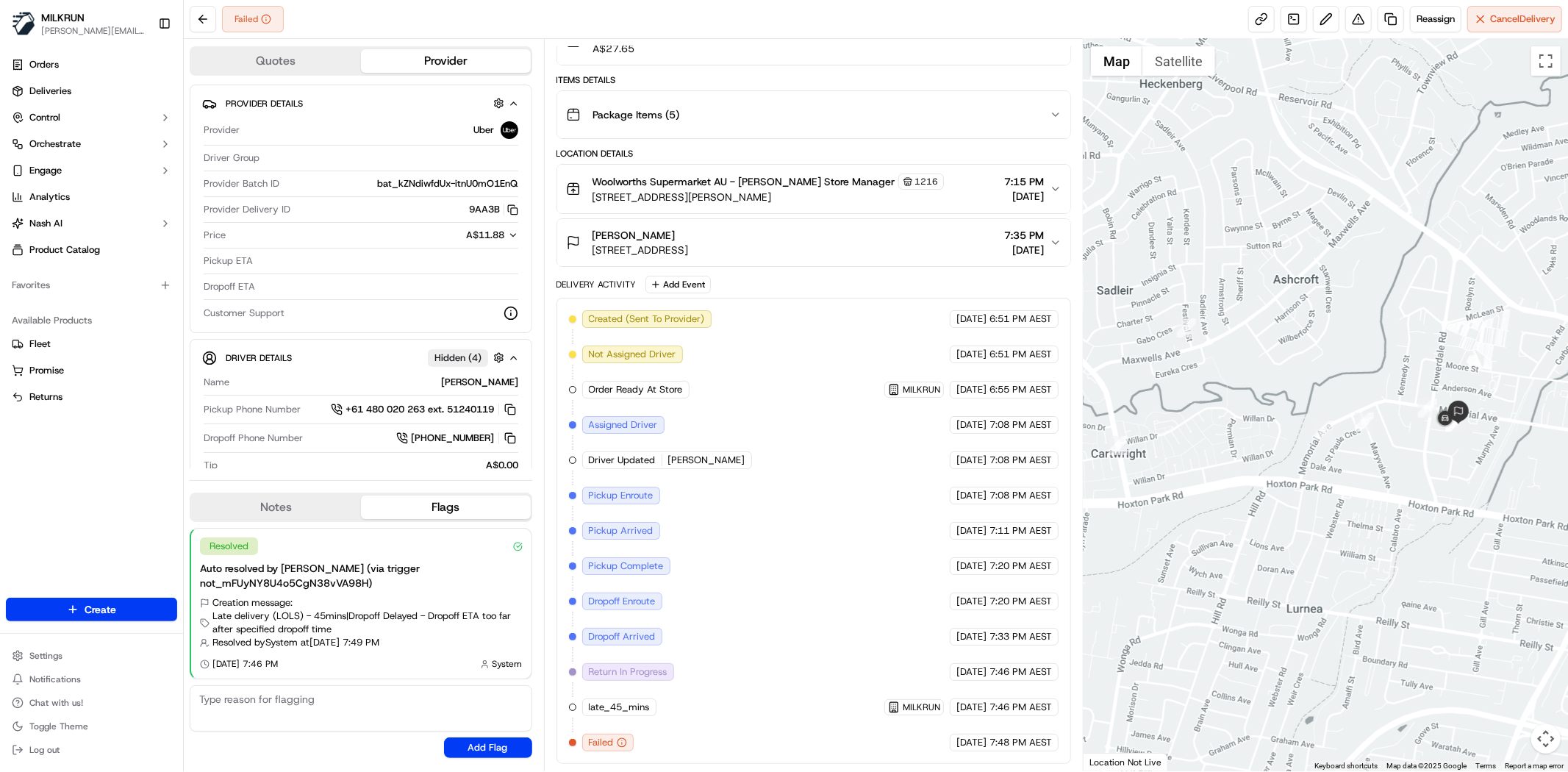
drag, startPoint x: 1385, startPoint y: 424, endPoint x: 1156, endPoint y: 415, distance: 229.2
click at [1156, 415] on div at bounding box center [1325, 405] width 484 height 732
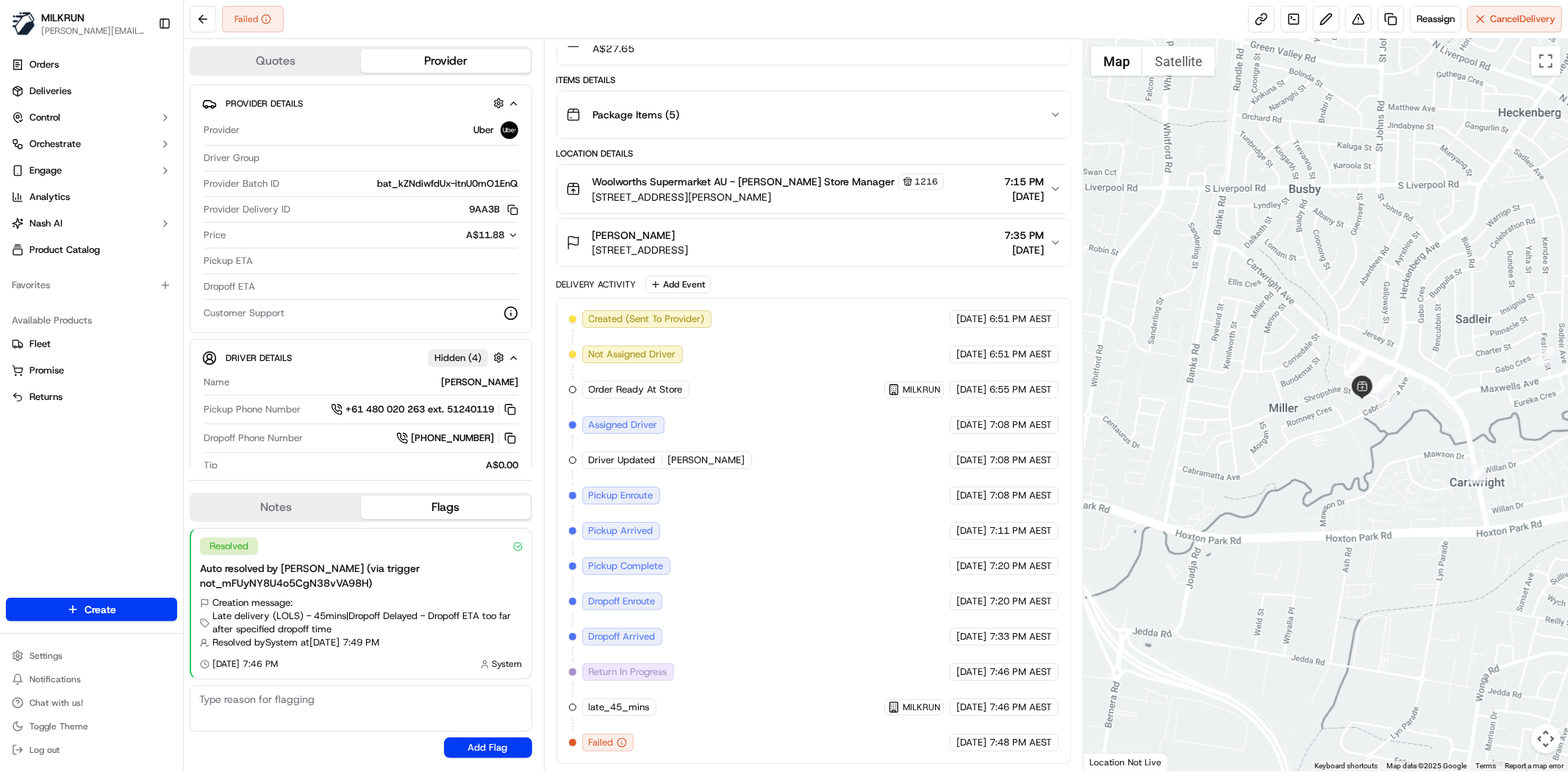
drag, startPoint x: 1173, startPoint y: 420, endPoint x: 1531, endPoint y: 448, distance: 359.1
click at [1531, 448] on div at bounding box center [1325, 405] width 484 height 732
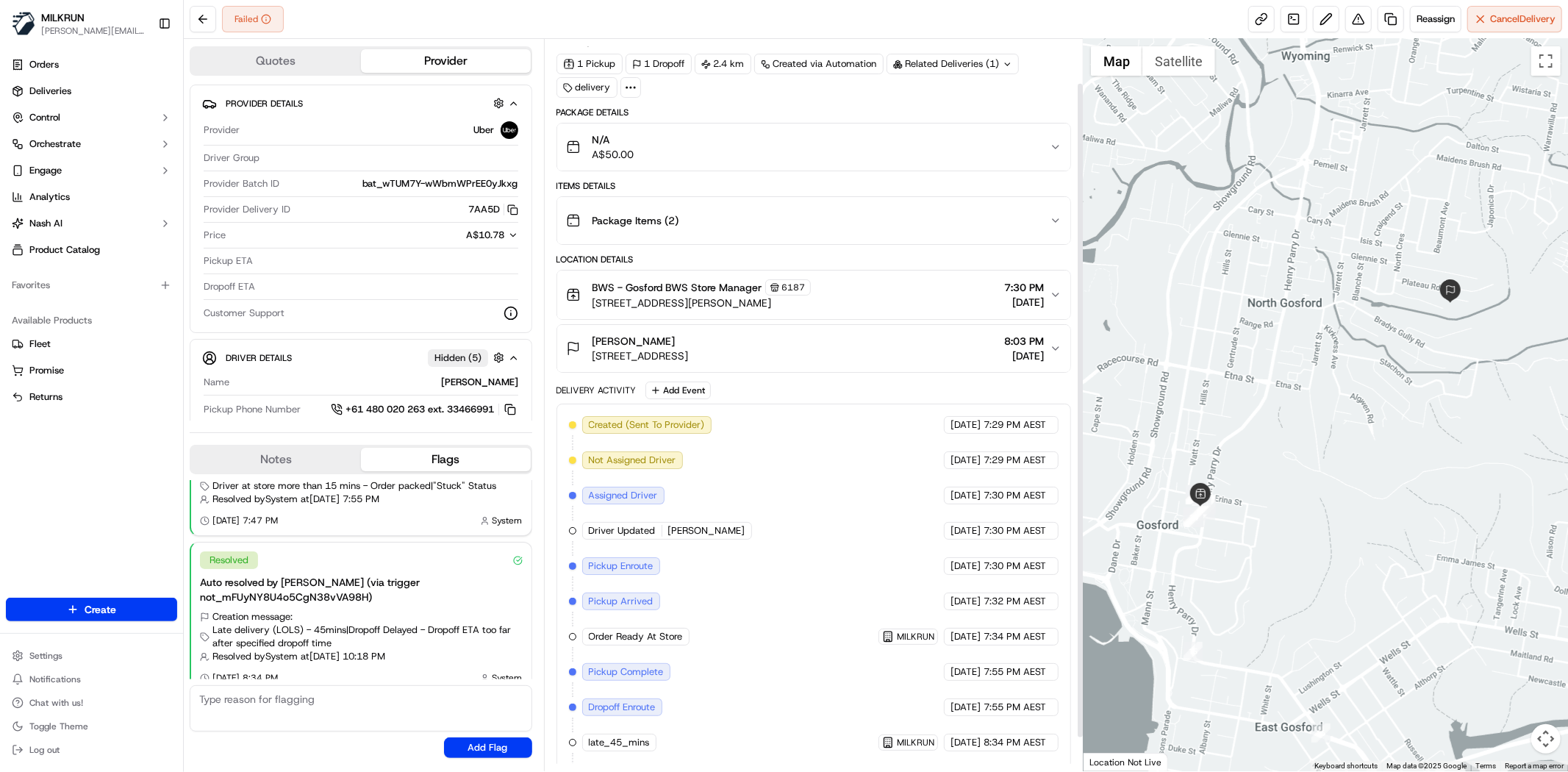
scroll to position [87, 0]
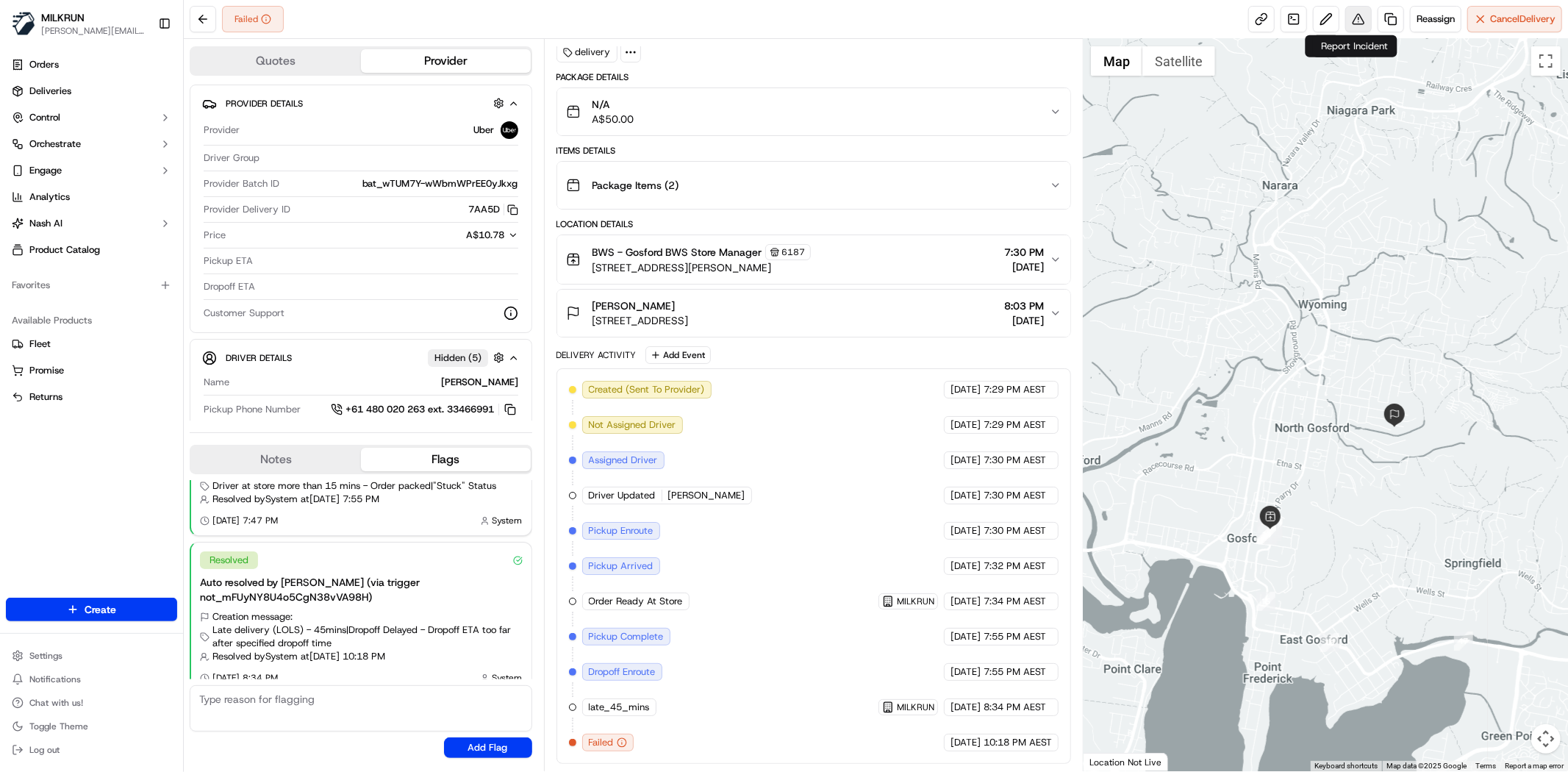
click at [1345, 18] on button at bounding box center [1357, 19] width 27 height 27
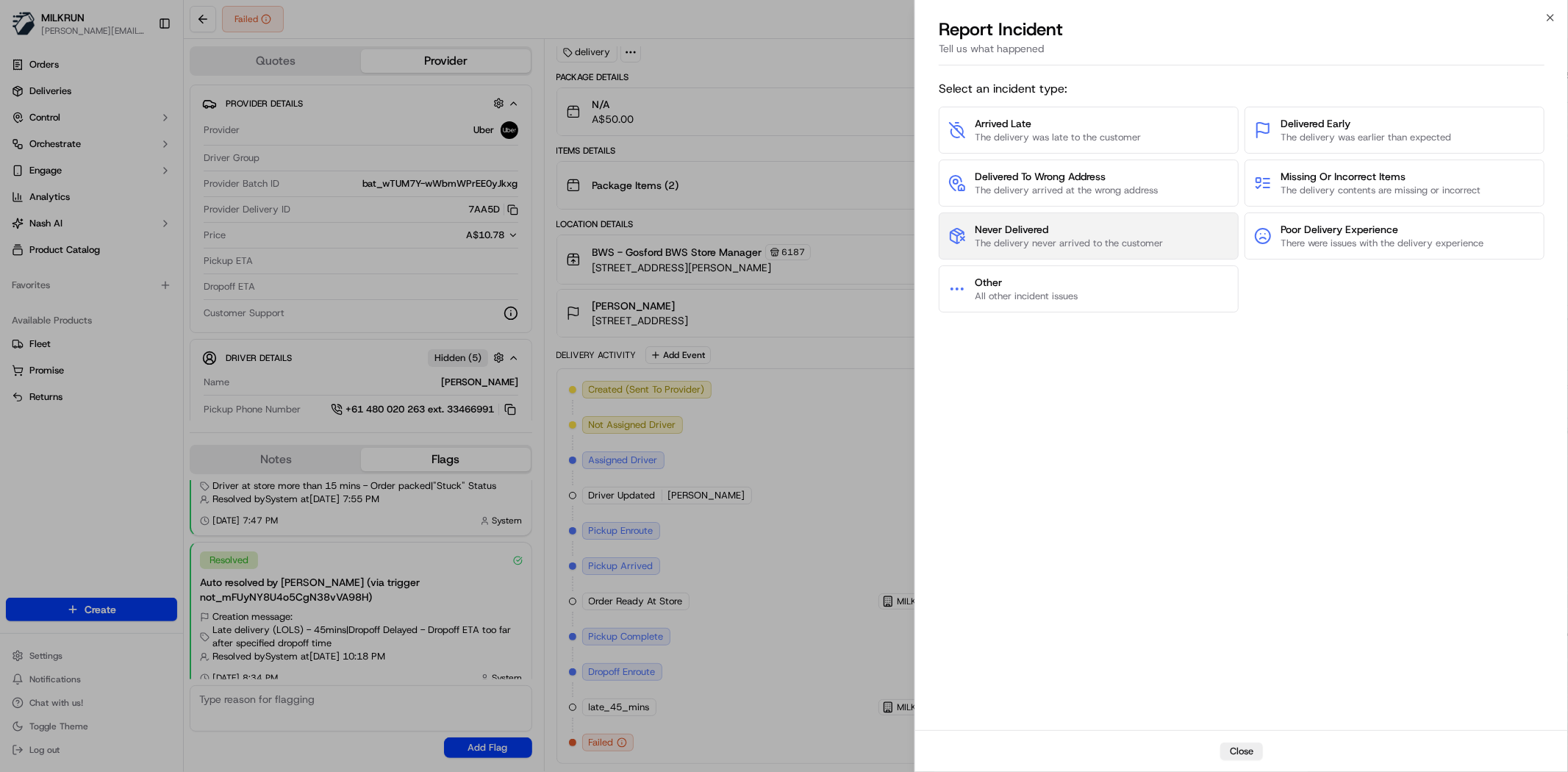
click at [1174, 240] on button "Never Delivered The delivery never arrived to the customer" at bounding box center [1088, 236] width 300 height 47
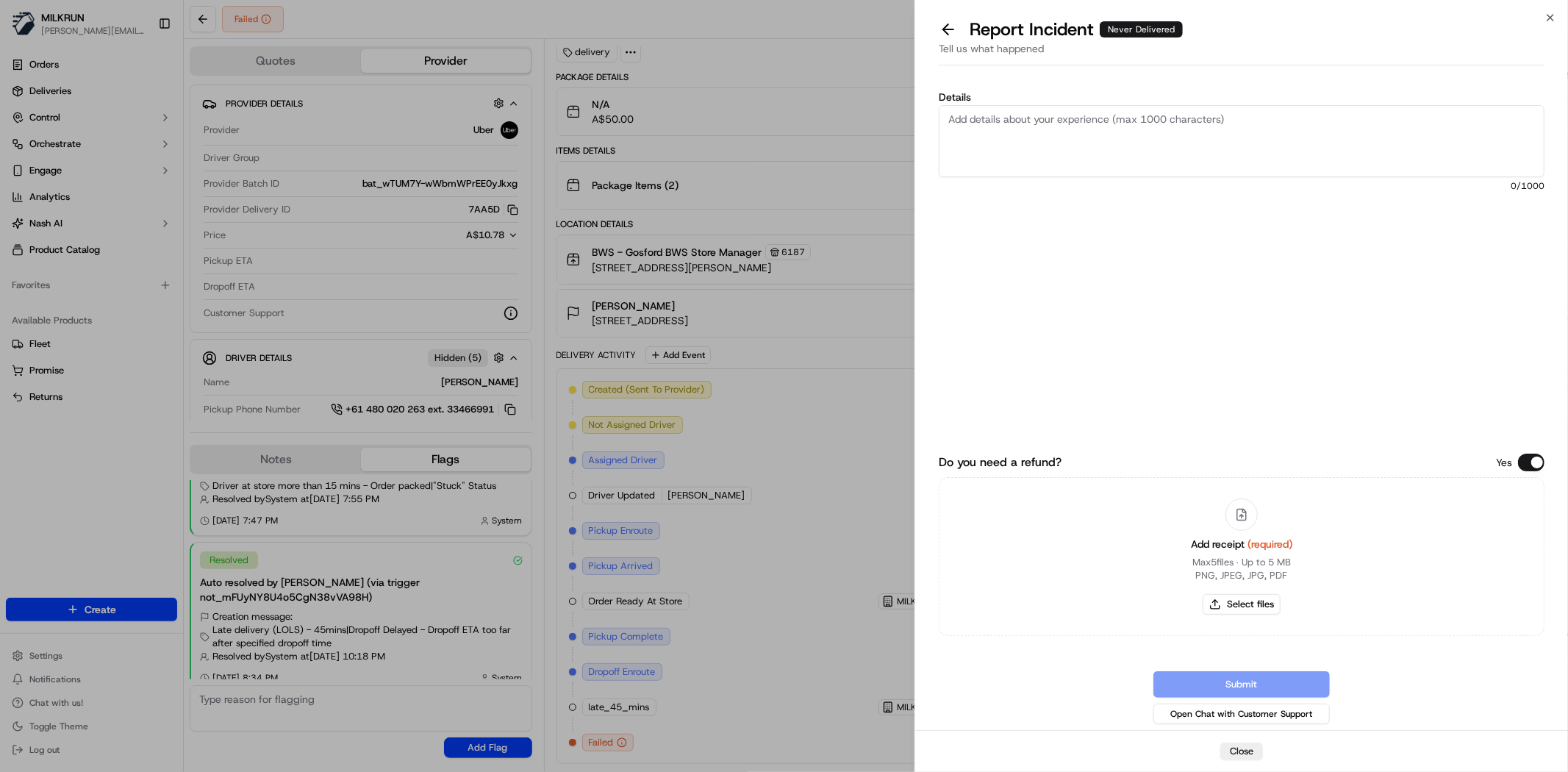
click at [999, 164] on textarea "Details" at bounding box center [1241, 141] width 606 height 72
click at [995, 136] on textarea "Order was collected but never delivered. Driver drove far far away from drop of…" at bounding box center [1241, 141] width 606 height 72
click at [1005, 121] on textarea "Order was collected but never delivered. Driver drove far far away from drop of…" at bounding box center [1241, 141] width 606 height 72
click at [1004, 129] on textarea "Order was collected but never delivered. Driver drove far far away from drop of…" at bounding box center [1241, 141] width 606 height 72
click at [995, 131] on textarea "Order was collected but never delivered. Driver drove far far away from drop of…" at bounding box center [1241, 141] width 606 height 72
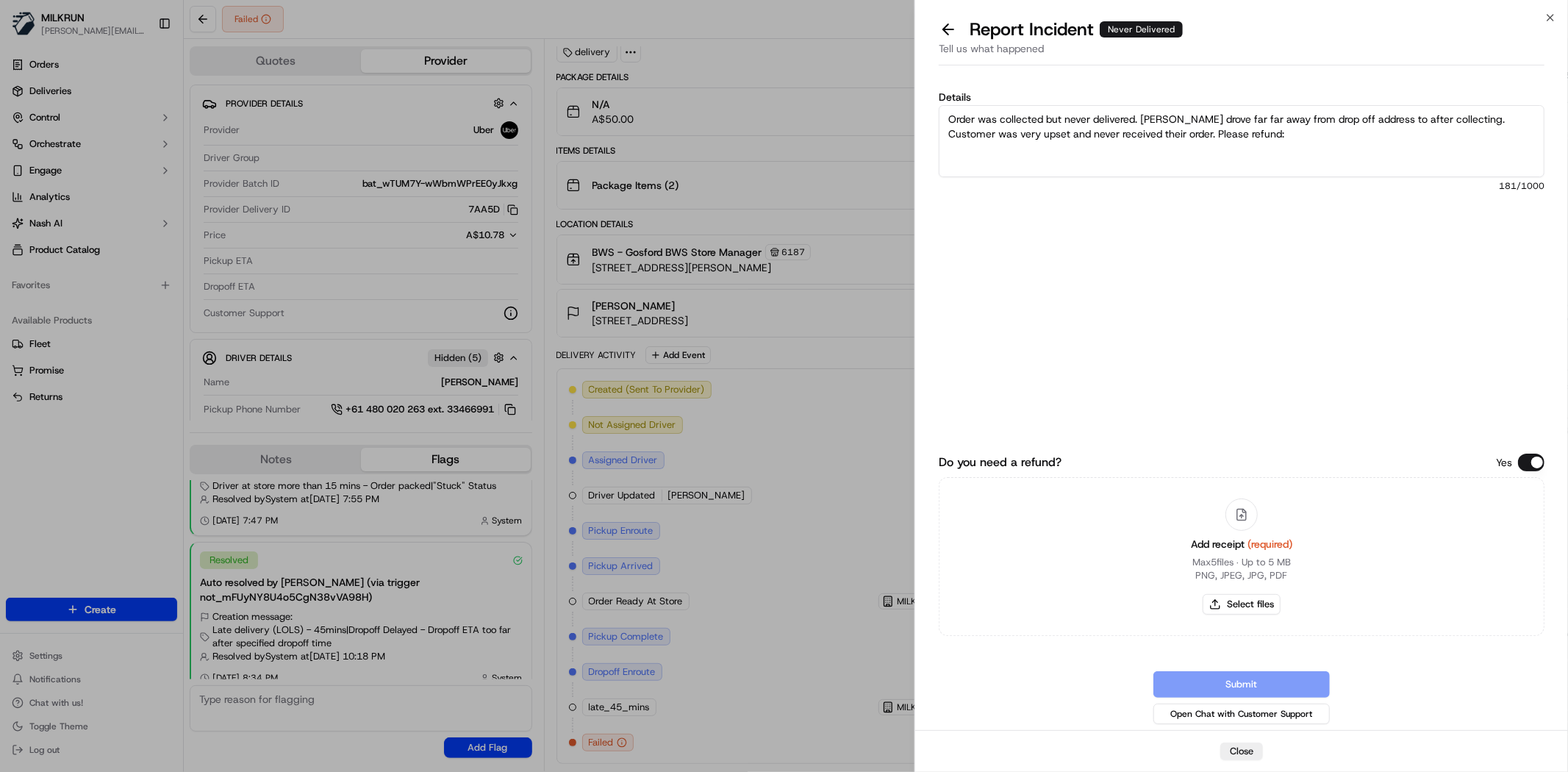
click at [1261, 120] on textarea "Order was collected but never delivered. Driver drove far far away from drop of…" at bounding box center [1241, 141] width 606 height 72
click at [1258, 133] on textarea "Order was collected but never delivered. Driver drove far far away from drop of…" at bounding box center [1241, 141] width 606 height 72
click at [1278, 135] on textarea "Order was collected but never delivered. Driver drove far far away from drop of…" at bounding box center [1241, 141] width 606 height 72
type textarea "Order was collected but never delivered. Driver drove far far away from drop of…"
click at [1228, 600] on button "Select files" at bounding box center [1240, 604] width 78 height 21
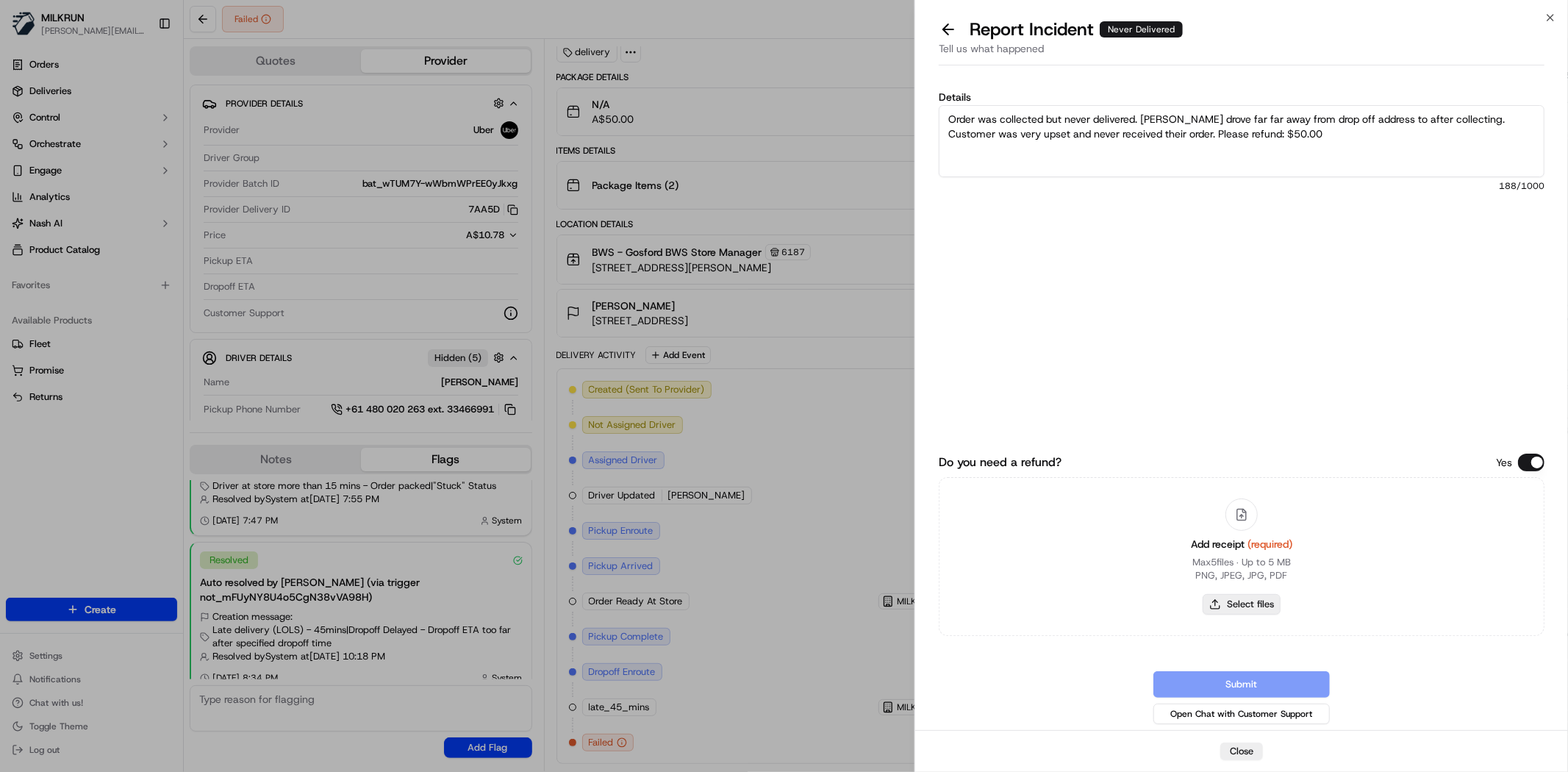
type input "C:\fakepath\khy invoice.png"
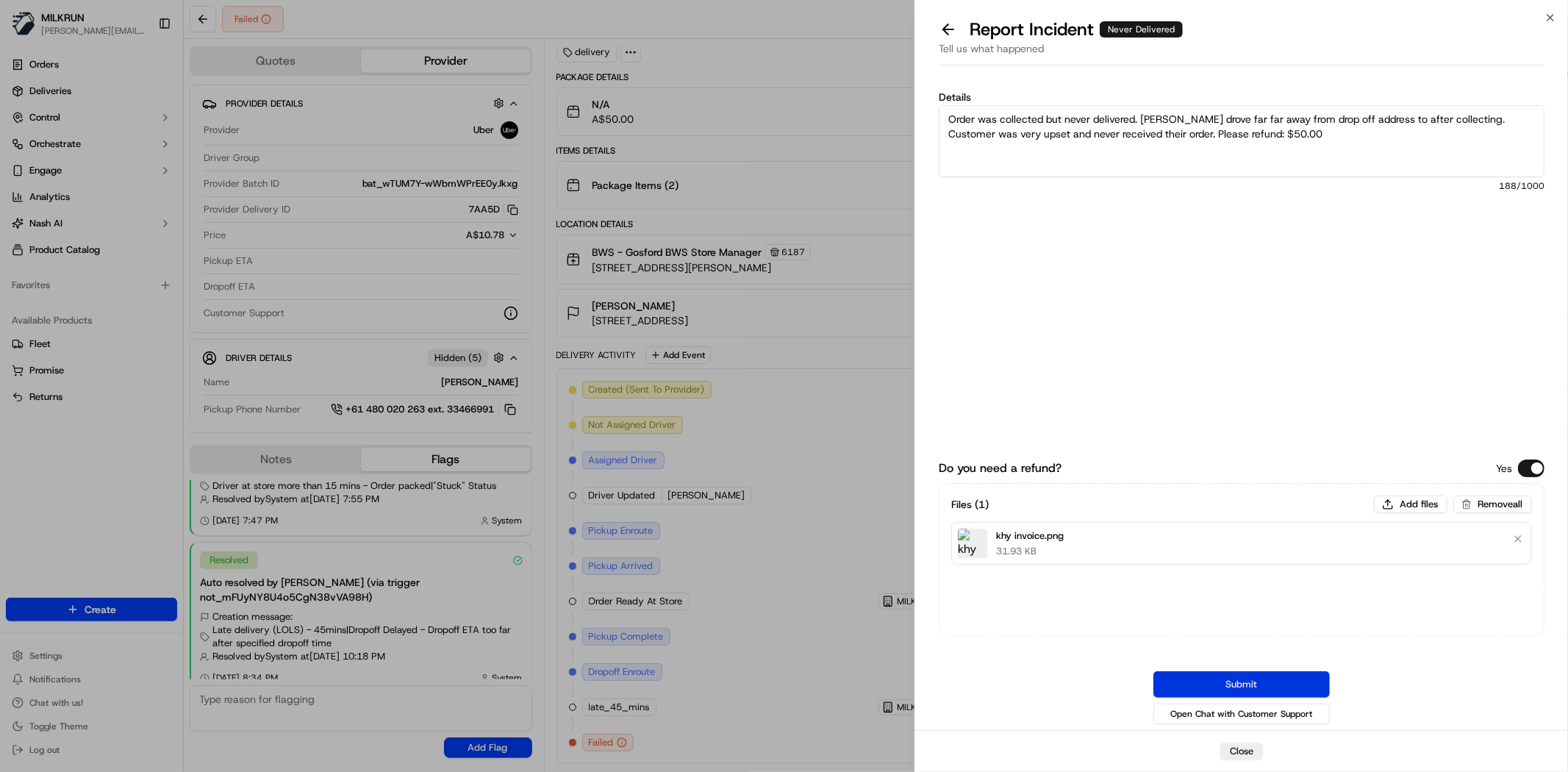
click at [1235, 686] on button "Submit" at bounding box center [1240, 683] width 176 height 27
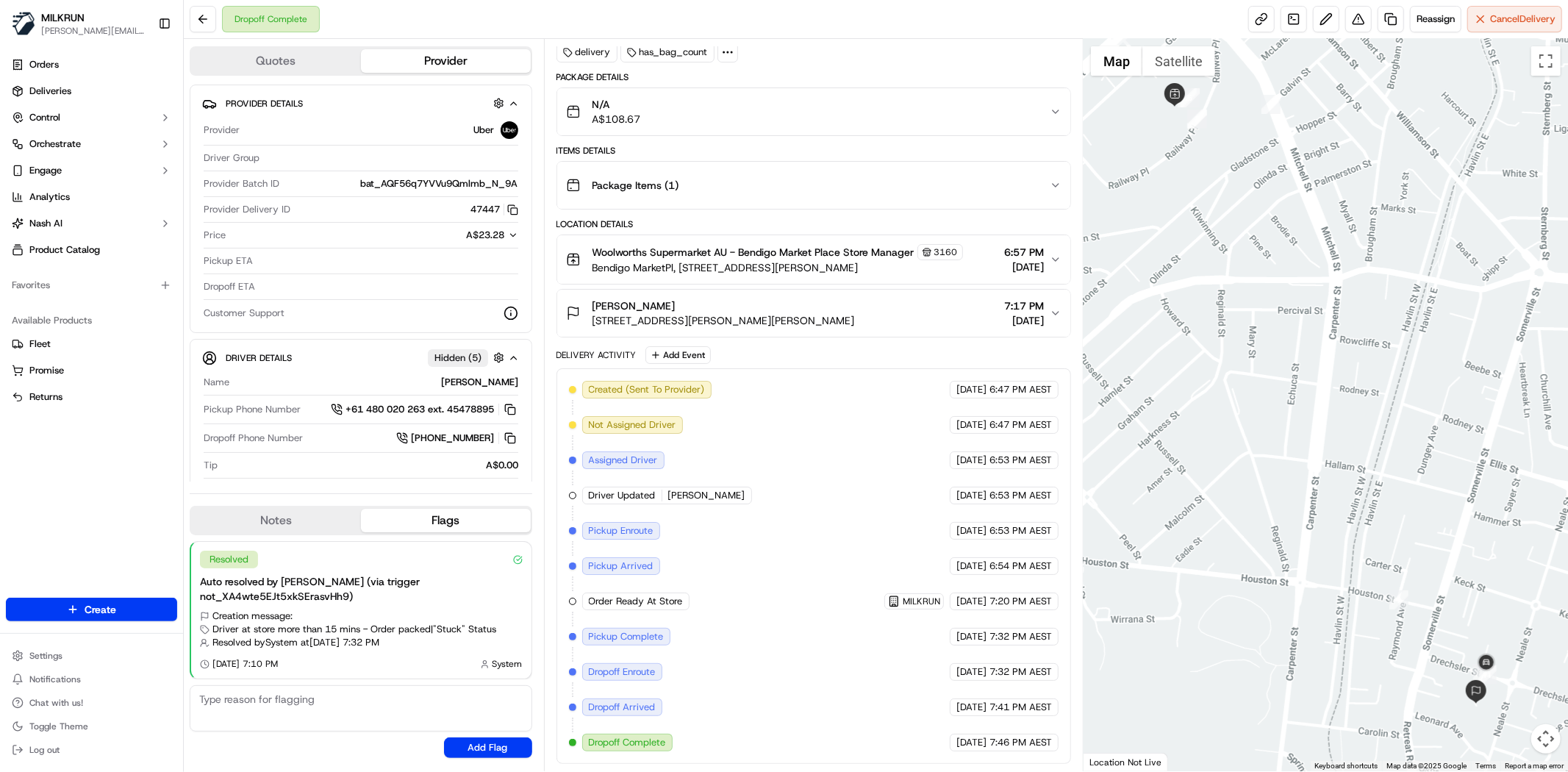
scroll to position [5, 0]
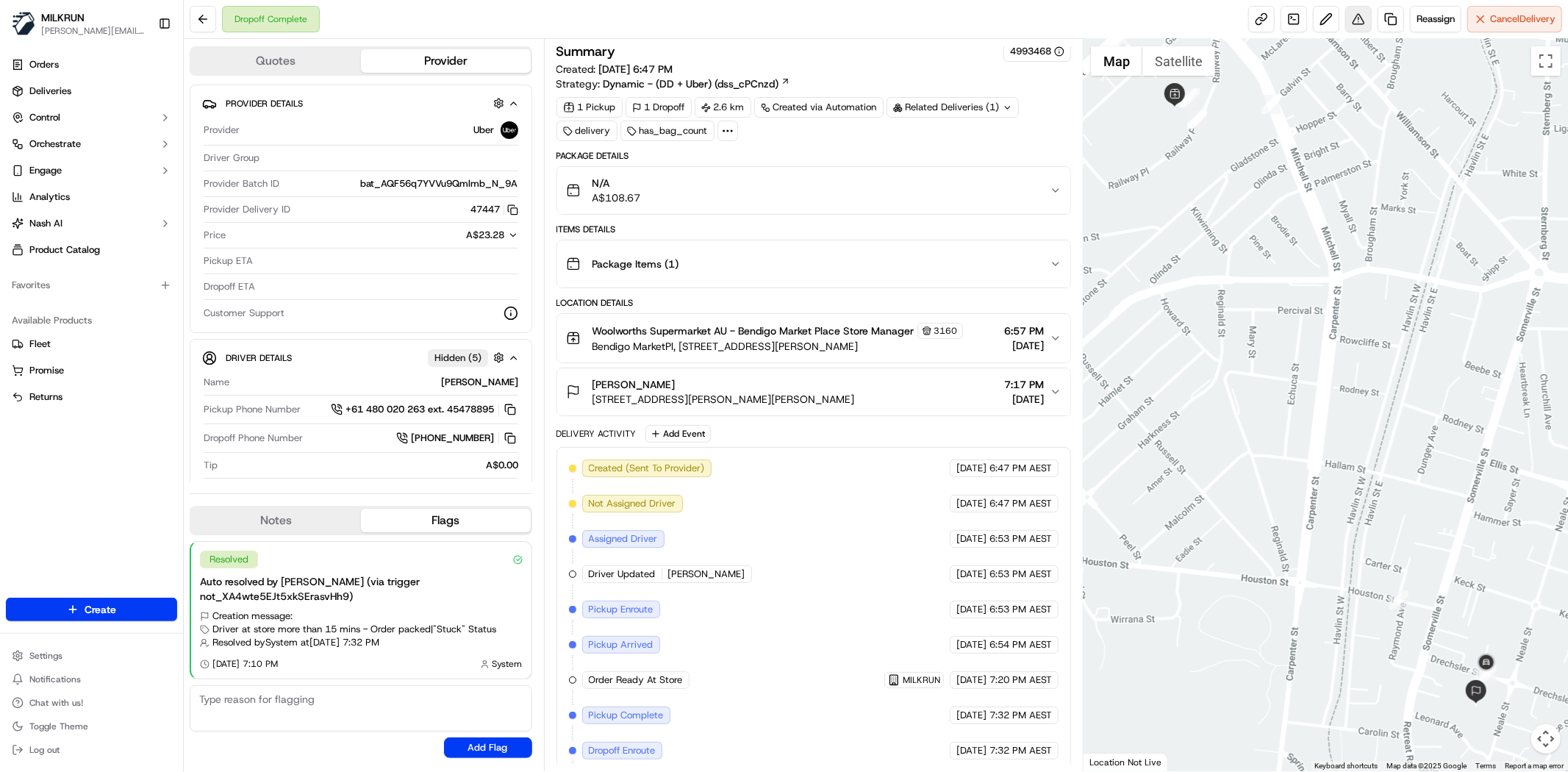
click at [1357, 21] on button at bounding box center [1357, 19] width 27 height 27
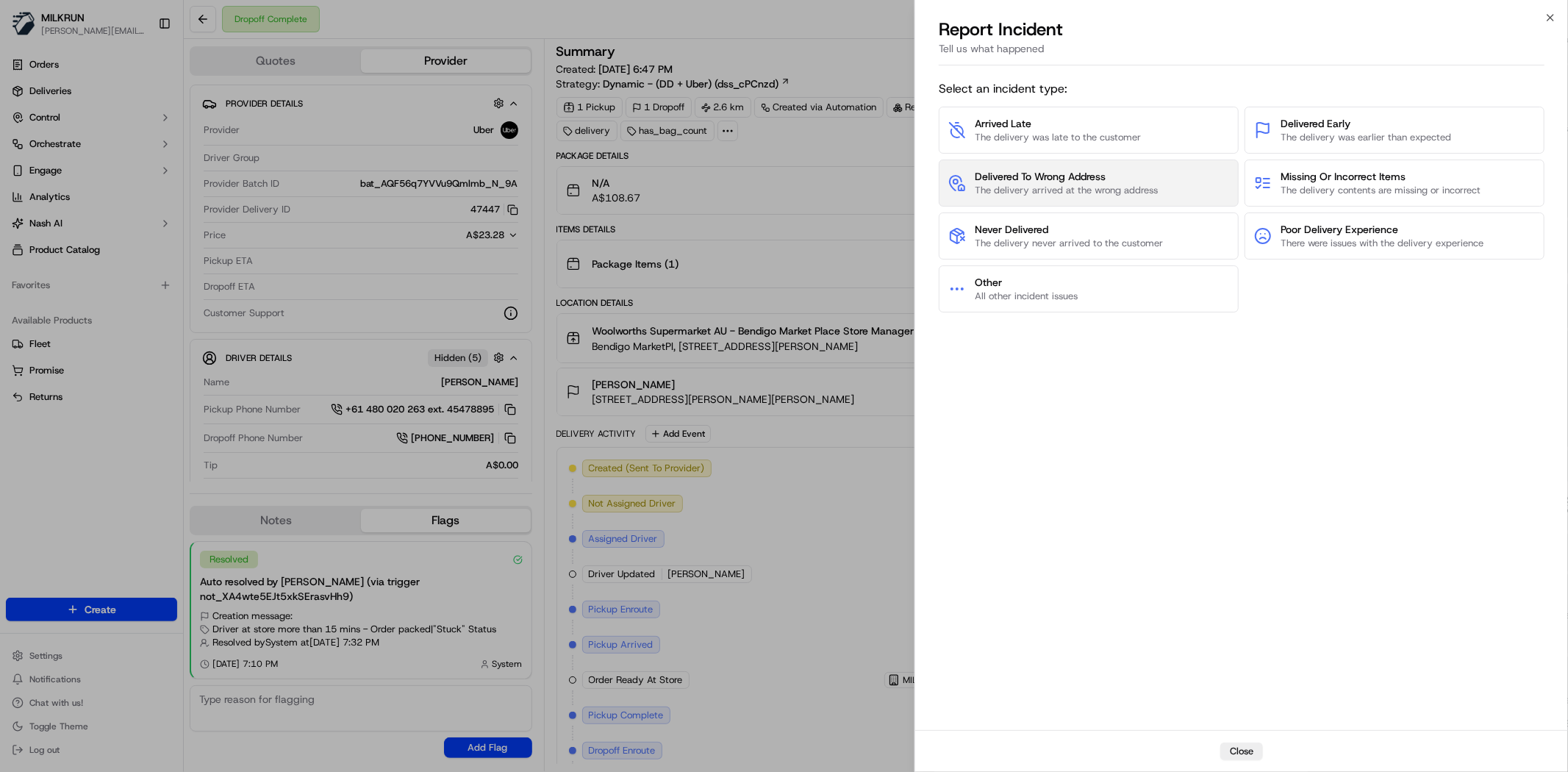
click at [1126, 204] on button "Delivered To Wrong Address The delivery arrived at the wrong address" at bounding box center [1088, 183] width 300 height 47
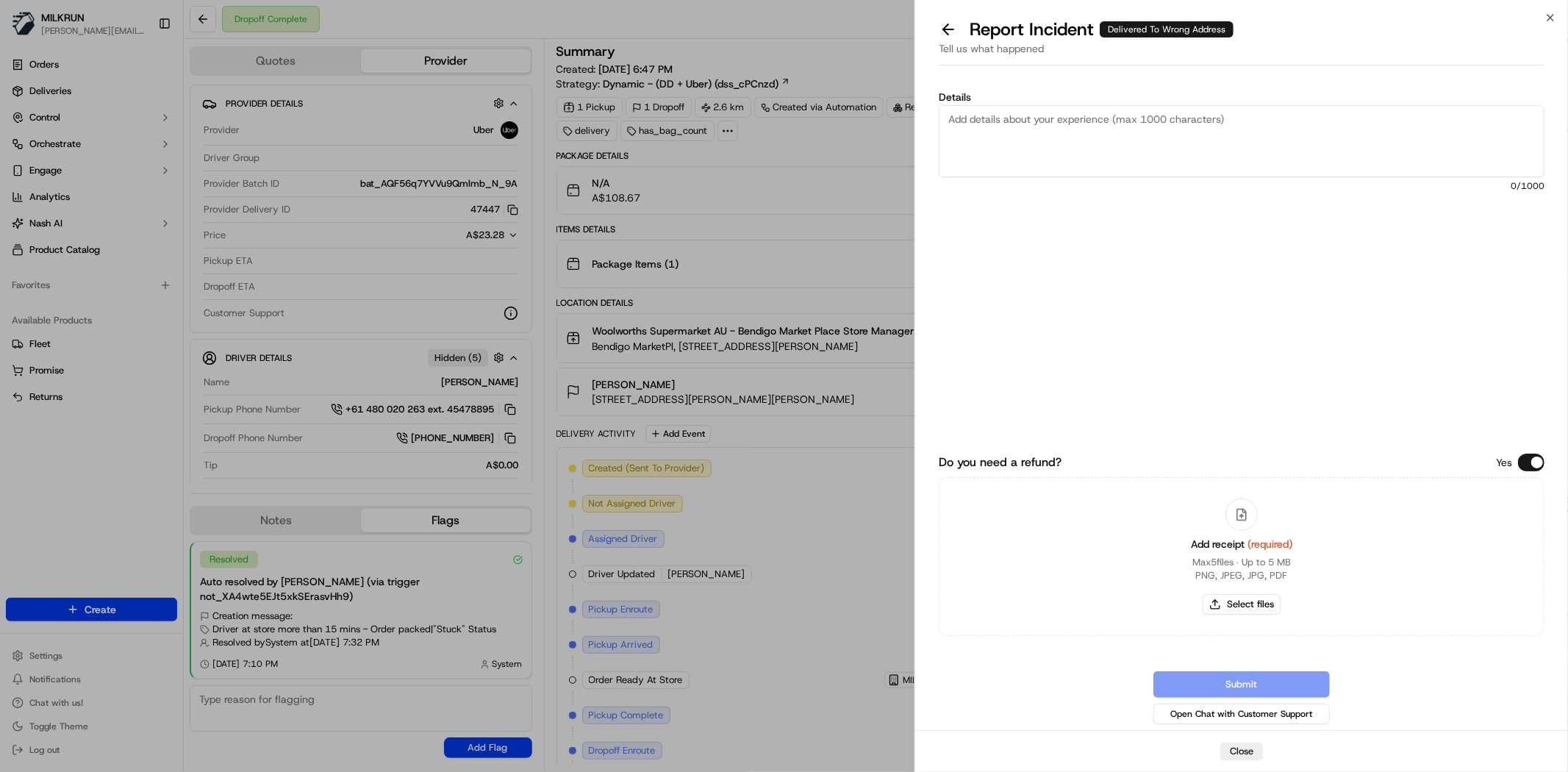
click at [1112, 146] on textarea "Details" at bounding box center [1241, 141] width 606 height 72
type textarea "D"
type textarea "Customer received Ubereats order and not MILKRUN order. Customer did not receiv…"
click at [1258, 615] on div "Add receipt (required) Max 5 files ∙ Up to 5 MB PNG, JPEG, JPG, PDF Select files" at bounding box center [1240, 557] width 125 height 134
click at [1261, 612] on button "Select files" at bounding box center [1240, 604] width 78 height 21
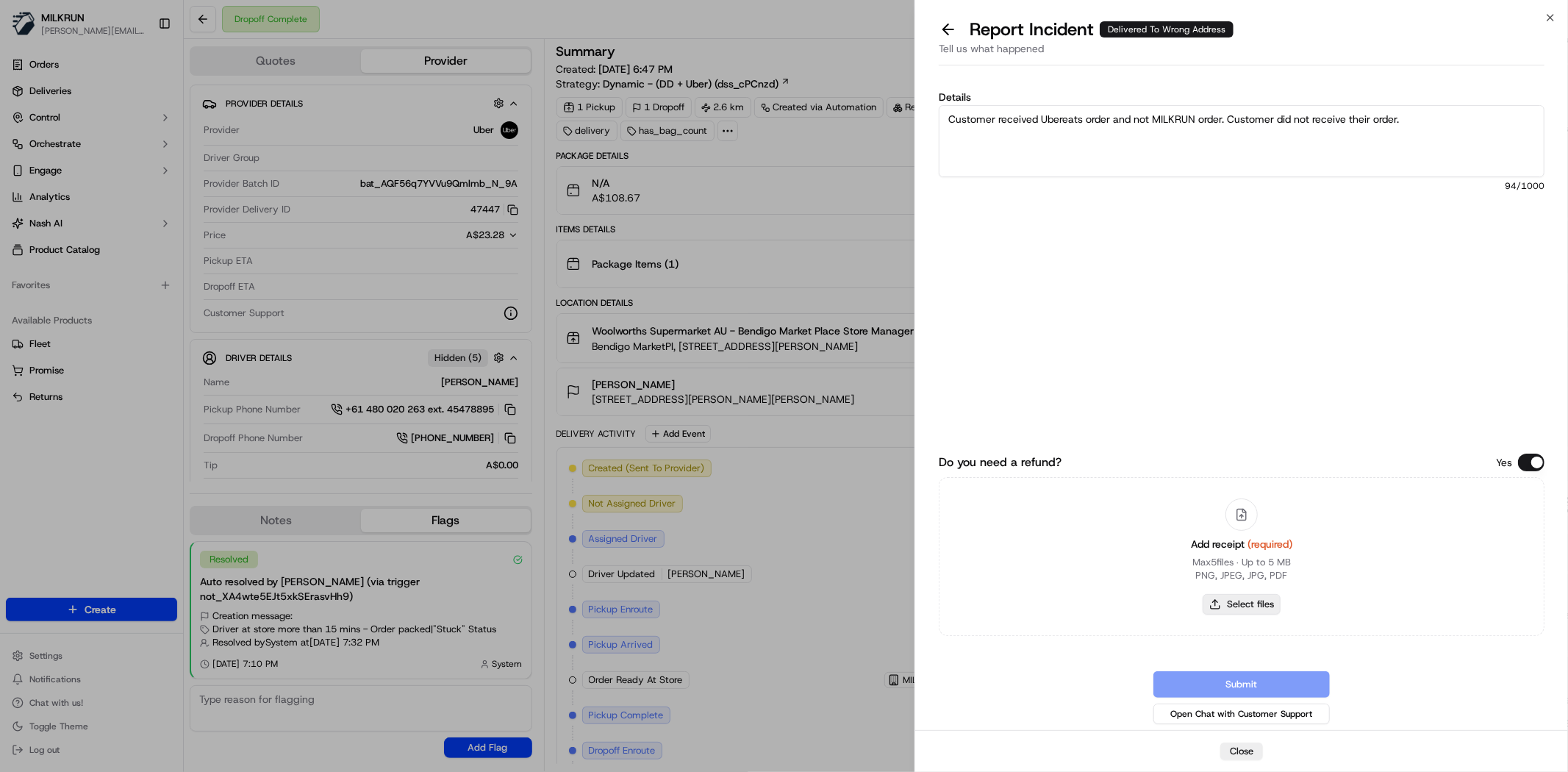
type input "C:\fakepath\ubereatr.png"
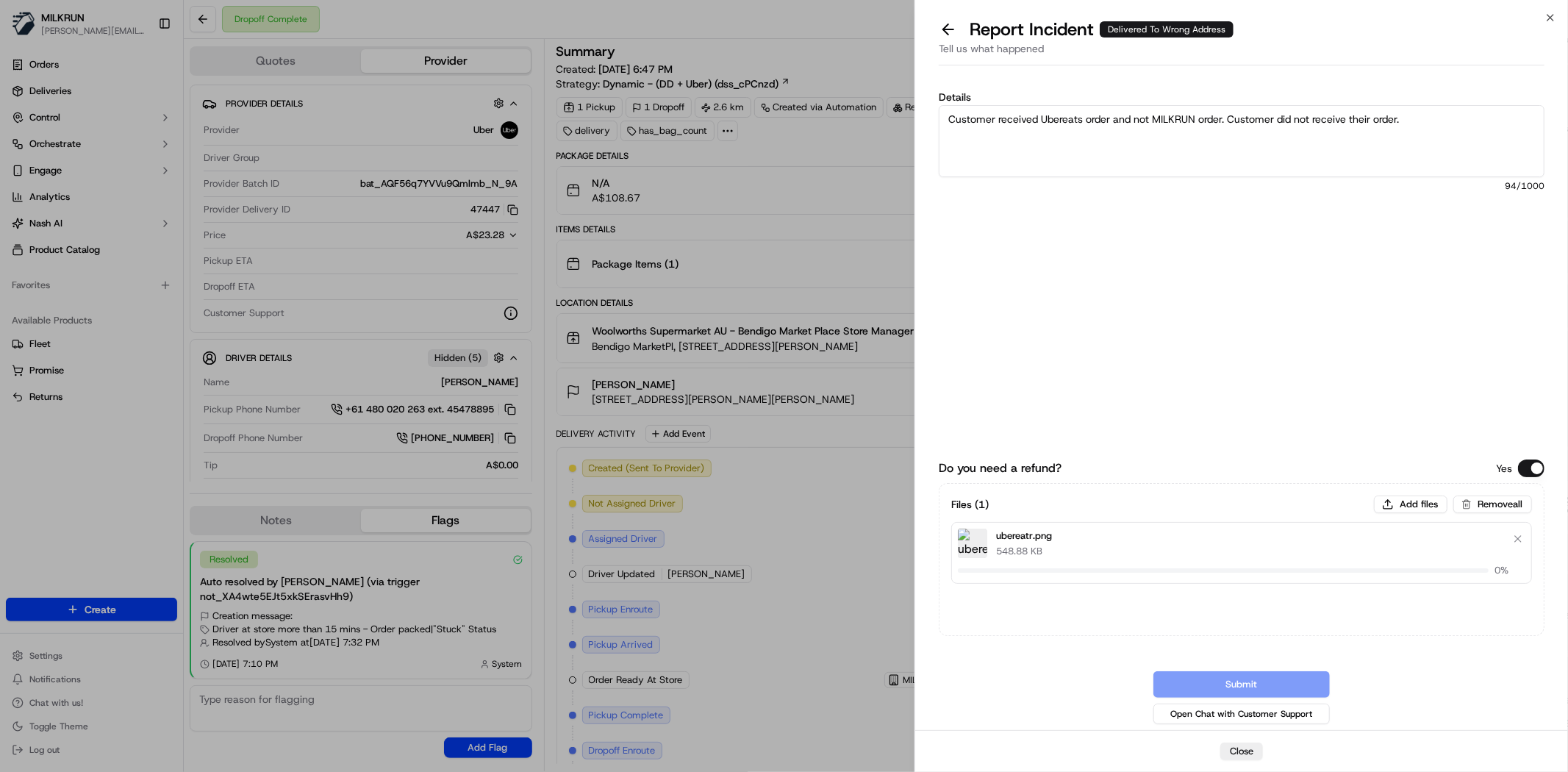
click at [1326, 133] on textarea "Customer received Ubereats order and not MILKRUN order. Customer did not receiv…" at bounding box center [1241, 141] width 606 height 72
click at [1400, 496] on button "Add files" at bounding box center [1410, 505] width 74 height 18
type input "C:\fakepath\[PERSON_NAME] in1.png"
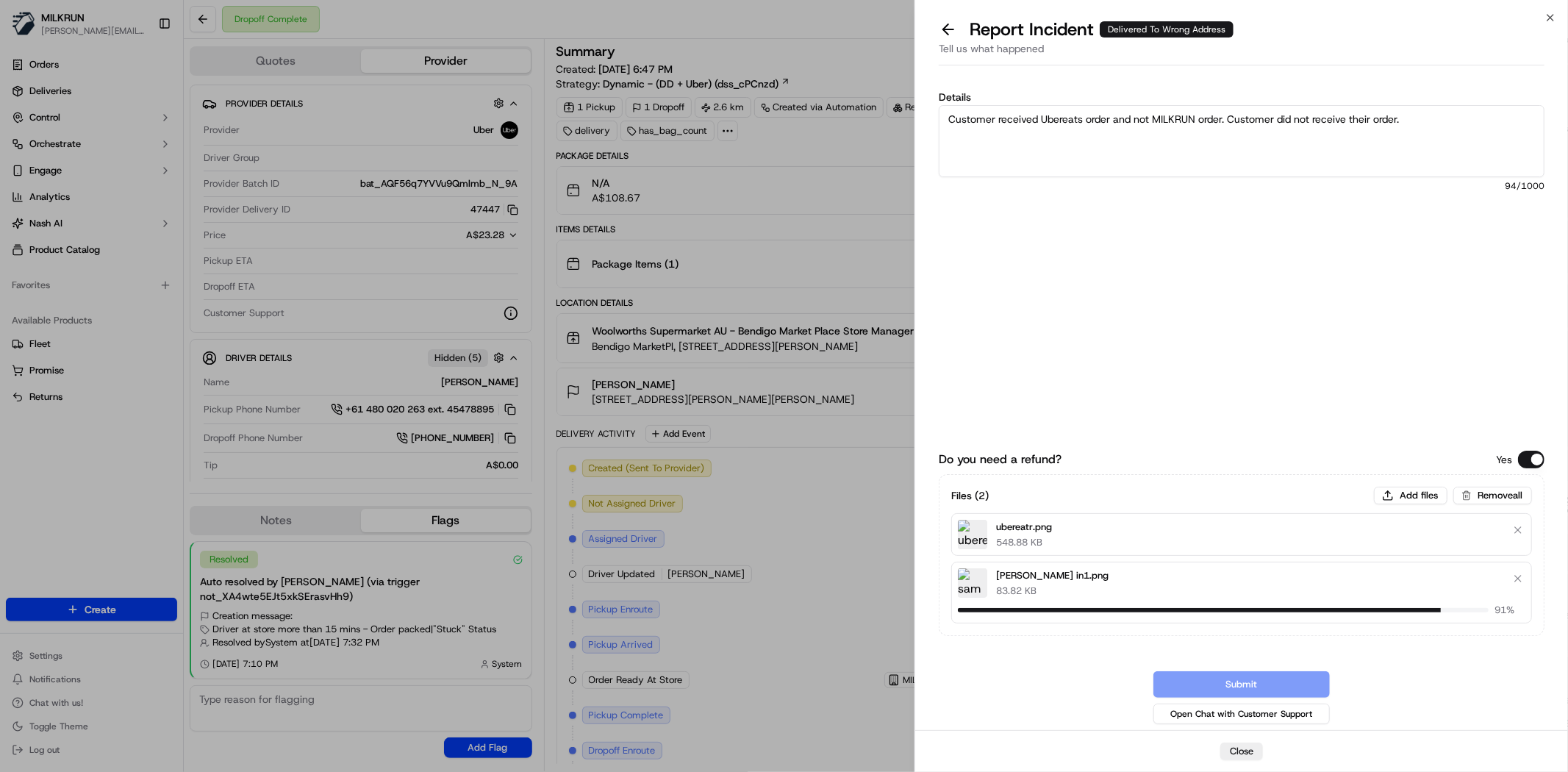
click at [1391, 505] on div "Files ( 2 ) Add files Remove all ubereatr.png 548.88 KB [PERSON_NAME] in1.png 8…" at bounding box center [1241, 555] width 580 height 137
click at [1391, 501] on button "Add files" at bounding box center [1410, 496] width 74 height 18
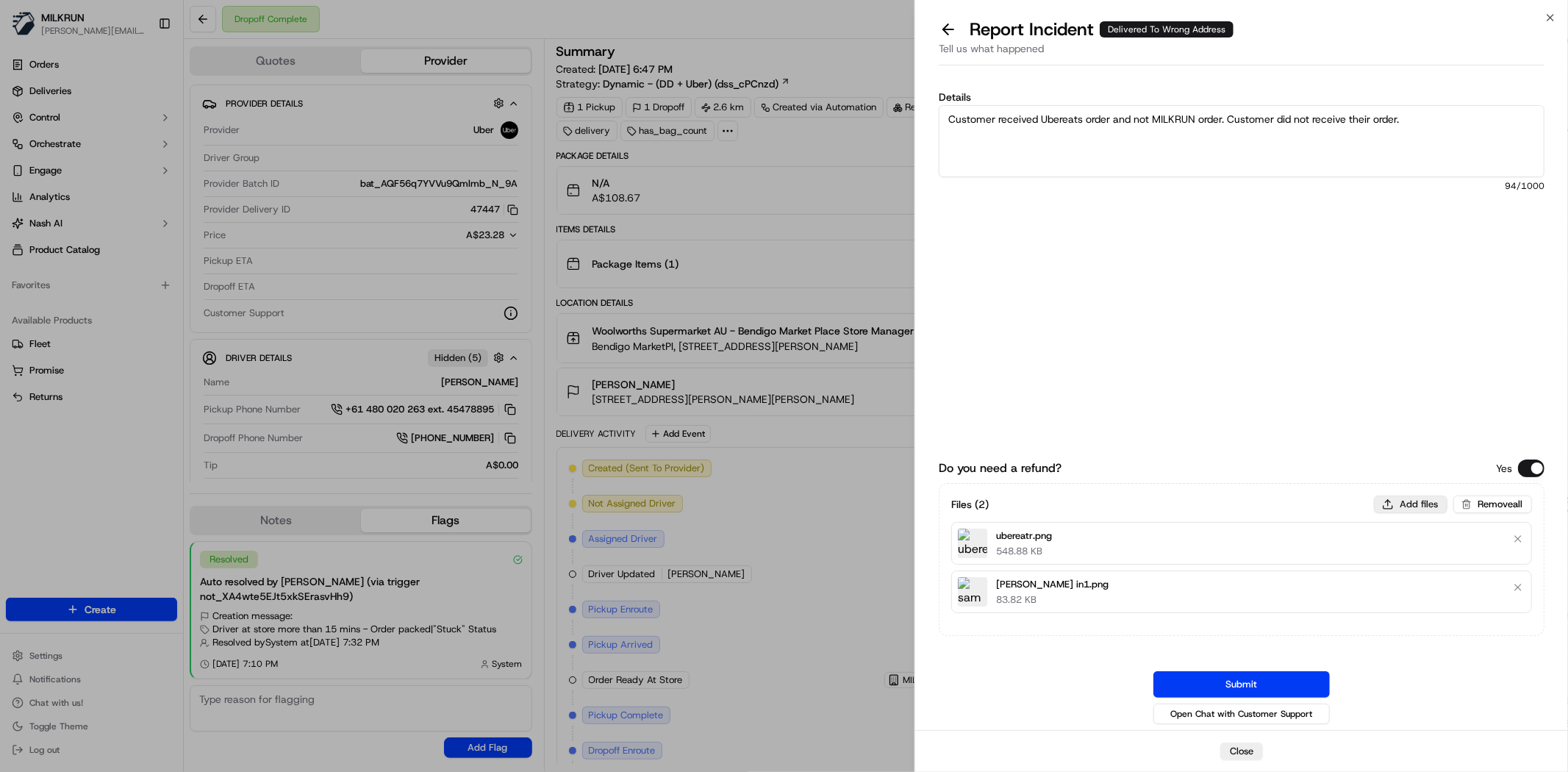
type input "C:\fakepath\[PERSON_NAME] inv 2.png"
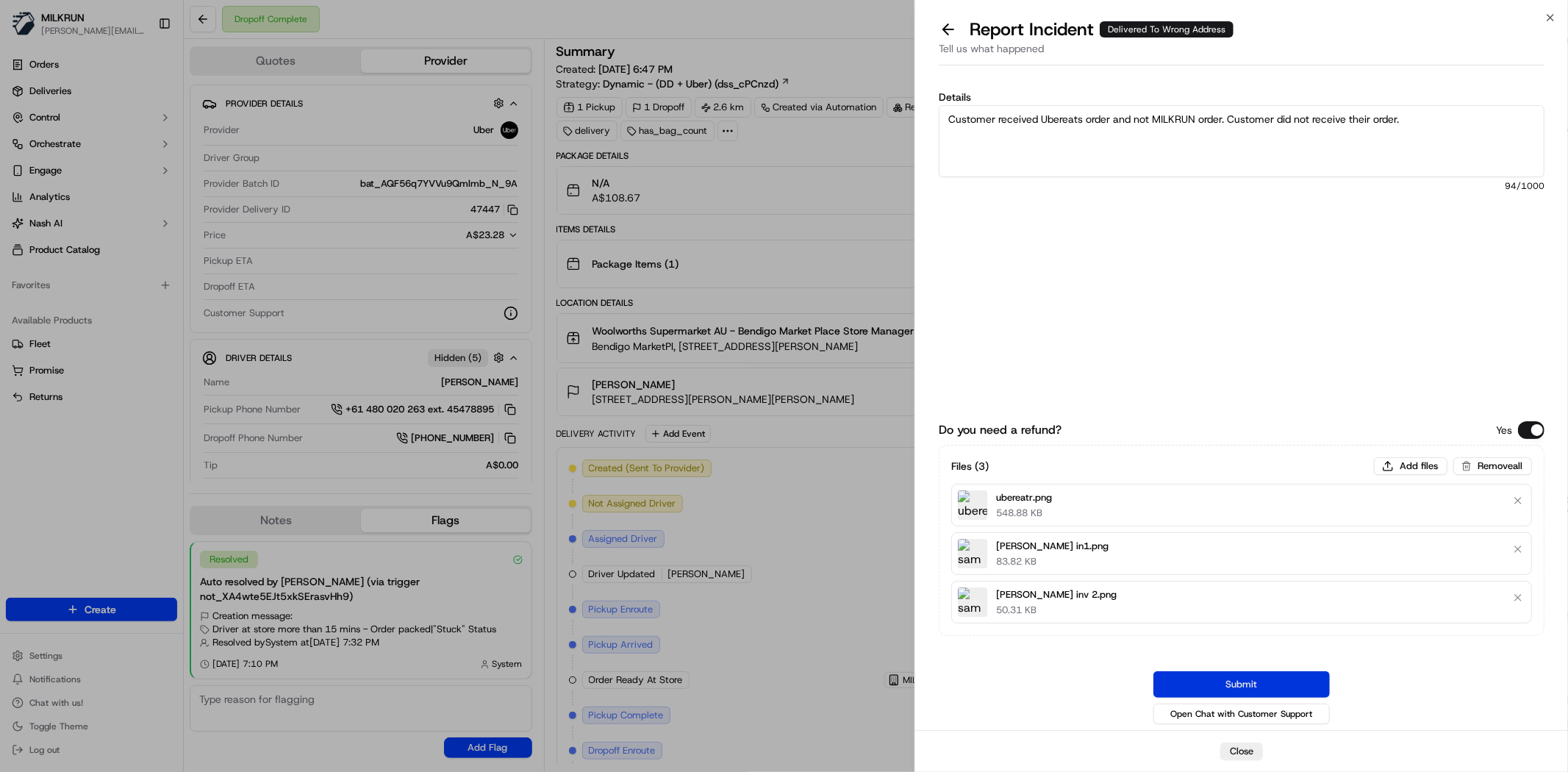
click at [1211, 682] on button "Submit" at bounding box center [1240, 683] width 176 height 27
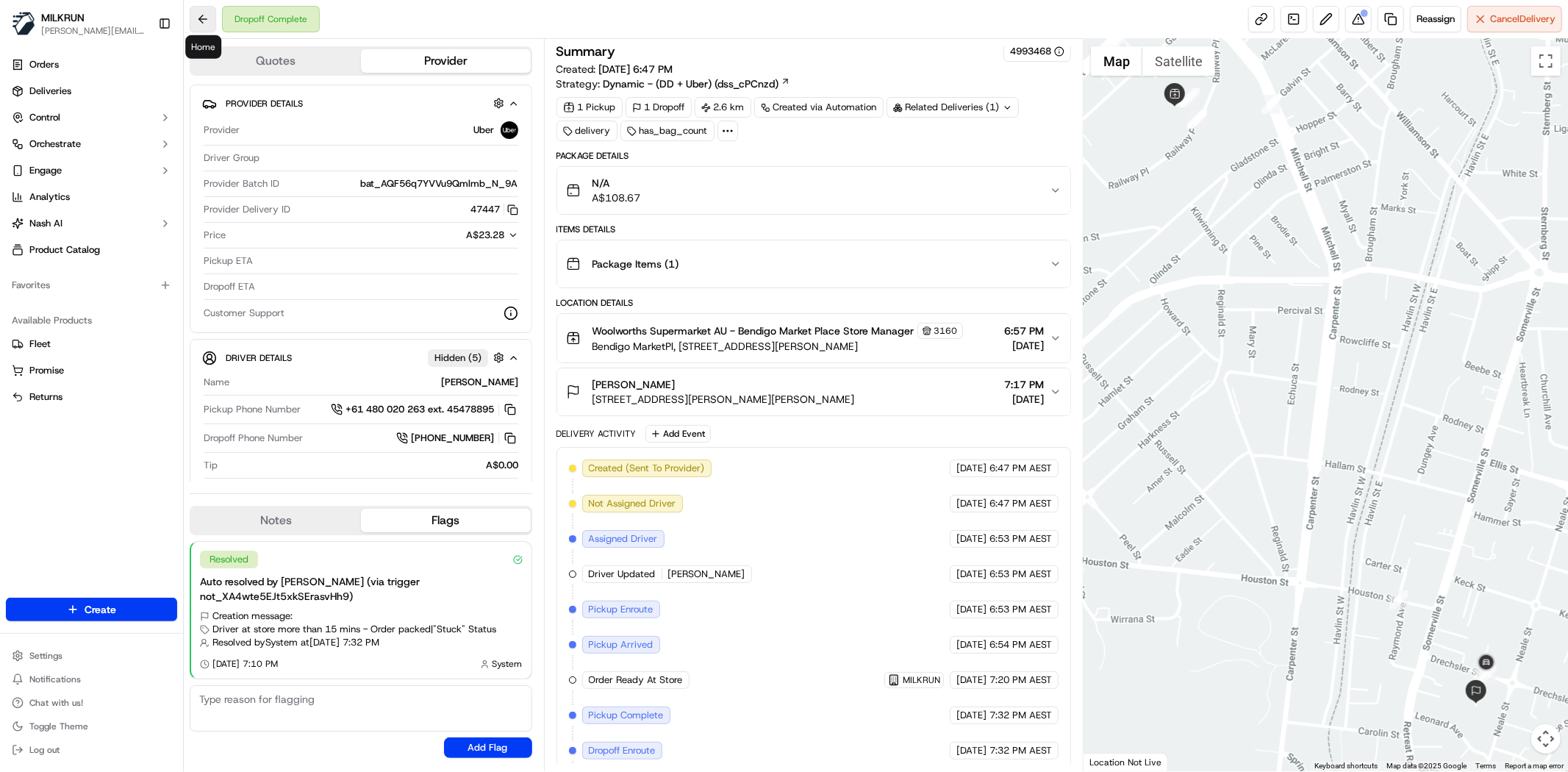
click at [192, 6] on button at bounding box center [203, 19] width 27 height 27
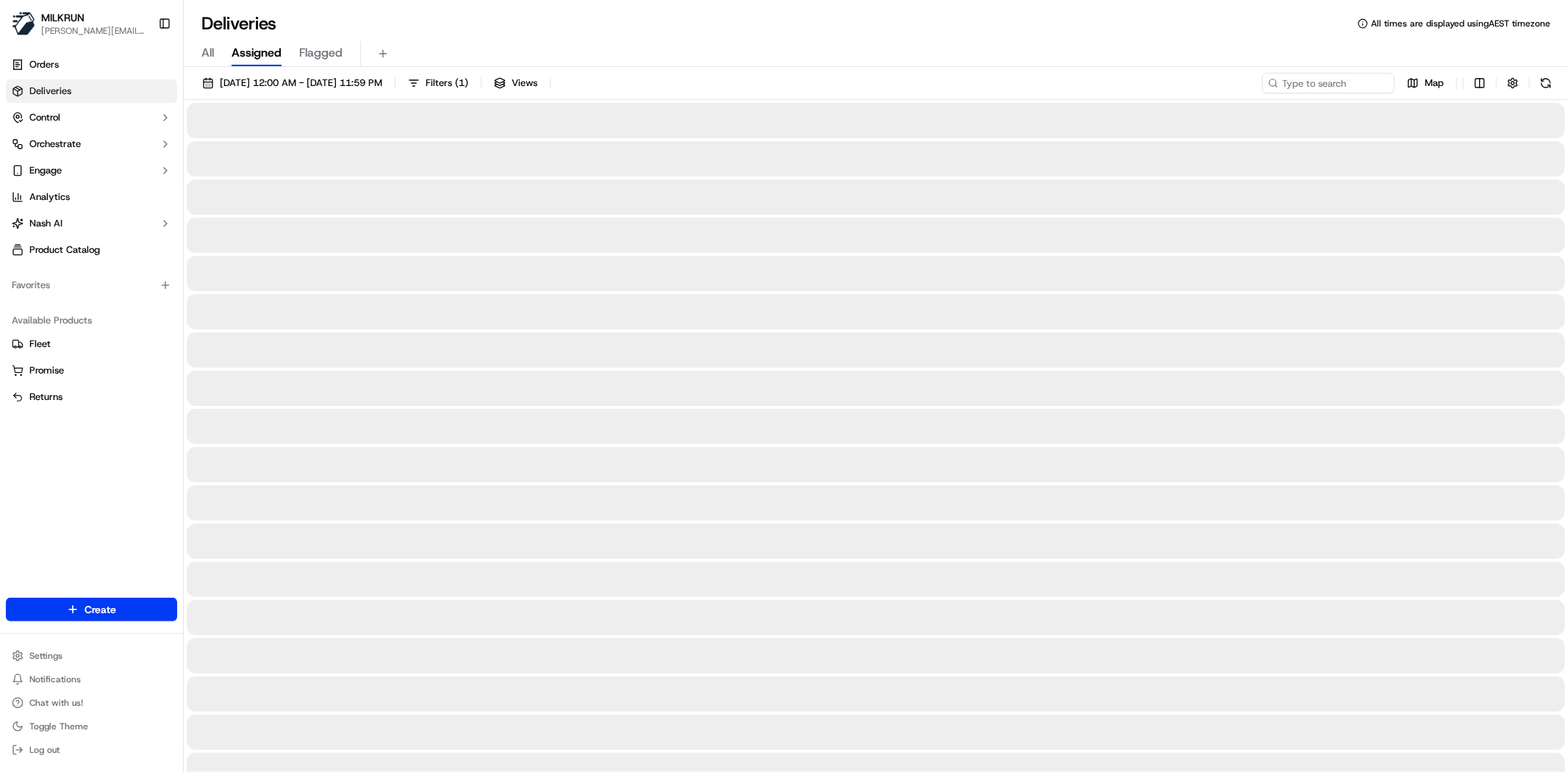
click at [1345, 94] on div "[DATE] 12:00 AM - [DATE] 11:59 PM Filters ( 1 ) Views Map" at bounding box center [875, 87] width 1384 height 28
click at [1345, 89] on input at bounding box center [1305, 83] width 176 height 21
paste input "[PERSON_NAME]"
type input "[PERSON_NAME]"
